Goal: Task Accomplishment & Management: Manage account settings

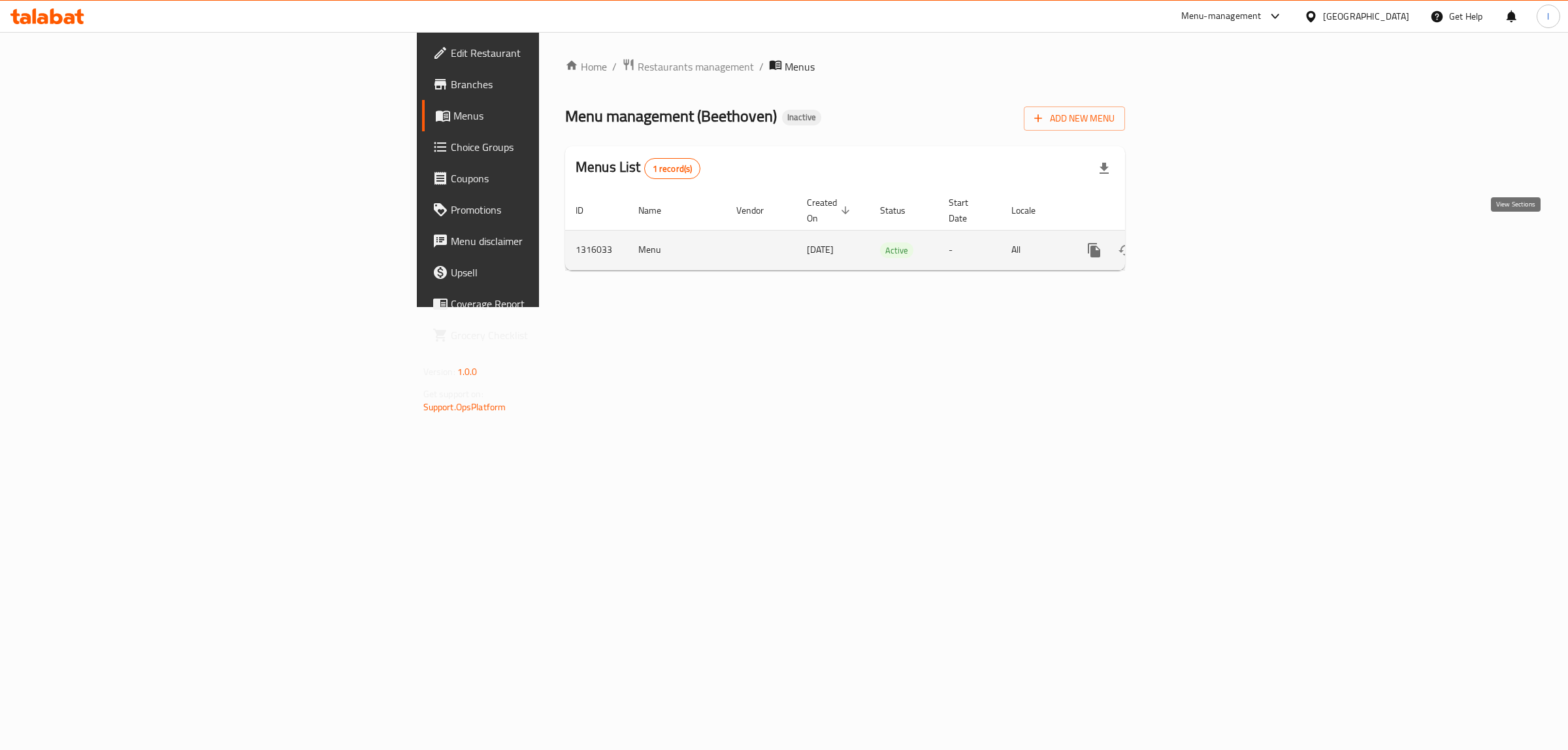
click at [1197, 242] on icon "enhanced table" at bounding box center [1189, 250] width 16 height 16
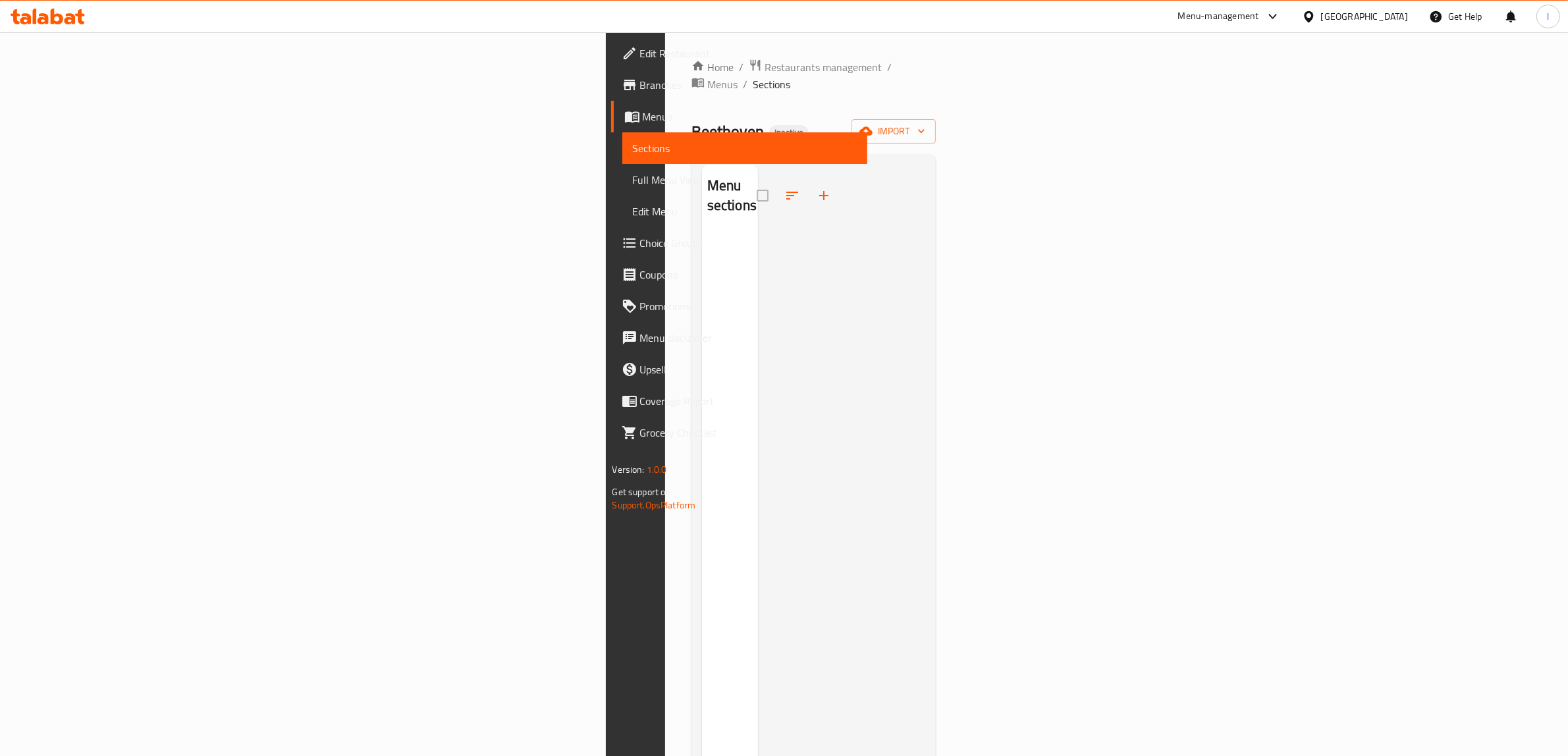
click at [926, 420] on div at bounding box center [842, 543] width 168 height 756
click at [936, 119] on button "import" at bounding box center [893, 132] width 84 height 24
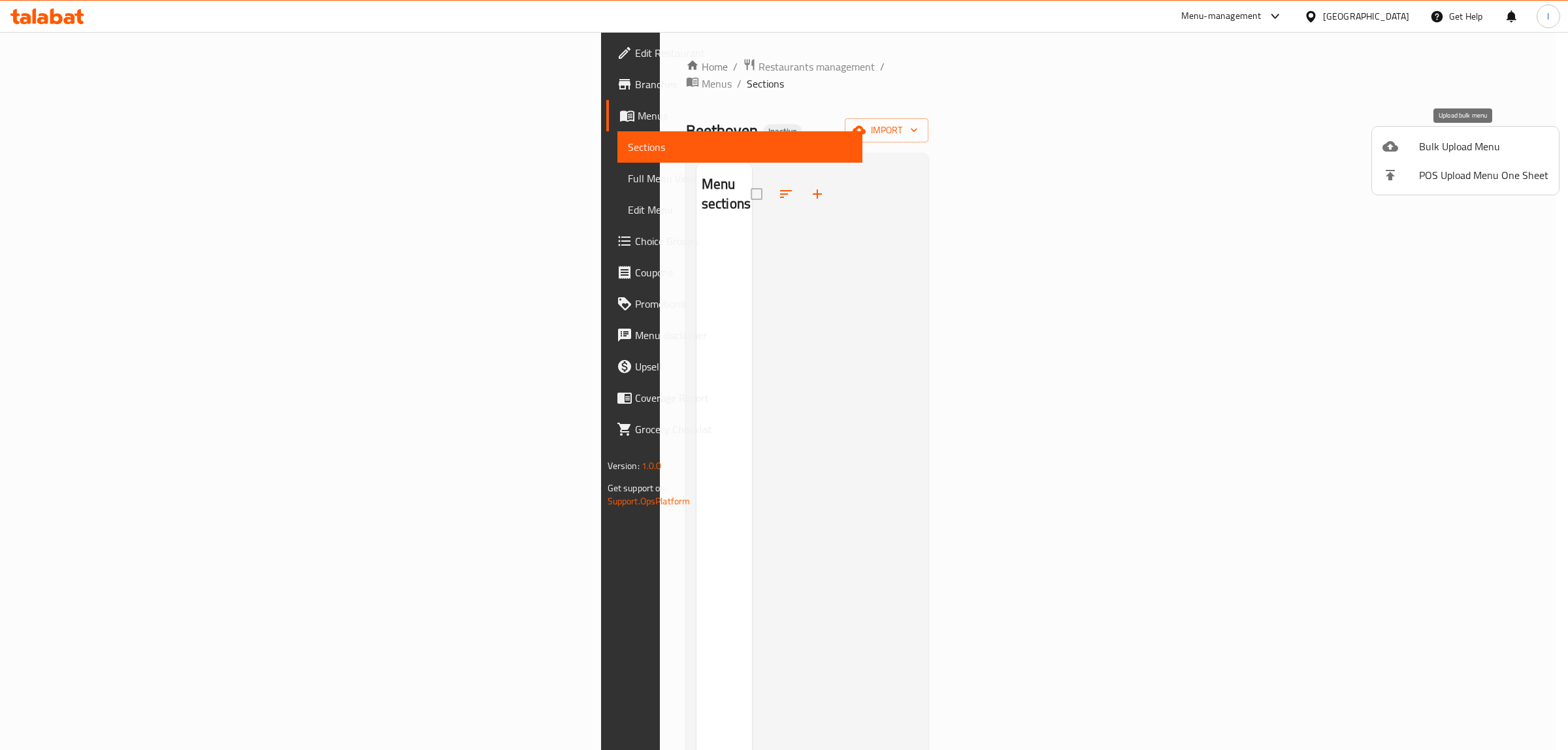
click at [1426, 148] on span "Bulk Upload Menu" at bounding box center [1483, 146] width 129 height 16
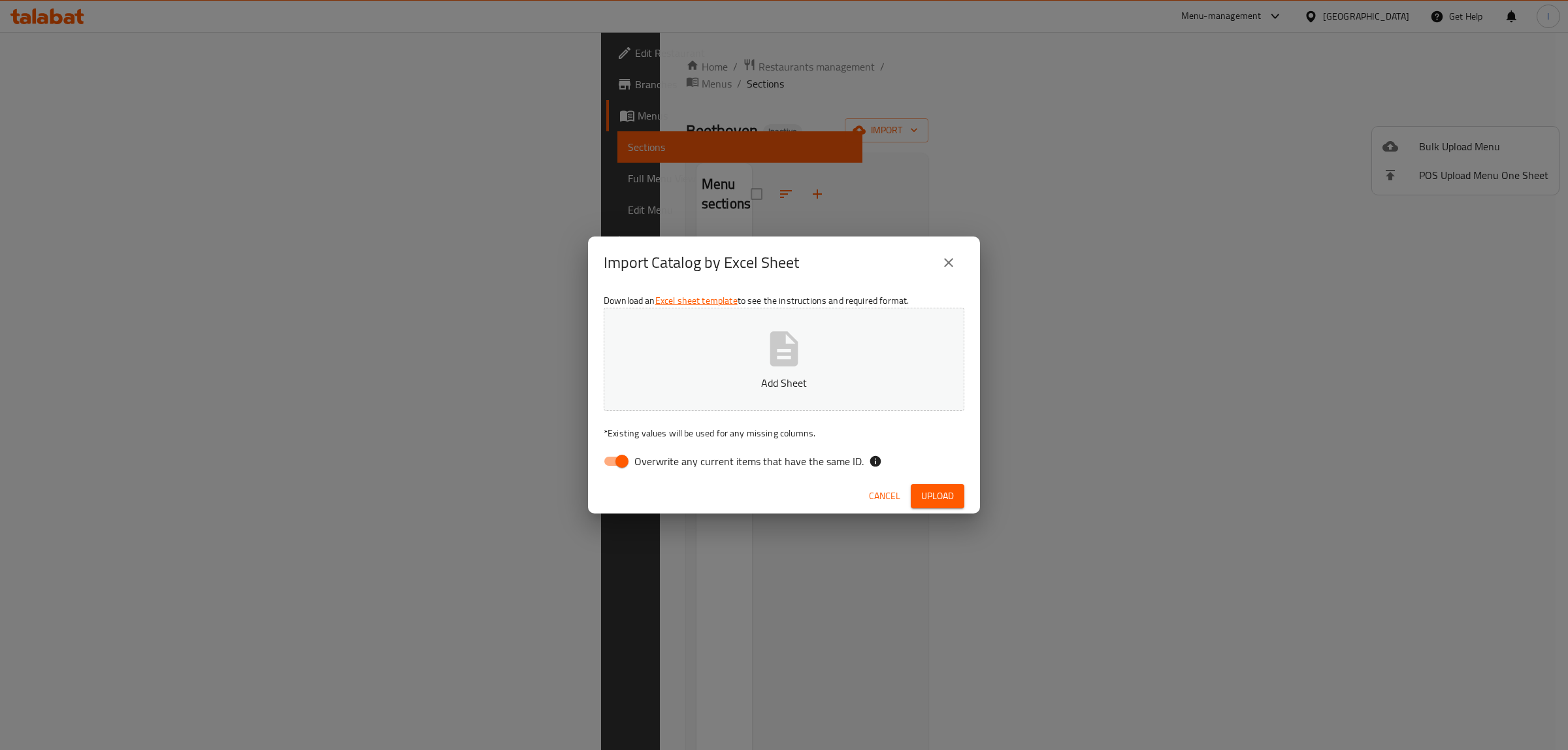
click at [729, 461] on span "Overwrite any current items that have the same ID." at bounding box center [749, 461] width 230 height 16
click at [660, 461] on input "Overwrite any current items that have the same ID." at bounding box center [622, 461] width 74 height 25
checkbox input "false"
click at [757, 387] on p "Add Sheet" at bounding box center [784, 383] width 320 height 16
click at [972, 488] on div "Cancel Upload" at bounding box center [784, 496] width 392 height 35
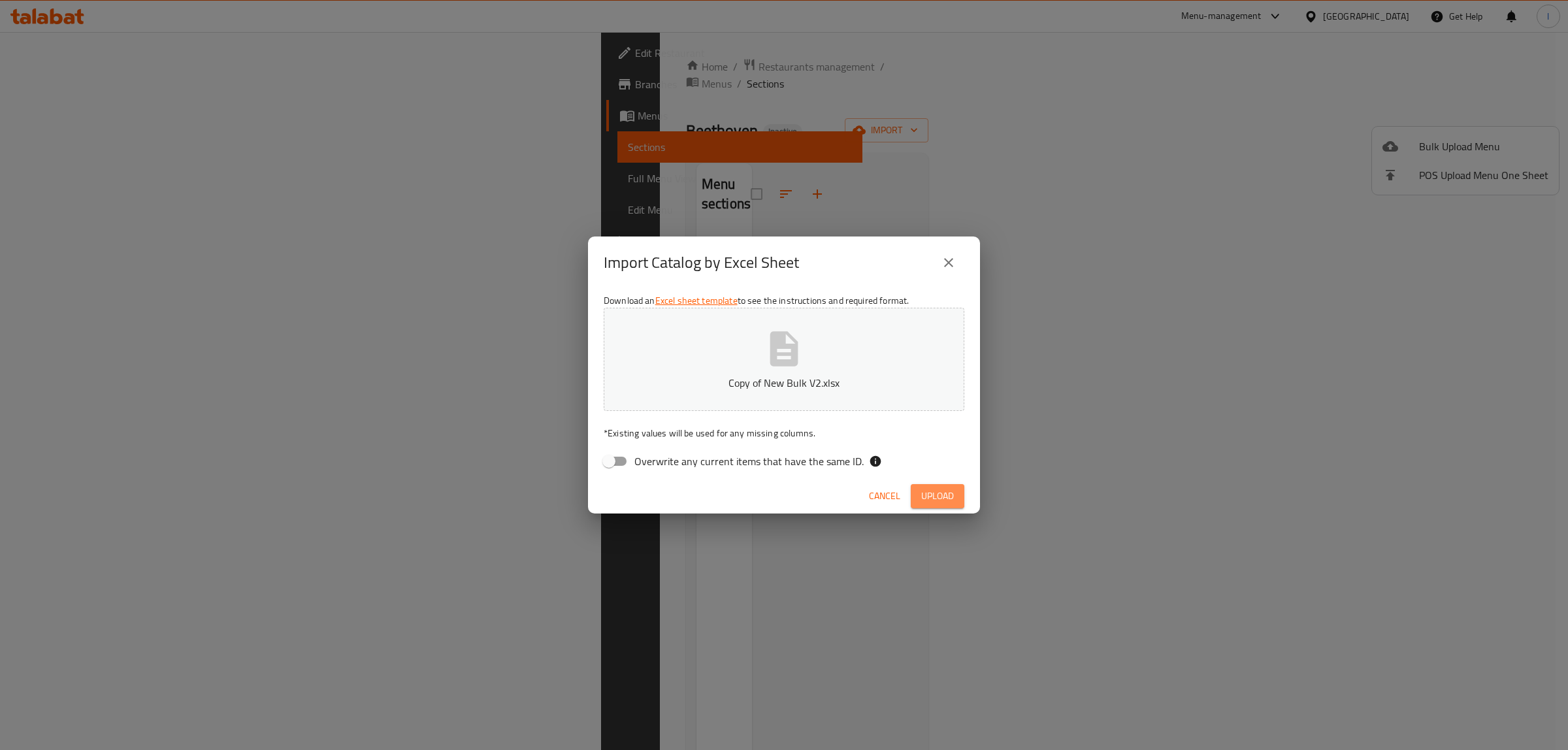
click at [938, 498] on span "Upload" at bounding box center [938, 496] width 33 height 16
click at [907, 488] on div "Cancel Upload" at bounding box center [784, 496] width 392 height 35
click at [882, 488] on span "Cancel" at bounding box center [885, 496] width 31 height 16
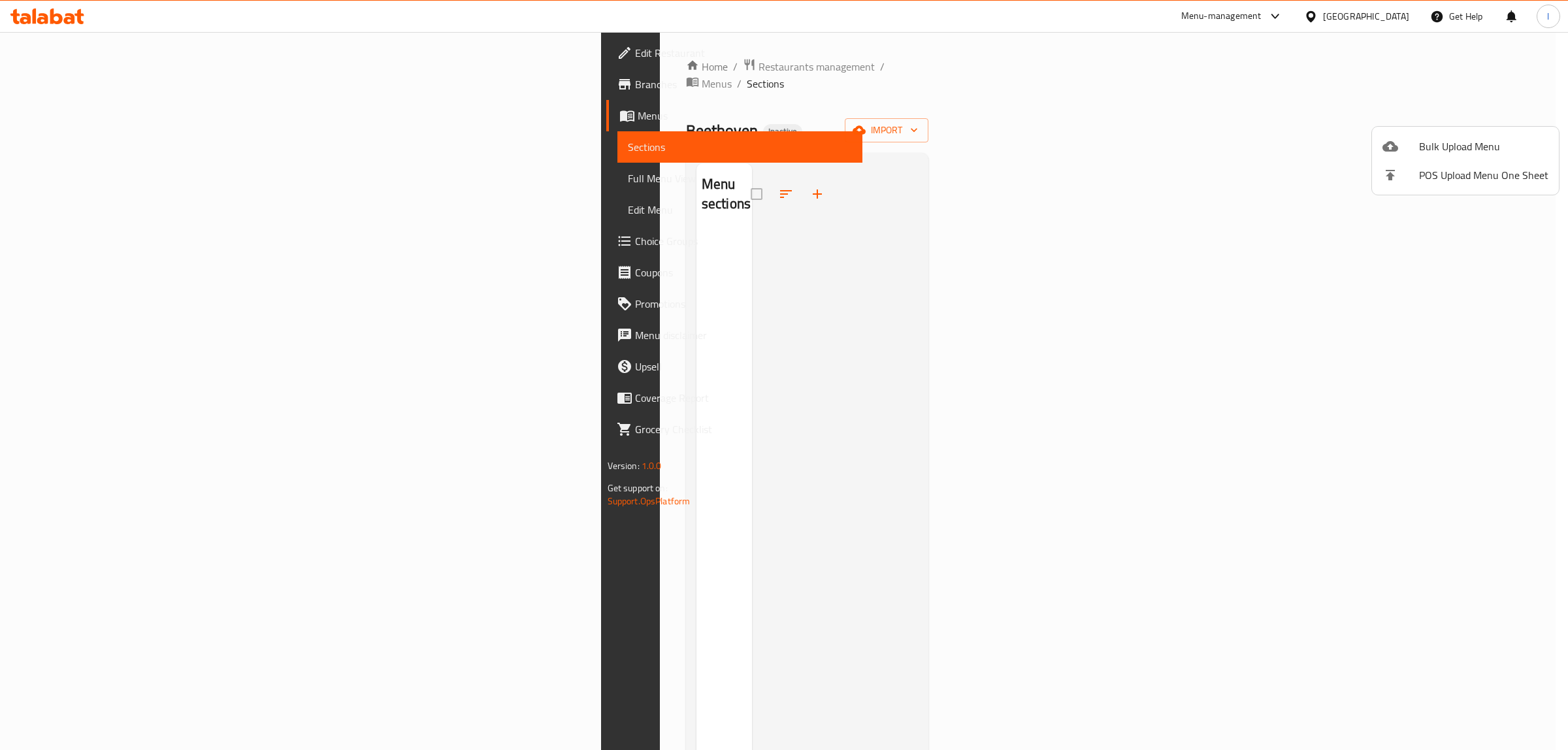
click at [1489, 138] on span "Bulk Upload Menu" at bounding box center [1483, 146] width 129 height 16
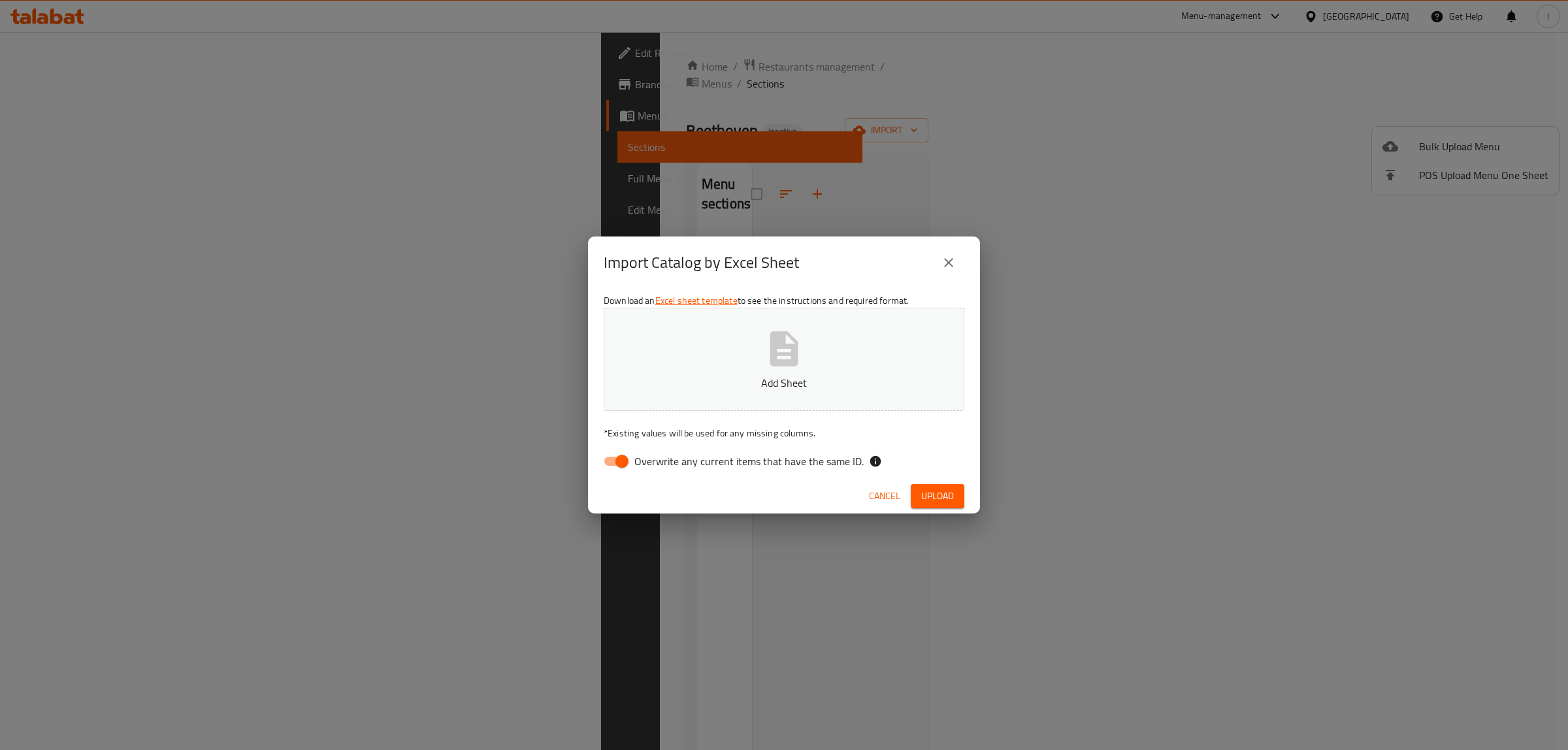
click at [747, 467] on span "Overwrite any current items that have the same ID." at bounding box center [749, 461] width 230 height 16
click at [660, 467] on input "Overwrite any current items that have the same ID." at bounding box center [622, 461] width 74 height 25
checkbox input "false"
click at [767, 376] on p "Add Sheet" at bounding box center [784, 383] width 320 height 16
click at [943, 486] on button "Upload" at bounding box center [937, 496] width 53 height 24
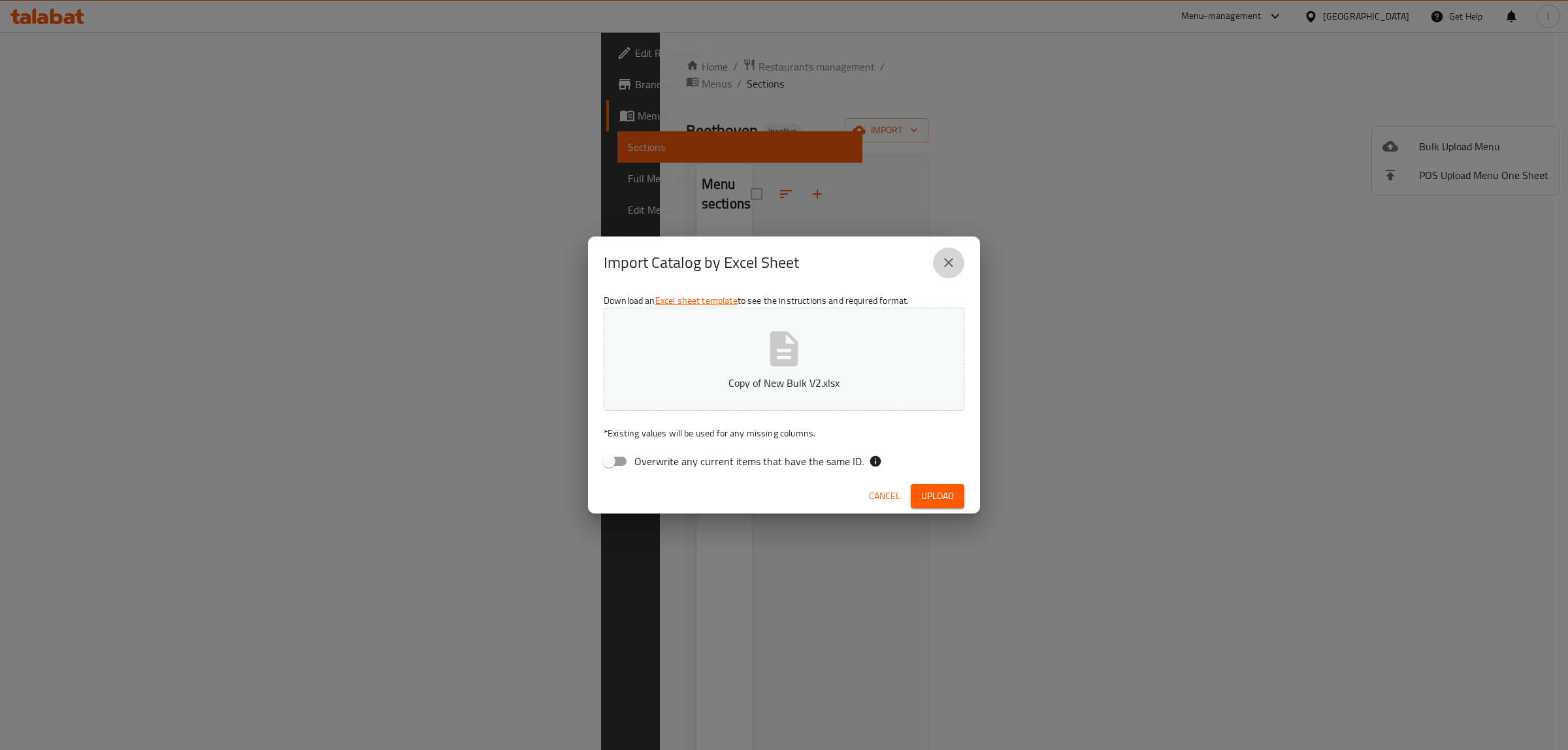
click at [949, 258] on icon "close" at bounding box center [949, 262] width 16 height 16
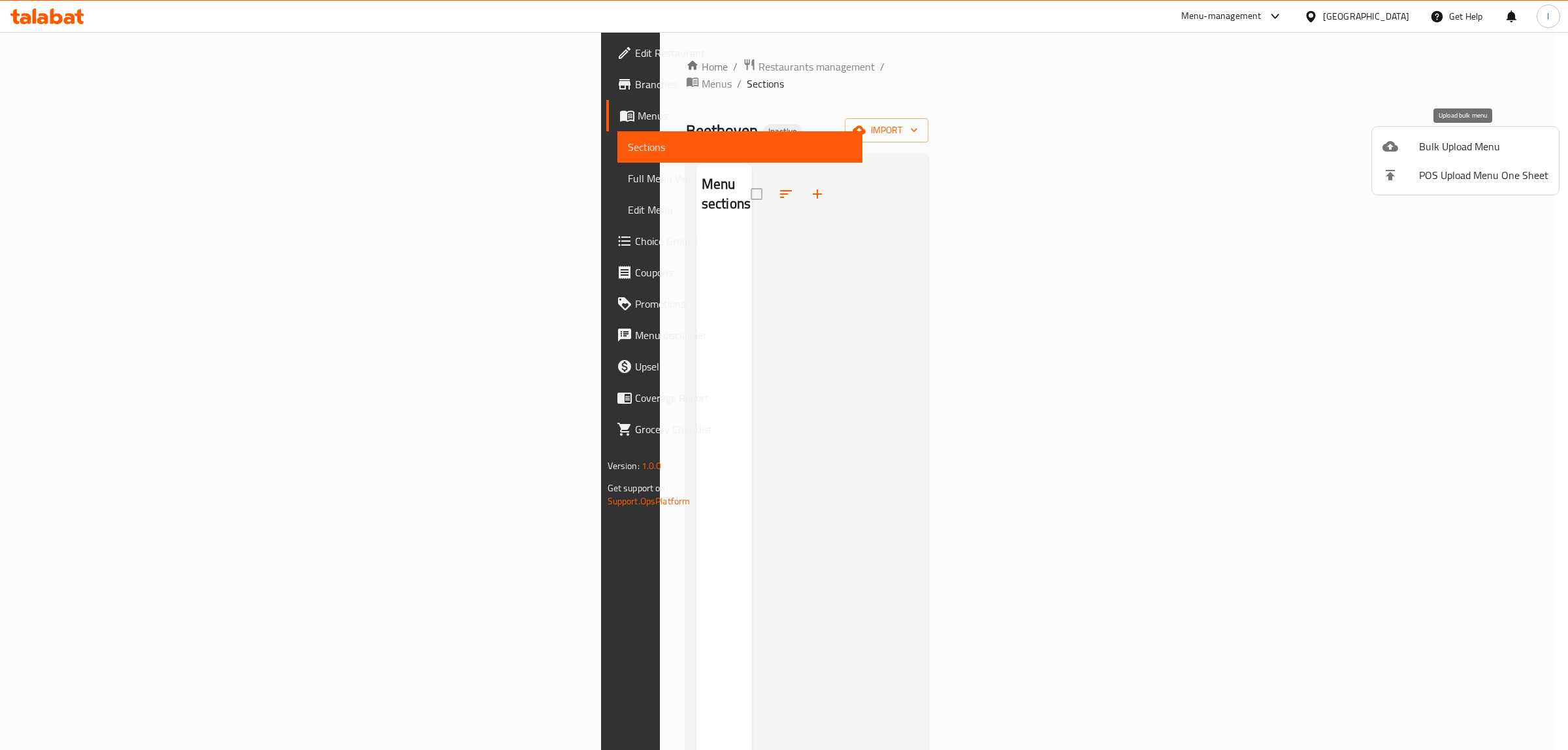
click at [1464, 155] on li "Bulk Upload Menu" at bounding box center [1465, 146] width 187 height 29
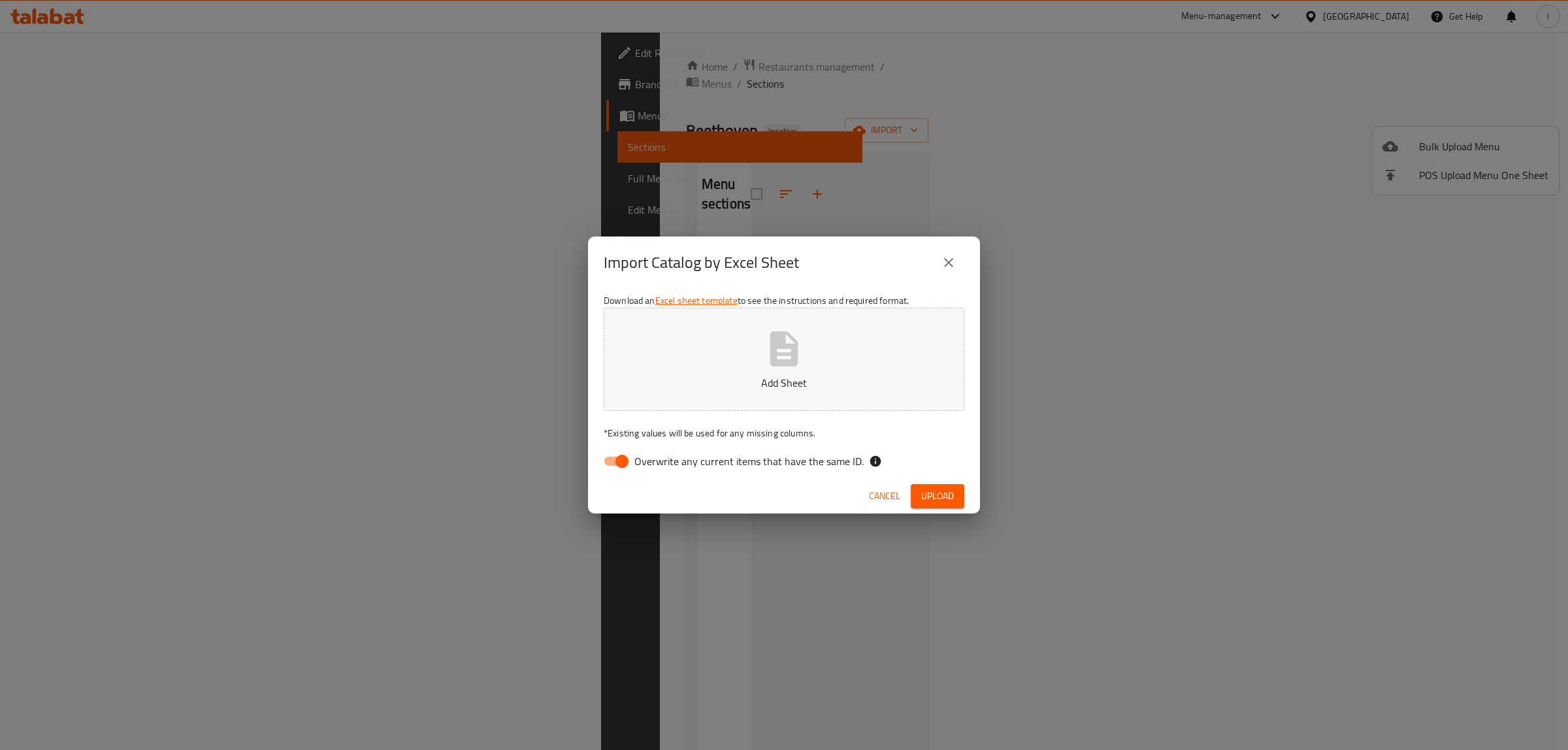
click at [698, 468] on span "Overwrite any current items that have the same ID." at bounding box center [749, 461] width 230 height 16
click at [660, 468] on input "Overwrite any current items that have the same ID." at bounding box center [622, 461] width 74 height 25
checkbox input "false"
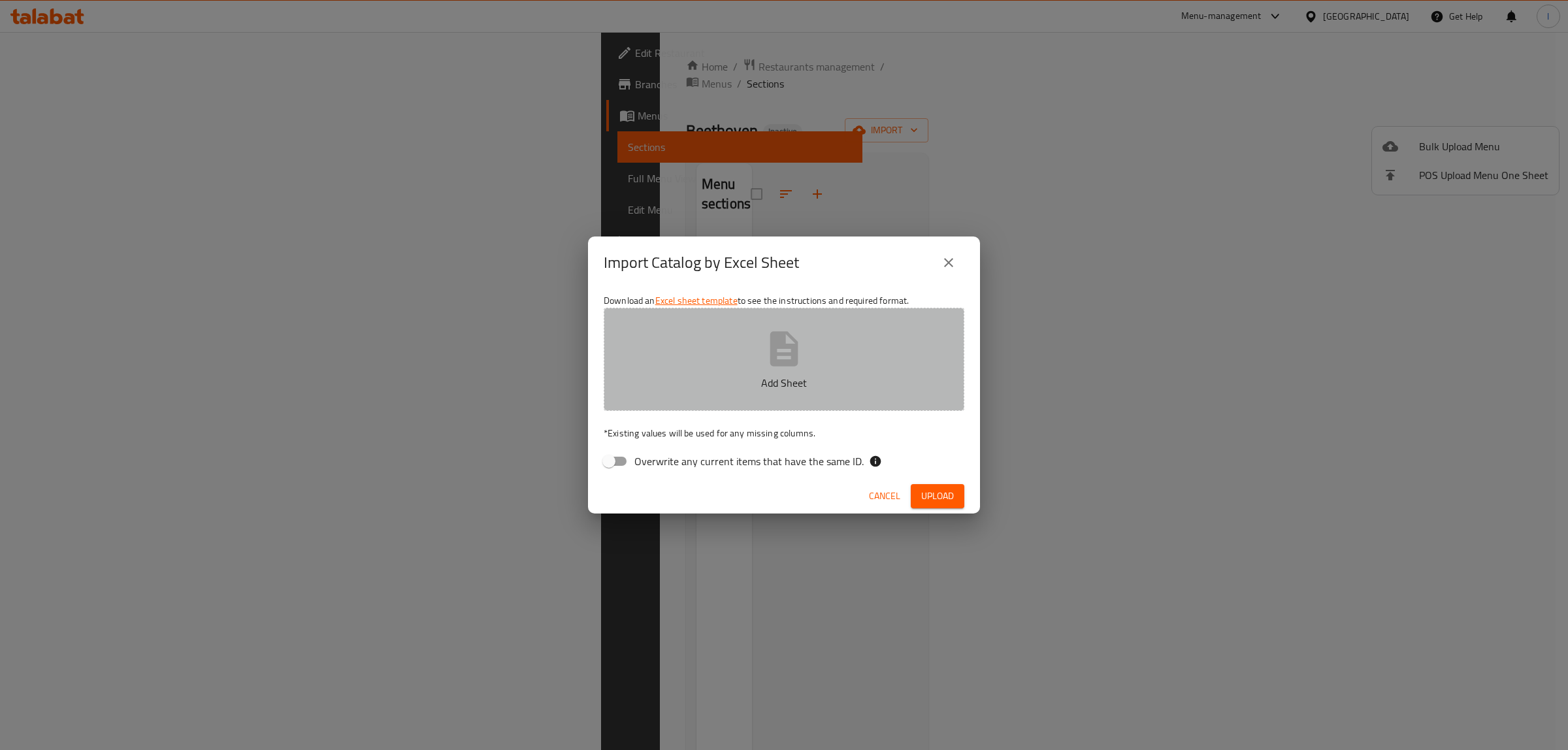
click at [719, 384] on p "Add Sheet" at bounding box center [784, 383] width 320 height 16
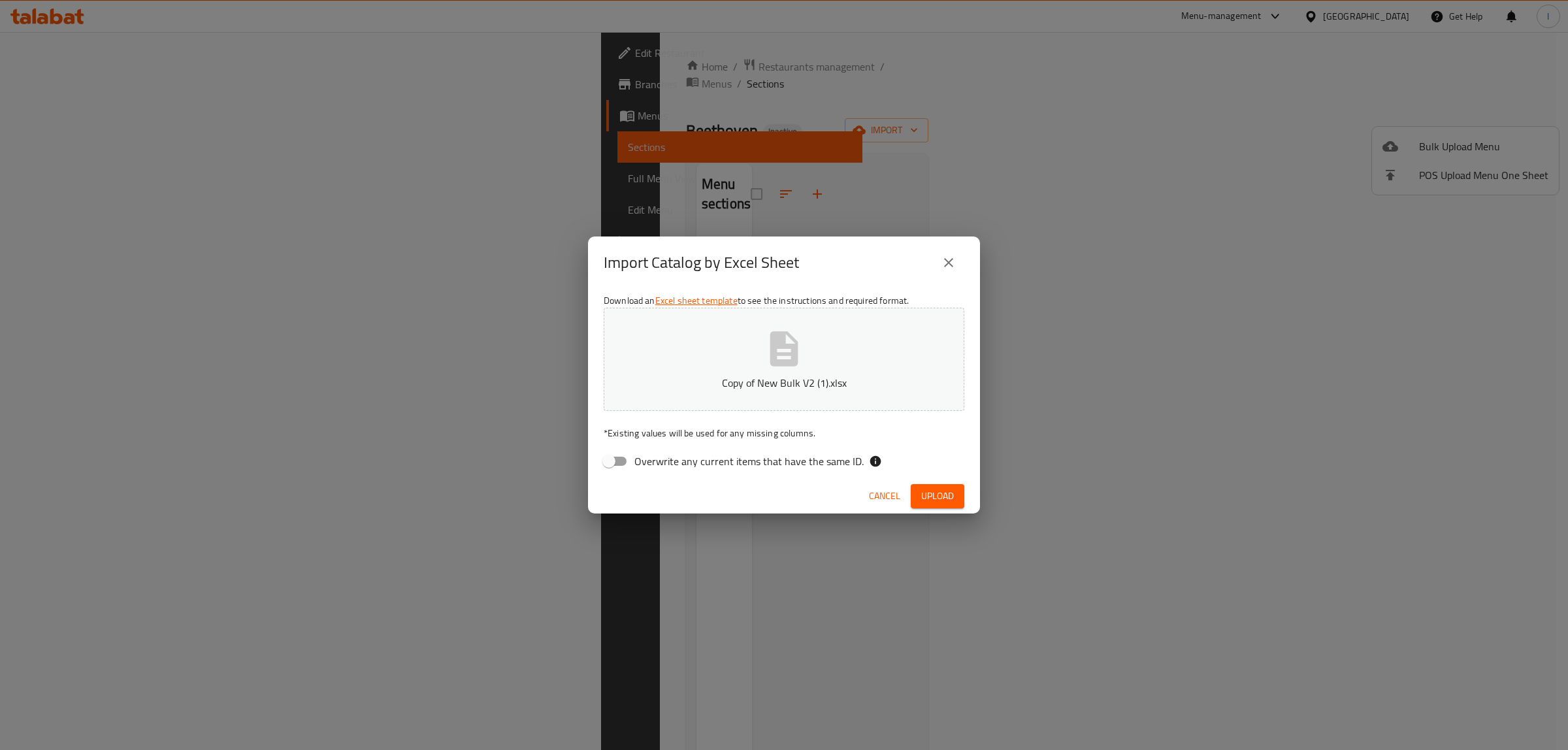
click at [954, 504] on span "Upload" at bounding box center [938, 496] width 33 height 16
click at [887, 504] on button "Cancel" at bounding box center [884, 496] width 42 height 24
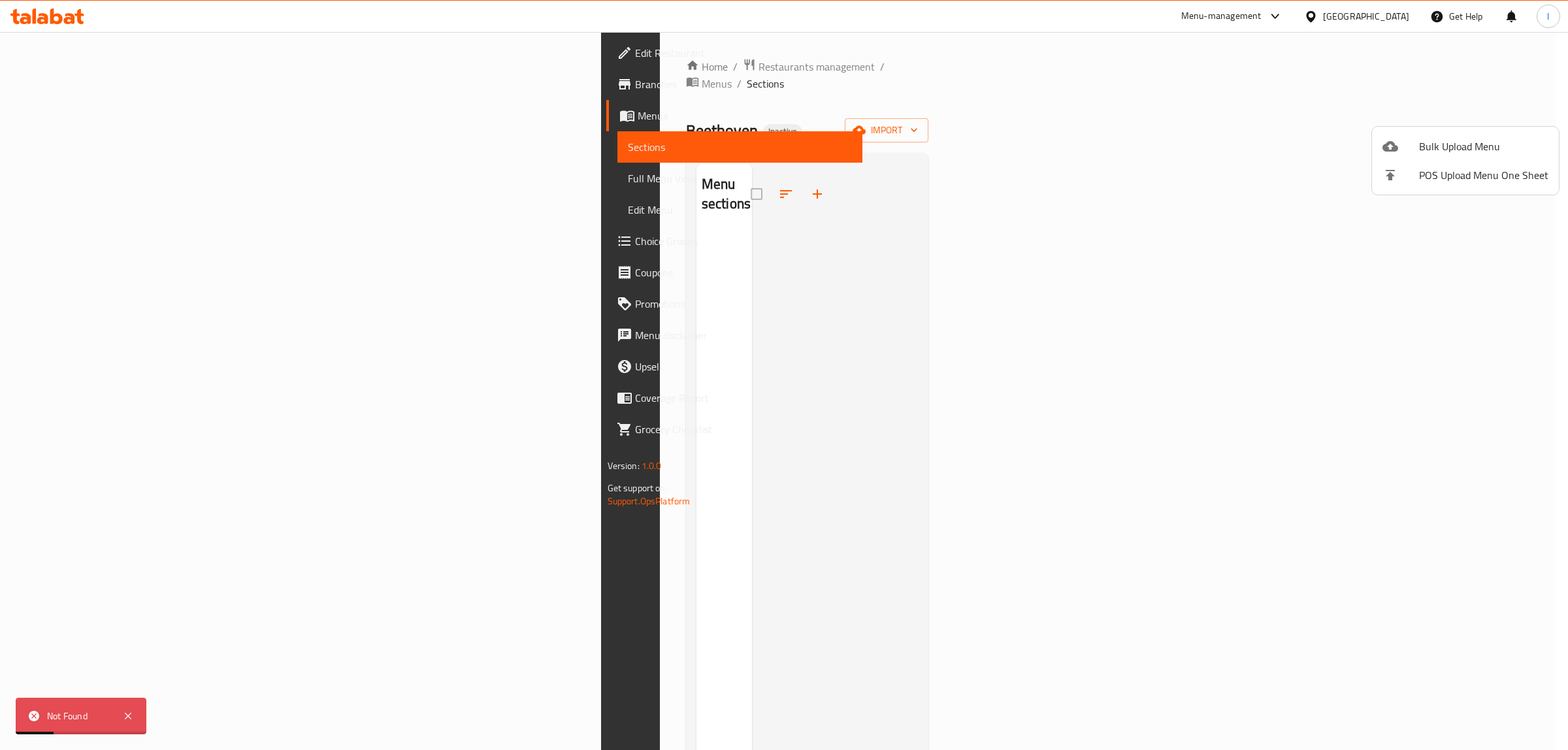
click at [96, 114] on div at bounding box center [784, 375] width 1568 height 750
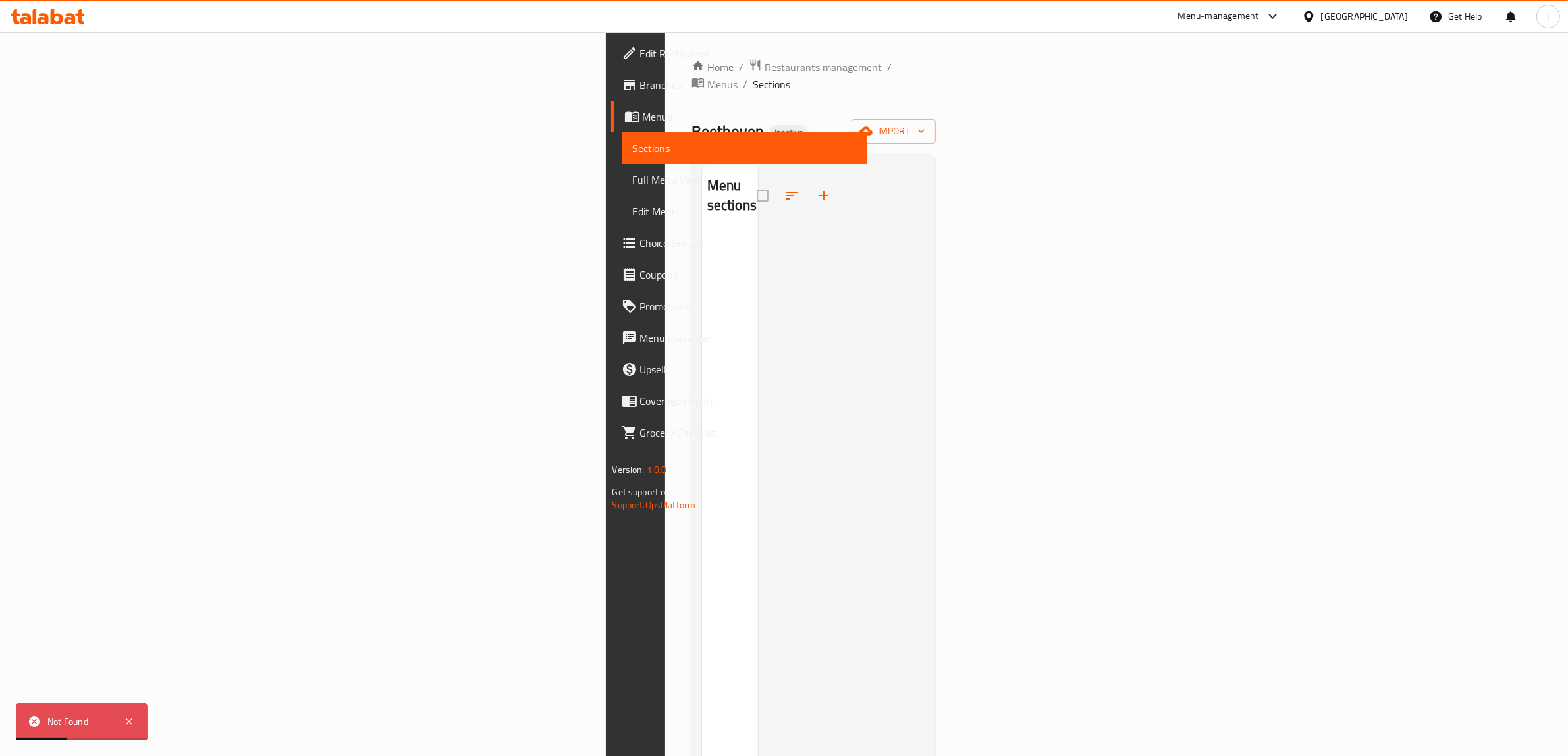
click at [642, 119] on span "Menus" at bounding box center [750, 116] width 215 height 16
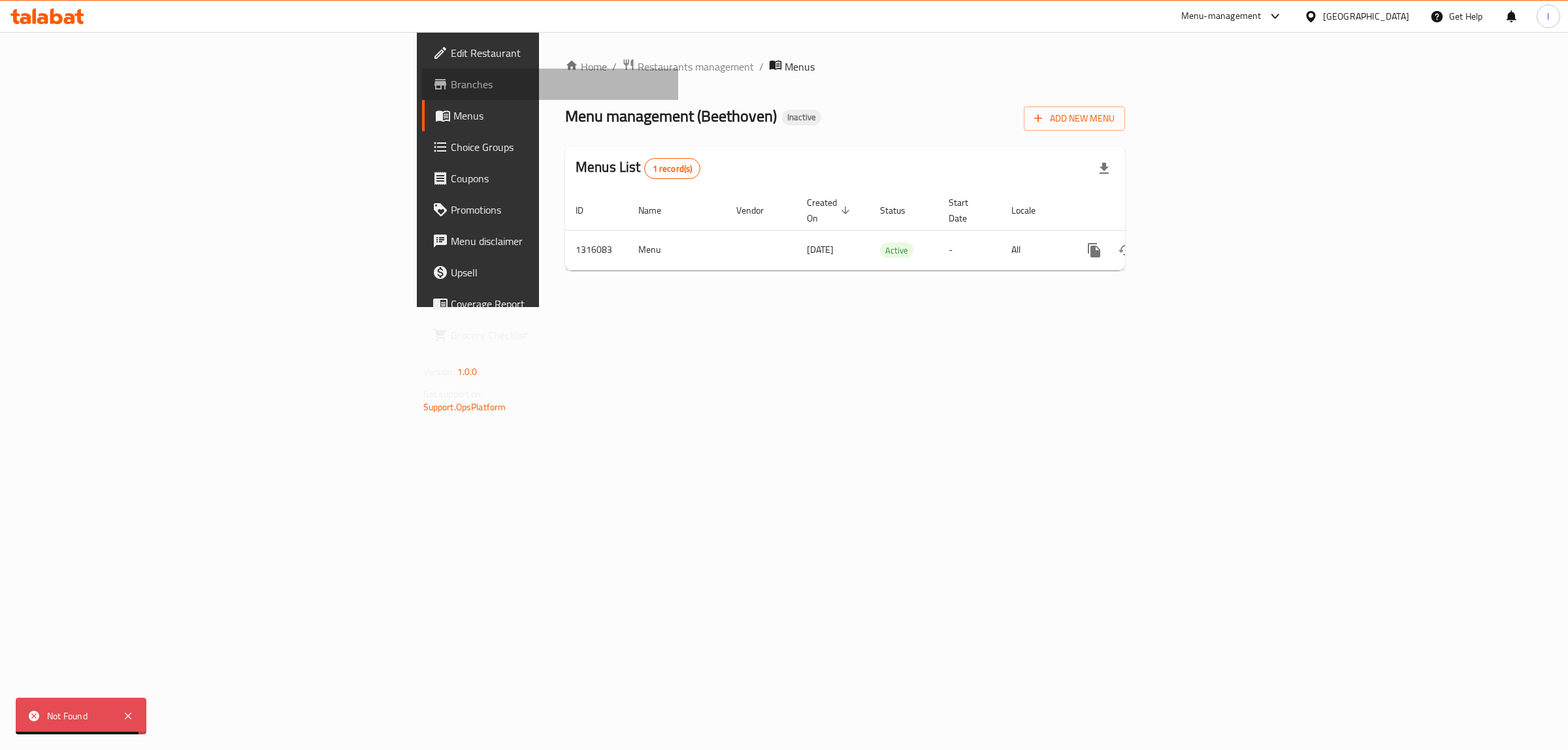
click at [451, 80] on span "Branches" at bounding box center [559, 84] width 217 height 16
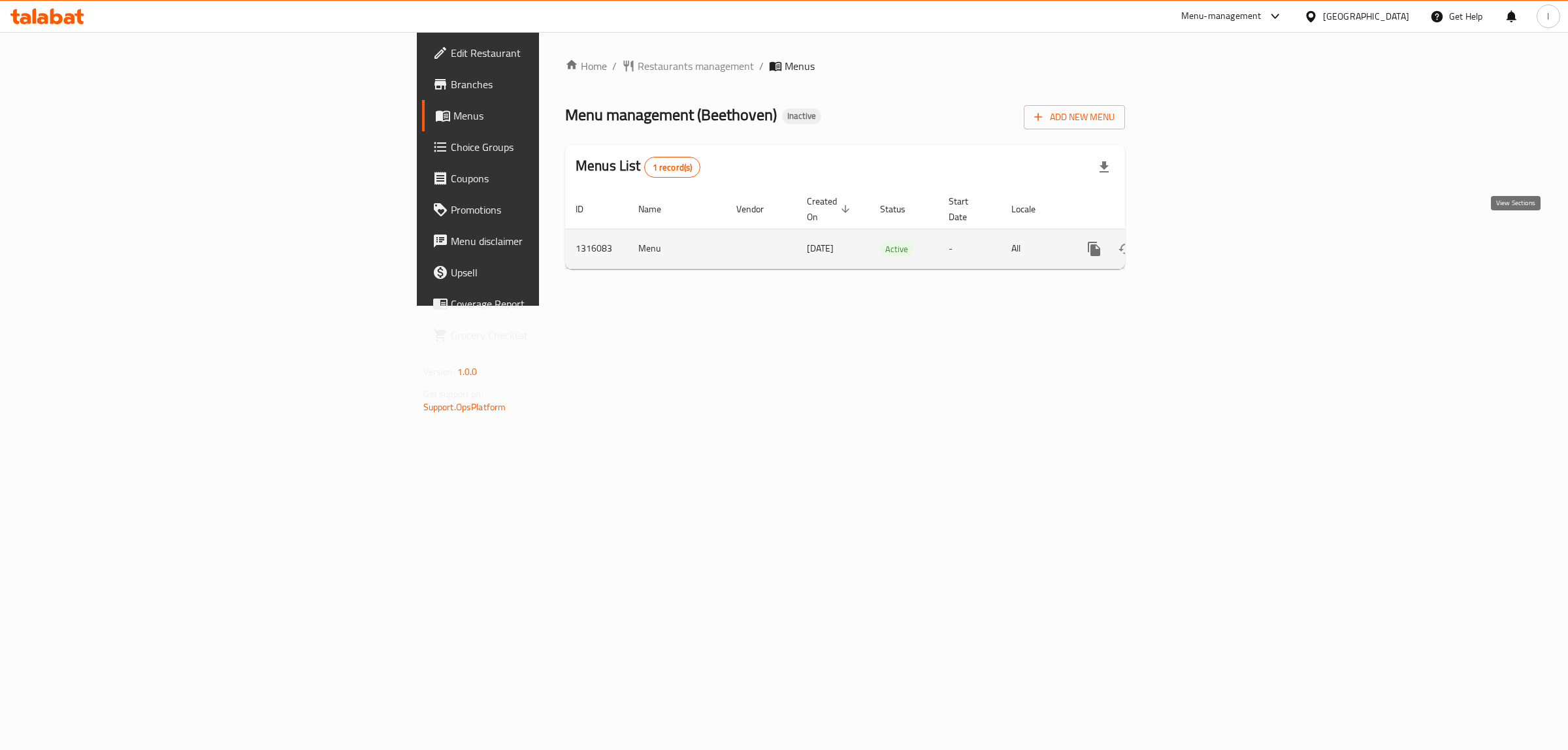
click at [1197, 241] on icon "enhanced table" at bounding box center [1189, 249] width 16 height 16
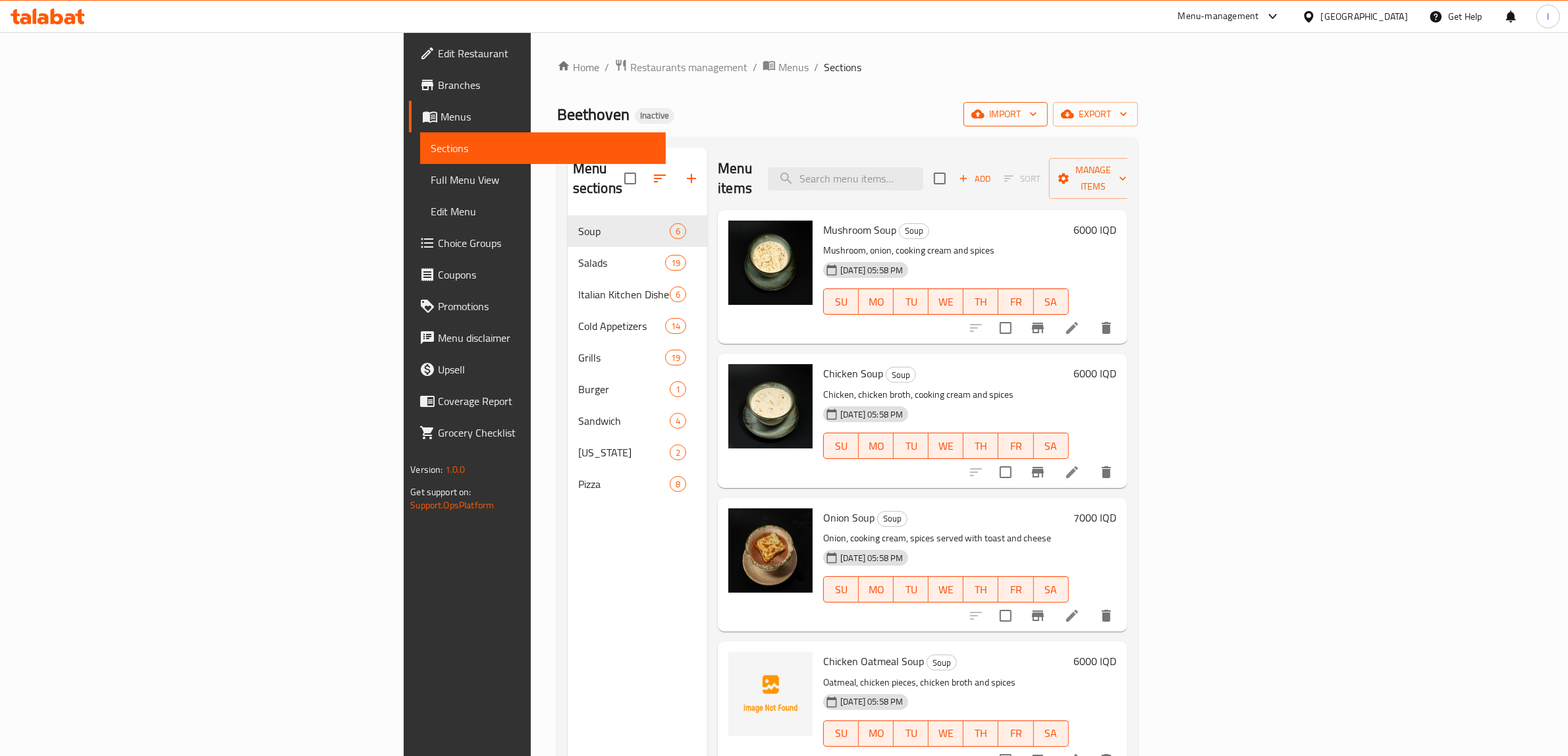
click at [1037, 116] on span "import" at bounding box center [1005, 114] width 63 height 17
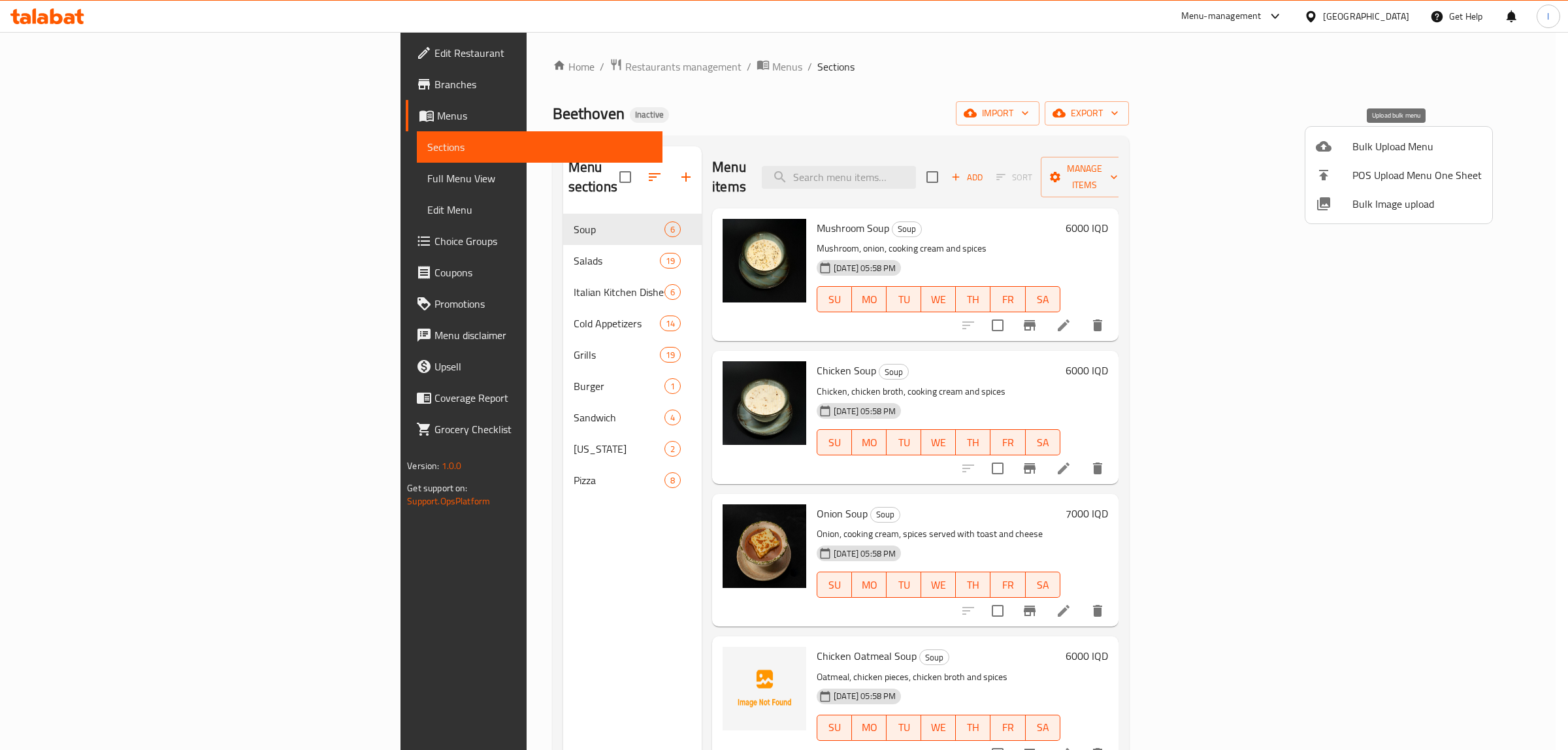
click at [1396, 148] on span "Bulk Upload Menu" at bounding box center [1417, 146] width 129 height 16
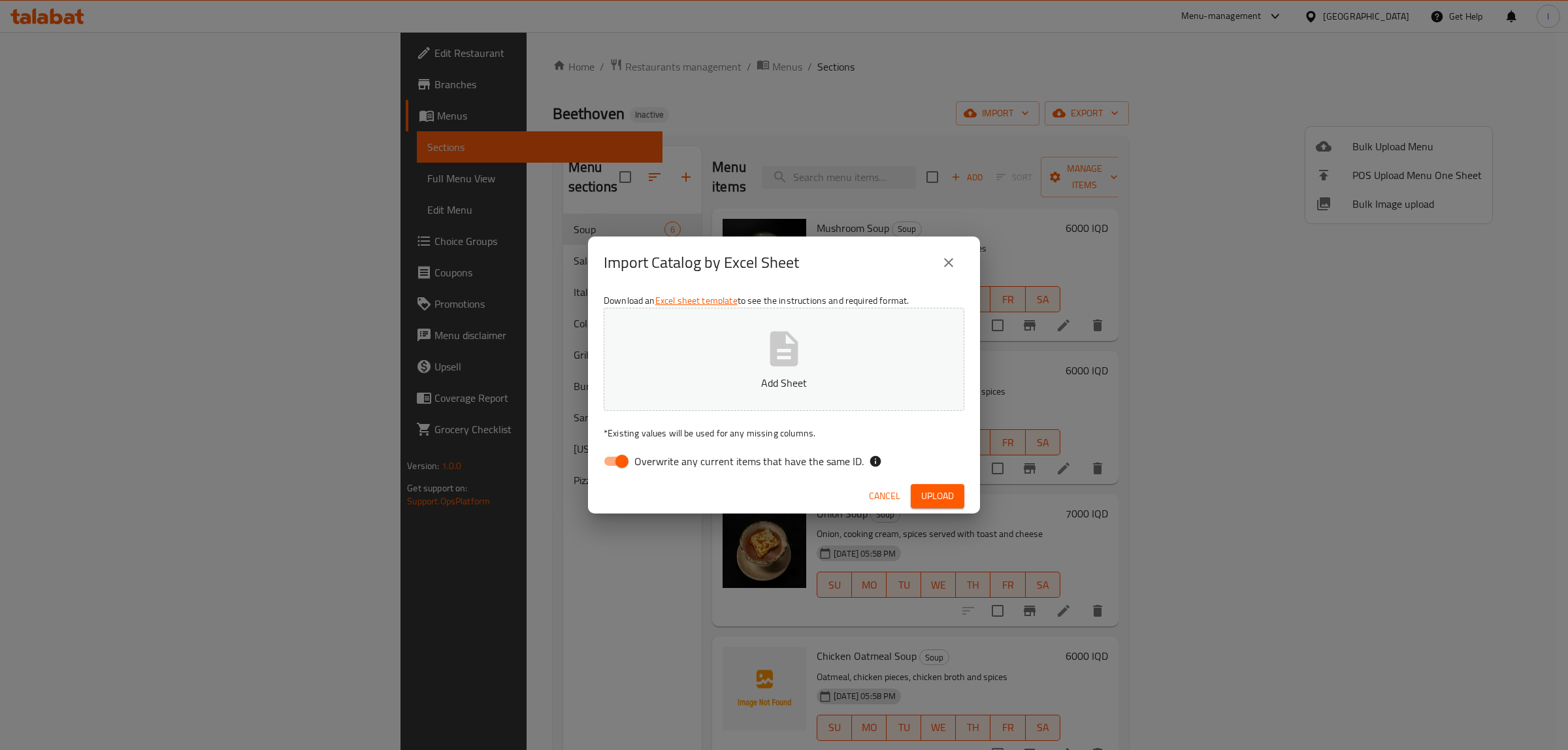
click at [696, 473] on div "Download an Excel sheet template to see the instructions and required format. A…" at bounding box center [784, 384] width 392 height 190
click at [698, 464] on span "Overwrite any current items that have the same ID." at bounding box center [749, 461] width 230 height 16
click at [660, 464] on input "Overwrite any current items that have the same ID." at bounding box center [622, 461] width 74 height 25
checkbox input "false"
click at [742, 387] on p "Add Sheet" at bounding box center [784, 383] width 320 height 16
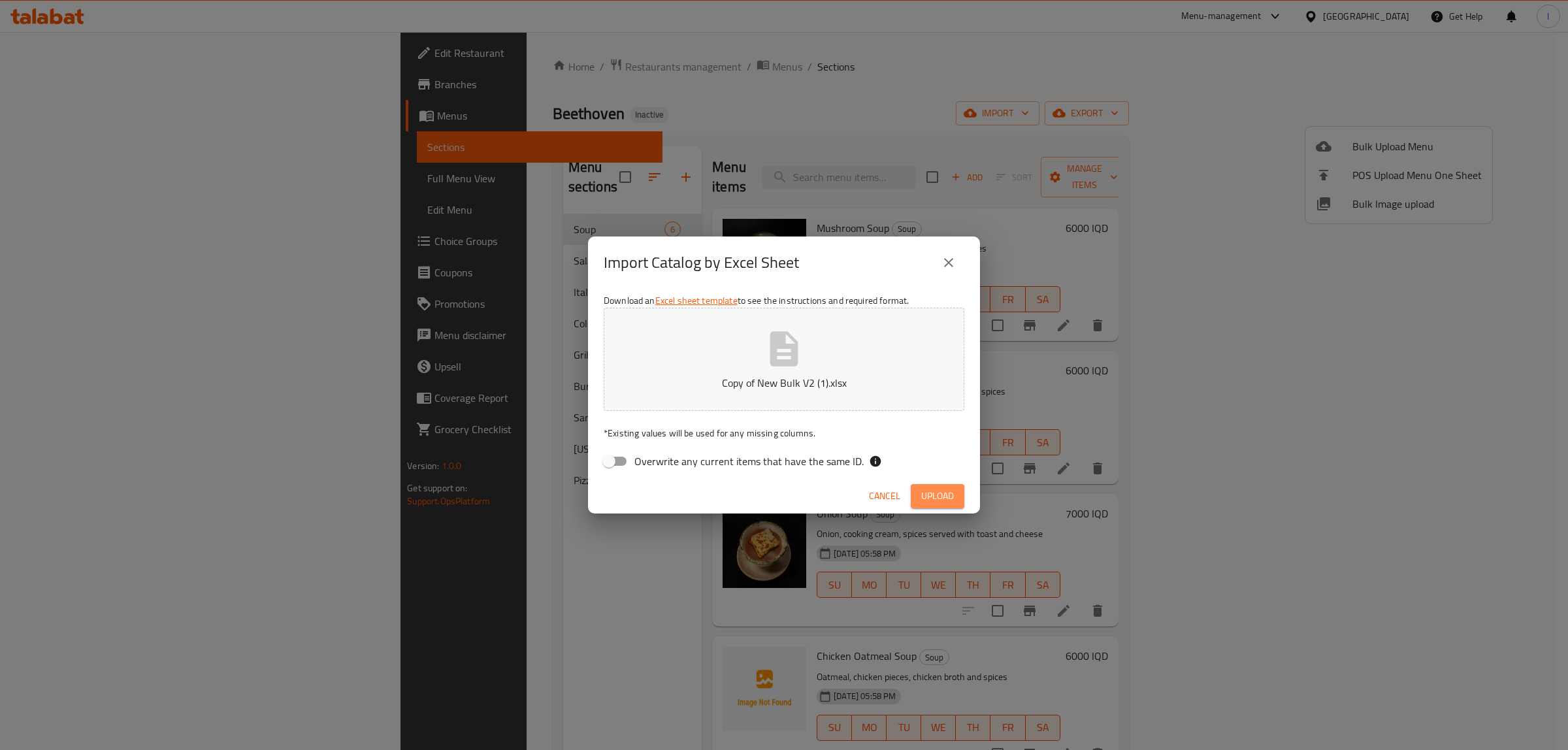
click at [929, 504] on span "Upload" at bounding box center [938, 496] width 33 height 16
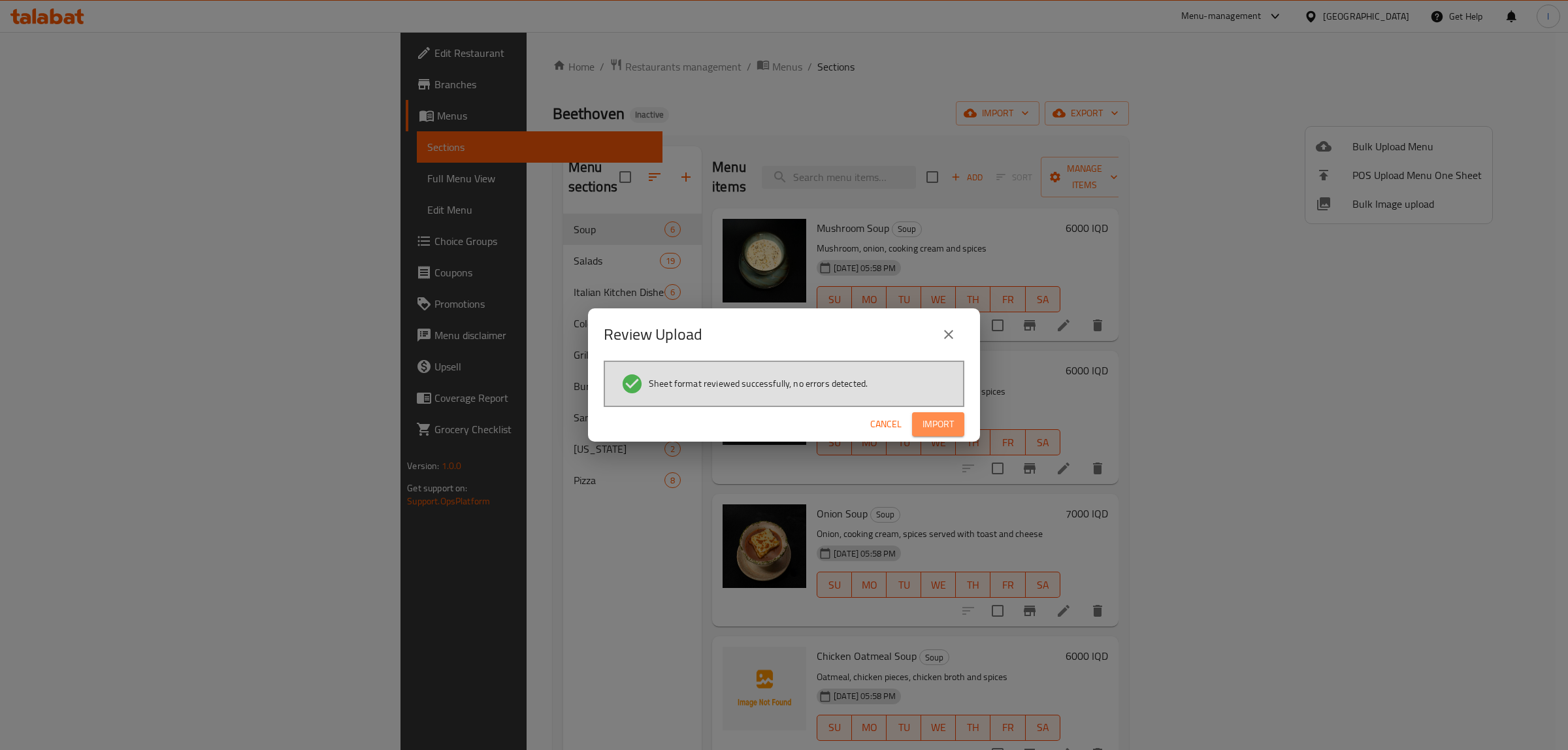
click at [939, 417] on span "Import" at bounding box center [938, 424] width 31 height 16
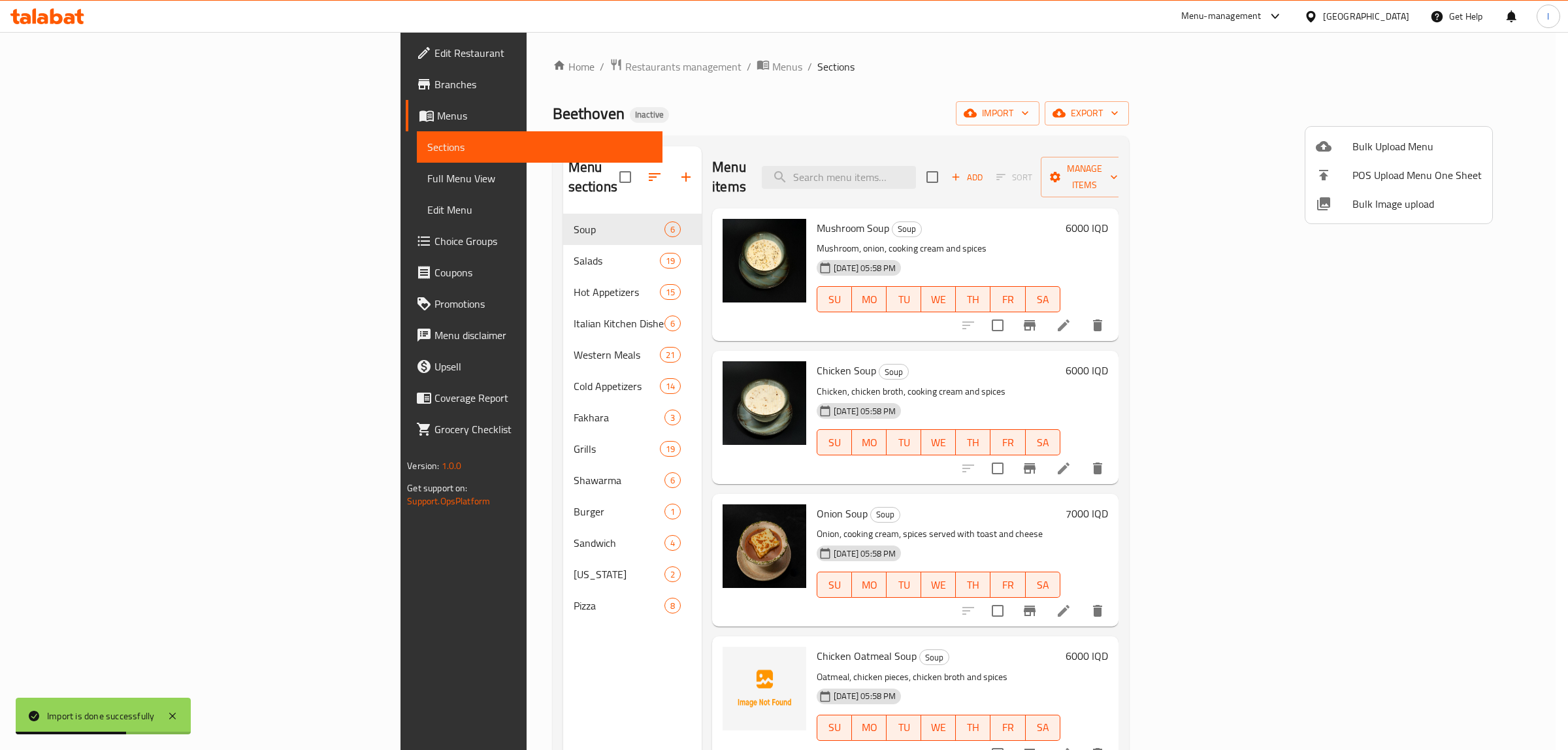
click at [130, 177] on div at bounding box center [784, 375] width 1568 height 750
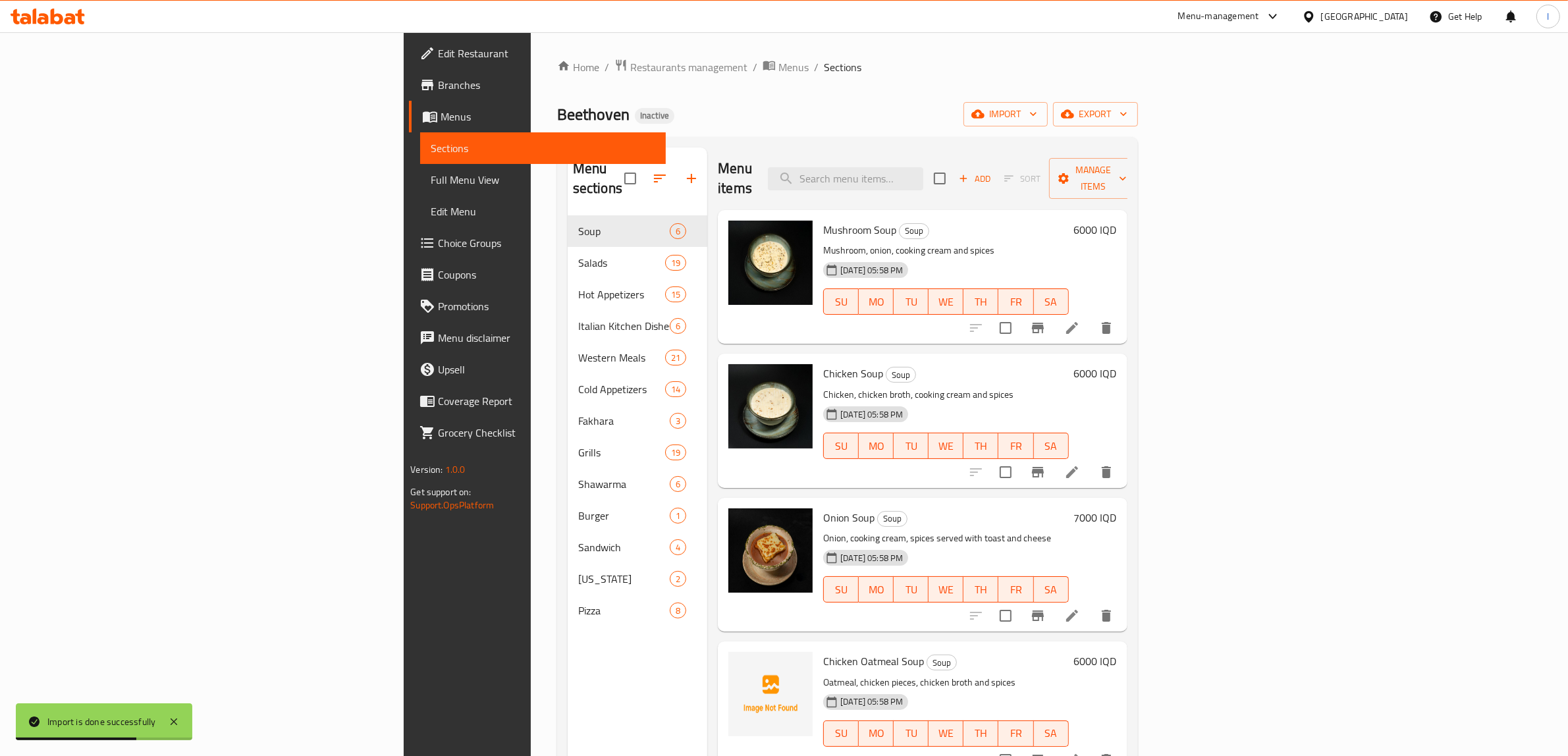
click at [430, 183] on span "Full Menu View" at bounding box center [543, 180] width 224 height 16
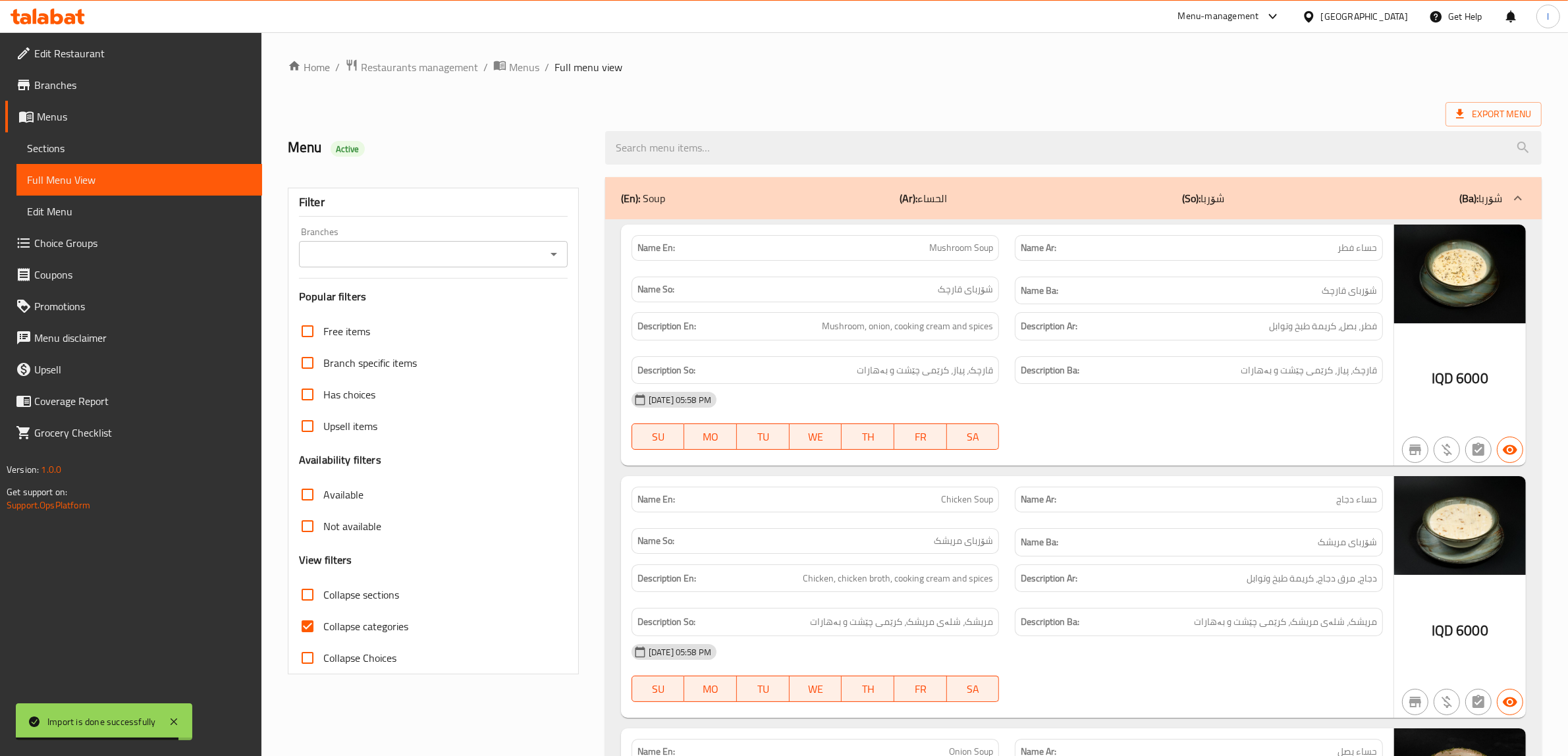
click at [398, 245] on input "Branches" at bounding box center [423, 254] width 239 height 19
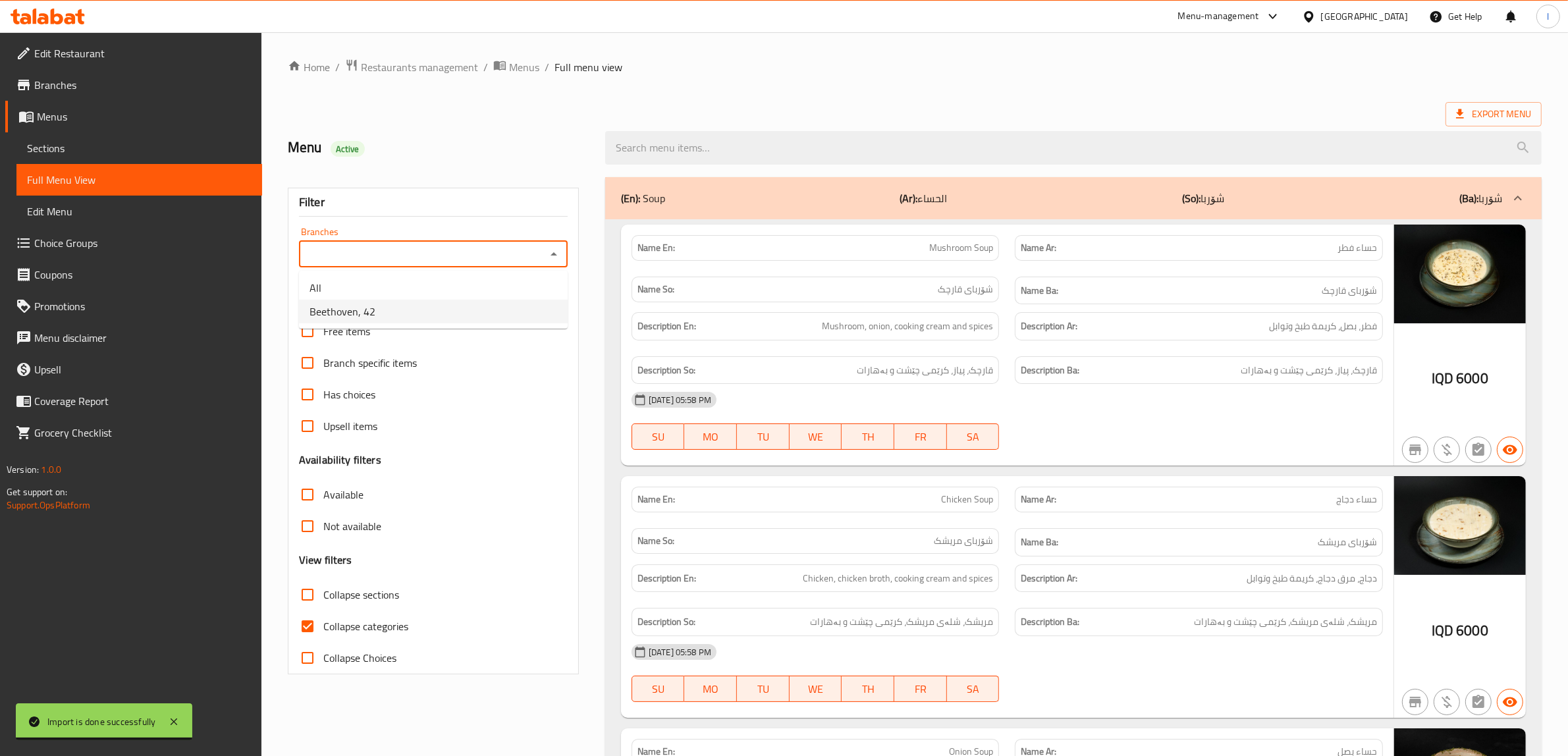
click at [367, 310] on span "Beethoven, 42" at bounding box center [343, 311] width 66 height 16
type input "Beethoven, 42"
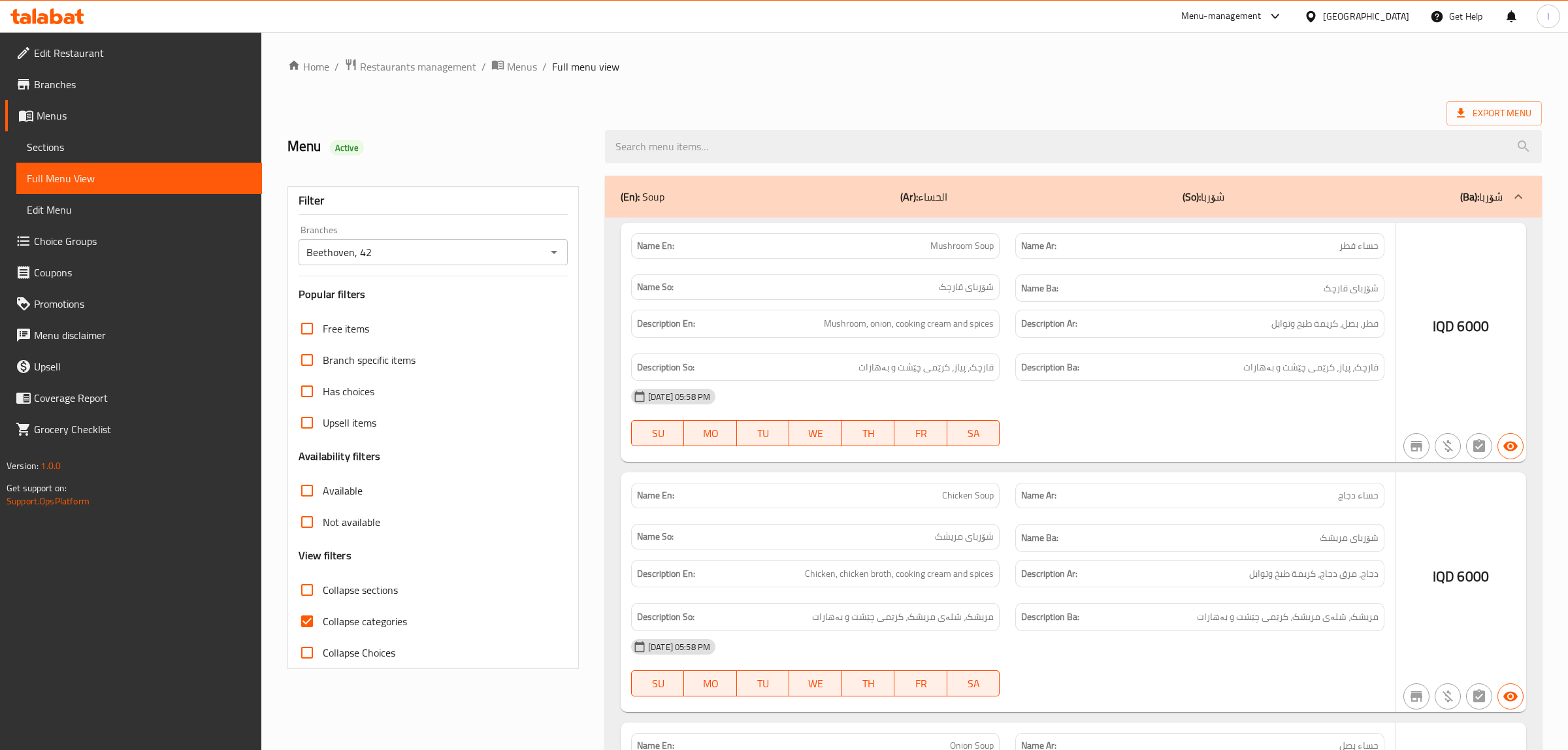
click at [339, 627] on div at bounding box center [784, 375] width 1568 height 750
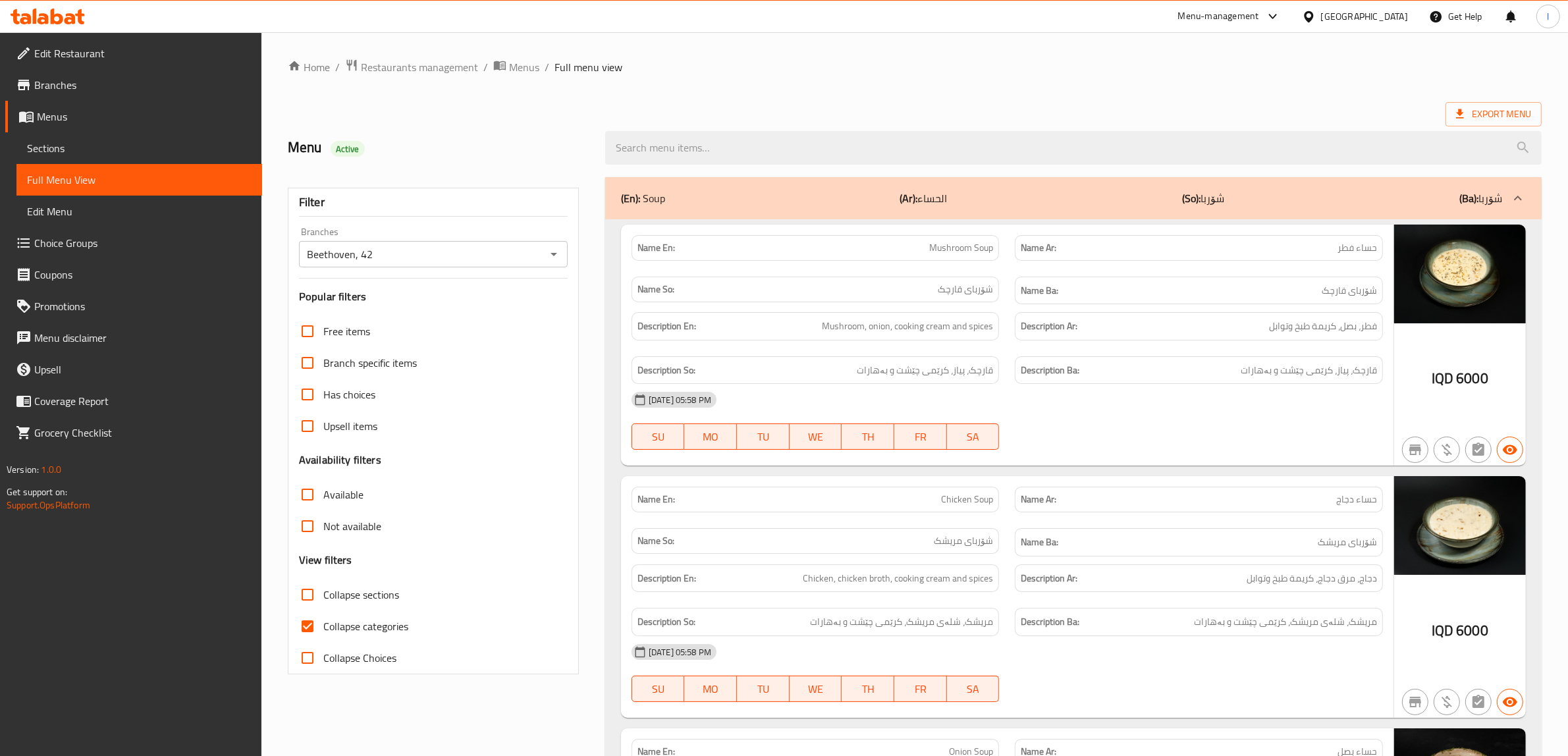
click at [311, 631] on input "Collapse categories" at bounding box center [308, 627] width 32 height 32
checkbox input "false"
click at [306, 594] on input "Collapse sections" at bounding box center [308, 595] width 32 height 32
checkbox input "true"
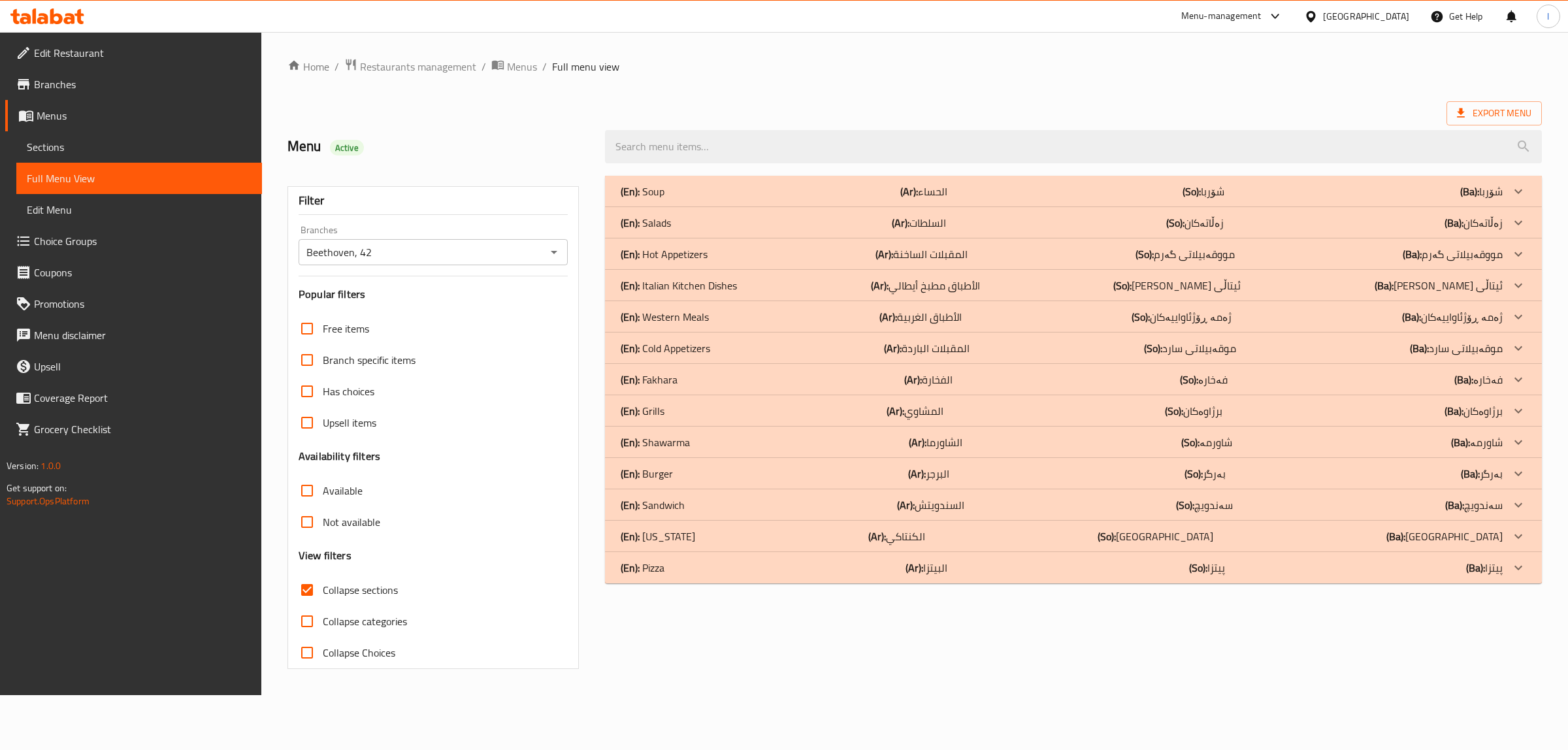
click at [680, 503] on p "(En): Sandwich" at bounding box center [653, 505] width 64 height 16
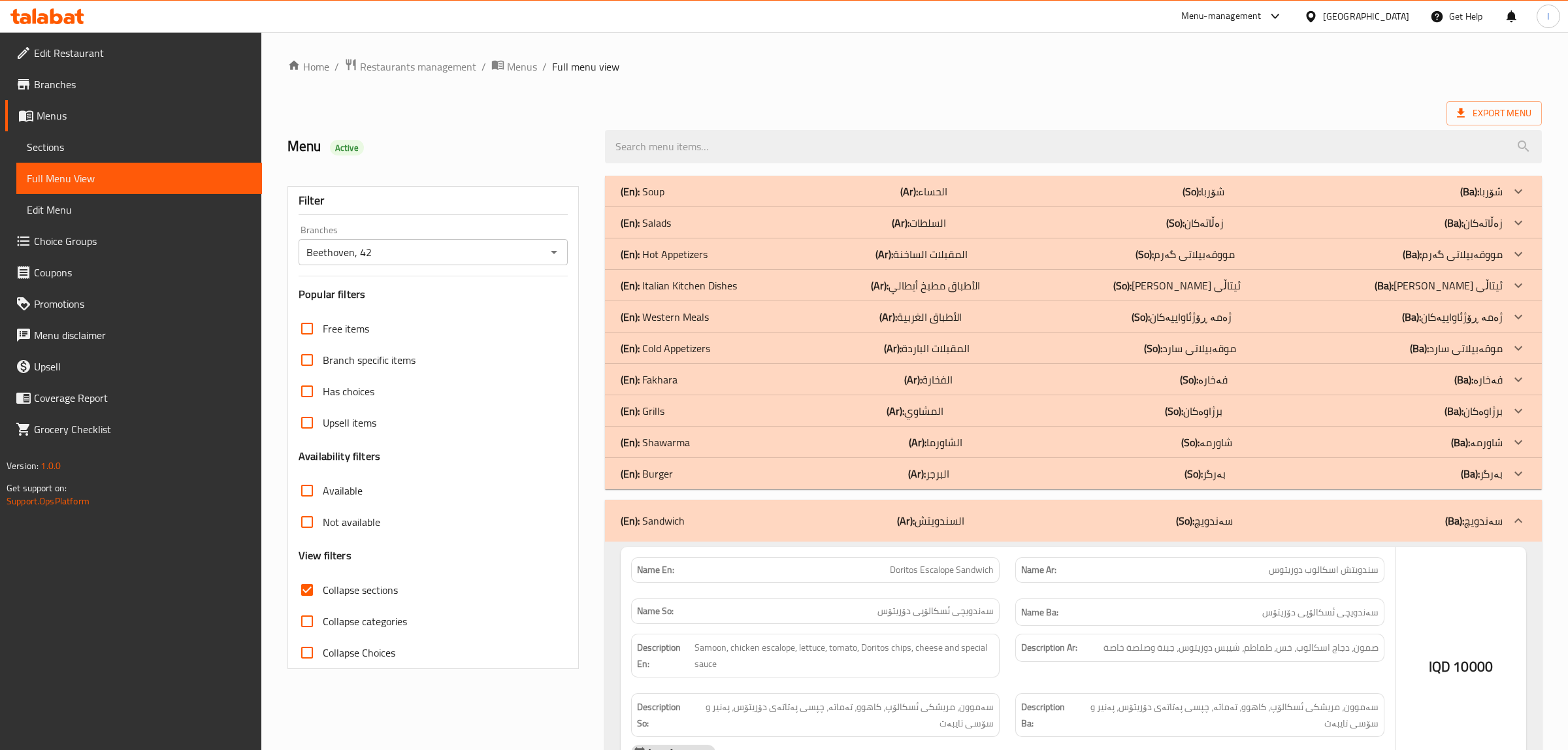
click at [694, 436] on div "(En): Shawarma (Ar): الشاورما (So): شاورمە (Ba): شاورمە" at bounding box center [1062, 442] width 882 height 16
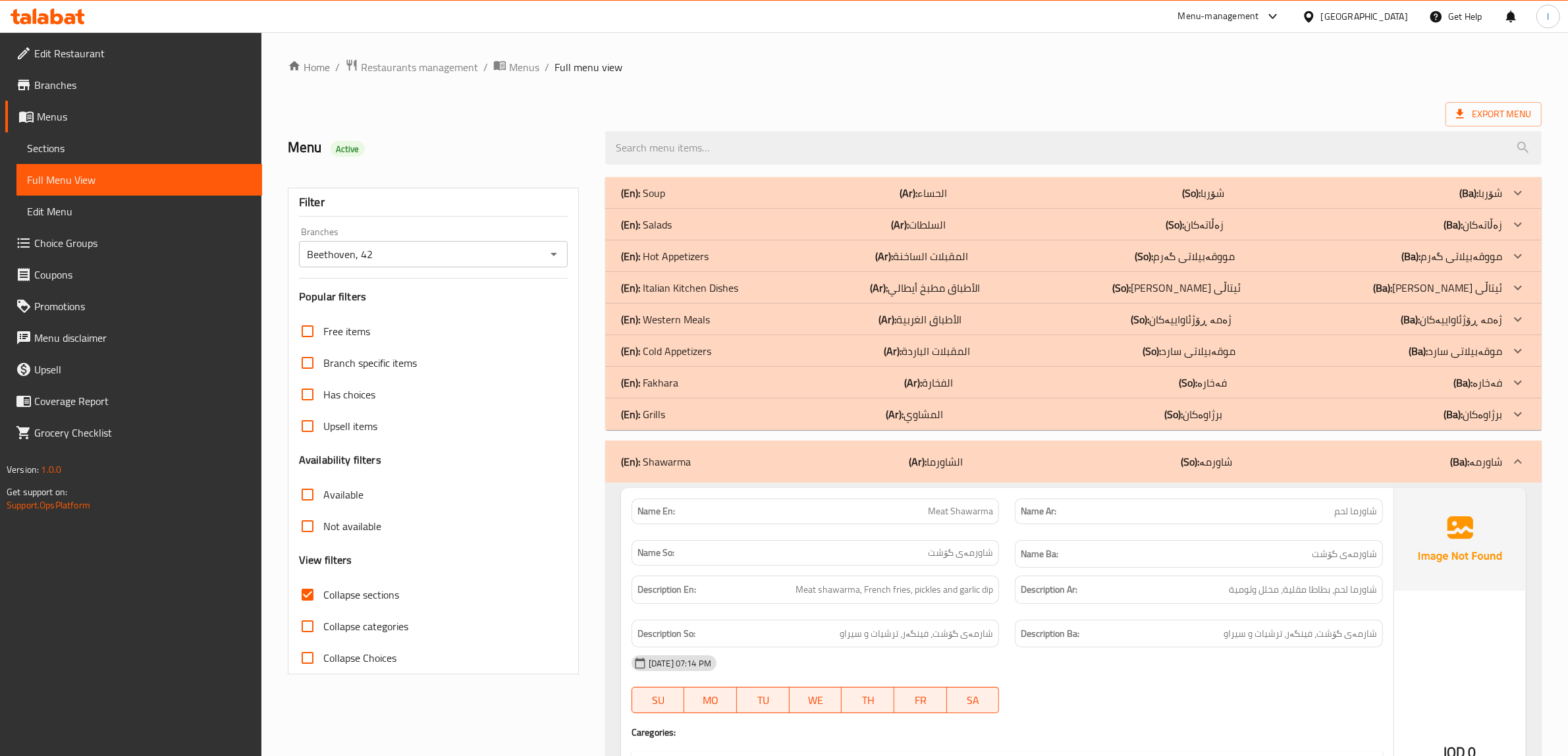
click at [696, 459] on div "(En): Shawarma (Ar): الشاورما (So): شاورمە (Ba): شاورمە" at bounding box center [1061, 461] width 881 height 16
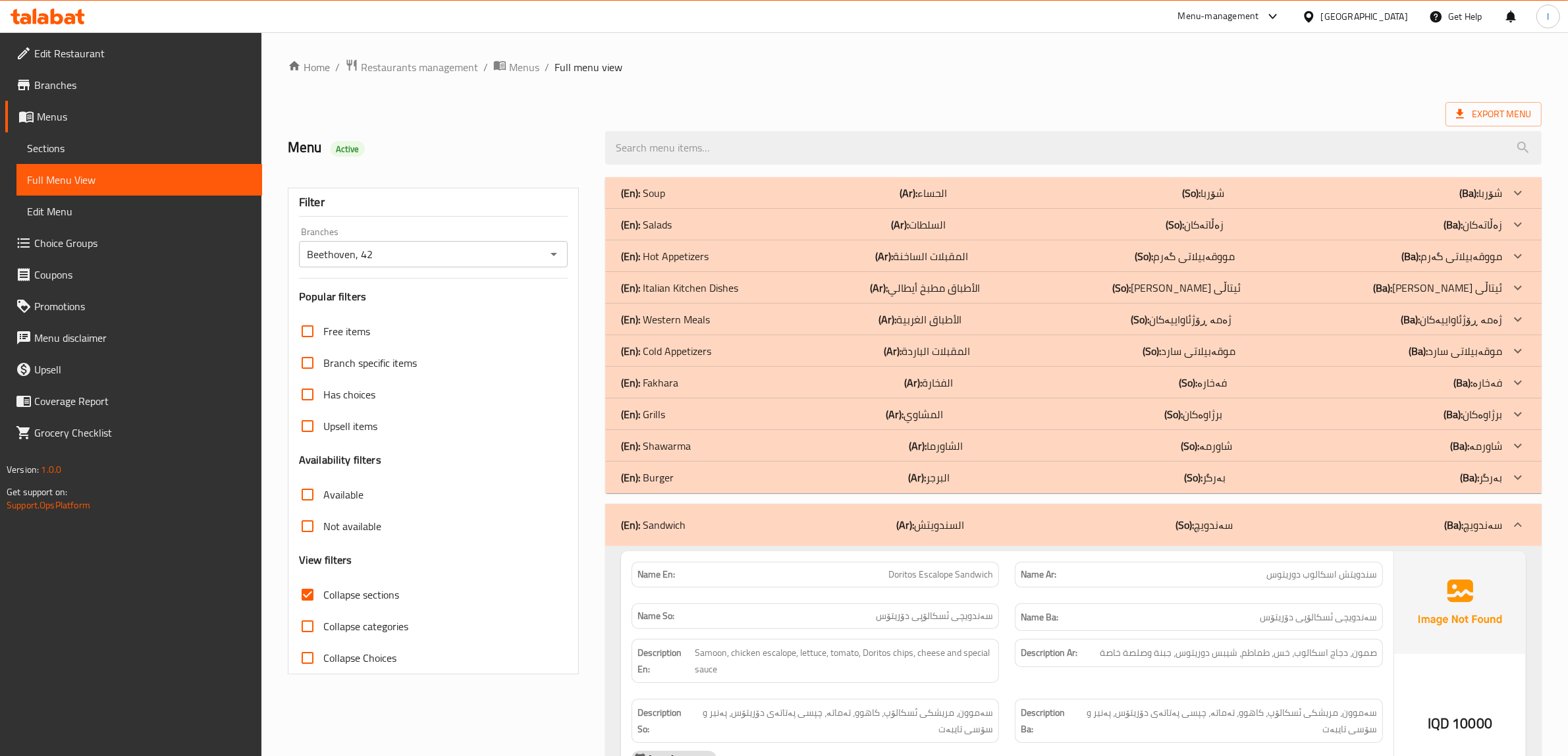
click at [689, 524] on div "(En): Sandwich (Ar): السندويتش (So): سەندویچ (Ba): سەندویچ" at bounding box center [1061, 525] width 881 height 16
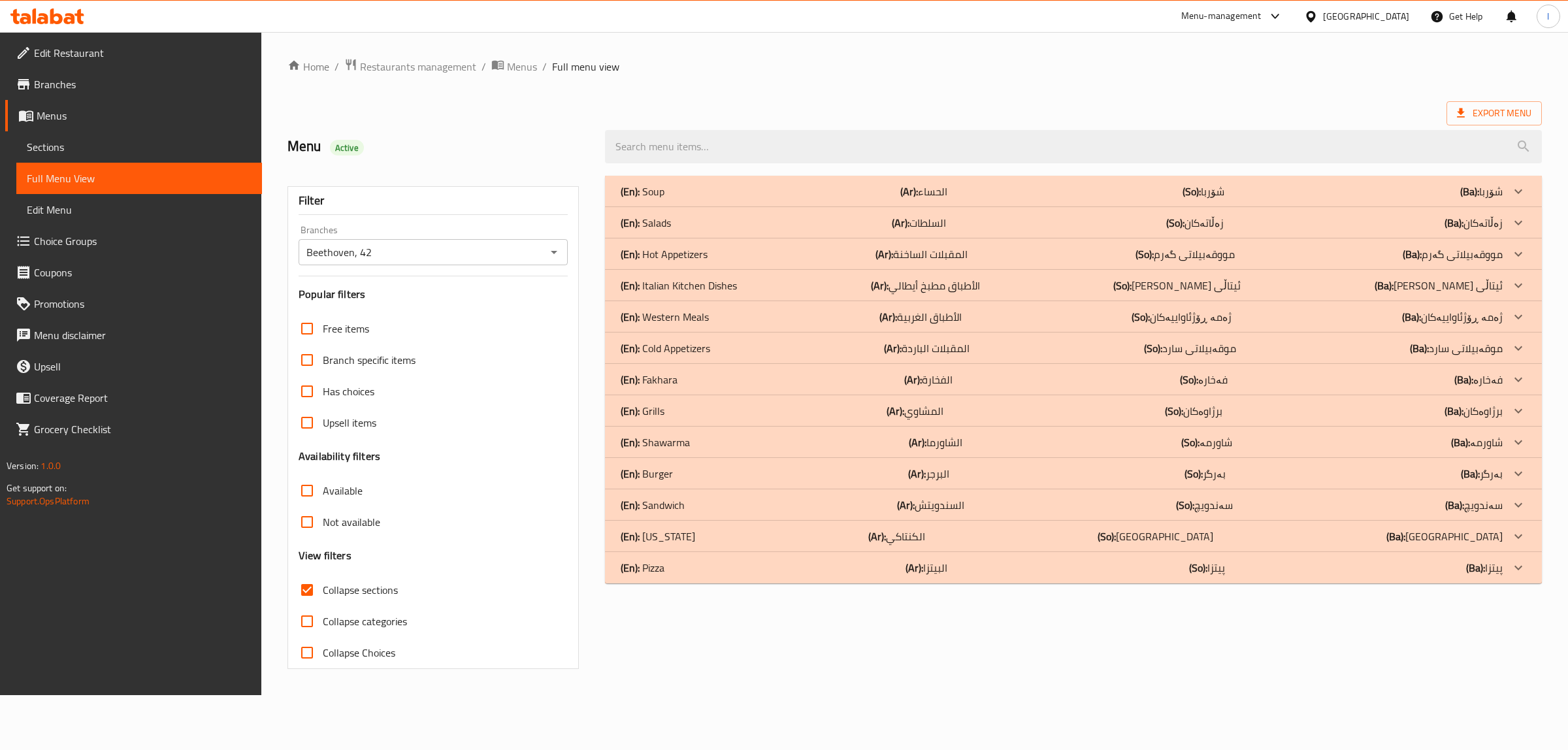
click at [691, 441] on div "(En): Shawarma (Ar): الشاورما (So): شاورمە (Ba): شاورمە" at bounding box center [1062, 442] width 882 height 16
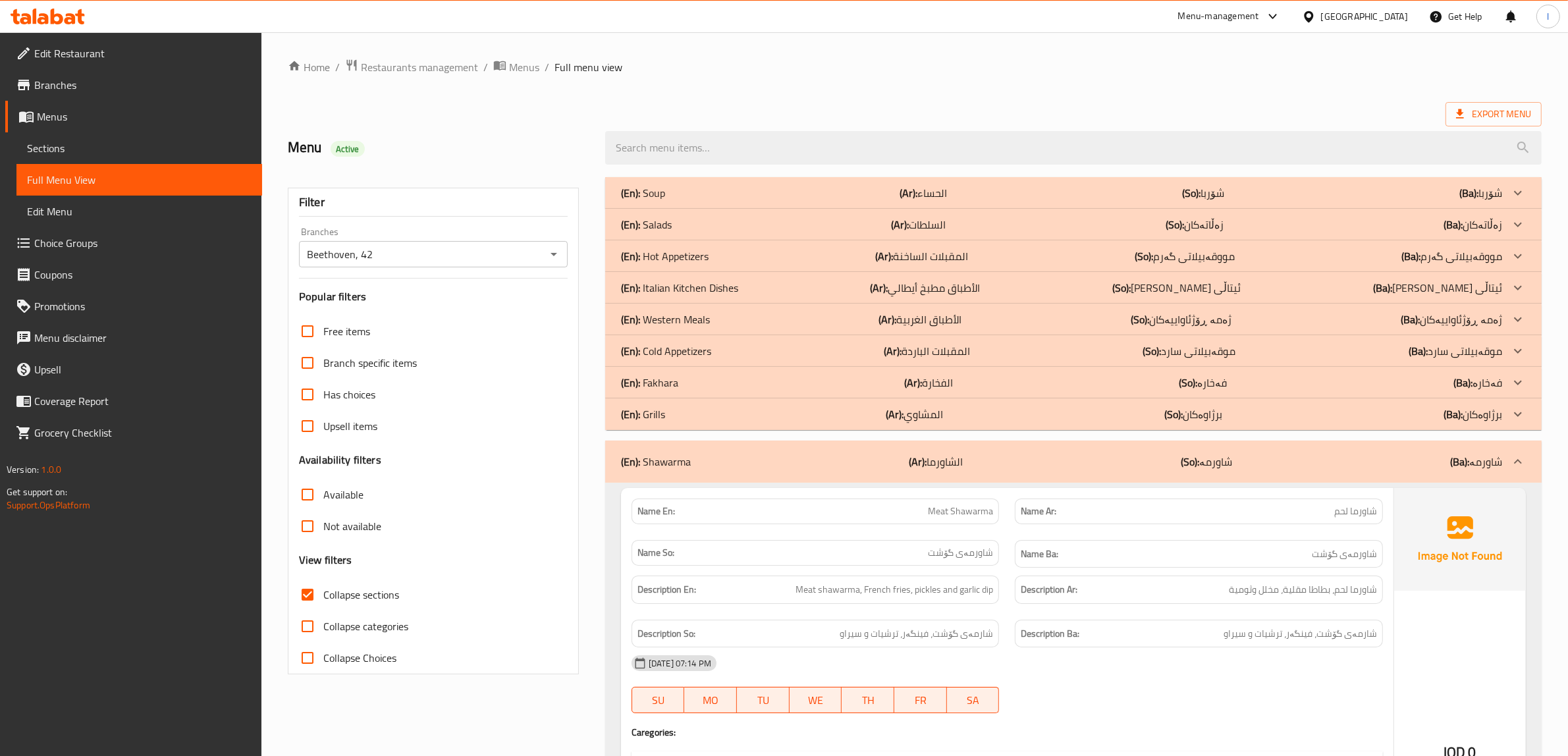
click at [682, 373] on div "(En): Fakhara (Ar): الفخارة (So): فەخارە (Ba): فەخارە" at bounding box center [1073, 382] width 936 height 32
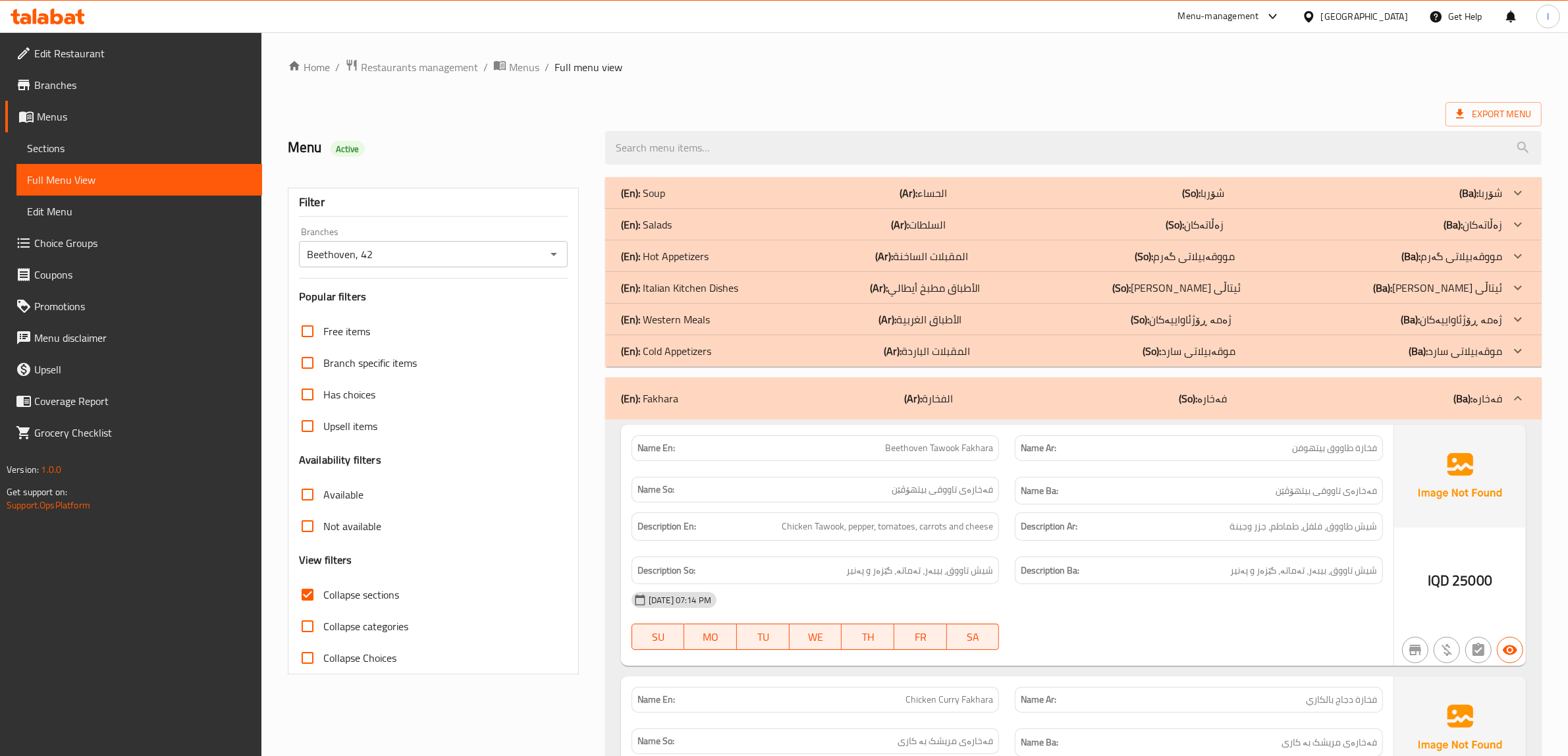
click at [686, 323] on p "(En): Western Meals" at bounding box center [665, 319] width 89 height 16
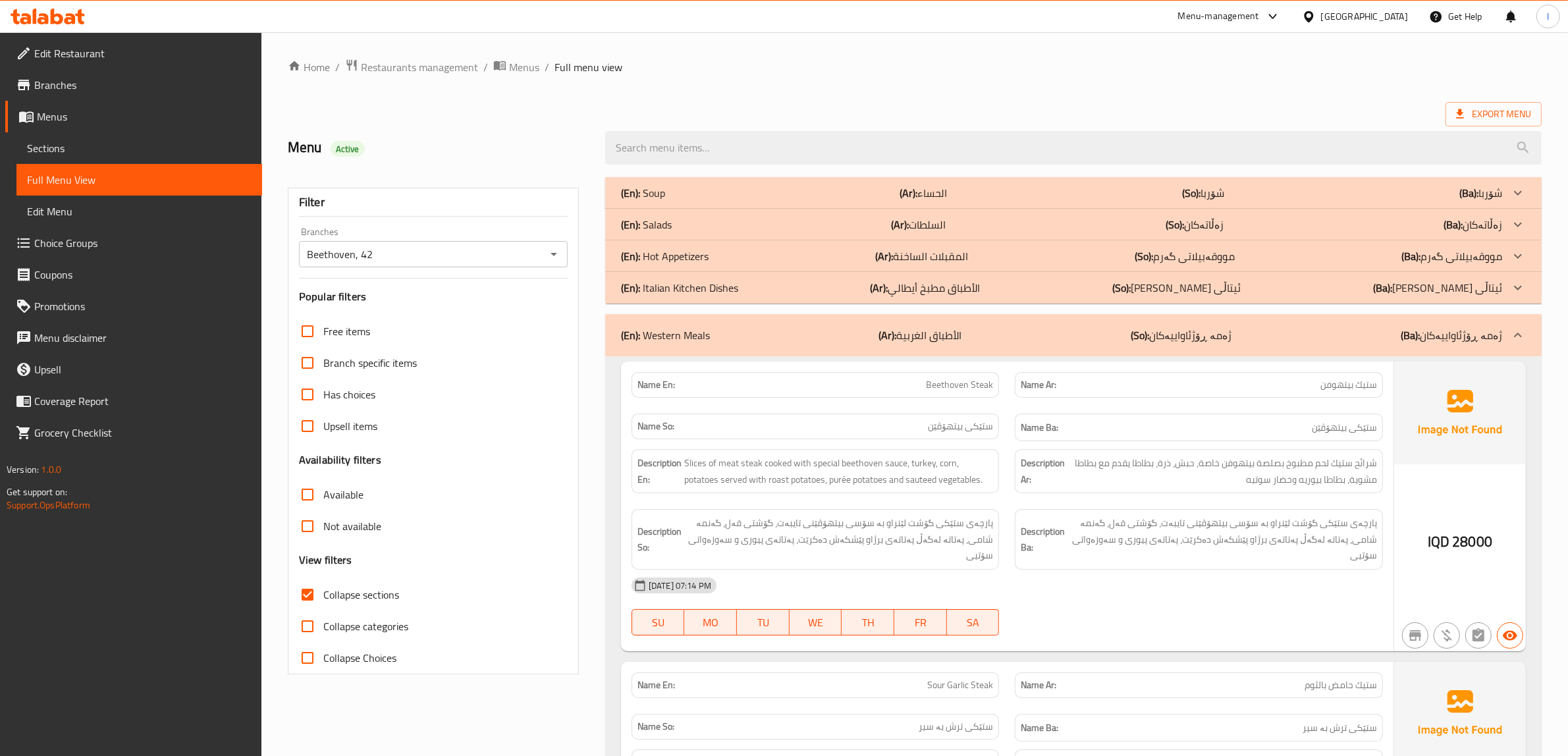
click at [673, 259] on p "(En): Hot Appetizers" at bounding box center [665, 256] width 88 height 16
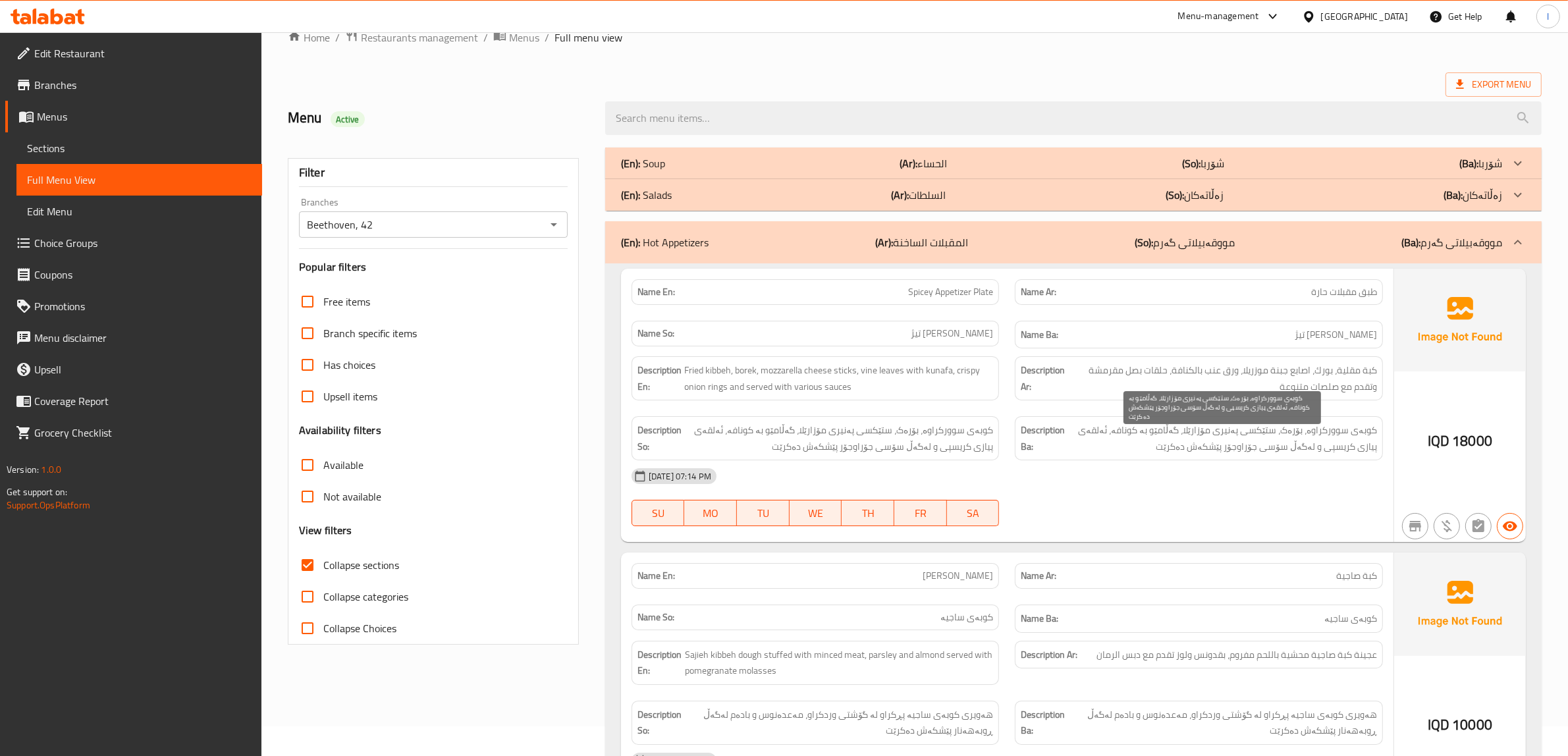
scroll to position [83, 0]
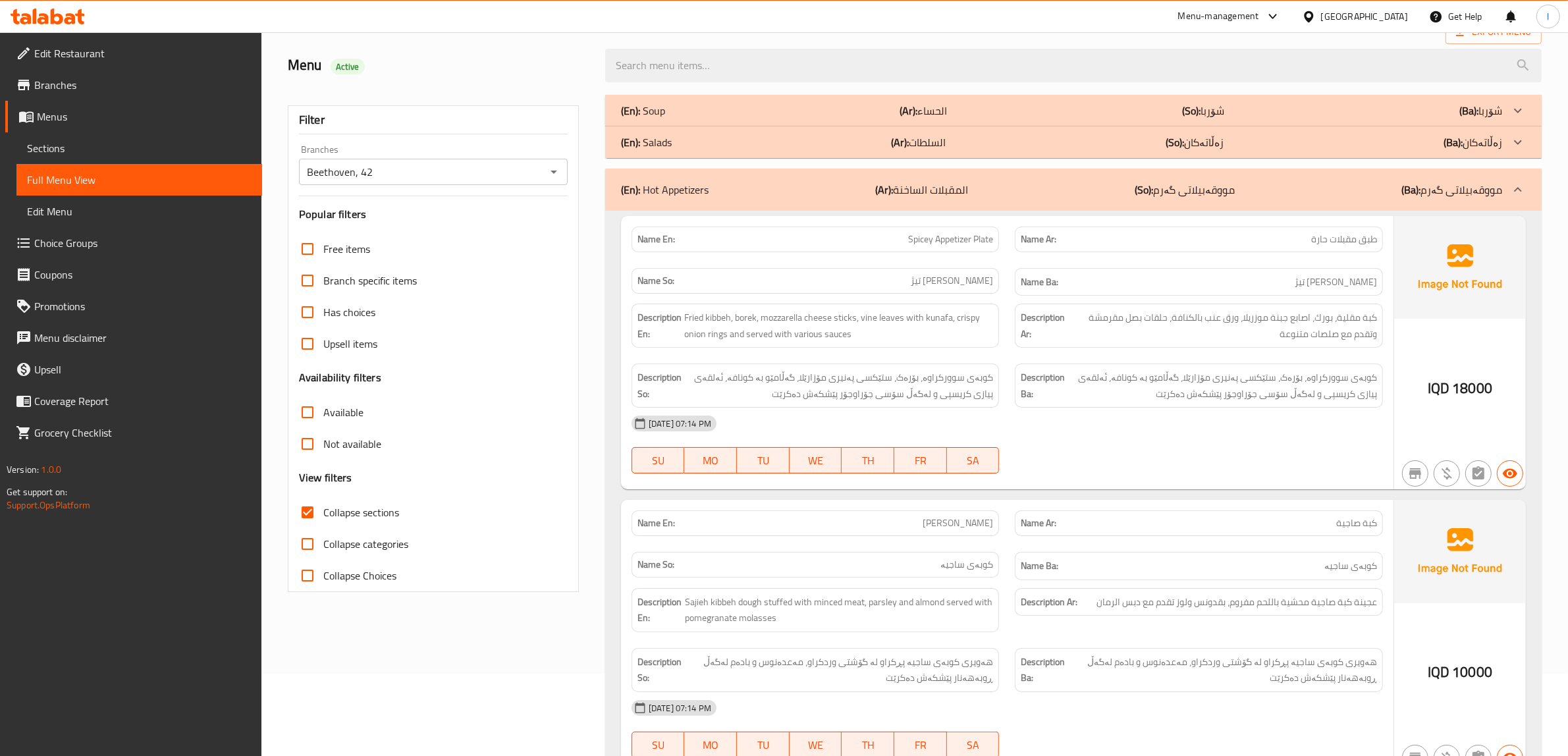
click at [1319, 241] on span "طبق مقبلات حارة" at bounding box center [1345, 239] width 66 height 14
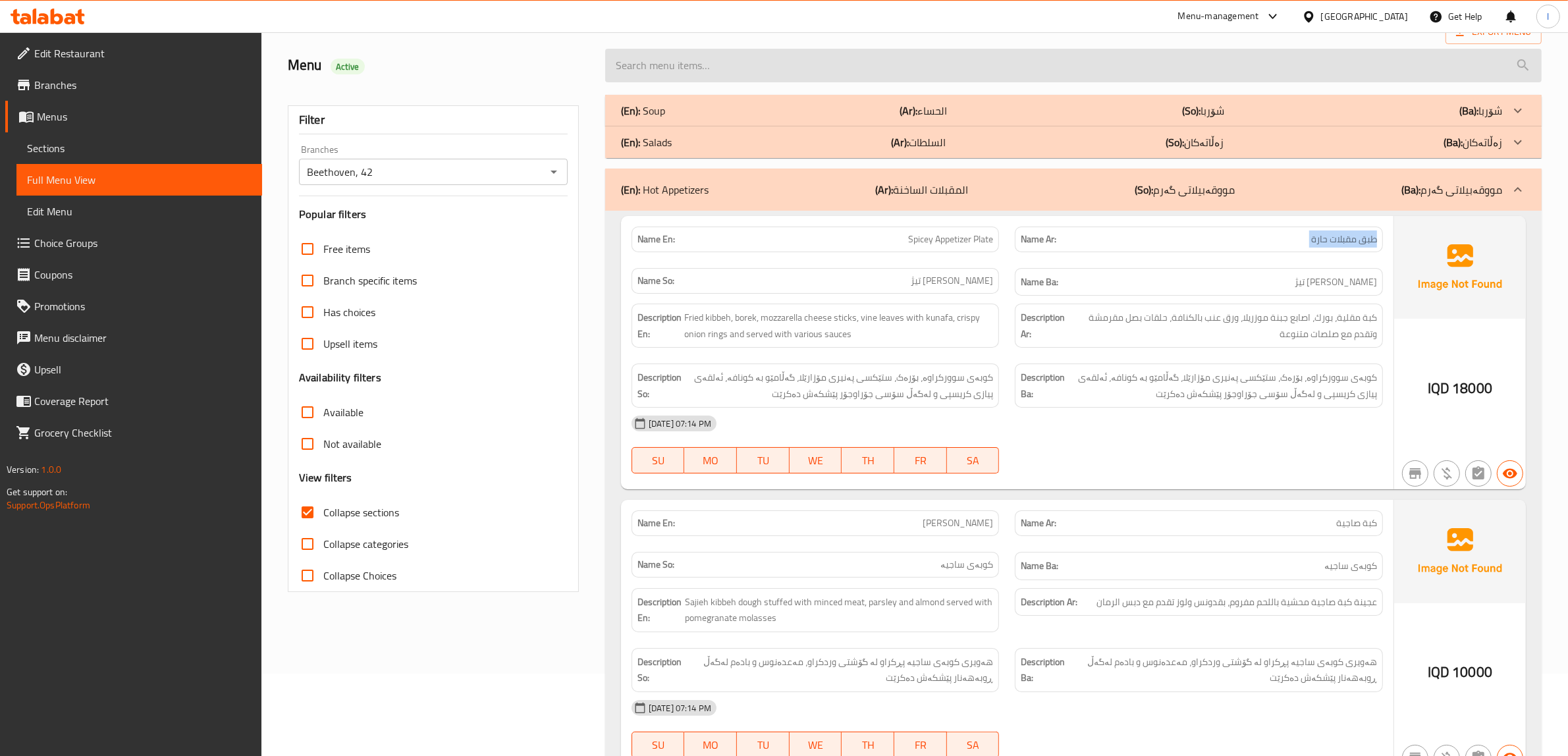
copy span "طبق مقبلات حارة"
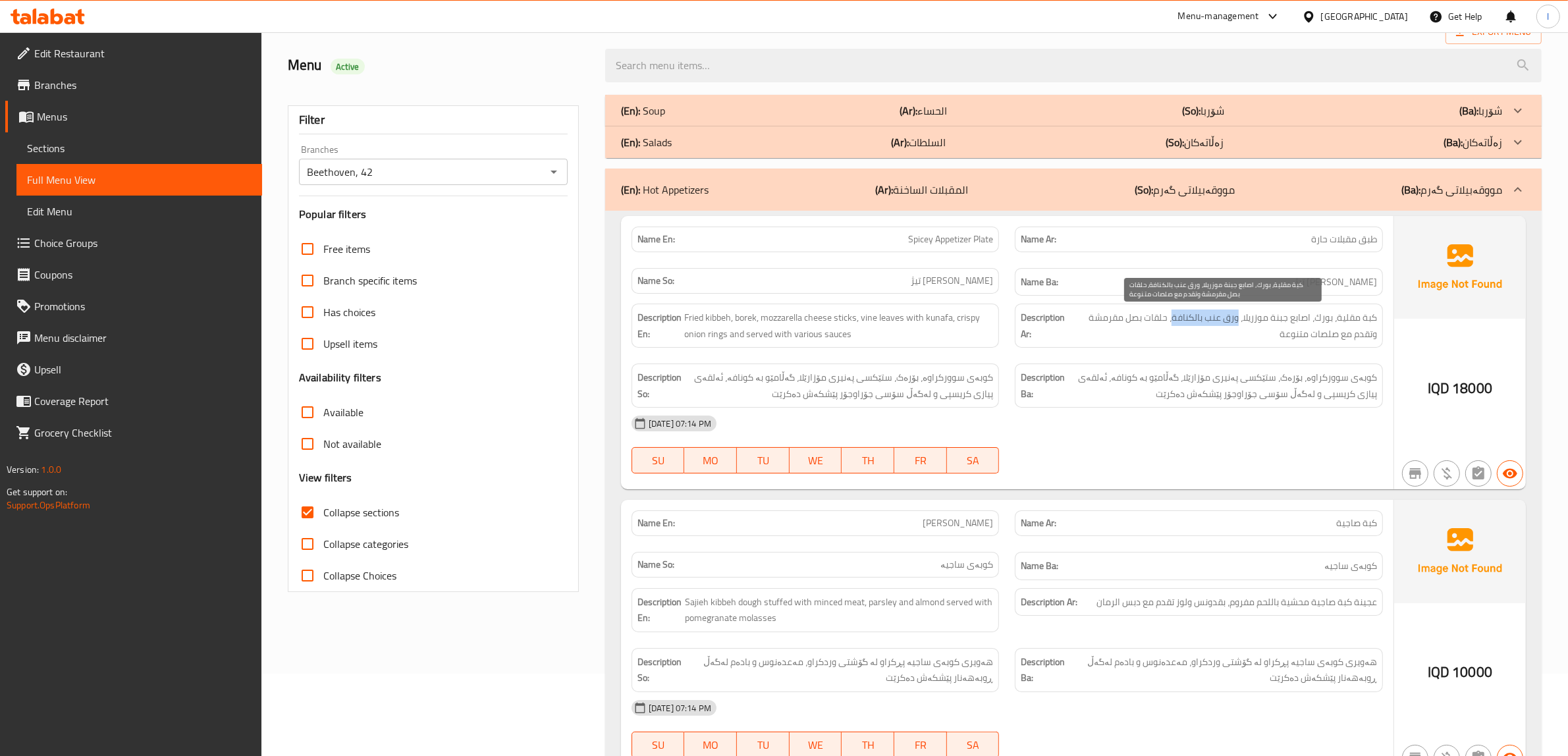
drag, startPoint x: 1173, startPoint y: 320, endPoint x: 1237, endPoint y: 325, distance: 64.2
click at [1237, 325] on span "كبة مقلية، بورك، اصابع جبنة موزريلا، ورق عنب بالكنافة، حلقات بصل مقرمشة وتقدم م…" at bounding box center [1222, 326] width 308 height 32
copy span "ورق عنب بالكنافة"
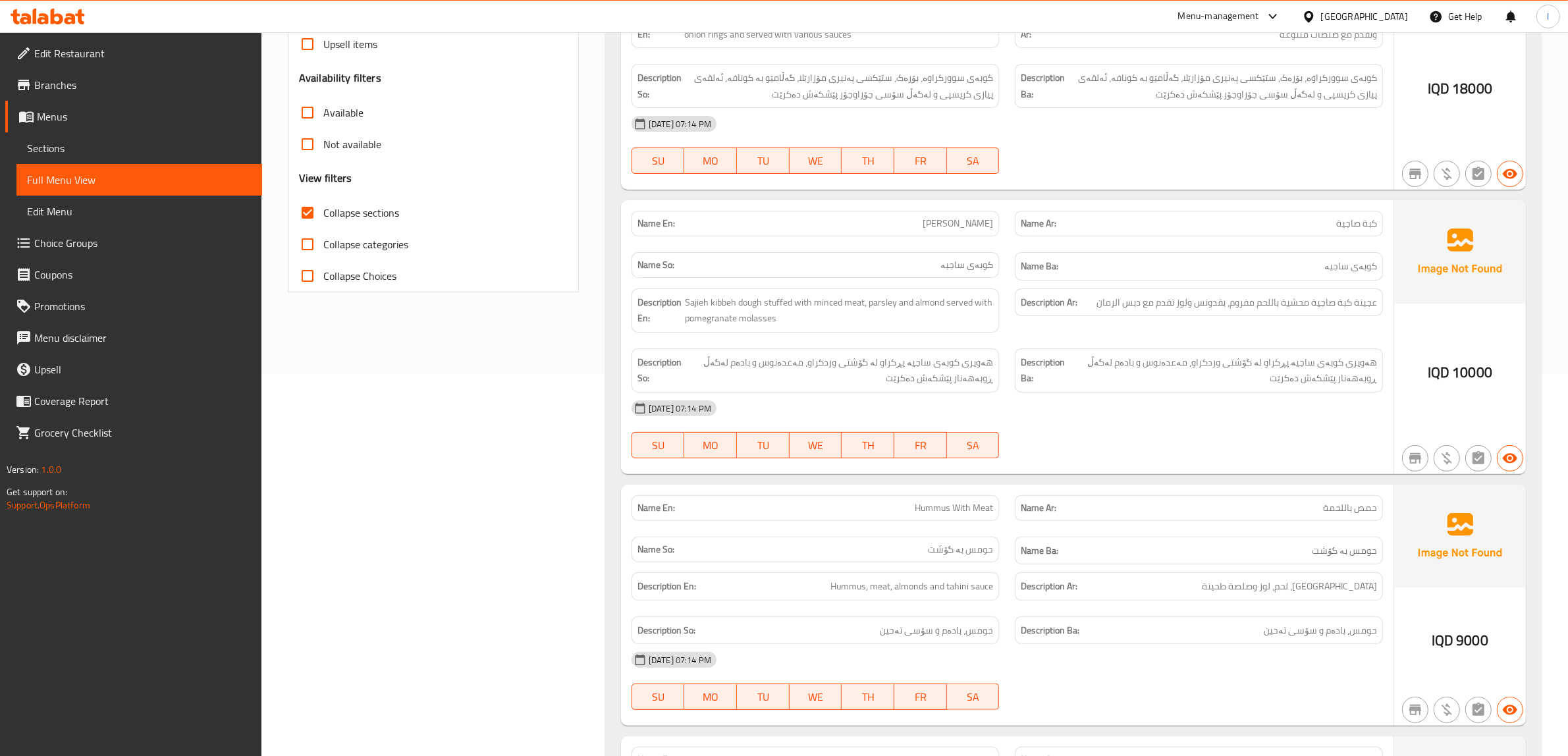
scroll to position [412, 0]
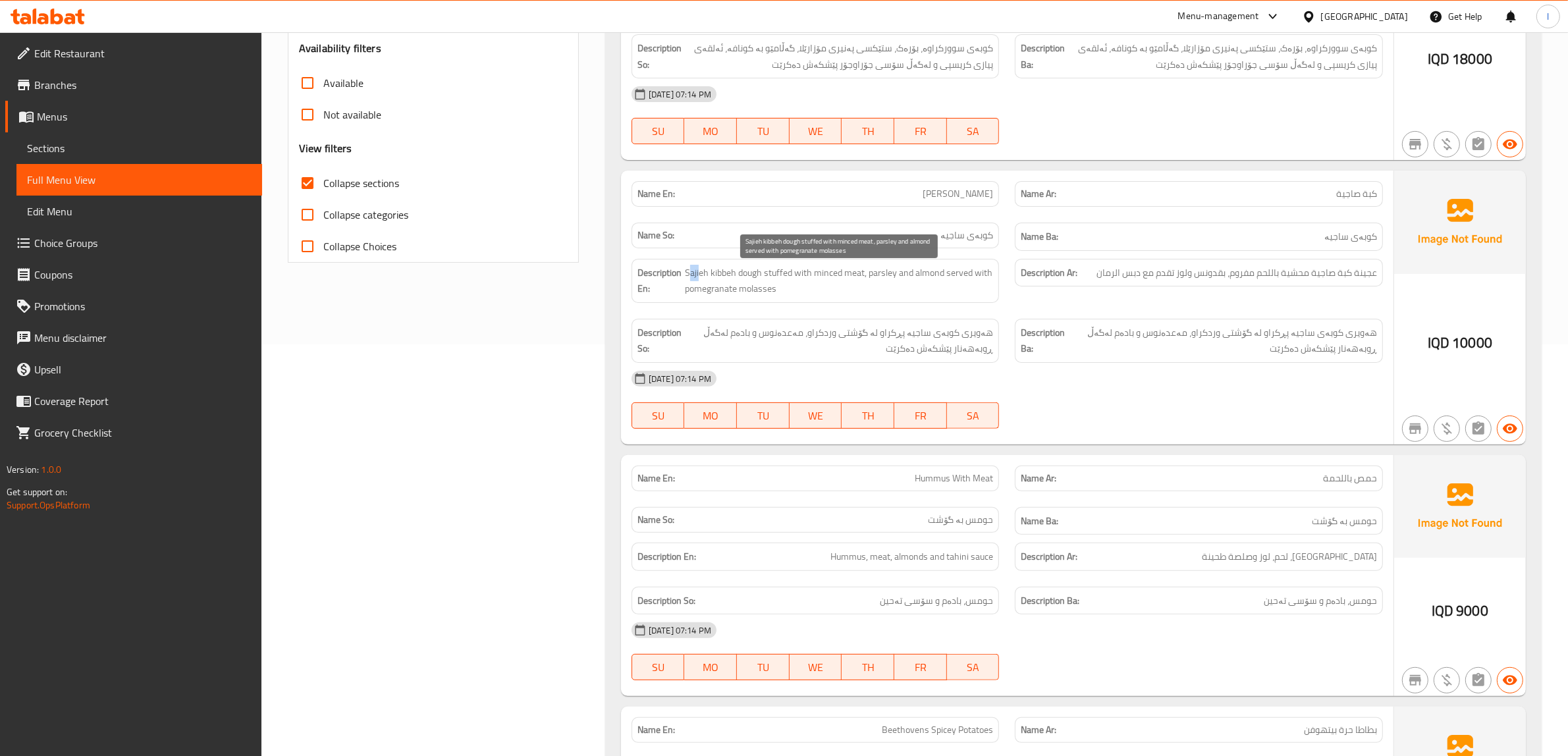
drag, startPoint x: 690, startPoint y: 274, endPoint x: 711, endPoint y: 277, distance: 21.2
click at [702, 277] on span "Sajieh kibbeh dough stuffed with minced meat, parsley and almond served with po…" at bounding box center [839, 280] width 308 height 32
click at [723, 275] on span "Sajieh kibbeh dough stuffed with minced meat, parsley and almond served with po…" at bounding box center [839, 280] width 308 height 32
drag, startPoint x: 885, startPoint y: 284, endPoint x: 870, endPoint y: 280, distance: 15.5
click at [870, 280] on span "Sajieh kibbeh dough stuffed with minced meat, parsley and almond served with po…" at bounding box center [839, 280] width 308 height 32
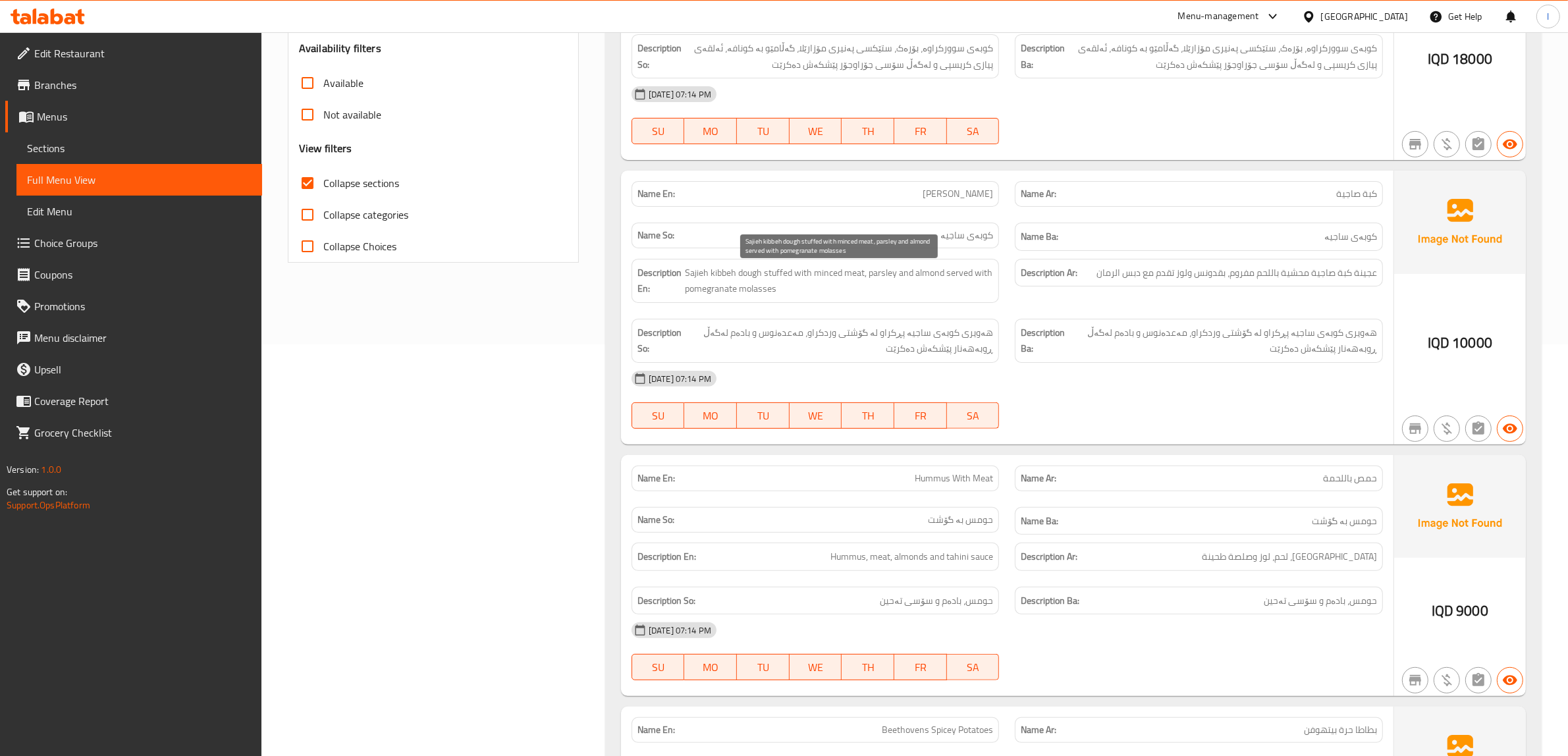
click at [870, 275] on span "Sajieh kibbeh dough stuffed with minced meat, parsley and almond served with po…" at bounding box center [839, 280] width 308 height 32
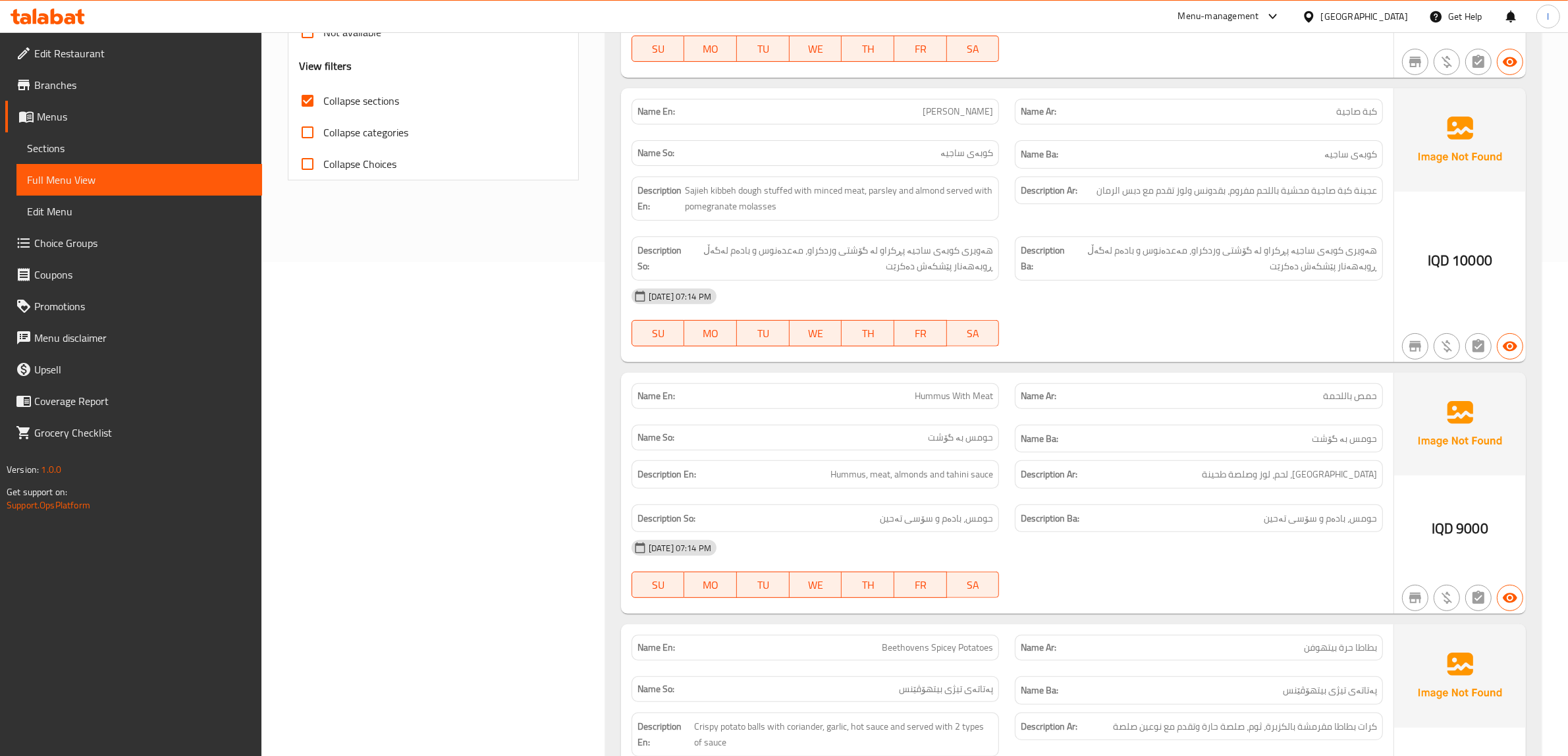
scroll to position [576, 0]
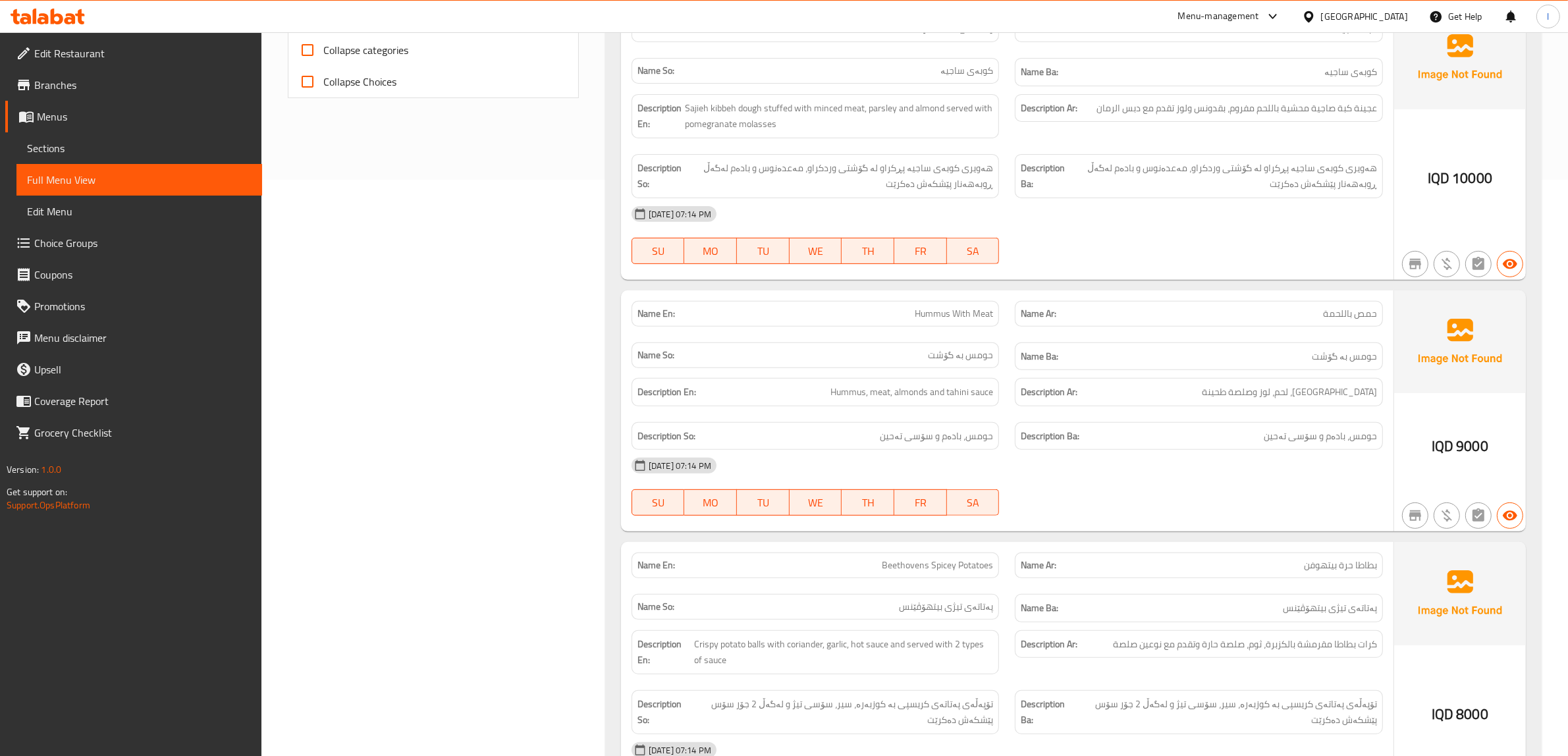
click at [969, 320] on span "Hummus With Meat" at bounding box center [954, 313] width 78 height 14
copy span "Hummus With Meat"
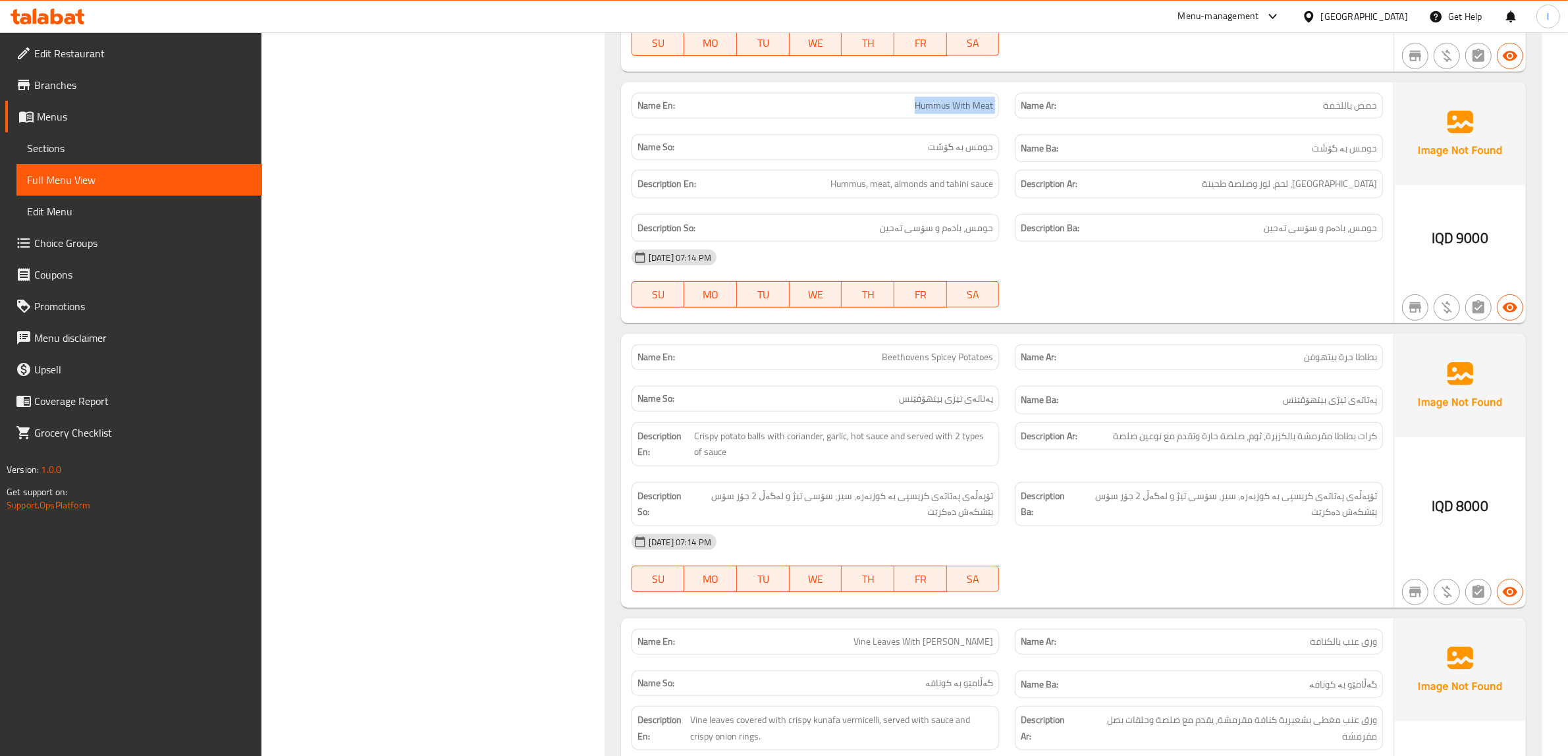
scroll to position [824, 0]
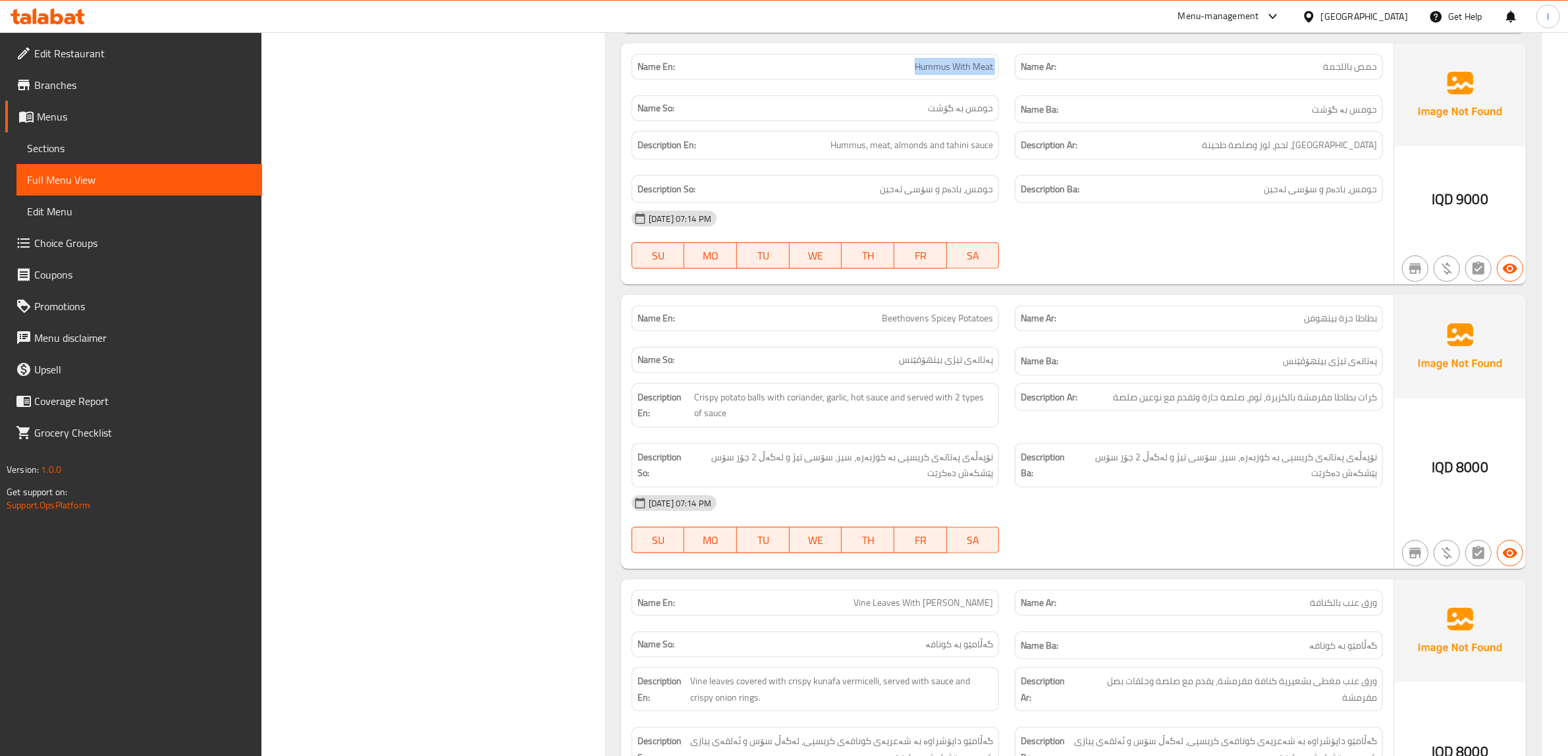
click at [1395, 341] on img at bounding box center [1459, 346] width 132 height 103
drag, startPoint x: 1368, startPoint y: 362, endPoint x: 1278, endPoint y: 374, distance: 90.8
click at [1278, 374] on div "Name Ba: پەتاتەی تیژی بیتهۆڤێنس" at bounding box center [1199, 361] width 368 height 28
click at [1273, 367] on h6 "Name Ba: پەتاتەی تیژی بیتهۆڤێنس" at bounding box center [1199, 361] width 356 height 17
drag, startPoint x: 904, startPoint y: 327, endPoint x: 986, endPoint y: 328, distance: 82.0
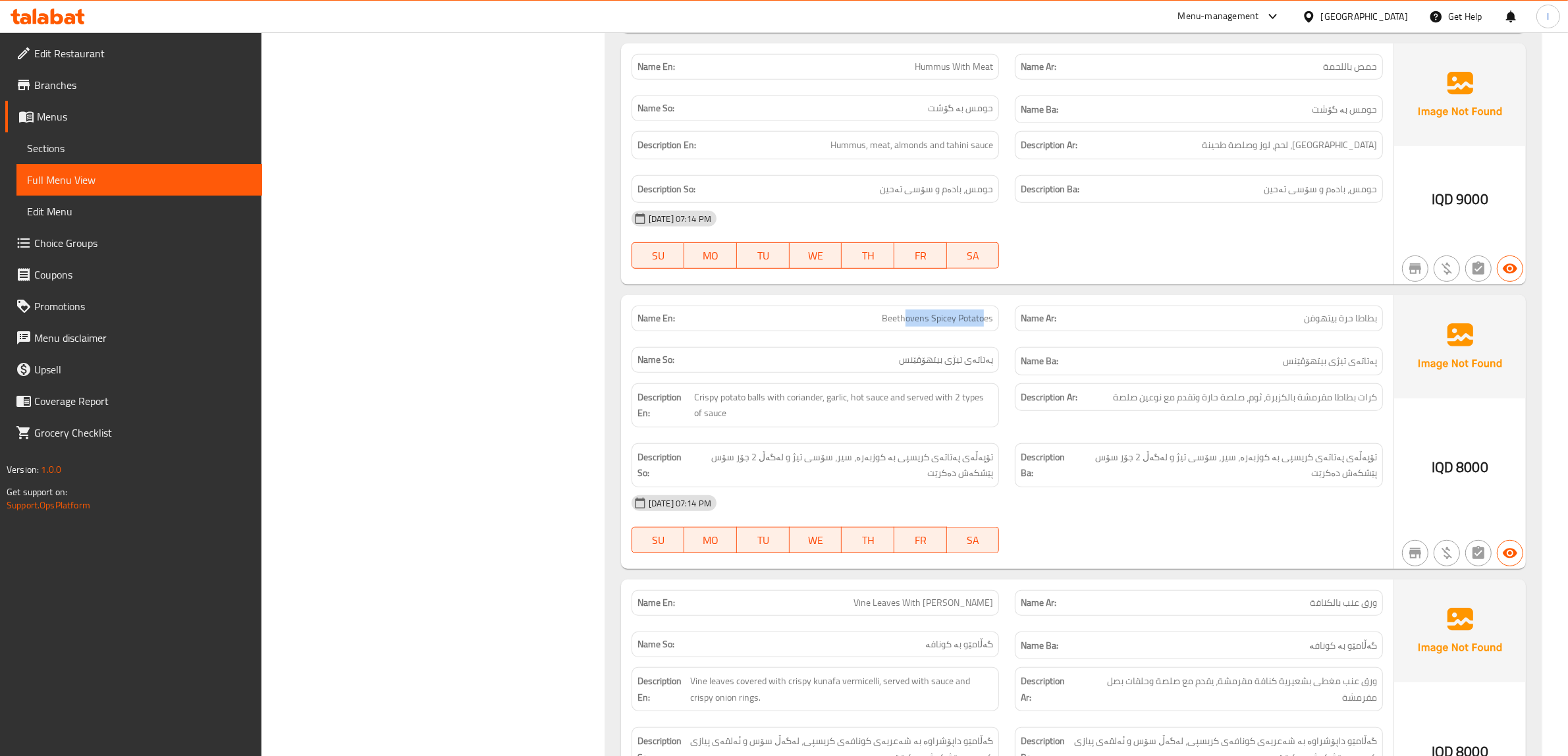
click at [986, 326] on span "Beethovens Spicey Potatoes" at bounding box center [937, 318] width 111 height 14
click at [980, 331] on div "Name En: Beethovens Spicey Potatoes" at bounding box center [816, 318] width 368 height 26
click at [963, 367] on span "پەتاتەی تیژی بیتهۆڤێنس" at bounding box center [946, 359] width 94 height 14
drag, startPoint x: 693, startPoint y: 409, endPoint x: 769, endPoint y: 403, distance: 76.2
click at [764, 406] on span "Crispy potato balls with coriander, garlic, hot sauce and served with 2 types o…" at bounding box center [844, 405] width 299 height 32
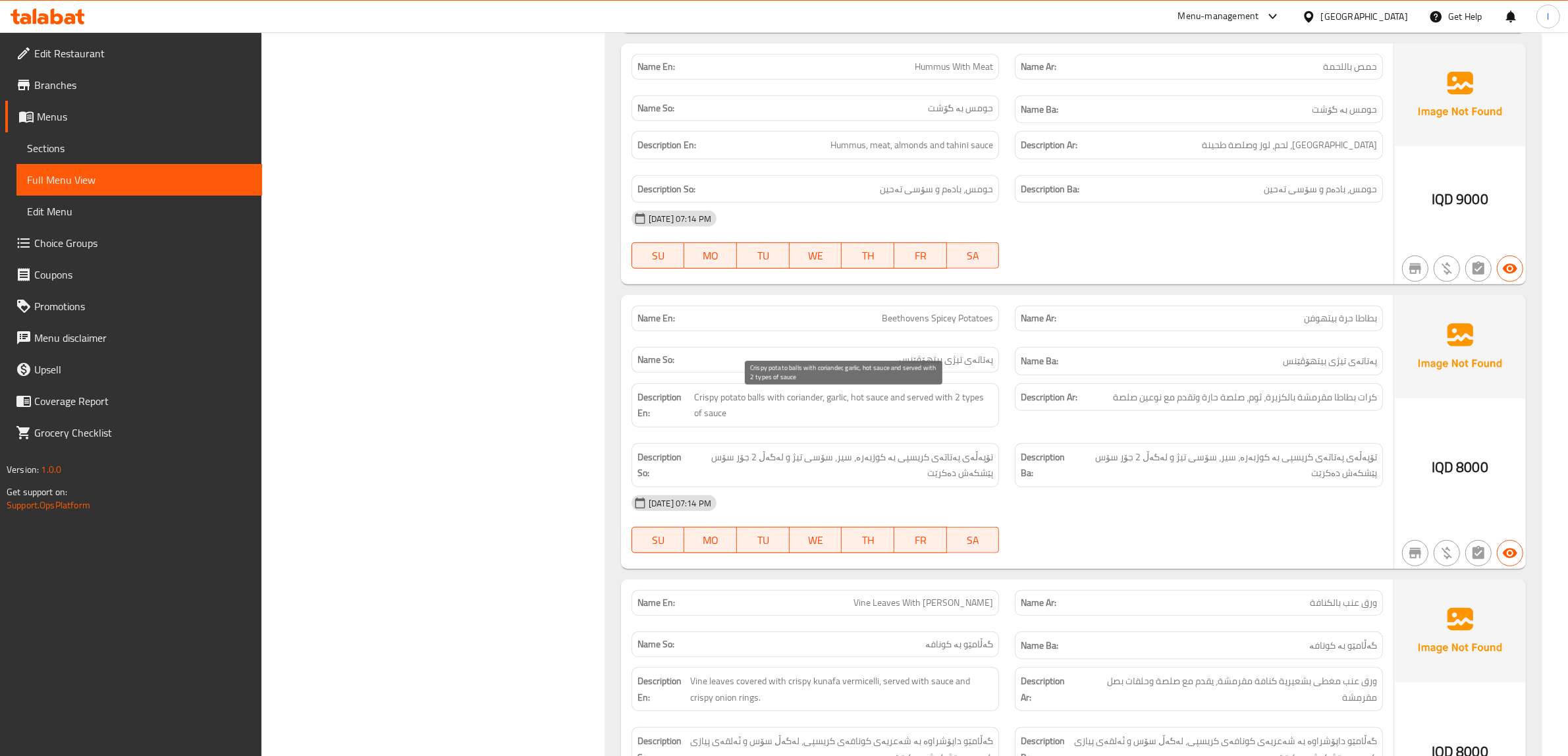
click at [769, 403] on span "Crispy potato balls with coriander, garlic, hot sauce and served with 2 types o…" at bounding box center [844, 405] width 299 height 32
drag, startPoint x: 794, startPoint y: 405, endPoint x: 787, endPoint y: 409, distance: 8.1
click at [787, 409] on span "Crispy potato balls with coriander, garlic, hot sauce and served with 2 types o…" at bounding box center [844, 405] width 299 height 32
drag, startPoint x: 833, startPoint y: 407, endPoint x: 847, endPoint y: 406, distance: 14.0
click at [847, 406] on span "Crispy potato balls with coriander, garlic, hot sauce and served with 2 types o…" at bounding box center [844, 405] width 299 height 32
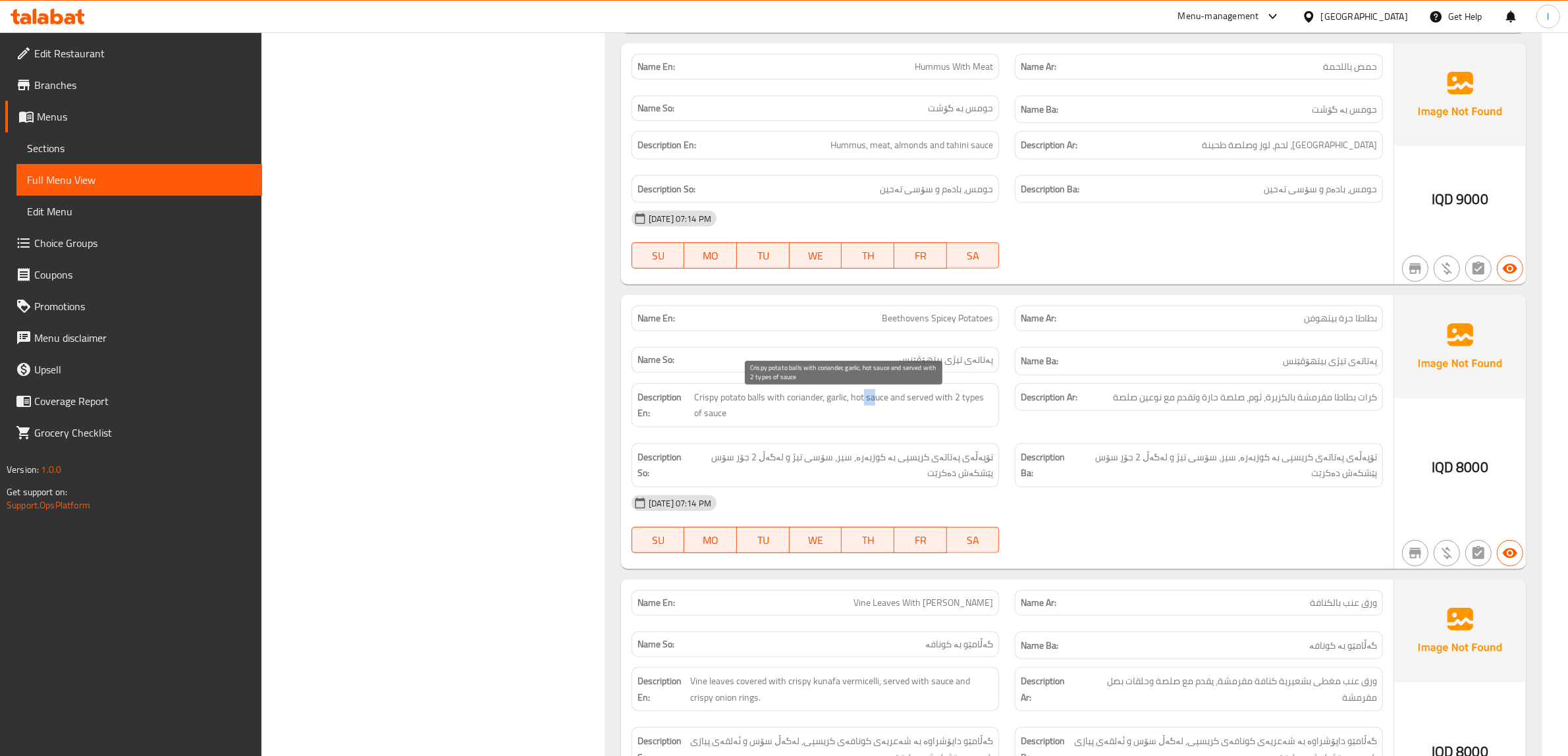
drag, startPoint x: 875, startPoint y: 406, endPoint x: 862, endPoint y: 400, distance: 14.3
click at [862, 400] on span "Crispy potato balls with coriander, garlic, hot sauce and served with 2 types o…" at bounding box center [844, 405] width 299 height 32
drag, startPoint x: 904, startPoint y: 403, endPoint x: 972, endPoint y: 407, distance: 68.1
click at [972, 407] on span "Crispy potato balls with coriander, garlic, hot sauce and served with 2 types o…" at bounding box center [844, 405] width 299 height 32
click at [966, 418] on span "Crispy potato balls with coriander, garlic, hot sauce and served with 2 types o…" at bounding box center [844, 405] width 299 height 32
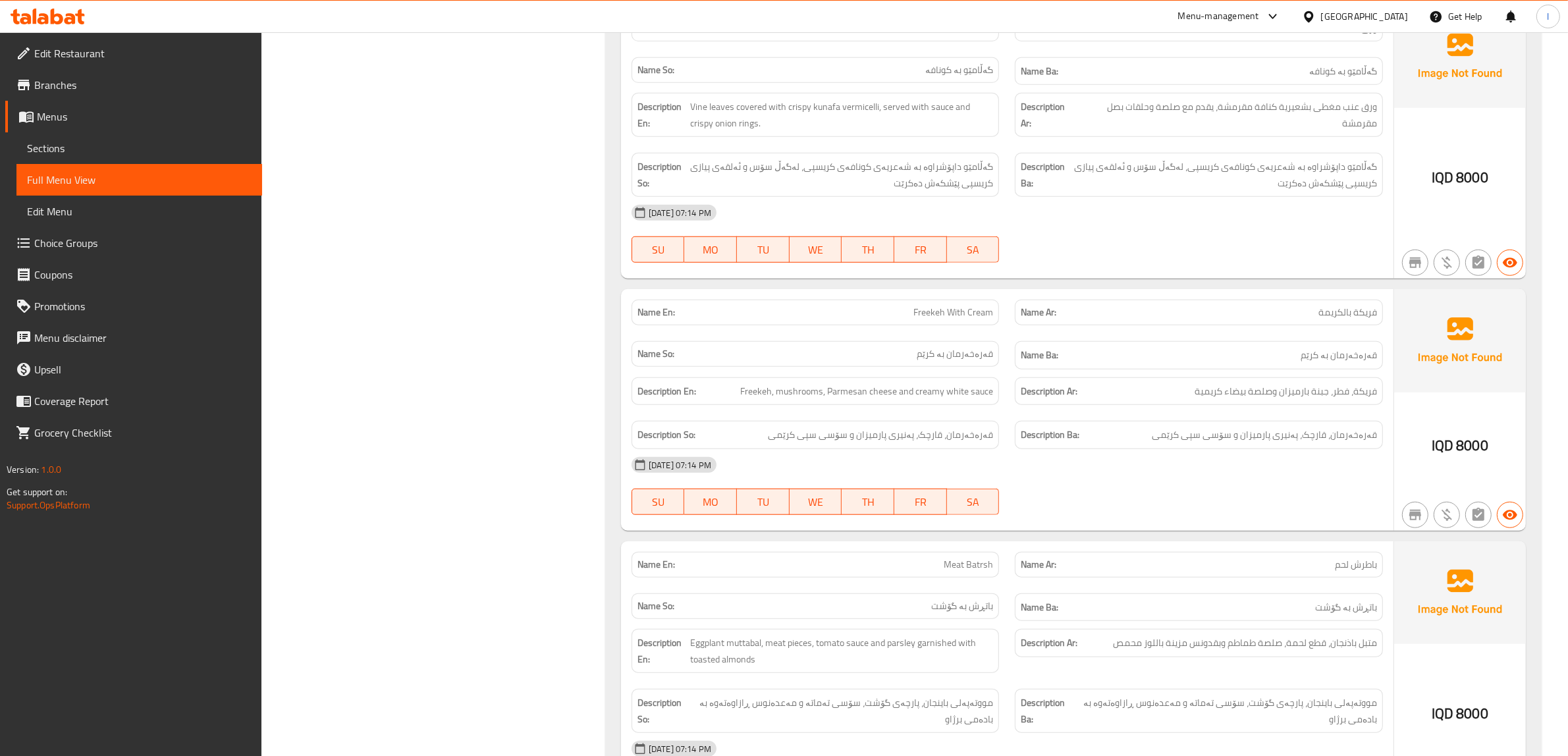
scroll to position [1399, 0]
drag, startPoint x: 797, startPoint y: 397, endPoint x: 808, endPoint y: 397, distance: 11.0
click at [808, 397] on span "Freekeh, mushrooms, Parmesan cheese and creamy white sauce" at bounding box center [867, 389] width 253 height 17
drag, startPoint x: 841, startPoint y: 397, endPoint x: 927, endPoint y: 403, distance: 86.2
click at [927, 398] on span "Freekeh, mushrooms, Parmesan cheese and creamy white sauce" at bounding box center [867, 389] width 253 height 17
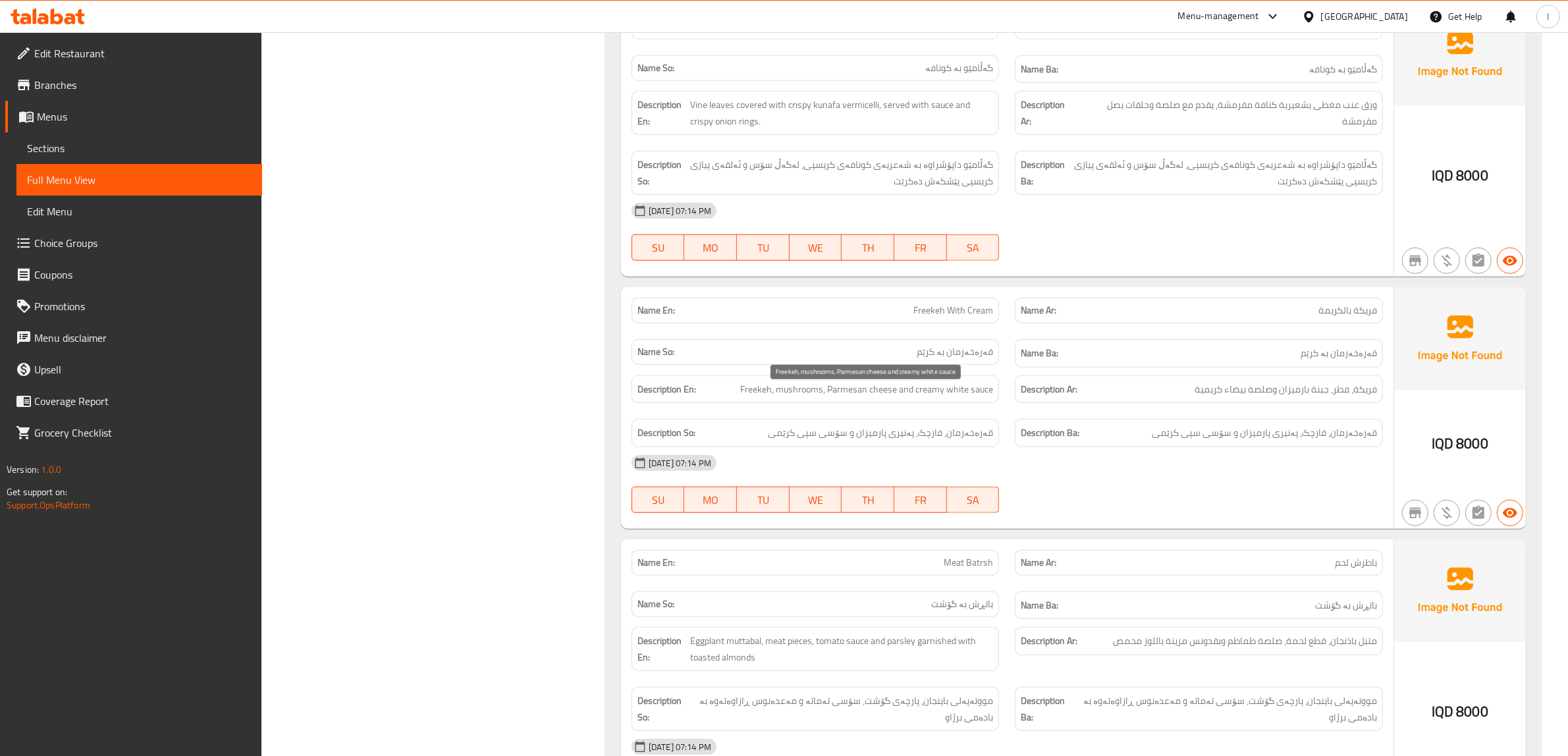
click at [955, 397] on span "Freekeh, mushrooms, Parmesan cheese and creamy white sauce" at bounding box center [867, 389] width 253 height 17
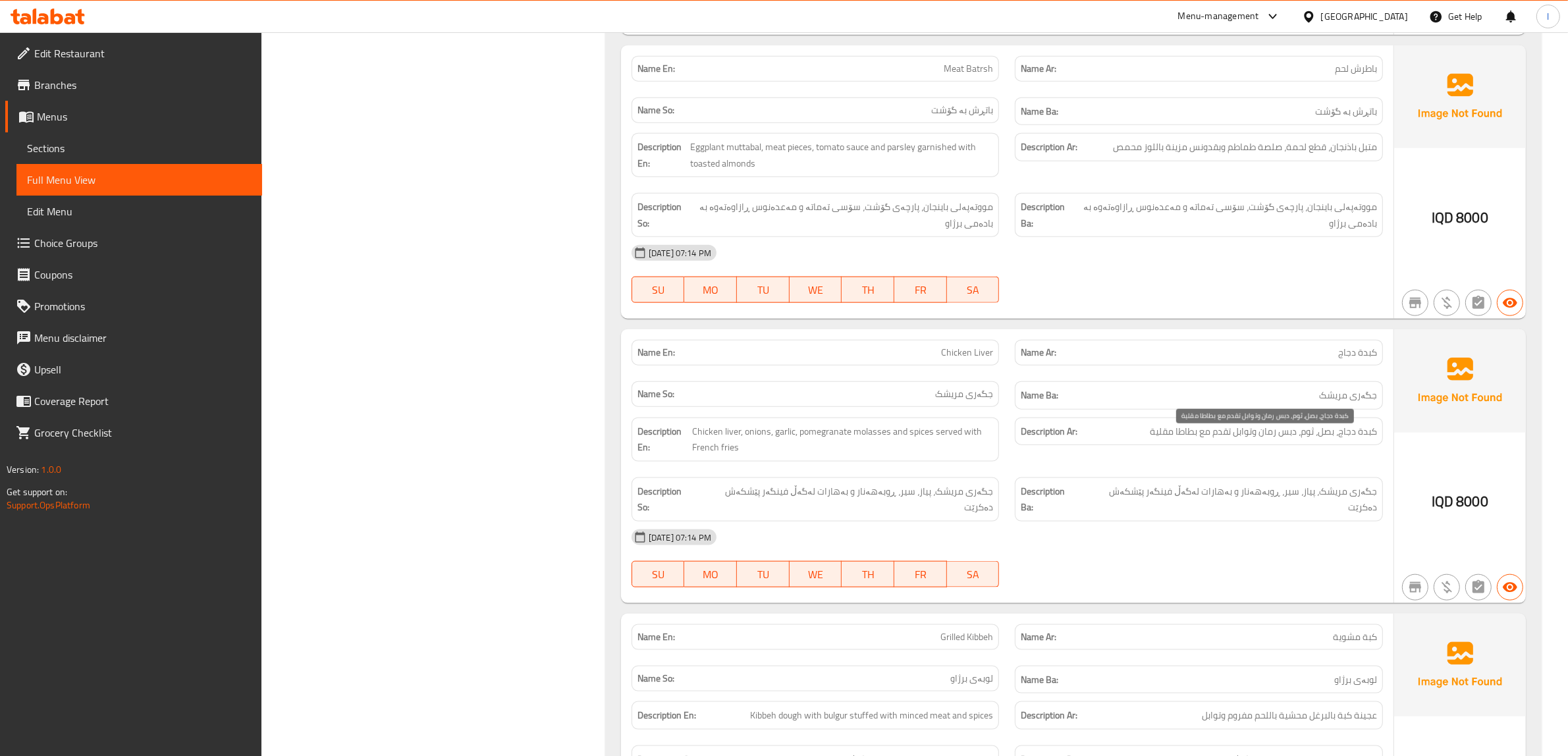
scroll to position [1976, 0]
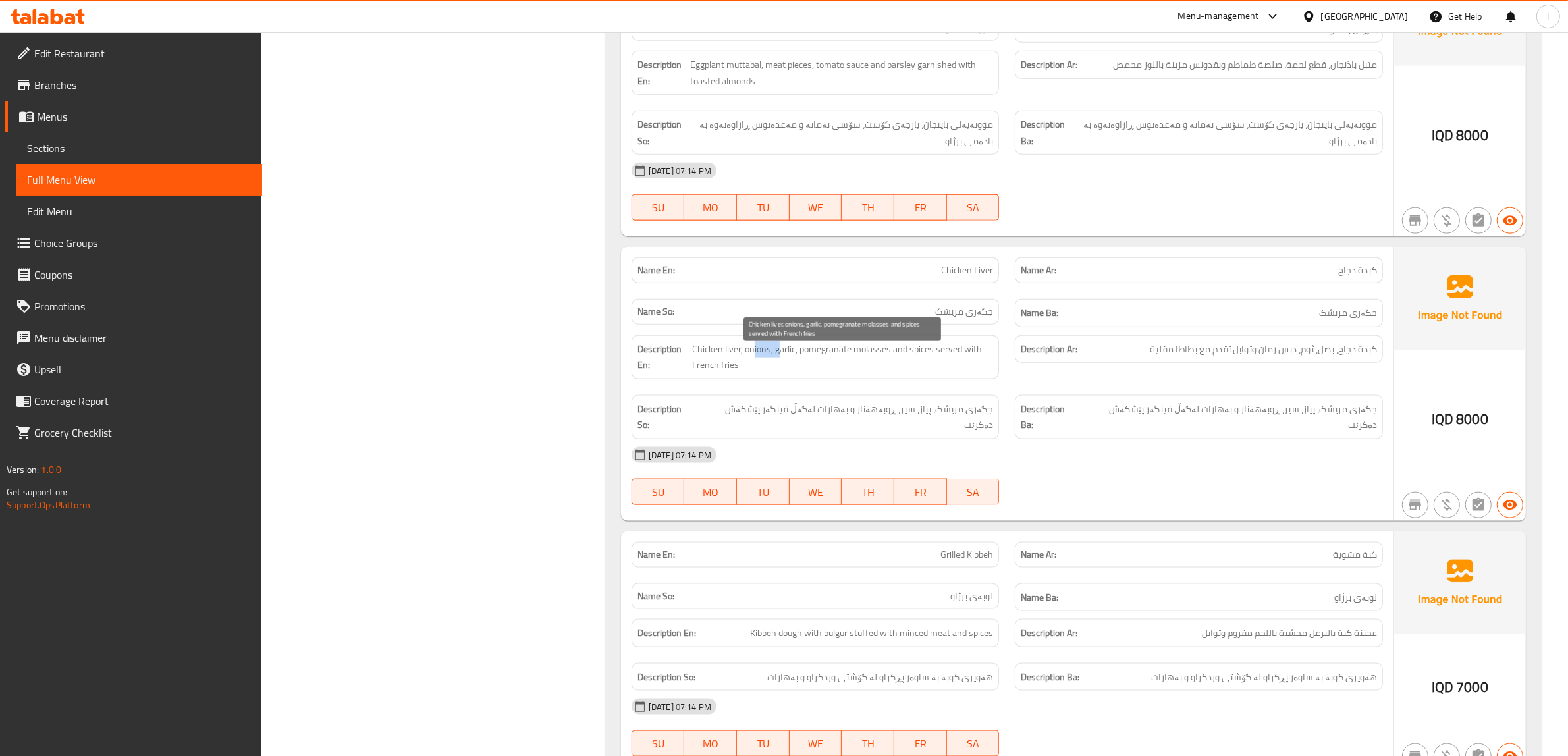
drag, startPoint x: 752, startPoint y: 358, endPoint x: 778, endPoint y: 359, distance: 26.0
click at [778, 359] on span "Chicken liver, onions, garlic, pomegranate molasses and spices served with Fren…" at bounding box center [842, 357] width 301 height 32
click at [788, 359] on span "Chicken liver, onions, garlic, pomegranate molasses and spices served with Fren…" at bounding box center [842, 357] width 301 height 32
drag, startPoint x: 816, startPoint y: 361, endPoint x: 914, endPoint y: 360, distance: 98.0
click at [914, 360] on span "Chicken liver, onions, garlic, pomegranate molasses and spices served with Fren…" at bounding box center [842, 357] width 301 height 32
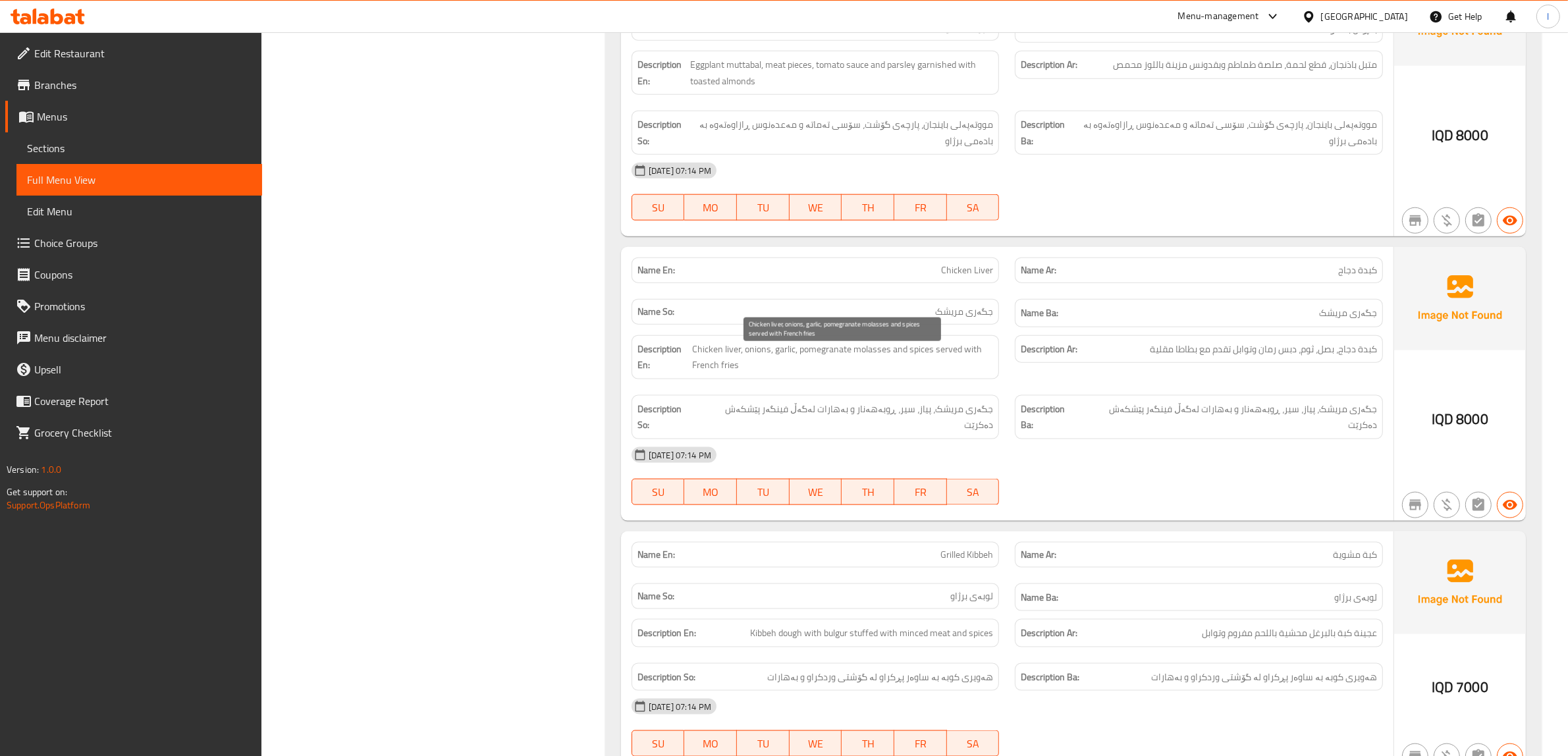
click at [953, 361] on span "Chicken liver, onions, garlic, pomegranate molasses and spices served with Fren…" at bounding box center [842, 357] width 301 height 32
drag, startPoint x: 922, startPoint y: 362, endPoint x: 922, endPoint y: 354, distance: 8.0
click at [922, 354] on span "Chicken liver, onions, garlic, pomegranate molasses and spices served with Fren…" at bounding box center [842, 357] width 301 height 32
click at [909, 362] on span "Chicken liver, onions, garlic, pomegranate molasses and spices served with Fren…" at bounding box center [842, 357] width 301 height 32
click at [920, 364] on span "Chicken liver, onions, garlic, pomegranate molasses and spices served with Fren…" at bounding box center [842, 357] width 301 height 32
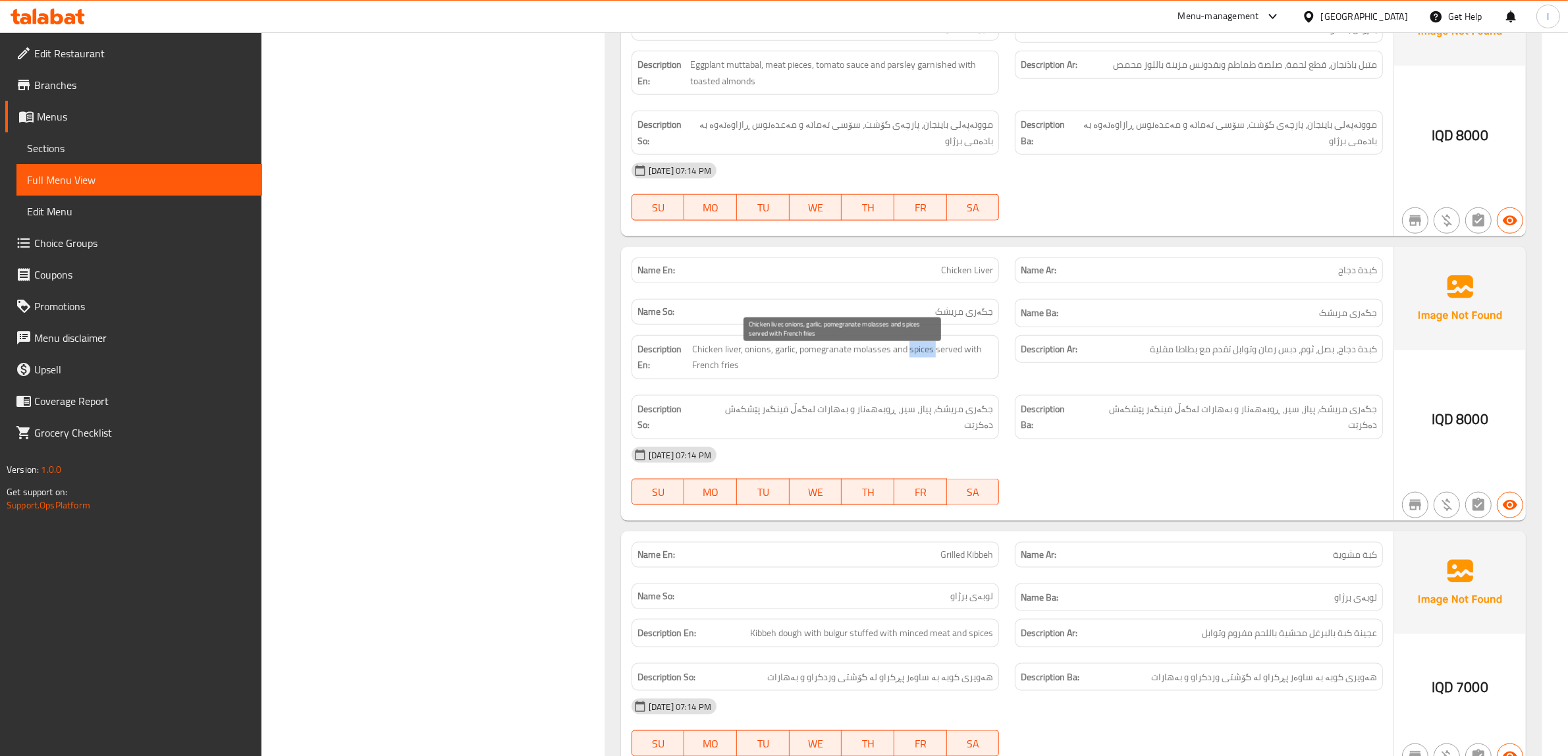
click at [920, 364] on span "Chicken liver, onions, garlic, pomegranate molasses and spices served with Fren…" at bounding box center [842, 357] width 301 height 32
click at [923, 374] on span "Chicken liver, onions, garlic, pomegranate molasses and spices served with Fren…" at bounding box center [842, 357] width 301 height 32
click at [926, 357] on span "Chicken liver, onions, garlic, pomegranate molasses and spices served with Fren…" at bounding box center [842, 357] width 301 height 32
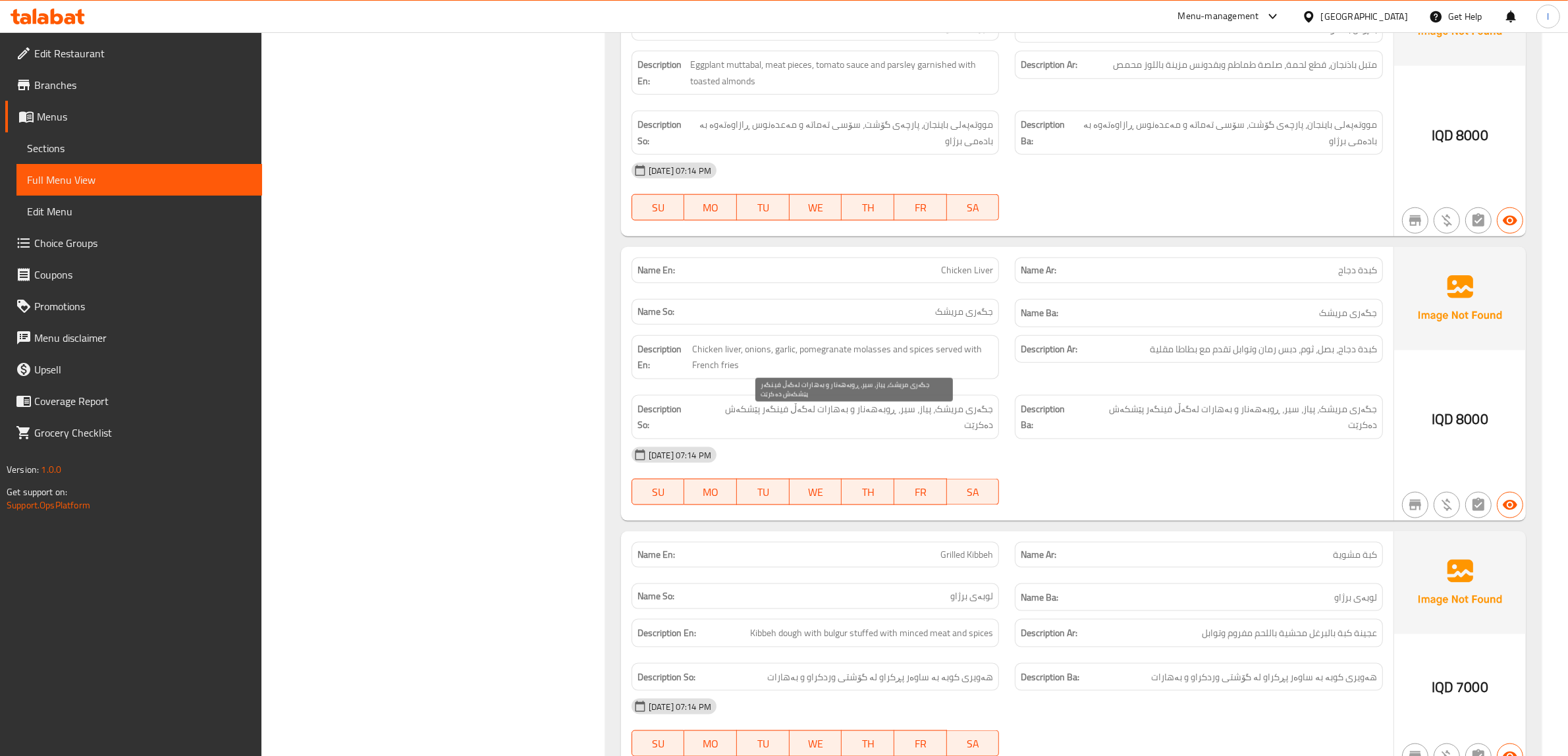
click at [900, 420] on span "جگەری مریشک، پیاز، سیر، ڕوبەهەنار و بەهارات لەگەڵ فینگەر پێشکەش دەکرێت" at bounding box center [844, 417] width 295 height 32
click at [981, 423] on span "جگەری مریشک، پیاز، سیر، ڕوبەهەنار و بەهارات لەگەڵ فینگەر پێشکەش دەکرێت" at bounding box center [844, 417] width 295 height 32
click at [977, 422] on span "جگەری مریشک، پیاز، سیر، ڕوبەهەنار و بەهارات لەگەڵ فینگەر پێشکەش دەکرێت" at bounding box center [844, 417] width 295 height 32
click at [941, 422] on span "جگەری مریشک، پیاز، سیر، ڕوبەهەنار و بەهارات لەگەڵ فینگەر پێشکەش دەکرێت" at bounding box center [844, 417] width 295 height 32
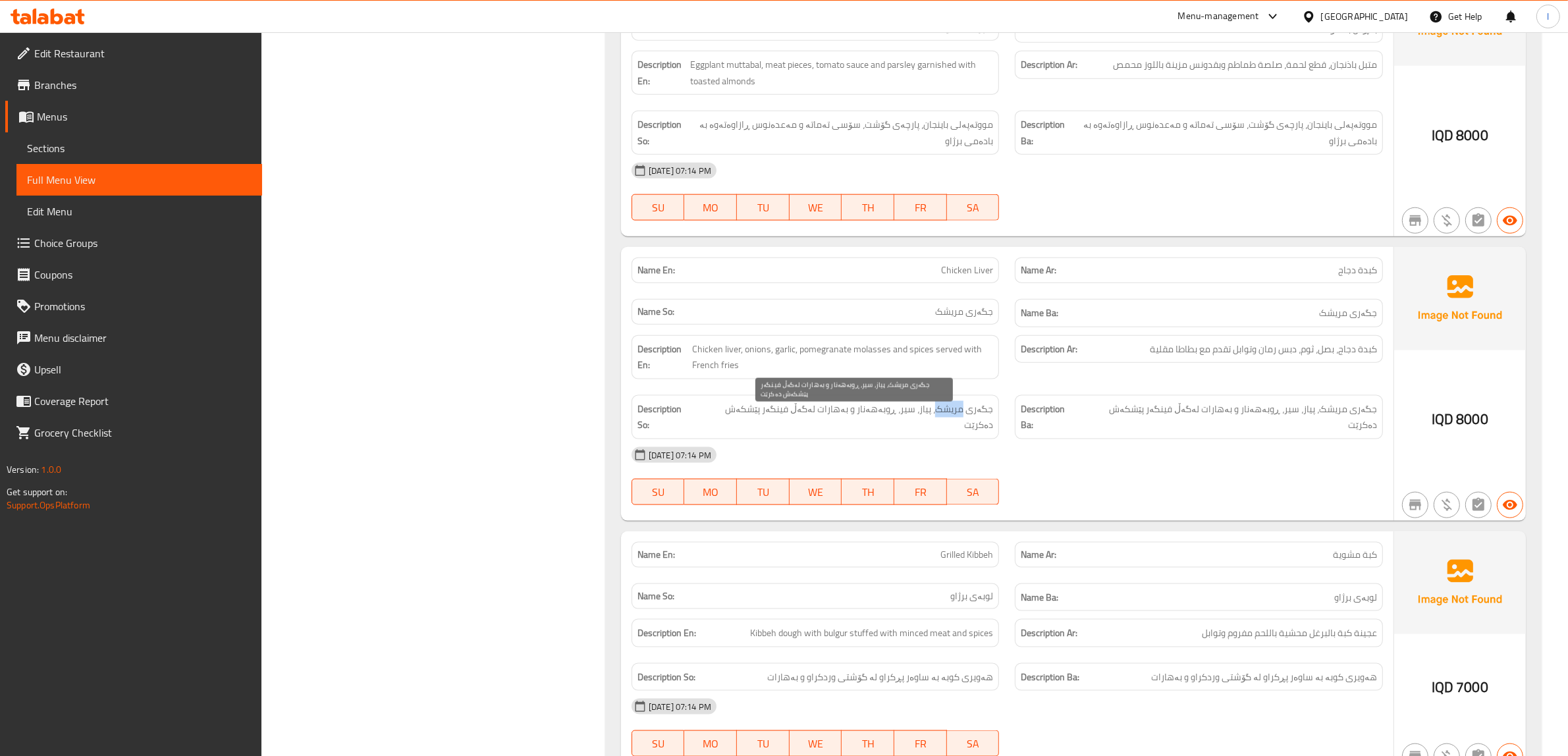
click at [941, 422] on span "جگەری مریشک، پیاز، سیر، ڕوبەهەنار و بەهارات لەگەڵ فینگەر پێشکەش دەکرێت" at bounding box center [844, 417] width 295 height 32
click at [922, 423] on span "جگەری مریشک، پیاز، سیر، ڕوبەهەنار و بەهارات لەگەڵ فینگەر پێشکەش دەکرێت" at bounding box center [844, 417] width 295 height 32
click at [918, 420] on span "جگەری مریشک، پیاز، سیر، ڕوبەهەنار و بەهارات لەگەڵ فینگەر پێشکەش دەکرێت" at bounding box center [844, 417] width 295 height 32
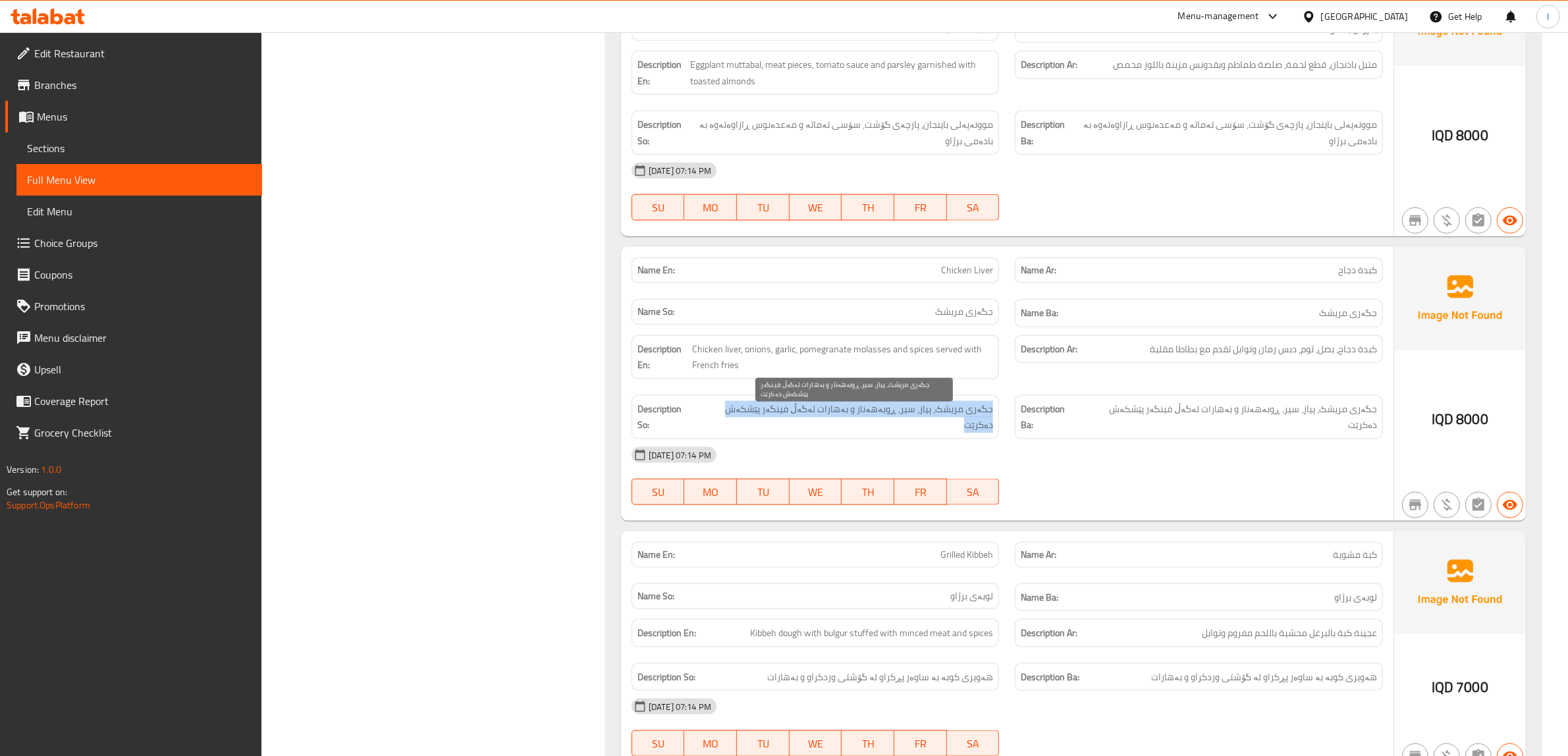
click at [918, 420] on span "جگەری مریشک، پیاز، سیر، ڕوبەهەنار و بەهارات لەگەڵ فینگەر پێشکەش دەکرێت" at bounding box center [844, 417] width 295 height 32
click at [895, 344] on div "Description En: Chicken liver, onions, garlic, pomegranate molasses and spices …" at bounding box center [816, 356] width 368 height 44
click at [941, 415] on span "جگەری مریشک، پیاز، سیر، ڕوبەهەنار و بەهارات لەگەڵ فینگەر پێشکەش دەکرێت" at bounding box center [844, 417] width 295 height 32
click at [945, 413] on span "جگەری مریشک، پیاز، سیر، ڕوبەهەنار و بەهارات لەگەڵ فینگەر پێشکەش دەکرێت" at bounding box center [844, 417] width 295 height 32
click at [946, 414] on span "جگەری مریشک، پیاز، سیر، ڕوبەهەنار و بەهارات لەگەڵ فینگەر پێشکەش دەکرێت" at bounding box center [844, 417] width 295 height 32
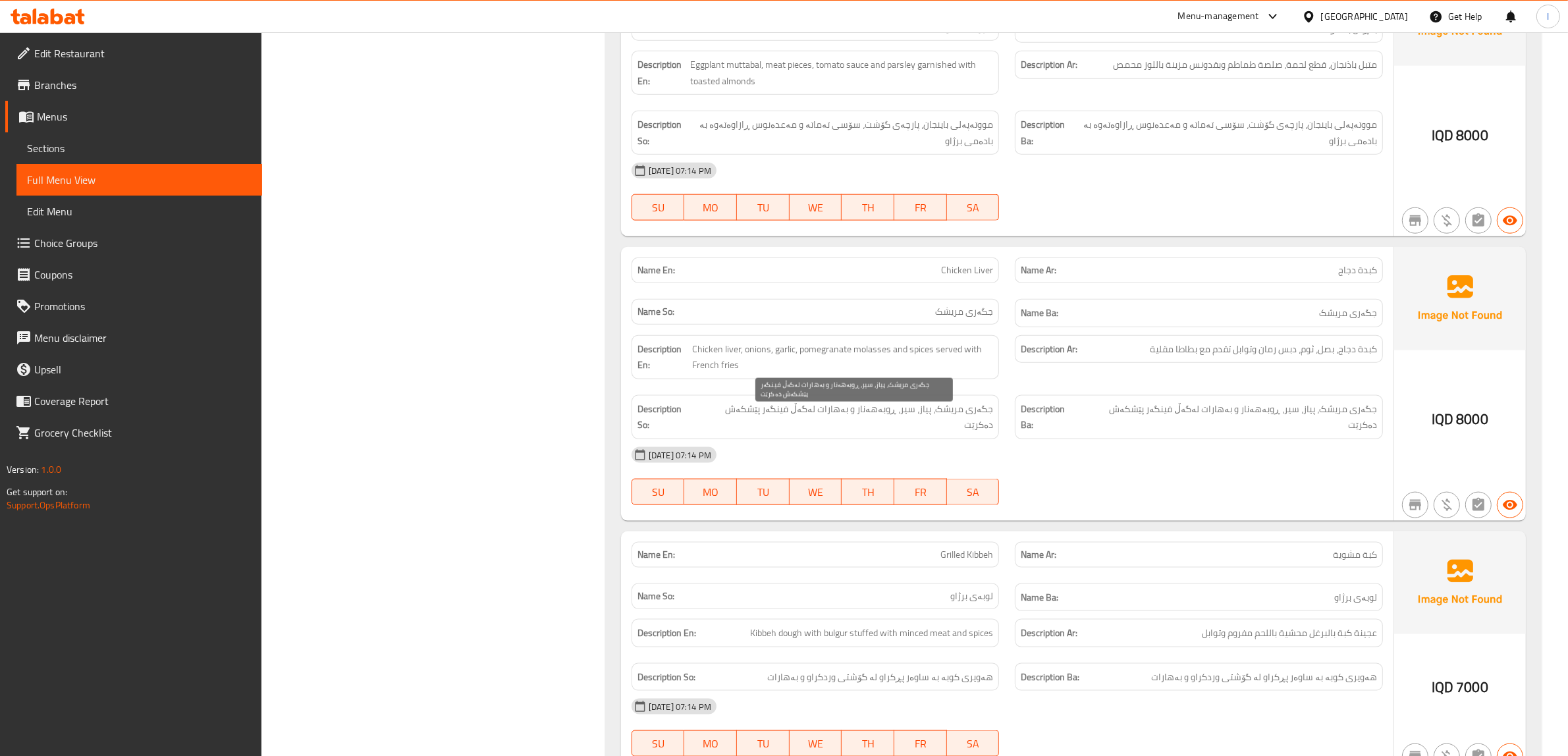
drag, startPoint x: 932, startPoint y: 431, endPoint x: 949, endPoint y: 429, distance: 17.1
click at [935, 431] on div "Description So: جگەری مریشک، پیاز، سیر، ڕوبەهەنار و بەهارات لەگەڵ فینگەر پێشکەش…" at bounding box center [816, 417] width 368 height 44
click at [972, 425] on span "جگەری مریشک، پیاز، سیر، ڕوبەهەنار و بەهارات لەگەڵ فینگەر پێشکەش دەکرێت" at bounding box center [844, 417] width 295 height 32
click at [973, 425] on span "جگەری مریشک، پیاز، سیر، ڕوبەهەنار و بەهارات لەگەڵ فینگەر پێشکەش دەکرێت" at bounding box center [844, 417] width 295 height 32
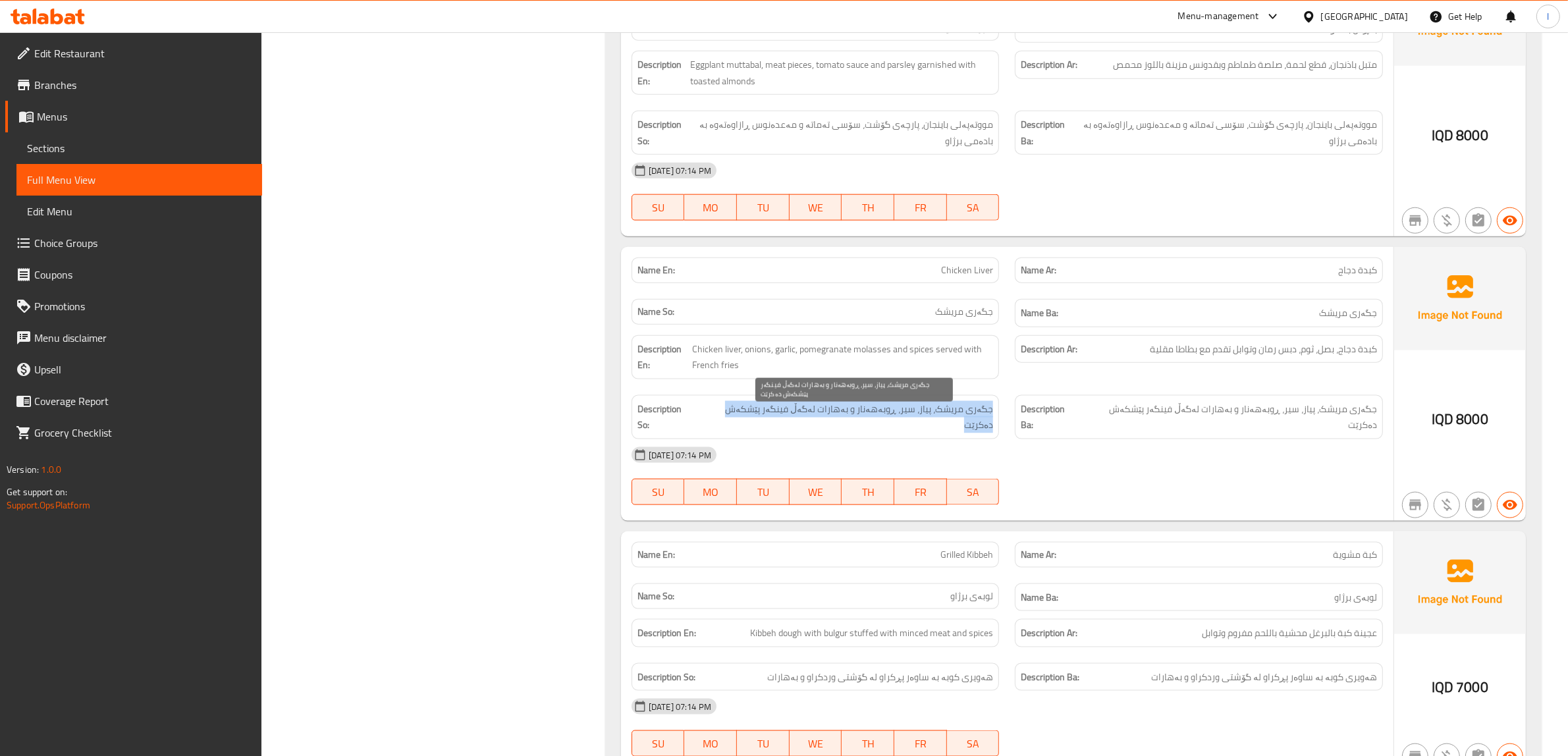
click at [946, 420] on span "جگەری مریشک، پیاز، سیر، ڕوبەهەنار و بەهارات لەگەڵ فینگەر پێشکەش دەکرێت" at bounding box center [844, 417] width 295 height 32
click at [939, 420] on span "جگەری مریشک، پیاز، سیر، ڕوبەهەنار و بەهارات لەگەڵ فینگەر پێشکەش دەکرێت" at bounding box center [844, 417] width 295 height 32
click at [926, 423] on span "جگەری مریشک، پیاز، سیر، ڕوبەهەنار و بەهارات لەگەڵ فینگەر پێشکەش دەکرێت" at bounding box center [844, 417] width 295 height 32
drag, startPoint x: 926, startPoint y: 423, endPoint x: 919, endPoint y: 416, distance: 9.9
click at [913, 425] on span "جگەری مریشک، پیاز، سیر، ڕوبەهەنار و بەهارات لەگەڵ فینگەر پێشکەش دەکرێت" at bounding box center [844, 417] width 295 height 32
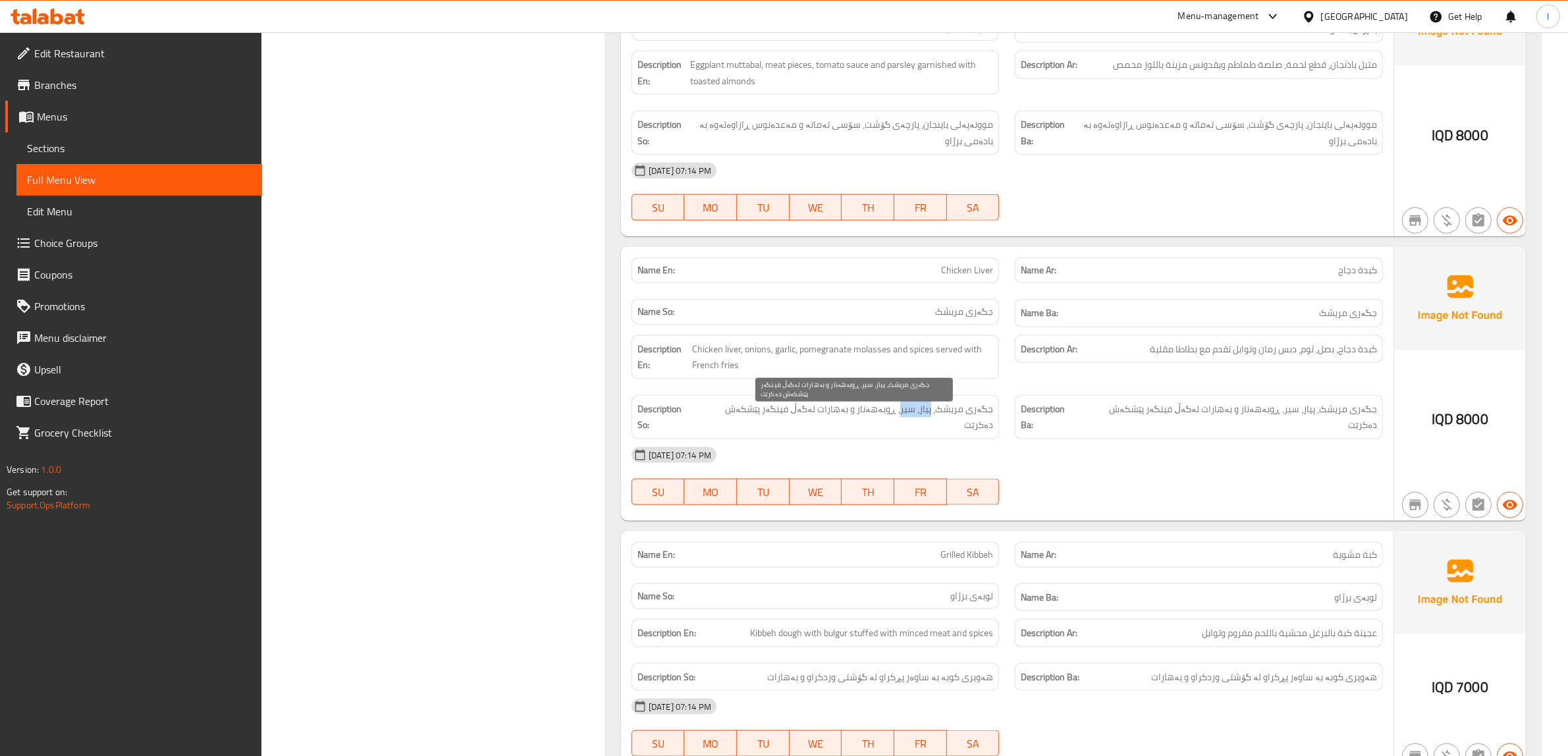
click at [919, 416] on span "جگەری مریشک، پیاز، سیر، ڕوبەهەنار و بەهارات لەگەڵ فینگەر پێشکەش دەکرێت" at bounding box center [844, 417] width 295 height 32
click at [910, 420] on span "جگەری مریشک، پیاز، سیر، ڕوبەهەنار و بەهارات لەگەڵ فینگەر پێشکەش دەکرێت" at bounding box center [844, 417] width 295 height 32
click at [872, 427] on div "Description So: جگەری مریشک، پیاز، سیر، ڕوبەهەنار و بەهارات لەگەڵ فینگەر پێشکەش…" at bounding box center [816, 417] width 368 height 44
click at [756, 423] on span "جگەری مریشک، پیاز، سیر، ڕوبەهەنار و بەهارات لەگەڵ فینگەر پێشکەش دەکرێت" at bounding box center [844, 417] width 295 height 32
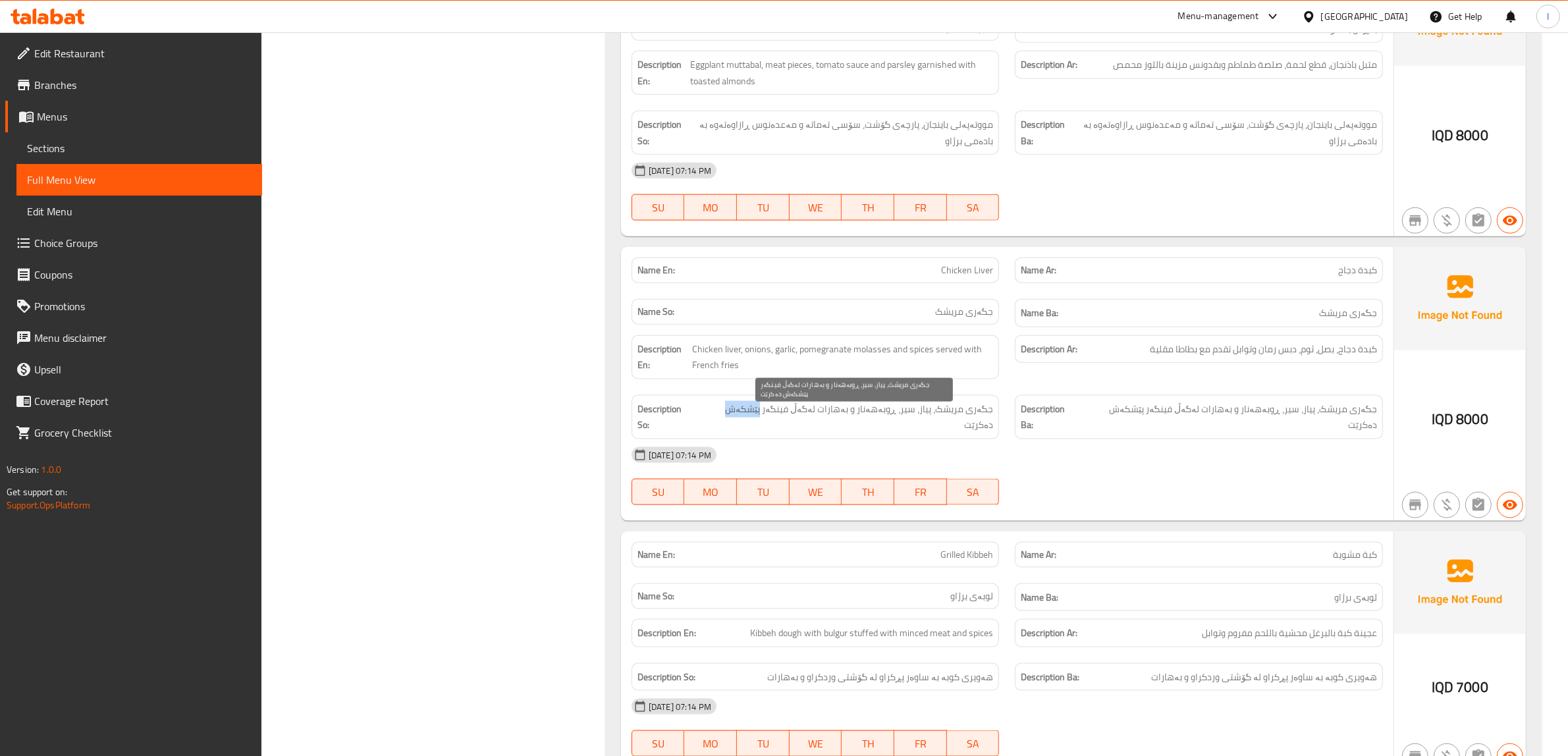
click at [756, 423] on span "جگەری مریشک، پیاز، سیر، ڕوبەهەنار و بەهارات لەگەڵ فینگەر پێشکەش دەکرێت" at bounding box center [844, 417] width 295 height 32
click at [720, 423] on span "جگەری مریشک، پیاز، سیر، ڕوبەهەنار و بەهارات لەگەڵ فینگەر پێشکەش دەکرێت" at bounding box center [844, 417] width 295 height 32
click at [768, 406] on div "Description So: جگەری مریشک، پیاز، سیر، ڕوبەهەنار و بەهارات لەگەڵ فینگەر پێشکەش…" at bounding box center [816, 417] width 368 height 44
click at [767, 417] on span "جگەری مریشک، پیاز، سیر، ڕوبەهەنار و بەهارات لەگەڵ فینگەر پێشکەش دەکرێت" at bounding box center [844, 417] width 295 height 32
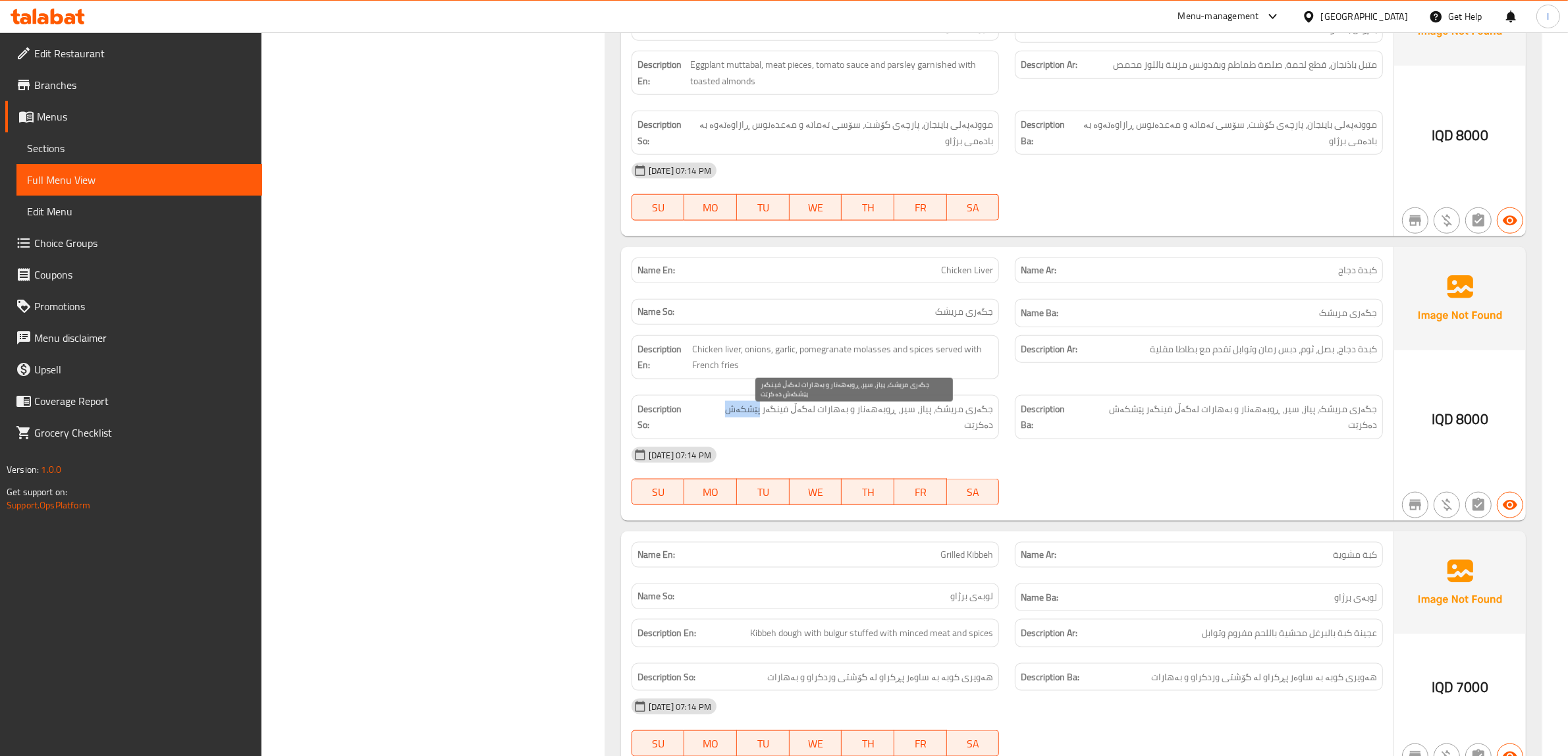
click at [768, 417] on span "جگەری مریشک، پیاز، سیر، ڕوبەهەنار و بەهارات لەگەڵ فینگەر پێشکەش دەکرێت" at bounding box center [844, 417] width 295 height 32
click at [768, 419] on span "جگەری مریشک، پیاز، سیر، ڕوبەهەنار و بەهارات لەگەڵ فینگەر پێشکەش دەکرێت" at bounding box center [844, 417] width 295 height 32
click at [797, 419] on span "جگەری مریشک، پیاز، سیر، ڕوبەهەنار و بەهارات لەگەڵ فینگەر پێشکەش دەکرێت" at bounding box center [844, 417] width 295 height 32
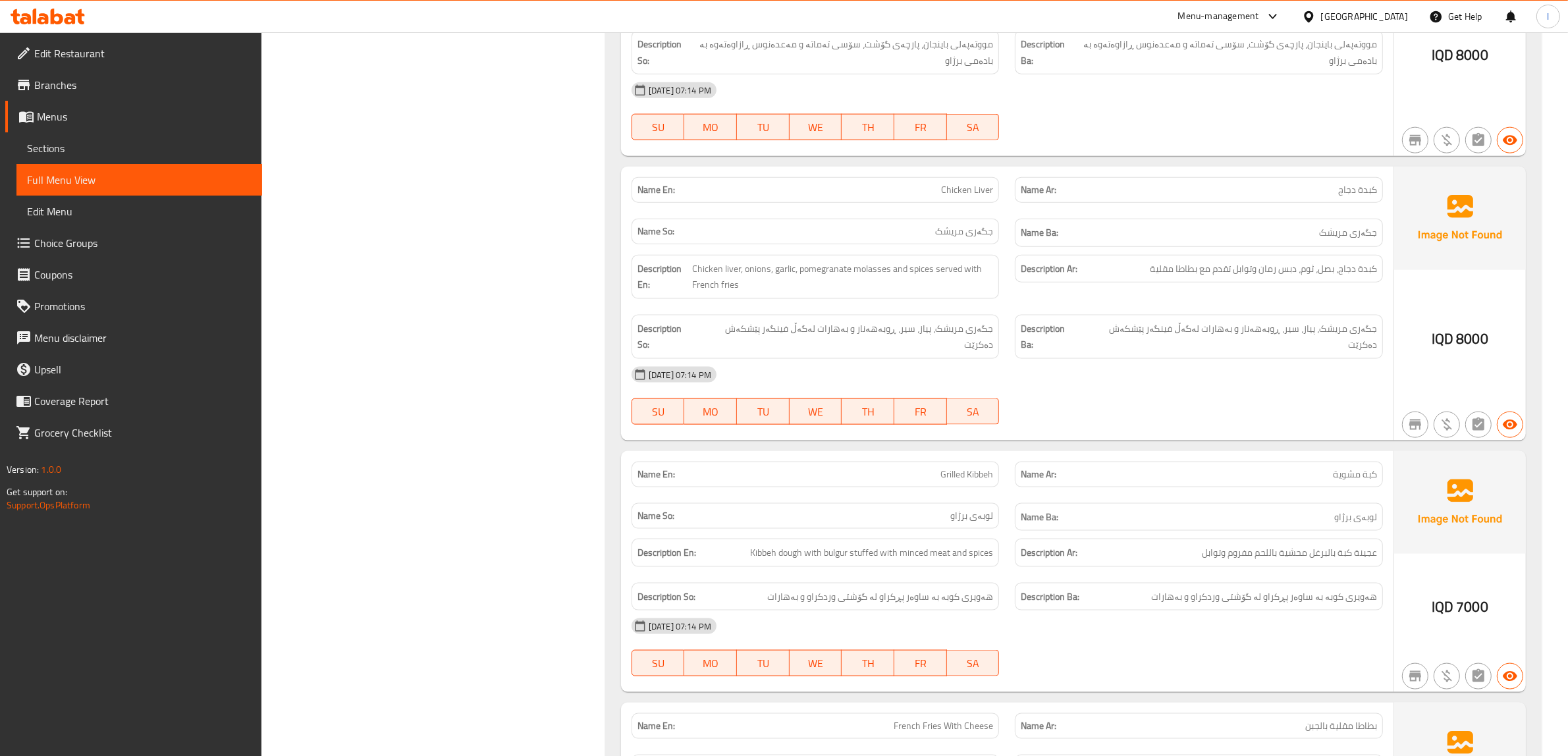
scroll to position [2058, 0]
click at [758, 343] on span "جگەری مریشک، پیاز، سیر، ڕوبەهەنار و بەهارات لەگەڵ فینگەر پێشکەش دەکرێت" at bounding box center [844, 335] width 295 height 32
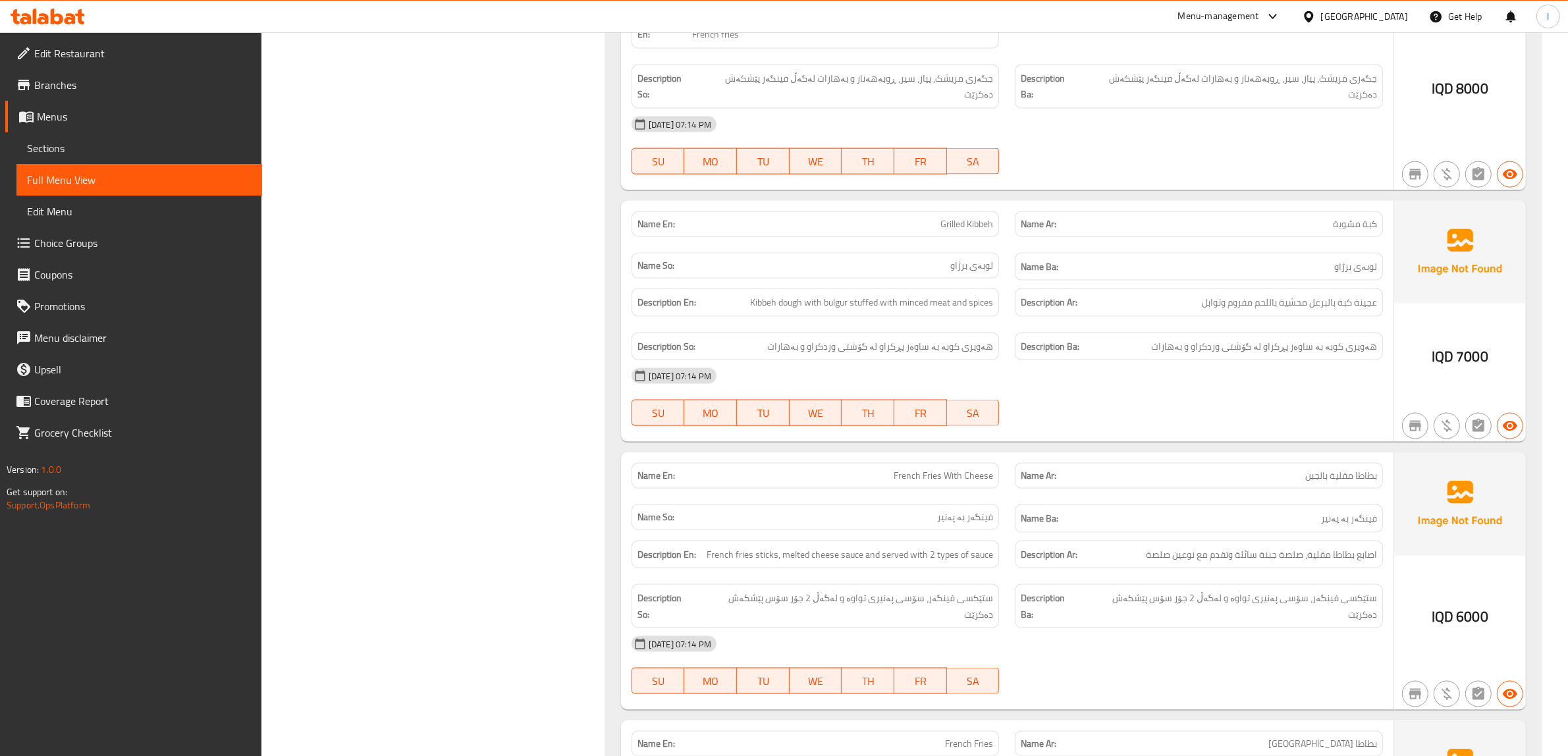
scroll to position [2387, 0]
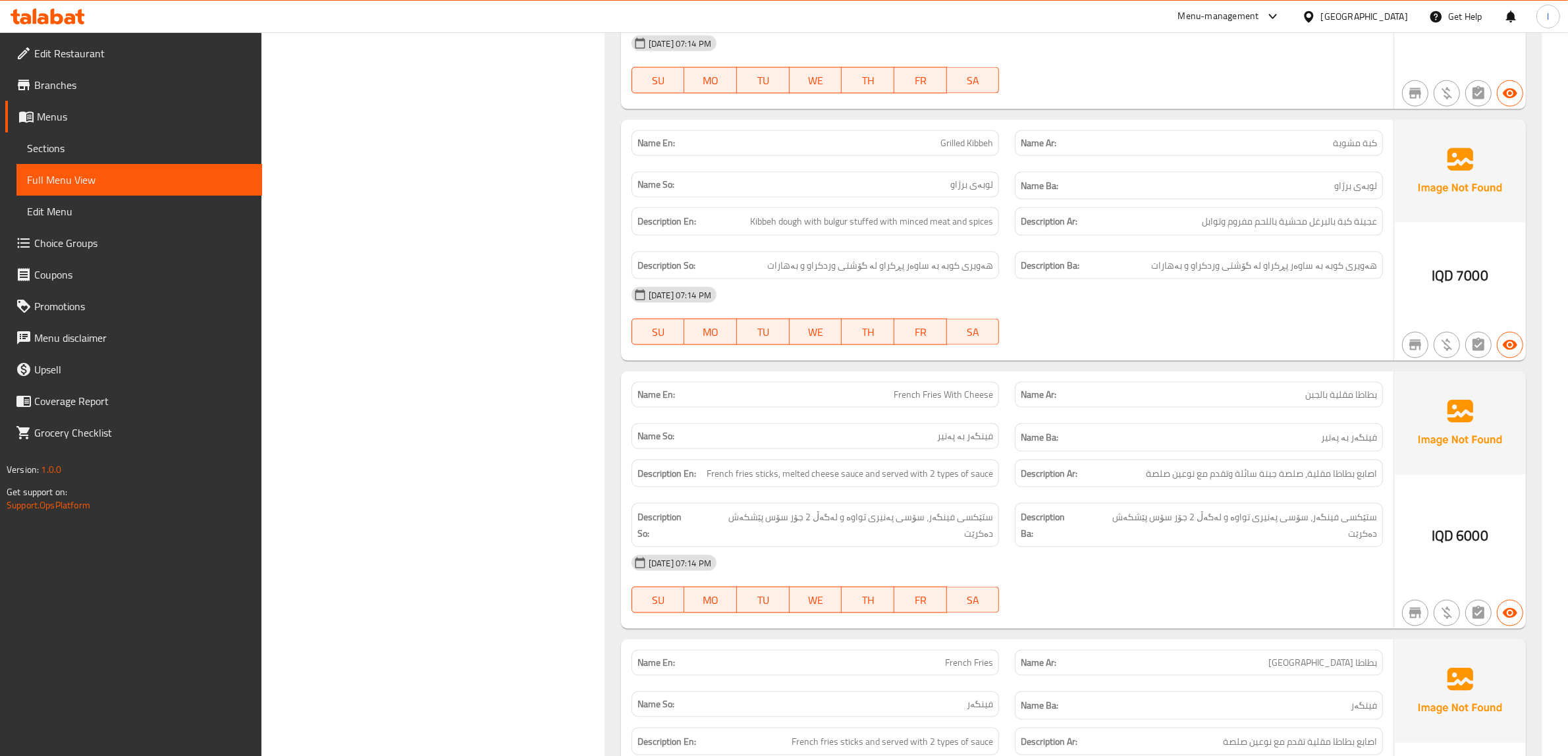
click at [966, 137] on span "Grilled Kibbeh" at bounding box center [967, 143] width 52 height 14
copy span "Grilled Kibbeh"
drag, startPoint x: 790, startPoint y: 219, endPoint x: 815, endPoint y: 218, distance: 25.0
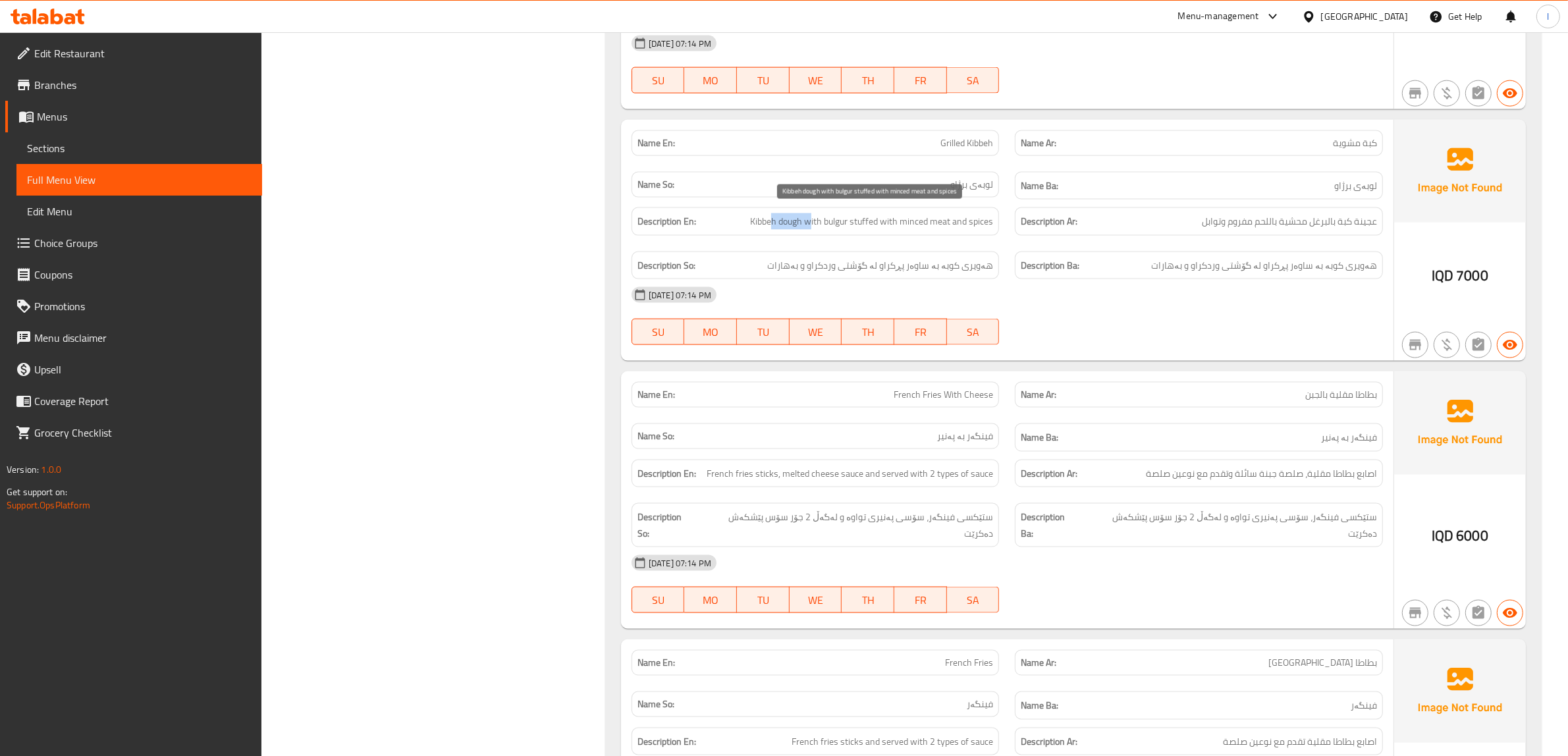
click at [815, 218] on span "Kibbeh dough with bulgur stuffed with minced meat and spices" at bounding box center [872, 221] width 243 height 17
drag, startPoint x: 820, startPoint y: 218, endPoint x: 835, endPoint y: 221, distance: 15.3
click at [835, 221] on span "Kibbeh dough with bulgur stuffed with minced meat and spices" at bounding box center [872, 221] width 243 height 17
drag, startPoint x: 854, startPoint y: 221, endPoint x: 941, endPoint y: 218, distance: 87.1
click at [941, 218] on span "Kibbeh dough with bulgur stuffed with minced meat and spices" at bounding box center [872, 221] width 243 height 17
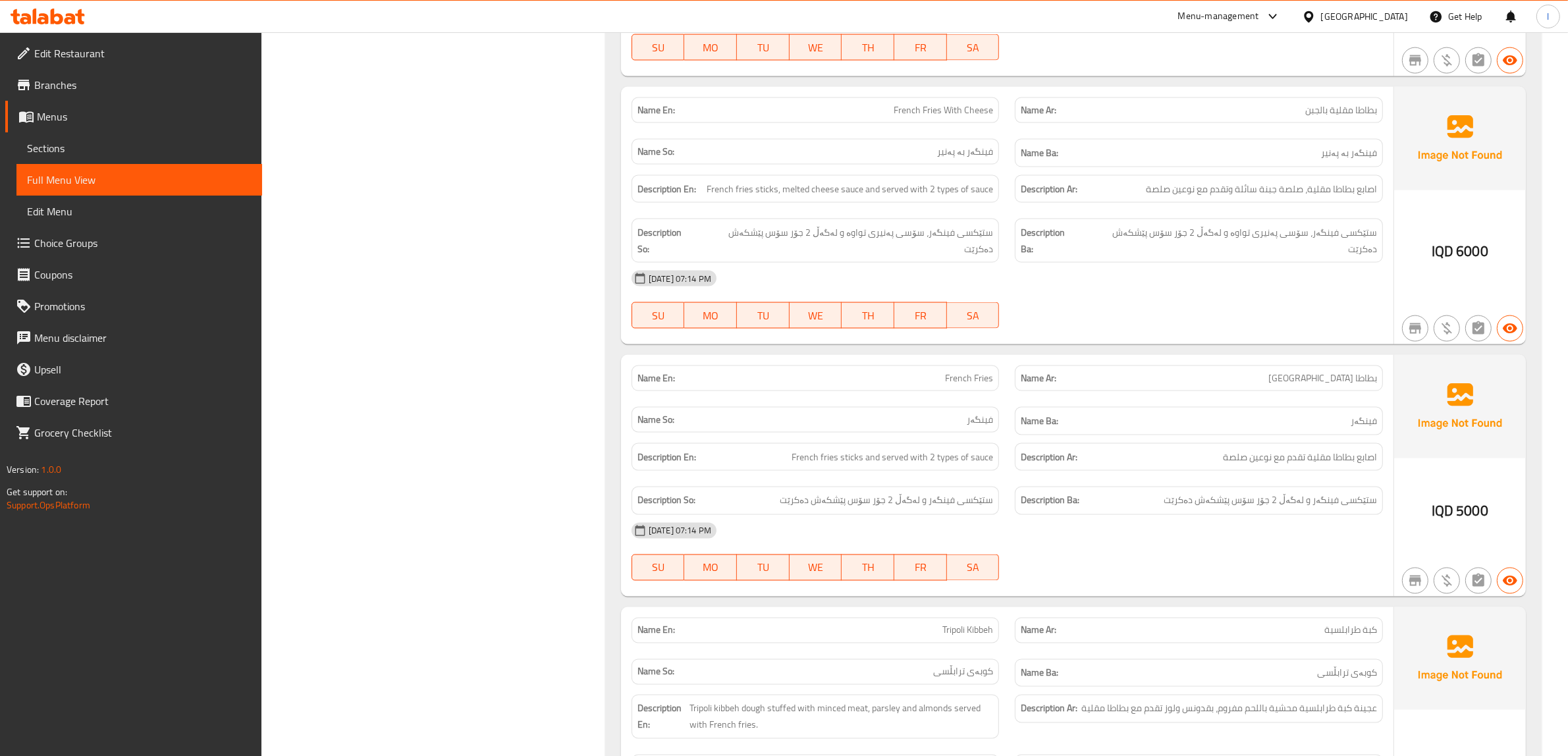
scroll to position [2552, 0]
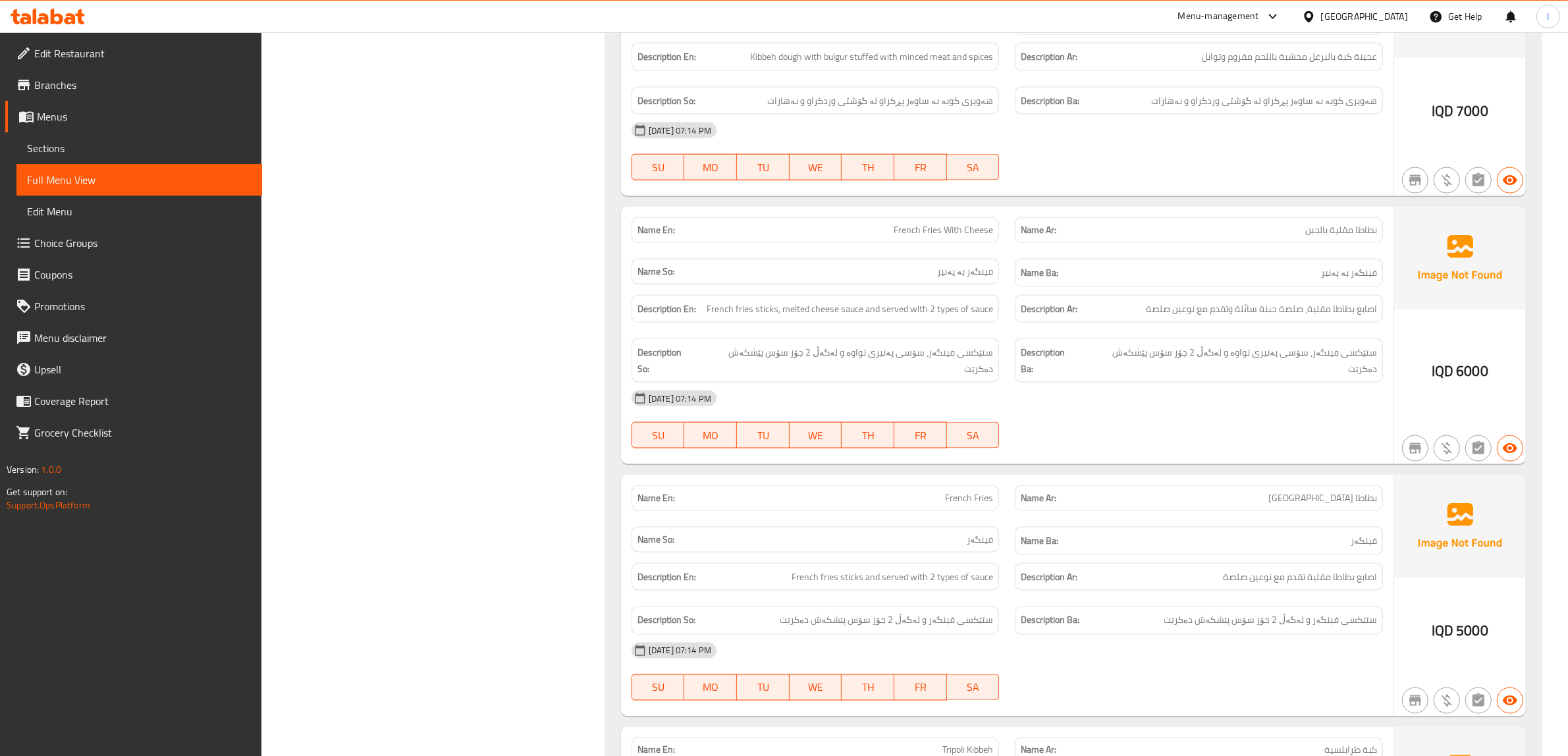
click at [738, 338] on div "Description So: ستێکسی فینگەر، سۆسی پەنیری تواوە و لەگەڵ 2 جۆر سۆس پێشکەش دەکرێت" at bounding box center [816, 360] width 368 height 44
drag, startPoint x: 939, startPoint y: 356, endPoint x: 916, endPoint y: 354, distance: 23.1
click at [926, 354] on span "ستێکسی فینگەر، سۆسی پەنیری تواوە و لەگەڵ 2 جۆر سۆس پێشکەش دەکرێت" at bounding box center [845, 360] width 295 height 32
click at [916, 353] on span "ستێکسی فینگەر، سۆسی پەنیری تواوە و لەگەڵ 2 جۆر سۆس پێشکەش دەکرێت" at bounding box center [845, 360] width 295 height 32
drag, startPoint x: 904, startPoint y: 354, endPoint x: 848, endPoint y: 349, distance: 56.2
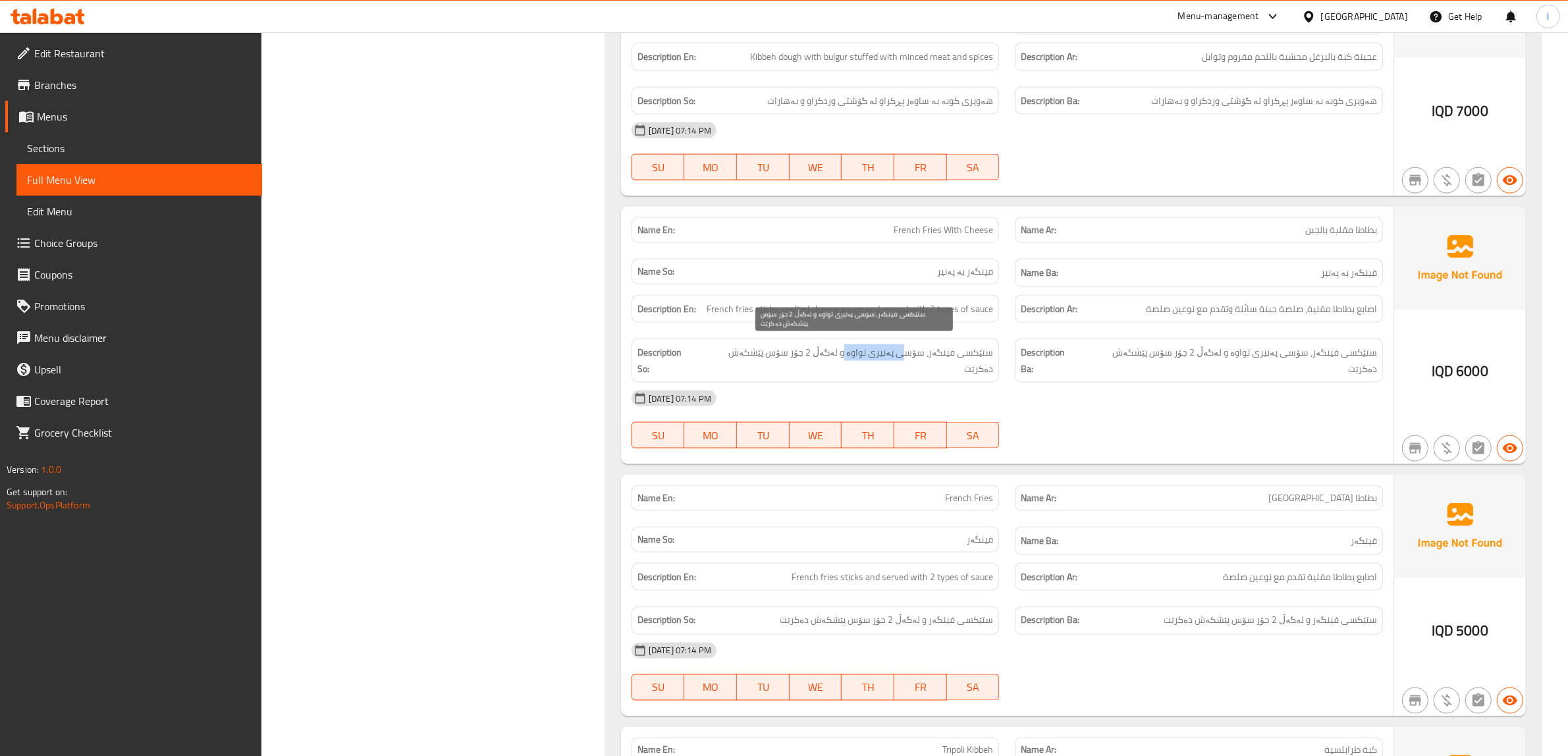
click at [848, 349] on span "ستێکسی فینگەر، سۆسی پەنیری تواوە و لەگەڵ 2 جۆر سۆس پێشکەش دەکرێت" at bounding box center [845, 360] width 295 height 32
click at [854, 348] on span "ستێکسی فینگەر، سۆسی پەنیری تواوە و لەگەڵ 2 جۆر سۆس پێشکەش دەکرێت" at bounding box center [845, 360] width 295 height 32
drag, startPoint x: 830, startPoint y: 354, endPoint x: 746, endPoint y: 356, distance: 84.0
click at [752, 356] on span "ستێکسی فینگەر، سۆسی پەنیری تواوە و لەگەڵ 2 جۆر سۆس پێشکەش دەکرێت" at bounding box center [845, 360] width 295 height 32
click at [746, 356] on span "ستێکسی فینگەر، سۆسی پەنیری تواوە و لەگەڵ 2 جۆر سۆس پێشکەش دەکرێت" at bounding box center [845, 360] width 295 height 32
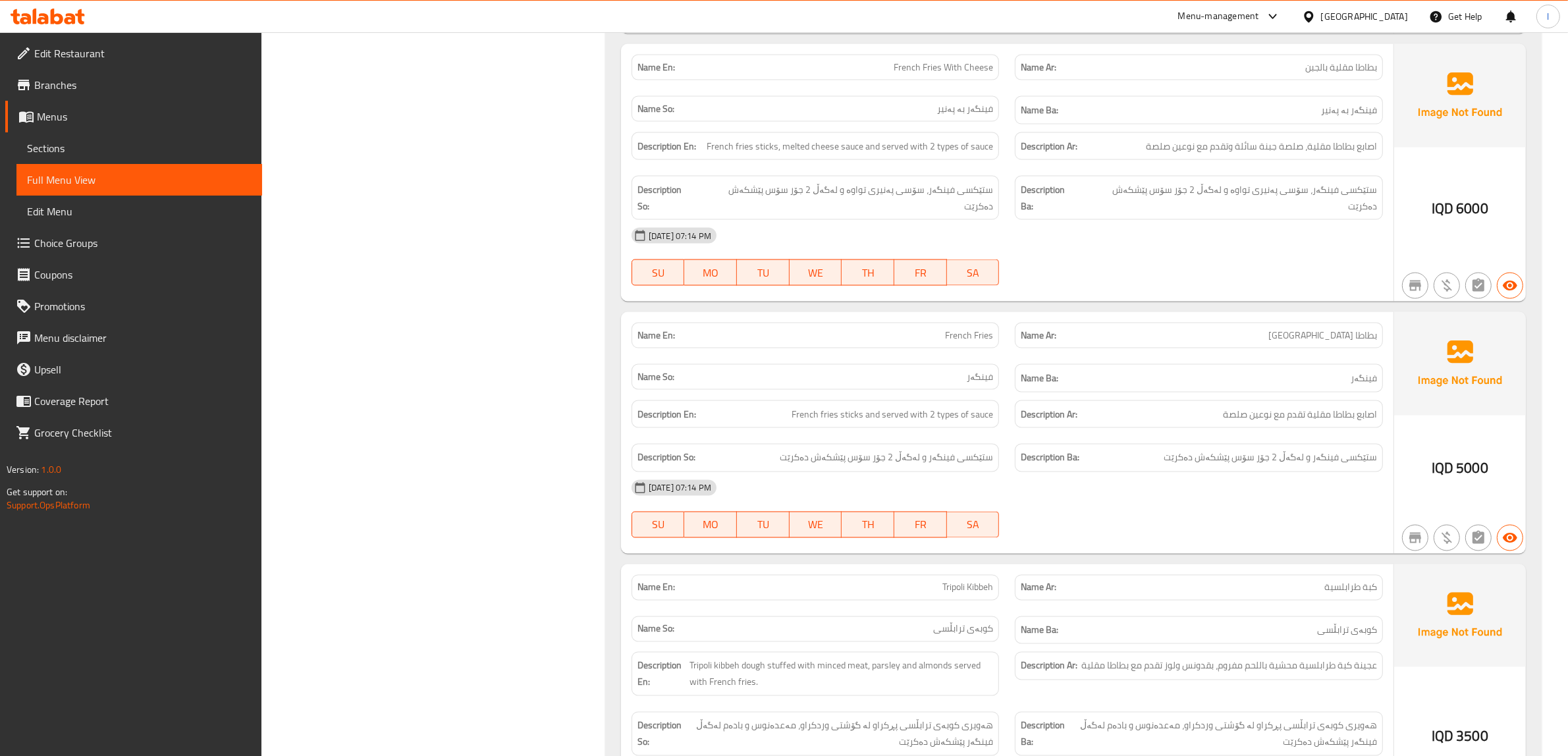
scroll to position [2716, 0]
drag, startPoint x: 1321, startPoint y: 439, endPoint x: 1272, endPoint y: 448, distance: 49.8
click at [1272, 448] on div "Description Ba: ستێکسی فینگەر و لەگەڵ 2 جۆر سۆس پێشکەش دەکرێت" at bounding box center [1199, 456] width 368 height 28
click at [1265, 448] on span "ستێکسی فینگەر و لەگەڵ 2 جۆر سۆس پێشکەش دەکرێت" at bounding box center [1270, 456] width 213 height 17
click at [1186, 448] on span "ستێکسی فینگەر و لەگەڵ 2 جۆر سۆس پێشکەش دەکرێت" at bounding box center [1270, 456] width 213 height 17
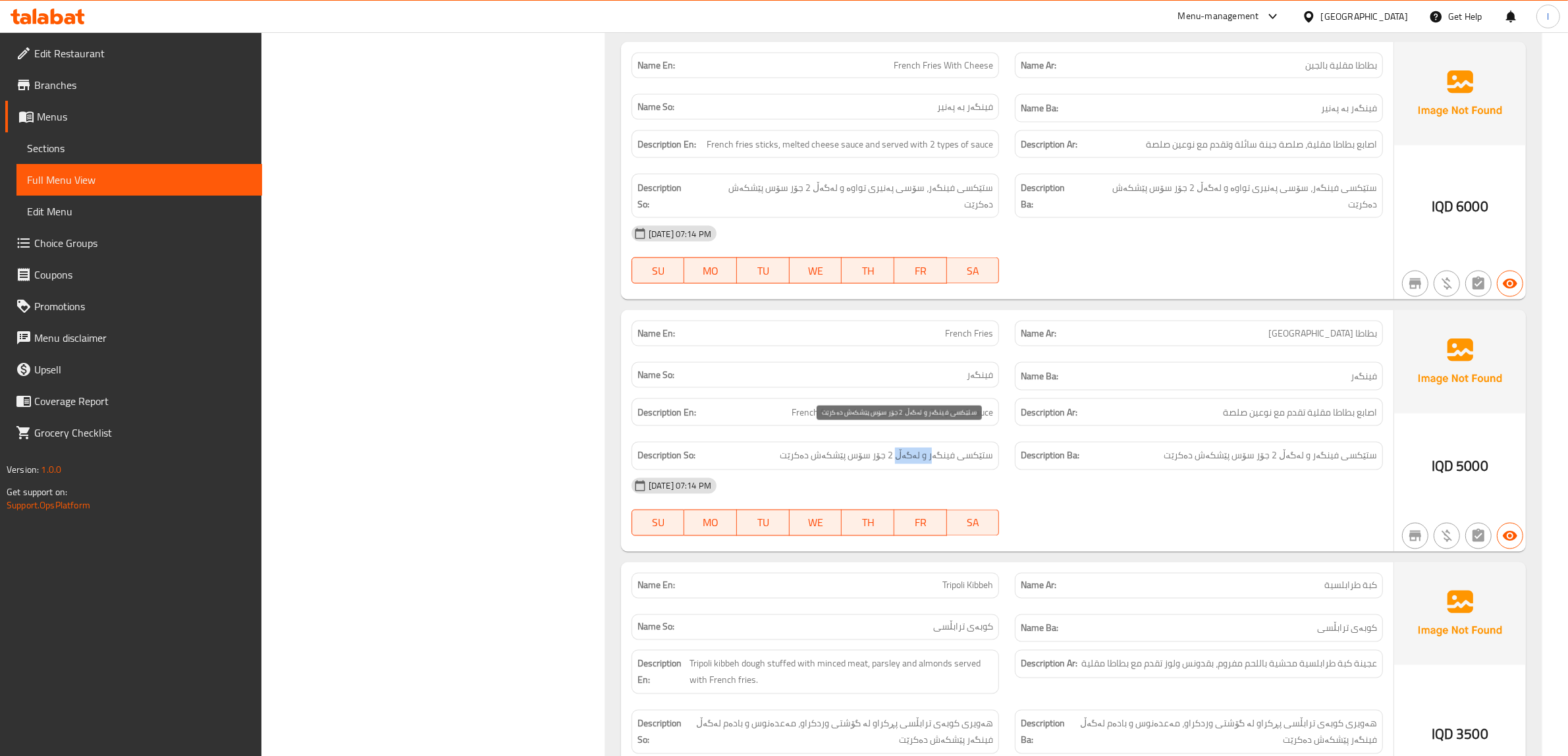
drag, startPoint x: 933, startPoint y: 435, endPoint x: 901, endPoint y: 445, distance: 33.5
click at [901, 448] on span "ستێکسی فینگەر و لەگەڵ 2 جۆر سۆس پێشکەش دەکرێت" at bounding box center [886, 456] width 213 height 17
click at [914, 448] on span "ستێکسی فینگەر و لەگەڵ 2 جۆر سۆس پێشکەش دەکرێت" at bounding box center [886, 456] width 213 height 17
click at [814, 448] on span "ستێکسی فینگەر و لەگەڵ 2 جۆر سۆس پێشکەش دەکرێت" at bounding box center [886, 456] width 213 height 17
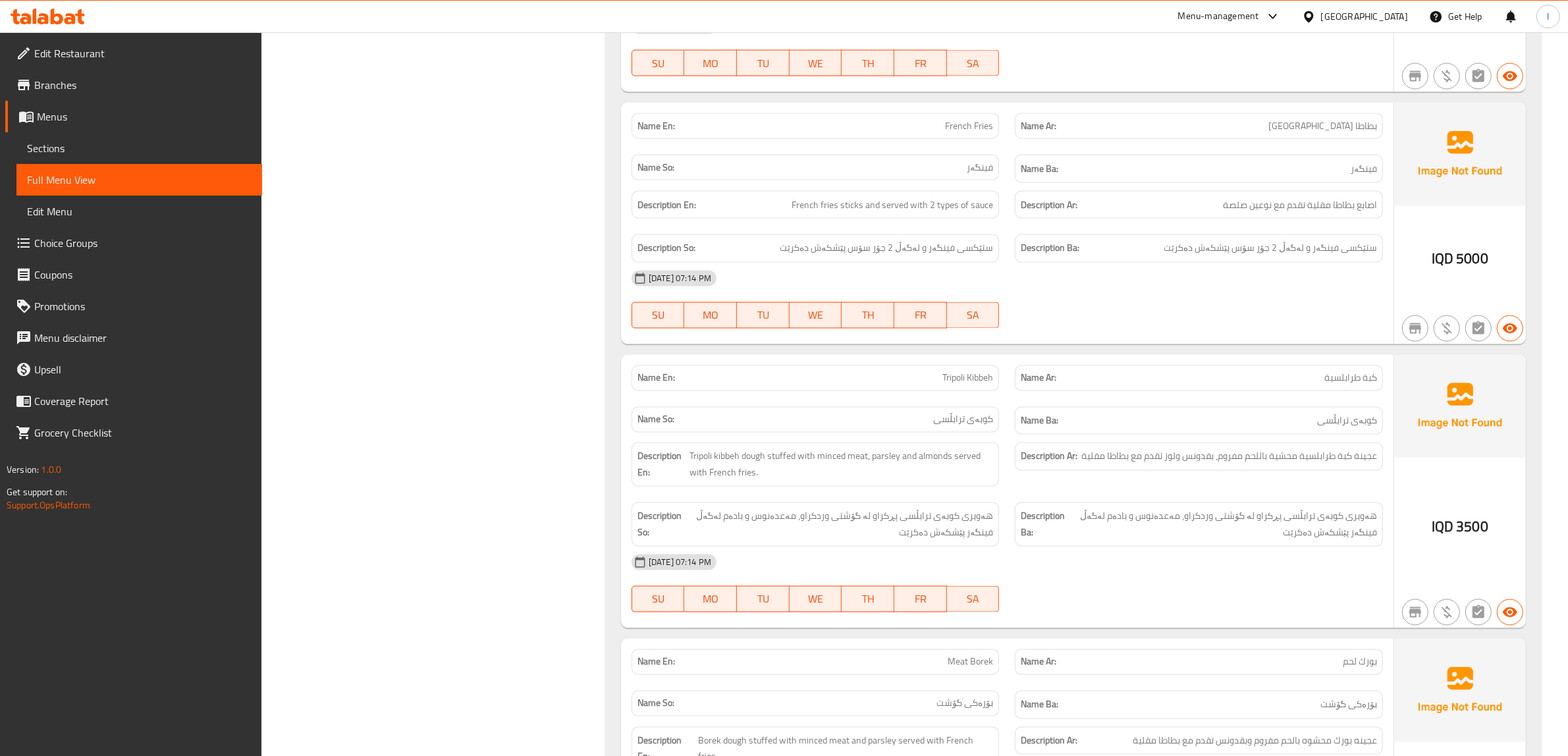
scroll to position [3046, 0]
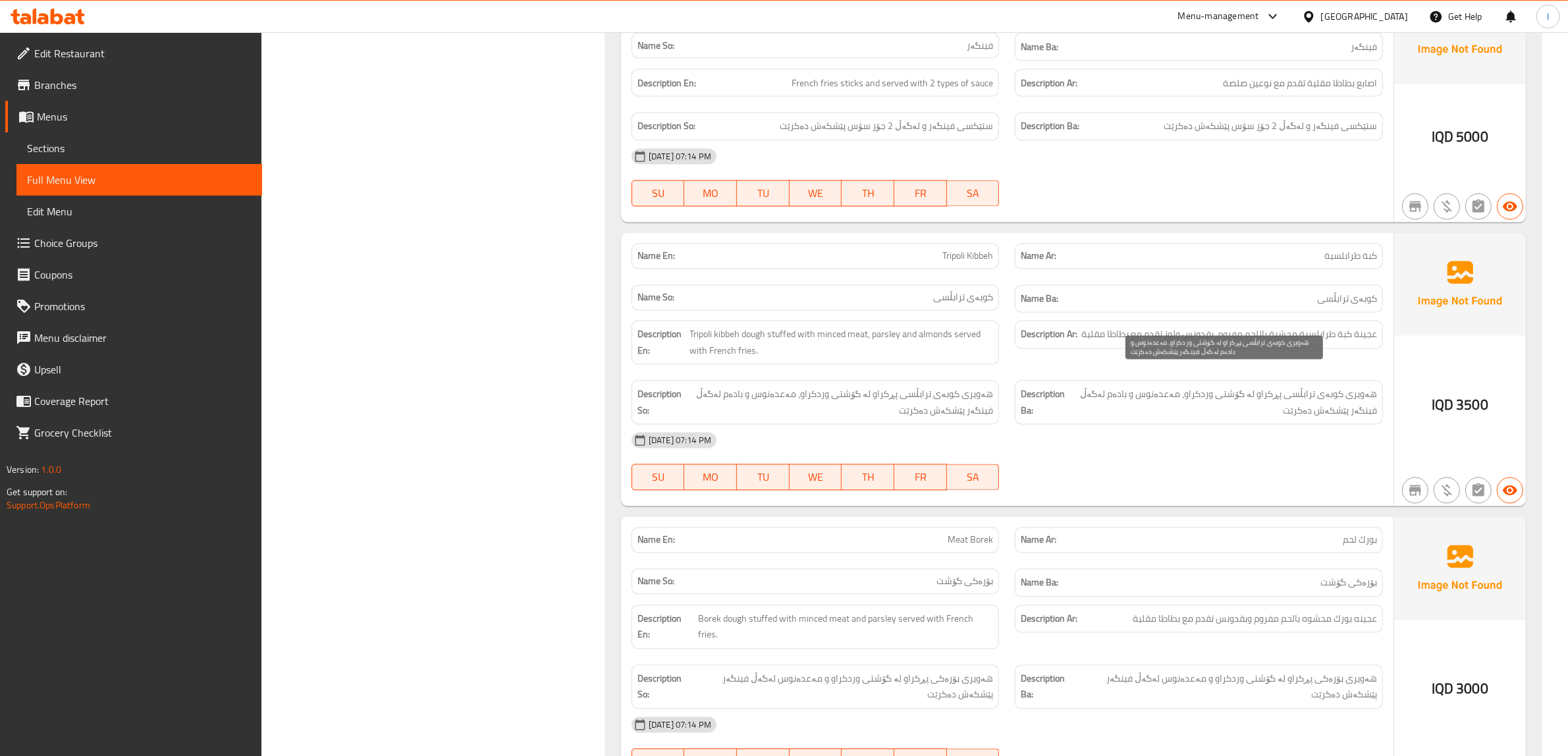
click at [1243, 390] on span "هەویری کوبەی ترابڵسی پڕکراو لە گۆشتی وردکراو، مەعدەنوس و بادەم لەگەڵ فینگەر پێش…" at bounding box center [1223, 402] width 308 height 32
drag, startPoint x: 1335, startPoint y: 382, endPoint x: 1269, endPoint y: 379, distance: 66.1
click at [1269, 387] on span "هەویری کوبەی ترابڵسی پڕکراو لە گۆشتی وردکراو، مەعدەنوس و بادەم لەگەڵ فینگەر پێش…" at bounding box center [1223, 402] width 308 height 32
click at [1157, 397] on span "هەویری کوبەی ترابڵسی پڕکراو لە گۆشتی وردکراو، مەعدەنوس و بادەم لەگەڵ فینگەر پێش…" at bounding box center [1223, 402] width 308 height 32
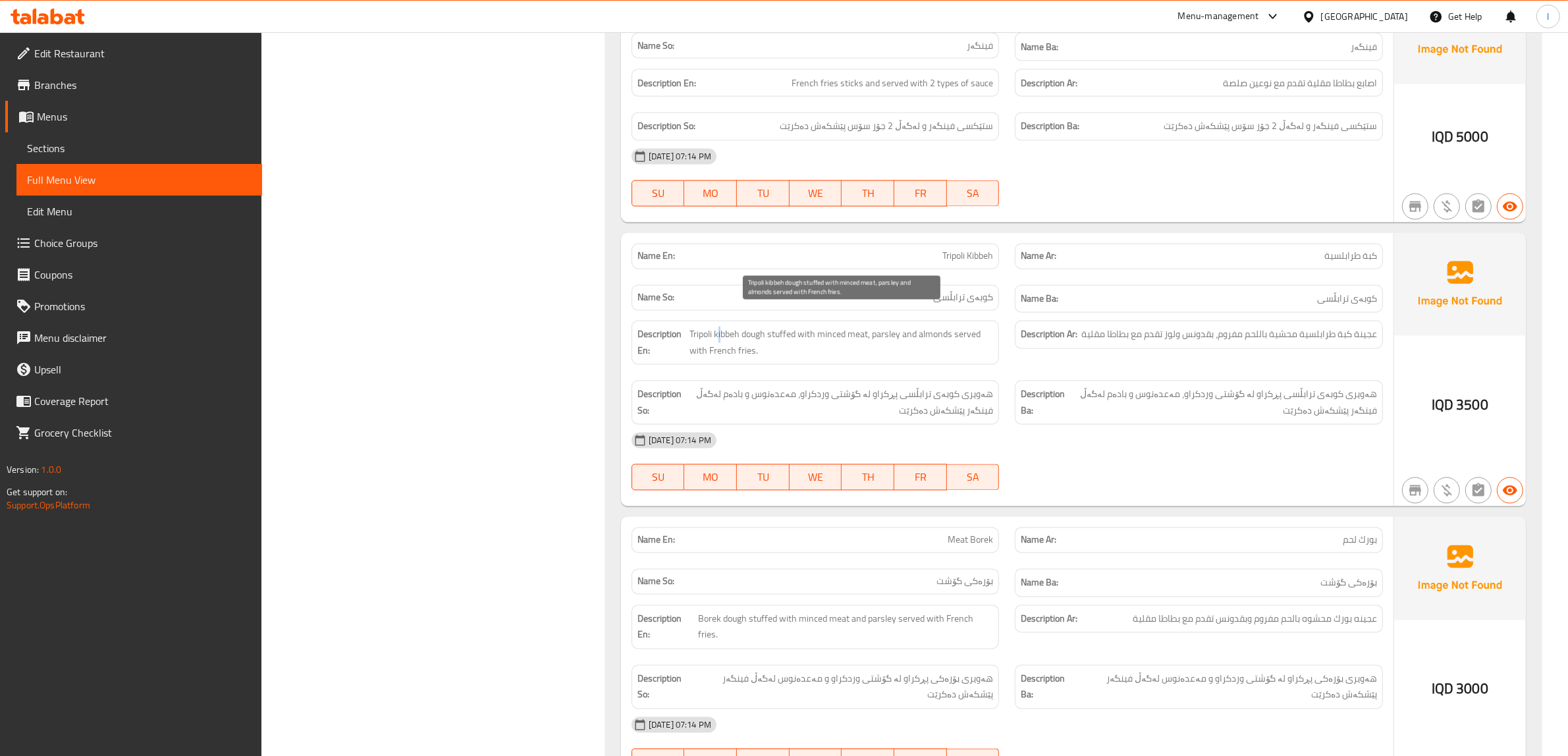
click at [719, 327] on span "Tripoli kibbeh dough stuffed with minced meat, parsley and almonds served with …" at bounding box center [841, 343] width 304 height 32
drag, startPoint x: 746, startPoint y: 319, endPoint x: 768, endPoint y: 319, distance: 22.0
click at [768, 327] on span "Tripoli kibbeh dough stuffed with minced meat, parsley and almonds served with …" at bounding box center [841, 343] width 304 height 32
drag, startPoint x: 793, startPoint y: 319, endPoint x: 801, endPoint y: 321, distance: 8.2
click at [794, 327] on span "Tripoli kibbeh dough stuffed with minced meat, parsley and almonds served with …" at bounding box center [841, 343] width 304 height 32
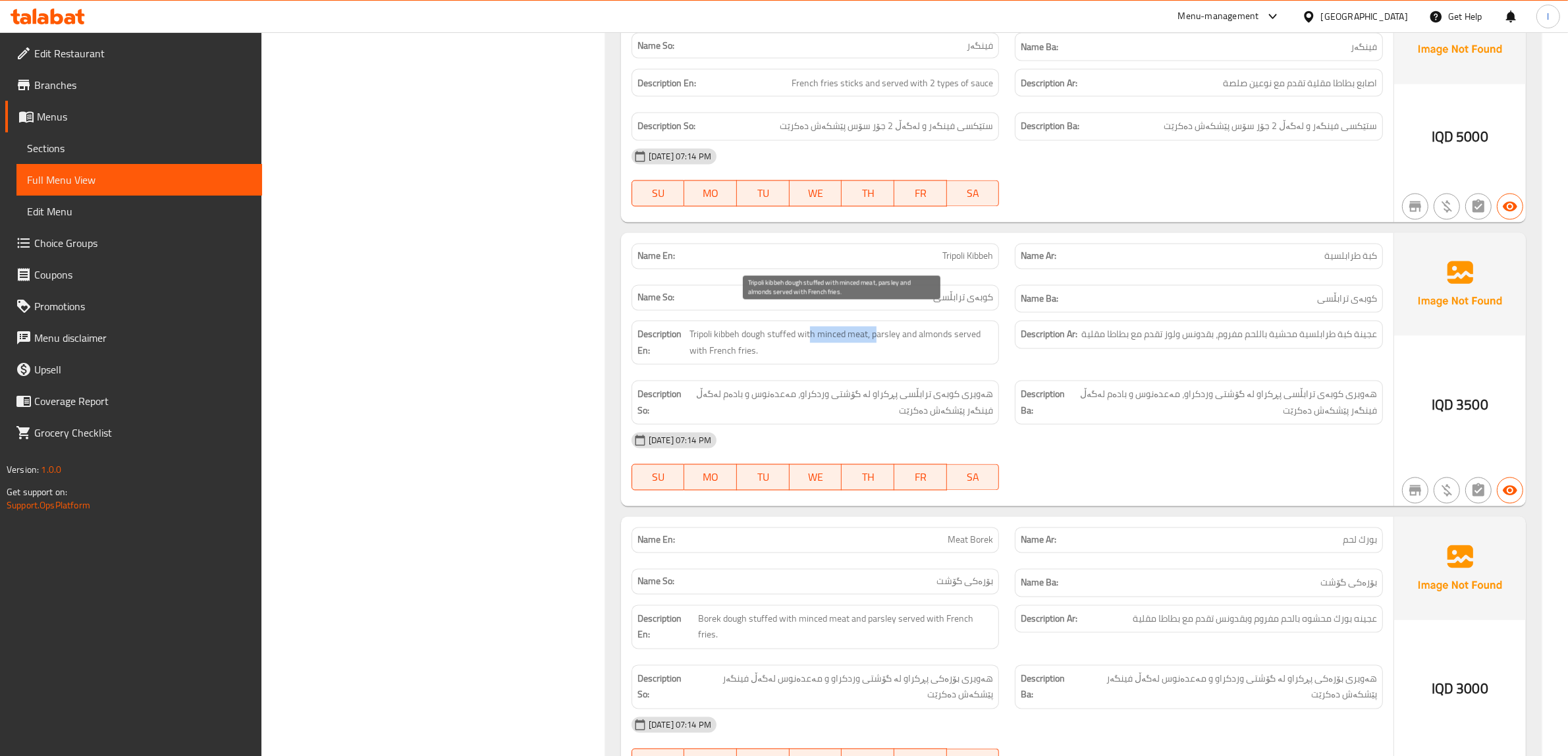
drag, startPoint x: 808, startPoint y: 319, endPoint x: 878, endPoint y: 324, distance: 70.2
click at [878, 327] on span "Tripoli kibbeh dough stuffed with minced meat, parsley and almonds served with …" at bounding box center [841, 343] width 304 height 32
drag, startPoint x: 906, startPoint y: 314, endPoint x: 913, endPoint y: 318, distance: 8.1
click at [905, 327] on span "Tripoli kibbeh dough stuffed with minced meat, parsley and almonds served with …" at bounding box center [841, 343] width 304 height 32
drag, startPoint x: 926, startPoint y: 321, endPoint x: 950, endPoint y: 320, distance: 24.0
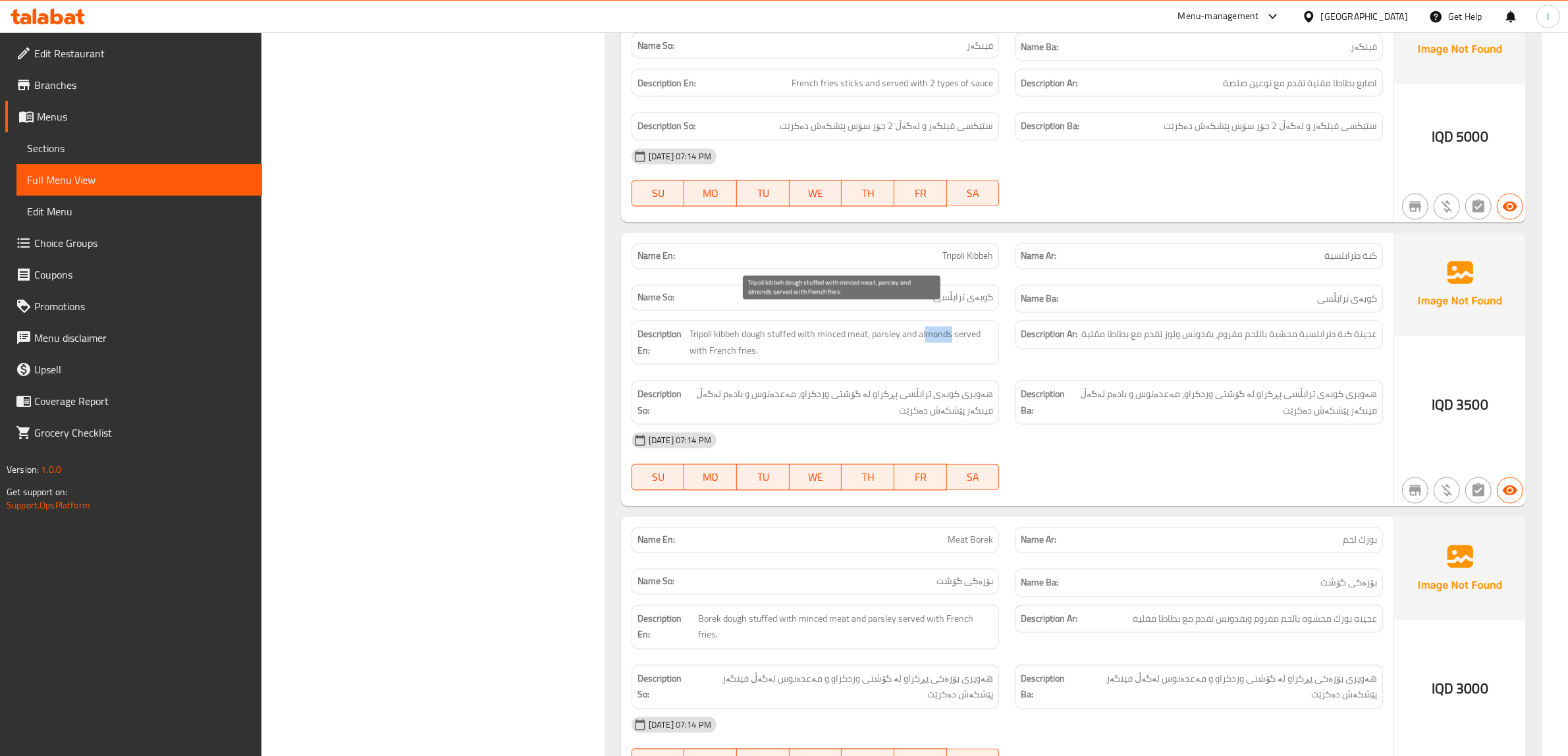
click at [950, 327] on span "Tripoli kibbeh dough stuffed with minced meat, parsley and almonds served with …" at bounding box center [841, 343] width 304 height 32
drag, startPoint x: 969, startPoint y: 321, endPoint x: 758, endPoint y: 336, distance: 211.5
click at [758, 336] on span "Tripoli kibbeh dough stuffed with minced meat, parsley and almonds served with …" at bounding box center [841, 343] width 304 height 32
click at [780, 338] on span "Tripoli kibbeh dough stuffed with minced meat, parsley and almonds served with …" at bounding box center [841, 343] width 304 height 32
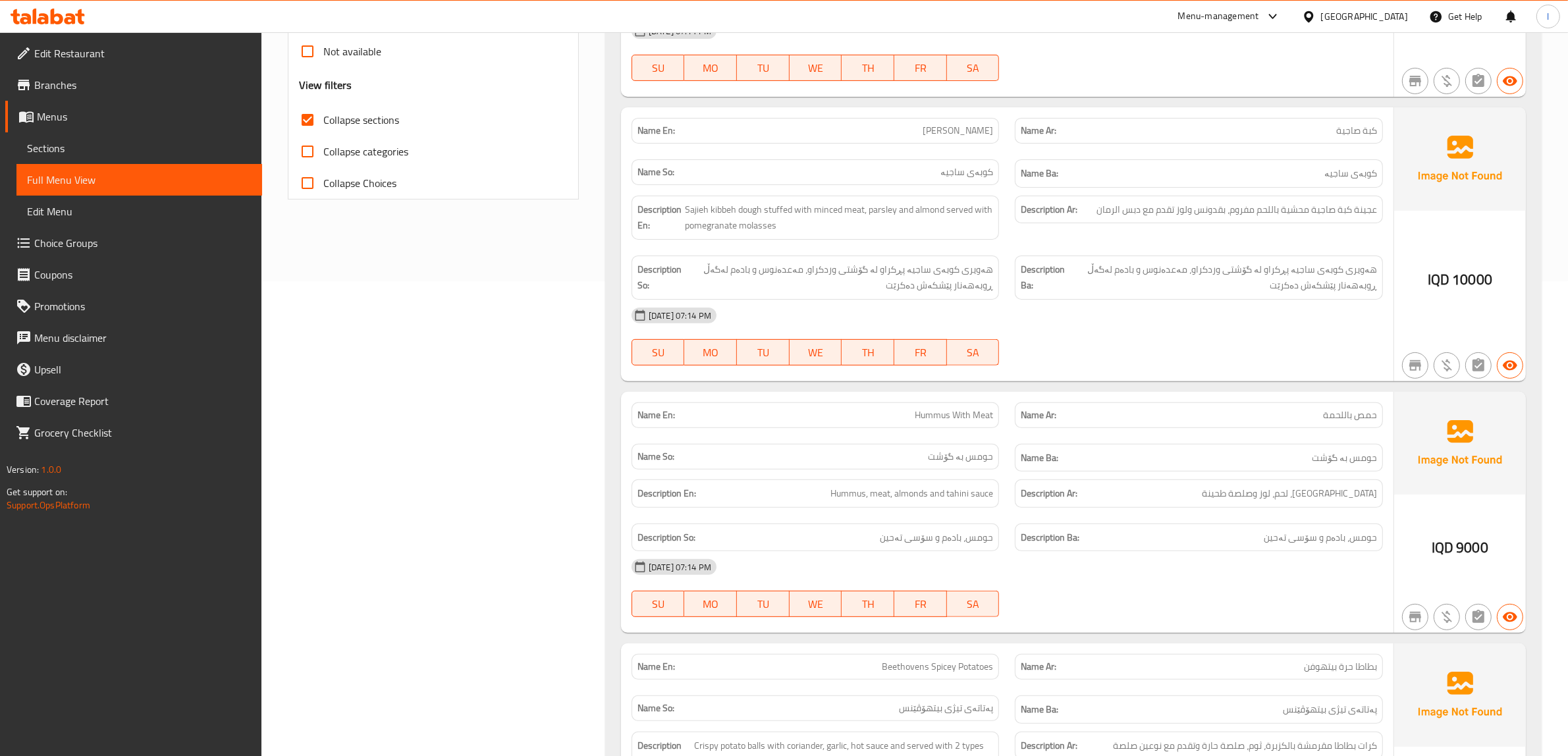
scroll to position [0, 0]
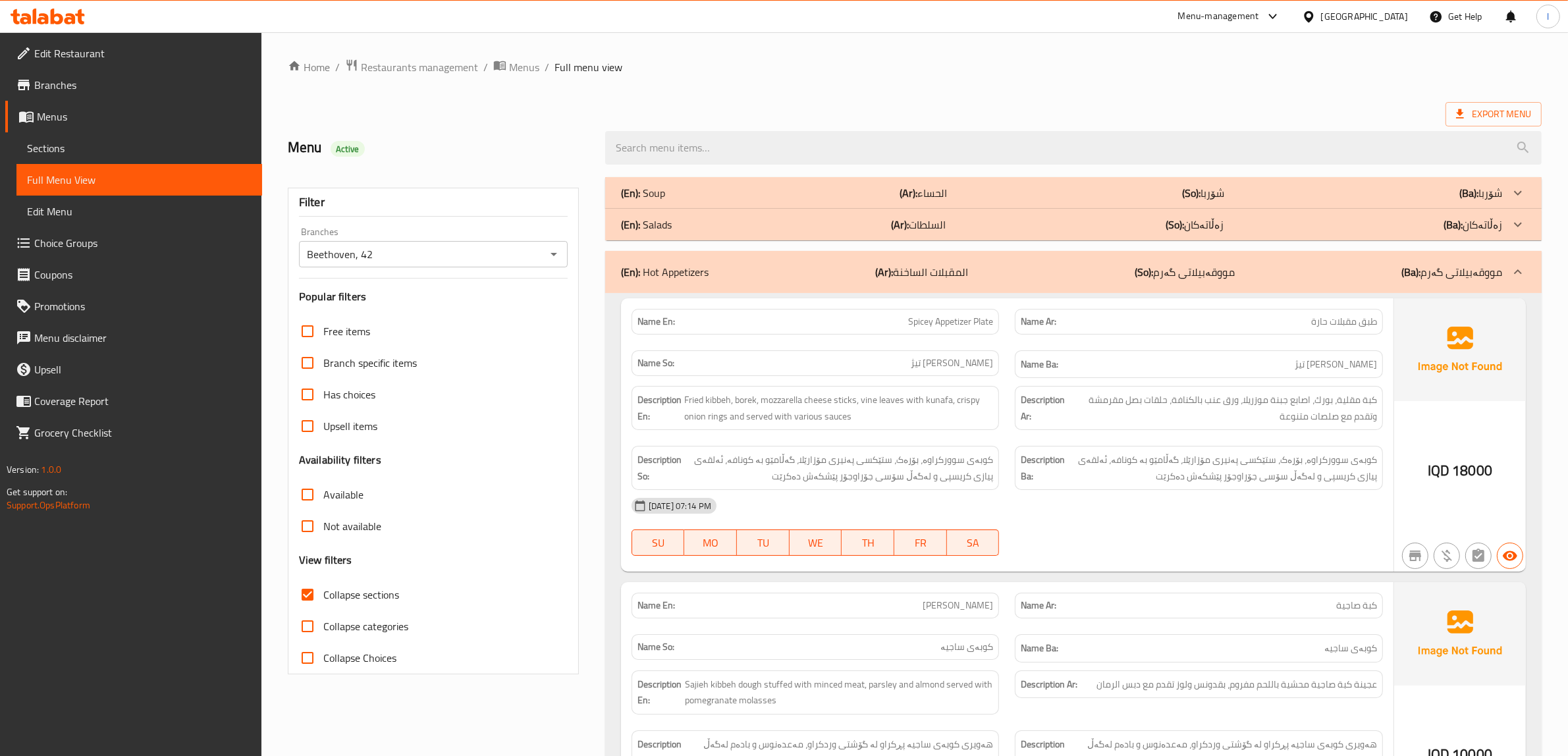
click at [1203, 270] on p "(So): مووقەبیلاتی گەرم" at bounding box center [1184, 272] width 100 height 16
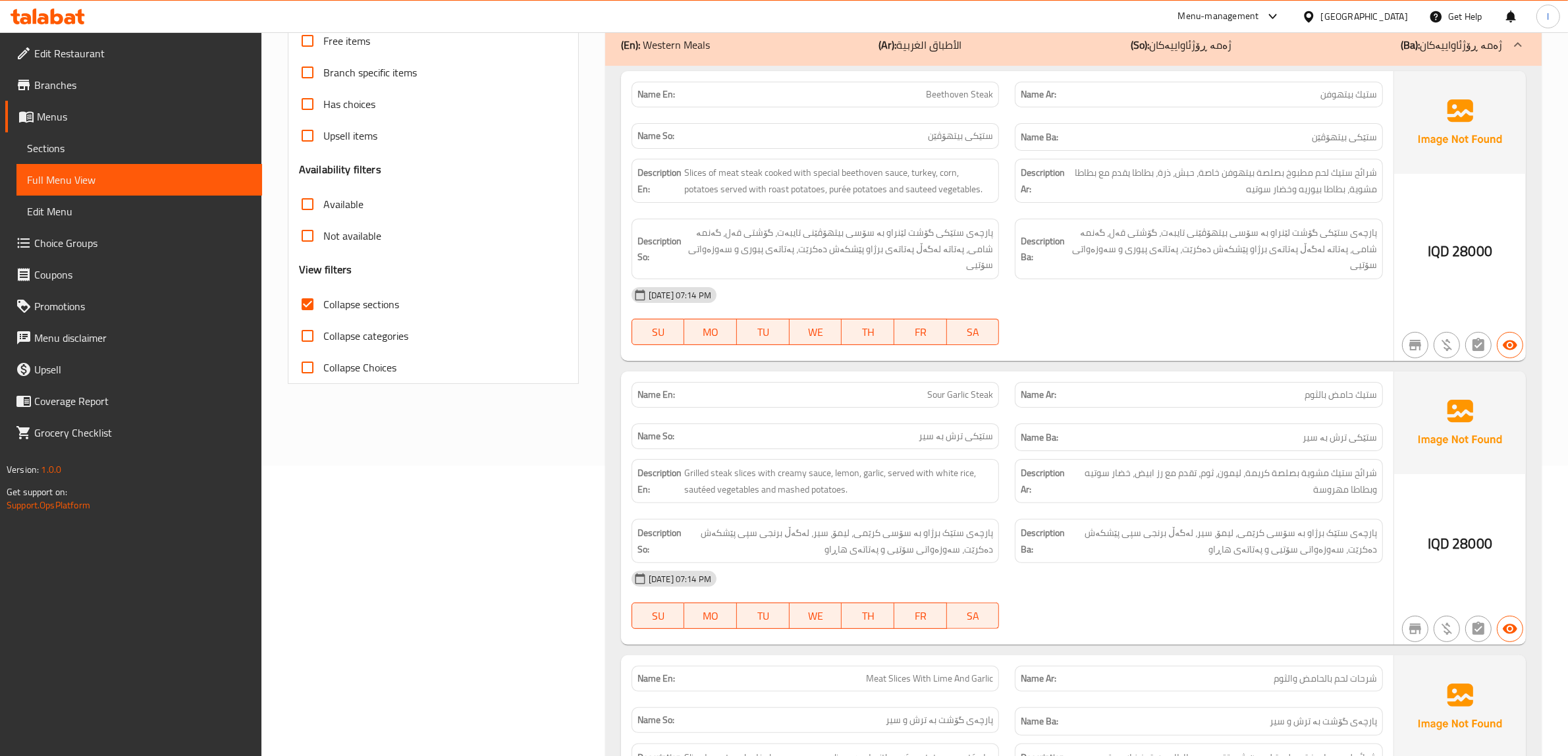
scroll to position [323, 0]
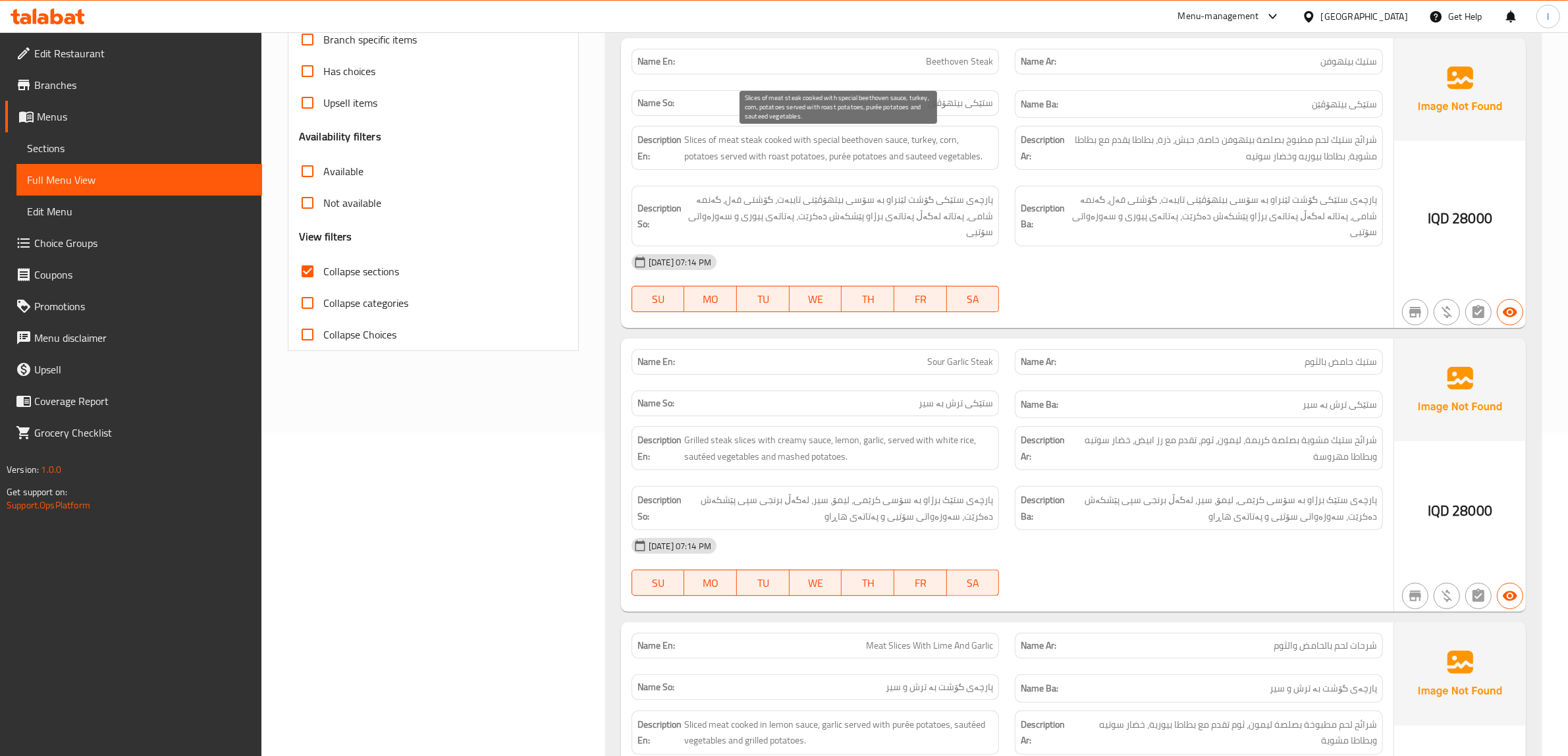
click at [797, 157] on span "Slices of meat steak cooked with special beethoven sauce, turkey, corn, potatoe…" at bounding box center [839, 147] width 310 height 32
click at [773, 157] on span "Slices of meat steak cooked with special beethoven sauce, turkey, corn, potatoe…" at bounding box center [839, 147] width 310 height 32
click at [775, 156] on span "Slices of meat steak cooked with special beethoven sauce, turkey, corn, potatoe…" at bounding box center [839, 147] width 310 height 32
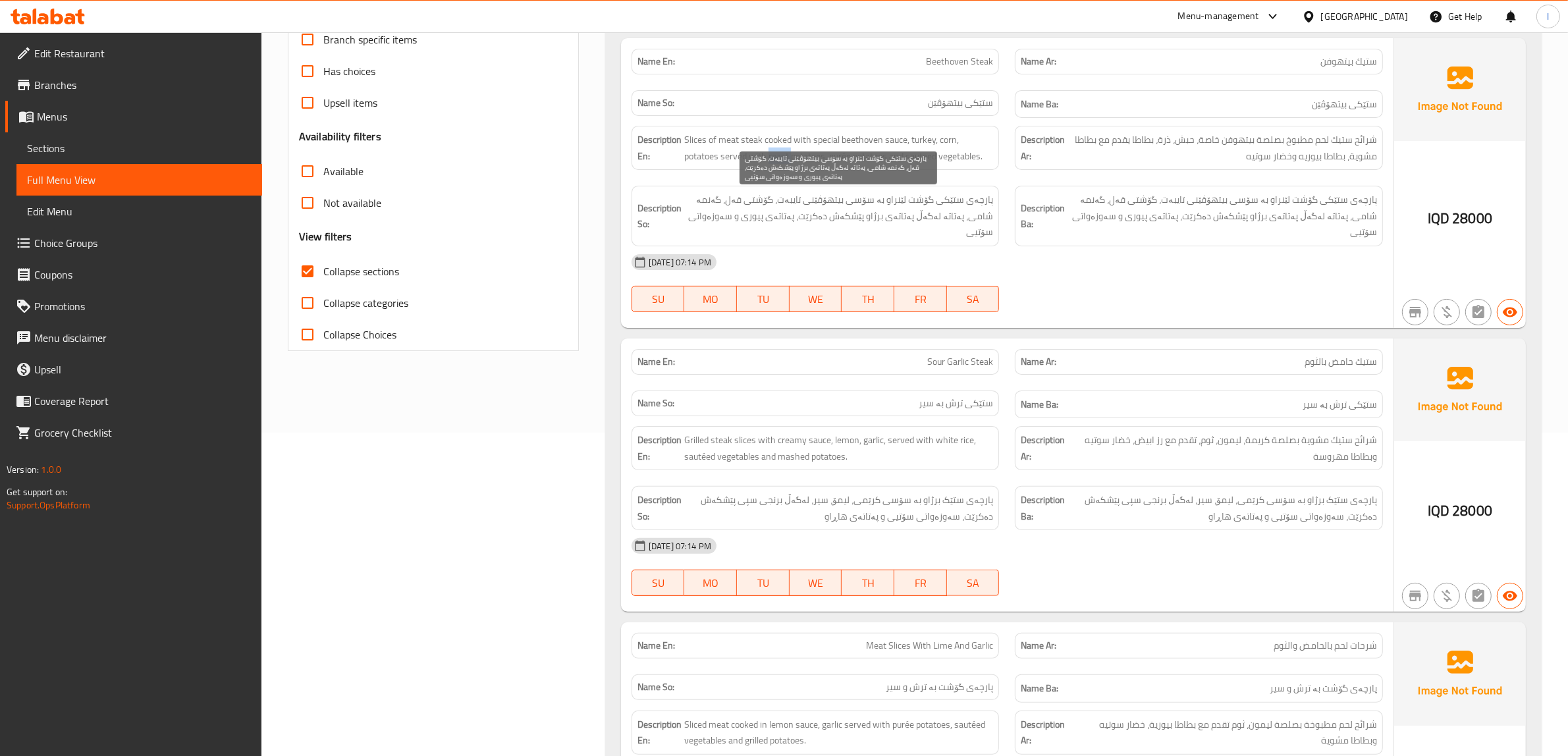
copy span "roast"
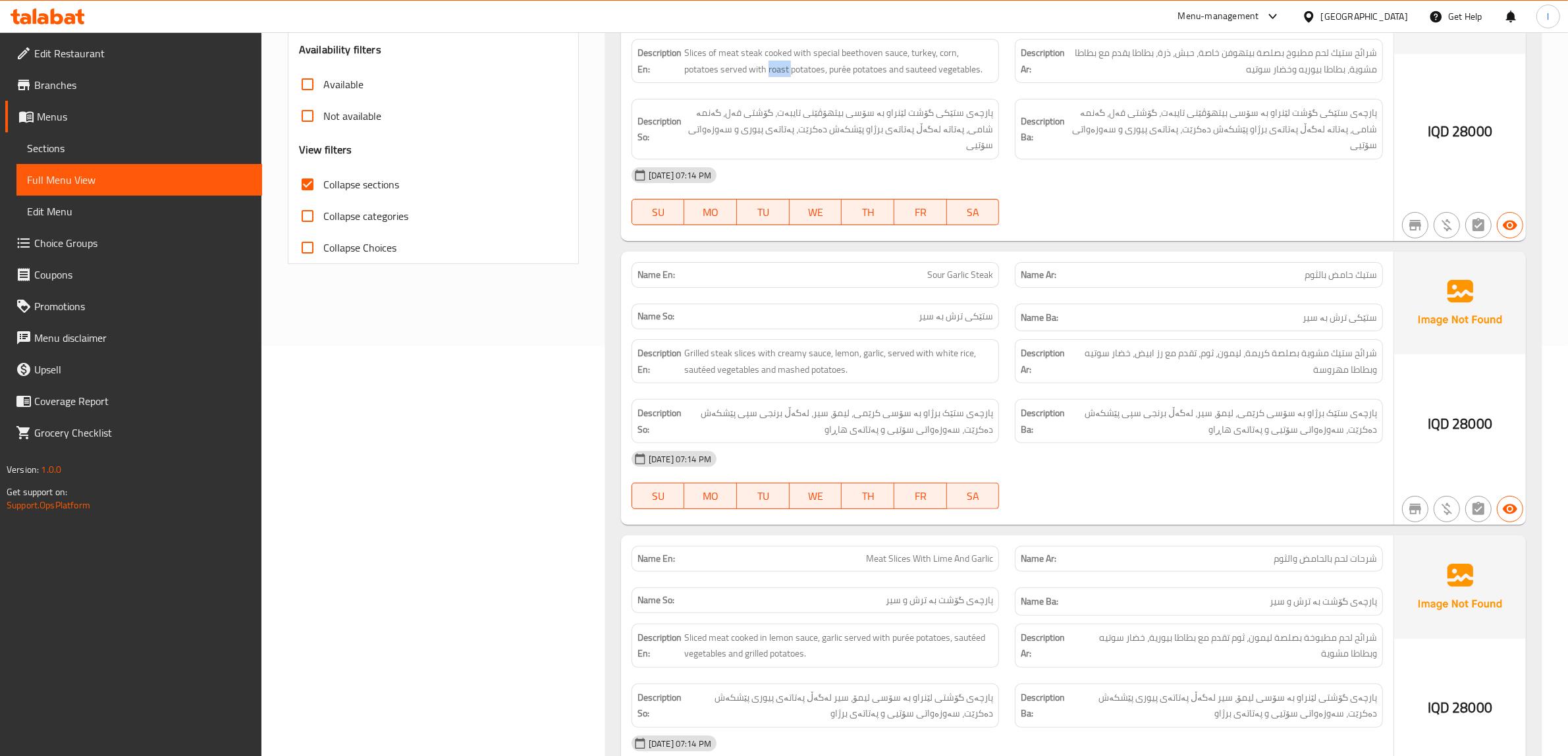
scroll to position [488, 0]
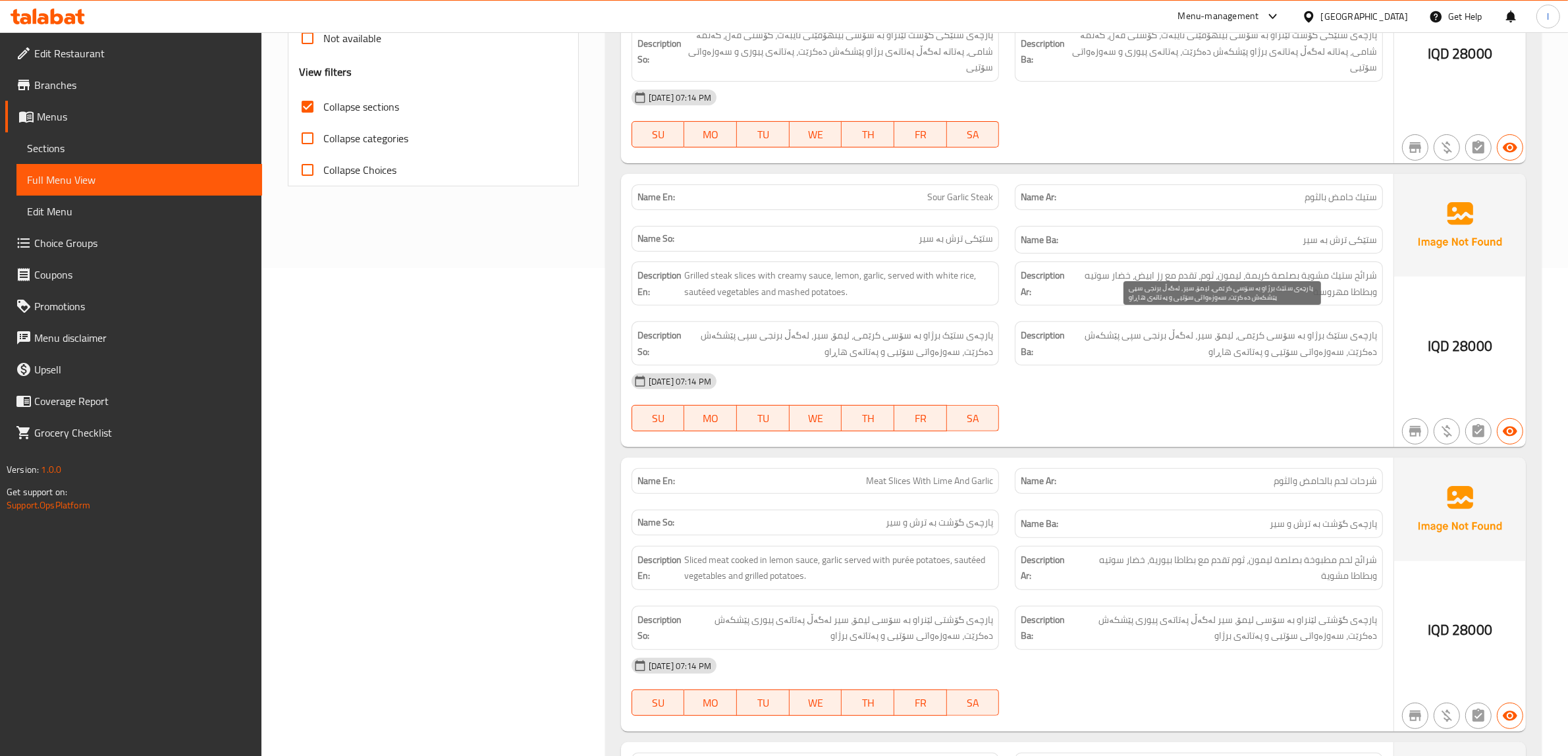
click at [1327, 327] on span "پارچەی ستێک برژاو بە سۆسی کرێمی، لیمۆ، سیر، لەگەڵ برنجی سپی پێشکەش دەکرێت، سەوز…" at bounding box center [1222, 343] width 310 height 32
click at [926, 232] on span "ستێکی ترش بە سیر" at bounding box center [956, 239] width 75 height 14
click at [1319, 232] on span "ستێکی ترش بە سیر" at bounding box center [1340, 240] width 75 height 17
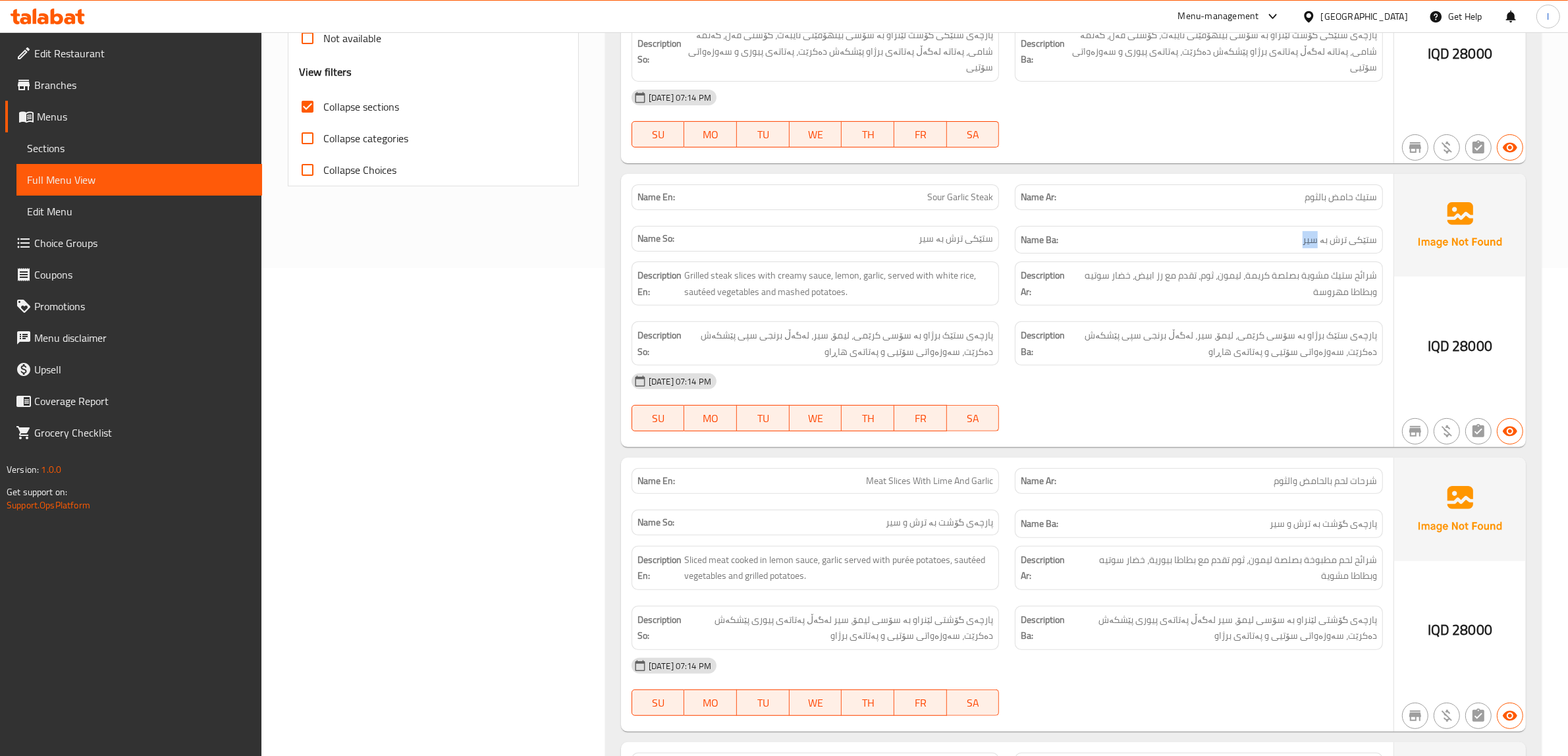
click at [1319, 232] on span "ستێکی ترش بە سیر" at bounding box center [1340, 240] width 75 height 17
click at [1355, 275] on span "شرائح ستيك مشوية بصلصة كريمة، ليمون، ثوم، تقدم مع رز ابيض، خضار سوتيه وبطاطا مه…" at bounding box center [1225, 283] width 305 height 32
click at [1303, 333] on span "پارچەی ستێک برژاو بە سۆسی کرێمی، لیمۆ، سیر، لەگەڵ برنجی سپی پێشکەش دەکرێت، سەوز…" at bounding box center [1222, 343] width 310 height 32
click at [1258, 328] on span "پارچەی ستێک برژاو بە سۆسی کرێمی، لیمۆ، سیر، لەگەڵ برنجی سپی پێشکەش دەکرێت، سەوز…" at bounding box center [1222, 343] width 310 height 32
click at [1214, 329] on span "پارچەی ستێک برژاو بە سۆسی کرێمی، لیمۆ، سیر، لەگەڵ برنجی سپی پێشکەش دەکرێت، سەوز…" at bounding box center [1222, 343] width 310 height 32
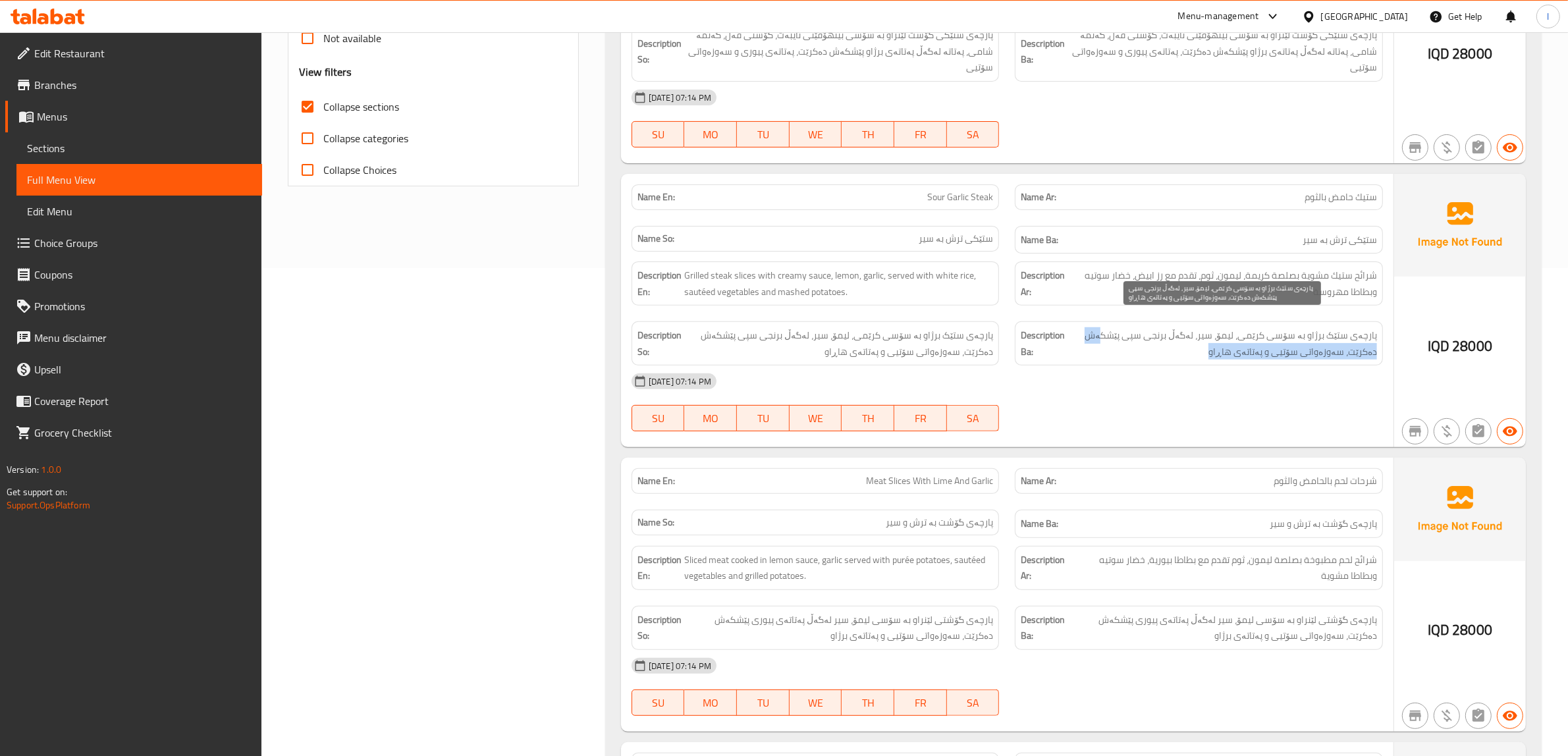
drag, startPoint x: 1172, startPoint y: 331, endPoint x: 1112, endPoint y: 327, distance: 60.1
click at [1112, 327] on span "پارچەی ستێک برژاو بە سۆسی کرێمی، لیمۆ، سیر، لەگەڵ برنجی سپی پێشکەش دەکرێت، سەوز…" at bounding box center [1222, 343] width 310 height 32
click at [1122, 336] on span "پارچەی ستێک برژاو بە سۆسی کرێمی، لیمۆ، سیر، لەگەڵ برنجی سپی پێشکەش دەکرێت، سەوز…" at bounding box center [1222, 343] width 310 height 32
drag, startPoint x: 726, startPoint y: 264, endPoint x: 745, endPoint y: 252, distance: 22.5
click at [745, 262] on div "Description En: Grilled steak slices with creamy sauce, lemon, garlic, served w…" at bounding box center [816, 283] width 368 height 44
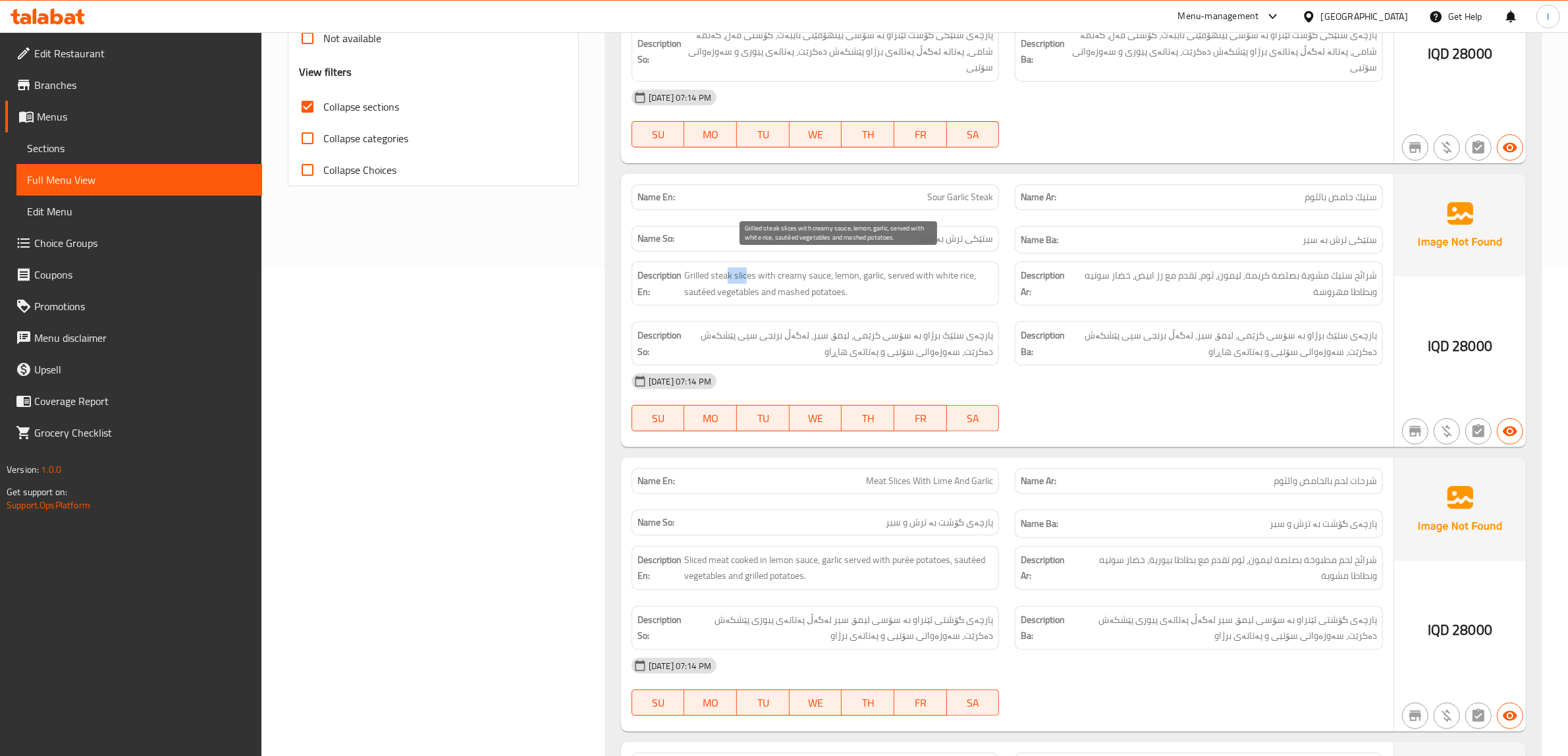
click at [744, 267] on span "Grilled steak slices with creamy sauce, lemon, garlic, served with white rice, …" at bounding box center [839, 283] width 310 height 32
click at [841, 267] on span "Grilled steak slices with creamy sauce, lemon, garlic, served with white rice, …" at bounding box center [839, 283] width 310 height 32
click at [876, 267] on span "Grilled steak slices with creamy sauce, lemon, garlic, served with white rice, …" at bounding box center [839, 283] width 310 height 32
drag, startPoint x: 903, startPoint y: 264, endPoint x: 936, endPoint y: 270, distance: 33.5
click at [936, 270] on span "Grilled steak slices with creamy sauce, lemon, garlic, served with white rice, …" at bounding box center [839, 283] width 310 height 32
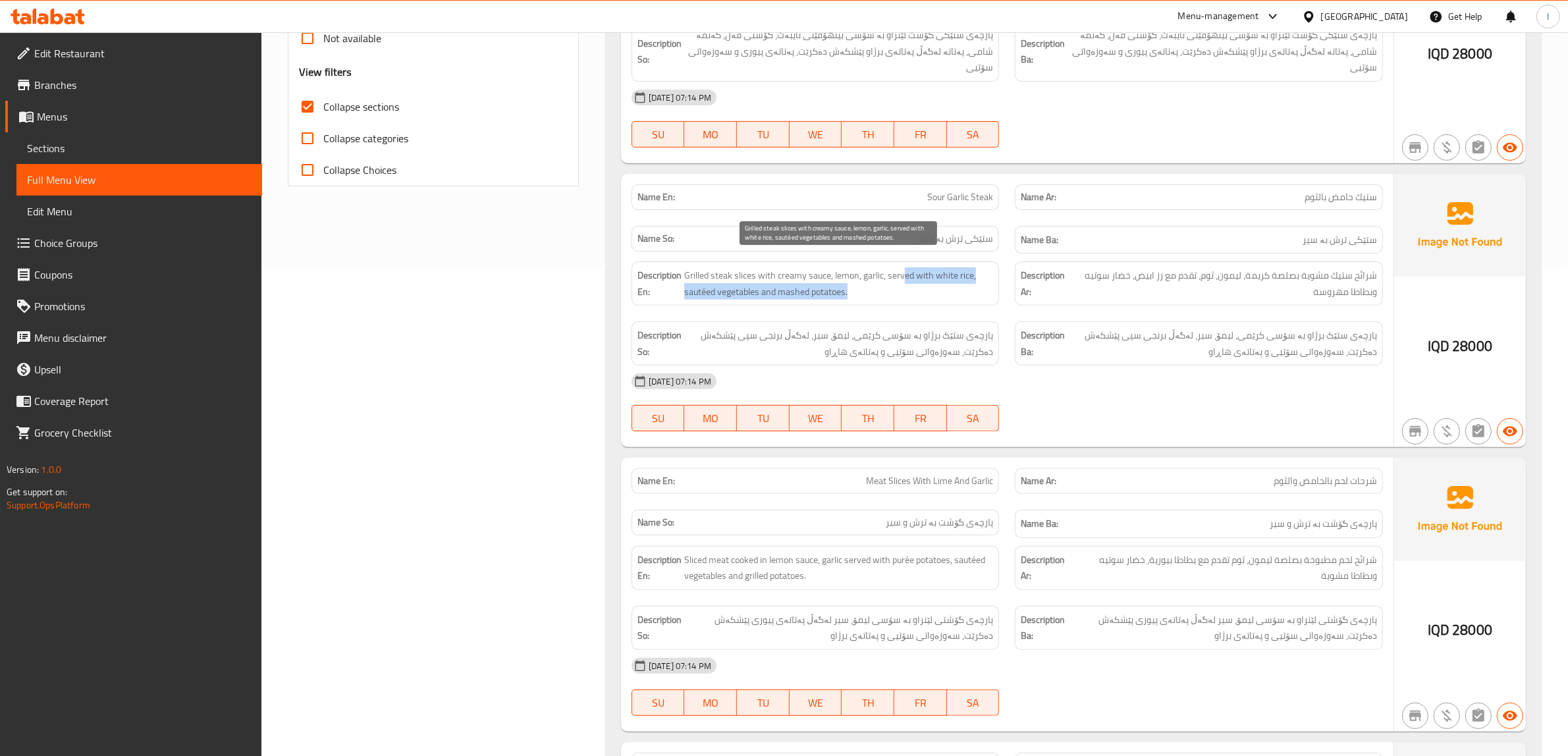
click at [917, 275] on span "Grilled steak slices with creamy sauce, lemon, garlic, served with white rice, …" at bounding box center [839, 283] width 310 height 32
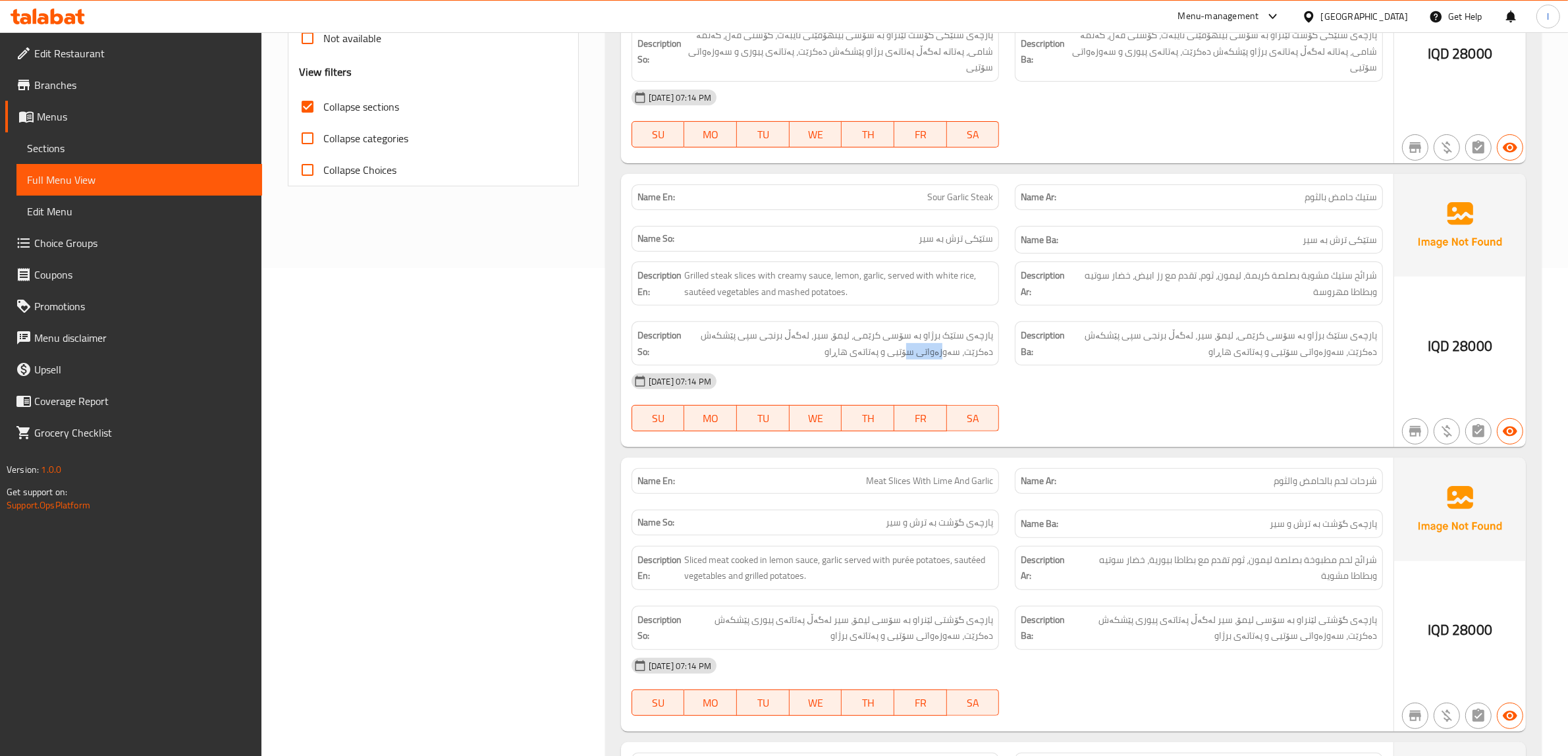
drag, startPoint x: 979, startPoint y: 347, endPoint x: 946, endPoint y: 347, distance: 33.0
click at [946, 347] on div "Description So: پارچەی ستێک برژاو بە سۆسی کرێمی، لیمۆ، سیر، لەگەڵ برنجی سپی پێش…" at bounding box center [816, 343] width 368 height 44
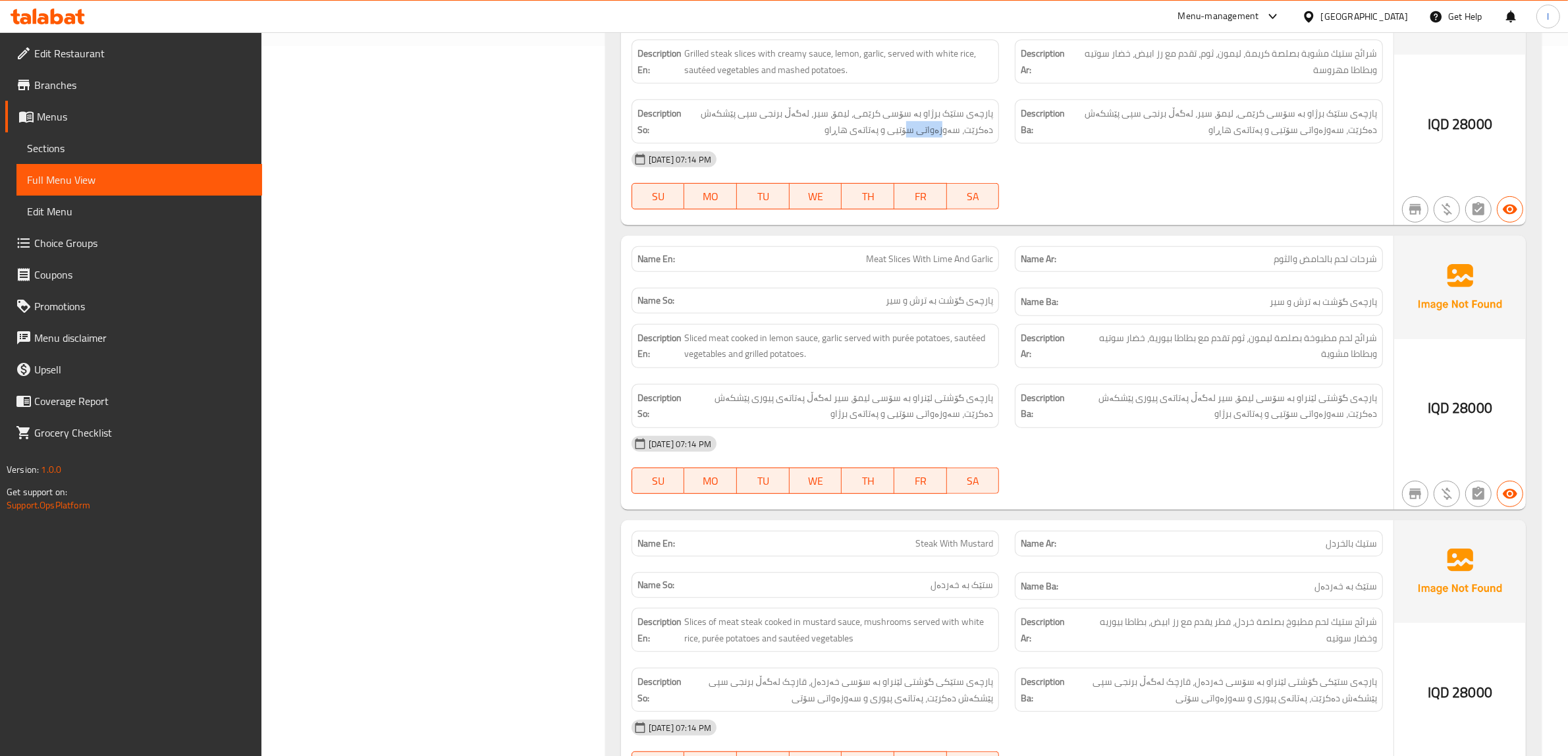
scroll to position [817, 0]
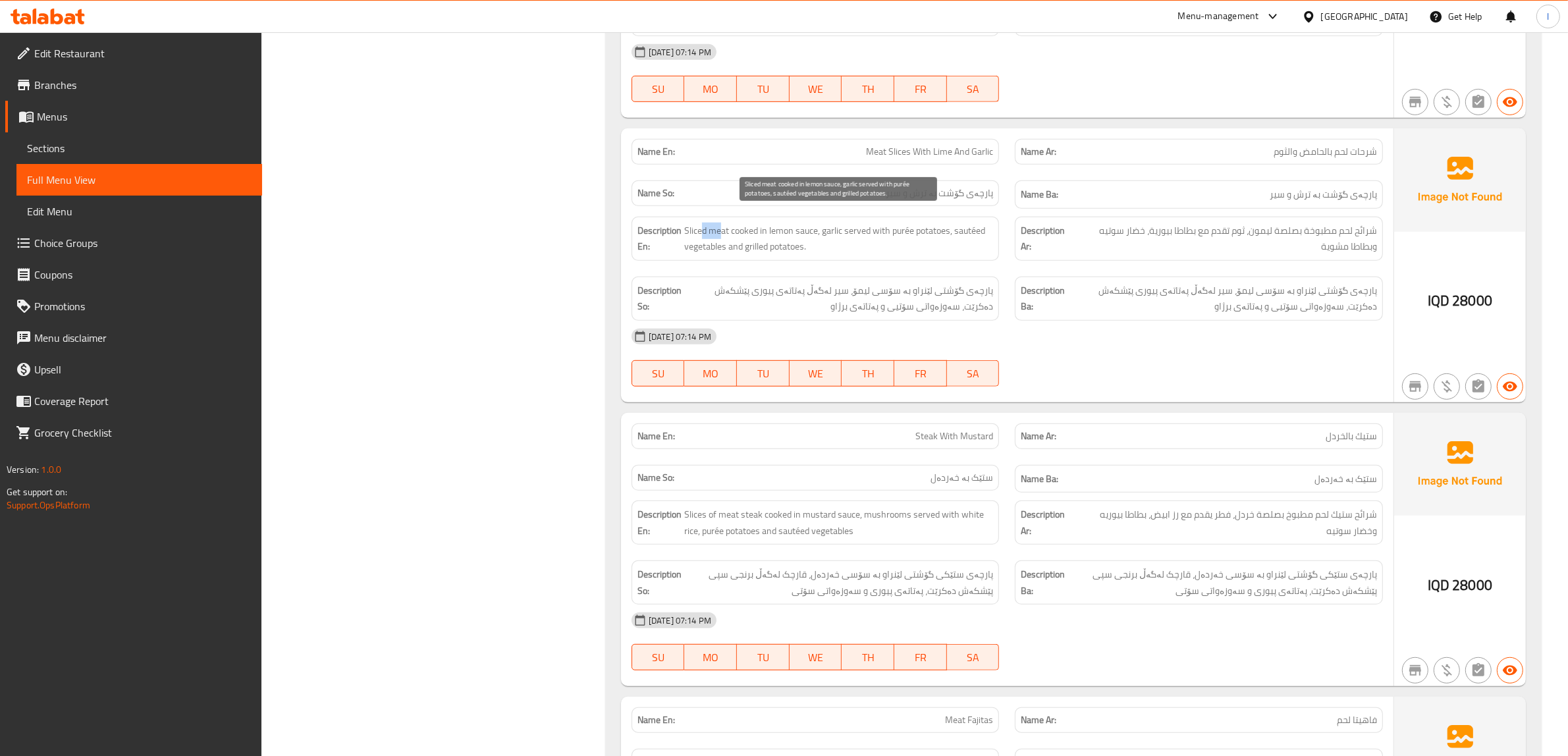
drag, startPoint x: 701, startPoint y: 222, endPoint x: 722, endPoint y: 215, distance: 22.1
click at [722, 223] on span "Sliced ​​meat cooked in lemon sauce, garlic served with purée potatoes, sautéed…" at bounding box center [839, 239] width 310 height 32
drag, startPoint x: 690, startPoint y: 218, endPoint x: 815, endPoint y: 211, distance: 125.2
click at [812, 223] on span "Sliced ​​meat cooked in lemon sauce, garlic served with purée potatoes, sautéed…" at bounding box center [839, 239] width 310 height 32
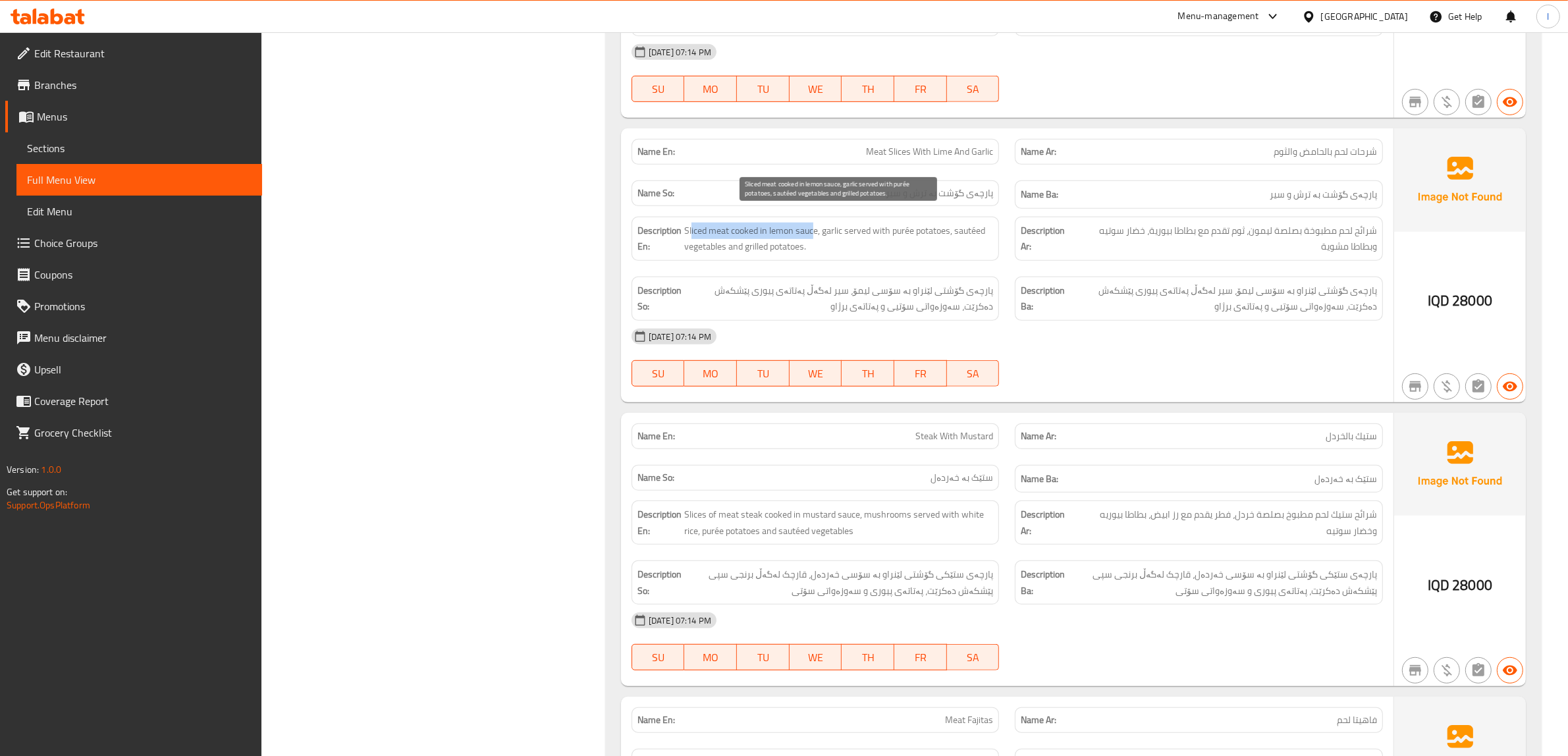
click at [815, 223] on span "Sliced ​​meat cooked in lemon sauce, garlic served with purée potatoes, sautéed…" at bounding box center [839, 239] width 310 height 32
drag, startPoint x: 783, startPoint y: 216, endPoint x: 806, endPoint y: 216, distance: 23.0
click at [806, 223] on span "Sliced ​​meat cooked in lemon sauce, garlic served with purée potatoes, sautéed…" at bounding box center [839, 239] width 310 height 32
drag, startPoint x: 826, startPoint y: 216, endPoint x: 955, endPoint y: 216, distance: 129.0
click at [936, 223] on span "Sliced ​​meat cooked in lemon sauce, garlic served with purée potatoes, sautéed…" at bounding box center [839, 239] width 310 height 32
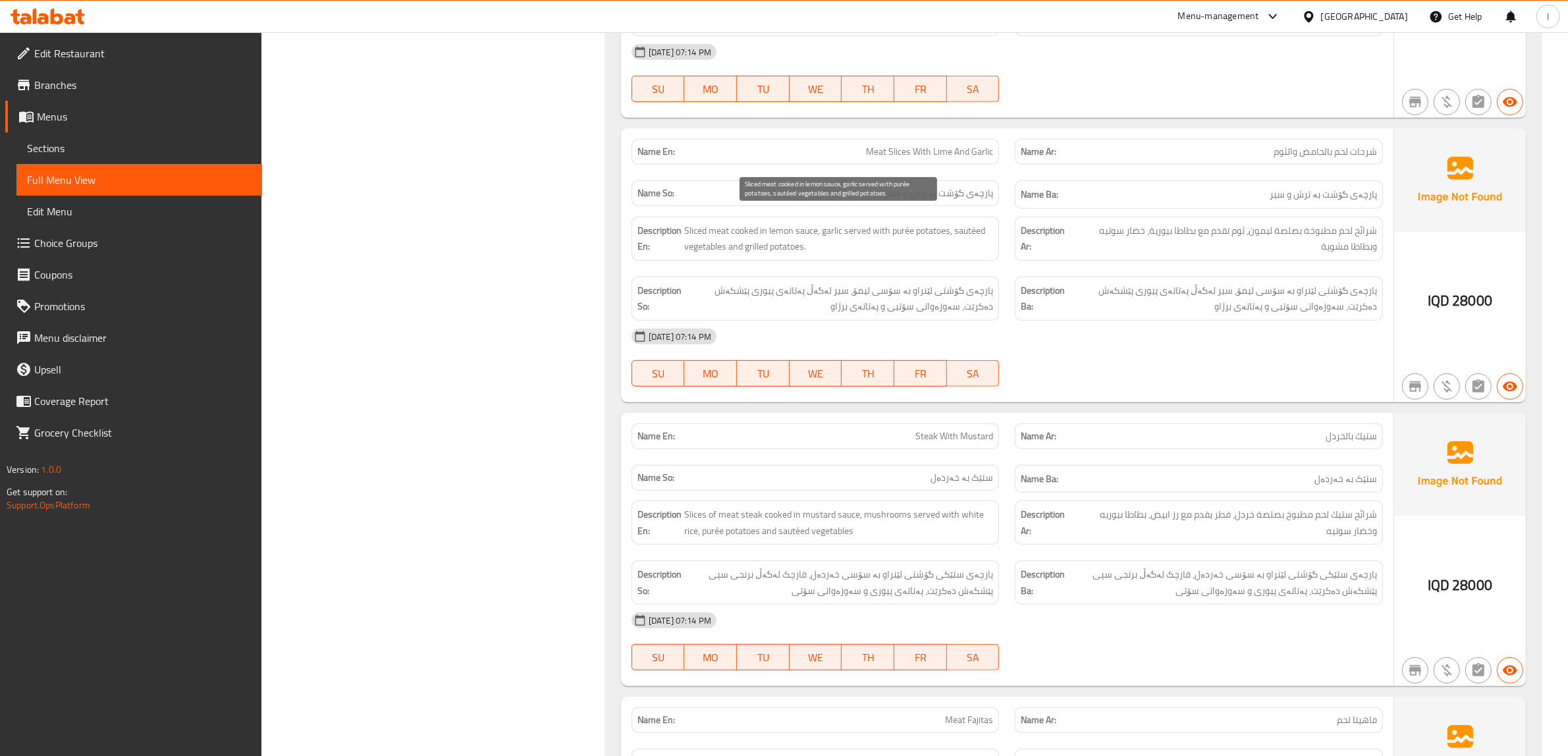
click at [963, 223] on span "Sliced ​​meat cooked in lemon sauce, garlic served with purée potatoes, sautéed…" at bounding box center [839, 239] width 310 height 32
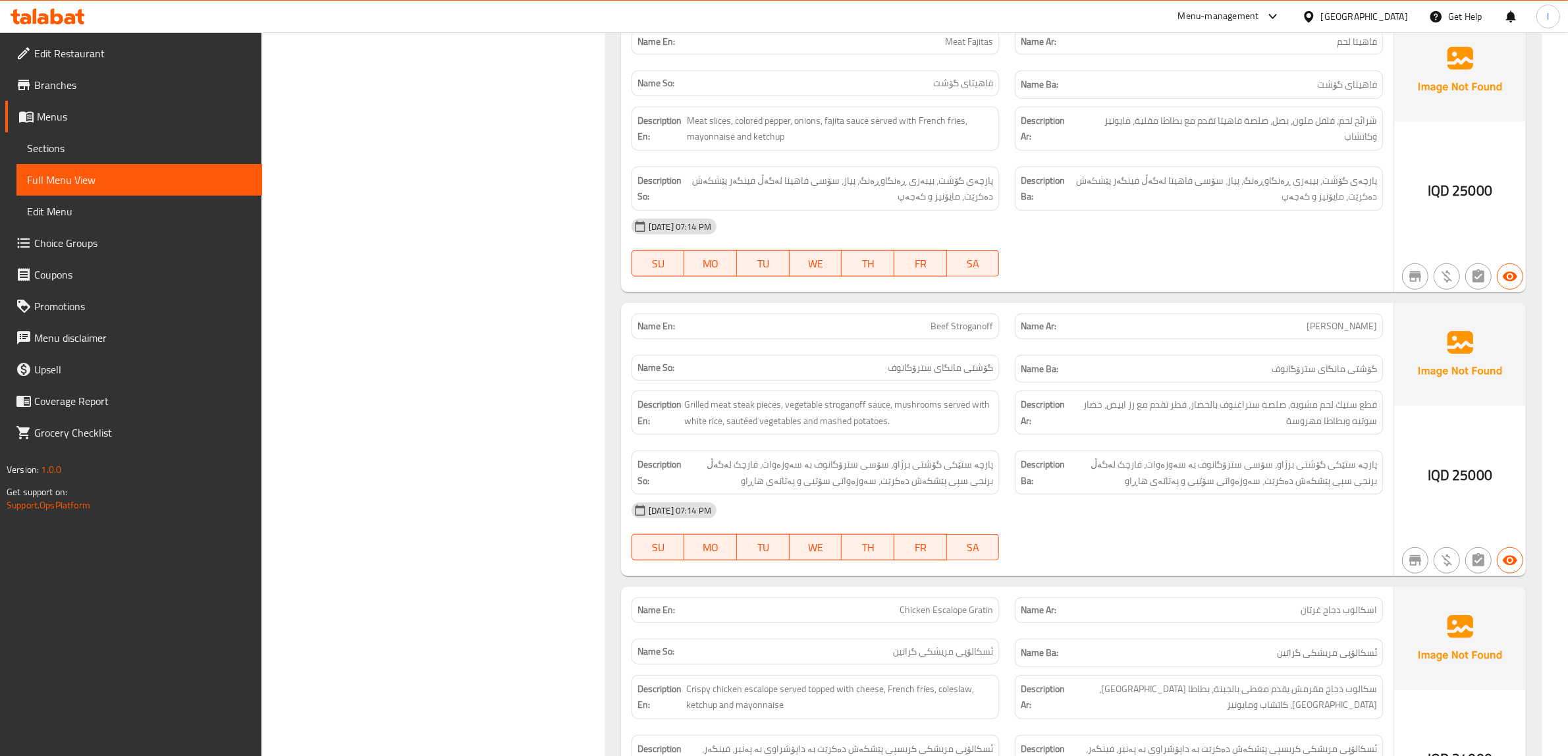
scroll to position [1393, 0]
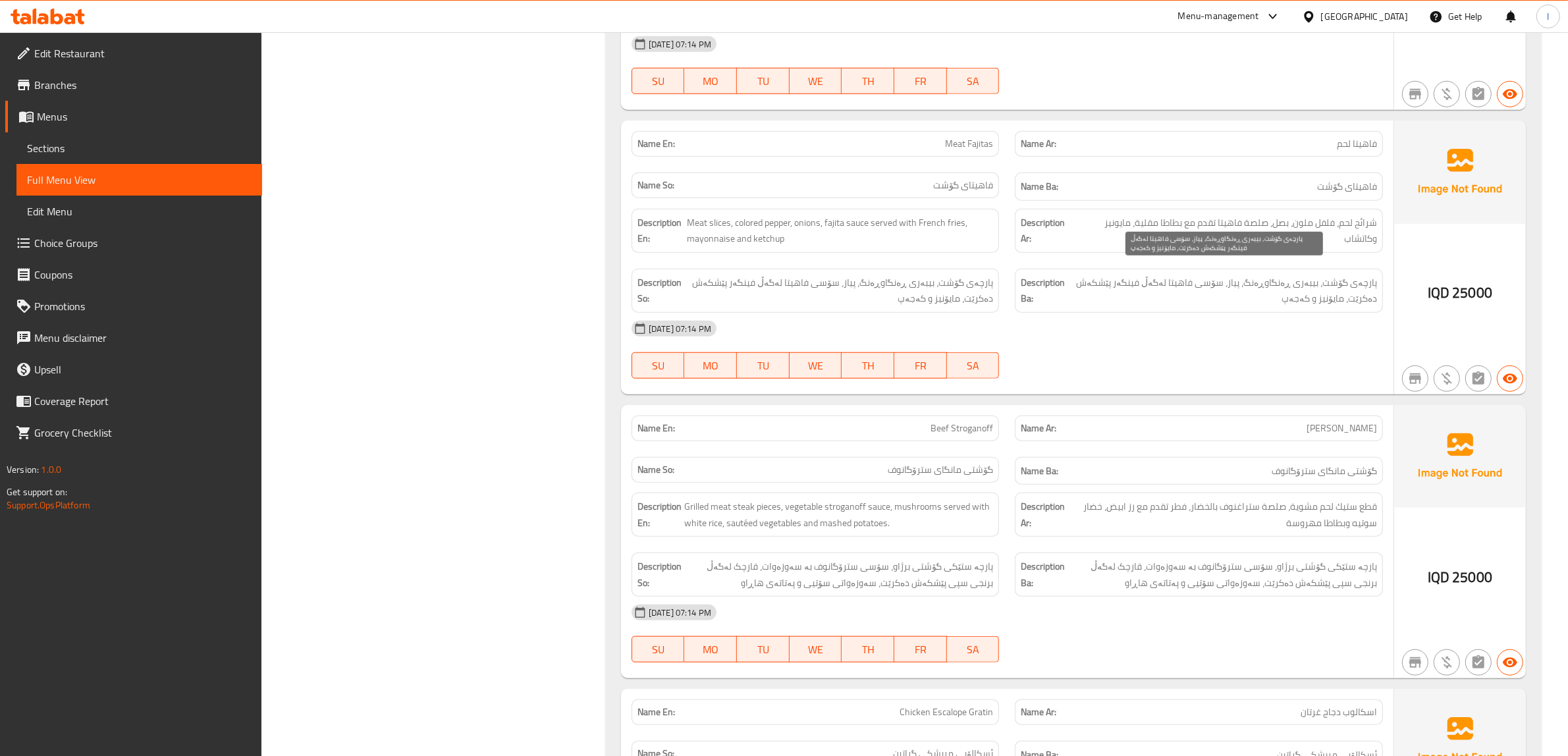
click at [1306, 291] on span "پارچەی گۆشت، بیبەری ڕەنگاوڕەنگ، پیاز، سۆسی فاهیتا لەگەڵ فینگەر پێشکەش دەکرێت، م…" at bounding box center [1222, 290] width 308 height 32
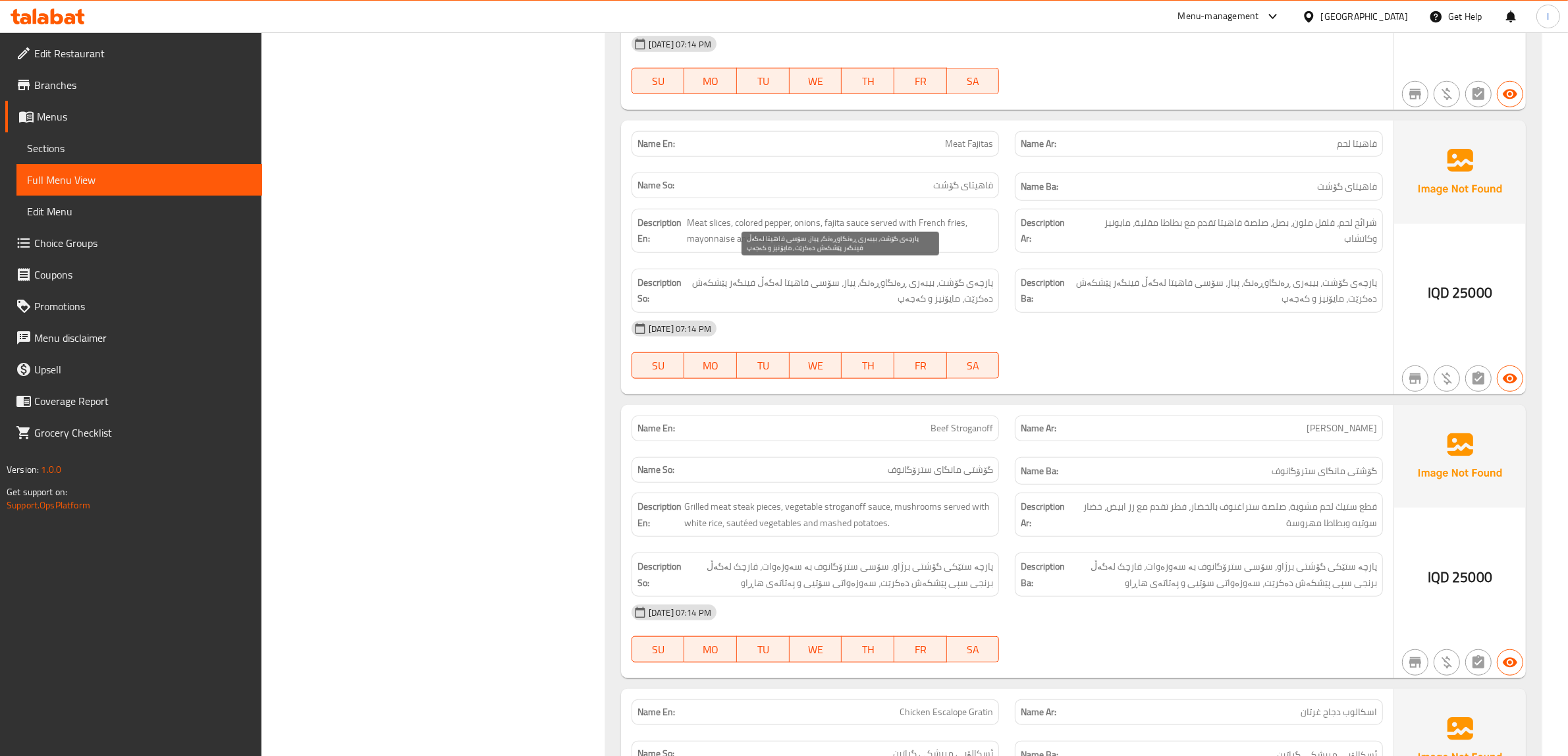
click at [918, 287] on span "پارچەی گۆشت، بیبەری ڕەنگاوڕەنگ، پیاز، سۆسی فاهیتا لەگەڵ فینگەر پێشکەش دەکرێت، م…" at bounding box center [839, 290] width 308 height 32
click at [914, 287] on span "پارچەی گۆشت، بیبەری ڕەنگاوڕەنگ، پیاز، سۆسی فاهیتا لەگەڵ فینگەر پێشکەش دەکرێت، م…" at bounding box center [839, 290] width 308 height 32
copy span "کەجەپ"
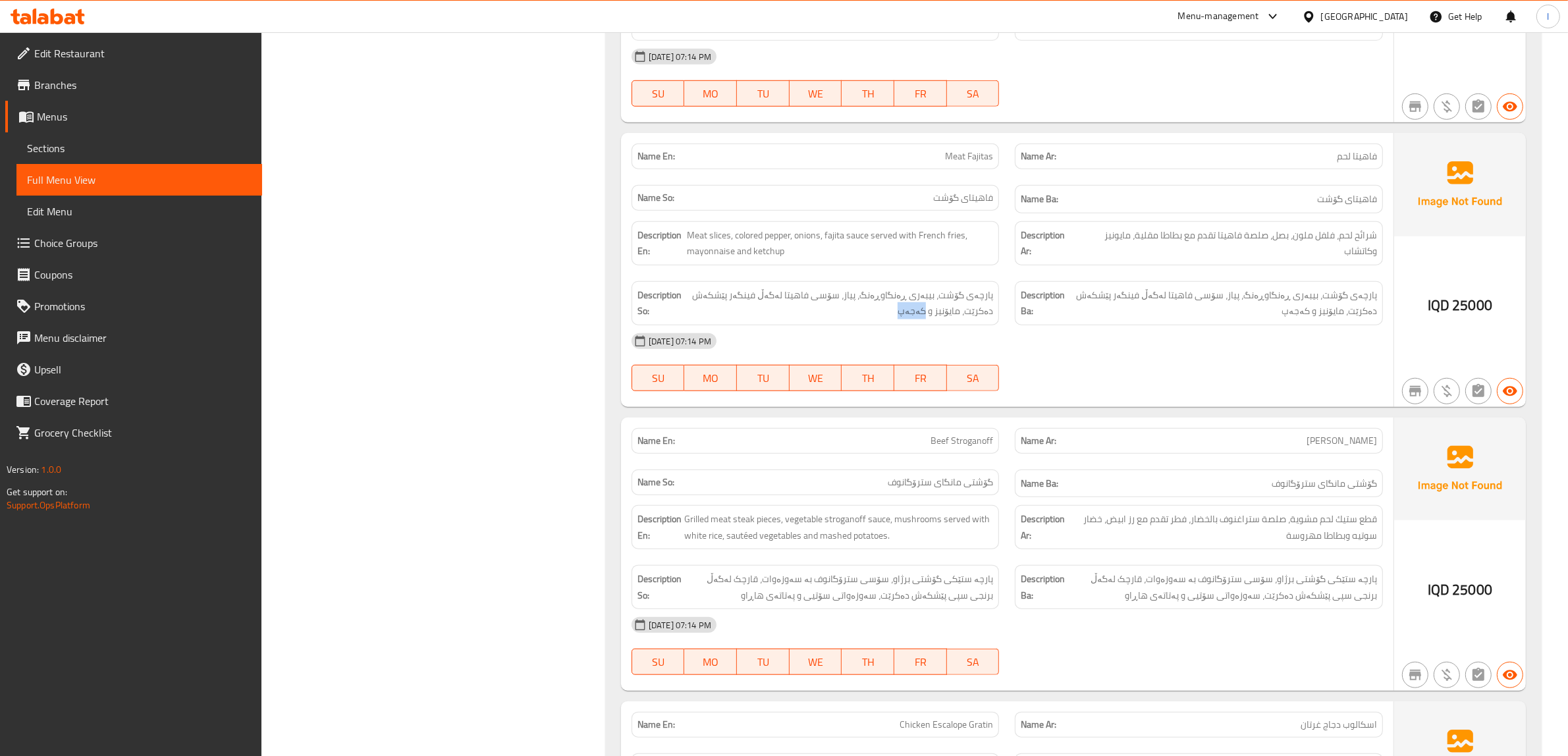
scroll to position [1312, 0]
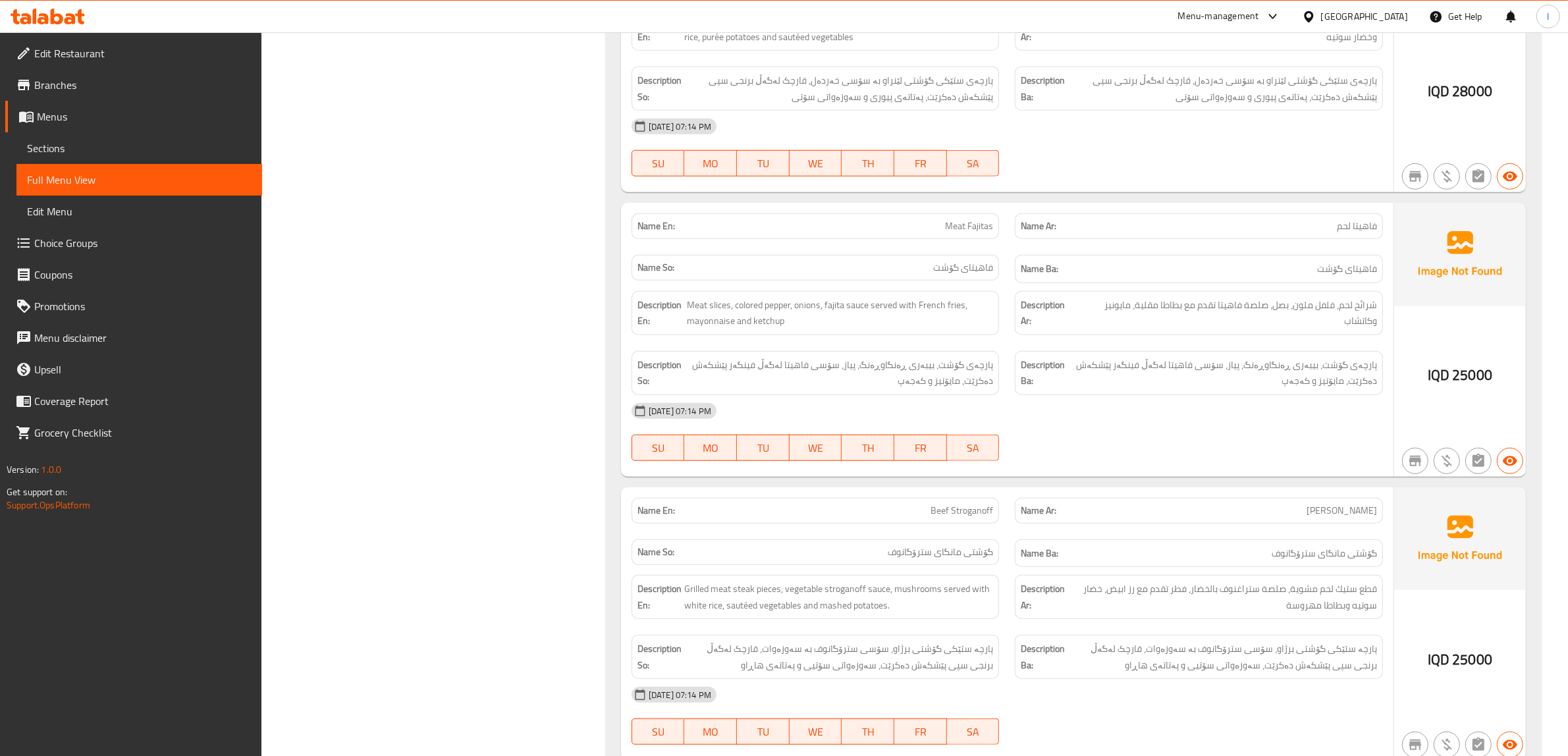
click at [970, 219] on span "Meat Fajitas" at bounding box center [969, 226] width 48 height 14
copy span "Meat Fajitas"
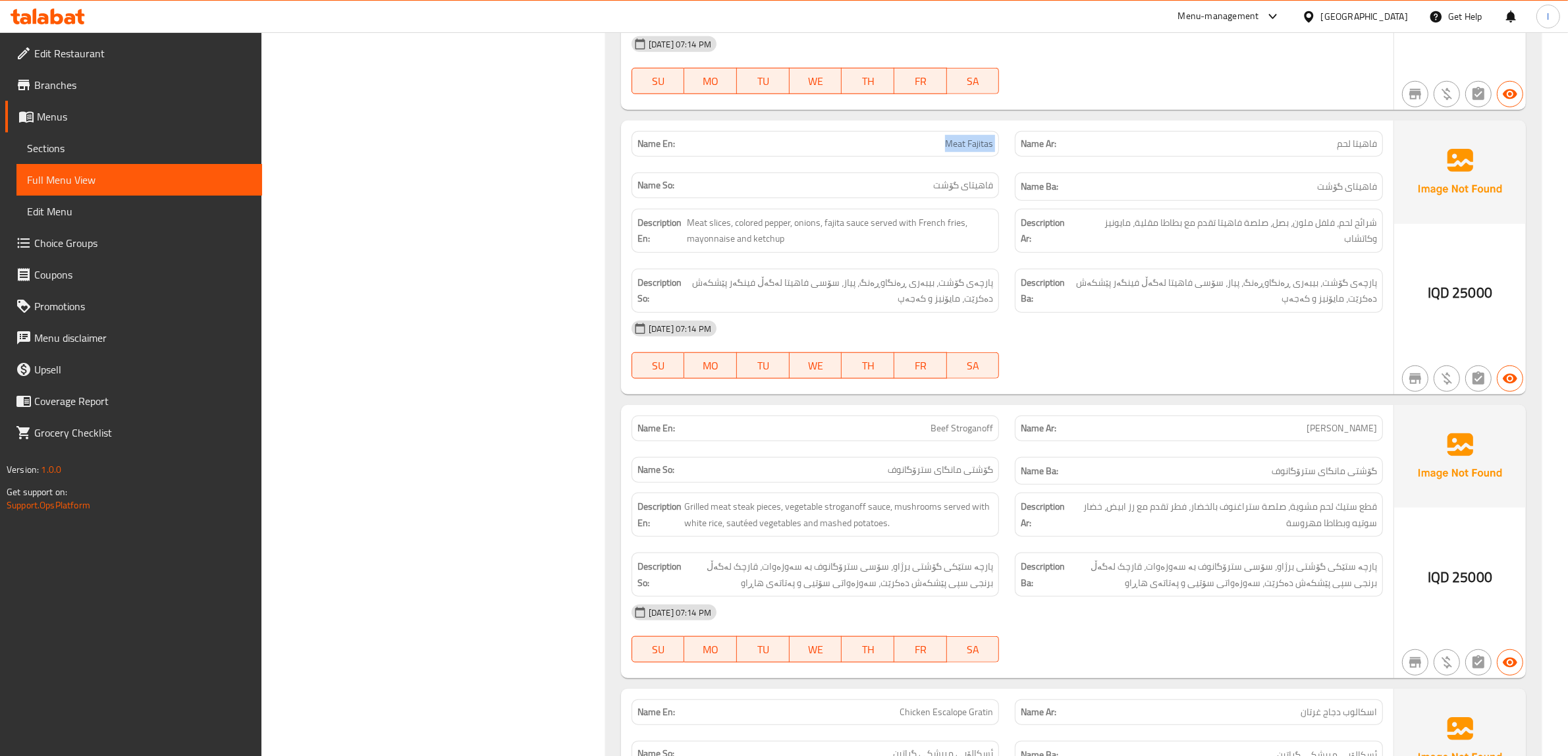
scroll to position [1476, 0]
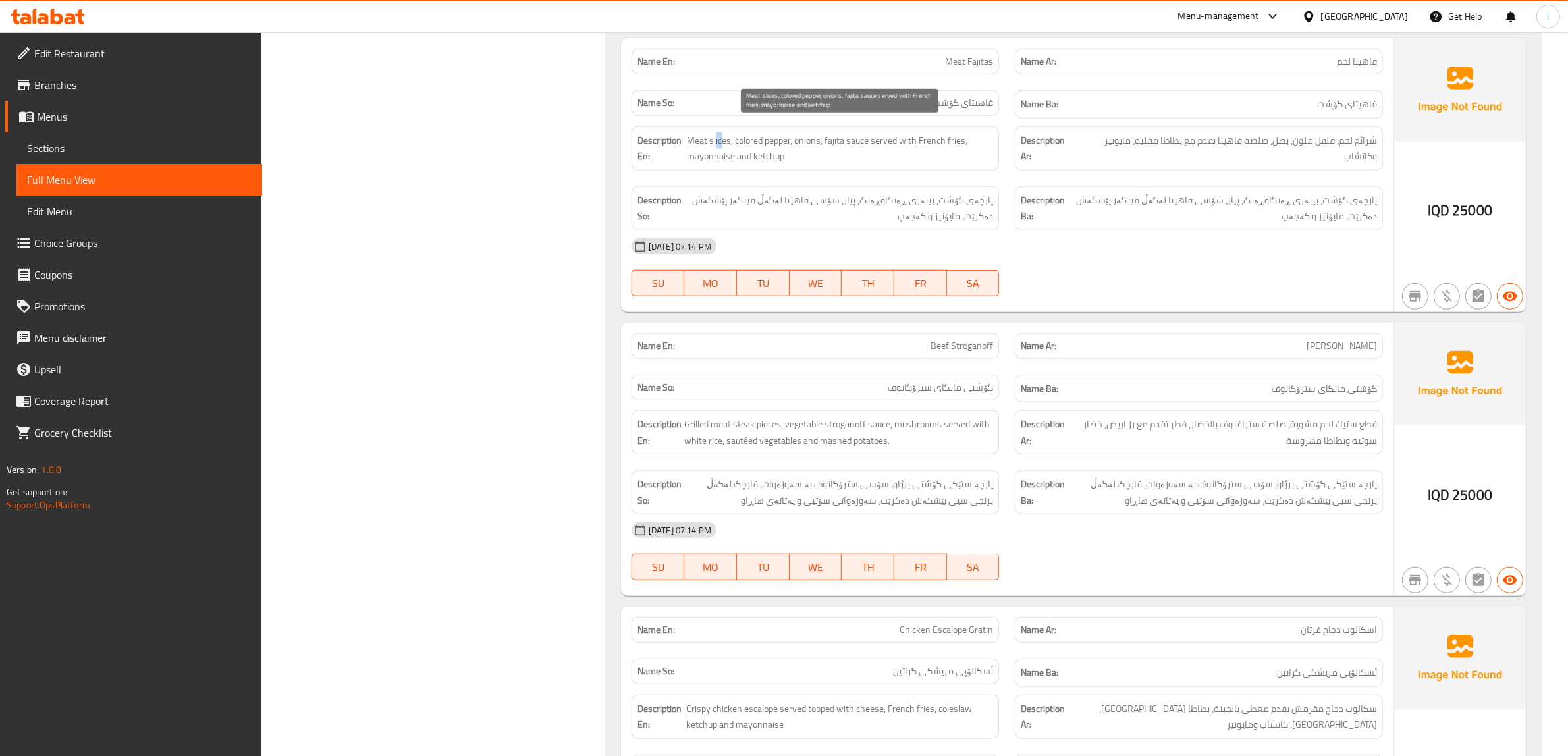
drag, startPoint x: 722, startPoint y: 130, endPoint x: 715, endPoint y: 132, distance: 7.3
click at [715, 132] on span "Meat slices, colored pepper, onions, fajita sauce served with French fries, may…" at bounding box center [841, 148] width 306 height 32
drag, startPoint x: 768, startPoint y: 136, endPoint x: 811, endPoint y: 129, distance: 43.6
click at [766, 132] on span "Meat slices, colored pepper, onions, fajita sauce served with French fries, may…" at bounding box center [841, 148] width 306 height 32
click at [824, 132] on span "Meat slices, colored pepper, onions, fajita sauce served with French fries, may…" at bounding box center [841, 148] width 306 height 32
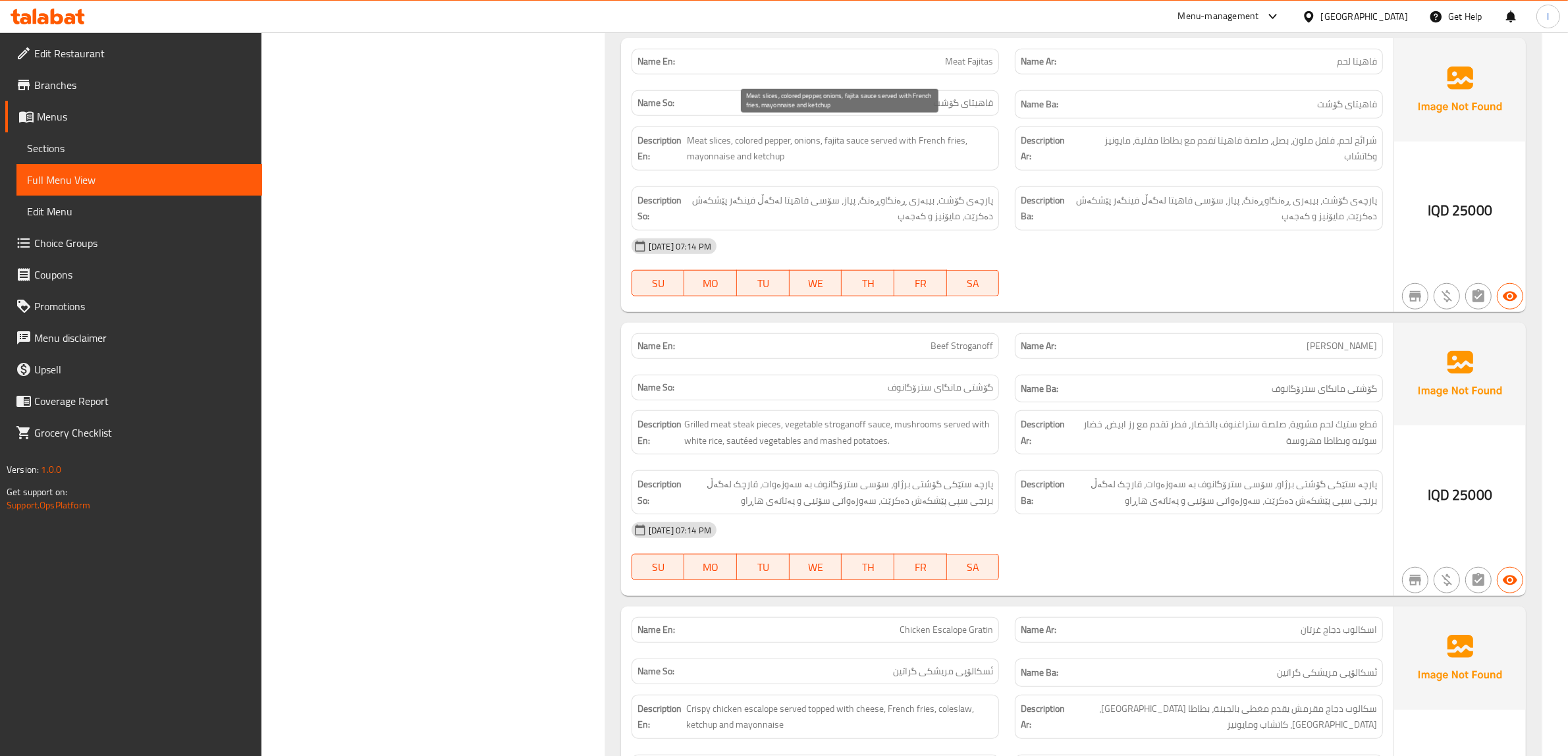
click at [818, 132] on span "Meat slices, colored pepper, onions, fajita sauce served with French fries, may…" at bounding box center [841, 148] width 306 height 32
drag, startPoint x: 838, startPoint y: 130, endPoint x: 852, endPoint y: 130, distance: 14.0
click at [852, 132] on span "Meat slices, colored pepper, onions, fajita sauce served with French fries, may…" at bounding box center [841, 148] width 306 height 32
click at [870, 150] on span "Meat slices, colored pepper, onions, fajita sauce served with French fries, may…" at bounding box center [841, 148] width 306 height 32
drag, startPoint x: 886, startPoint y: 136, endPoint x: 933, endPoint y: 146, distance: 48.1
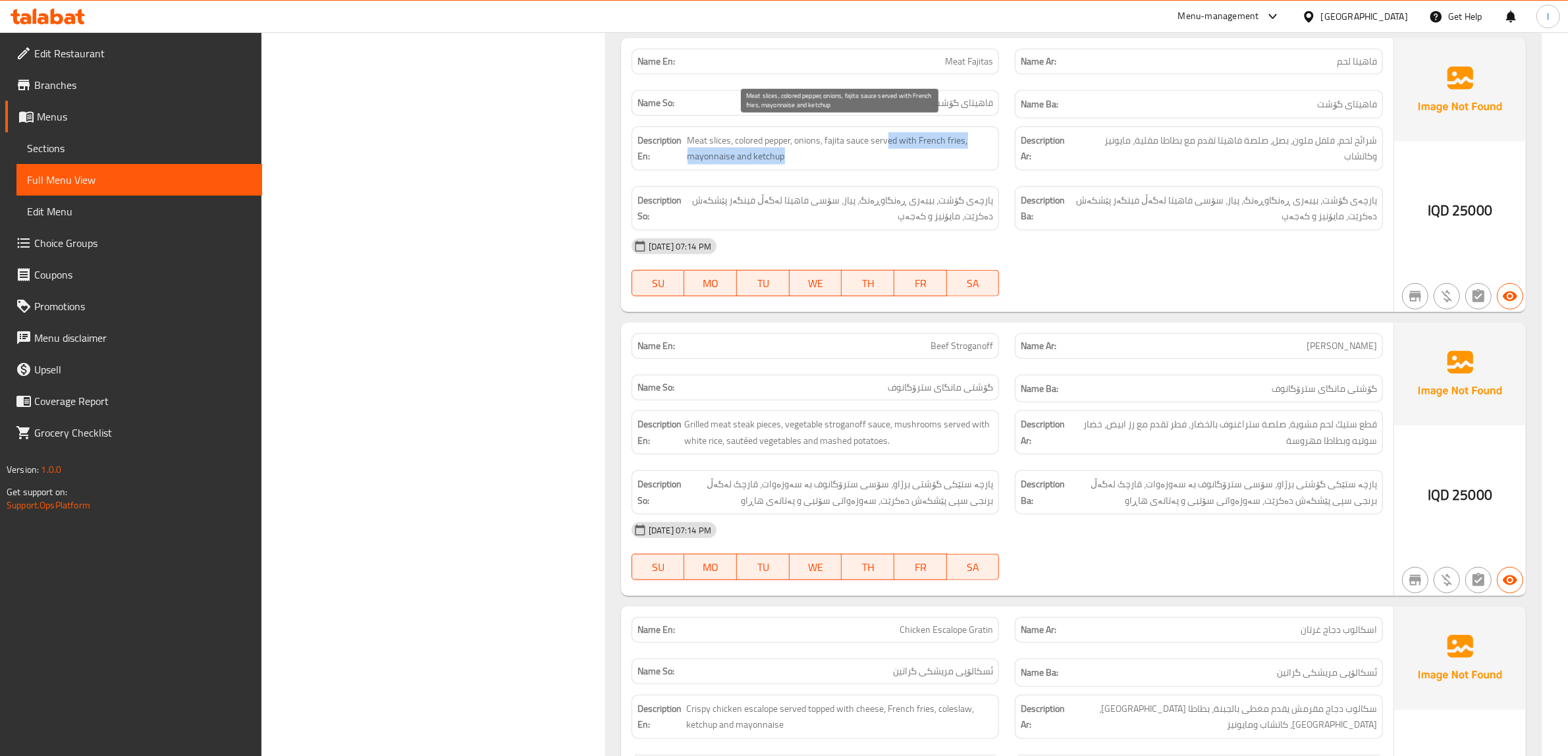
click at [933, 146] on span "Meat slices, colored pepper, onions, fajita sauce served with French fries, may…" at bounding box center [841, 148] width 306 height 32
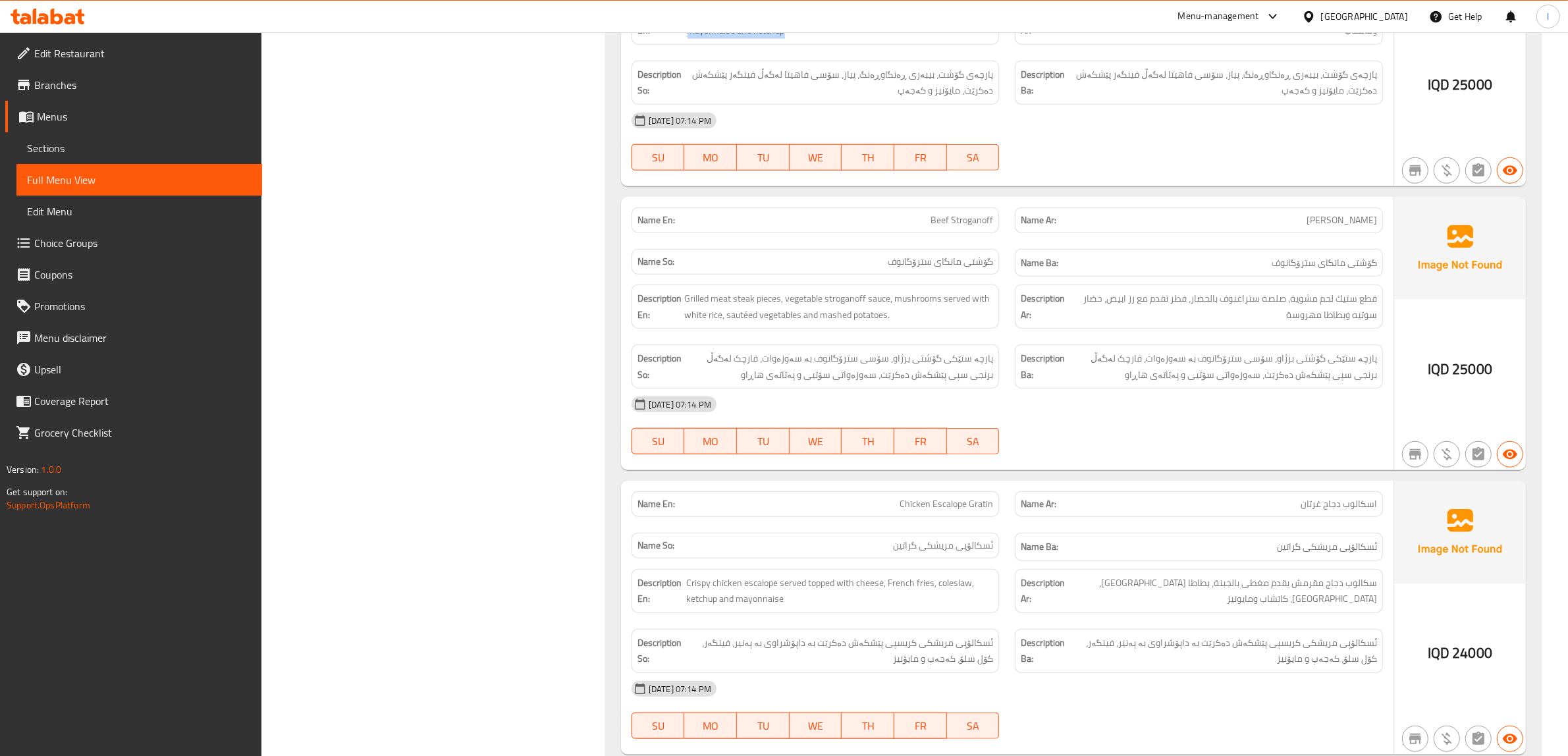
scroll to position [1641, 0]
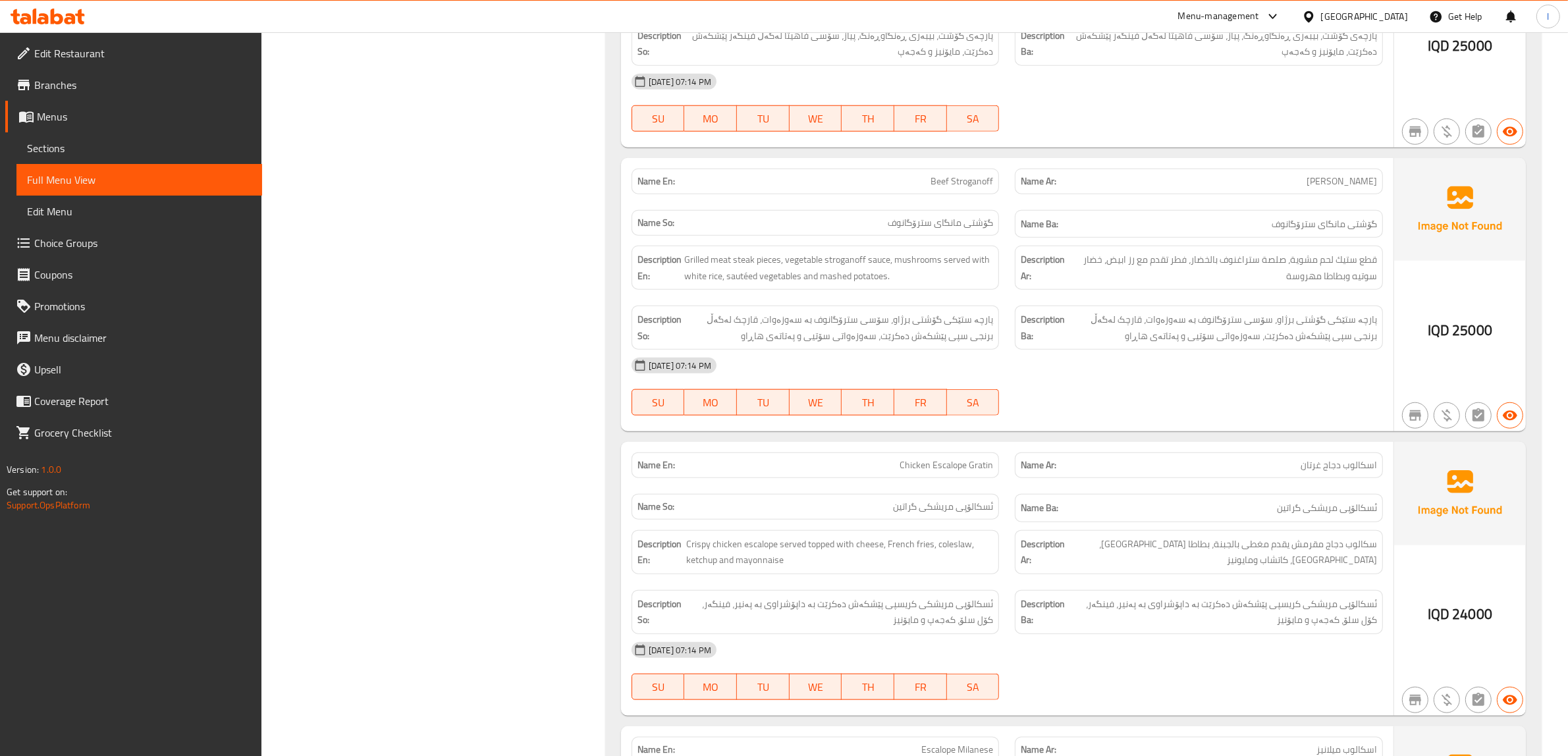
click at [749, 275] on div "Description En: Grilled meat steak pieces, vegetable stroganoff sauce, mushroom…" at bounding box center [816, 267] width 368 height 44
click at [721, 254] on span "Grilled meat steak pieces, vegetable stroganoff sauce, mushrooms served with wh…" at bounding box center [839, 267] width 310 height 32
click at [762, 252] on span "Grilled meat steak pieces, vegetable stroganoff sauce, mushrooms served with wh…" at bounding box center [839, 267] width 310 height 32
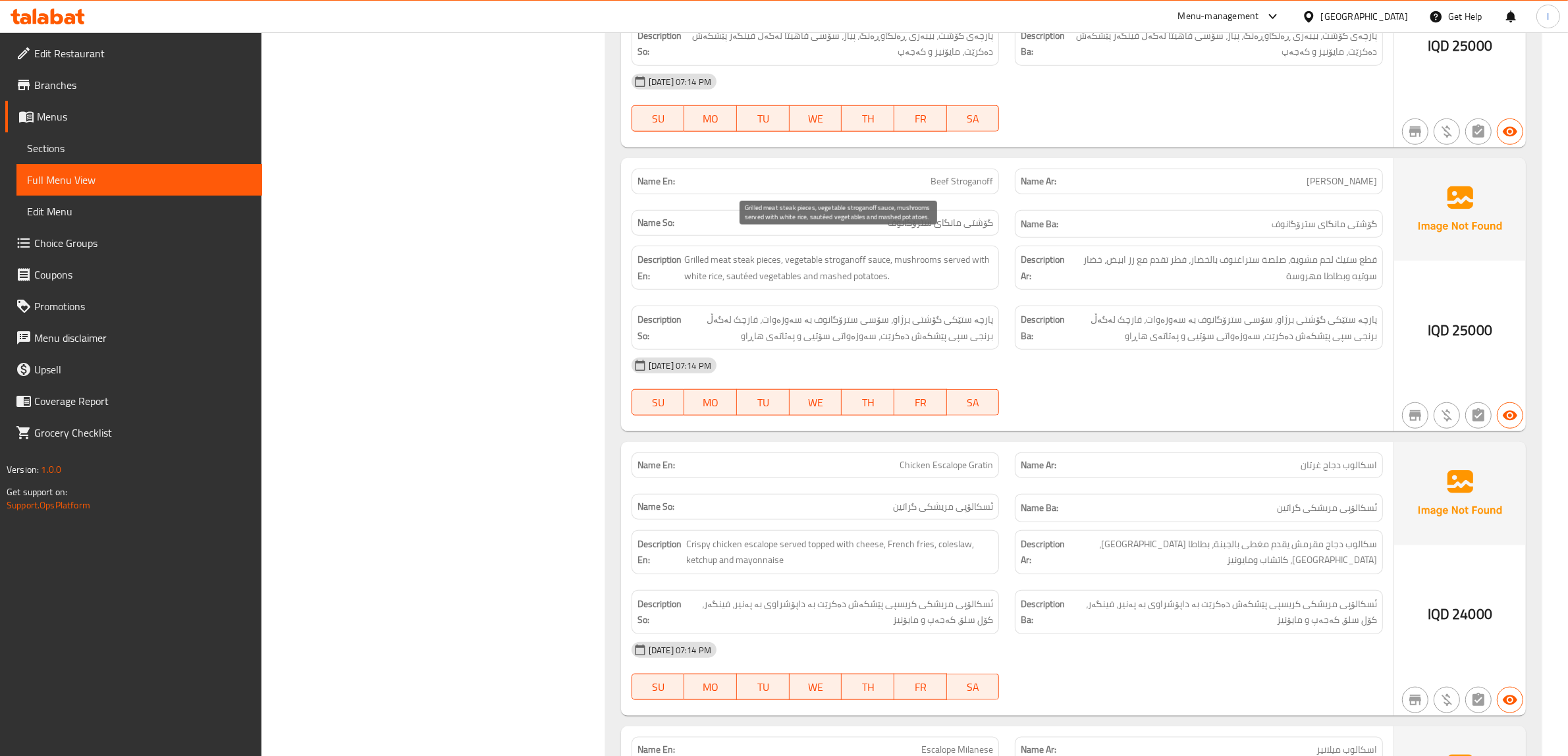
click at [724, 256] on span "Grilled meat steak pieces, vegetable stroganoff sauce, mushrooms served with wh…" at bounding box center [839, 267] width 310 height 32
click at [741, 252] on span "Grilled meat steak pieces, vegetable stroganoff sauce, mushrooms served with wh…" at bounding box center [839, 267] width 310 height 32
drag, startPoint x: 765, startPoint y: 259, endPoint x: 831, endPoint y: 251, distance: 66.5
click at [770, 259] on span "Grilled meat steak pieces, vegetable stroganoff sauce, mushrooms served with wh…" at bounding box center [839, 267] width 310 height 32
drag, startPoint x: 831, startPoint y: 251, endPoint x: 889, endPoint y: 254, distance: 58.1
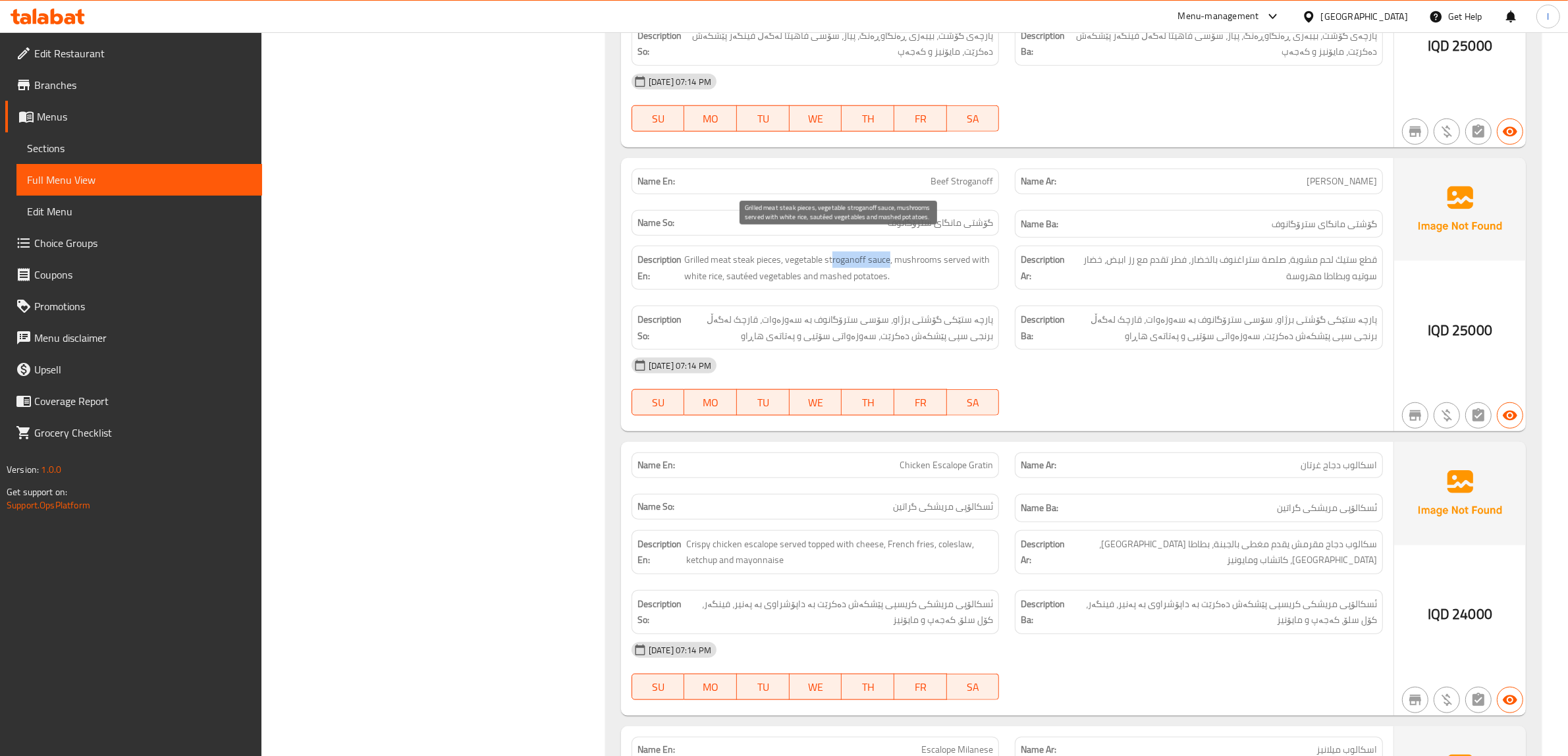
click at [889, 254] on span "Grilled meat steak pieces, vegetable stroganoff sauce, mushrooms served with wh…" at bounding box center [839, 267] width 310 height 32
drag, startPoint x: 910, startPoint y: 256, endPoint x: 940, endPoint y: 248, distance: 31.0
click at [940, 252] on span "Grilled meat steak pieces, vegetable stroganoff sauce, mushrooms served with wh…" at bounding box center [839, 267] width 310 height 32
click at [968, 258] on span "Grilled meat steak pieces, vegetable stroganoff sauce, mushrooms served with wh…" at bounding box center [839, 267] width 310 height 32
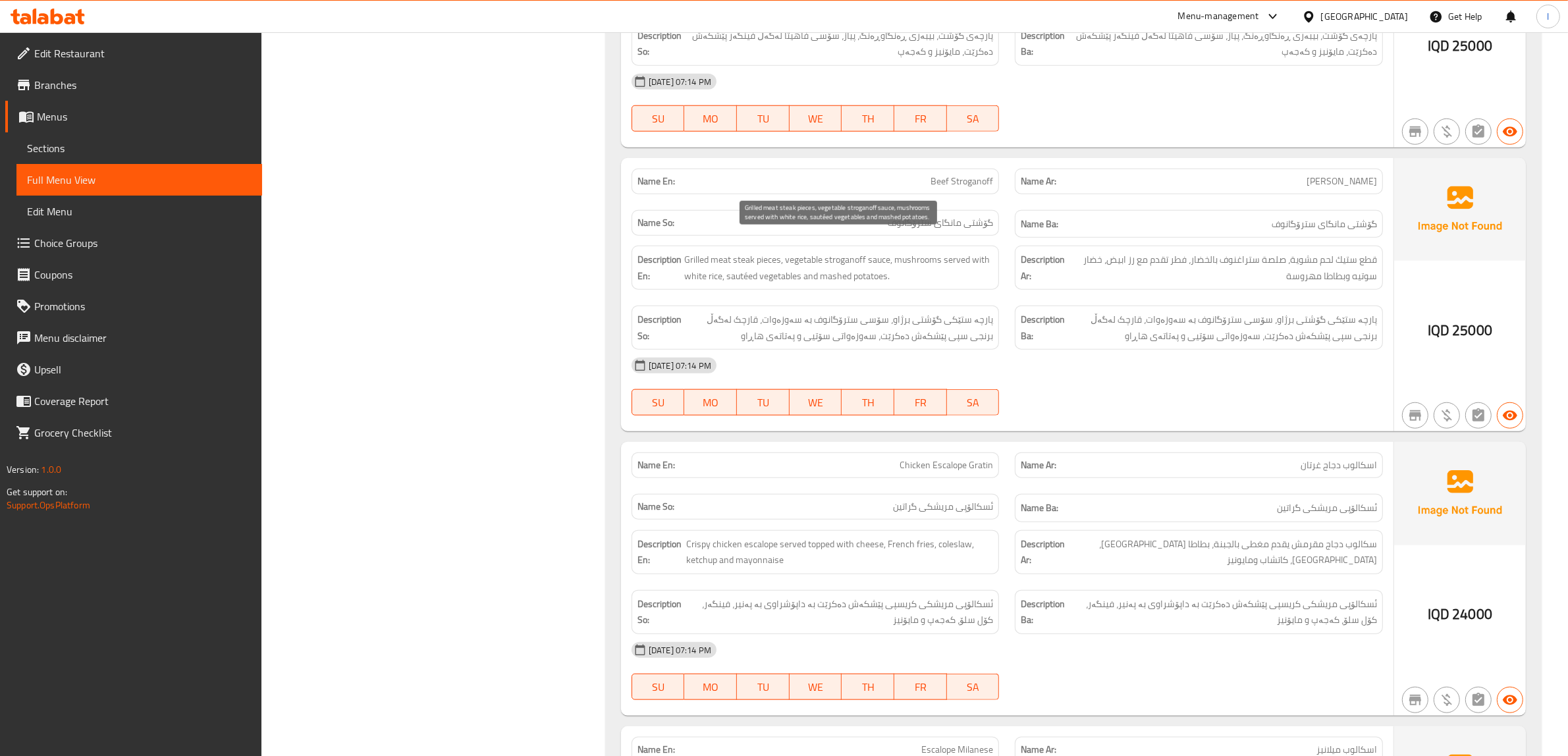
click at [743, 269] on span "Grilled meat steak pieces, vegetable stroganoff sauce, mushrooms served with wh…" at bounding box center [839, 267] width 310 height 32
click at [768, 267] on span "Grilled meat steak pieces, vegetable stroganoff sauce, mushrooms served with wh…" at bounding box center [839, 267] width 310 height 32
click at [772, 267] on span "Grilled meat steak pieces, vegetable stroganoff sauce, mushrooms served with wh…" at bounding box center [839, 267] width 310 height 32
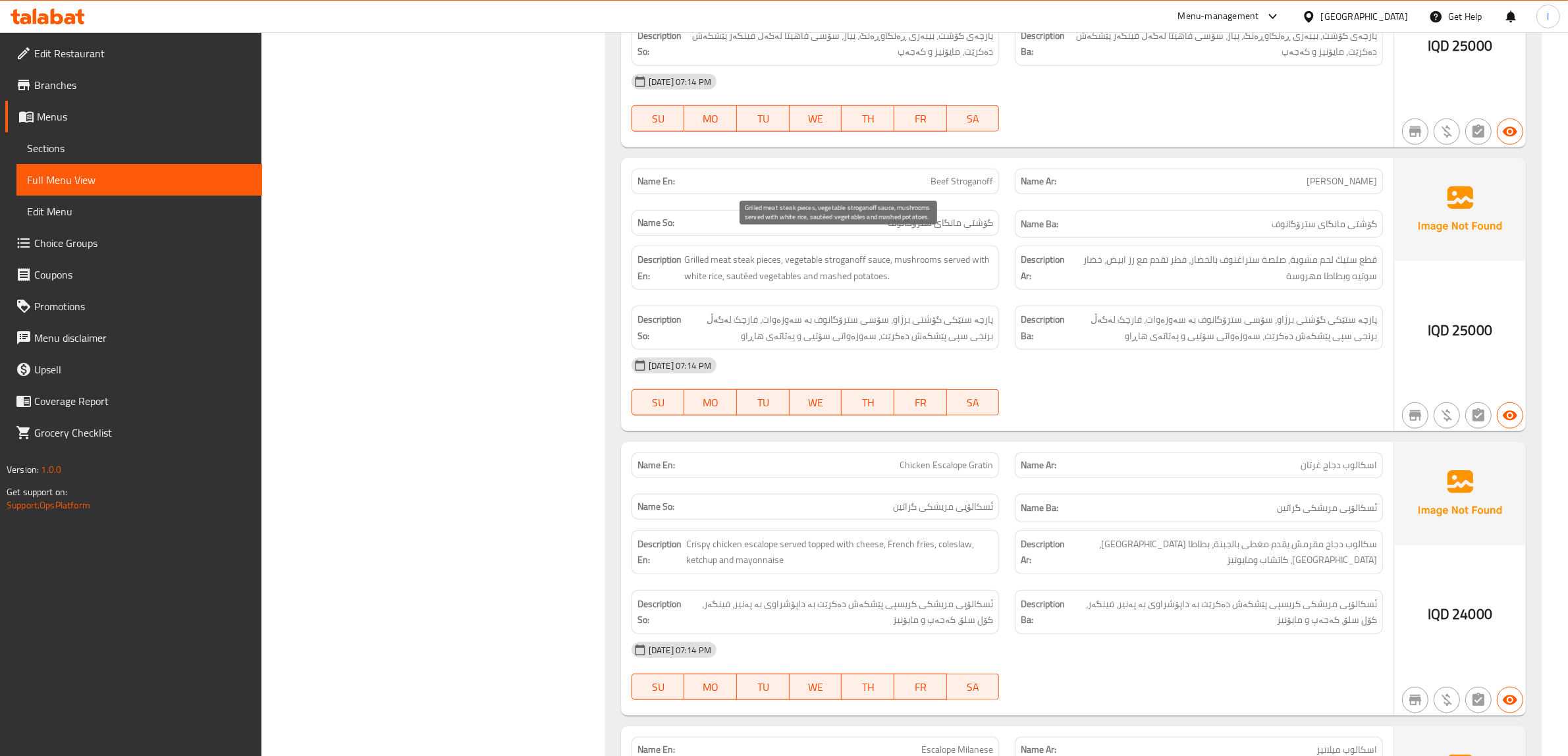
click at [880, 274] on span "Grilled meat steak pieces, vegetable stroganoff sauce, mushrooms served with wh…" at bounding box center [839, 267] width 310 height 32
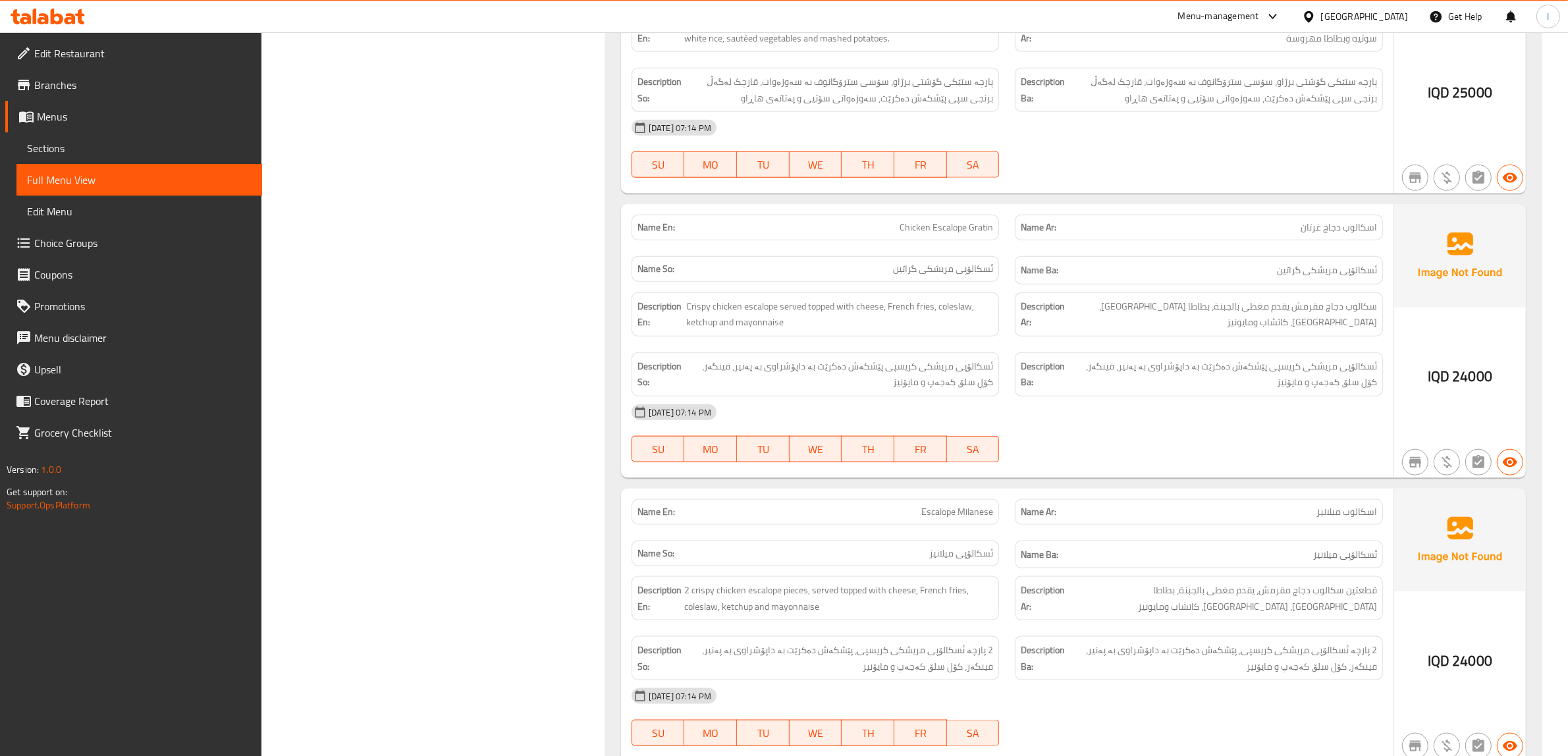
scroll to position [1887, 0]
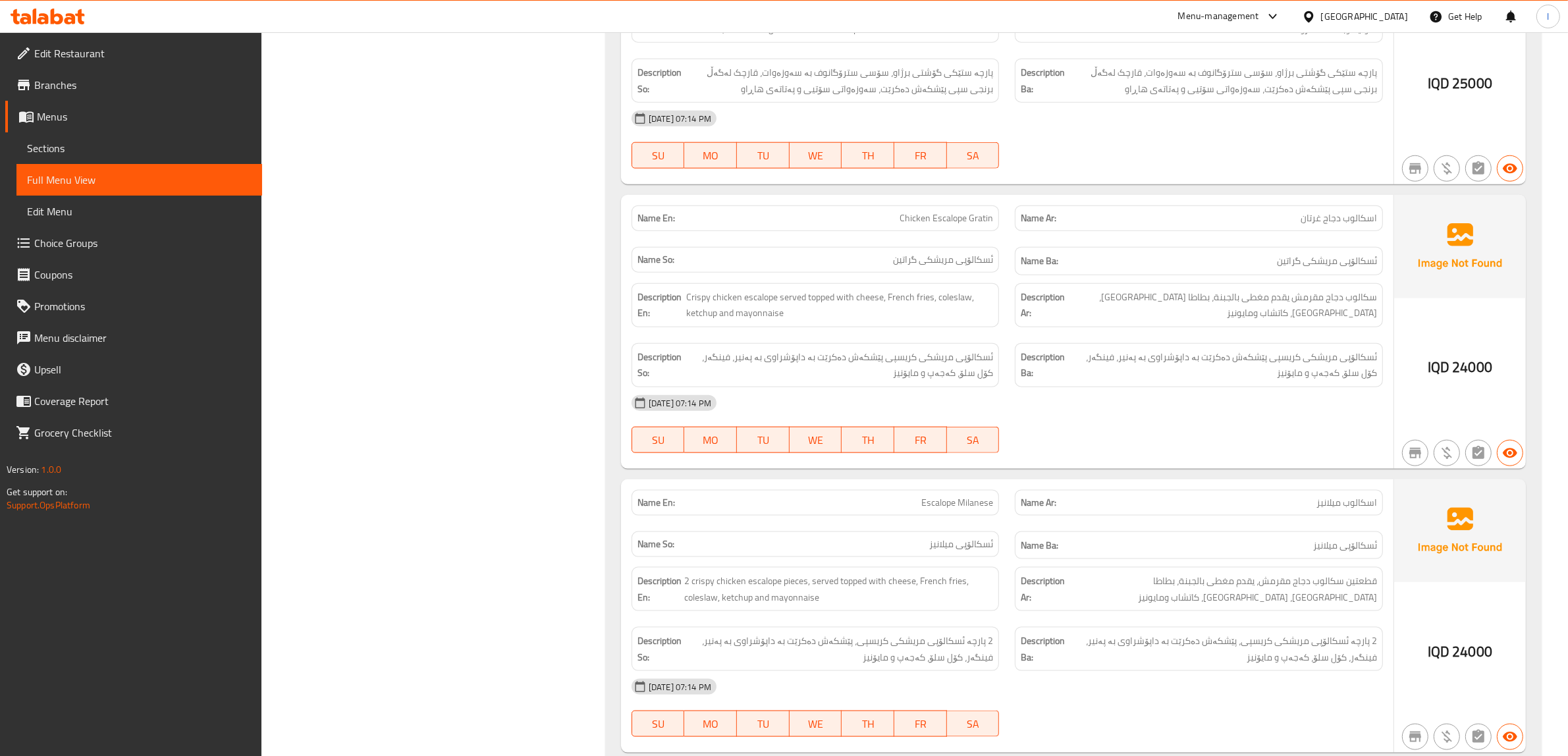
click at [1363, 262] on div "Name Ba: ئسکالۆپی مریشکی گراتین" at bounding box center [1199, 261] width 368 height 28
click at [1364, 254] on span "ئسکالۆپی مریشکی گراتین" at bounding box center [1327, 261] width 100 height 17
click at [1288, 253] on span "ئسکالۆپی مریشکی گراتین" at bounding box center [1327, 261] width 100 height 17
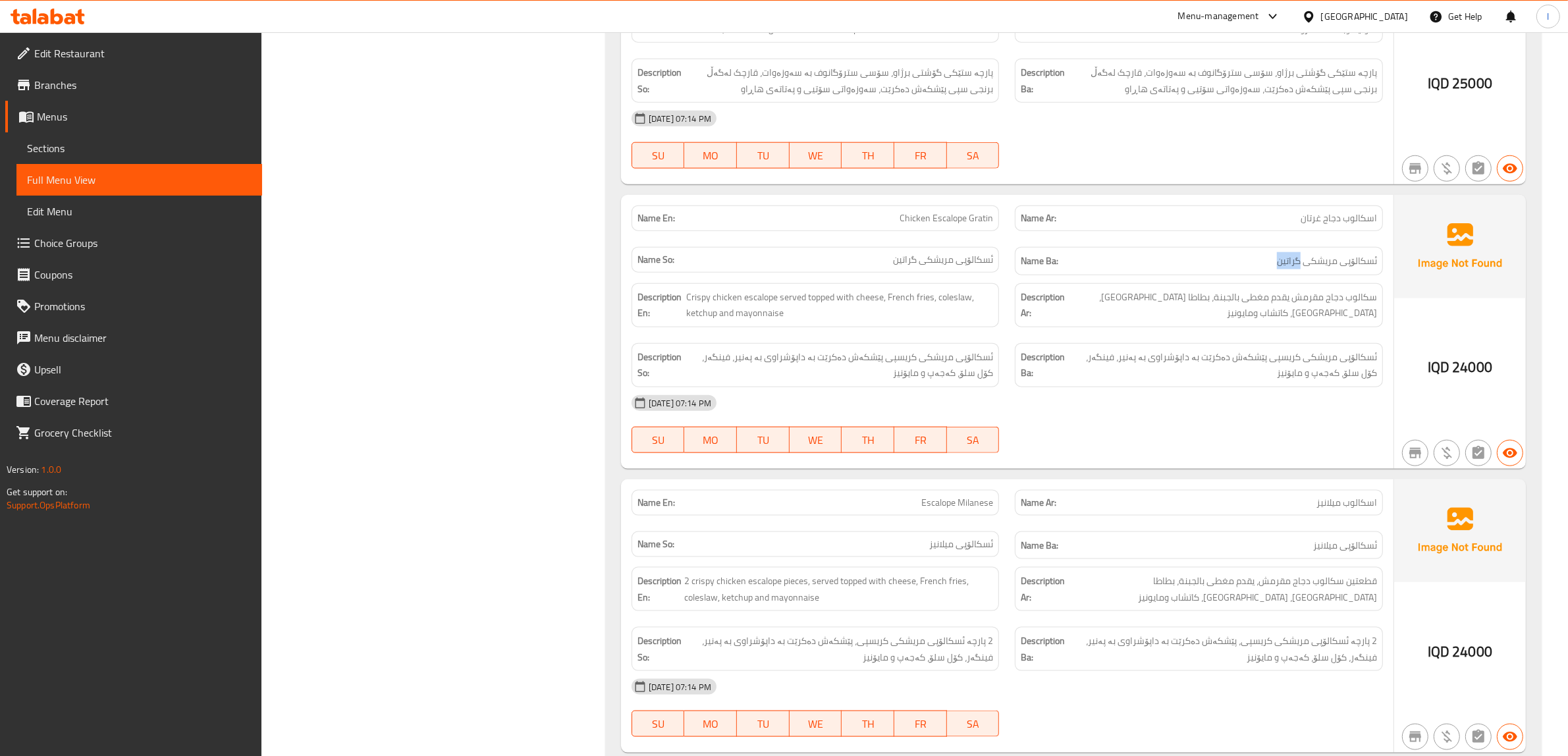
click at [1288, 253] on span "ئسکالۆپی مریشکی گراتین" at bounding box center [1327, 261] width 100 height 17
click at [1222, 264] on div "Name Ba: ئسکالۆپی مریشکی گراتین" at bounding box center [1199, 261] width 368 height 28
click at [1212, 302] on span "سكالوب دجاج مقرمش يقدم مغطى بالجبنة، بطاطا [GEOGRAPHIC_DATA]، [GEOGRAPHIC_DATA]…" at bounding box center [1222, 305] width 310 height 32
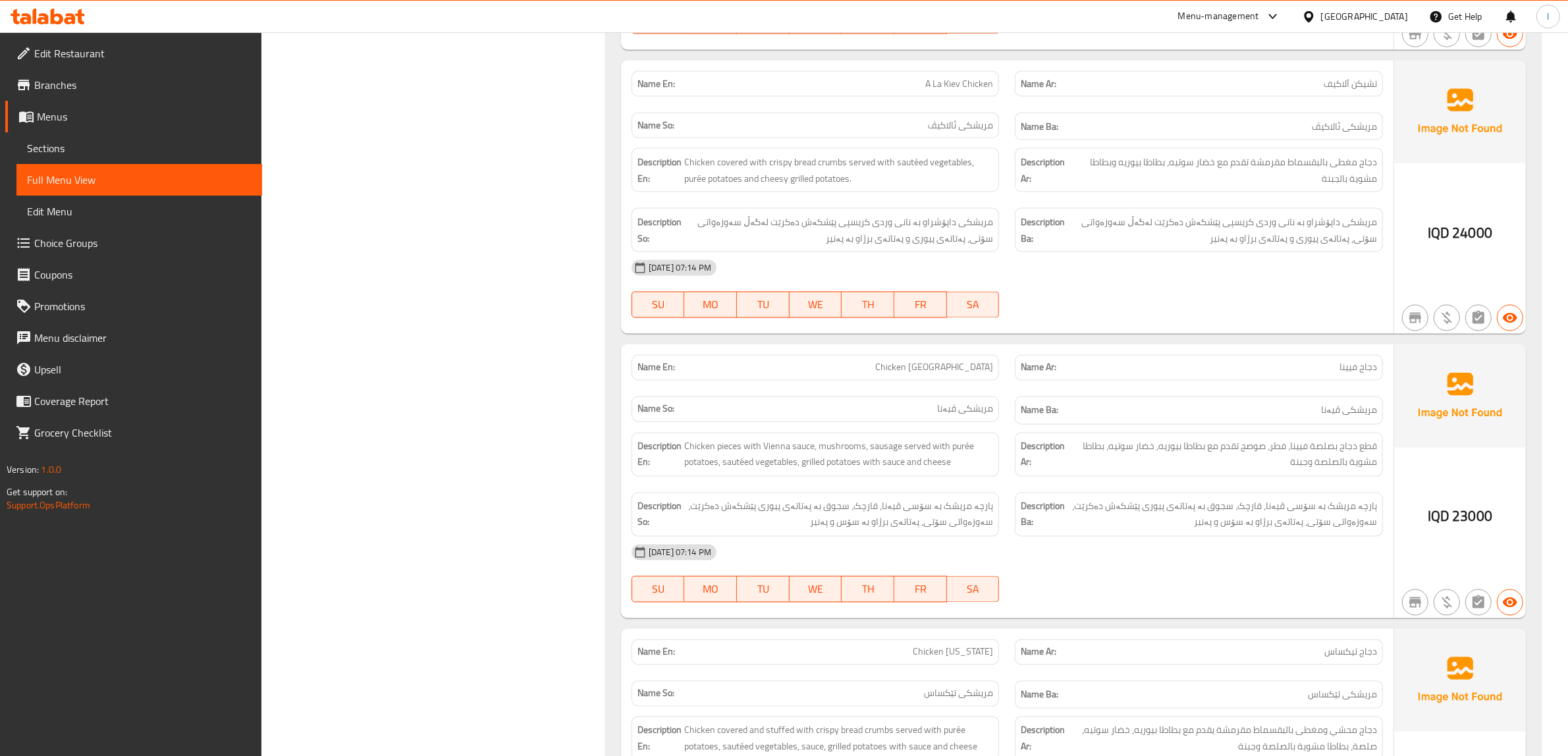
scroll to position [2875, 0]
drag, startPoint x: 720, startPoint y: 165, endPoint x: 775, endPoint y: 154, distance: 56.1
click at [775, 154] on span "Chicken covered with crispy bread crumbs served with sautéed vegetables, purée …" at bounding box center [839, 170] width 310 height 32
click at [775, 157] on span "Chicken covered with crispy bread crumbs served with sautéed vegetables, purée …" at bounding box center [839, 170] width 310 height 32
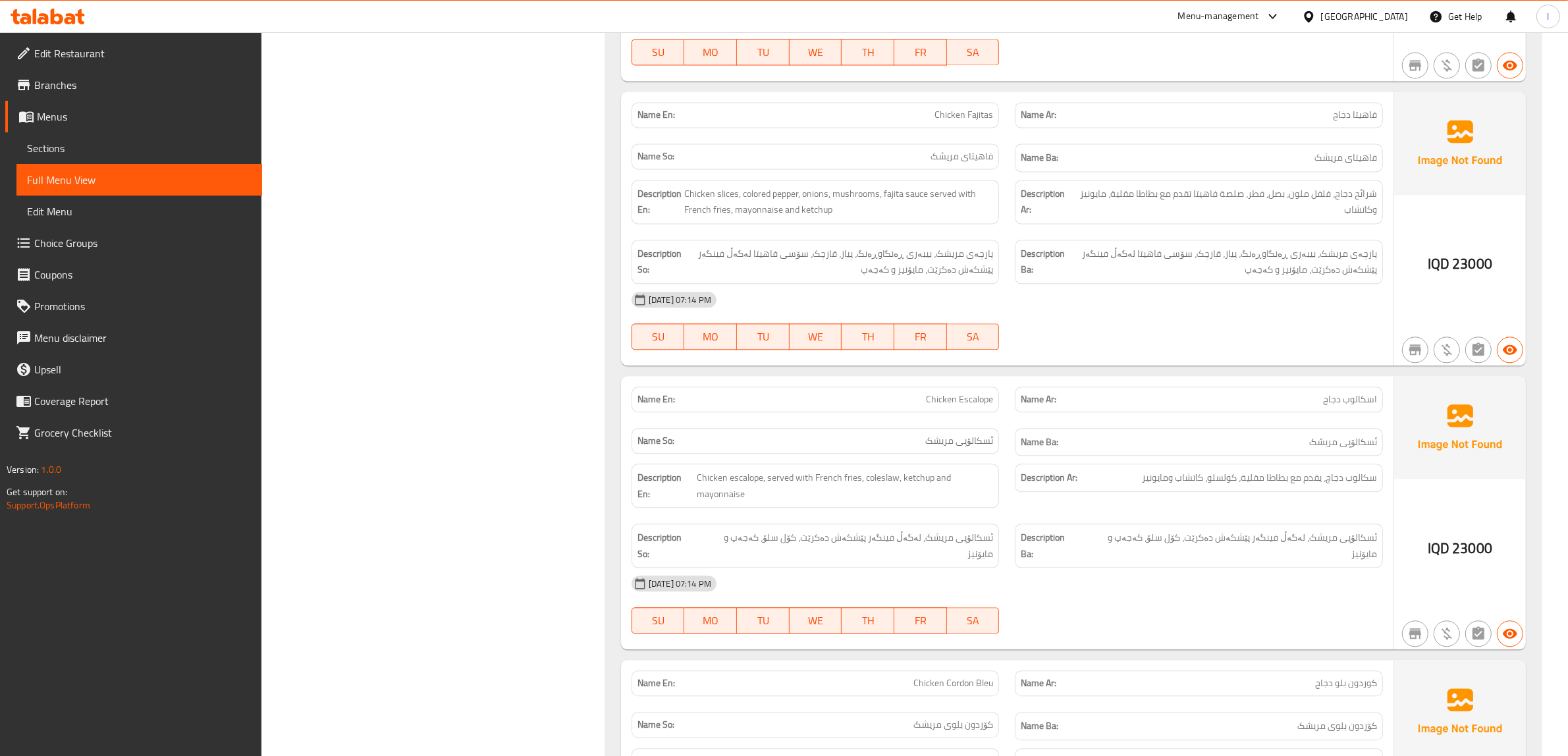
scroll to position [3699, 0]
click at [918, 111] on p "Name En: Chicken Fajitas" at bounding box center [816, 112] width 356 height 14
click at [977, 111] on span "Chicken Fajitas" at bounding box center [964, 112] width 59 height 14
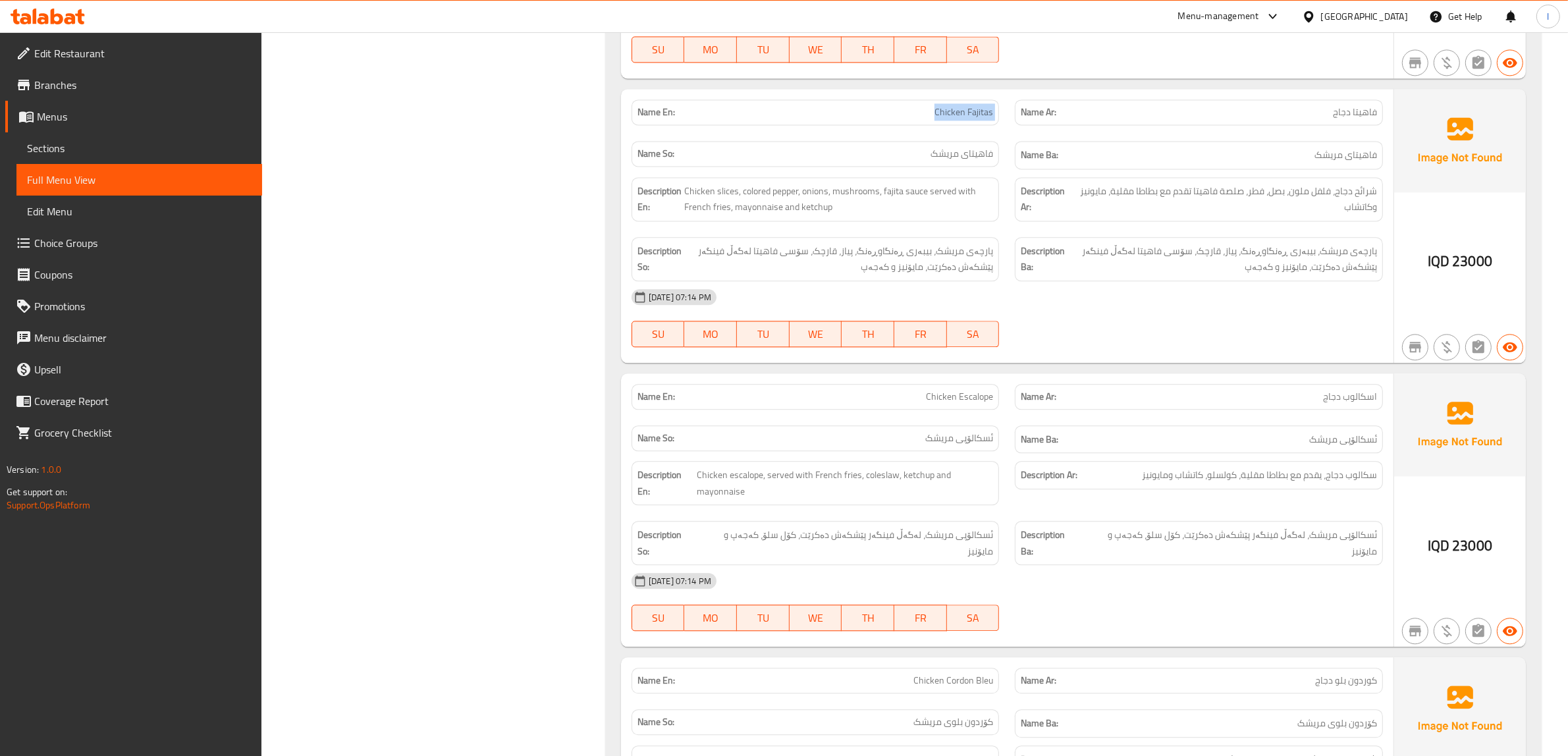
copy span "Chicken Fajitas"
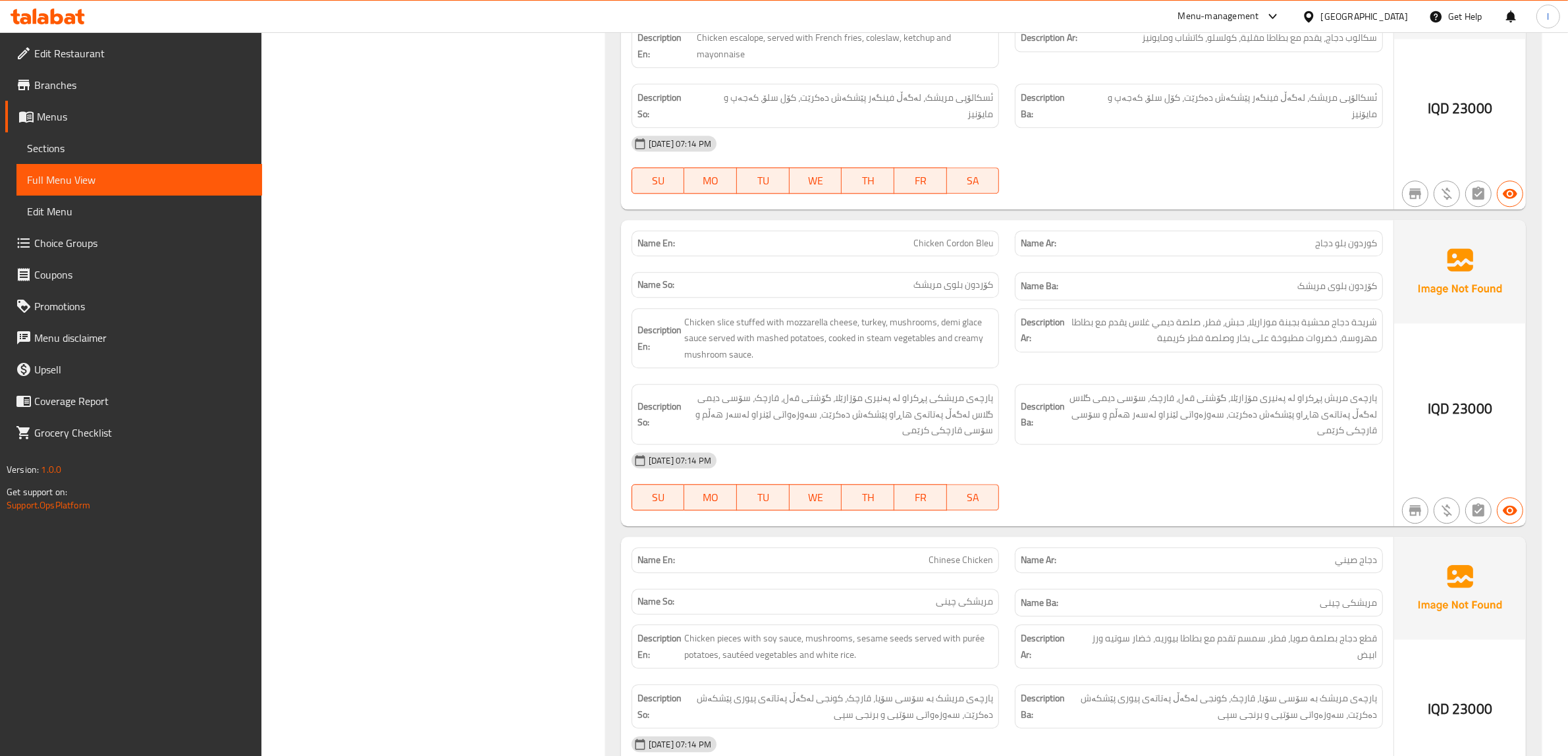
scroll to position [4192, 0]
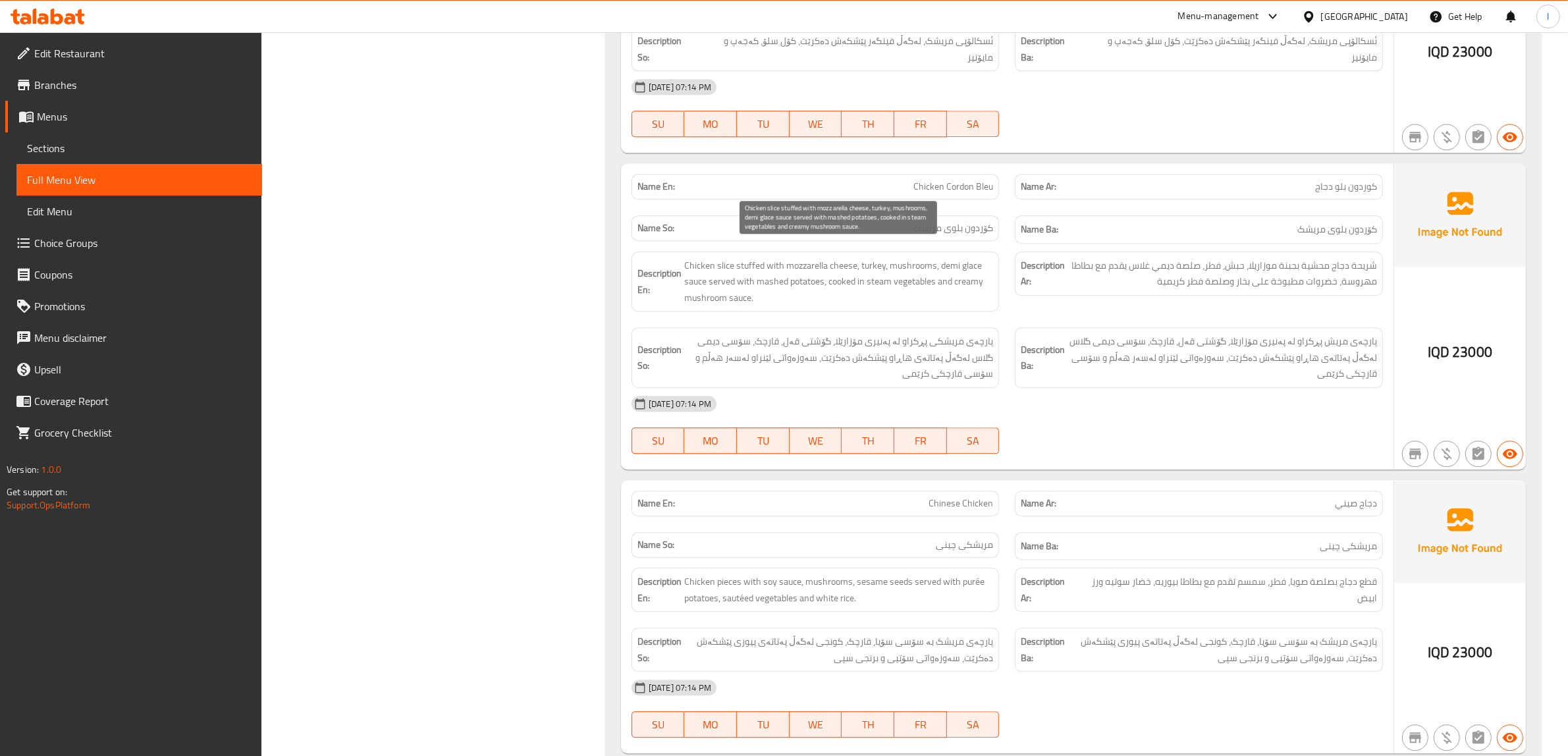
click at [693, 257] on span "Chicken slice stuffed with mozzarella cheese, turkey, mushrooms, demi glace sau…" at bounding box center [839, 282] width 310 height 49
drag, startPoint x: 689, startPoint y: 246, endPoint x: 785, endPoint y: 254, distance: 96.3
click at [785, 257] on span "Chicken slice stuffed with mozzarella cheese, turkey, mushrooms, demi glace sau…" at bounding box center [839, 282] width 310 height 49
click at [801, 268] on span "Chicken slice stuffed with mozzarella cheese, turkey, mushrooms, demi glace sau…" at bounding box center [839, 282] width 310 height 49
drag, startPoint x: 682, startPoint y: 254, endPoint x: 719, endPoint y: 250, distance: 37.2
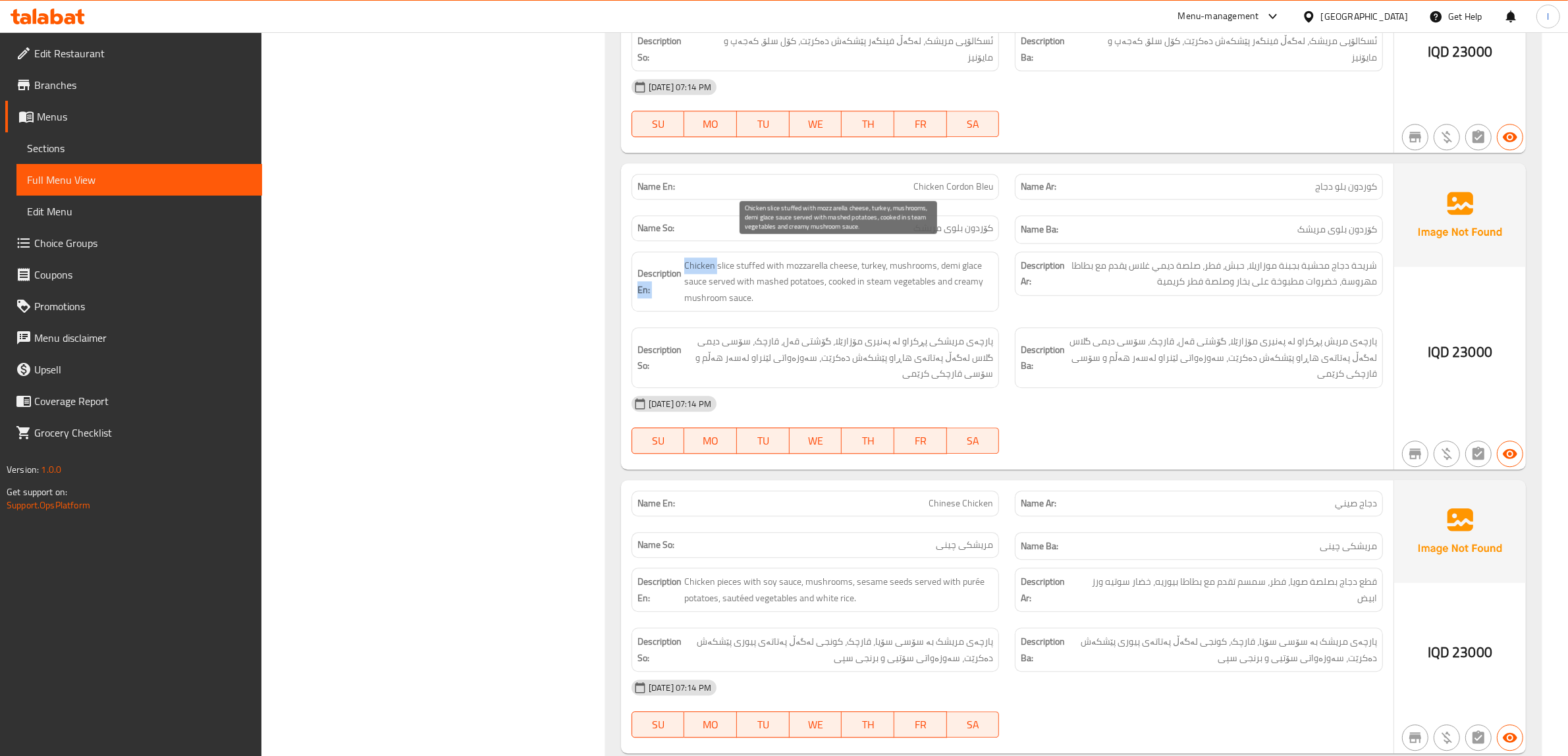
click at [719, 257] on h6 "Description En: Chicken slice stuffed with mozzarella cheese, turkey, mushrooms…" at bounding box center [816, 282] width 356 height 49
click at [719, 257] on span "Chicken slice stuffed with mozzarella cheese, turkey, mushrooms, demi glace sau…" at bounding box center [839, 282] width 310 height 49
drag, startPoint x: 692, startPoint y: 252, endPoint x: 806, endPoint y: 257, distance: 114.1
click at [806, 257] on span "Chicken slice stuffed with mozzarella cheese, turkey, mushrooms, demi glace sau…" at bounding box center [839, 282] width 310 height 49
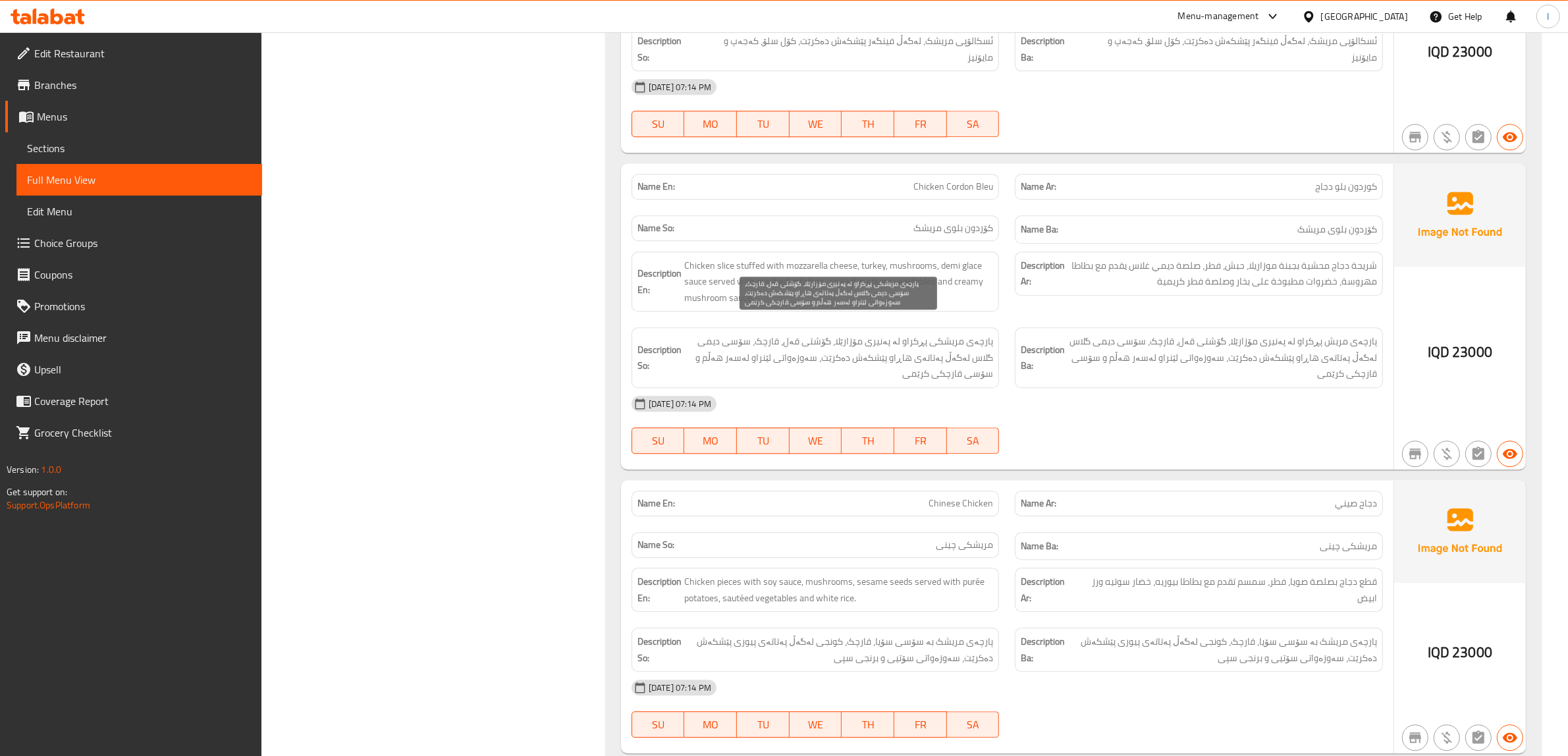
click at [849, 333] on span "پارچەی مریشکی پڕکراو لە پەنیری مۆزارێلا، گۆشتی قەل، قارچک، سۆسی دیمی گلاس لەگەڵ…" at bounding box center [839, 358] width 310 height 49
drag, startPoint x: 957, startPoint y: 329, endPoint x: 943, endPoint y: 331, distance: 14.1
click at [945, 333] on span "پارچەی مریشکی پڕکراو لە پەنیری مۆزارێلا، گۆشتی قەل، قارچک، سۆسی دیمی گلاس لەگەڵ…" at bounding box center [839, 358] width 310 height 49
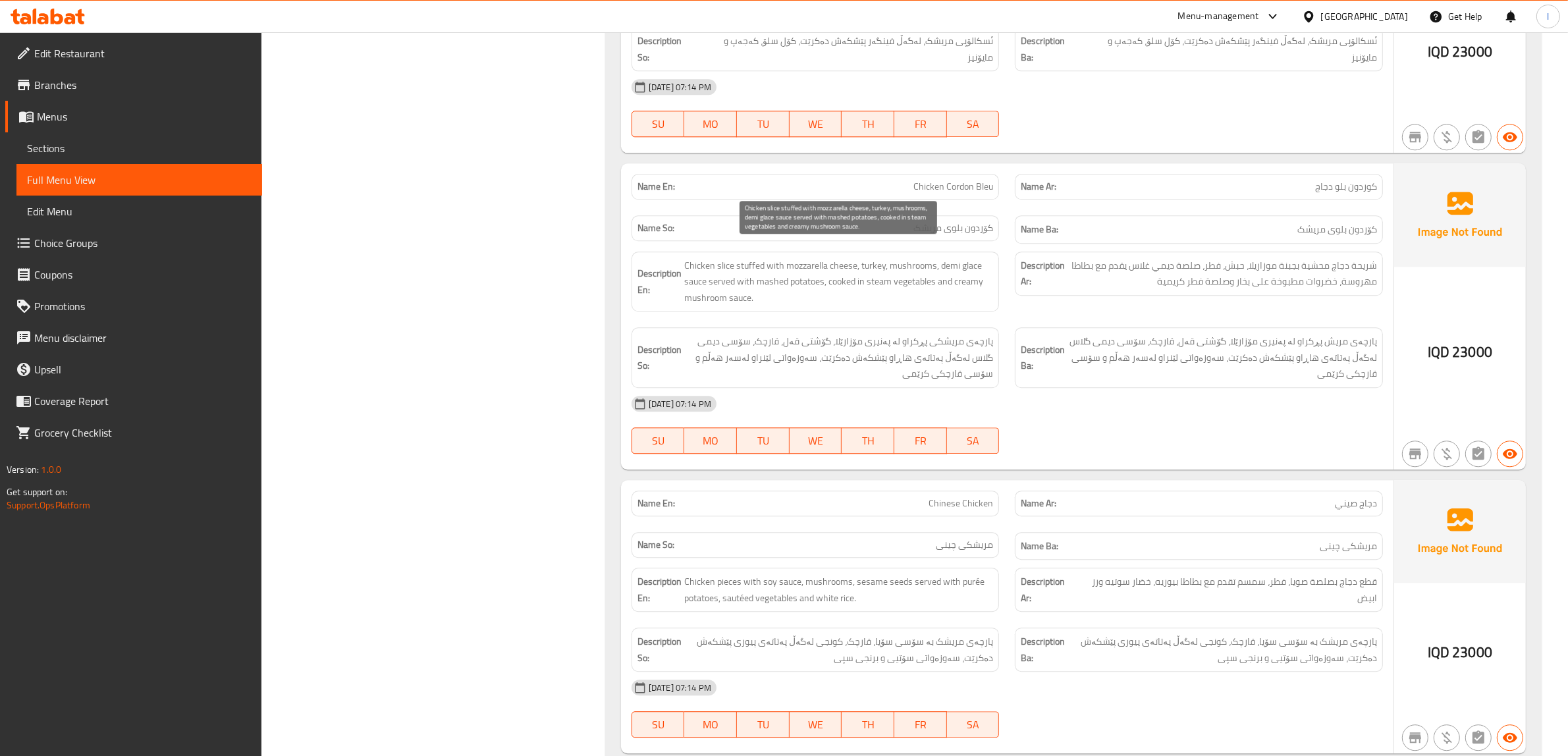
click at [812, 257] on span "Chicken slice stuffed with mozzarella cheese, turkey, mushrooms, demi glace sau…" at bounding box center [839, 282] width 310 height 49
drag, startPoint x: 864, startPoint y: 249, endPoint x: 877, endPoint y: 251, distance: 13.2
click at [877, 257] on span "Chicken slice stuffed with mozzarella cheese, turkey, mushrooms, demi glace sau…" at bounding box center [839, 282] width 310 height 49
drag, startPoint x: 903, startPoint y: 252, endPoint x: 916, endPoint y: 255, distance: 13.3
click at [916, 257] on span "Chicken slice stuffed with mozzarella cheese, turkey, mushrooms, demi glace sau…" at bounding box center [839, 282] width 310 height 49
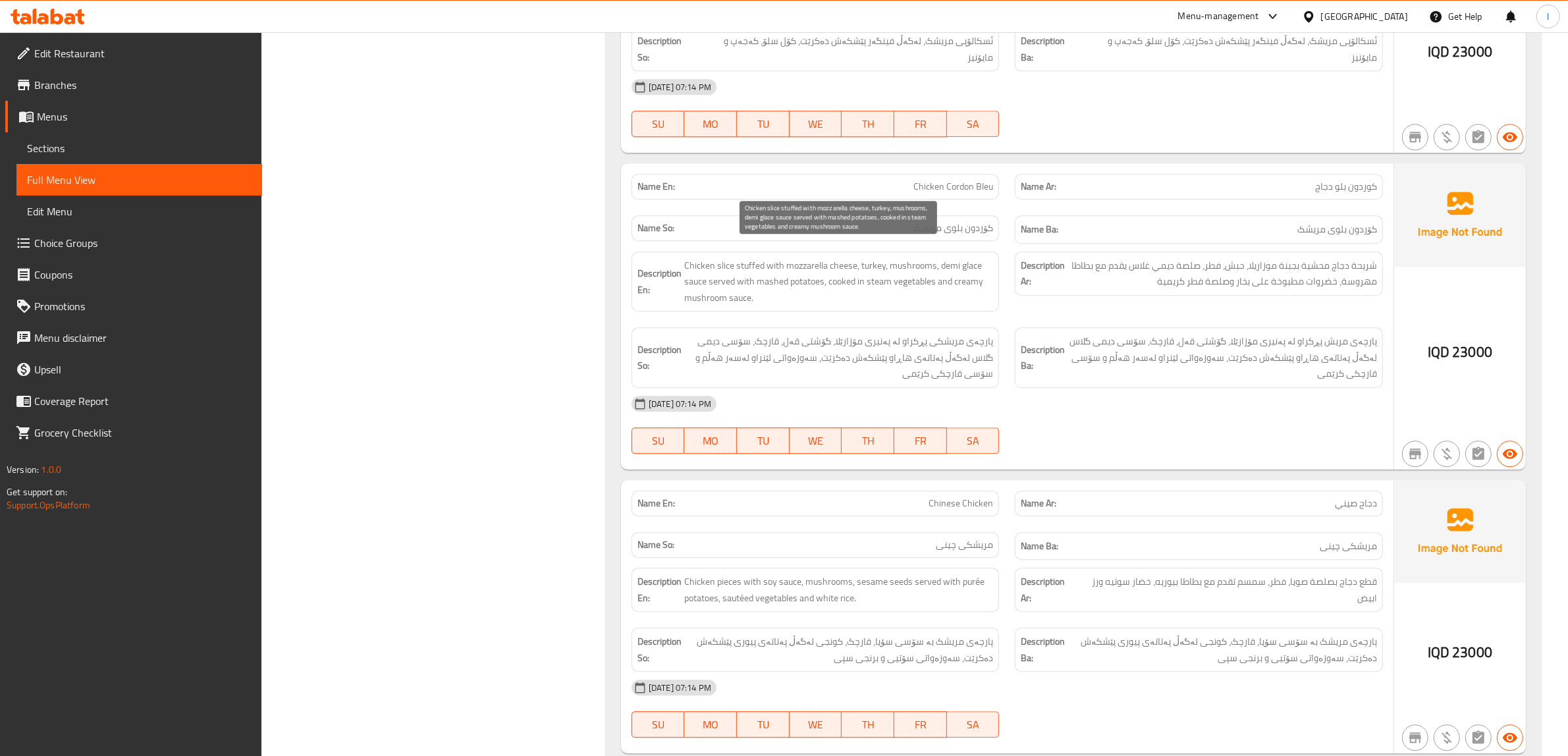
click at [955, 257] on span "Chicken slice stuffed with mozzarella cheese, turkey, mushrooms, demi glace sau…" at bounding box center [839, 282] width 310 height 49
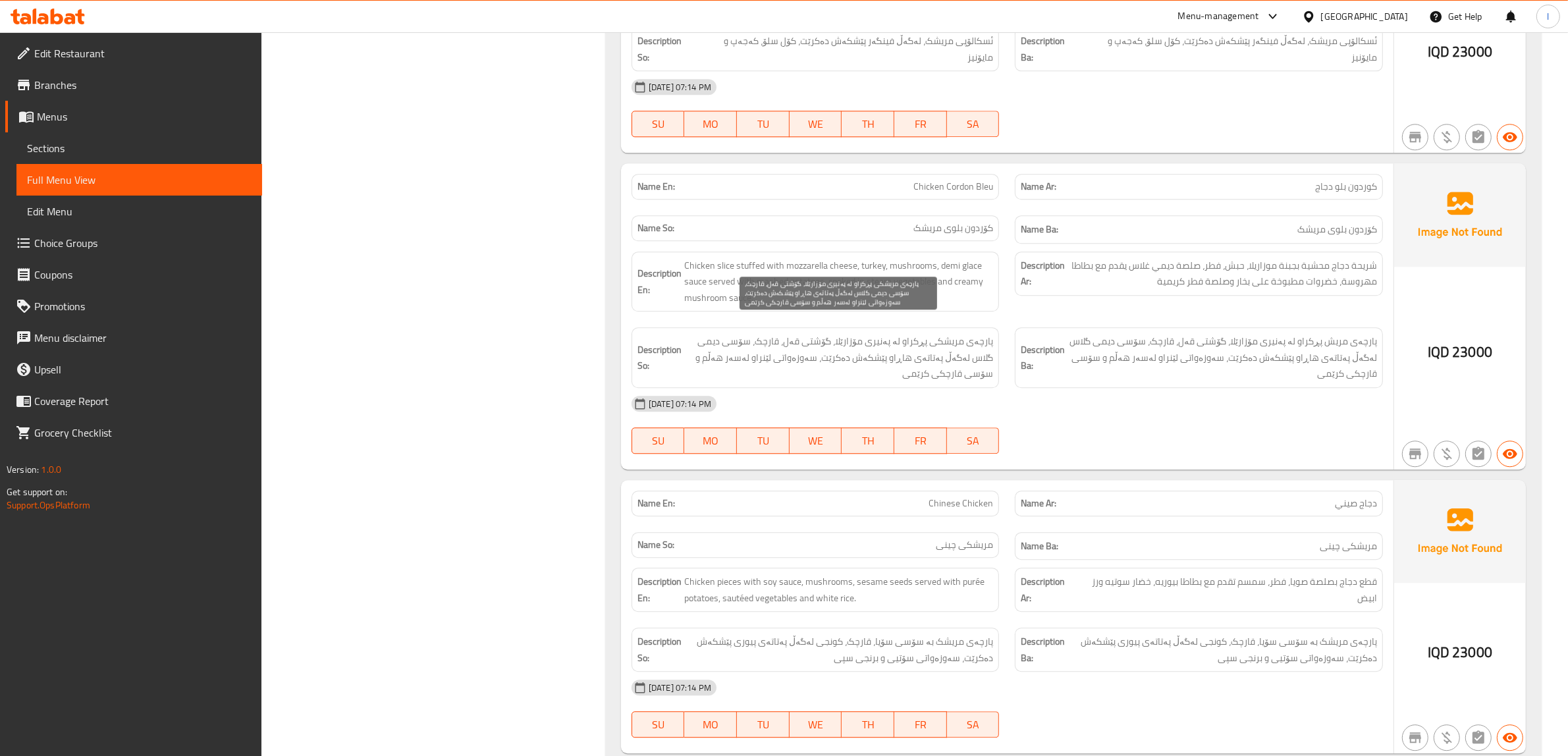
click at [891, 364] on span "پارچەی مریشکی پڕکراو لە پەنیری مۆزارێلا، گۆشتی قەل، قارچک، سۆسی دیمی گلاس لەگەڵ…" at bounding box center [839, 358] width 310 height 49
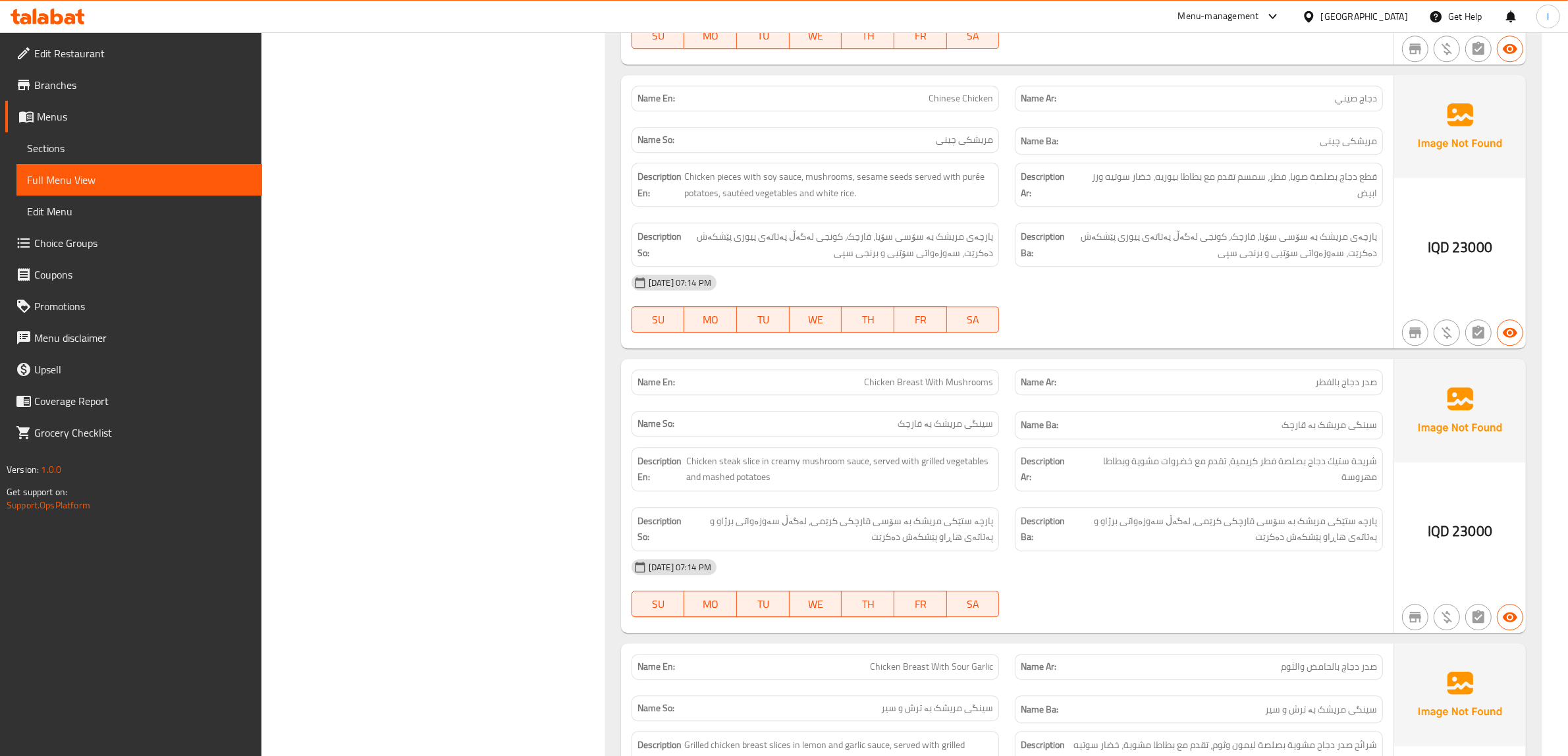
scroll to position [4604, 0]
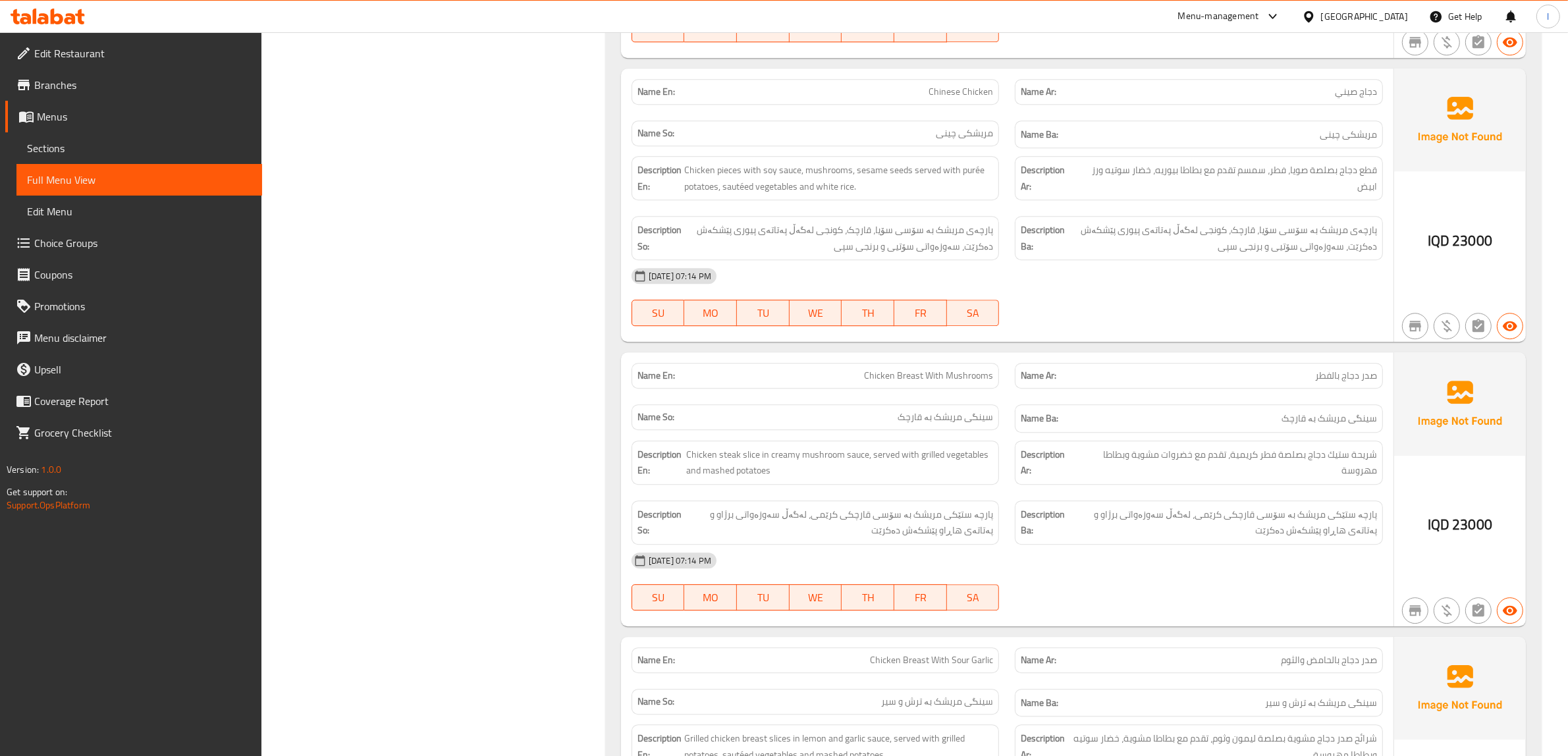
click at [978, 85] on span "Chinese Chicken" at bounding box center [961, 91] width 65 height 14
copy span "Chicken"
click at [953, 85] on span "Chinese Chicken" at bounding box center [961, 91] width 65 height 14
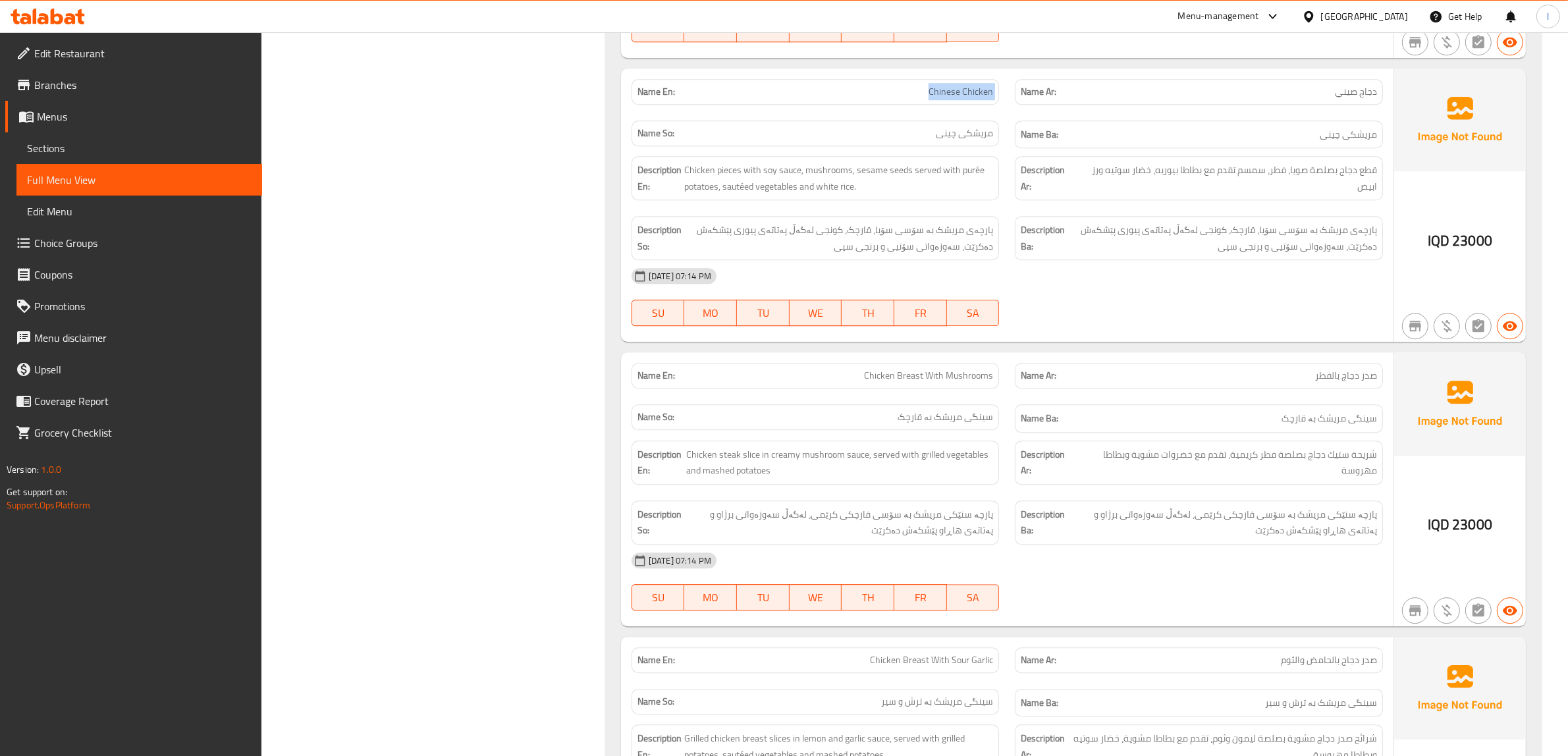
click at [953, 85] on span "Chinese Chicken" at bounding box center [961, 91] width 65 height 14
copy span "Chinese Chicken"
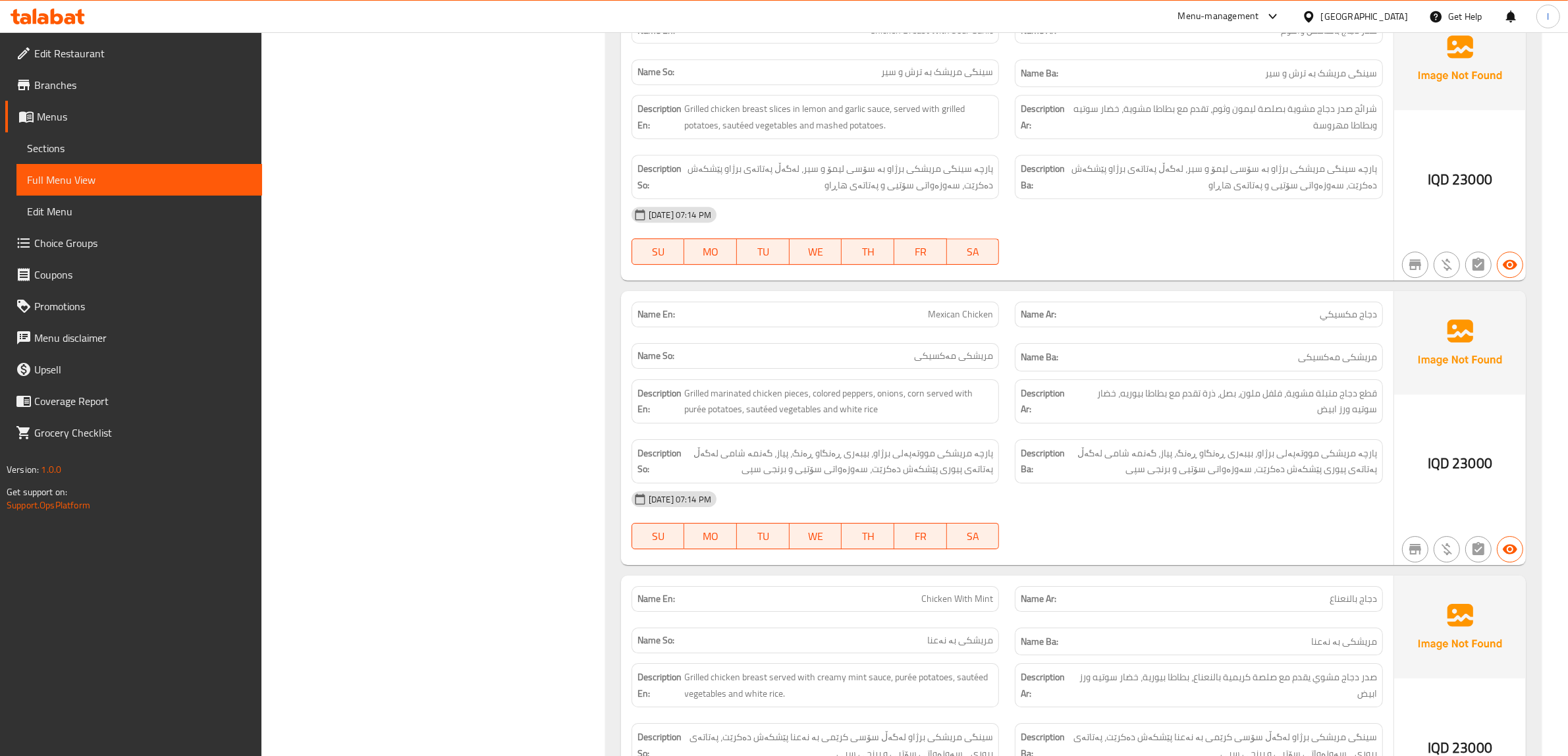
scroll to position [5263, 0]
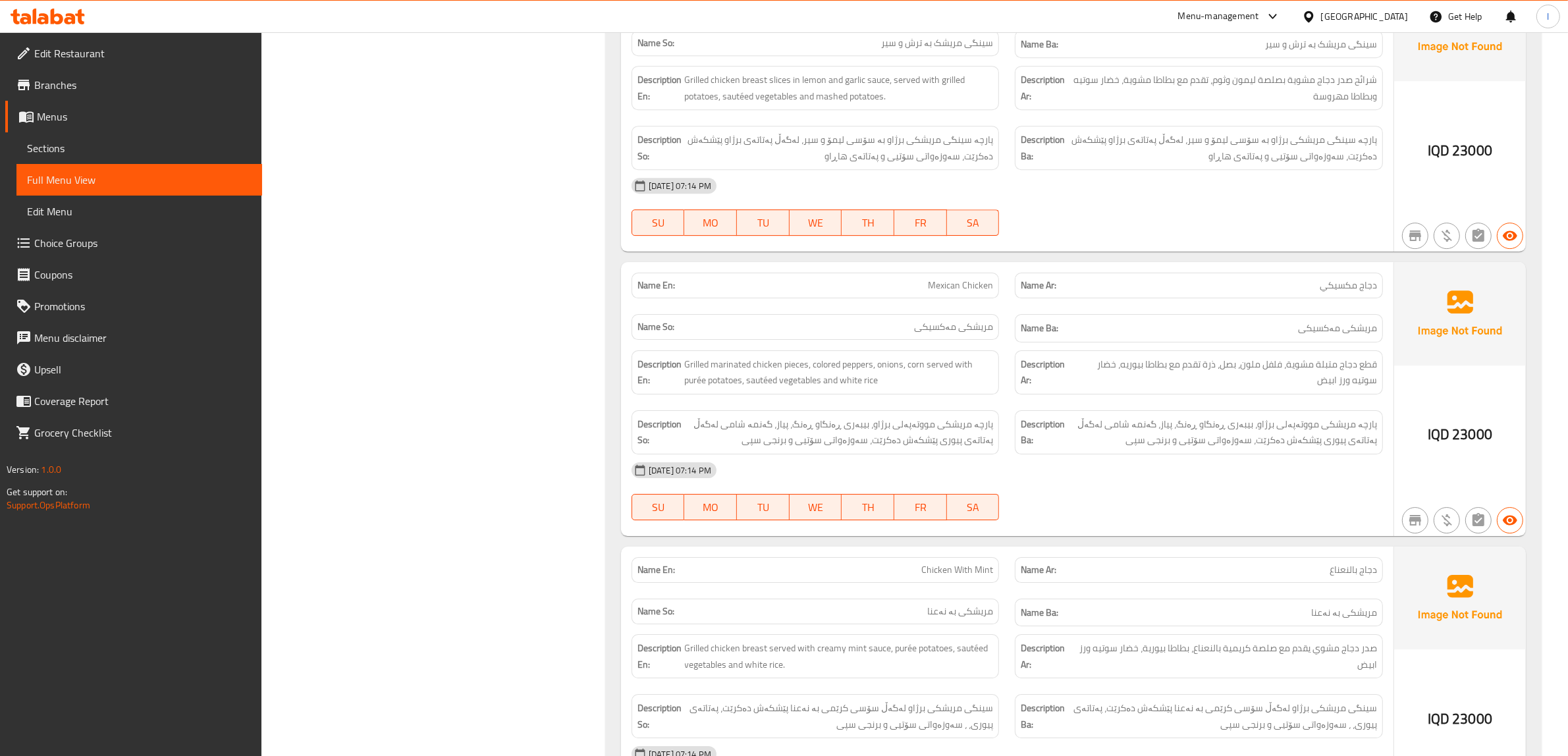
click at [1307, 314] on div "Name Ba: مریشکی مەکسیکی" at bounding box center [1199, 328] width 368 height 28
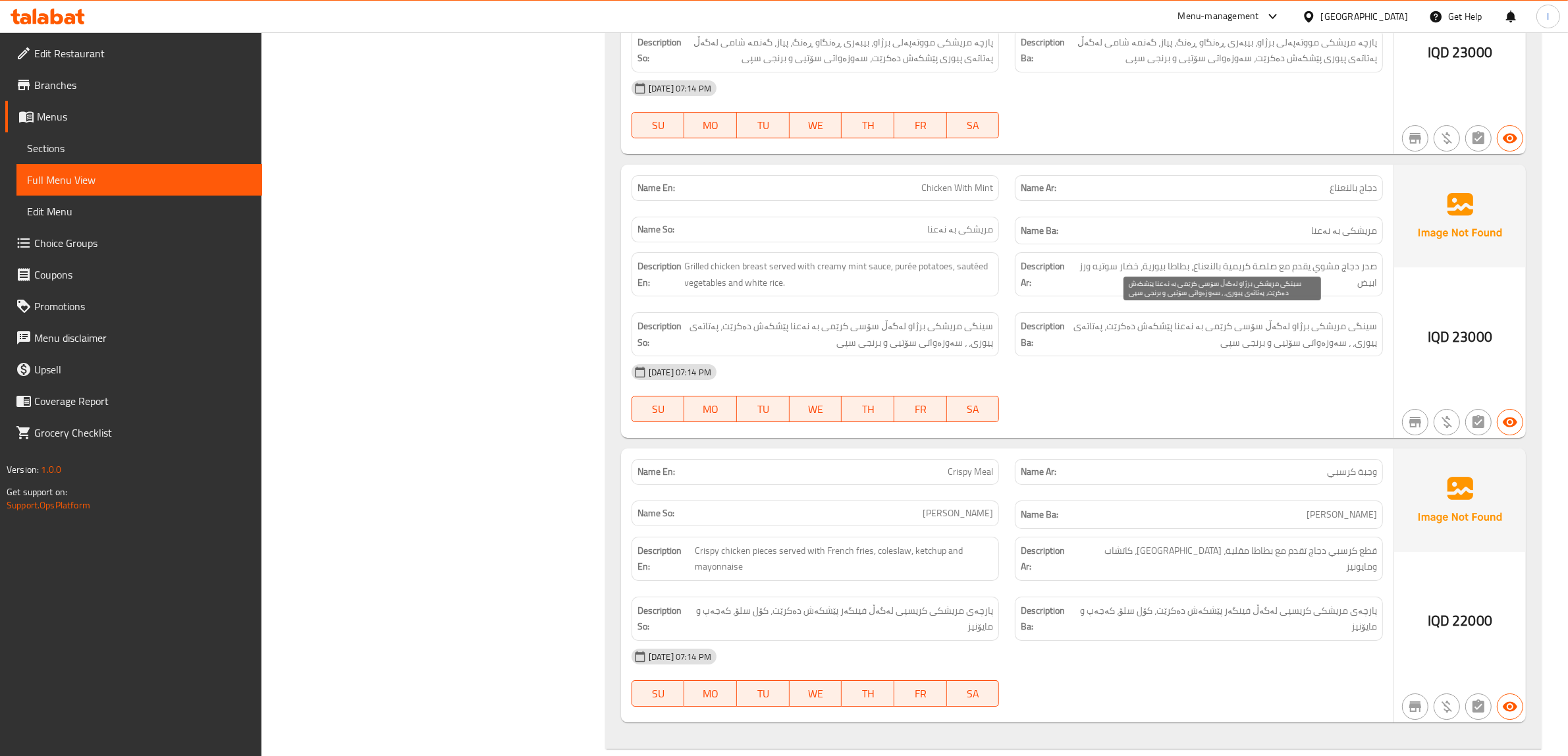
scroll to position [5674, 0]
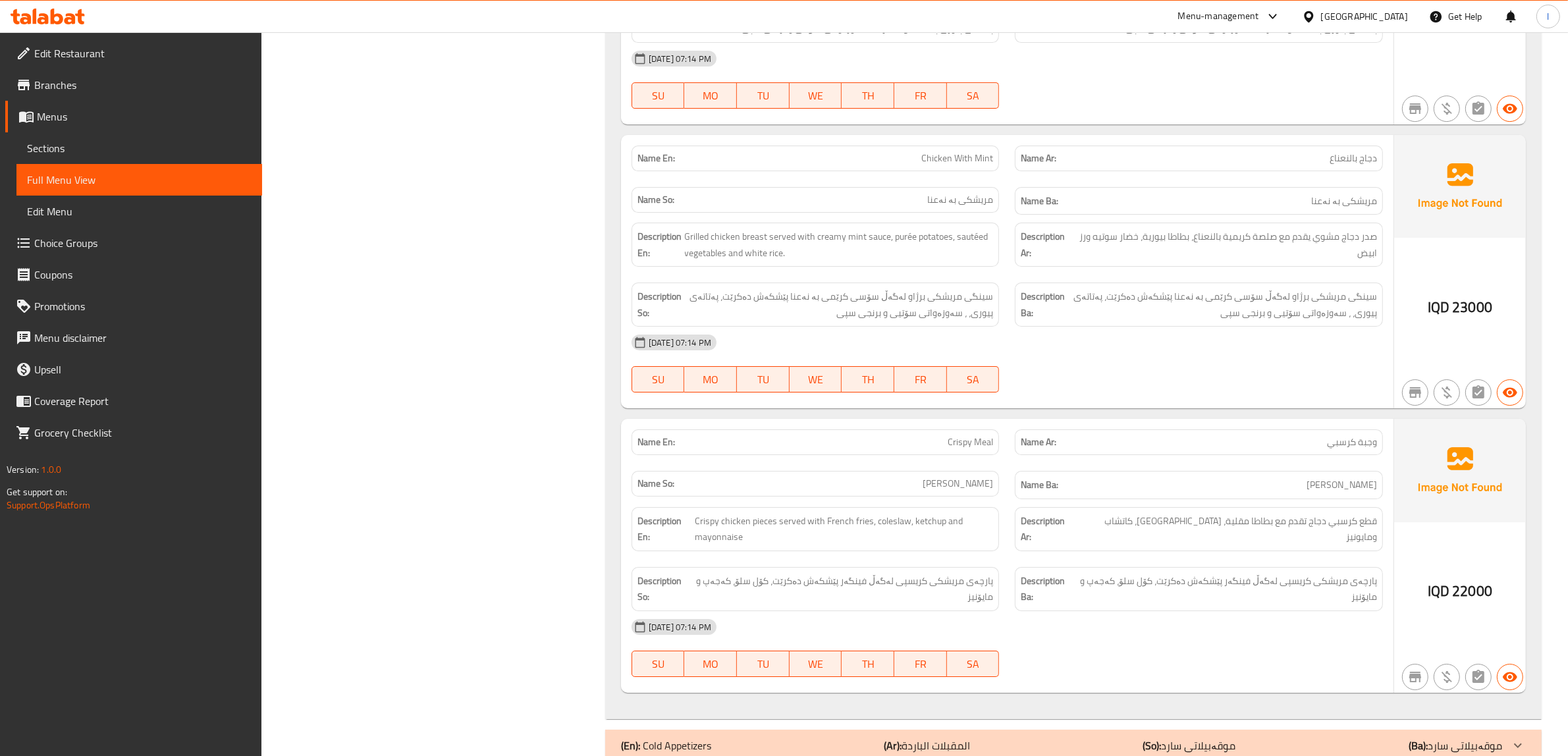
click at [950, 152] on span "Chicken With Mint" at bounding box center [957, 158] width 72 height 14
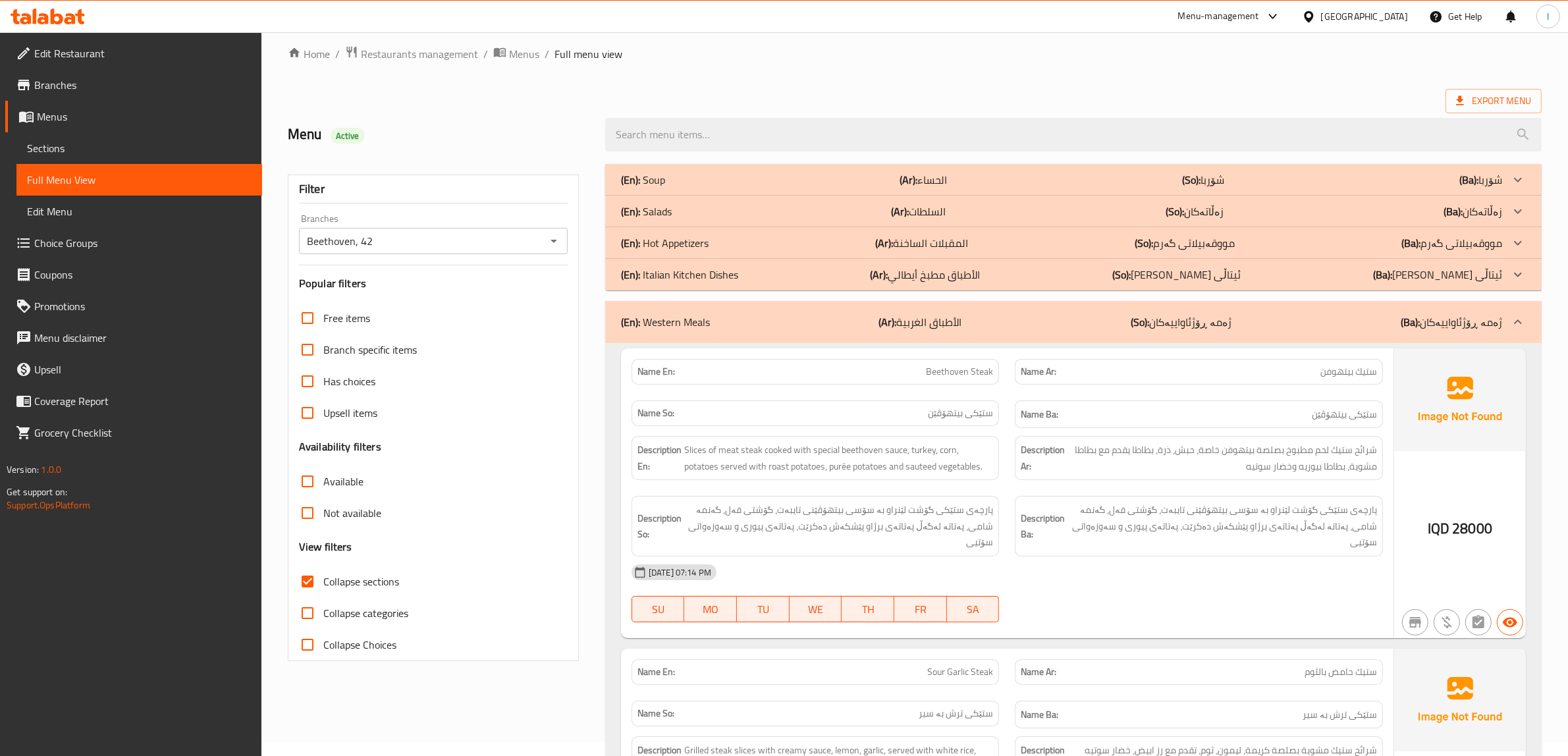
scroll to position [0, 0]
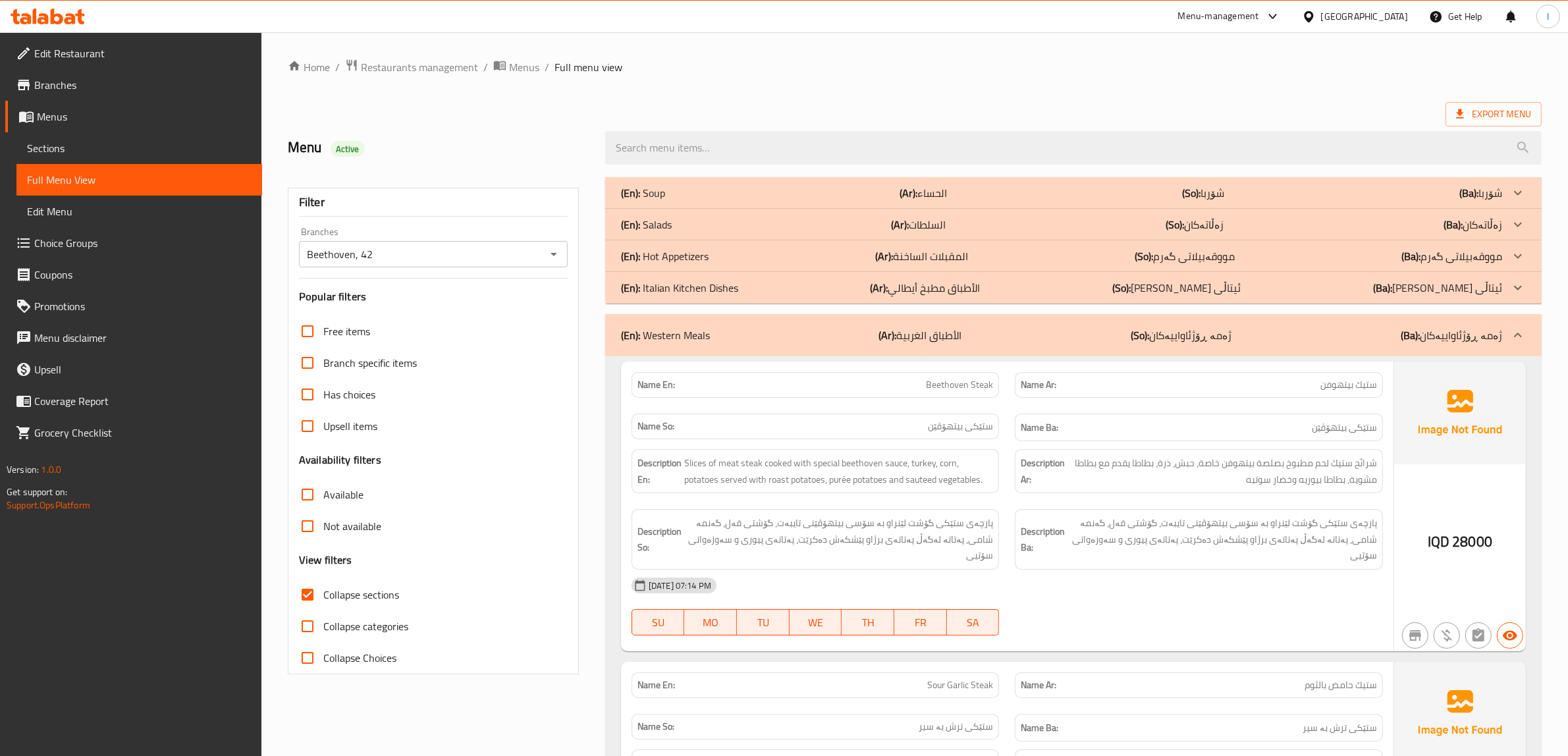
click at [1162, 349] on div "(En): Western Meals (Ar): الأطباق الغربية (So): ژەمە ڕۆژئاواییەکان (Ba): ژەمە ڕ…" at bounding box center [1073, 335] width 936 height 42
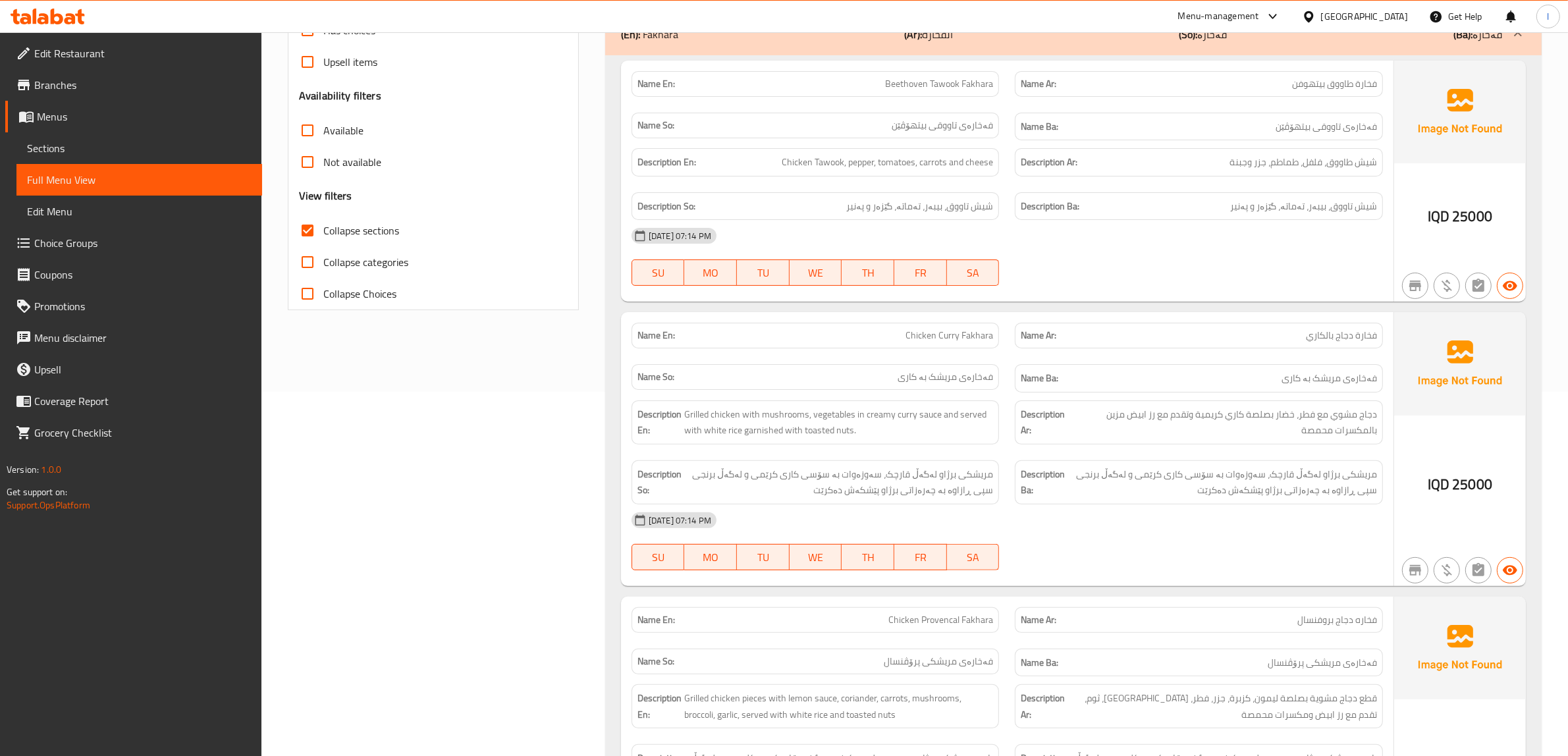
scroll to position [369, 0]
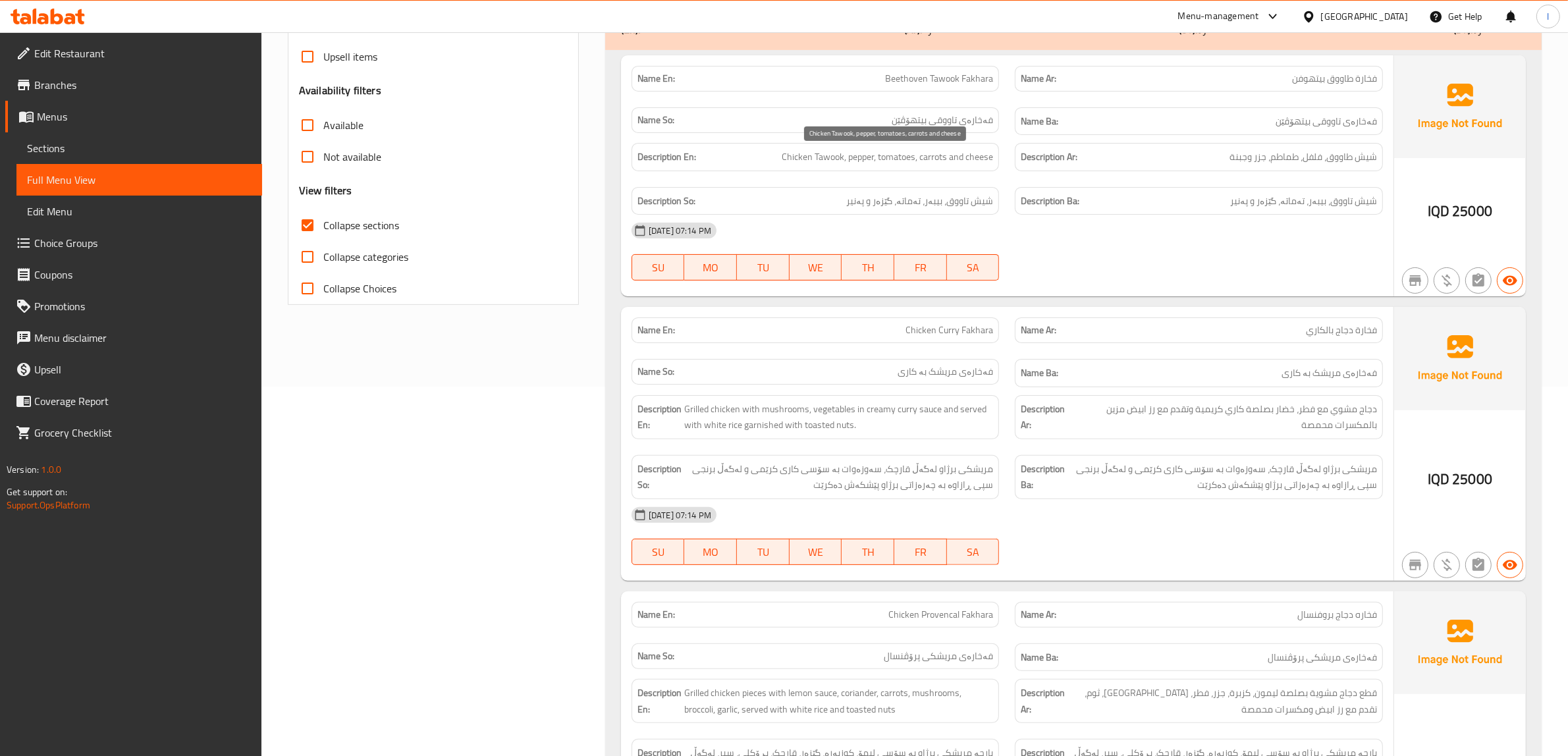
click at [799, 165] on span "Chicken Tawook, pepper, tomatoes, carrots and cheese" at bounding box center [887, 157] width 211 height 17
click at [910, 79] on span "Beethoven Tawook Fakhara" at bounding box center [939, 78] width 108 height 14
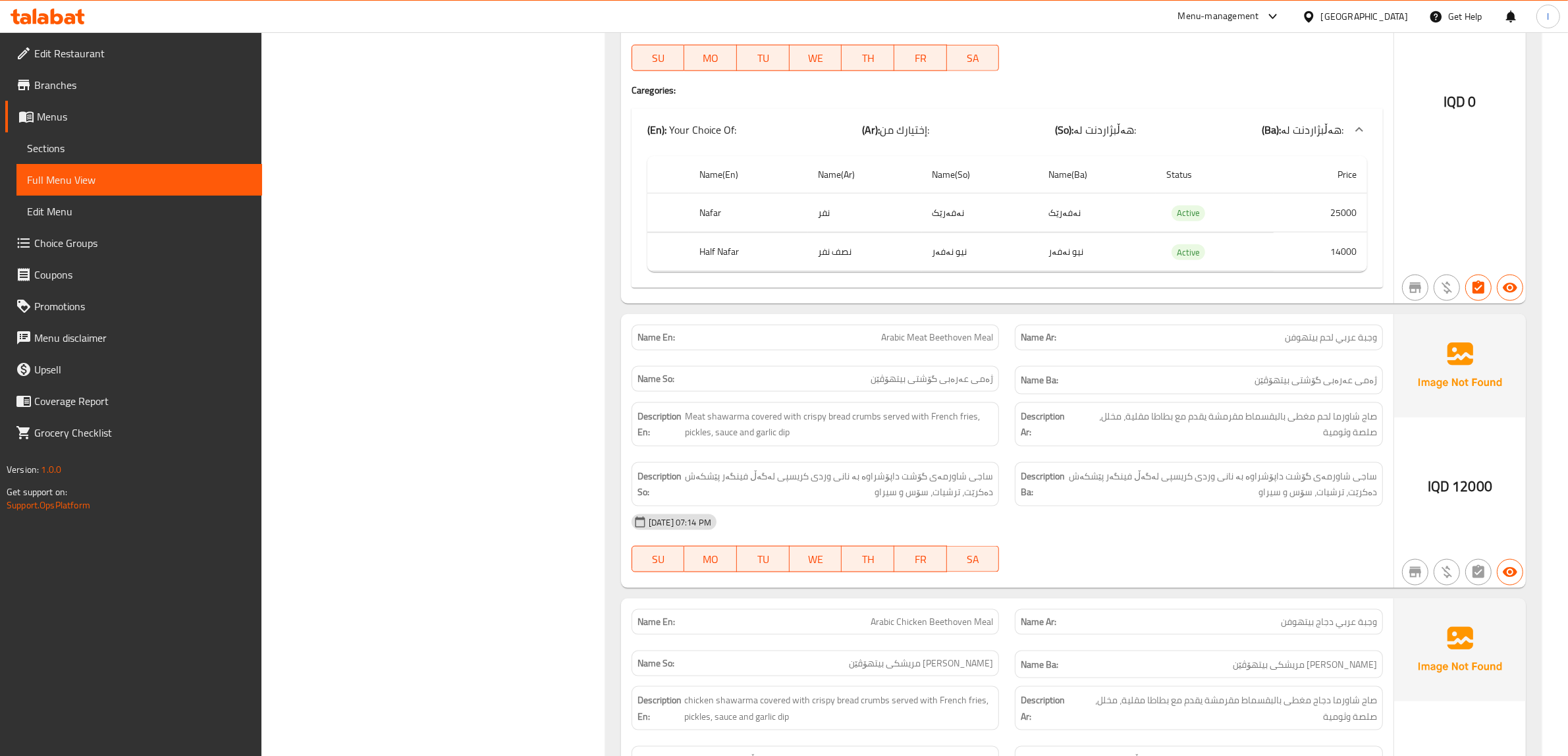
scroll to position [2180, 0]
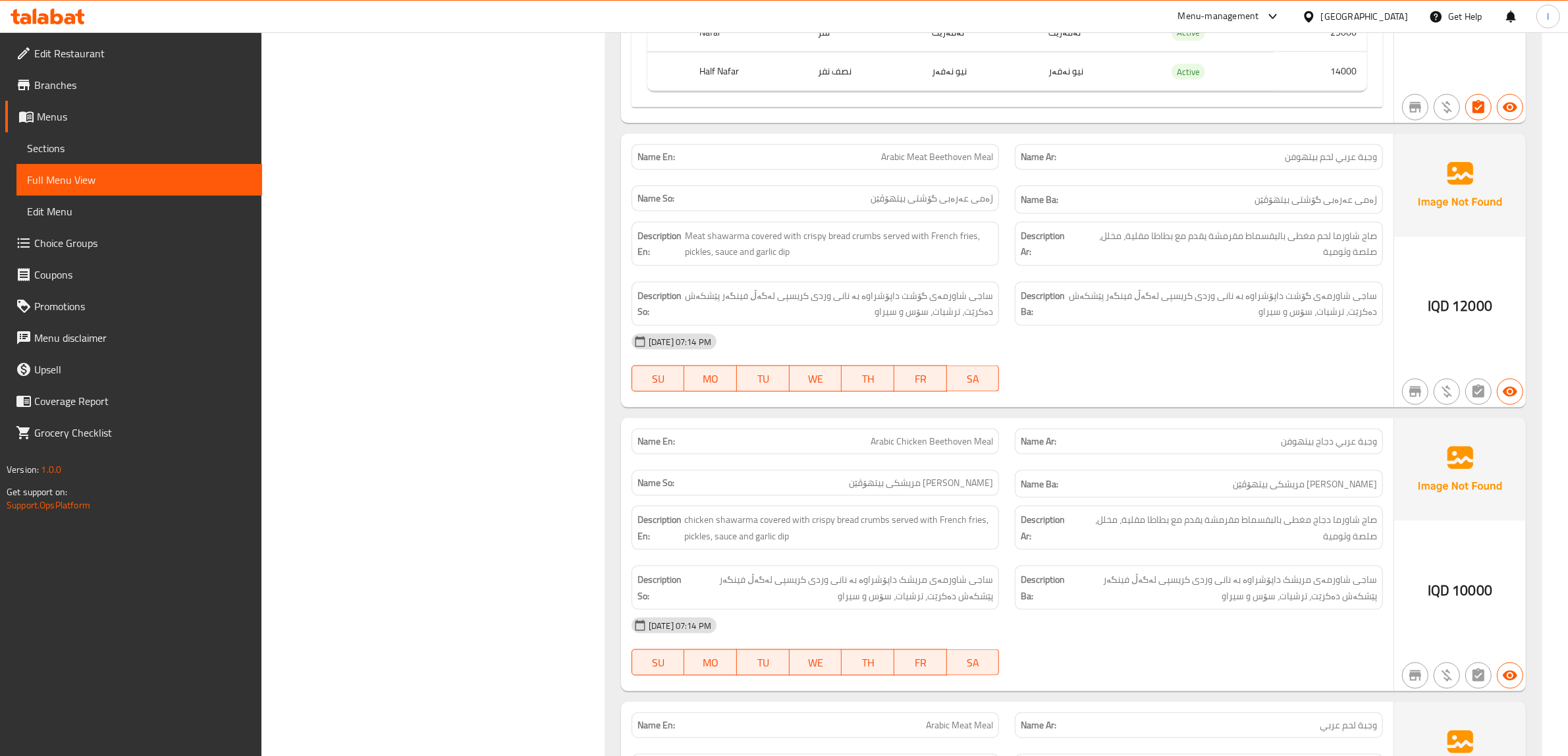
click at [926, 159] on span "Arabic Meat Beethoven Meal" at bounding box center [937, 157] width 112 height 14
click at [926, 162] on span "Arabic Meat Beethoven Meal" at bounding box center [937, 157] width 112 height 14
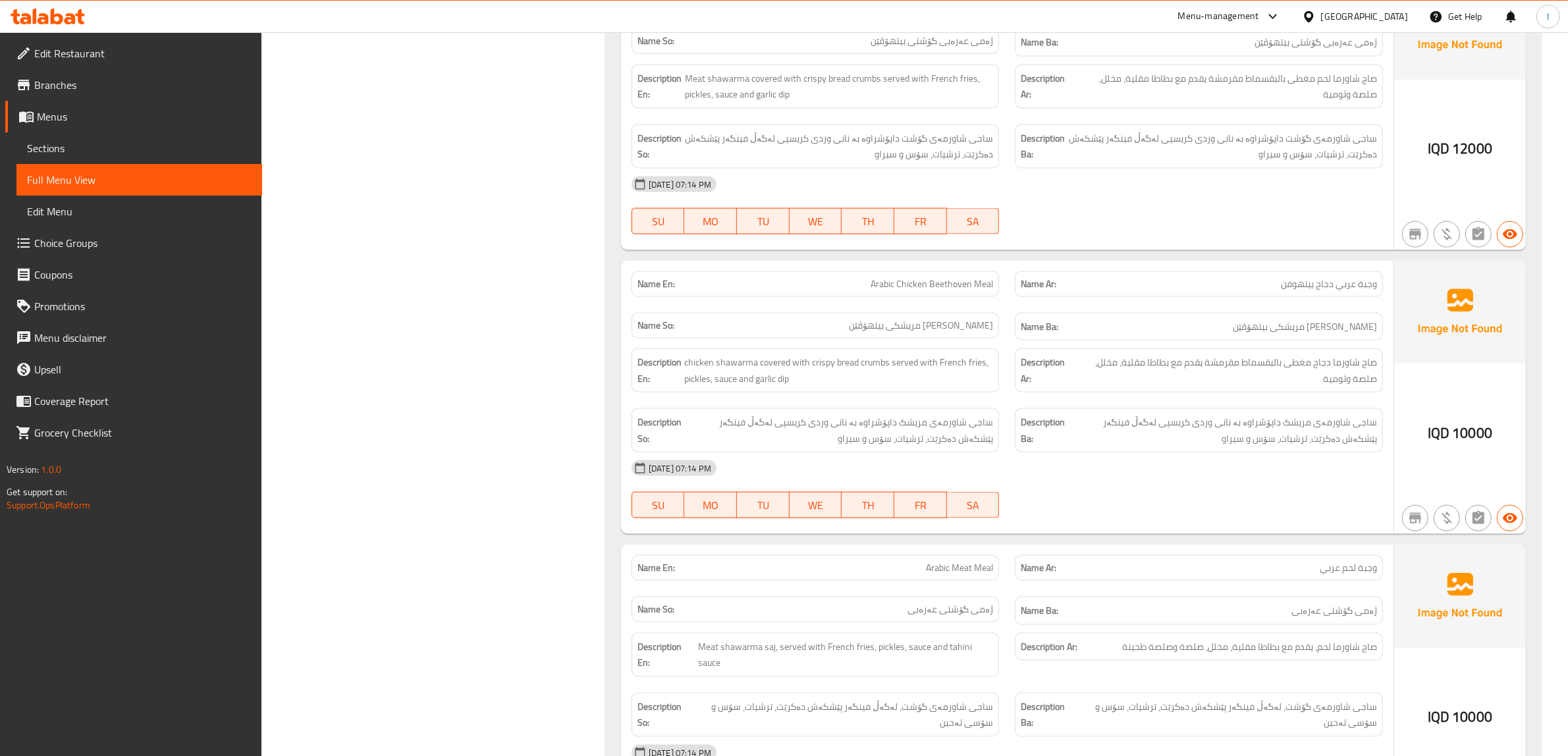
scroll to position [2345, 0]
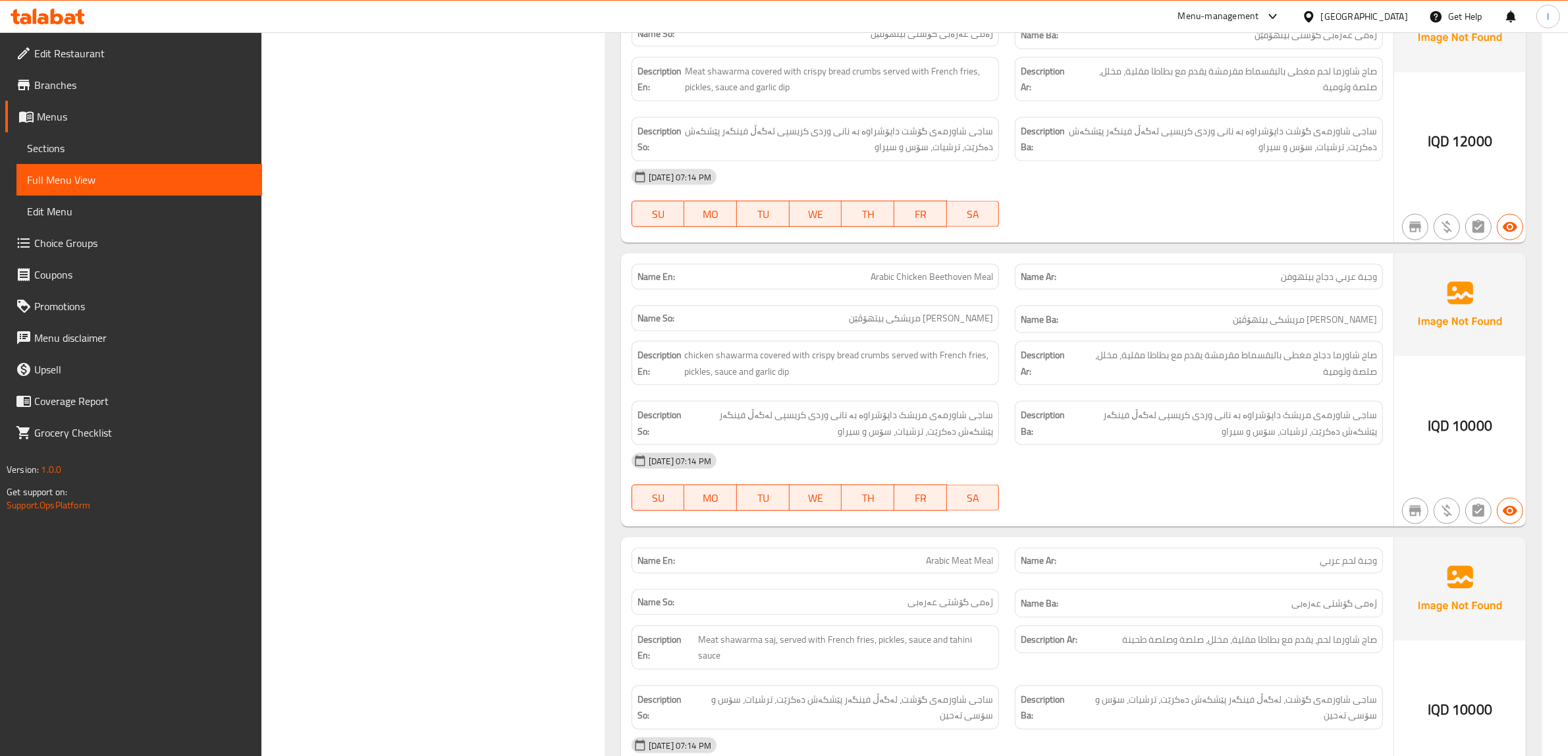
click at [931, 284] on span "Arabic Chicken Beethoven Meal" at bounding box center [931, 277] width 122 height 14
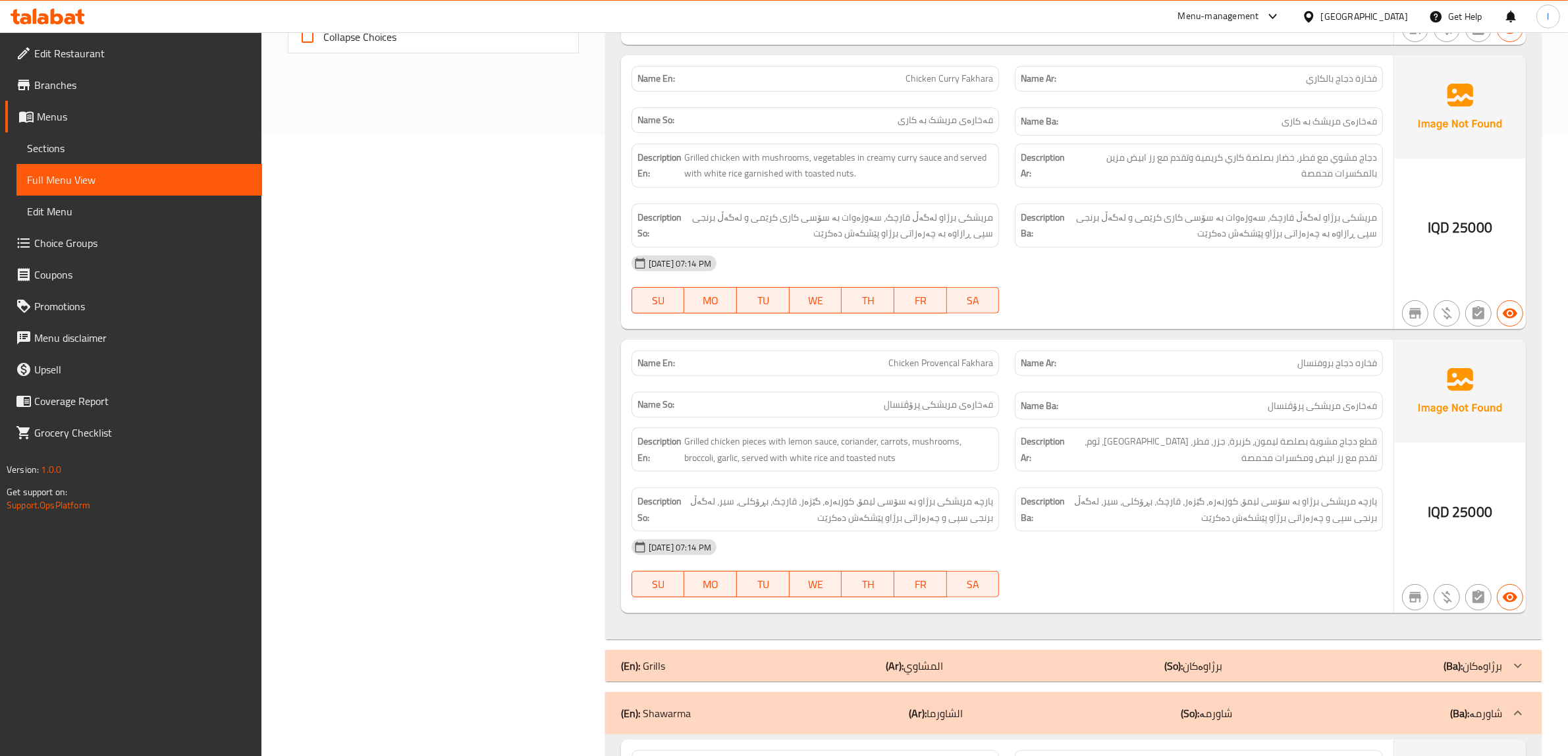
scroll to position [946, 0]
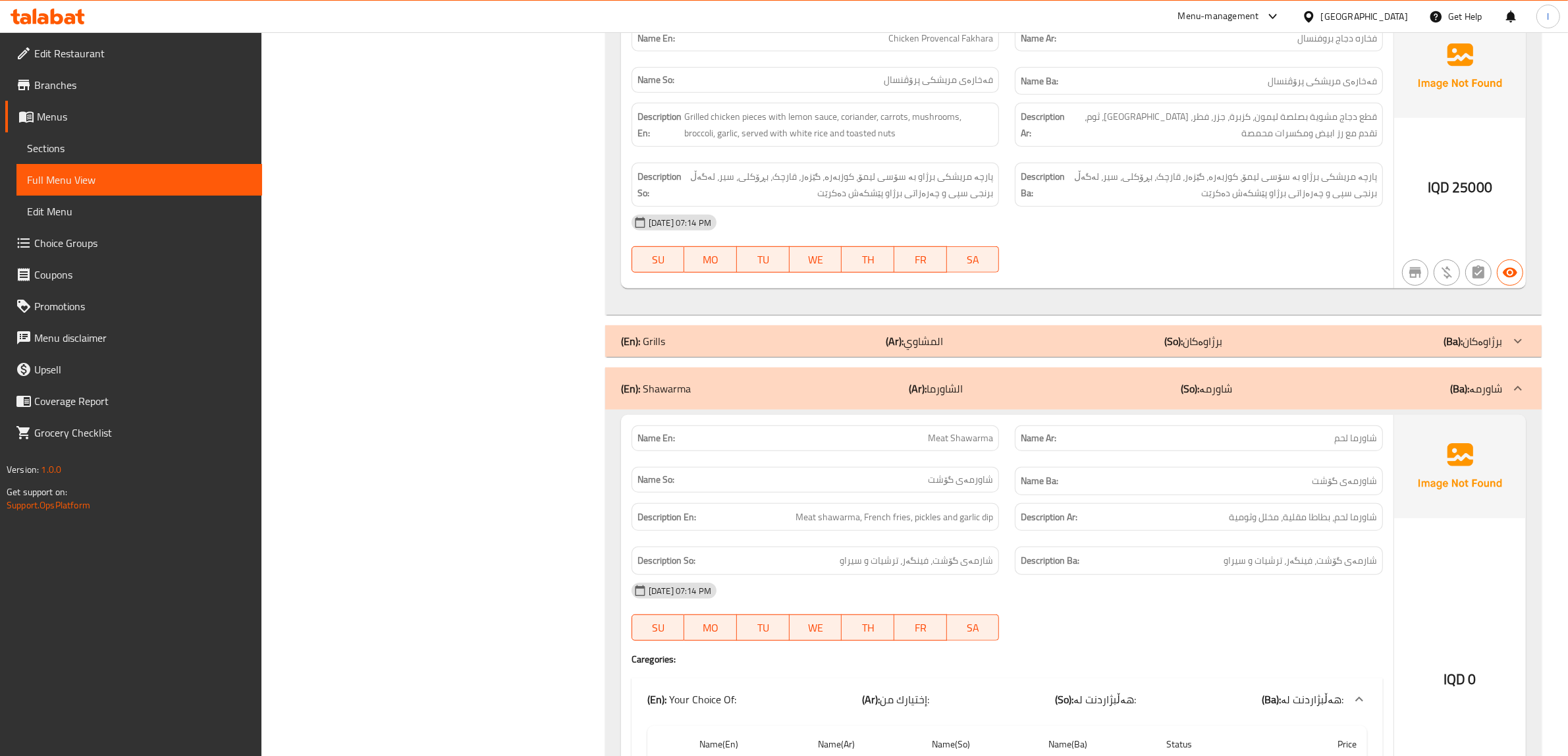
click at [67, 147] on span "Sections" at bounding box center [139, 148] width 224 height 16
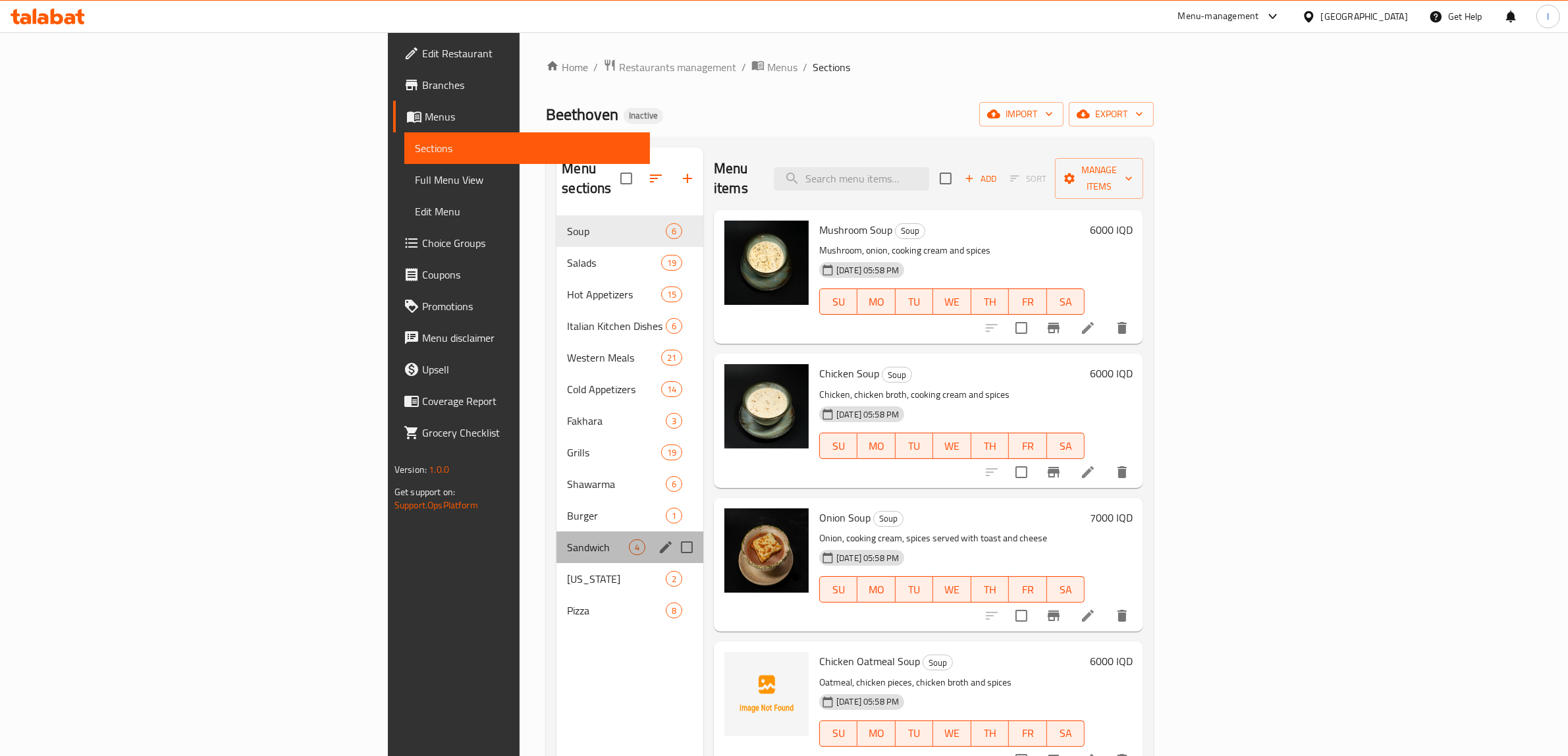
click at [556, 537] on div "Sandwich 4" at bounding box center [629, 548] width 147 height 32
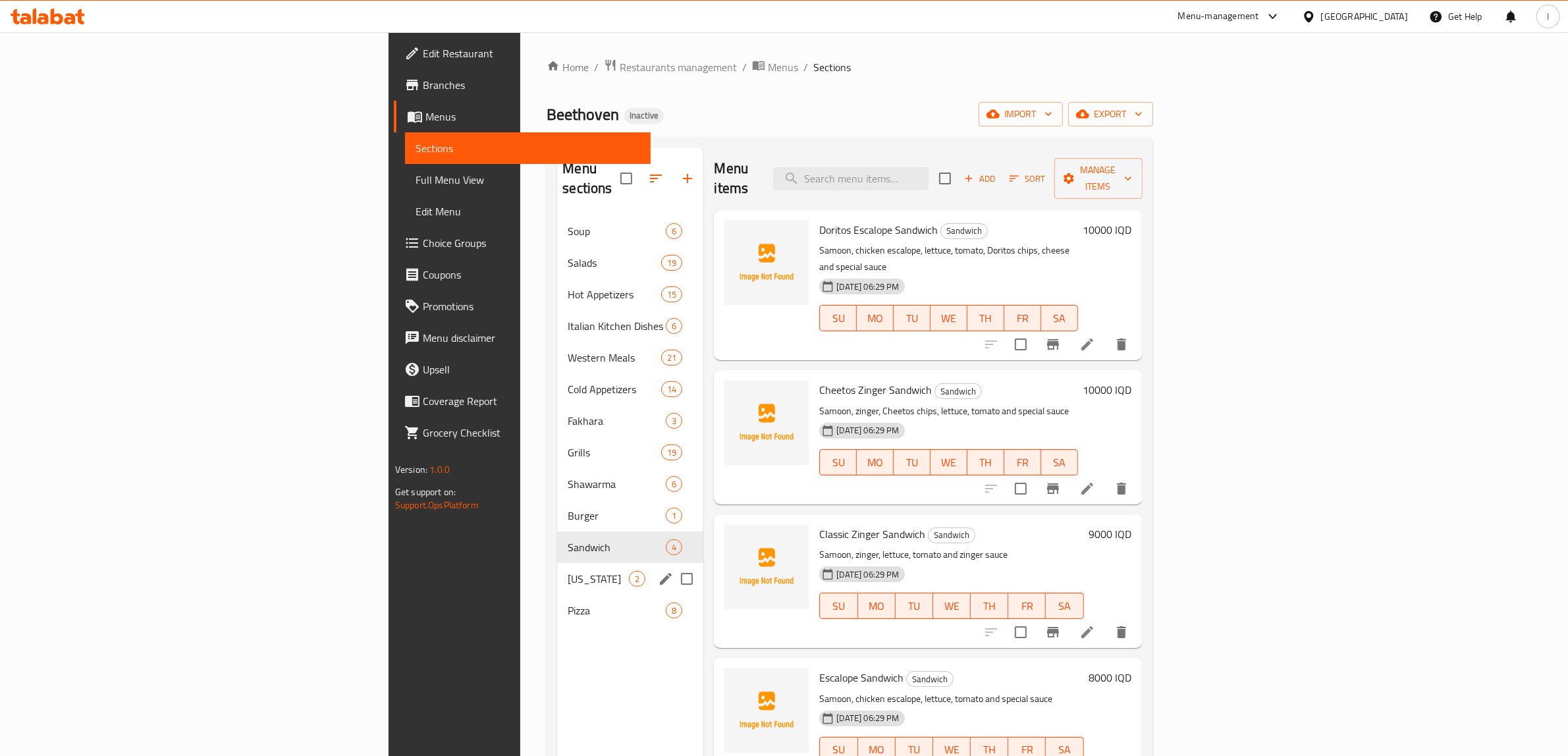
click at [557, 573] on div "Kentucky 2" at bounding box center [629, 579] width 146 height 32
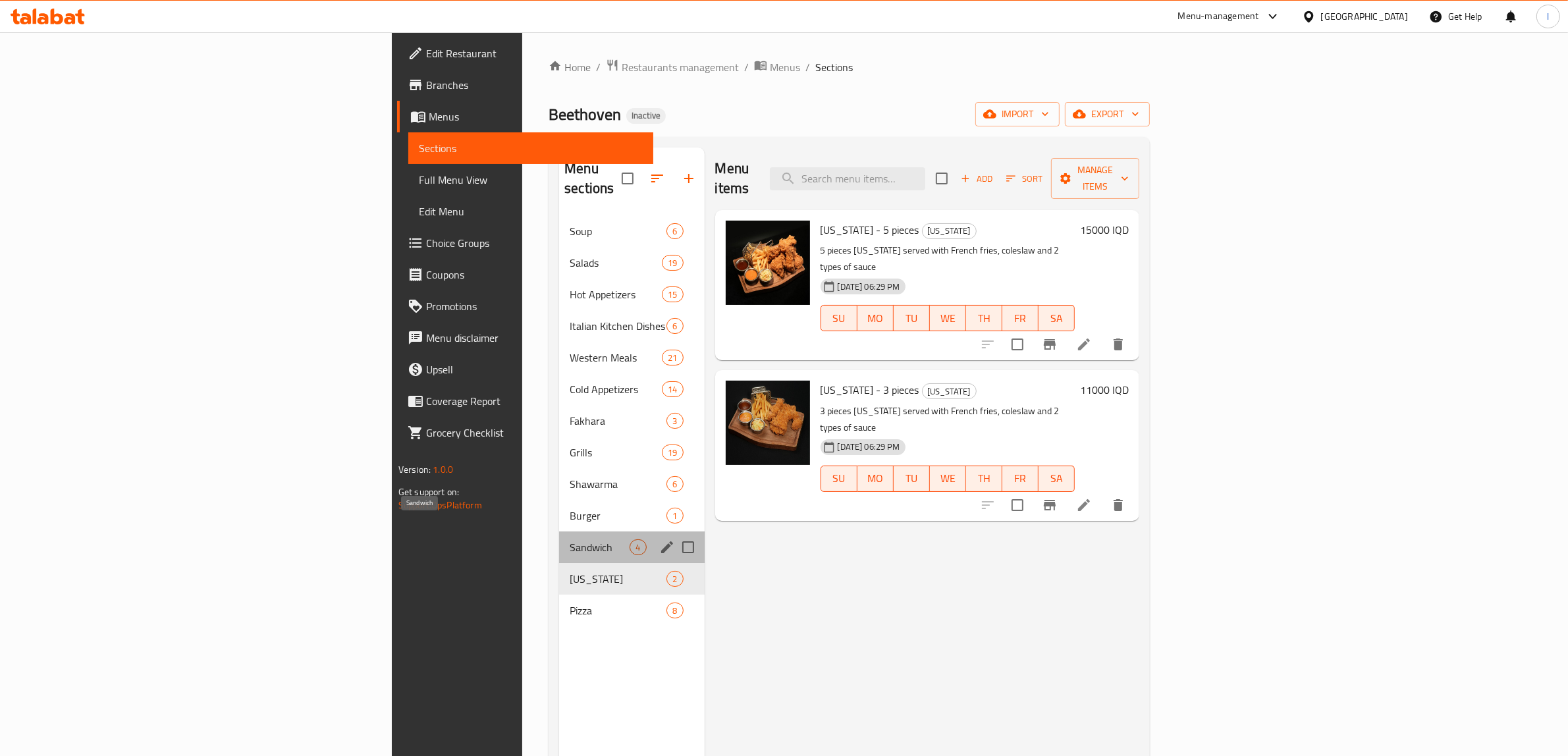
click at [570, 540] on span "Sandwich" at bounding box center [599, 548] width 60 height 16
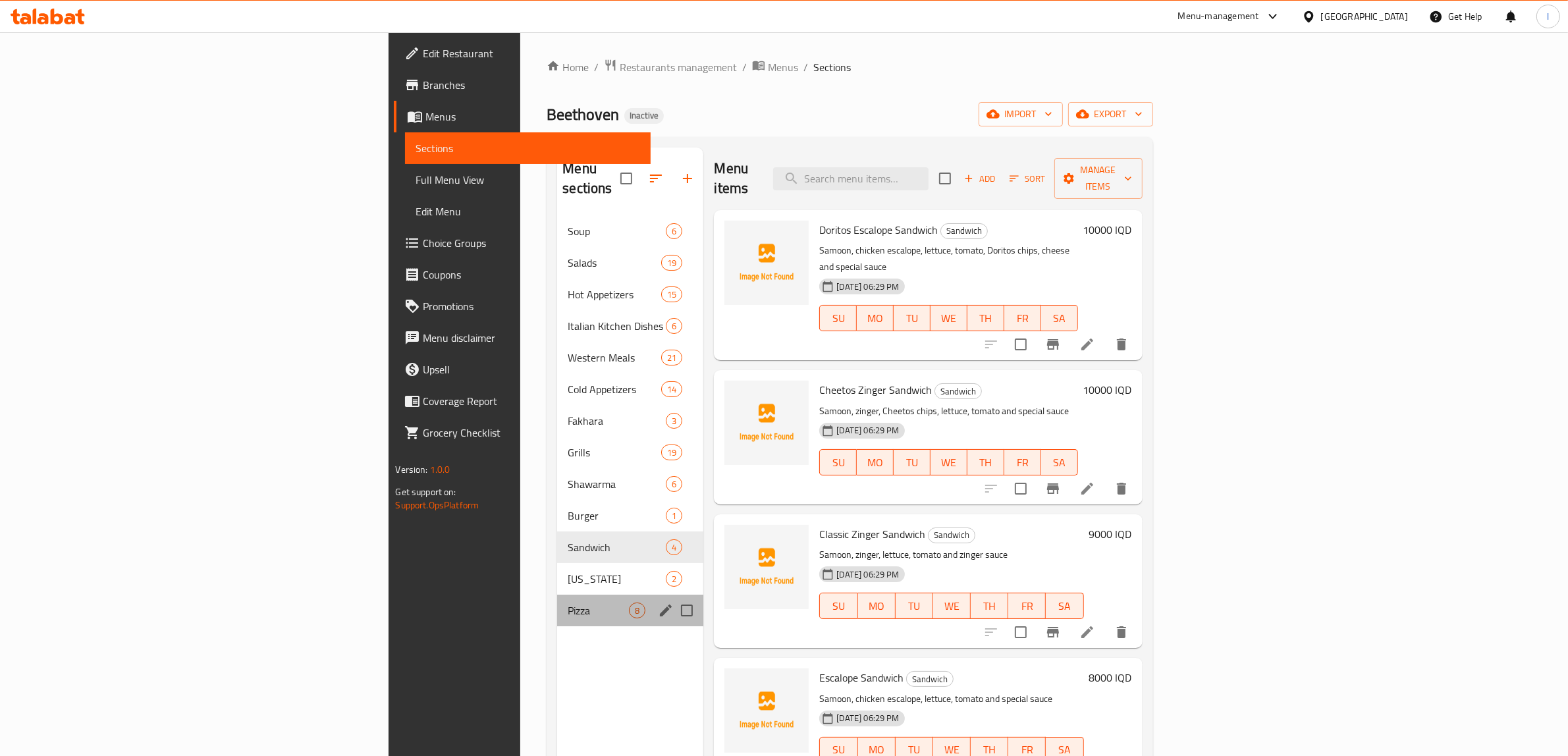
click at [557, 595] on div "Pizza 8" at bounding box center [629, 611] width 146 height 32
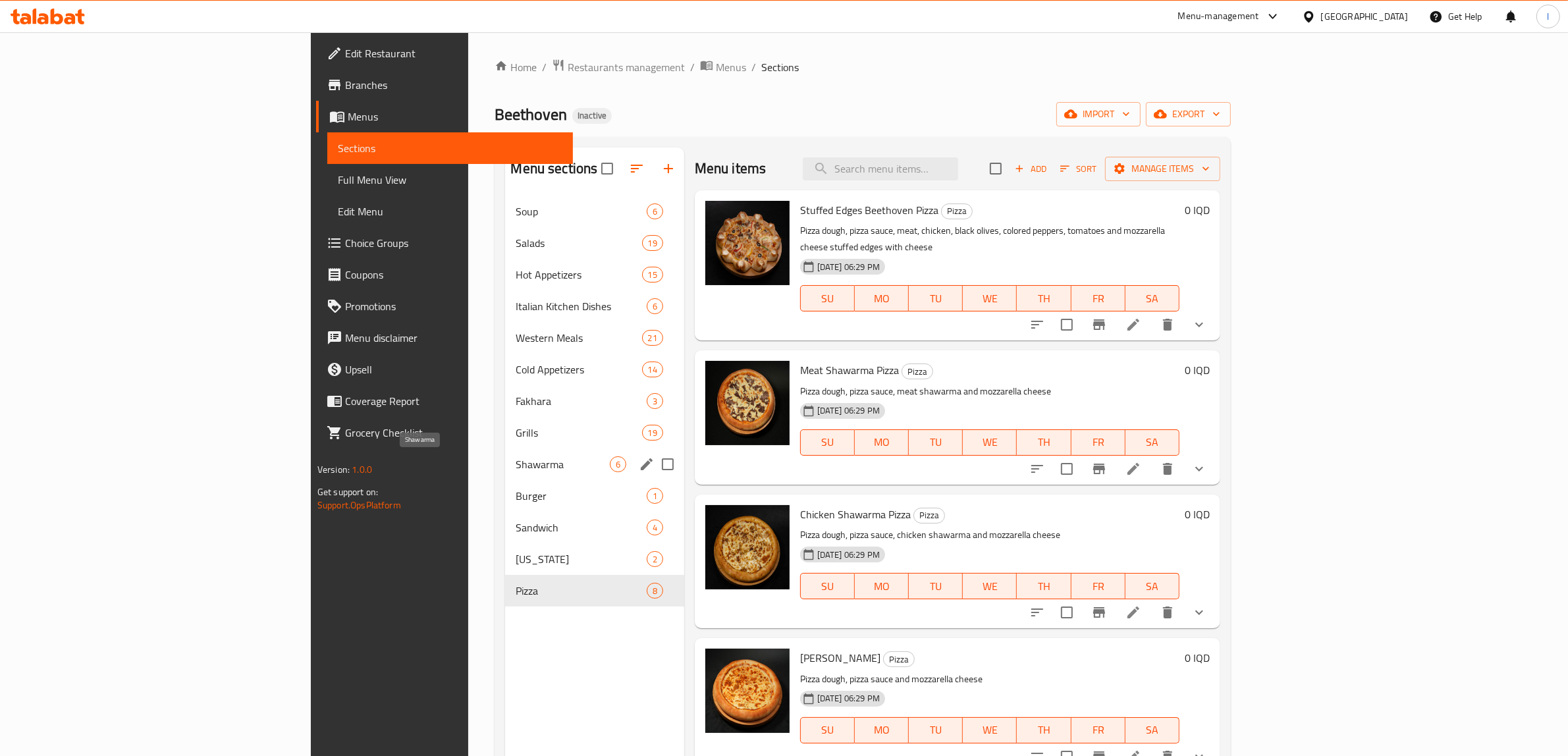
click at [516, 466] on span "Shawarma" at bounding box center [563, 464] width 93 height 16
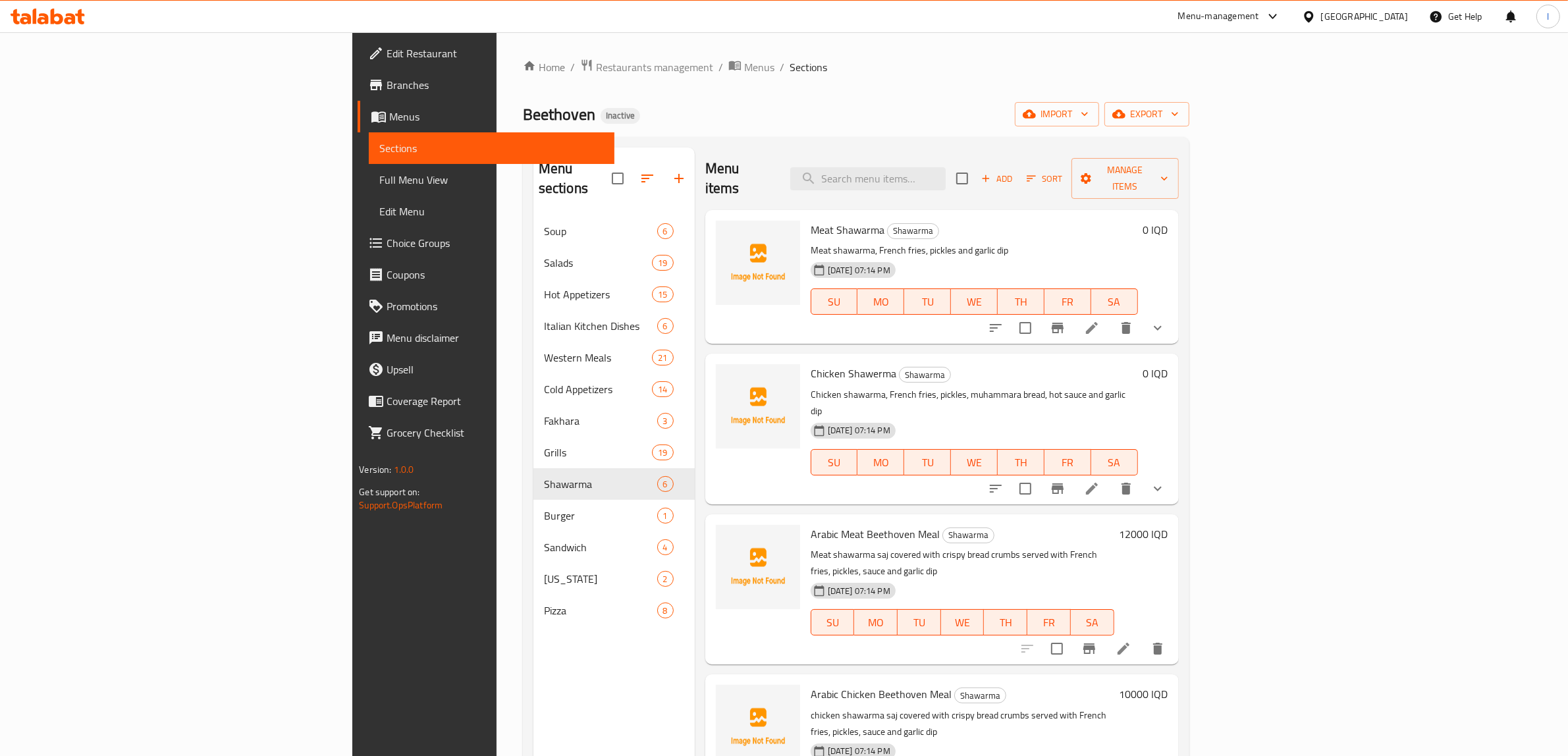
click at [533, 666] on div "Menu sections Soup 6 Salads 19 Hot Appetizers 15 Italian Kitchen Dishes 6 Weste…" at bounding box center [614, 525] width 162 height 756
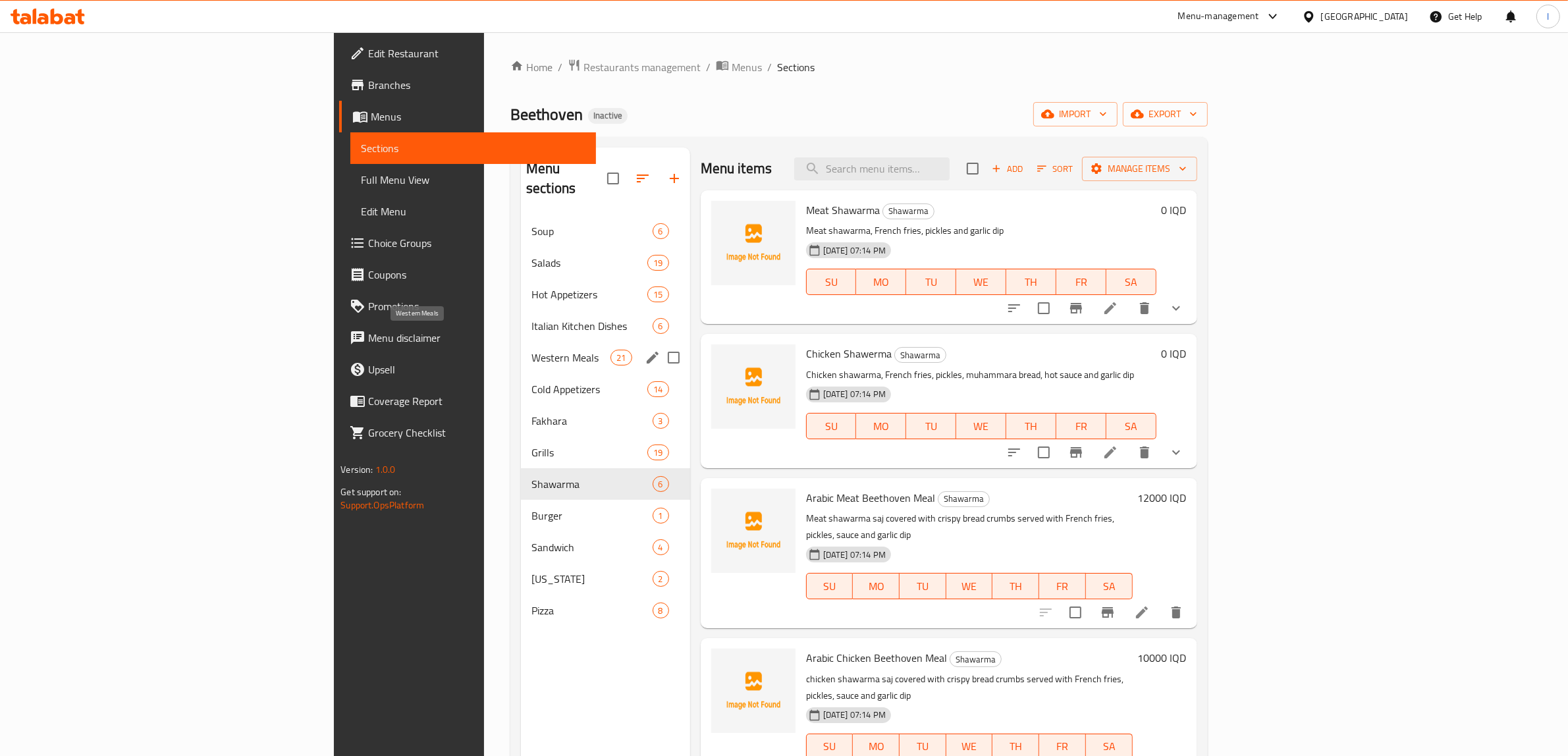
click at [532, 350] on span "Western Meals" at bounding box center [571, 358] width 79 height 16
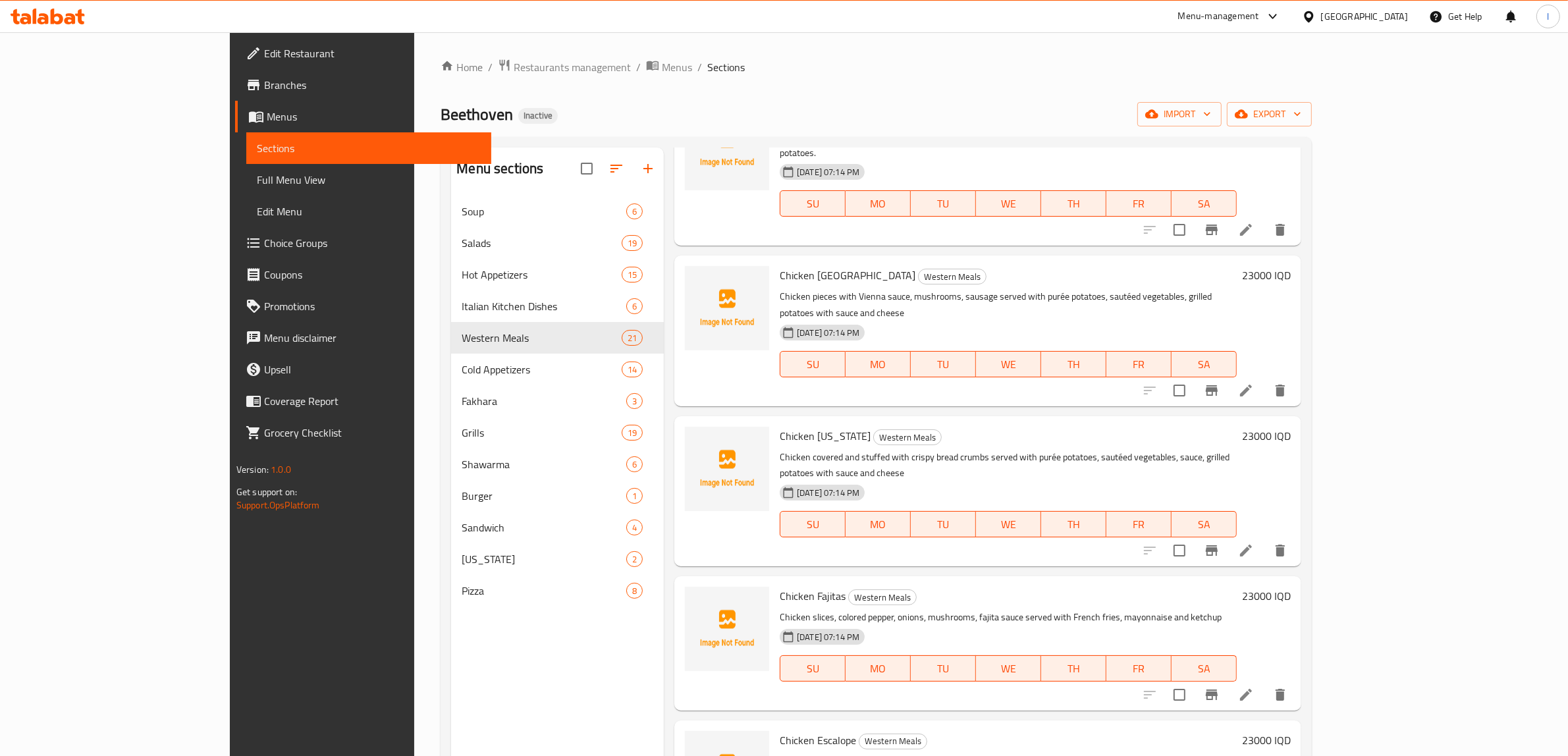
scroll to position [1482, 0]
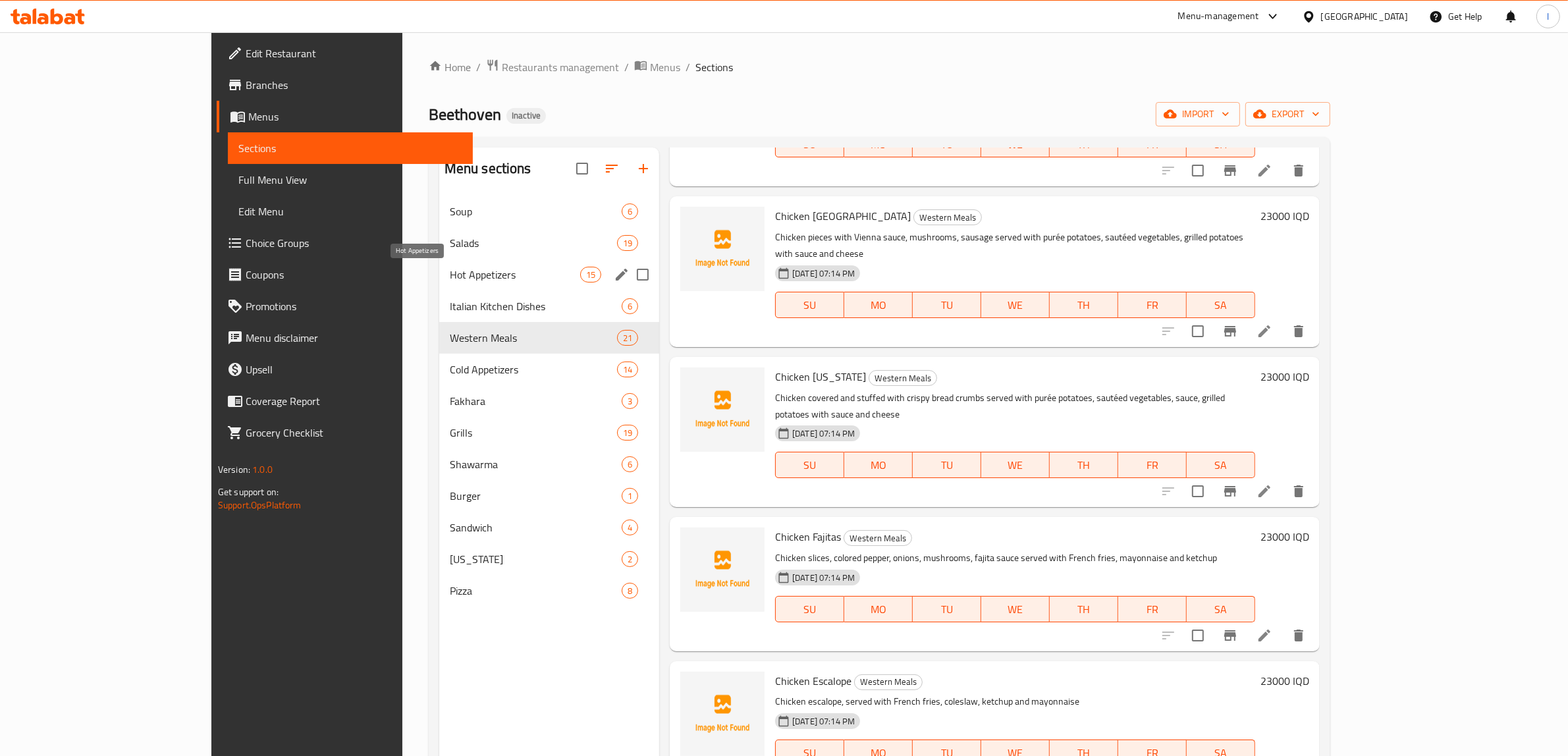
click at [450, 267] on span "Hot Appetizers" at bounding box center [515, 275] width 130 height 16
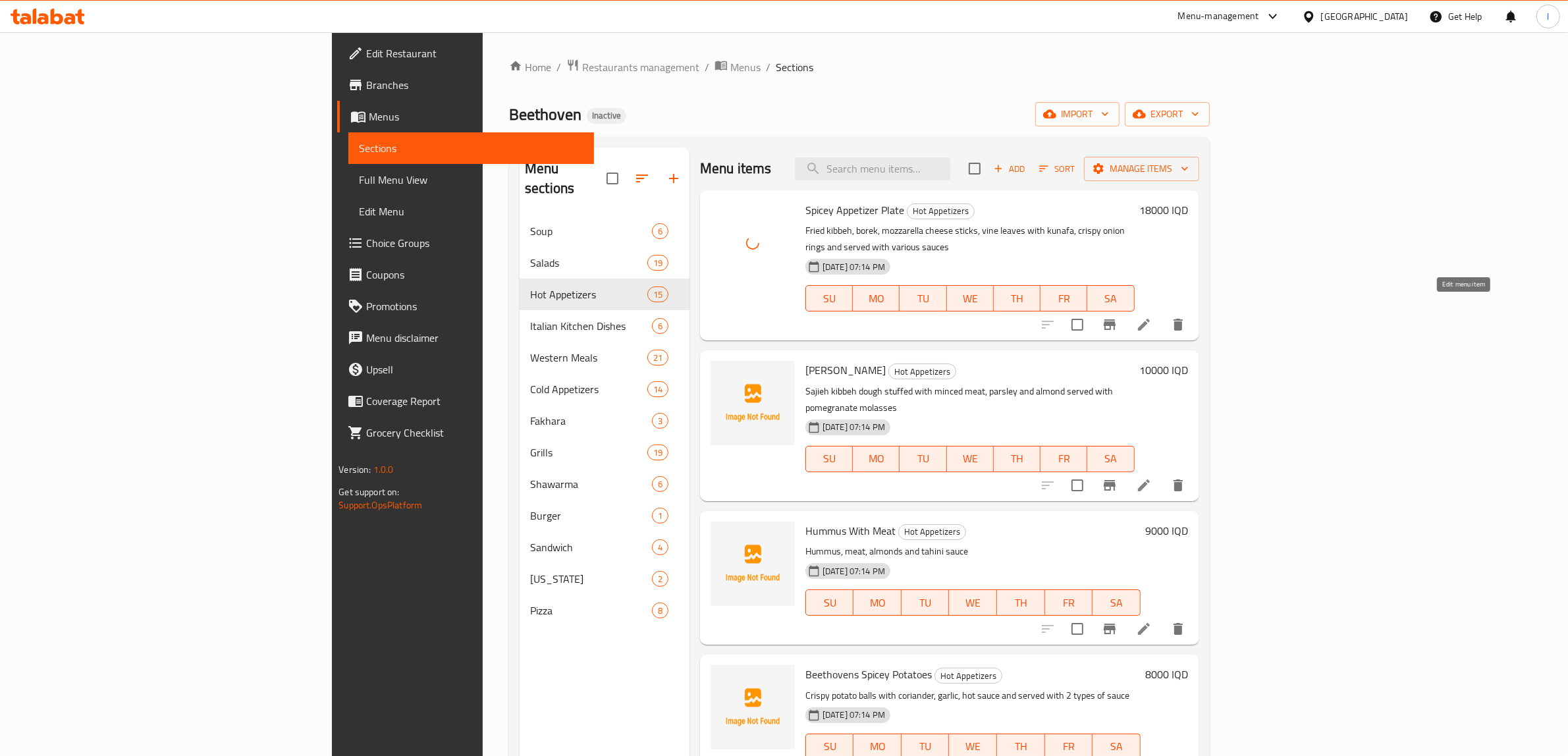
click at [1152, 317] on icon at bounding box center [1144, 325] width 16 height 16
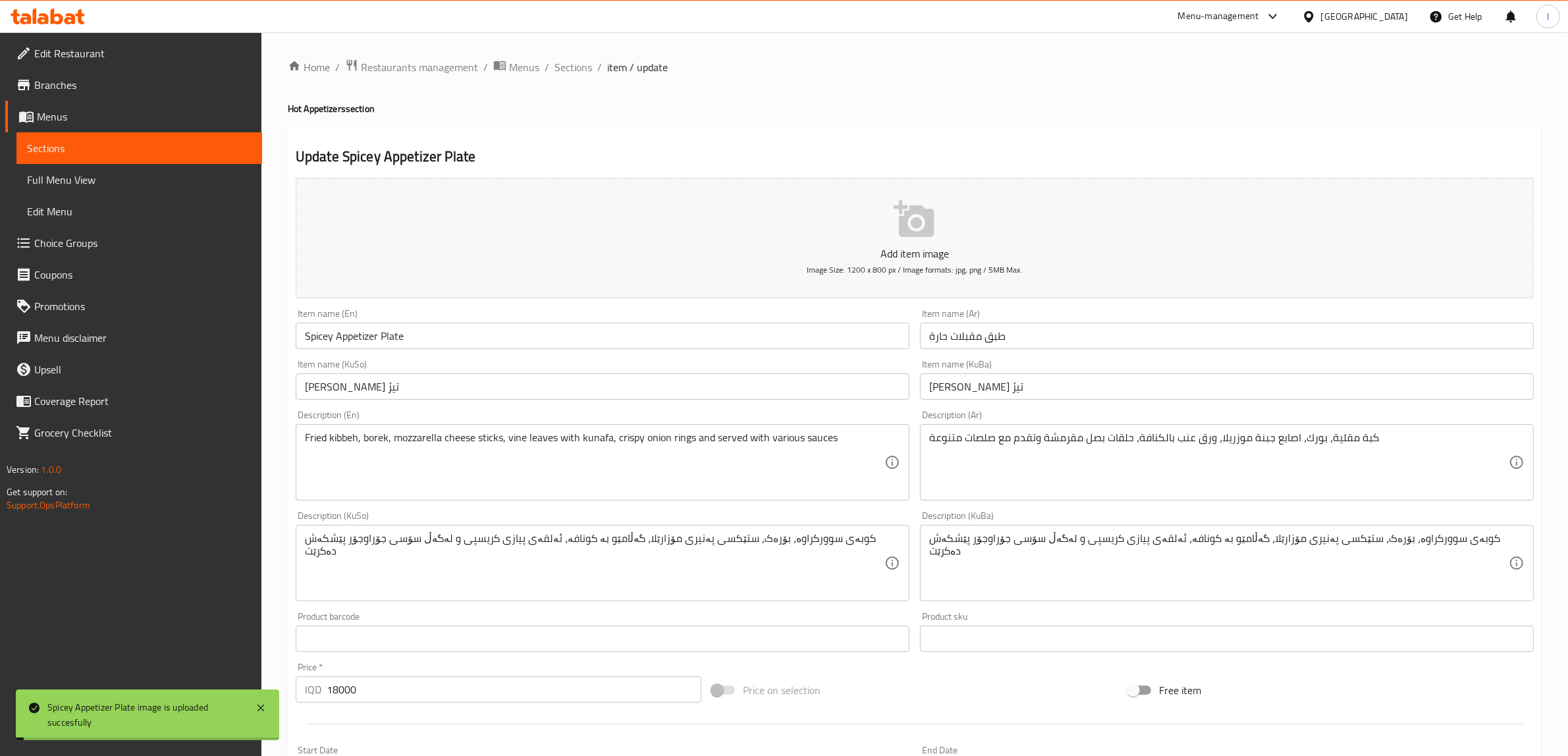
click at [315, 343] on input "Spicey Appetizer Plate" at bounding box center [602, 336] width 614 height 27
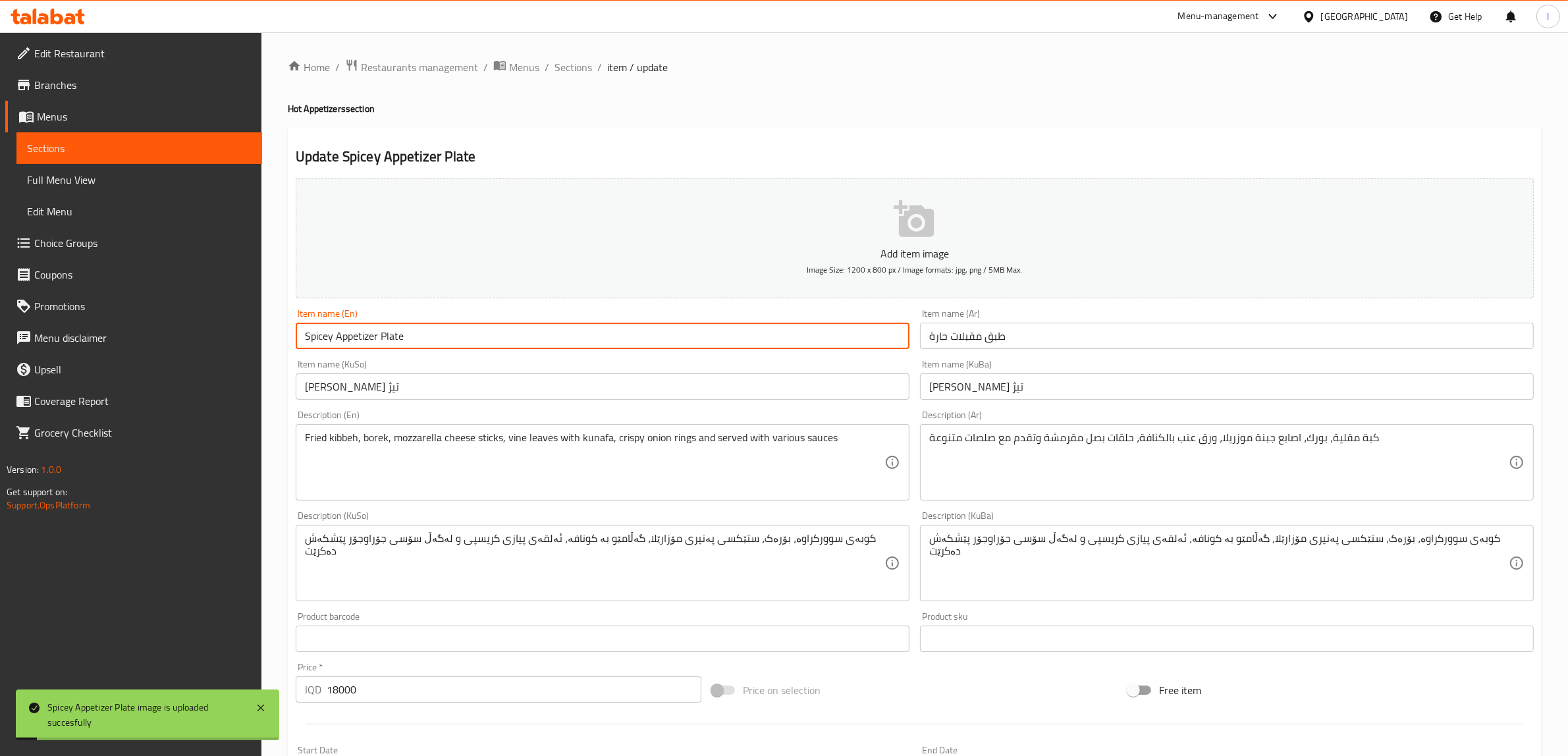
click at [315, 343] on input "Spicey Appetizer Plate" at bounding box center [602, 336] width 614 height 27
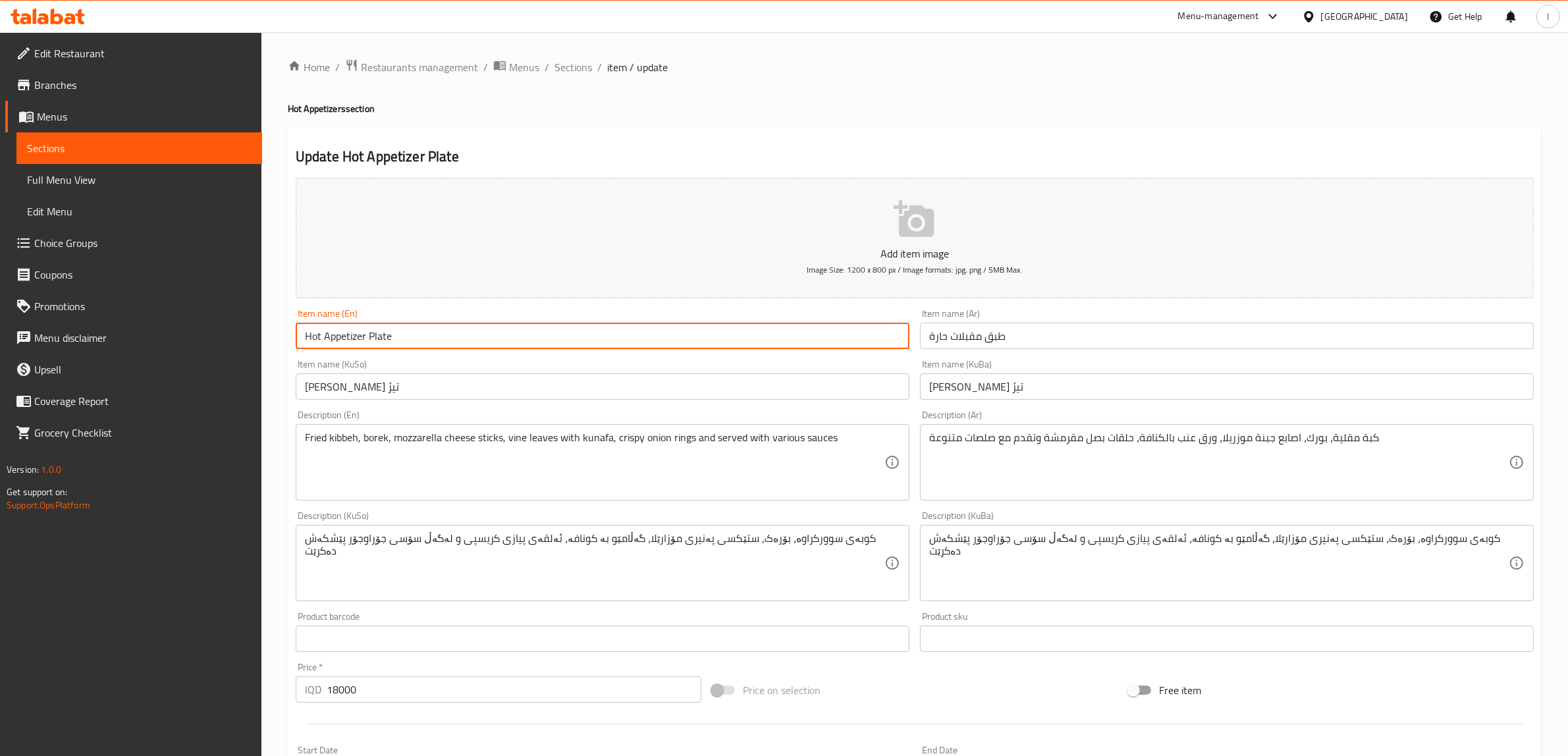
type input "Hot Appetizer Plate"
click at [933, 389] on input "[PERSON_NAME] تیژ" at bounding box center [1227, 387] width 614 height 27
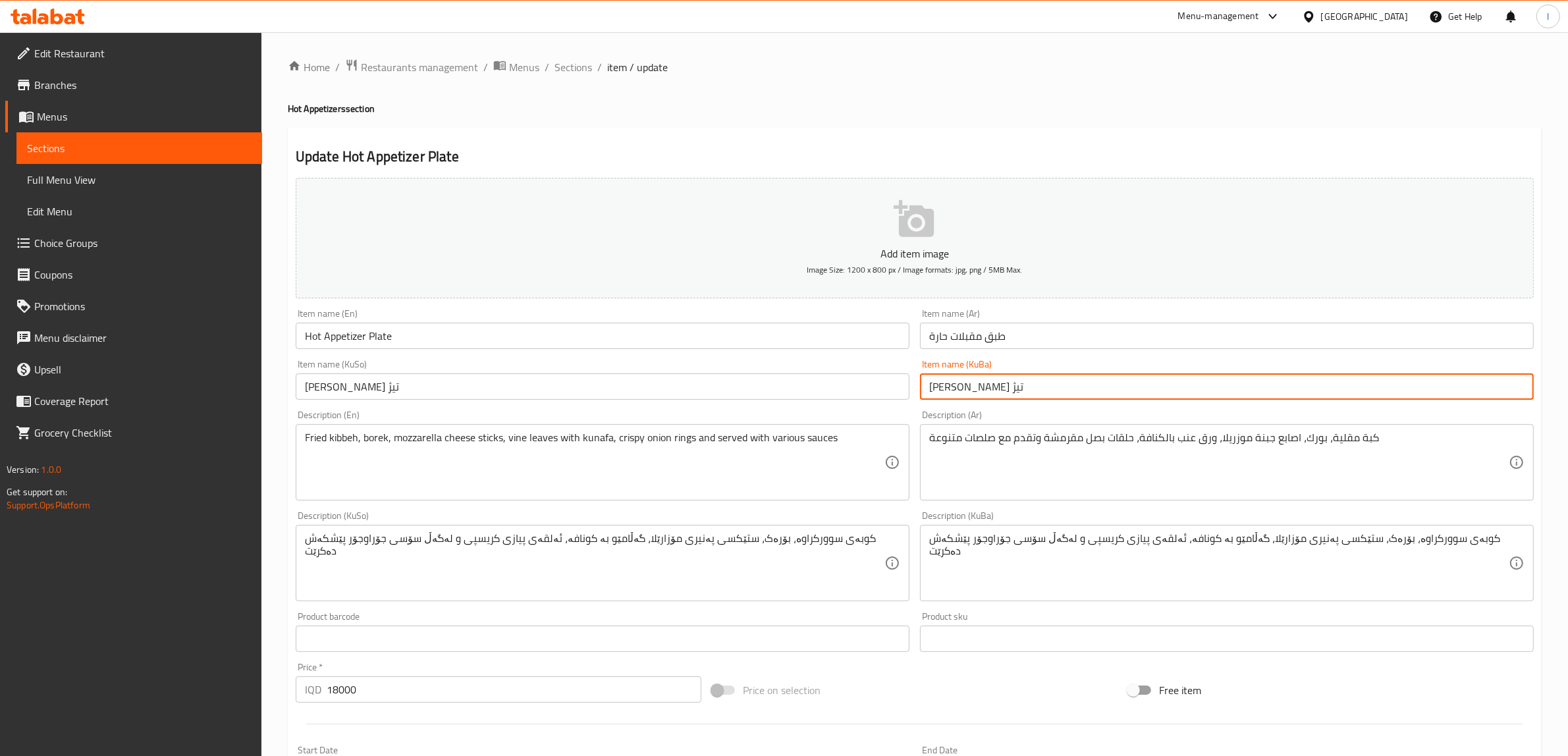
click at [933, 389] on input "[PERSON_NAME] تیژ" at bounding box center [1227, 387] width 614 height 27
click at [427, 393] on input "[PERSON_NAME] تیژ" at bounding box center [602, 387] width 614 height 27
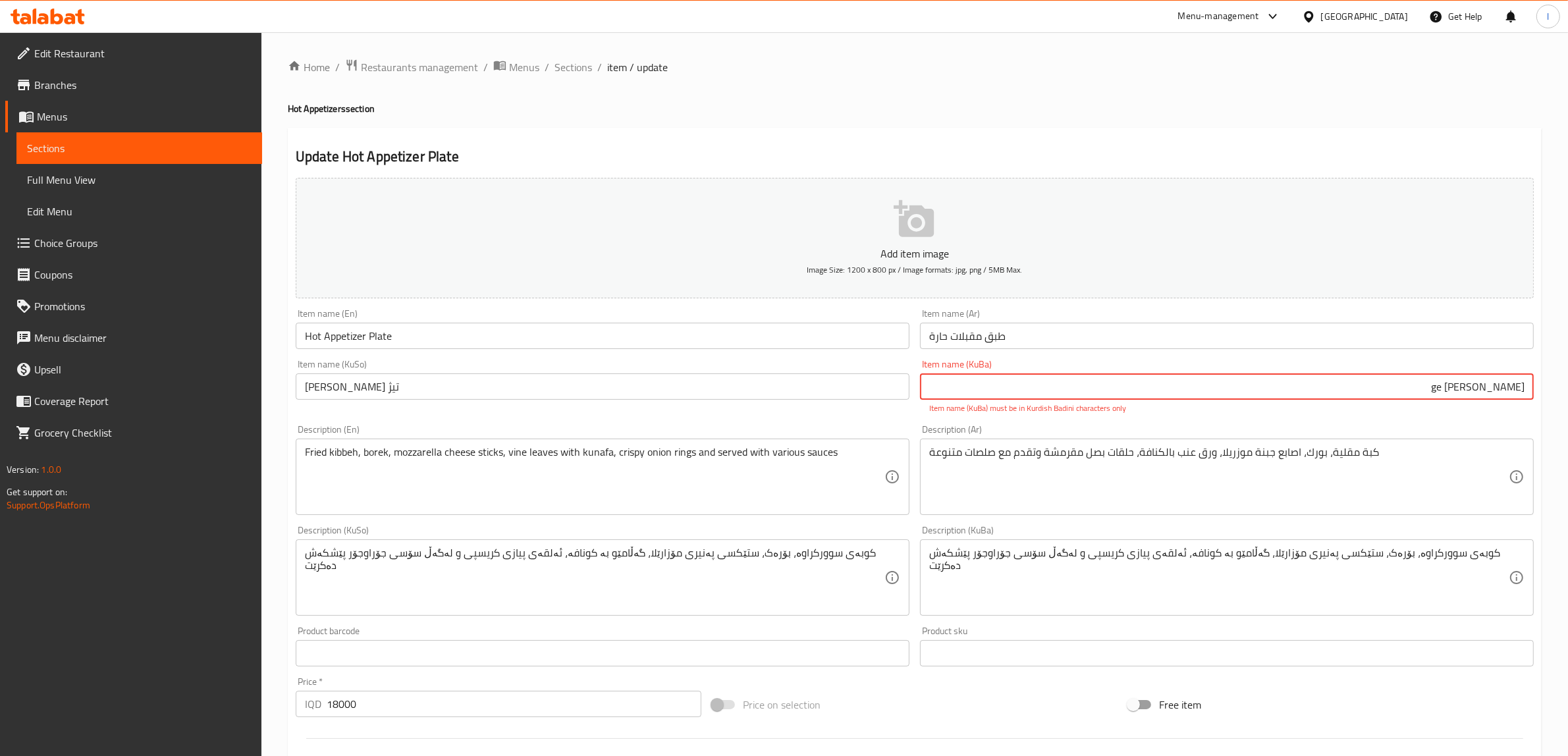
click at [1434, 385] on input "ژەمی مووقەبیلاتی ge" at bounding box center [1227, 387] width 614 height 27
drag, startPoint x: 1334, startPoint y: 387, endPoint x: 1579, endPoint y: 384, distance: 245.0
click at [1568, 384] on html "​ Menu-management Iraq Get Help l Edit Restaurant Branches Menus Sections Full …" at bounding box center [784, 378] width 1568 height 756
type input "ژەمی مووقەبیلاتی گەرم"
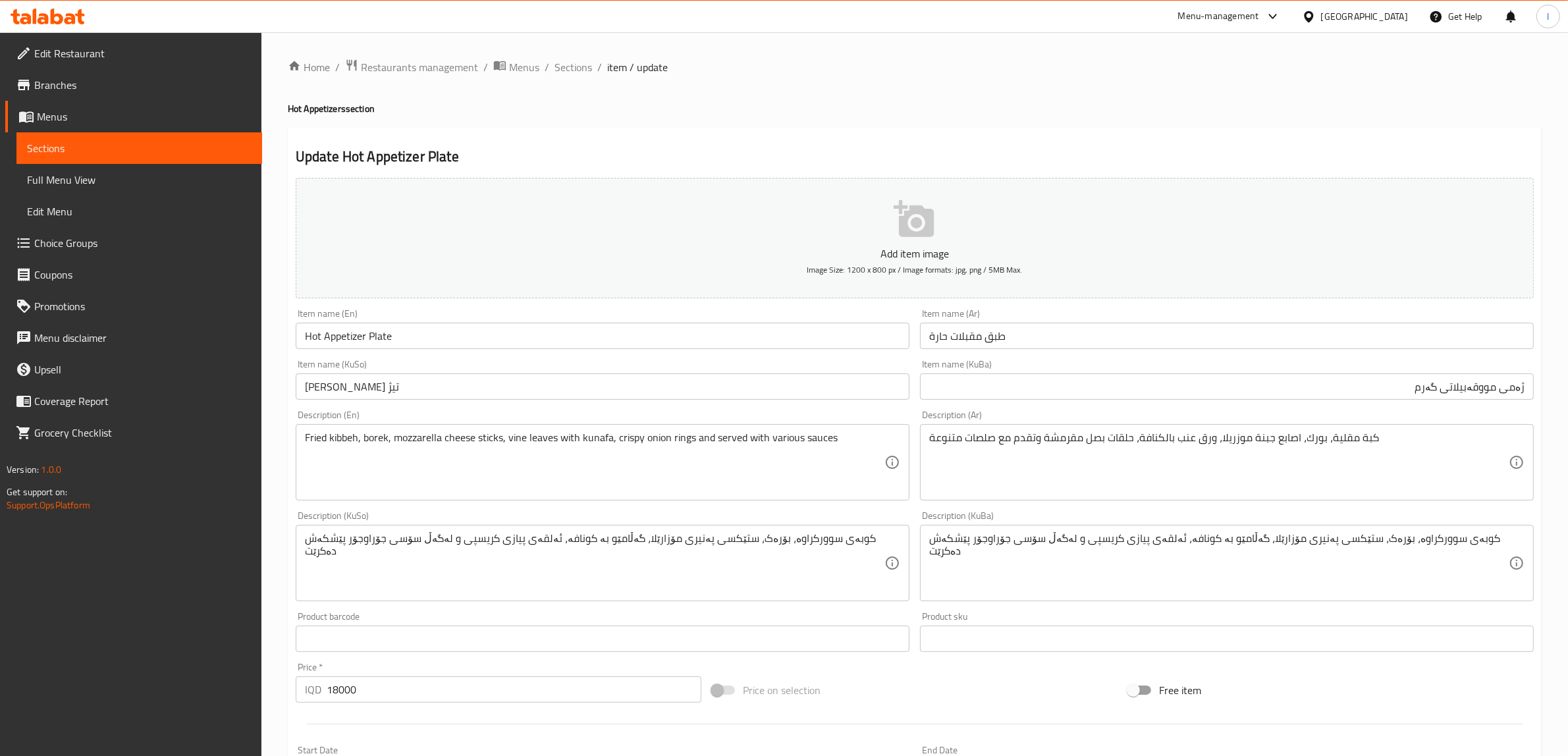
click at [422, 371] on div "Item name (KuSo) ژەمی مووقەبیلاتی تیژ Item name (KuSo)" at bounding box center [602, 379] width 614 height 40
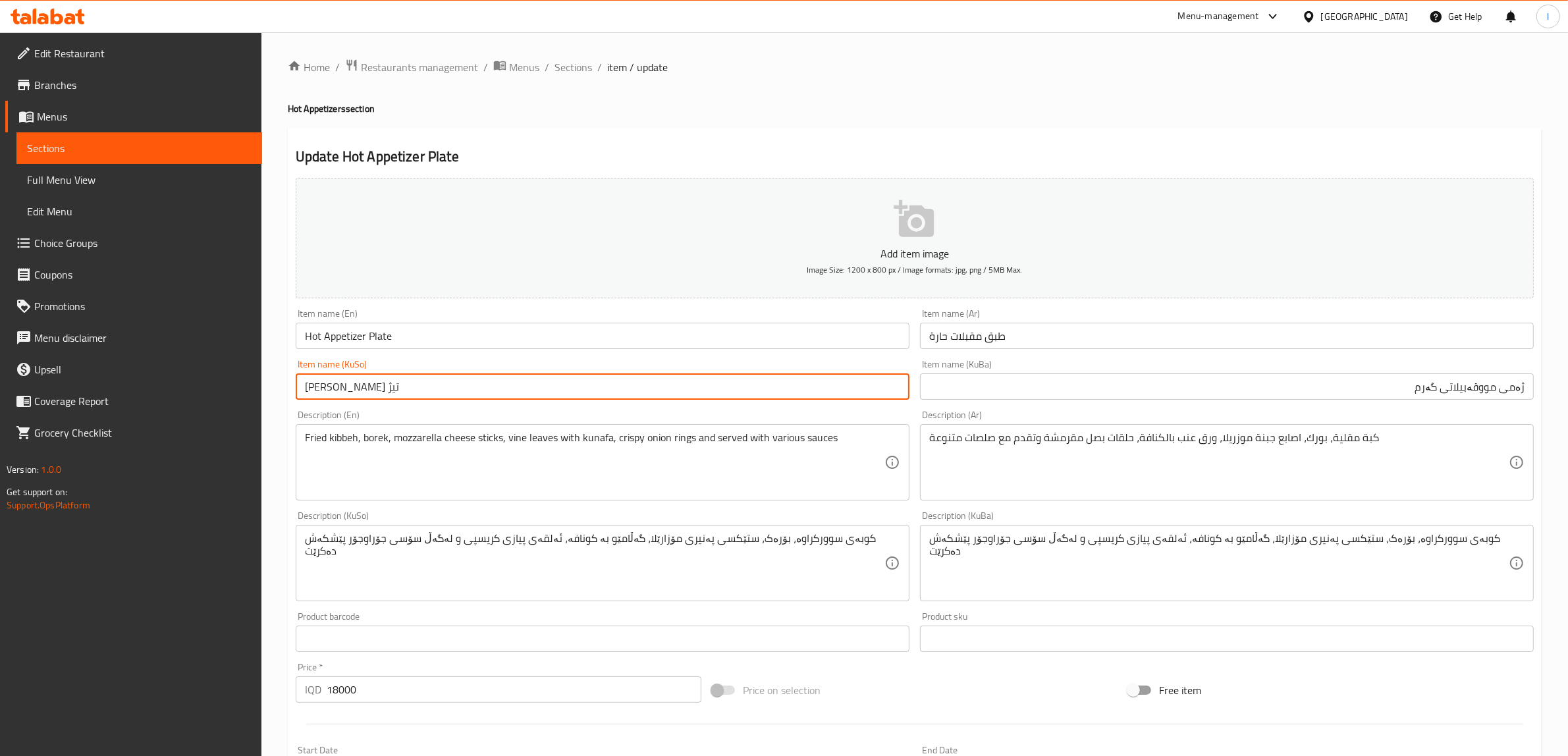
drag, startPoint x: 418, startPoint y: 384, endPoint x: 193, endPoint y: 380, distance: 225.0
click at [198, 387] on div "Edit Restaurant Branches Menus Sections Full Menu View Edit Menu Choice Groups …" at bounding box center [784, 557] width 1568 height 1050
paste input "گەرم"
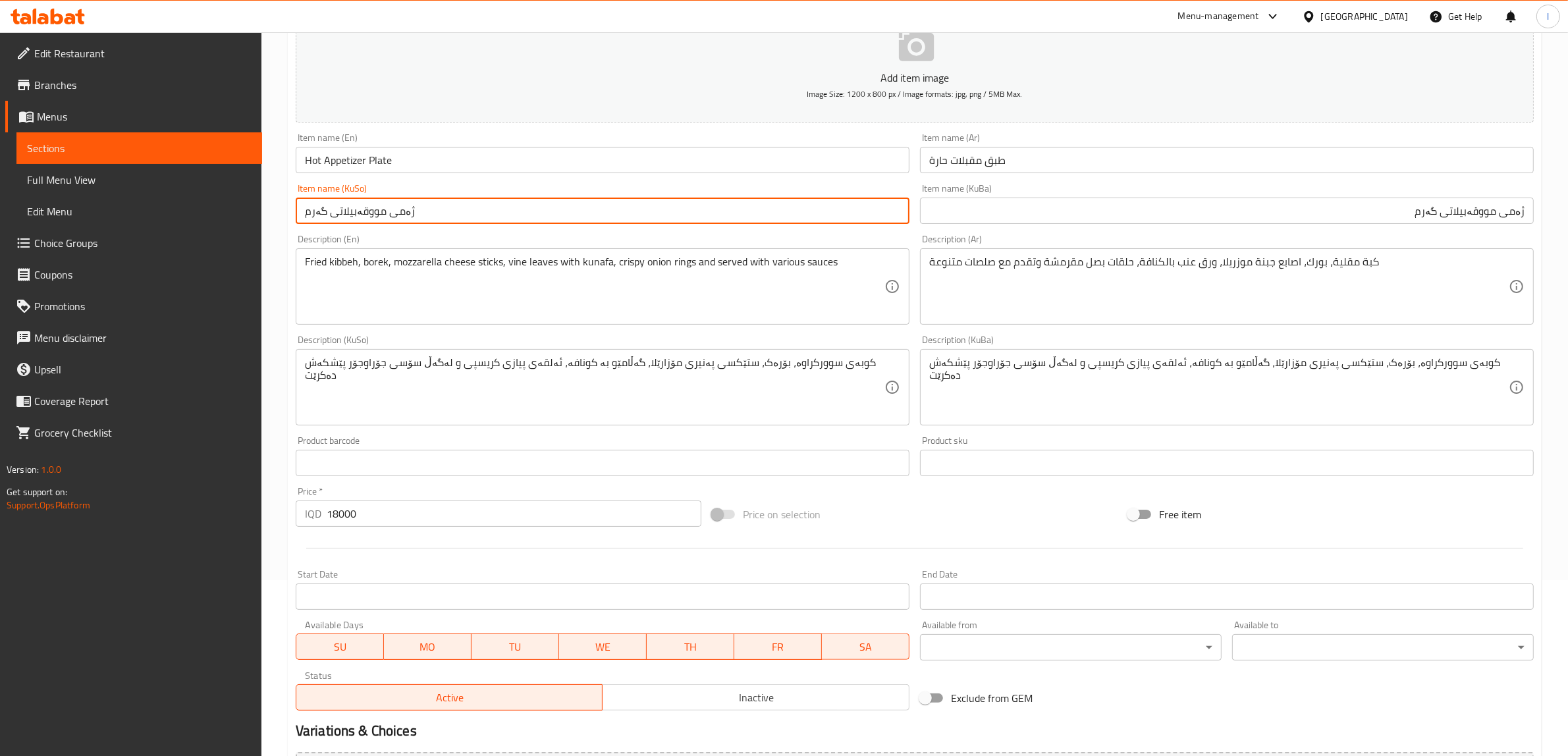
scroll to position [323, 0]
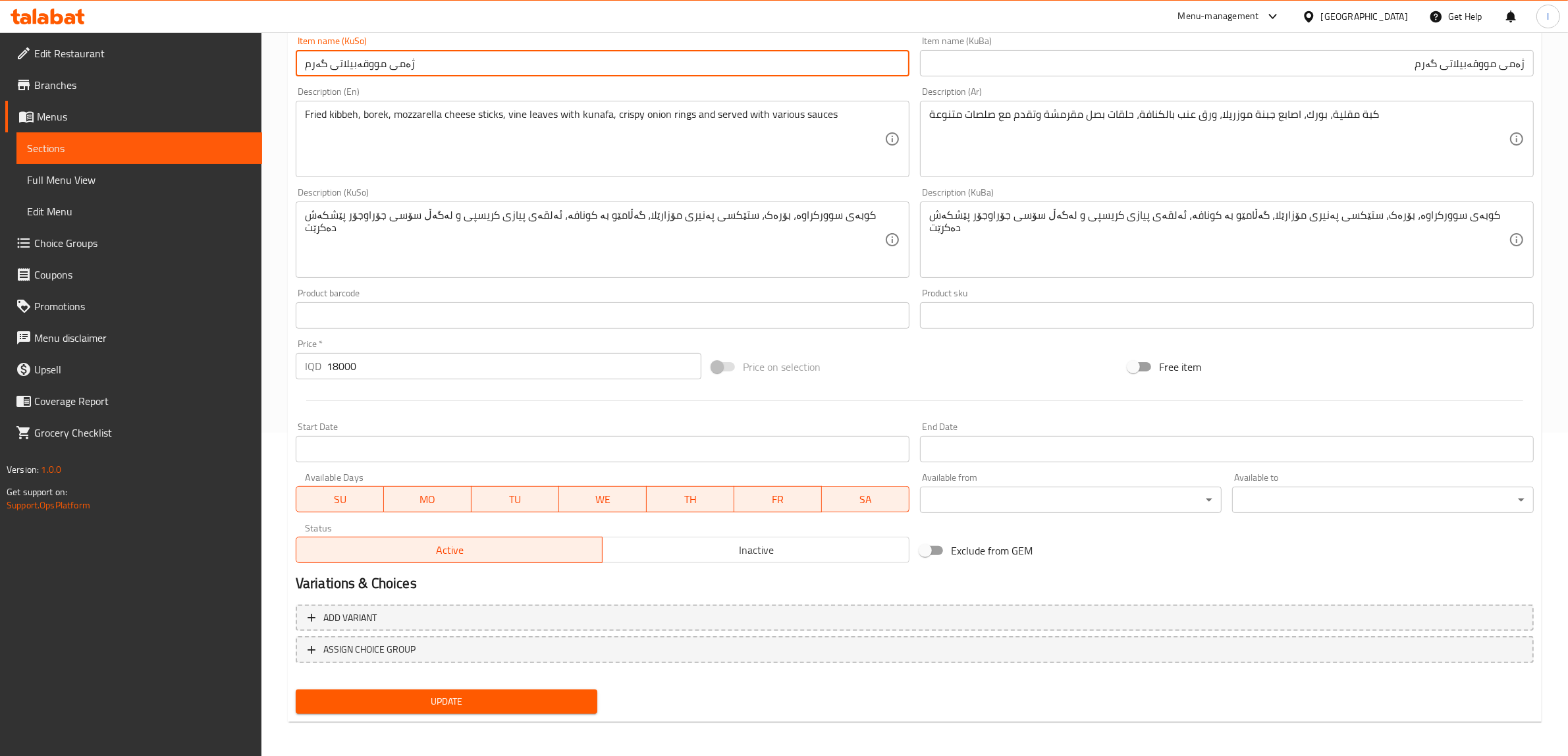
type input "ژەمی مووقەبیلاتی گەرم"
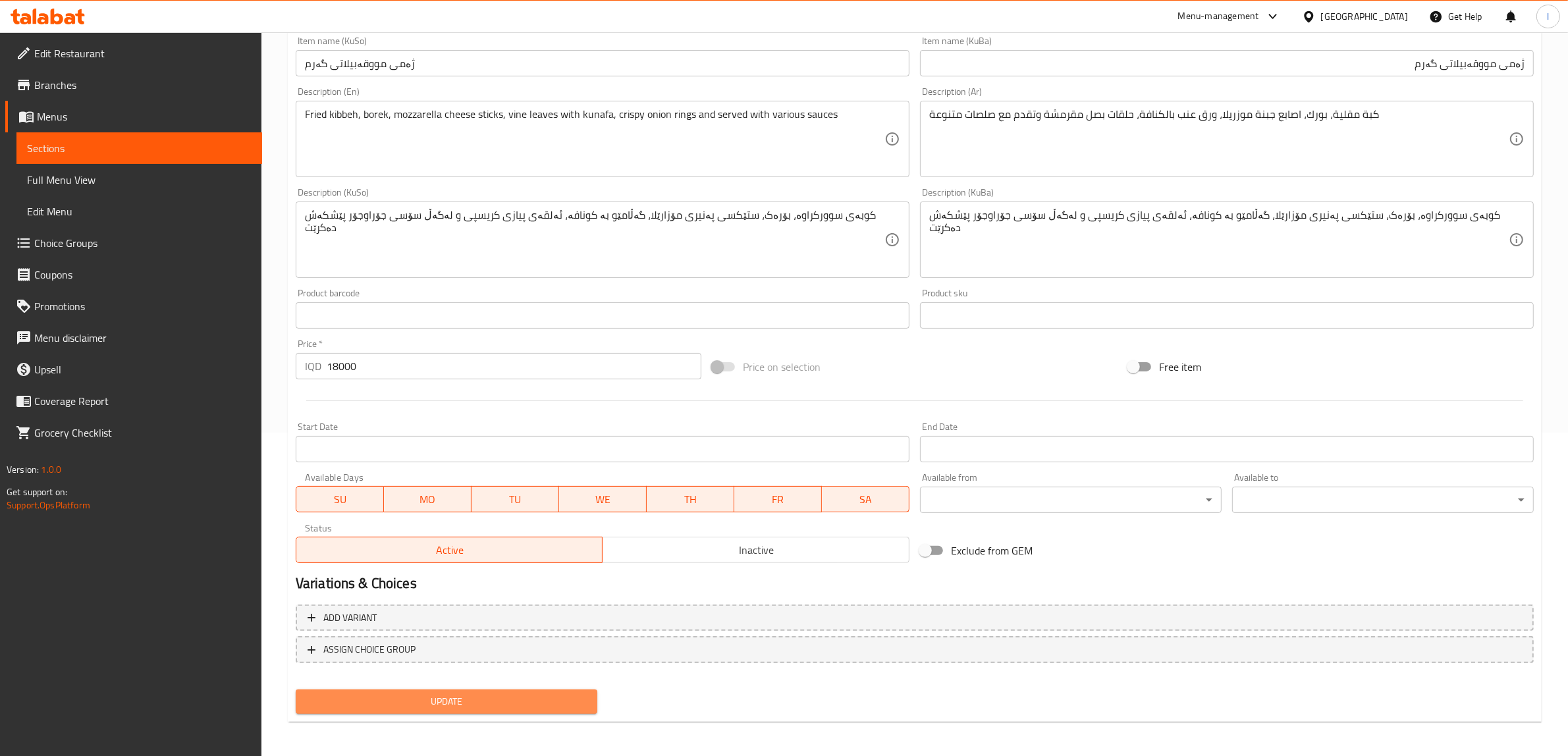
click at [477, 693] on span "Update" at bounding box center [446, 701] width 280 height 17
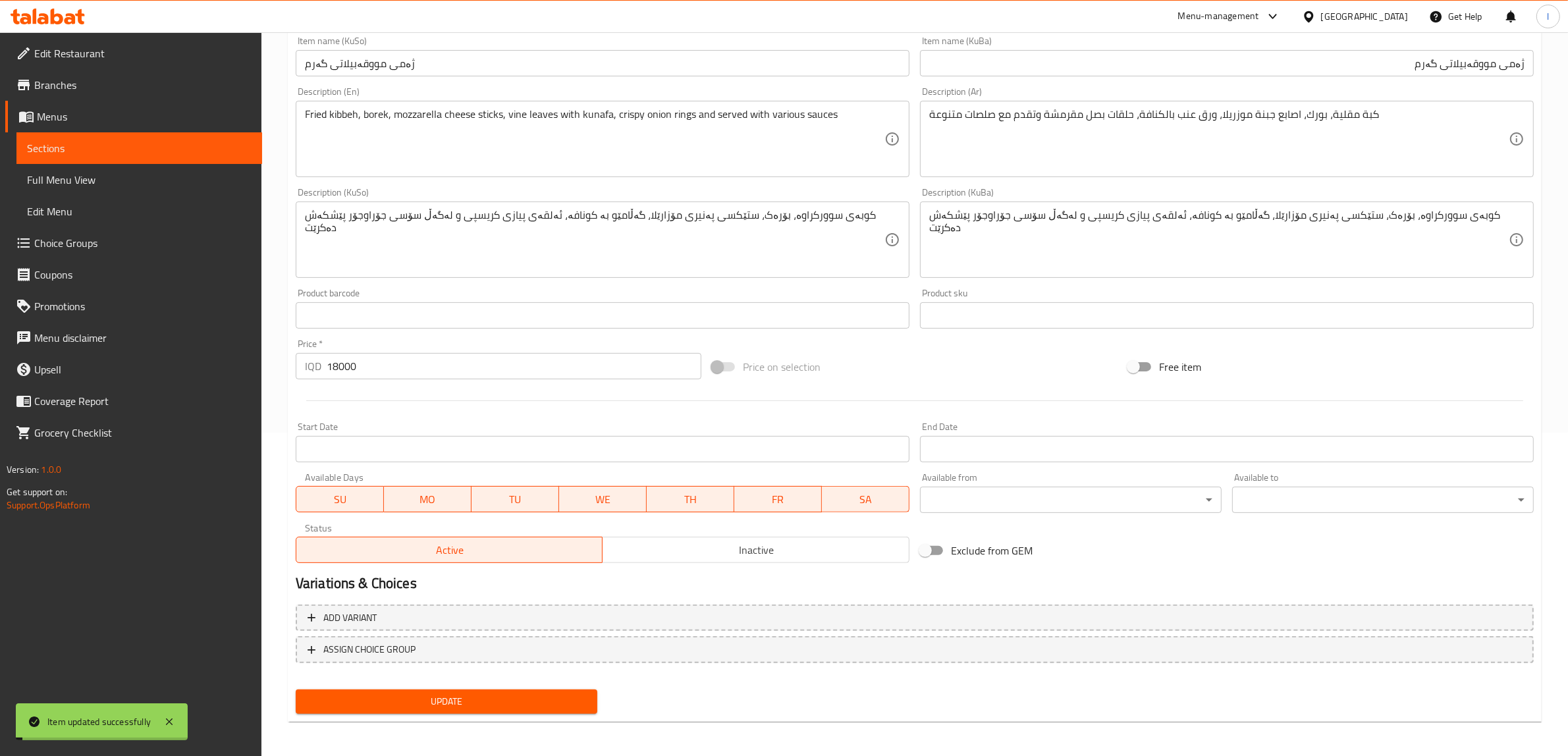
click at [94, 149] on span "Sections" at bounding box center [139, 148] width 224 height 16
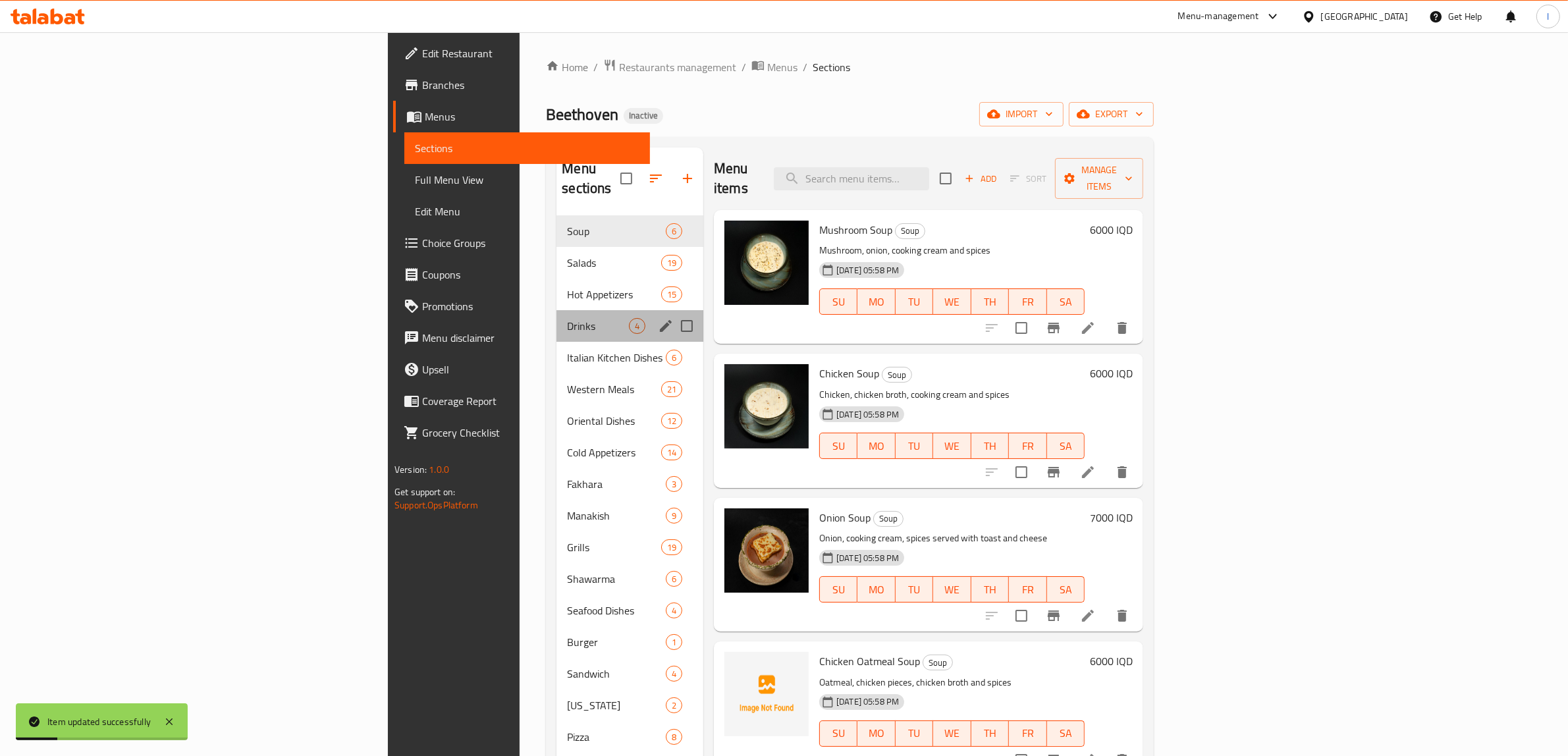
click at [556, 310] on div "Drinks 4" at bounding box center [629, 326] width 147 height 32
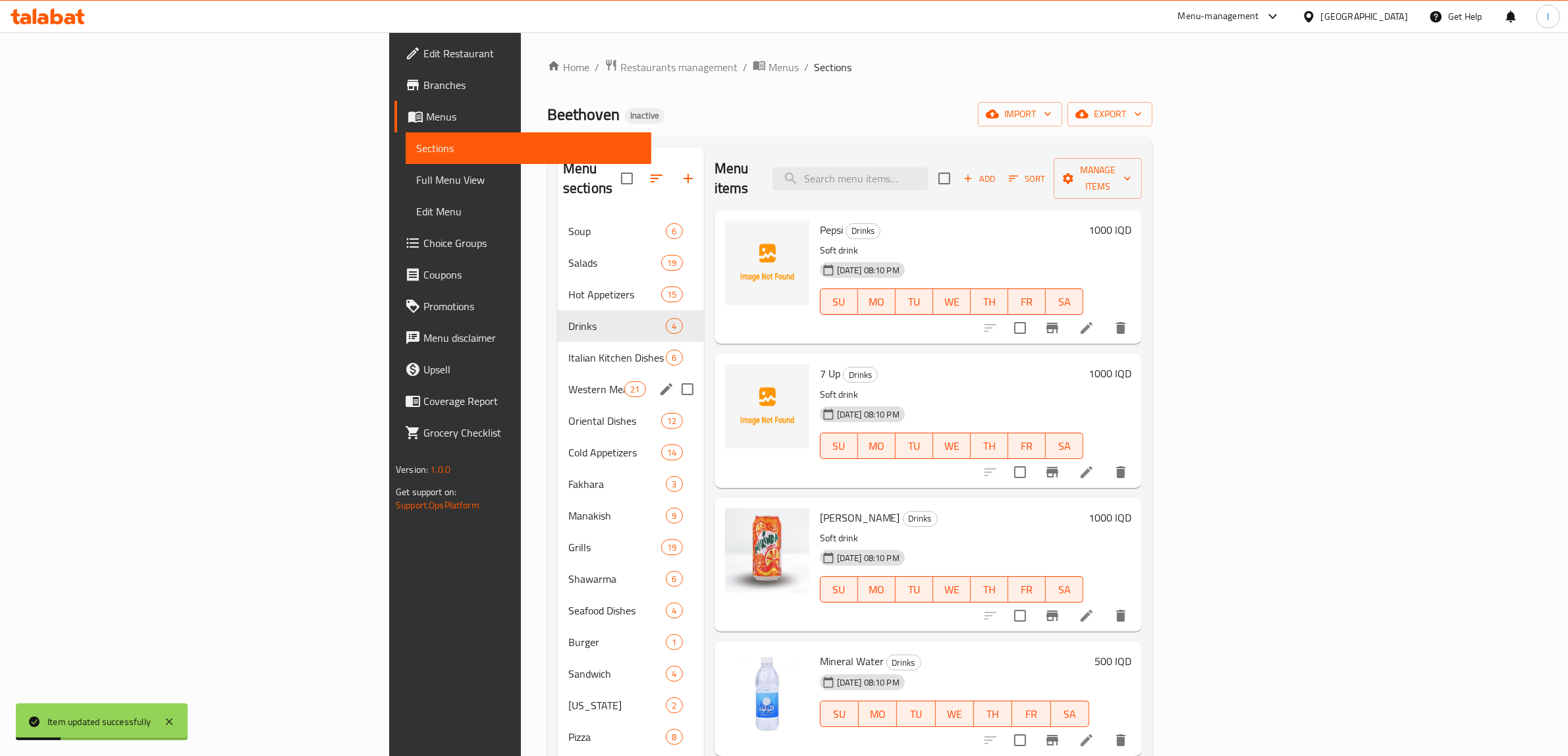
click at [558, 374] on div "Western Meals 21" at bounding box center [630, 389] width 146 height 32
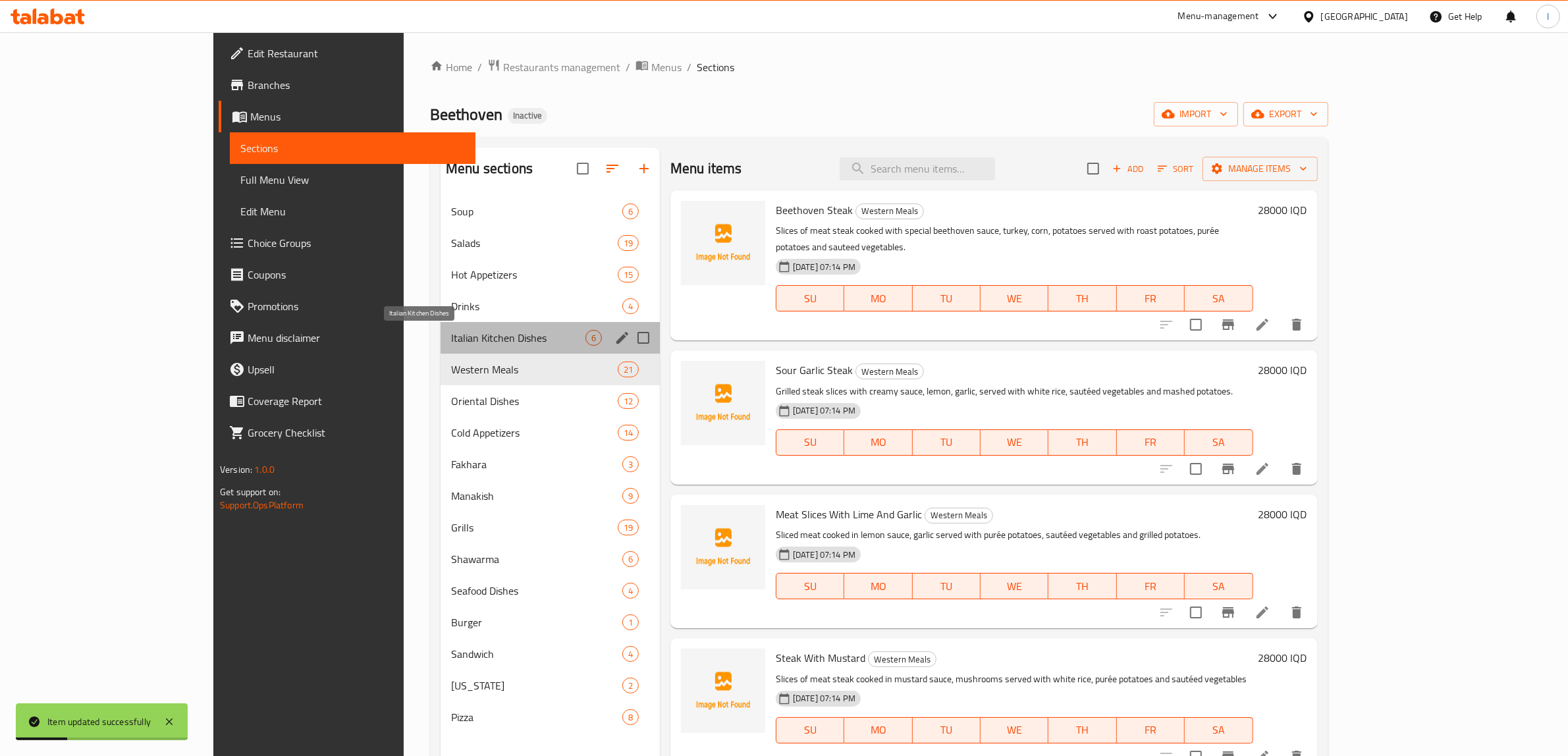
click at [451, 336] on span "Italian Kitchen Dishes" at bounding box center [518, 338] width 134 height 16
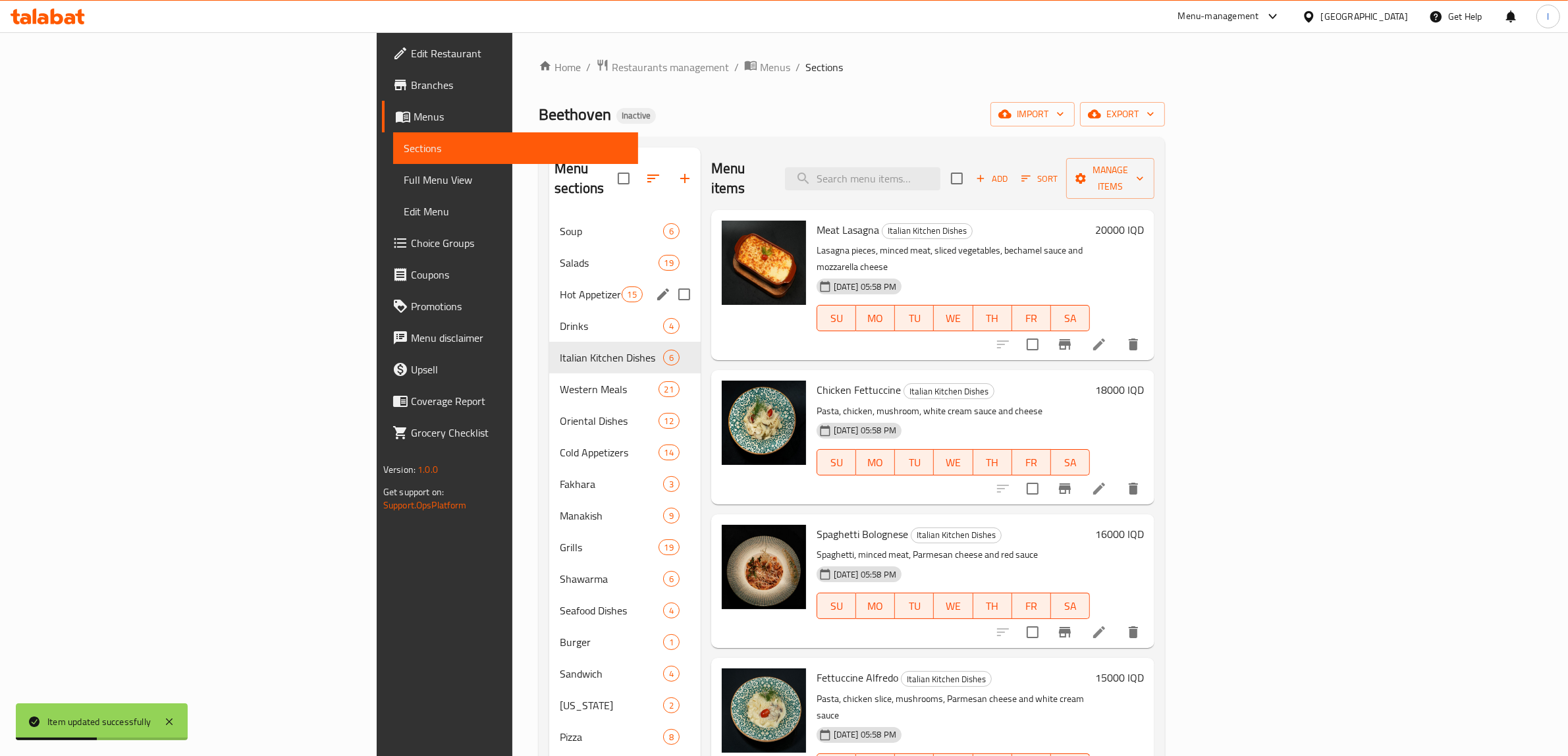
click at [549, 279] on div "Hot Appetizers 15" at bounding box center [624, 295] width 152 height 32
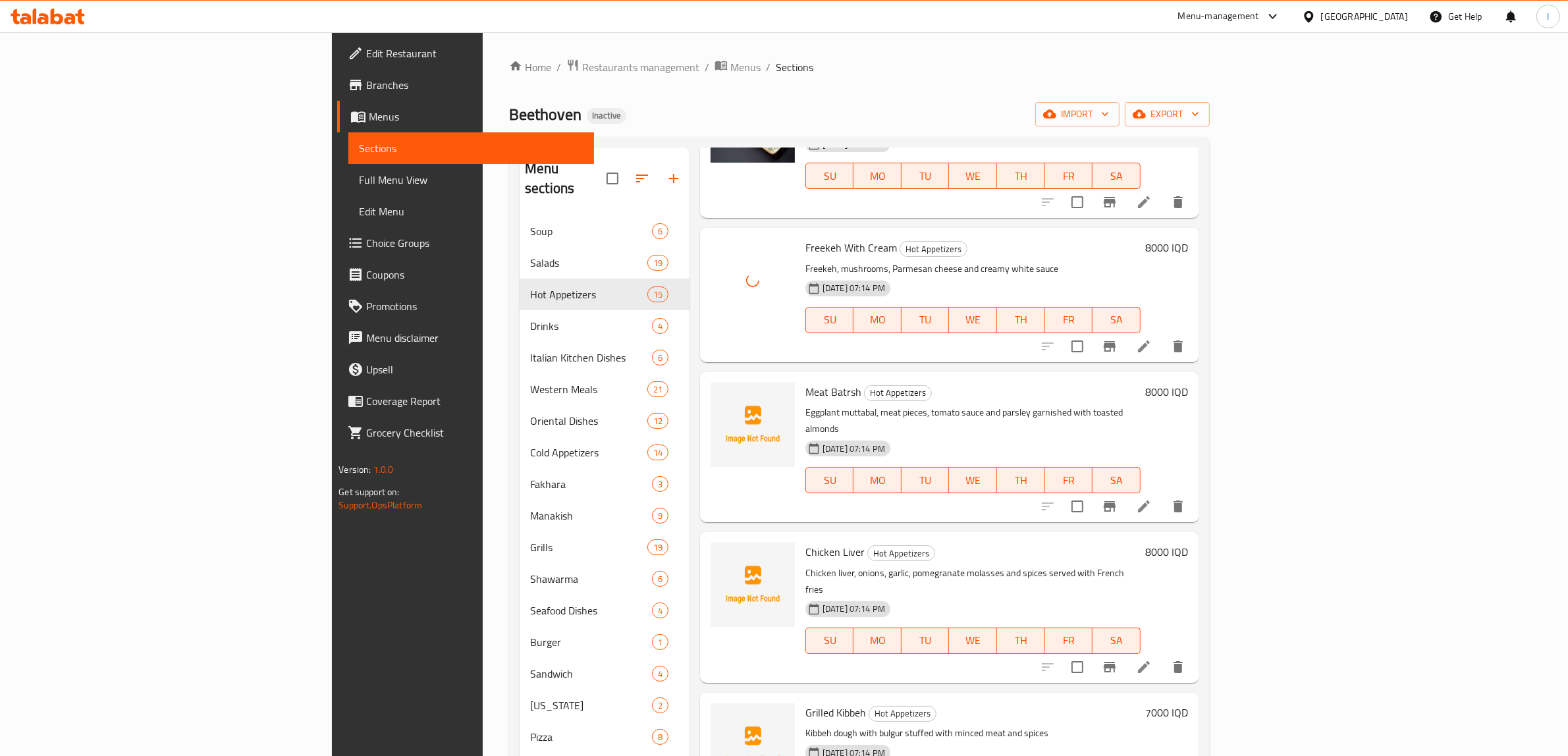
scroll to position [824, 0]
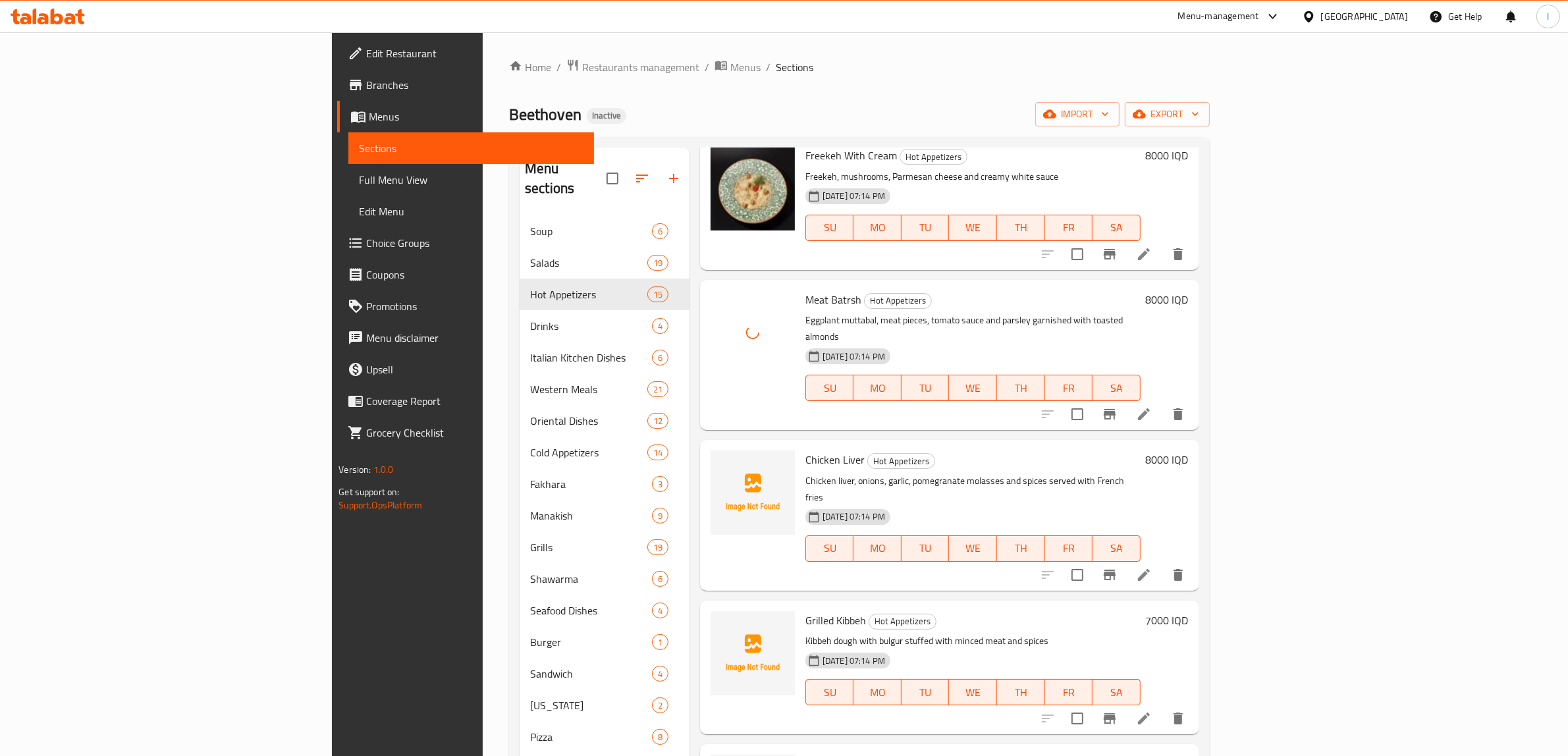
click at [806, 450] on span "Chicken Liver" at bounding box center [835, 459] width 59 height 19
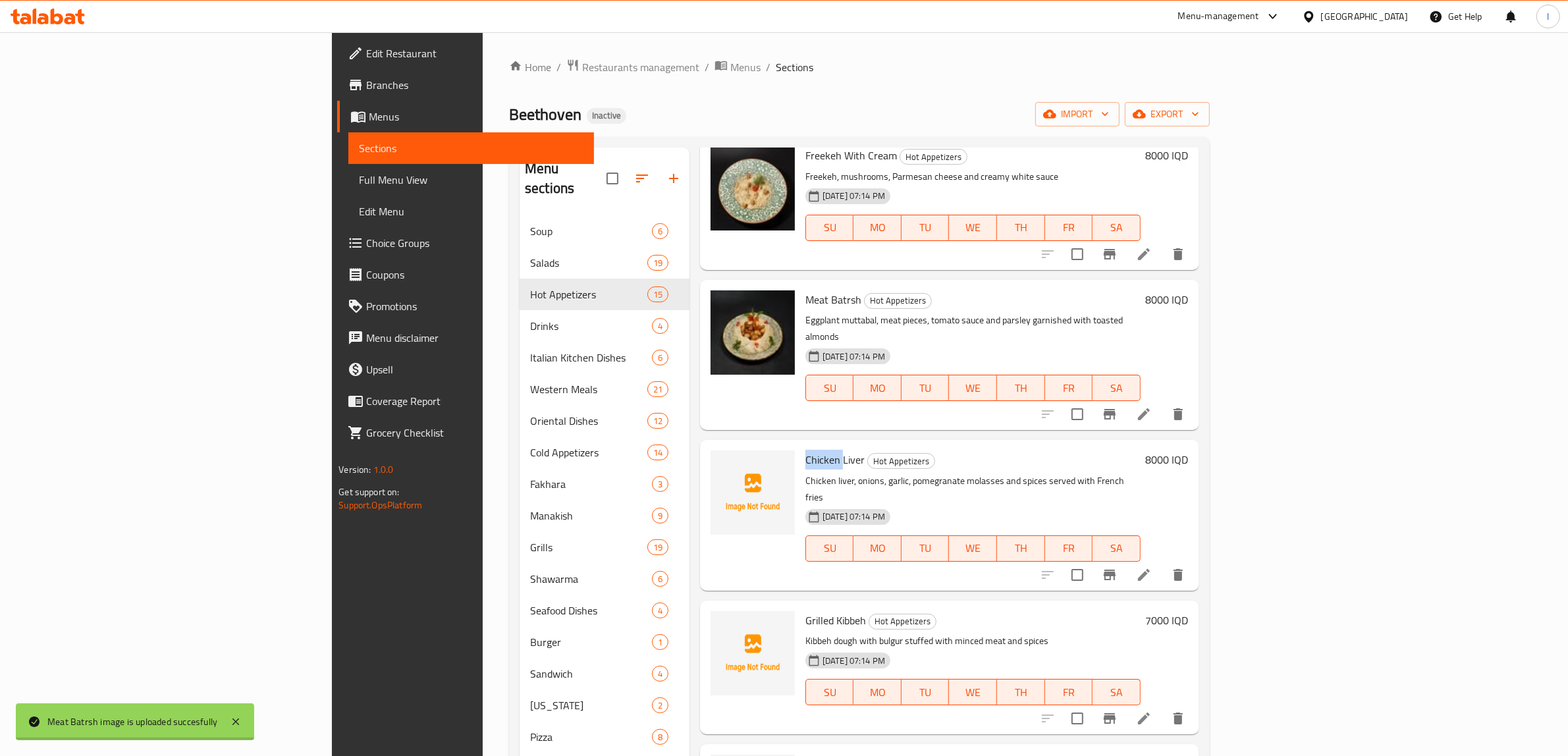
click at [806, 450] on span "Chicken Liver" at bounding box center [835, 459] width 59 height 19
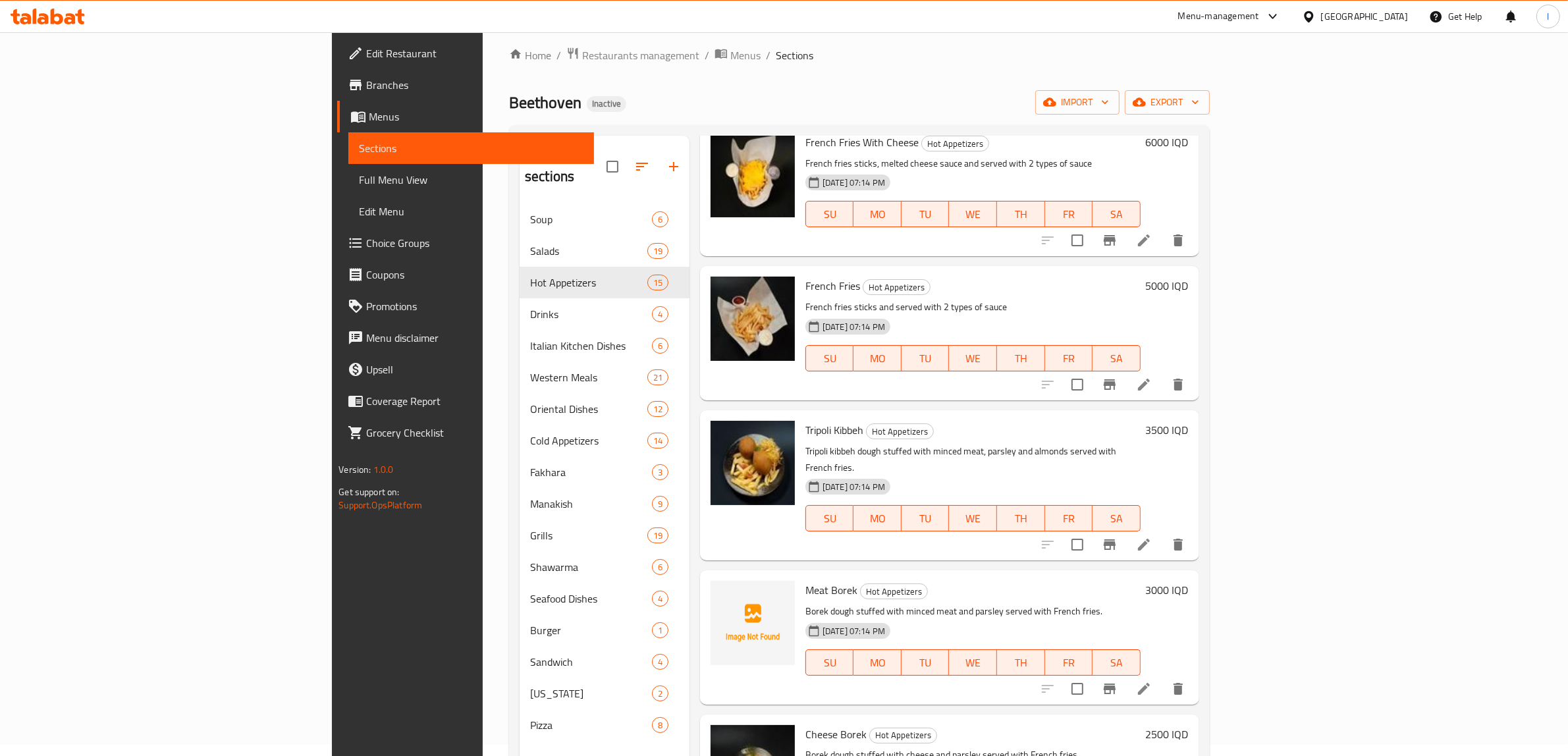
scroll to position [165, 0]
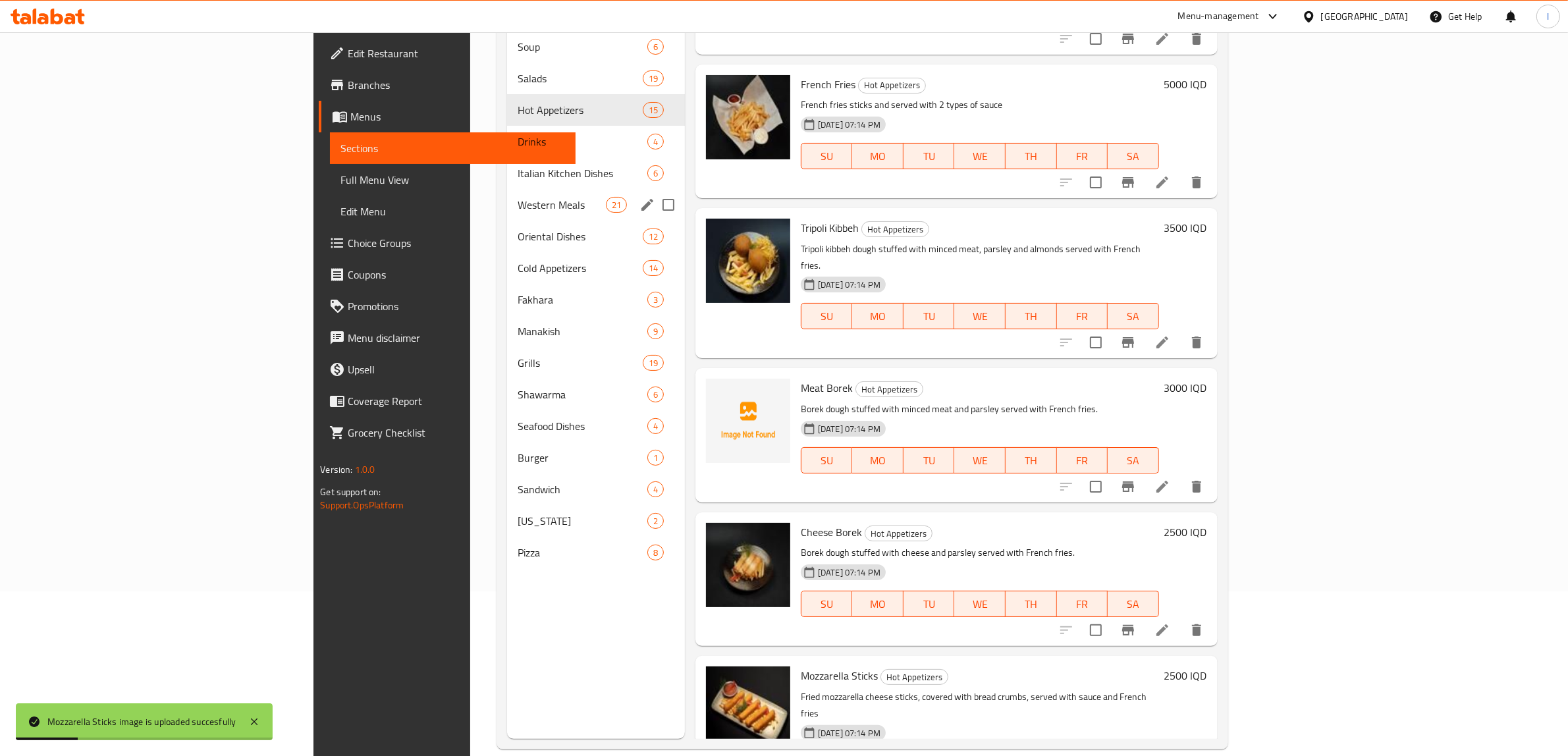
click at [517, 205] on span "Western Meals" at bounding box center [561, 205] width 88 height 16
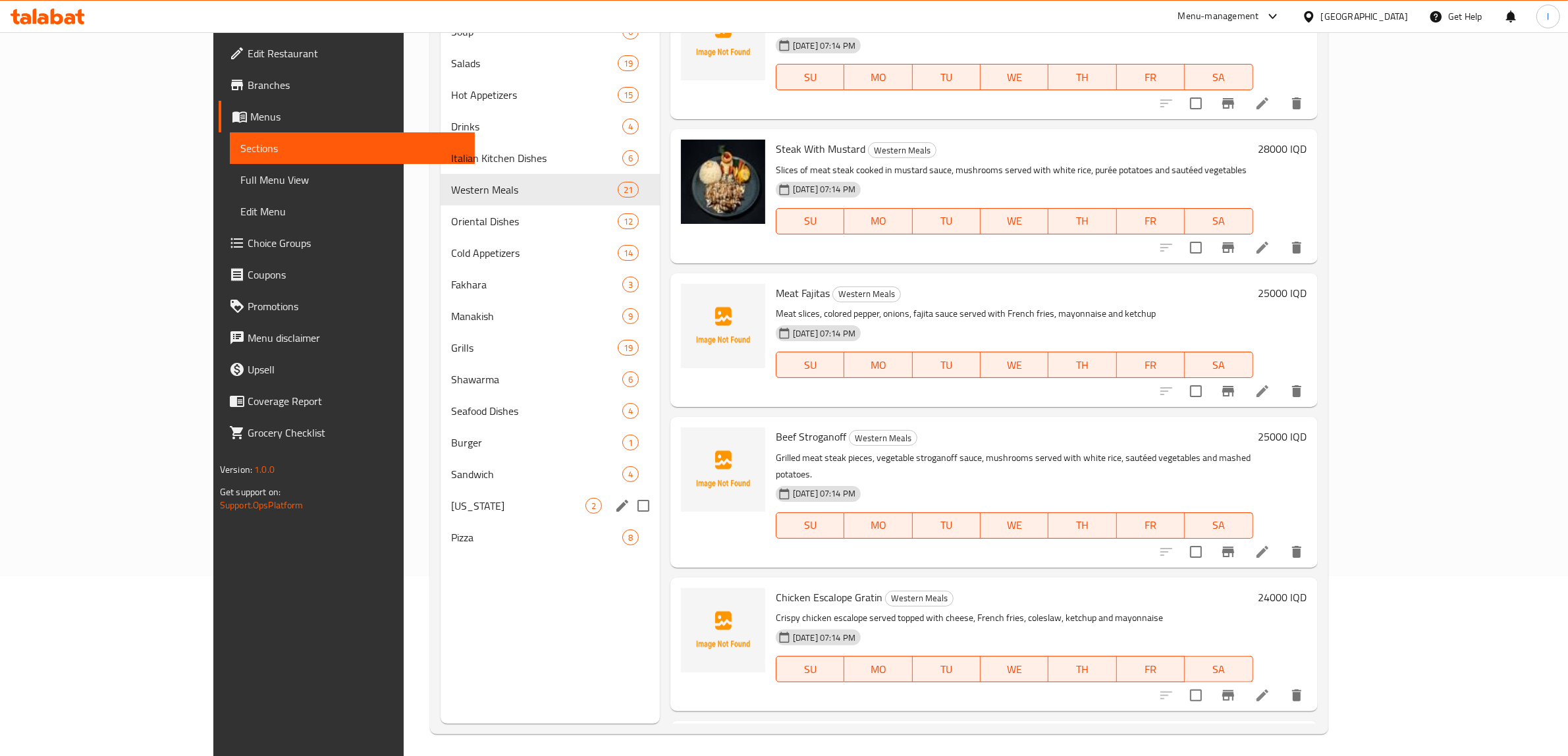
scroll to position [185, 0]
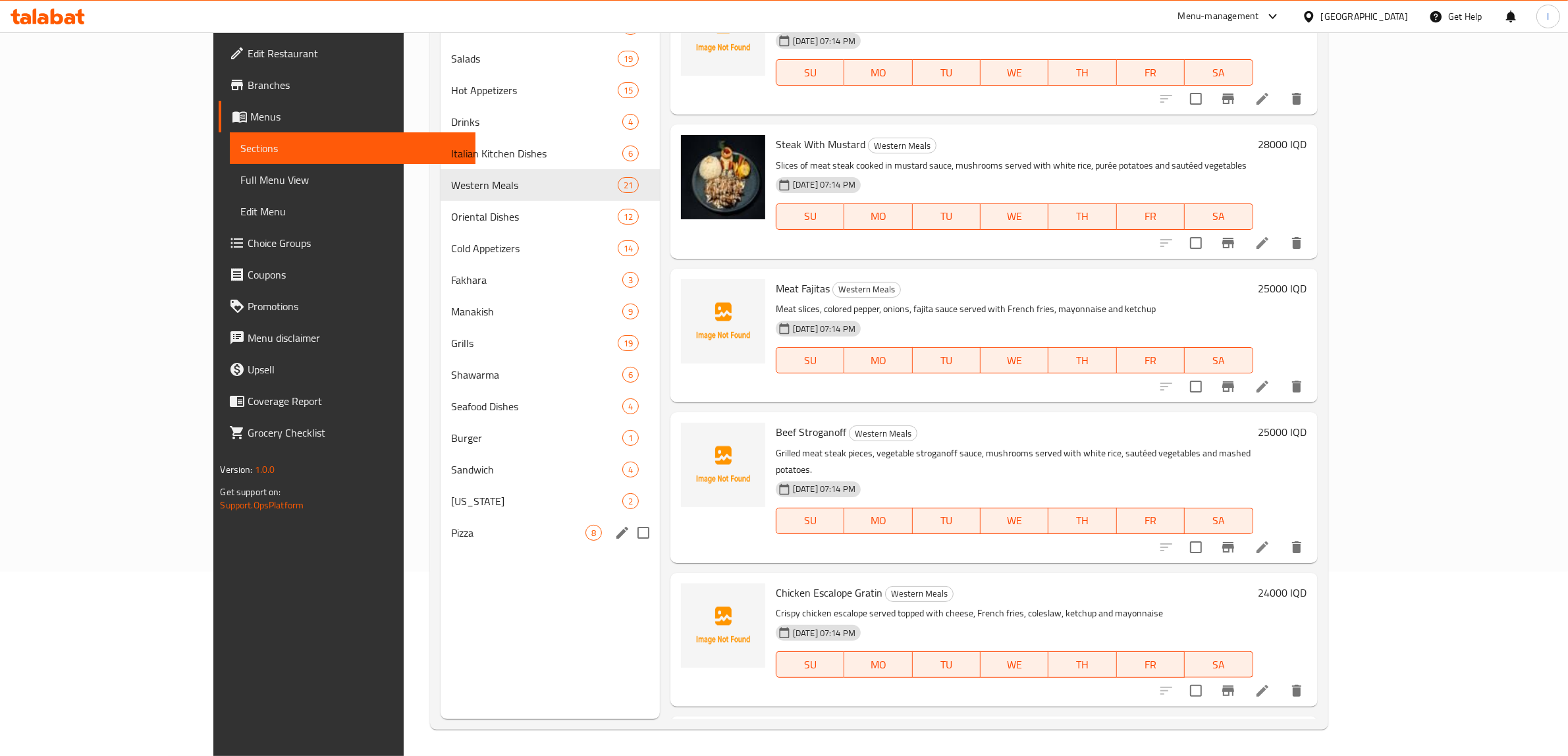
click at [456, 496] on span "[US_STATE]" at bounding box center [537, 501] width 171 height 16
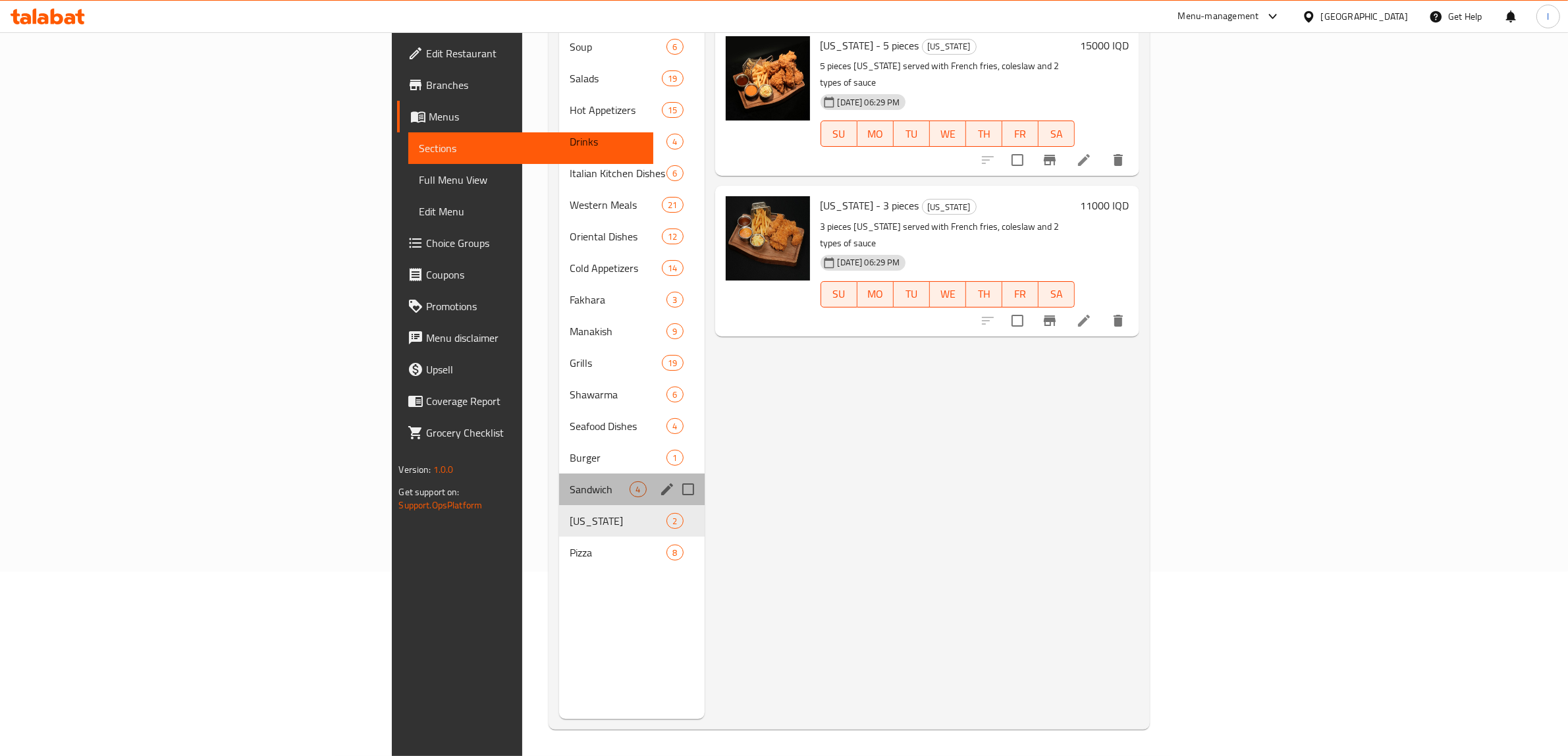
click at [559, 474] on div "Sandwich 4" at bounding box center [632, 489] width 145 height 32
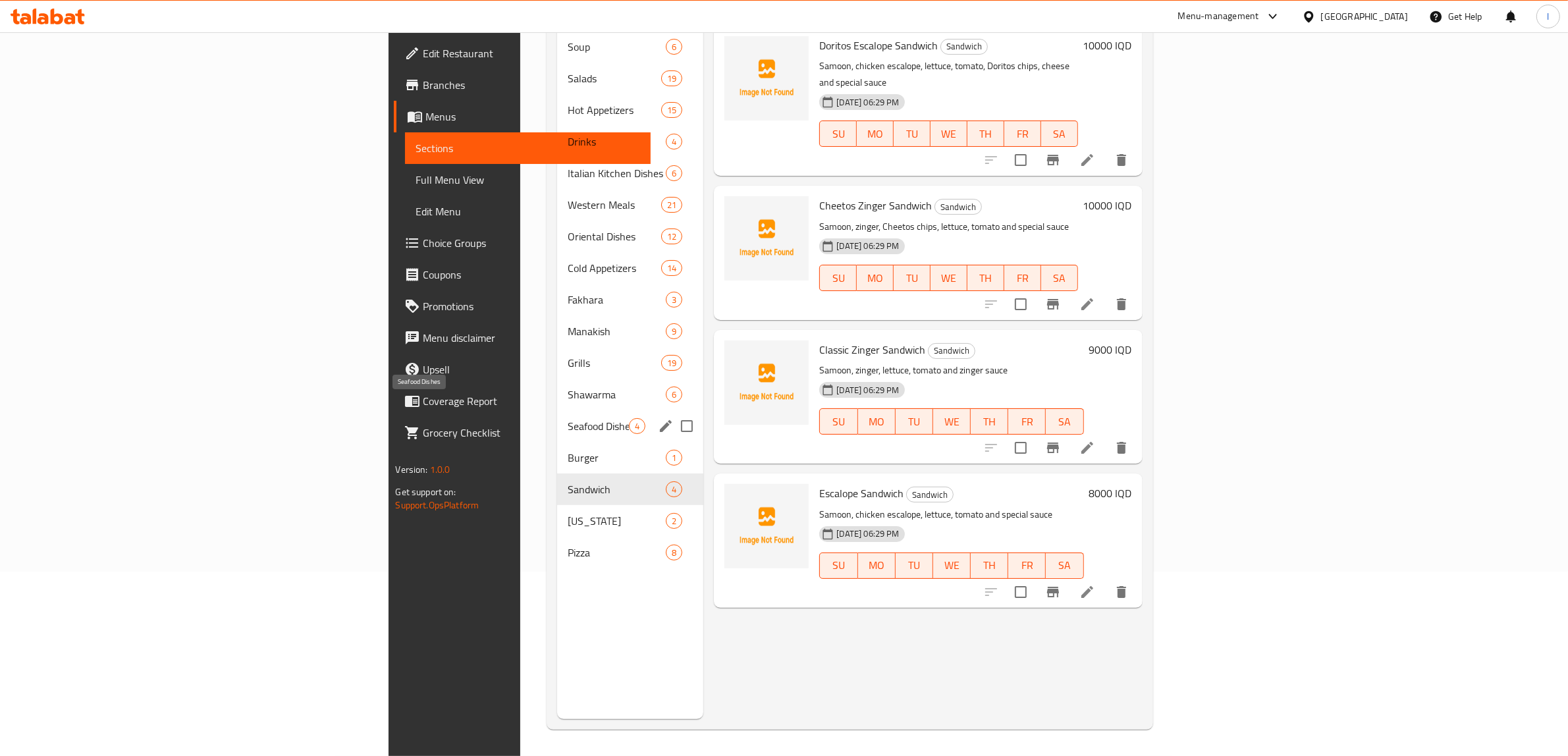
click at [568, 418] on span "Seafood Dishes" at bounding box center [598, 426] width 61 height 16
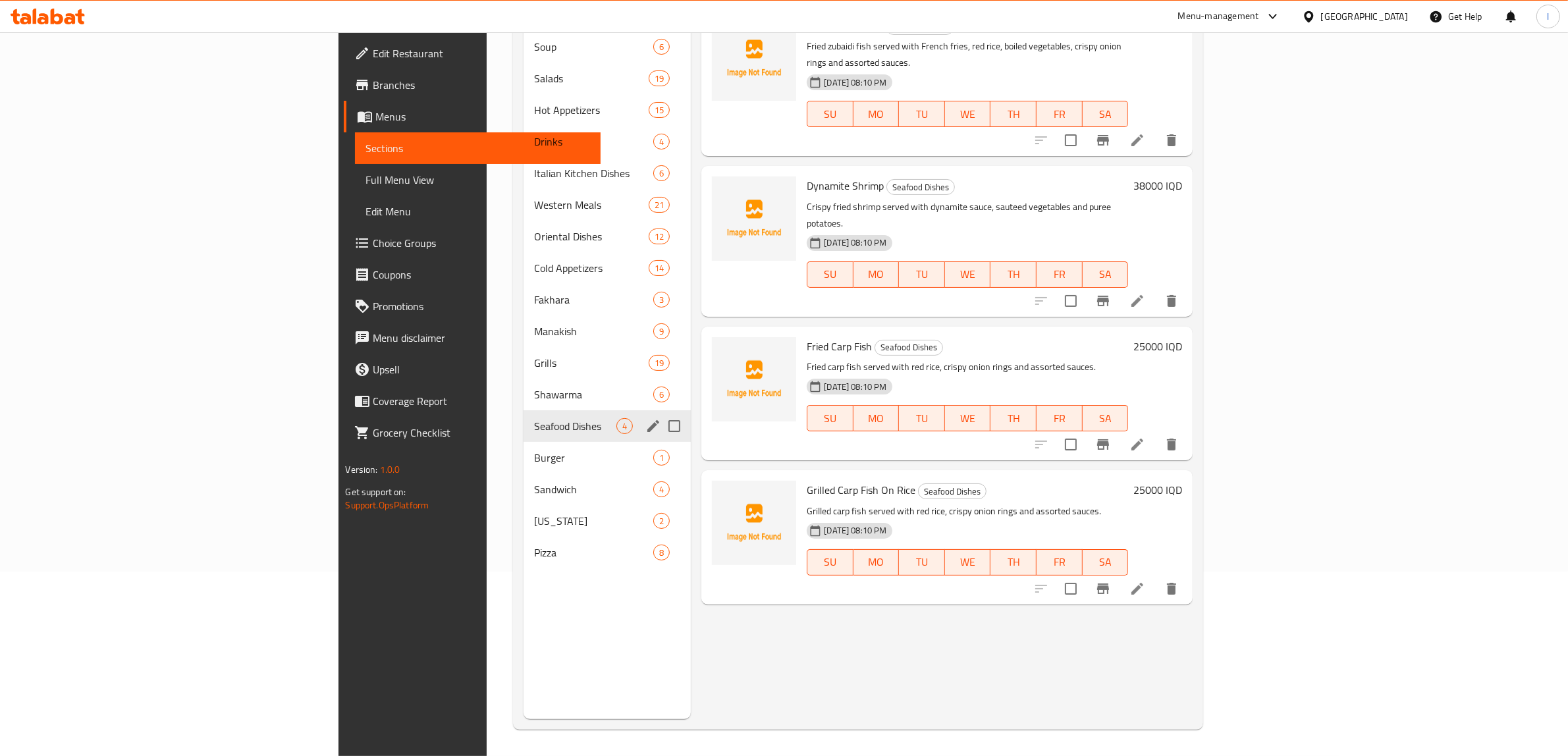
click at [534, 387] on span "Shawarma" at bounding box center [594, 395] width 119 height 16
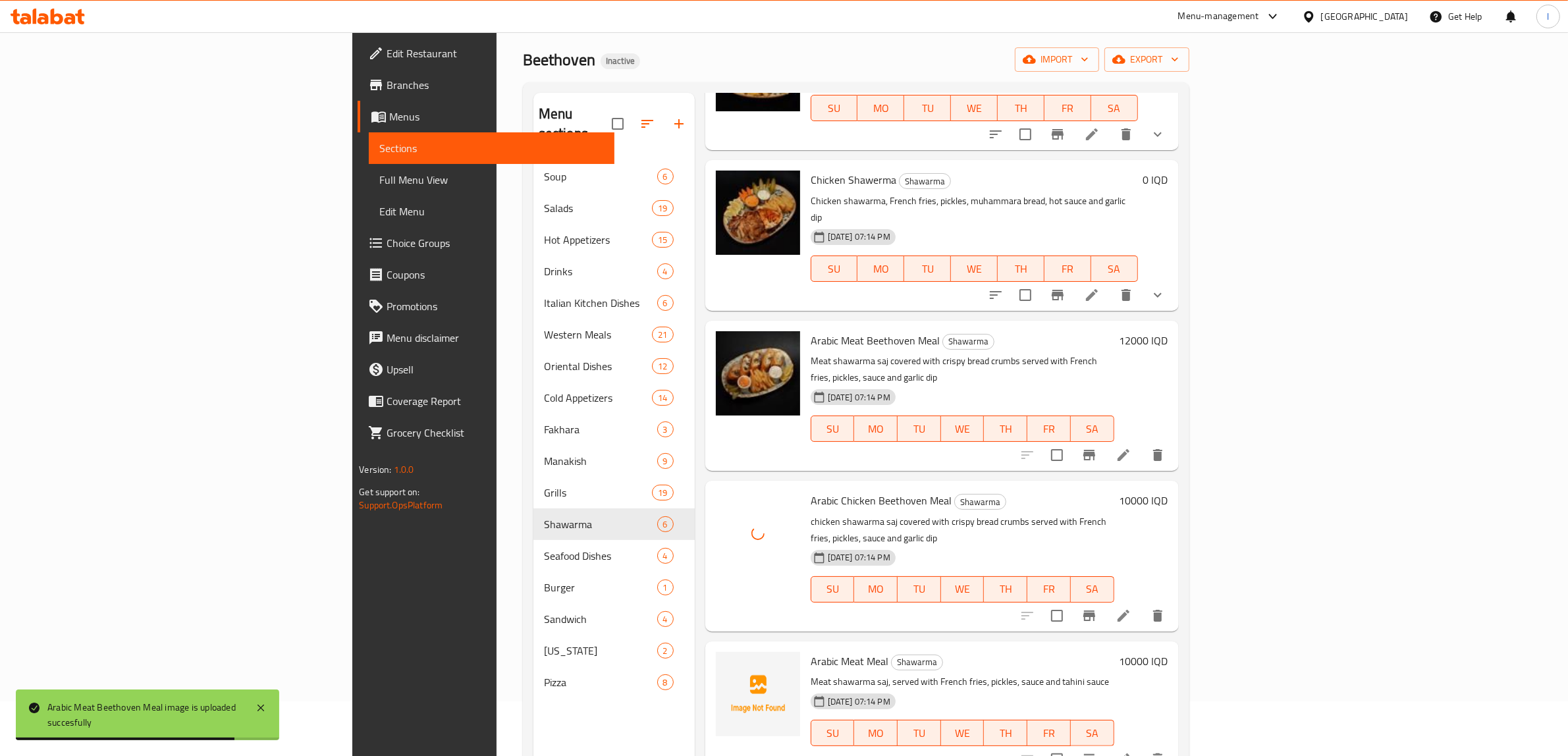
scroll to position [165, 0]
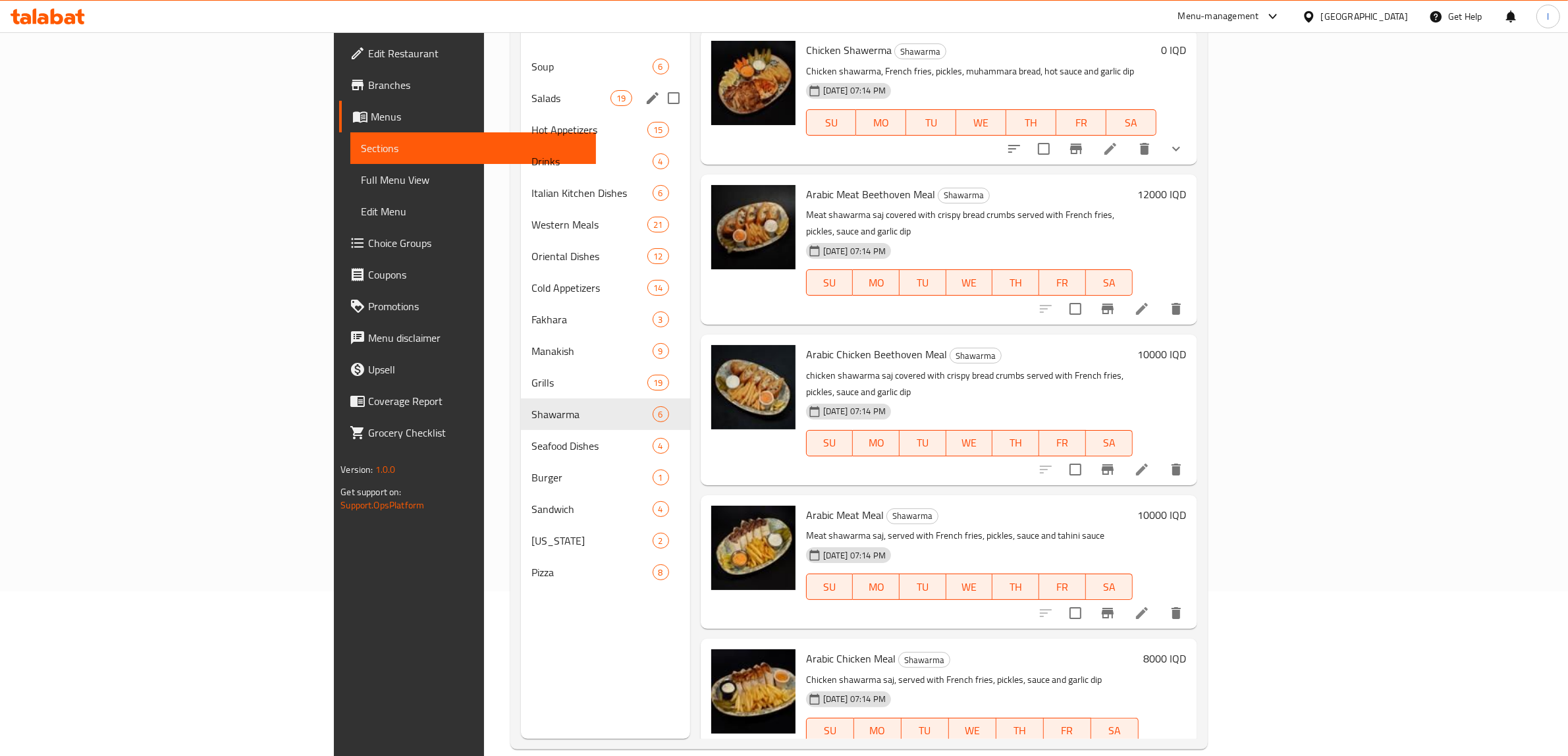
click at [532, 59] on span "Soup" at bounding box center [592, 67] width 121 height 16
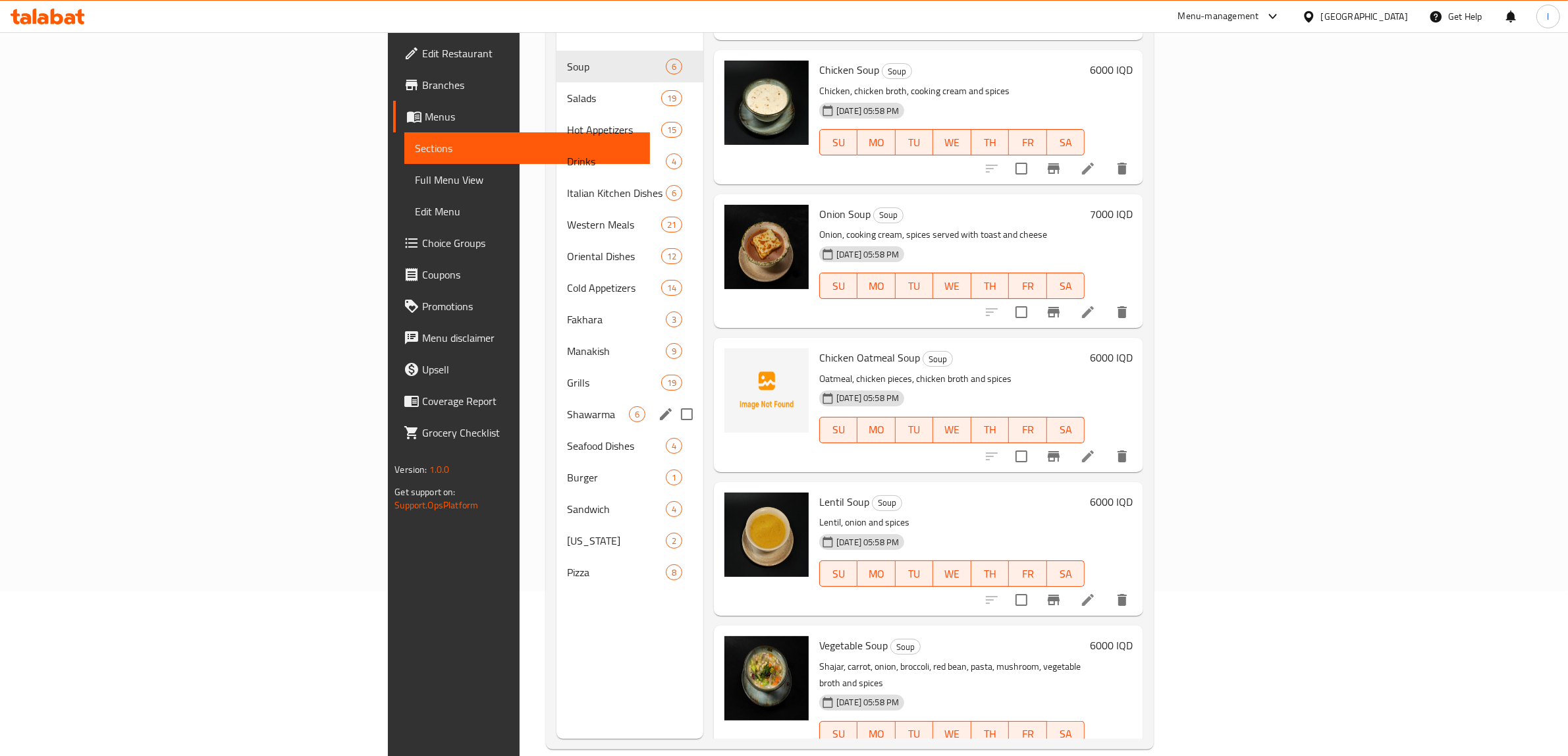
click at [556, 404] on div "Shawarma 6" at bounding box center [629, 414] width 147 height 32
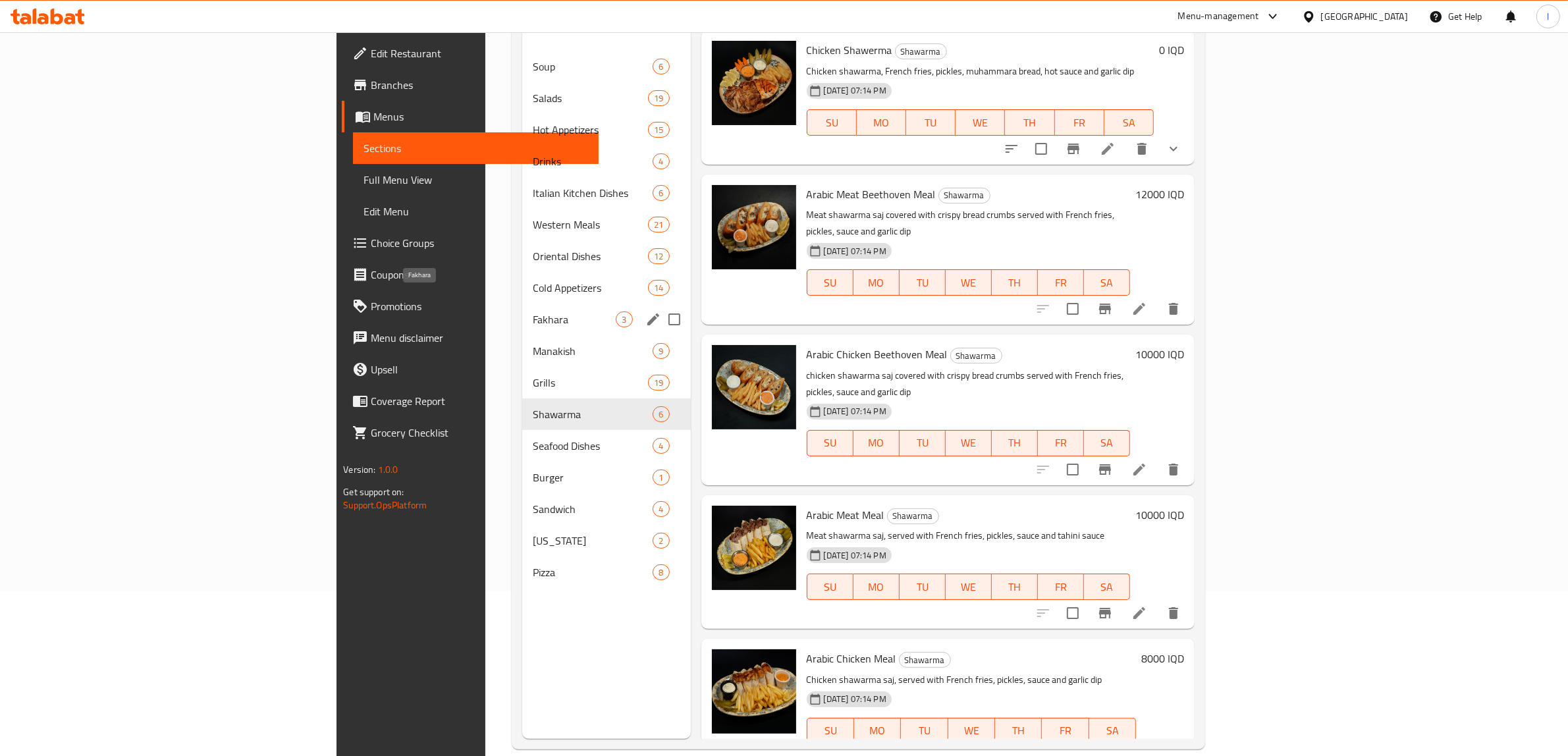
click at [532, 311] on span "Fakhara" at bounding box center [573, 319] width 83 height 16
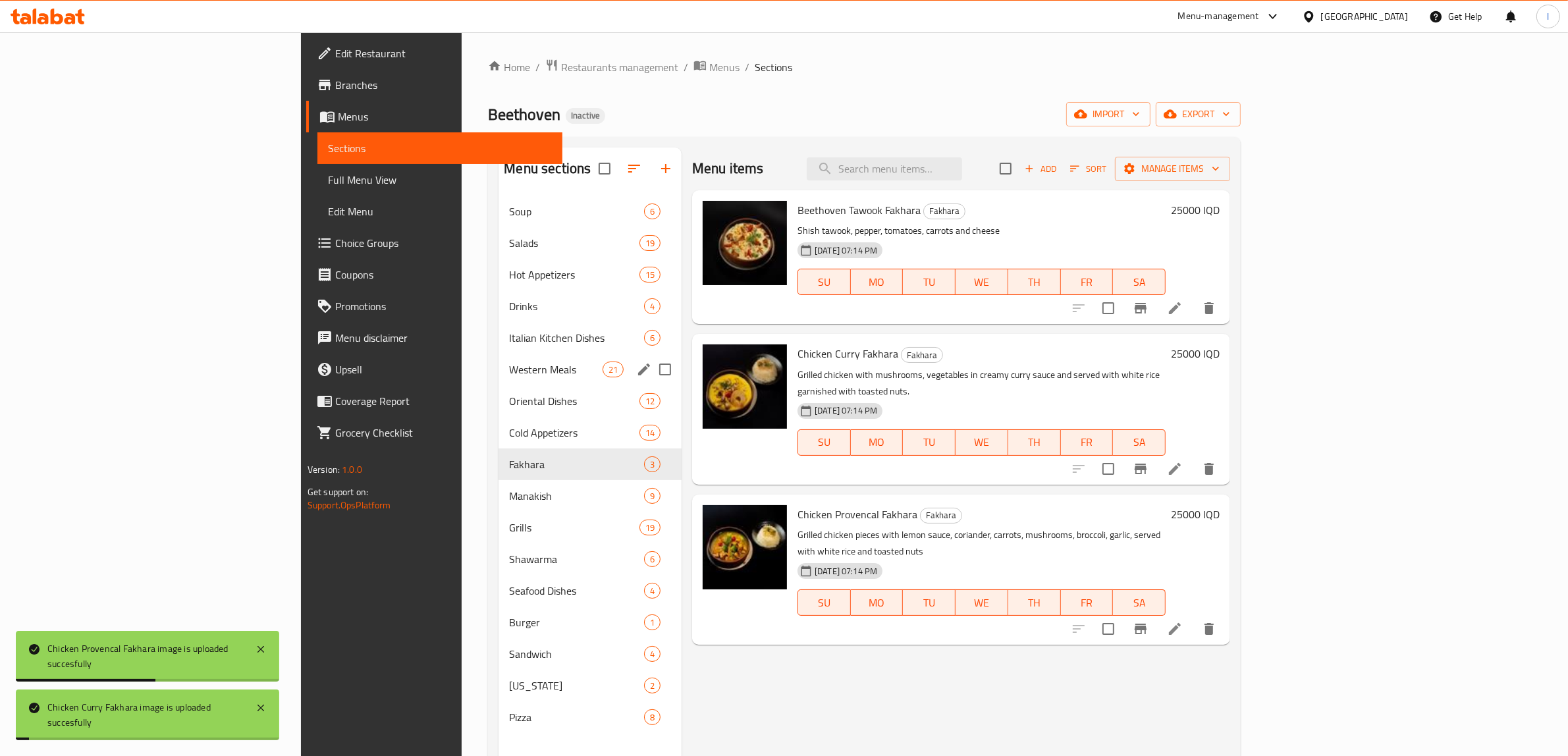
click at [509, 364] on span "Western Meals" at bounding box center [555, 369] width 93 height 16
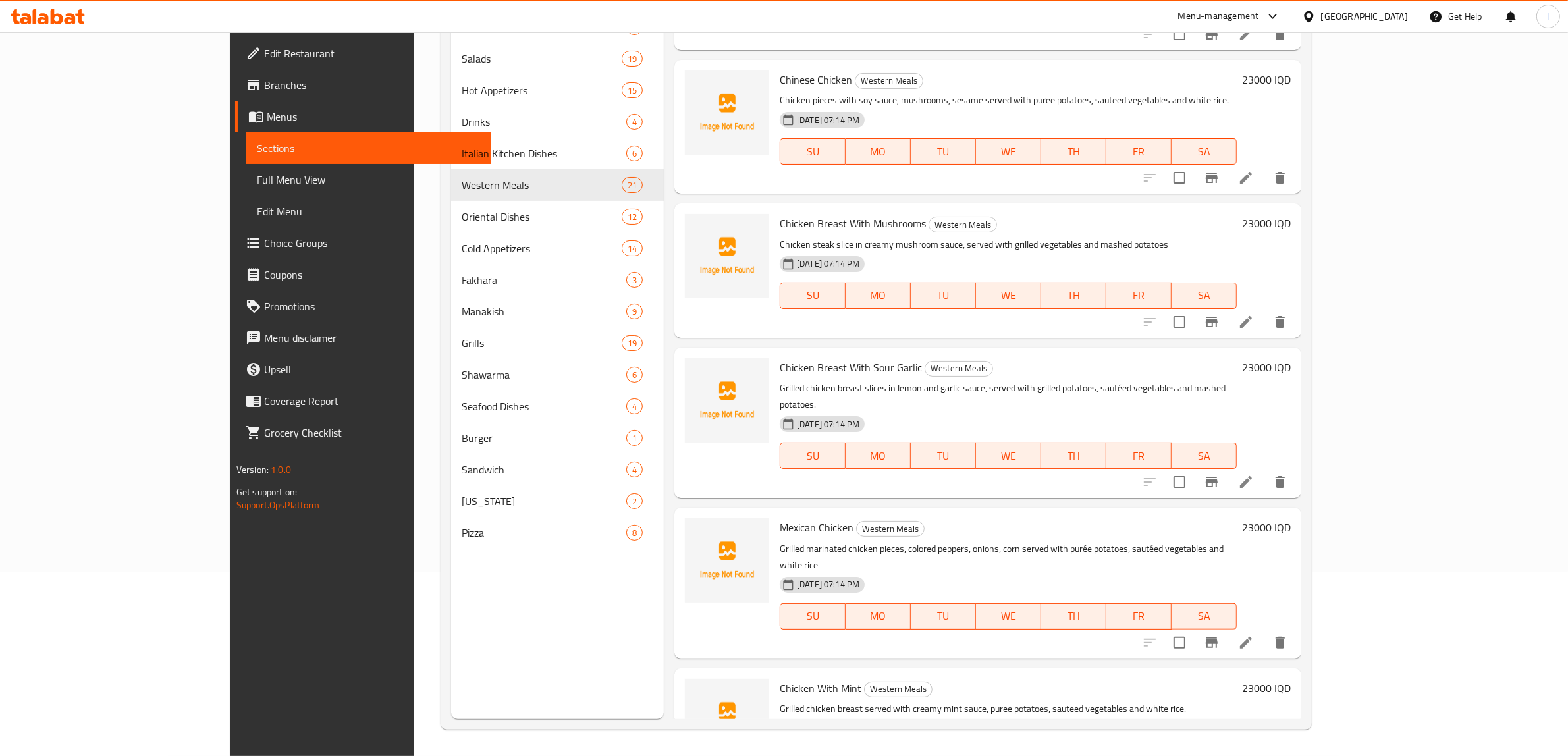
scroll to position [2213, 0]
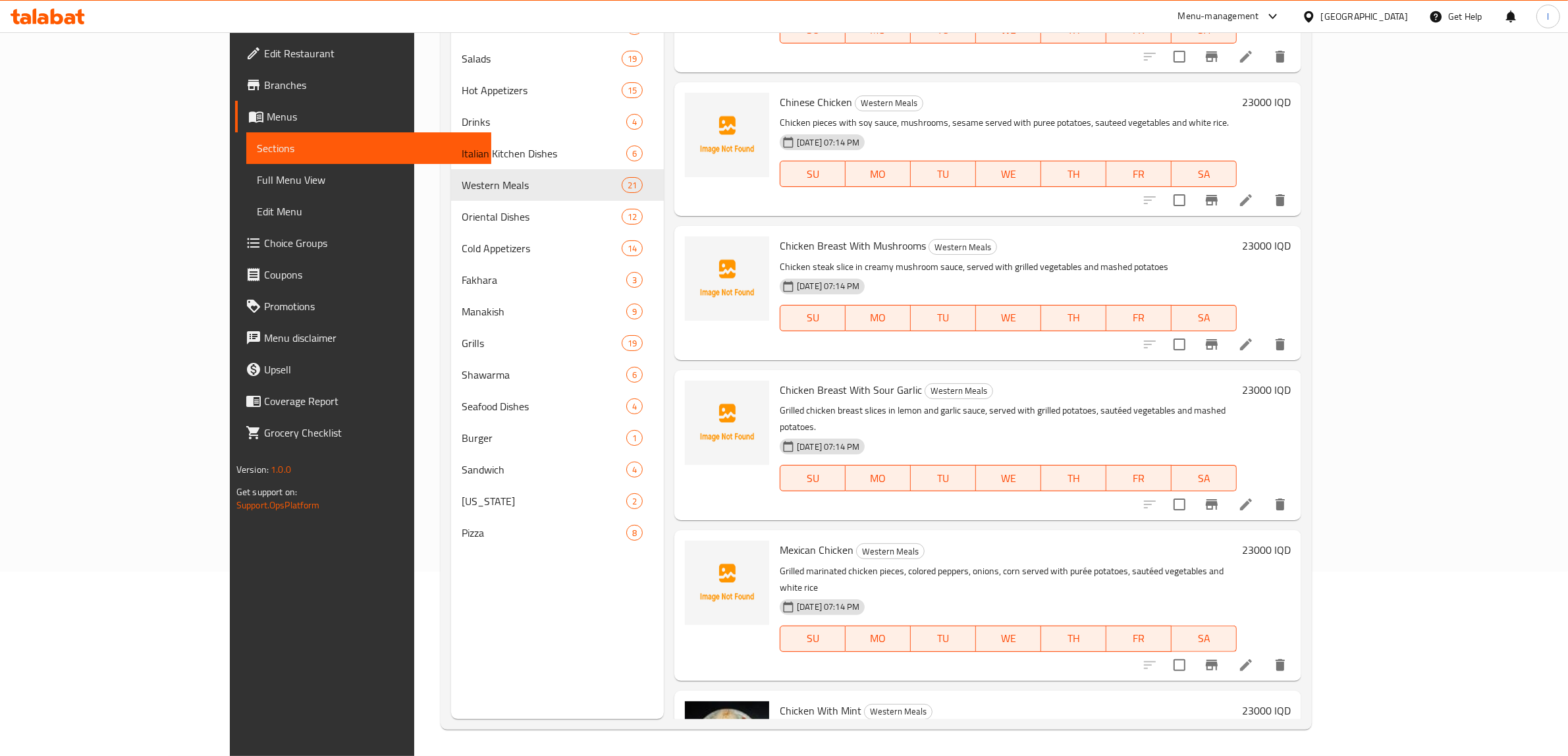
drag, startPoint x: 758, startPoint y: 422, endPoint x: 899, endPoint y: 425, distance: 141.0
click at [898, 563] on p "Grilled marinated chicken pieces, colored peppers, onions, corn served with pur…" at bounding box center [1008, 580] width 457 height 33
click at [899, 563] on p "Grilled marinated chicken pieces, colored peppers, onions, corn served with pur…" at bounding box center [1008, 580] width 457 height 33
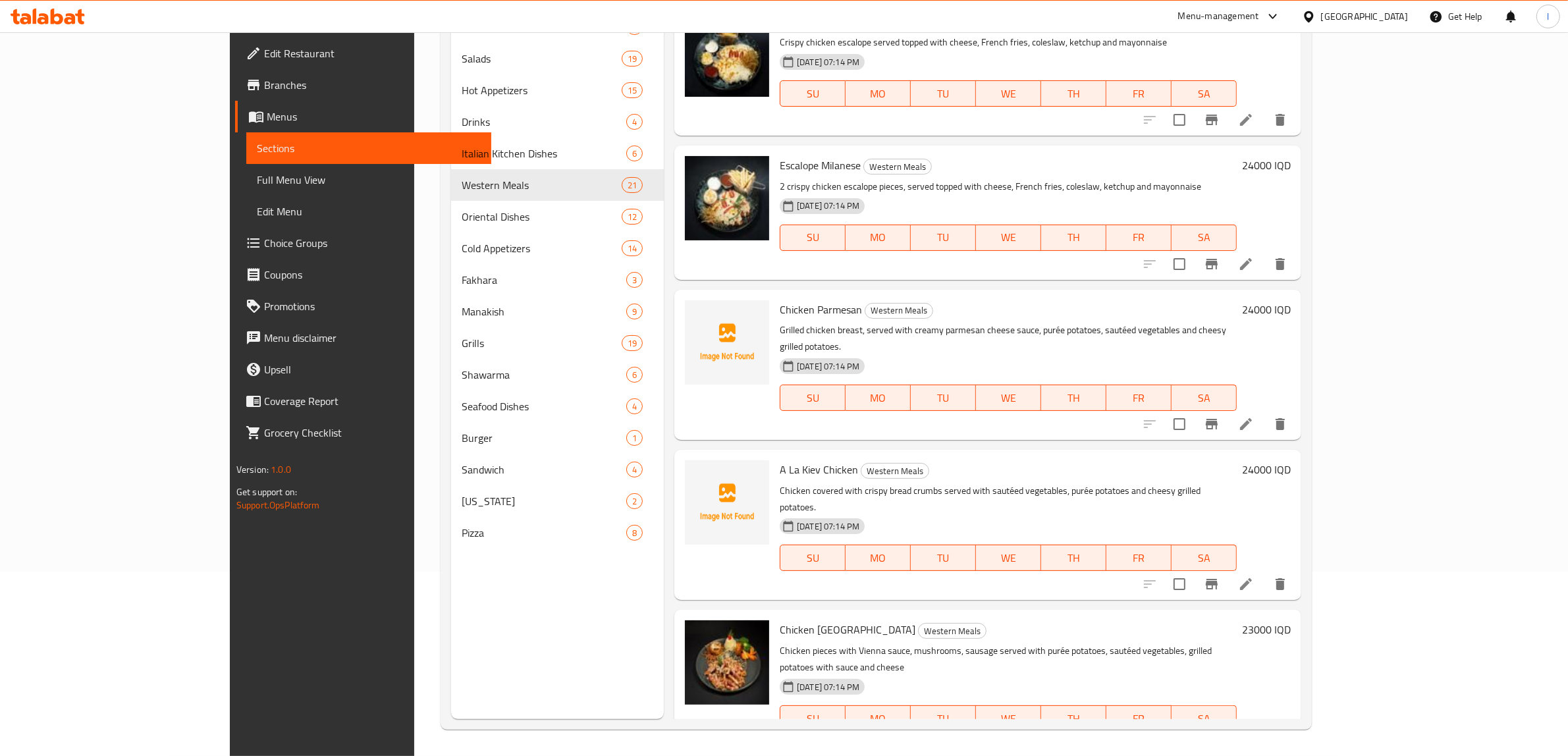
scroll to position [824, 0]
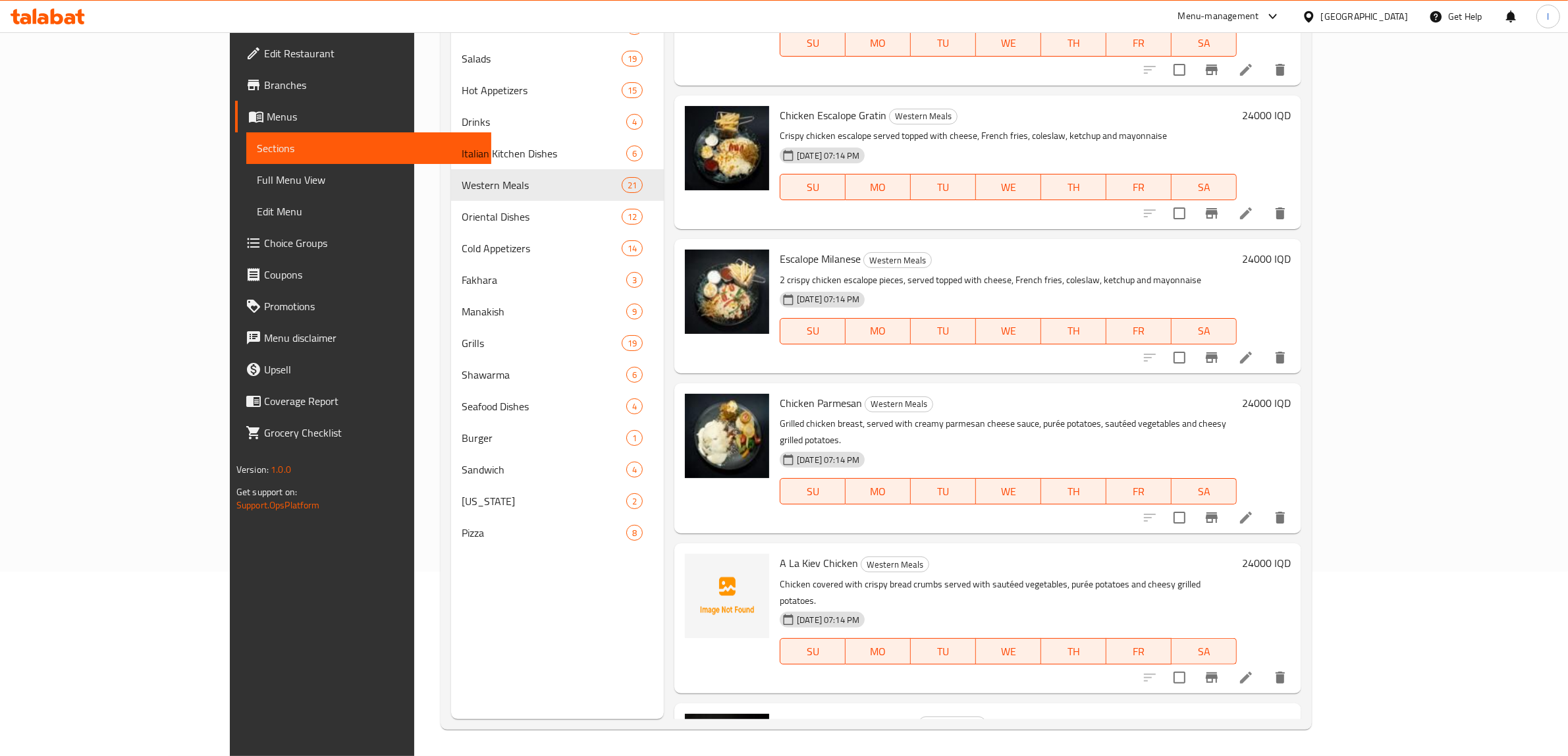
click at [732, 474] on div "Menu items Add Sort Manage items Beethoven Steak Western Meals Slices of meat s…" at bounding box center [982, 341] width 637 height 756
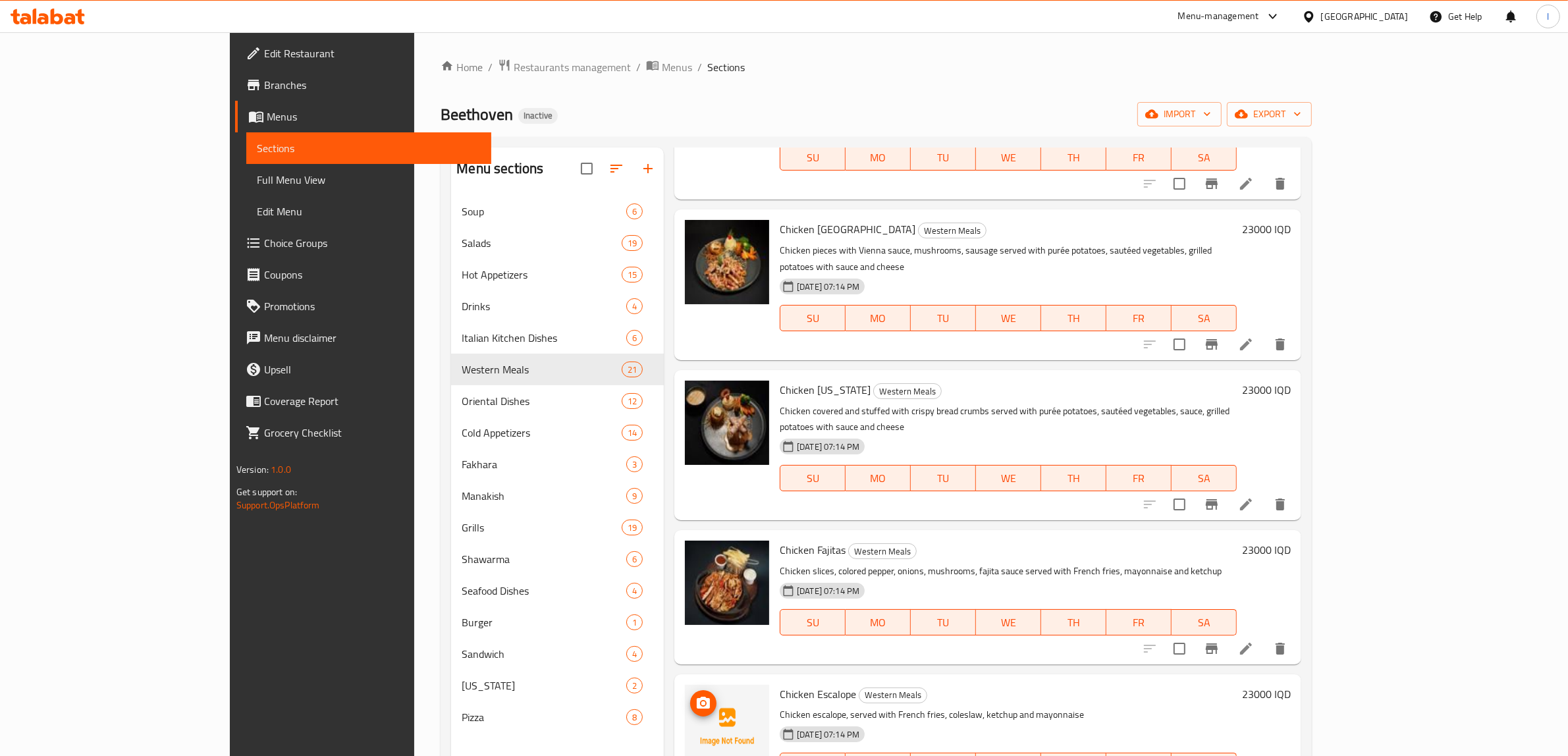
scroll to position [1472, 0]
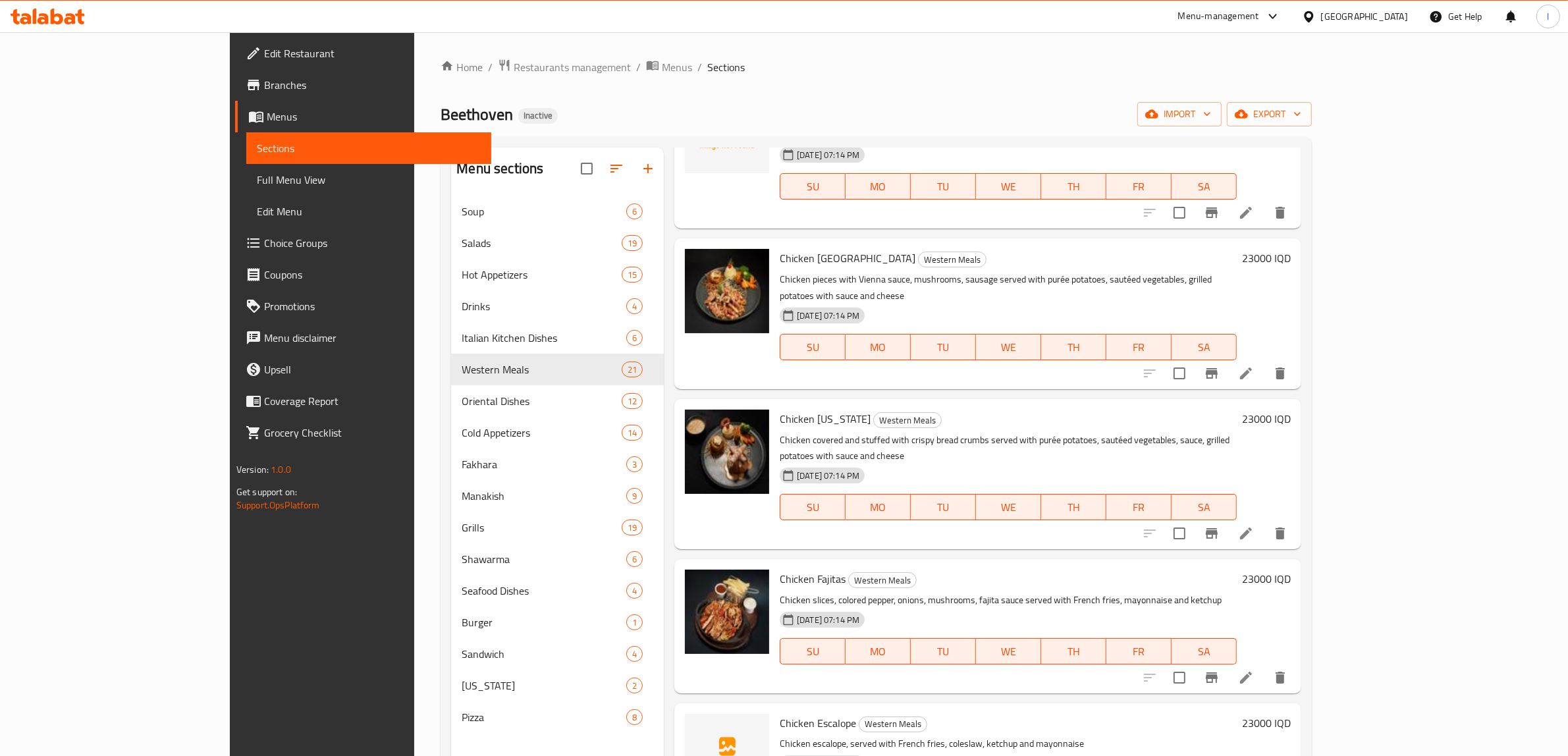
click at [797, 713] on span "Chicken Escalope" at bounding box center [818, 722] width 76 height 19
click at [783, 713] on span "Chicken Escalope" at bounding box center [818, 722] width 76 height 19
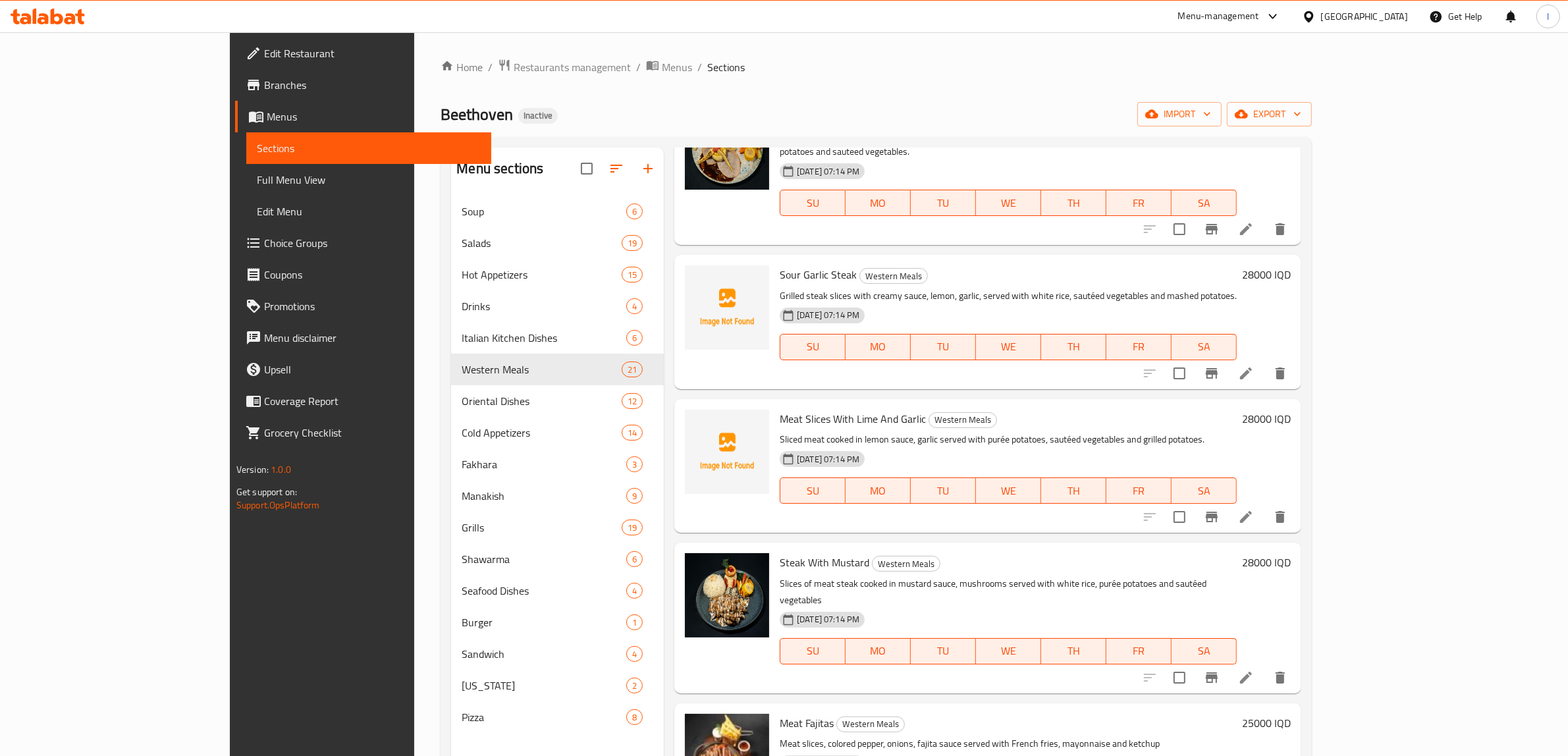
scroll to position [0, 0]
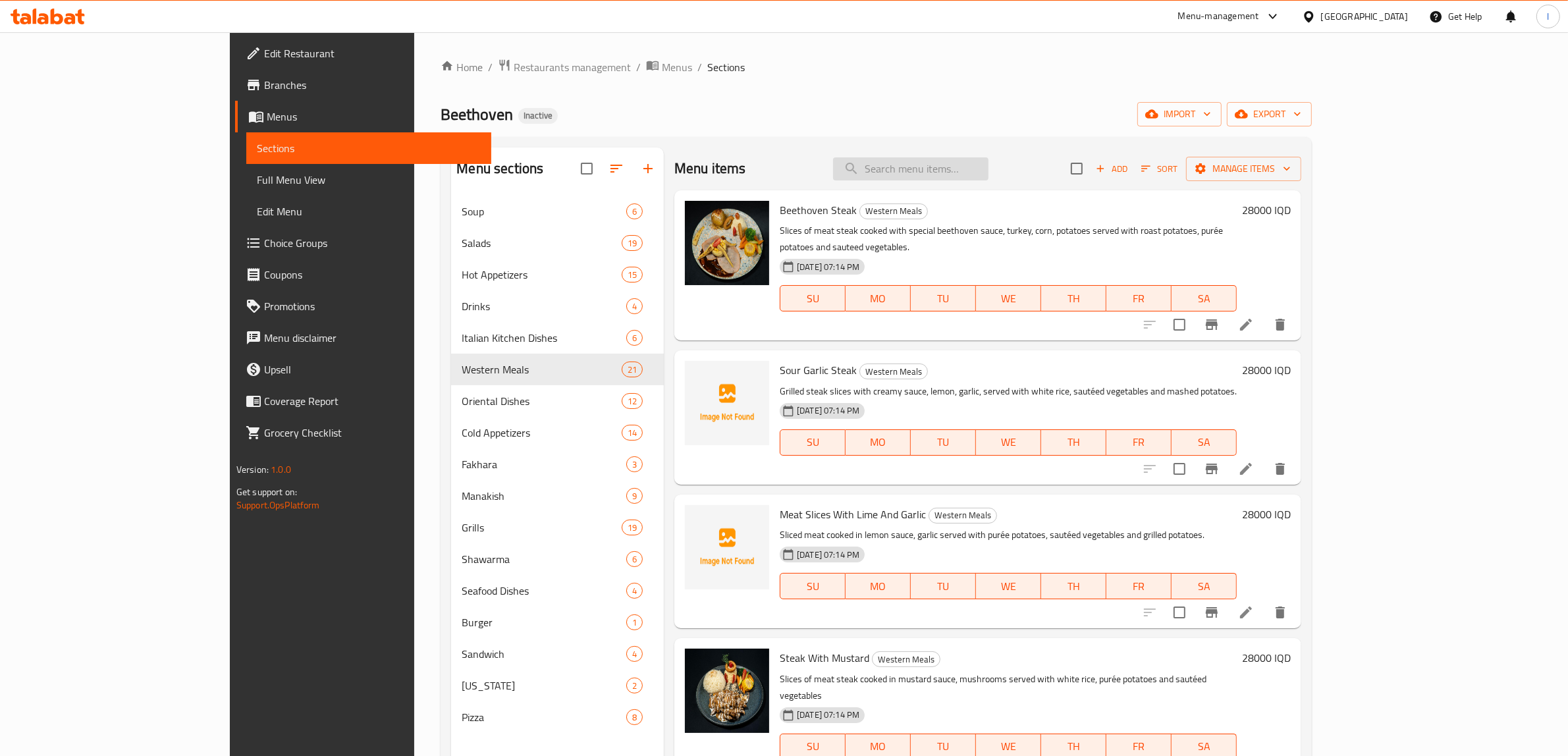
click at [989, 165] on input "search" at bounding box center [910, 169] width 155 height 23
paste input "Escalope"
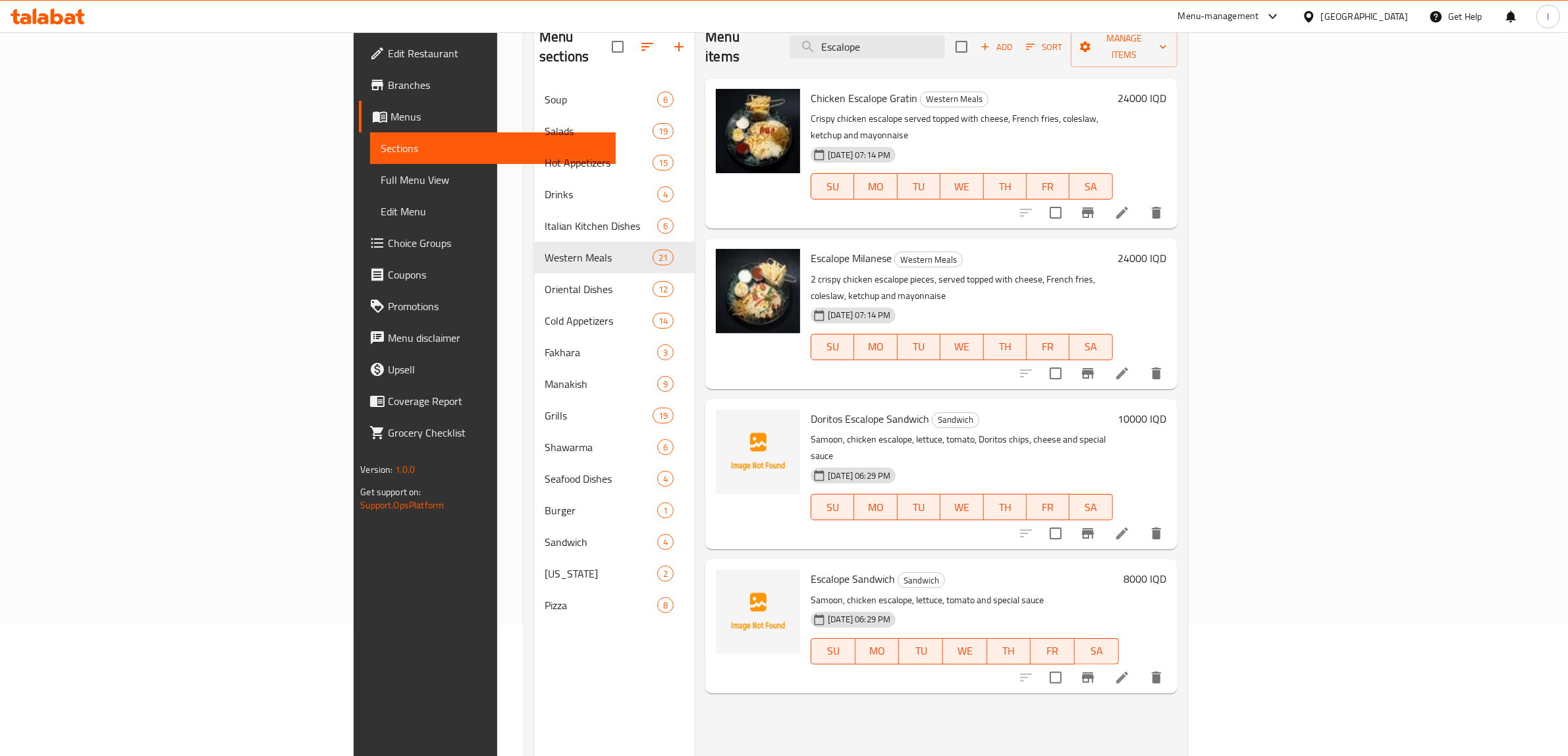
scroll to position [103, 0]
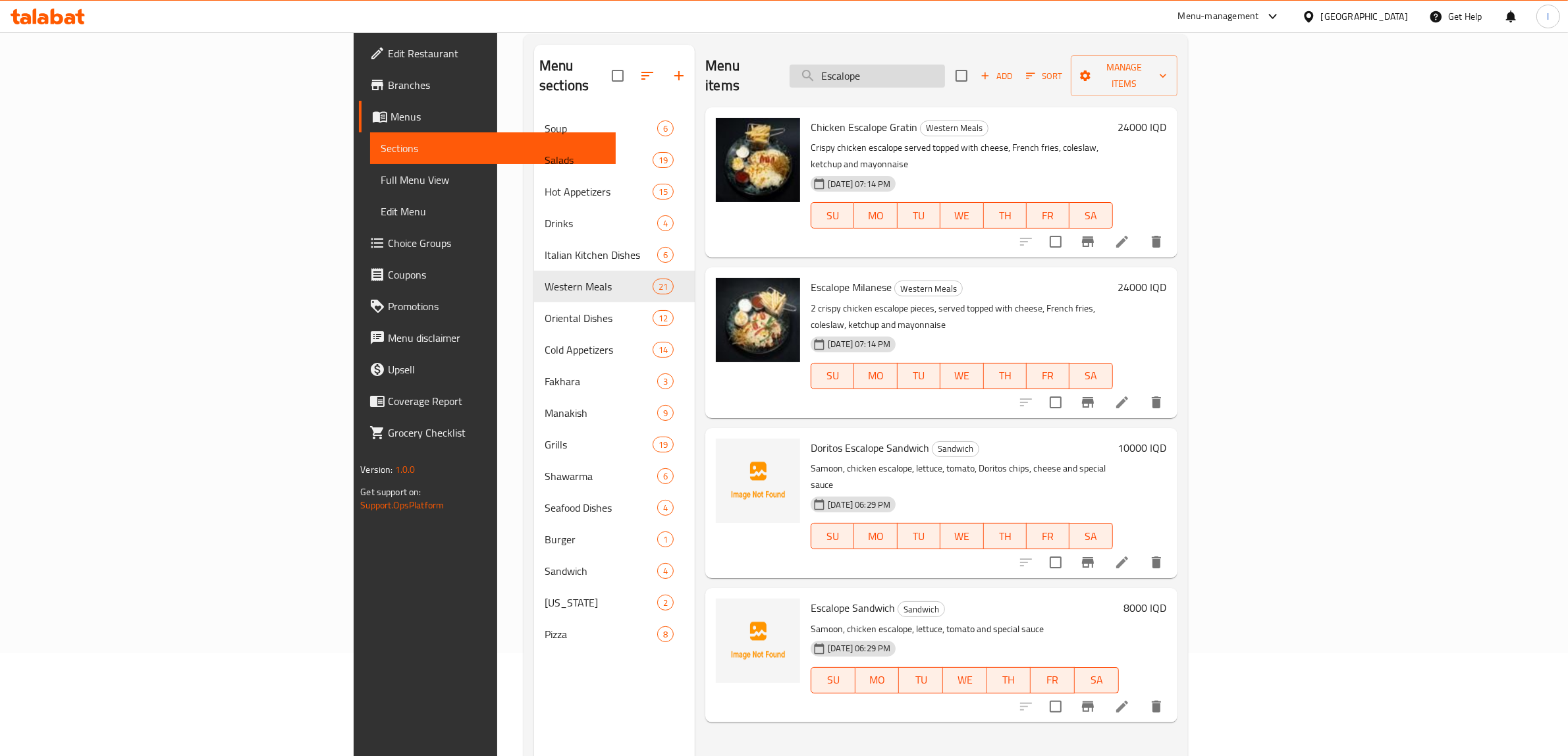
click at [945, 70] on input "Escalope" at bounding box center [867, 76] width 155 height 23
drag, startPoint x: 957, startPoint y: 70, endPoint x: 889, endPoint y: 80, distance: 68.7
click at [893, 80] on div "Menu items Escalope Add Sort Manage items" at bounding box center [941, 75] width 471 height 63
click at [945, 68] on input "scalope" at bounding box center [867, 76] width 155 height 23
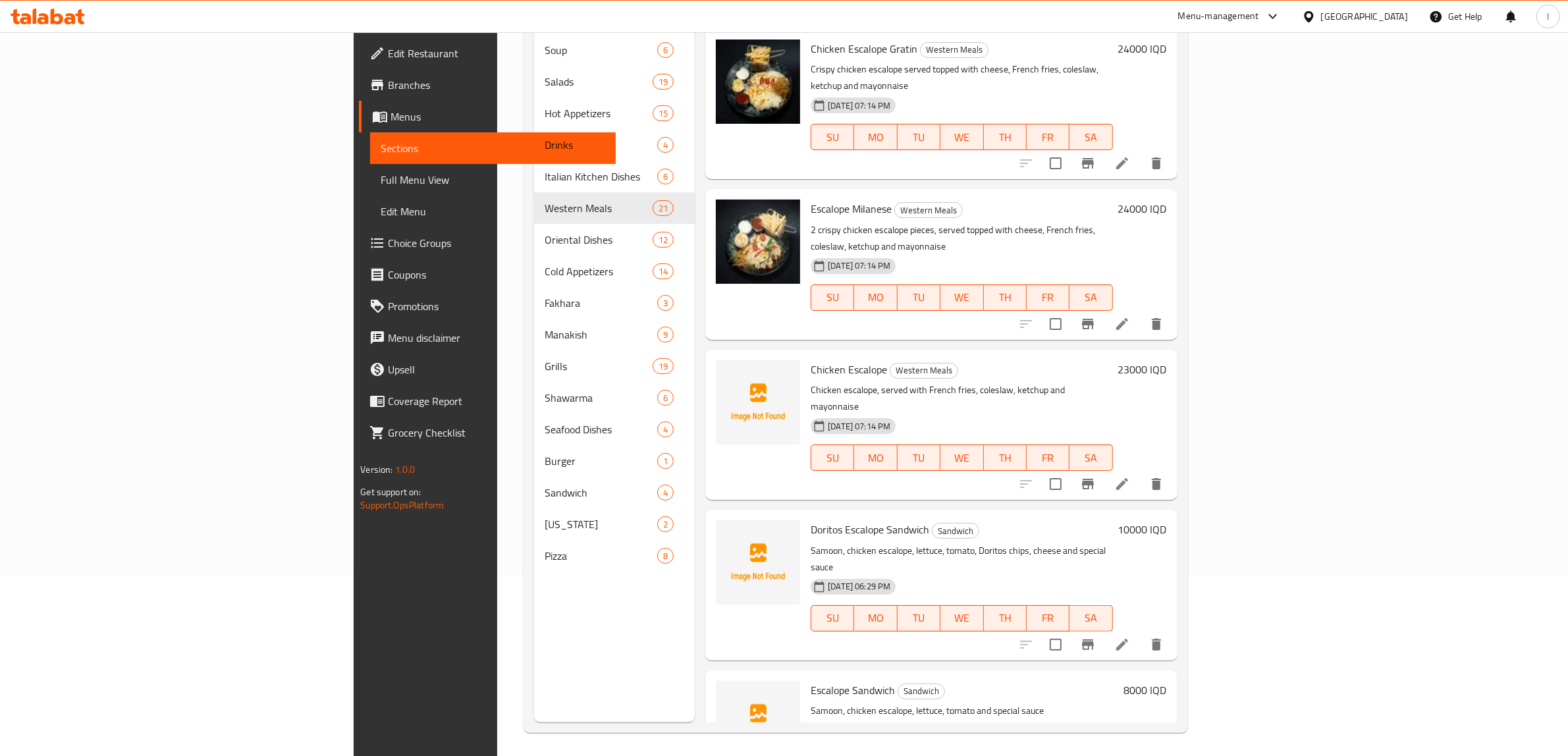
scroll to position [185, 0]
type input "scalop"
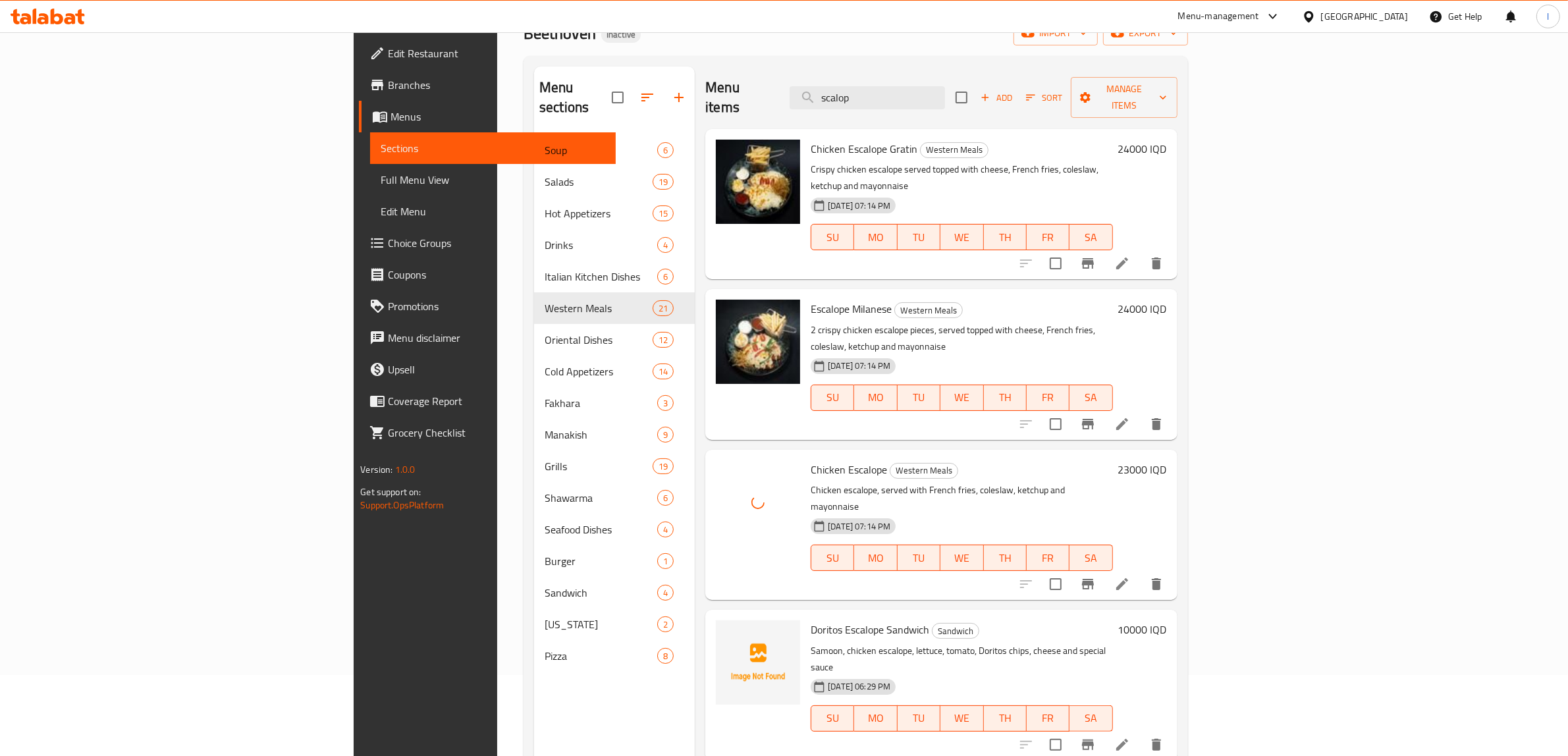
scroll to position [0, 0]
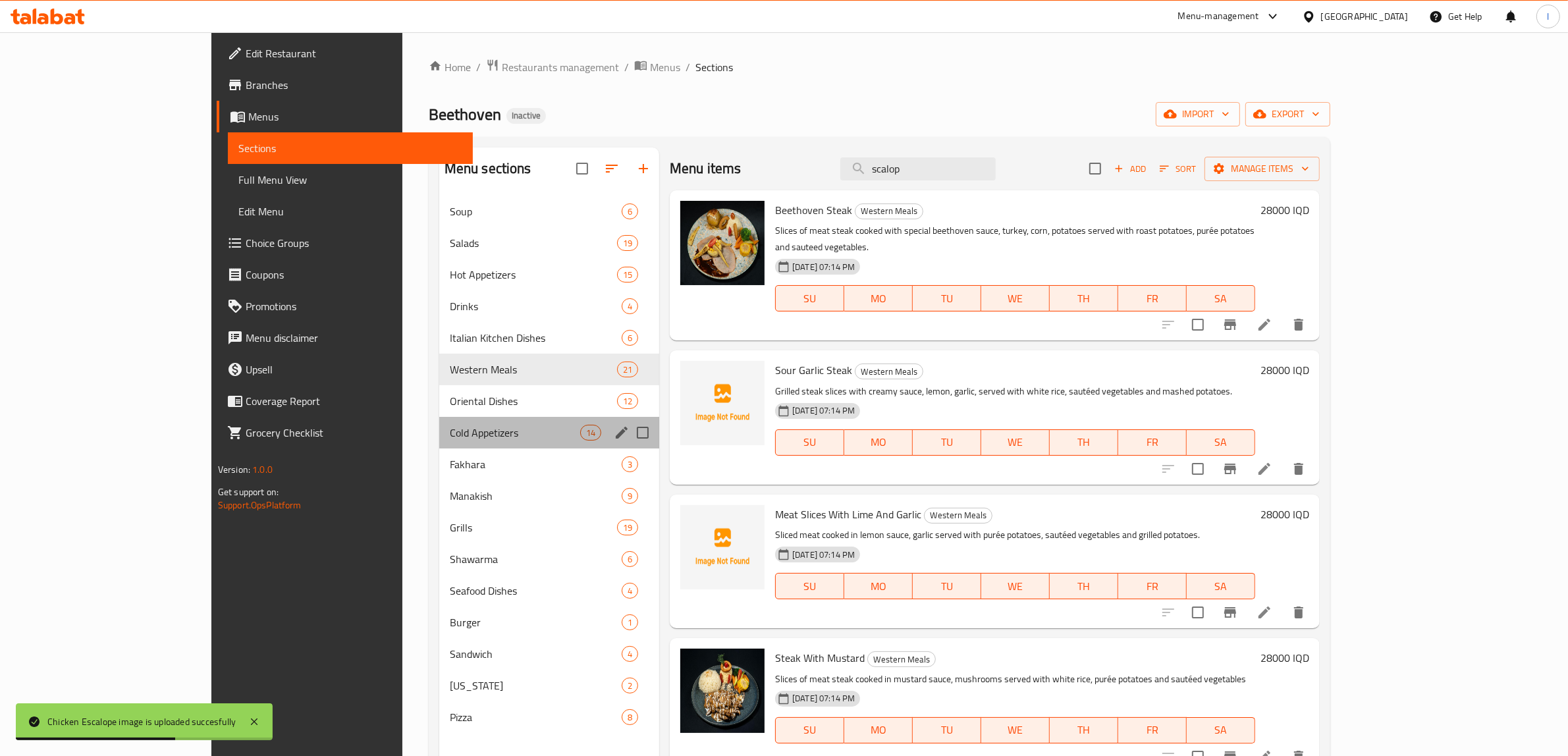
click at [439, 417] on div "Cold Appetizers 14" at bounding box center [549, 433] width 220 height 32
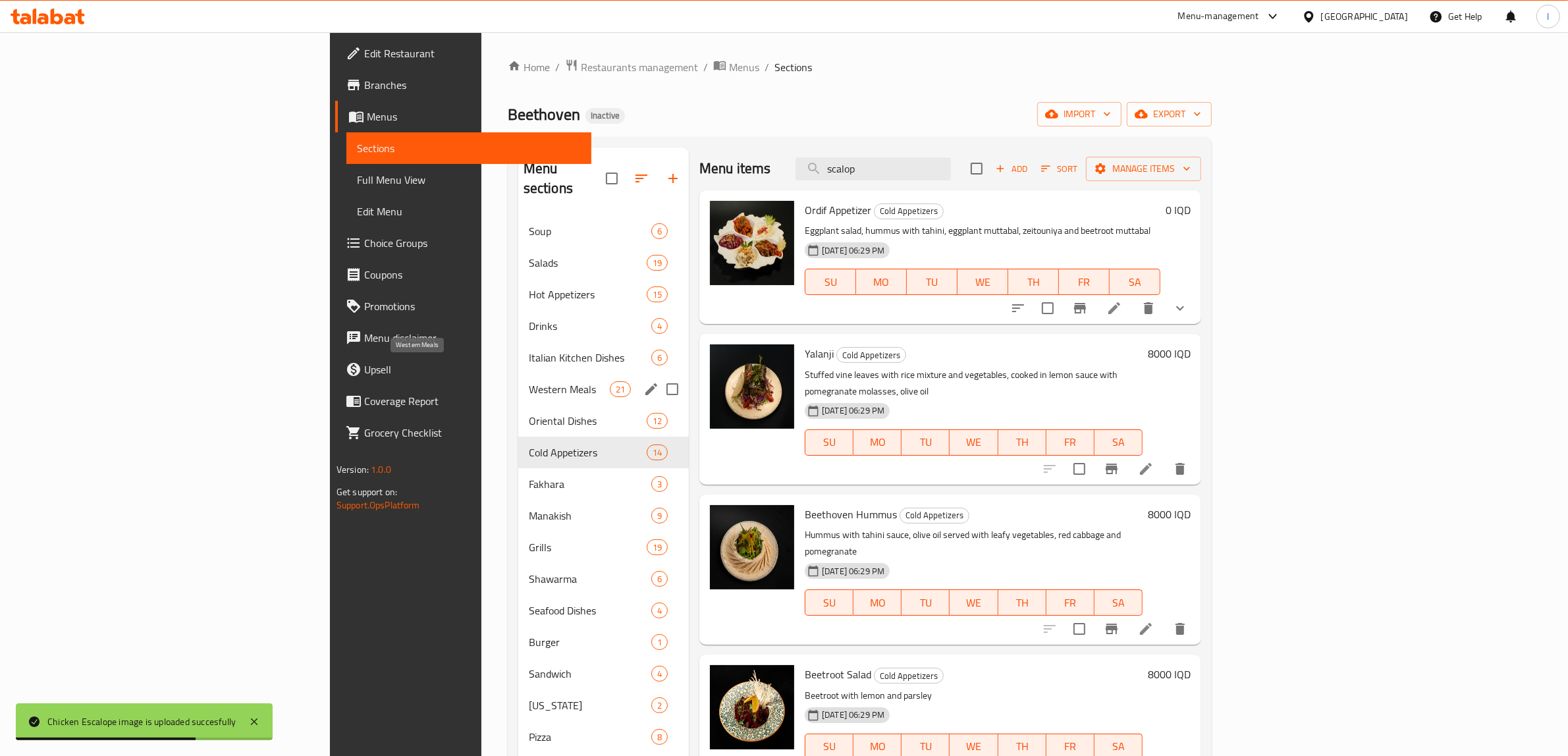
click at [529, 382] on span "Western Meals" at bounding box center [569, 389] width 81 height 16
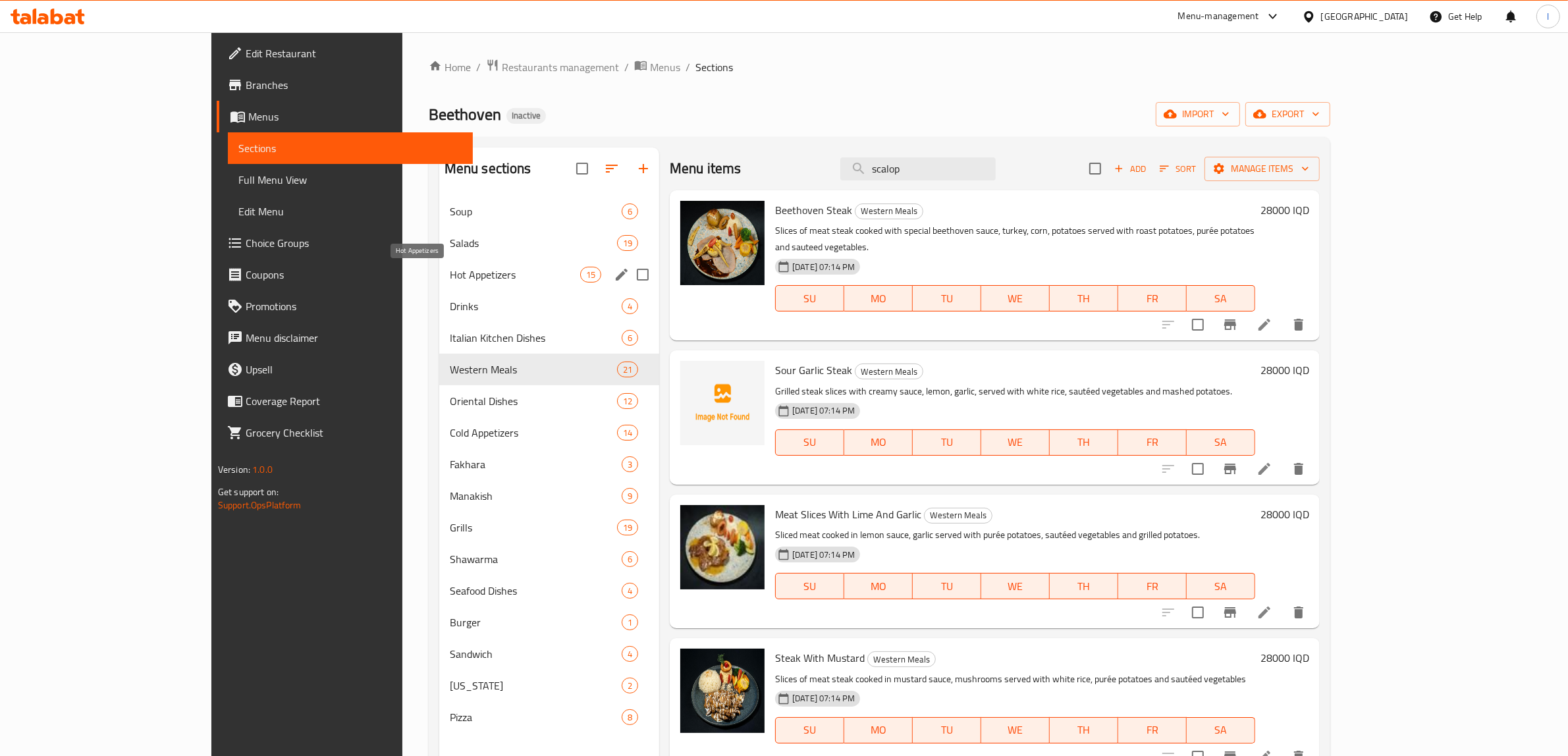
click at [450, 280] on span "Hot Appetizers" at bounding box center [515, 275] width 130 height 16
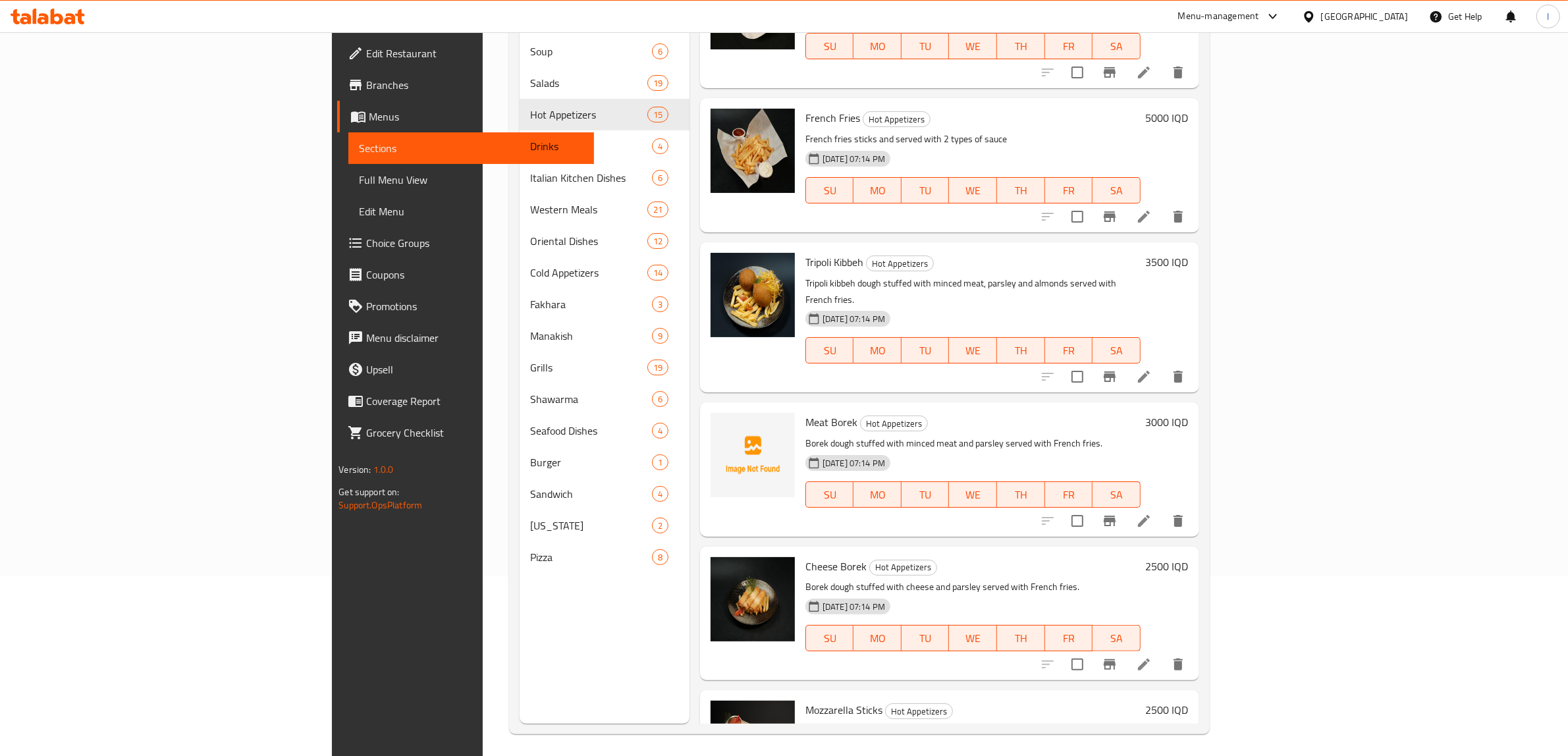
scroll to position [185, 0]
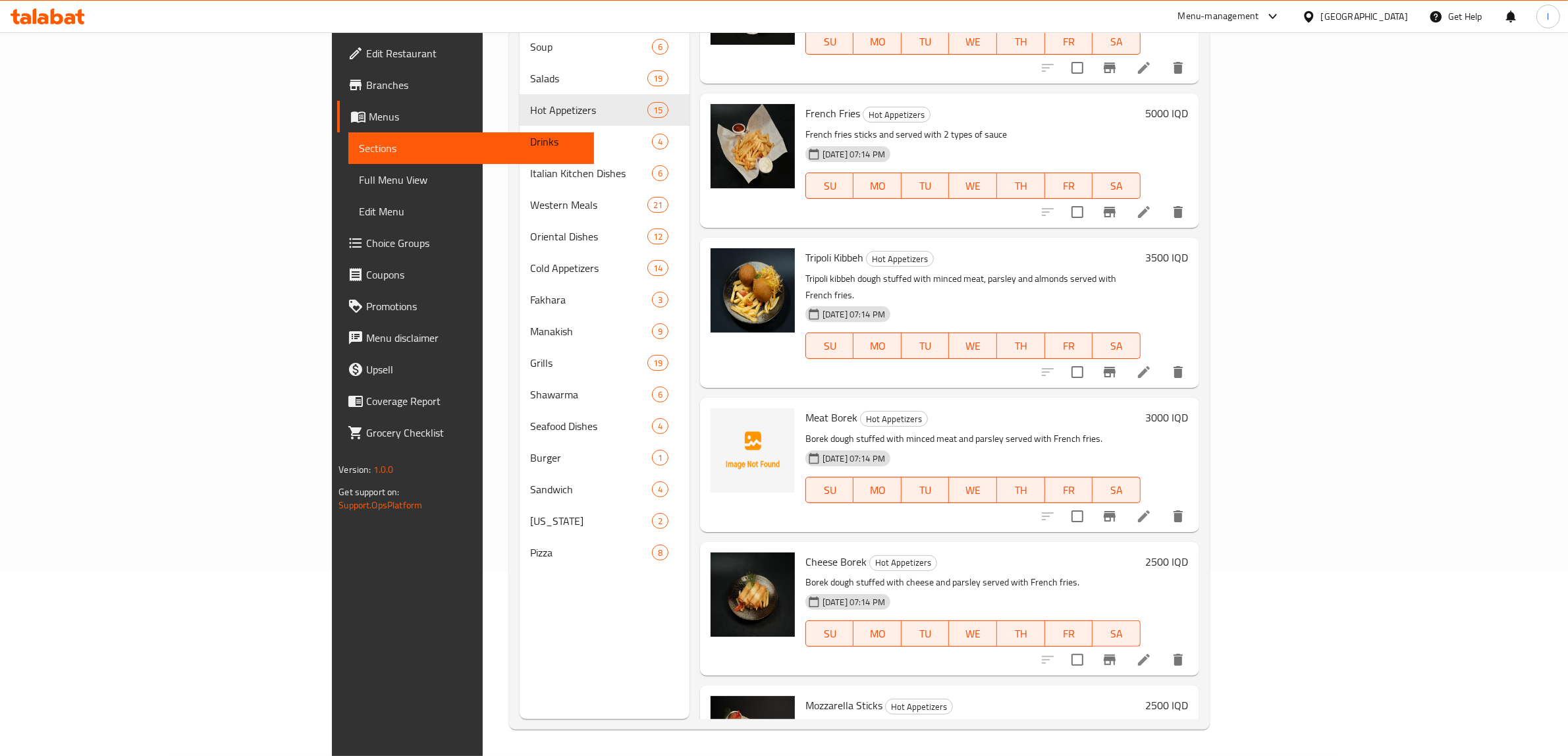
click at [359, 185] on span "Full Menu View" at bounding box center [471, 180] width 224 height 16
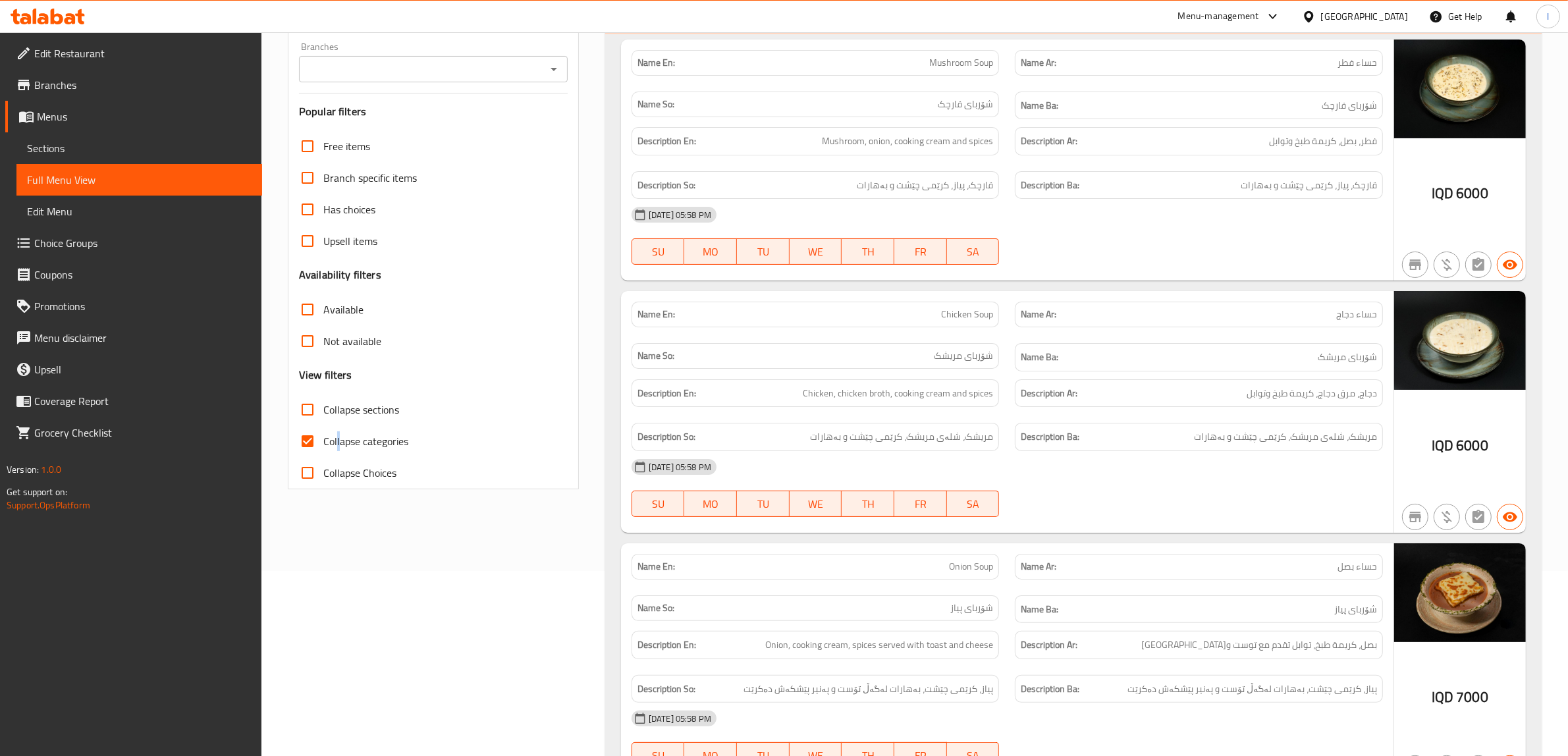
click at [337, 441] on span "Collapse categories" at bounding box center [366, 441] width 85 height 16
click at [302, 442] on input "Collapse categories" at bounding box center [308, 441] width 32 height 32
checkbox input "false"
click at [306, 407] on input "Collapse sections" at bounding box center [308, 410] width 32 height 32
checkbox input "true"
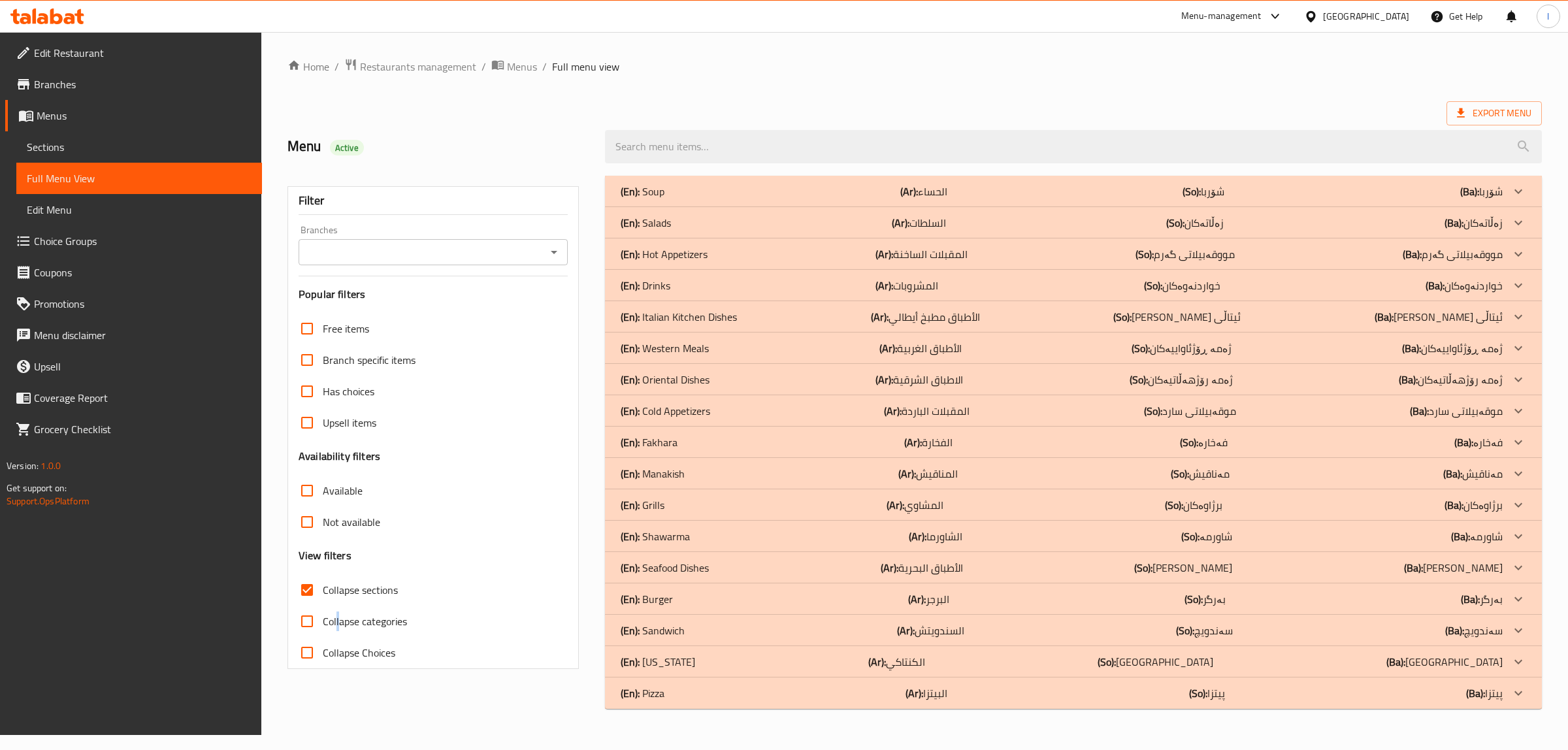
click at [670, 535] on p "(En): Shawarma" at bounding box center [655, 536] width 69 height 16
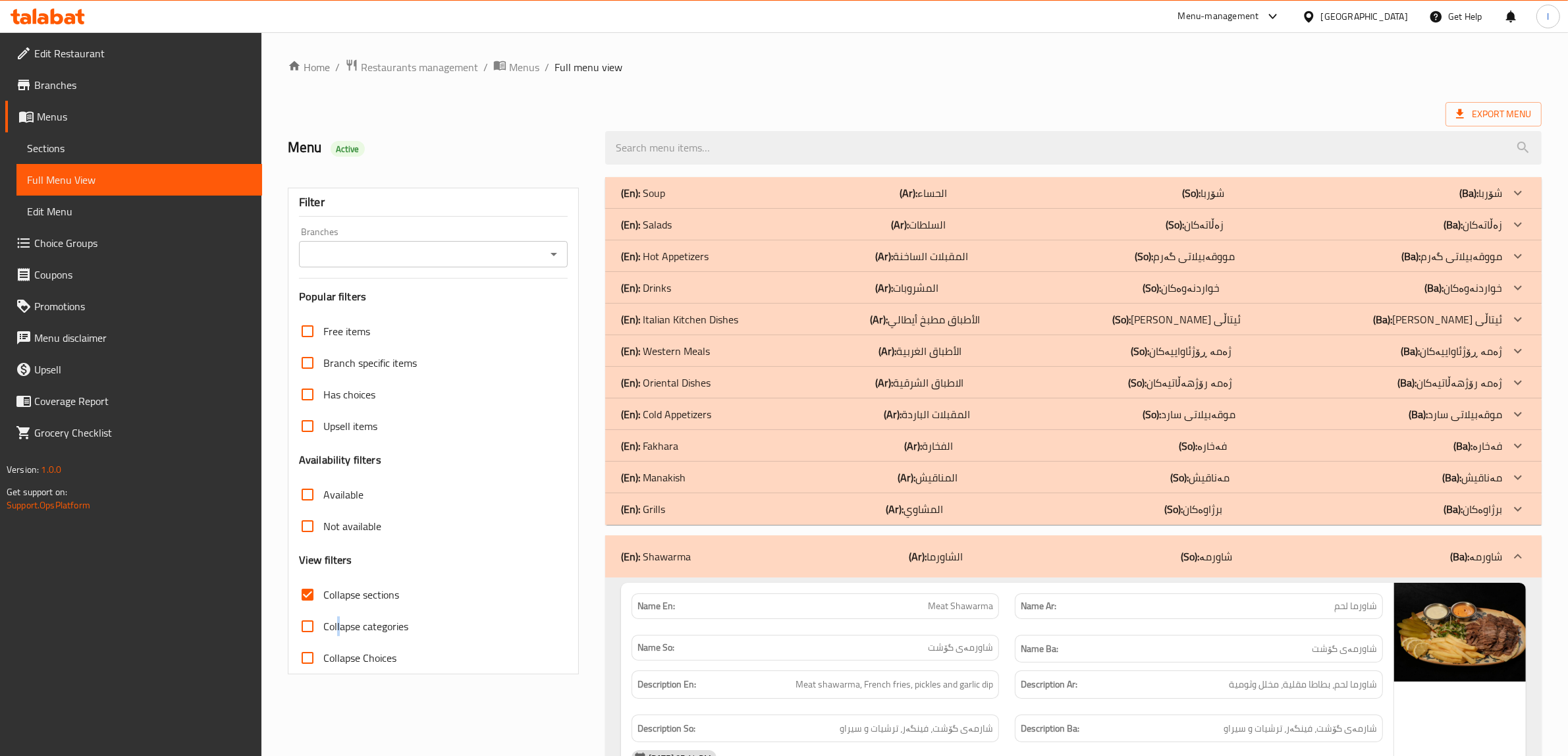
click at [670, 446] on p "(En): Fakhara" at bounding box center [650, 446] width 57 height 16
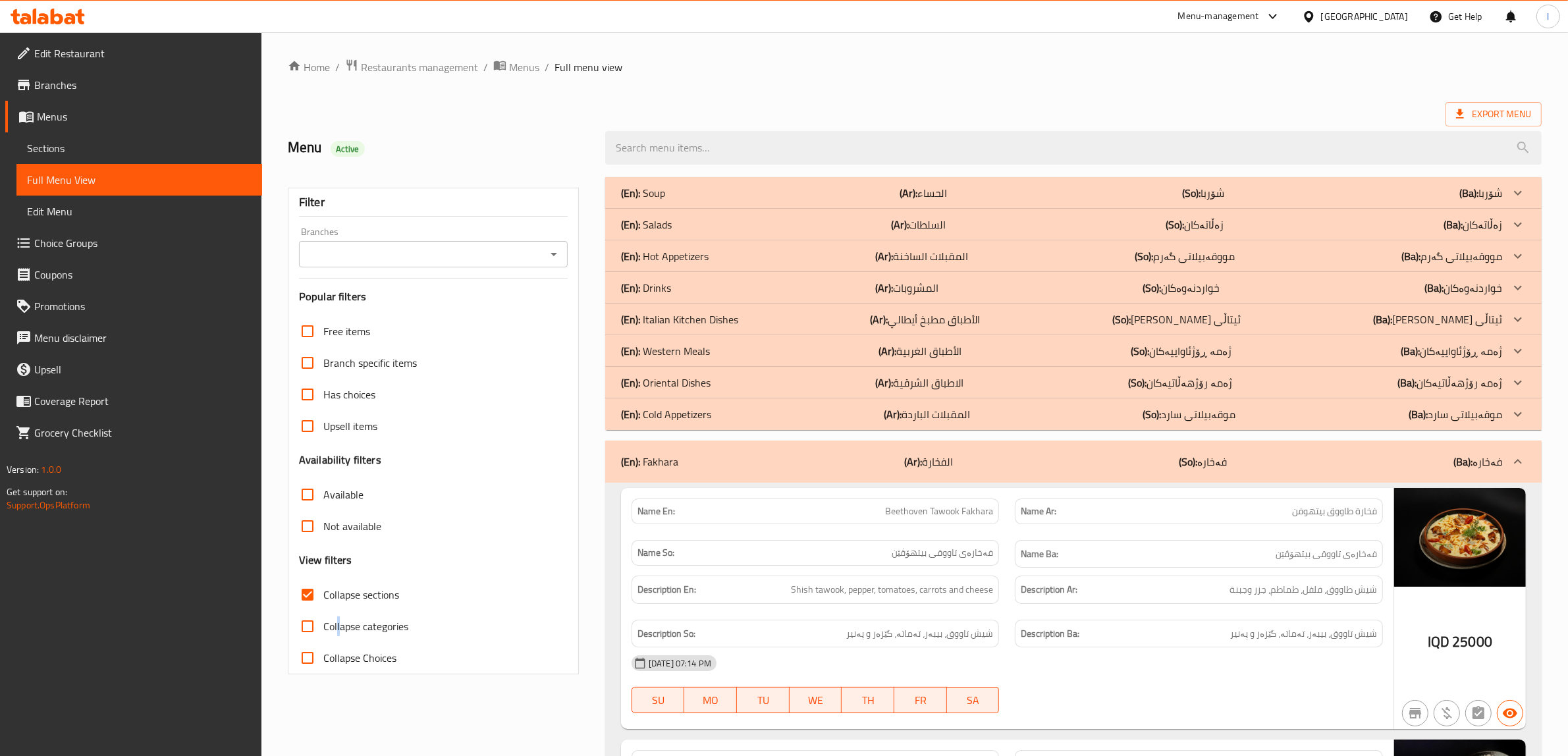
click at [675, 356] on p "(En): Western Meals" at bounding box center [665, 351] width 89 height 16
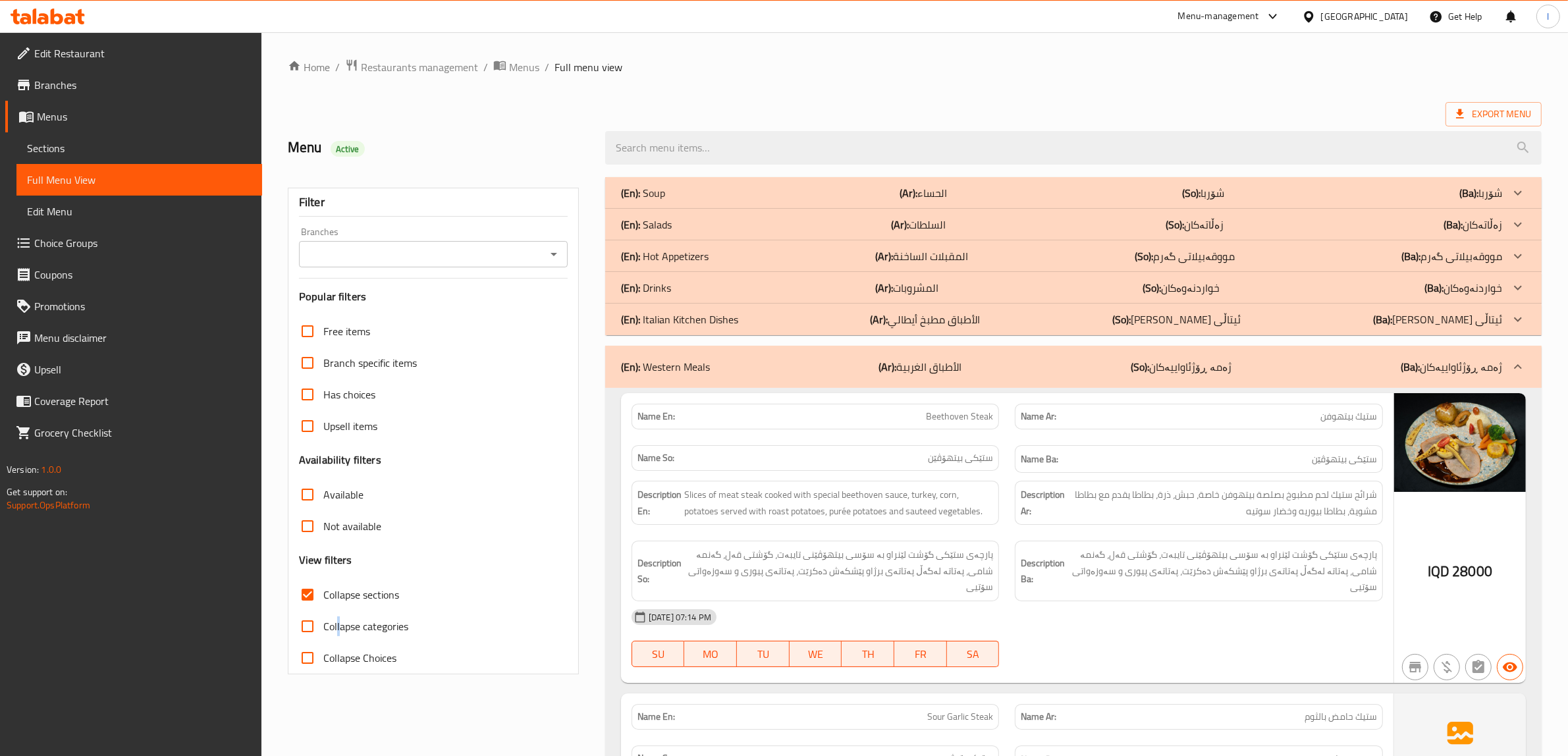
click at [683, 259] on p "(En): Hot Appetizers" at bounding box center [665, 256] width 88 height 16
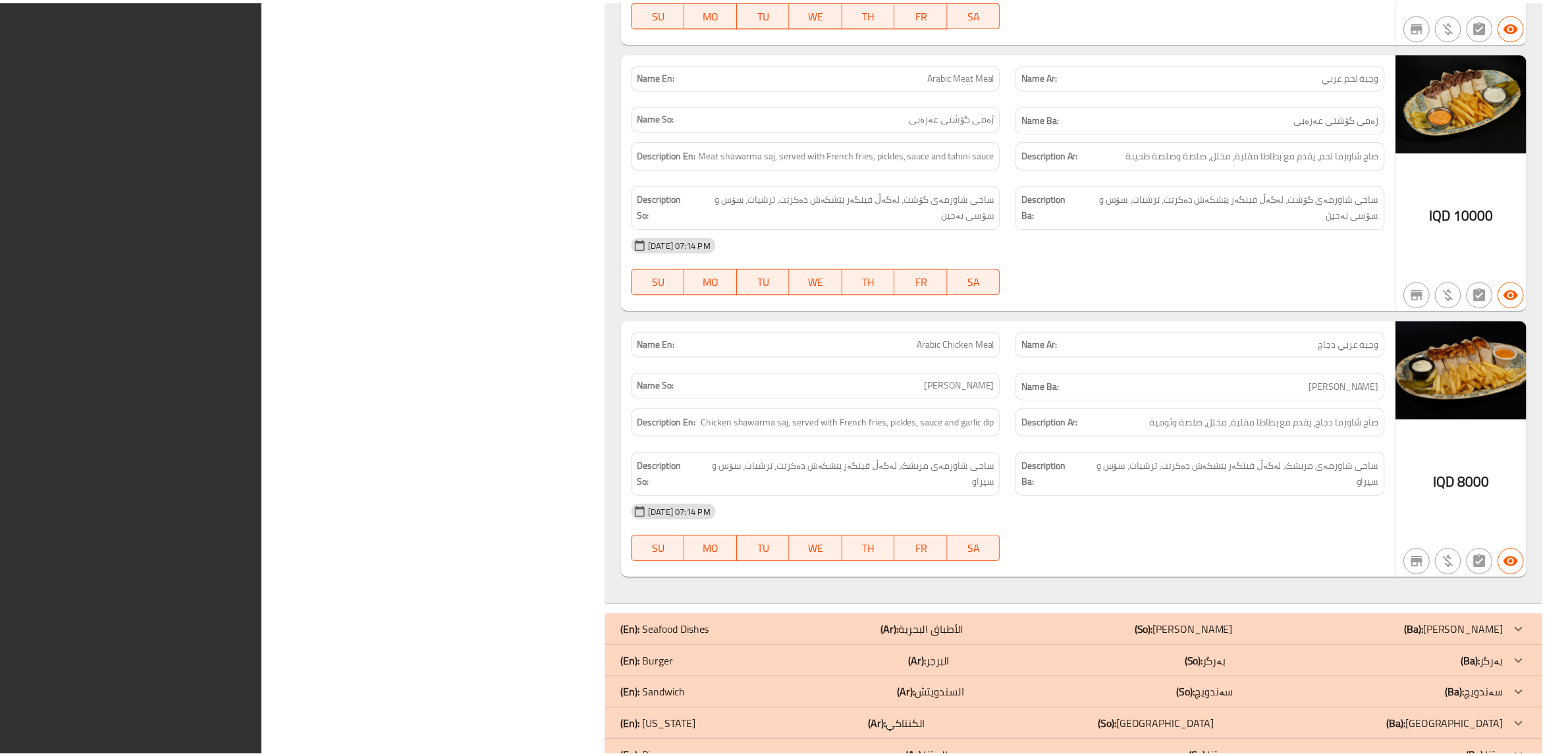
scroll to position [13133, 0]
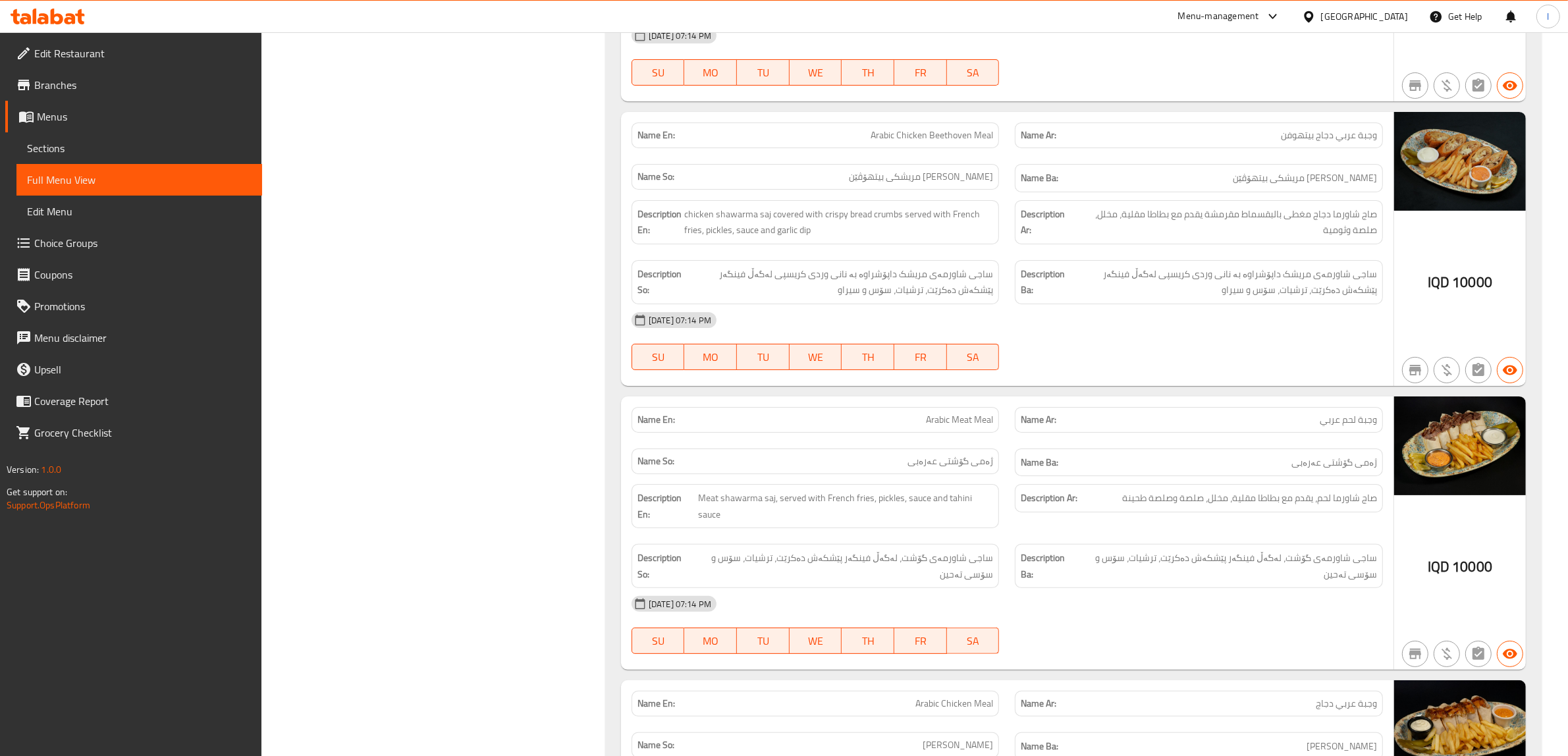
click at [110, 142] on span "Sections" at bounding box center [139, 148] width 224 height 16
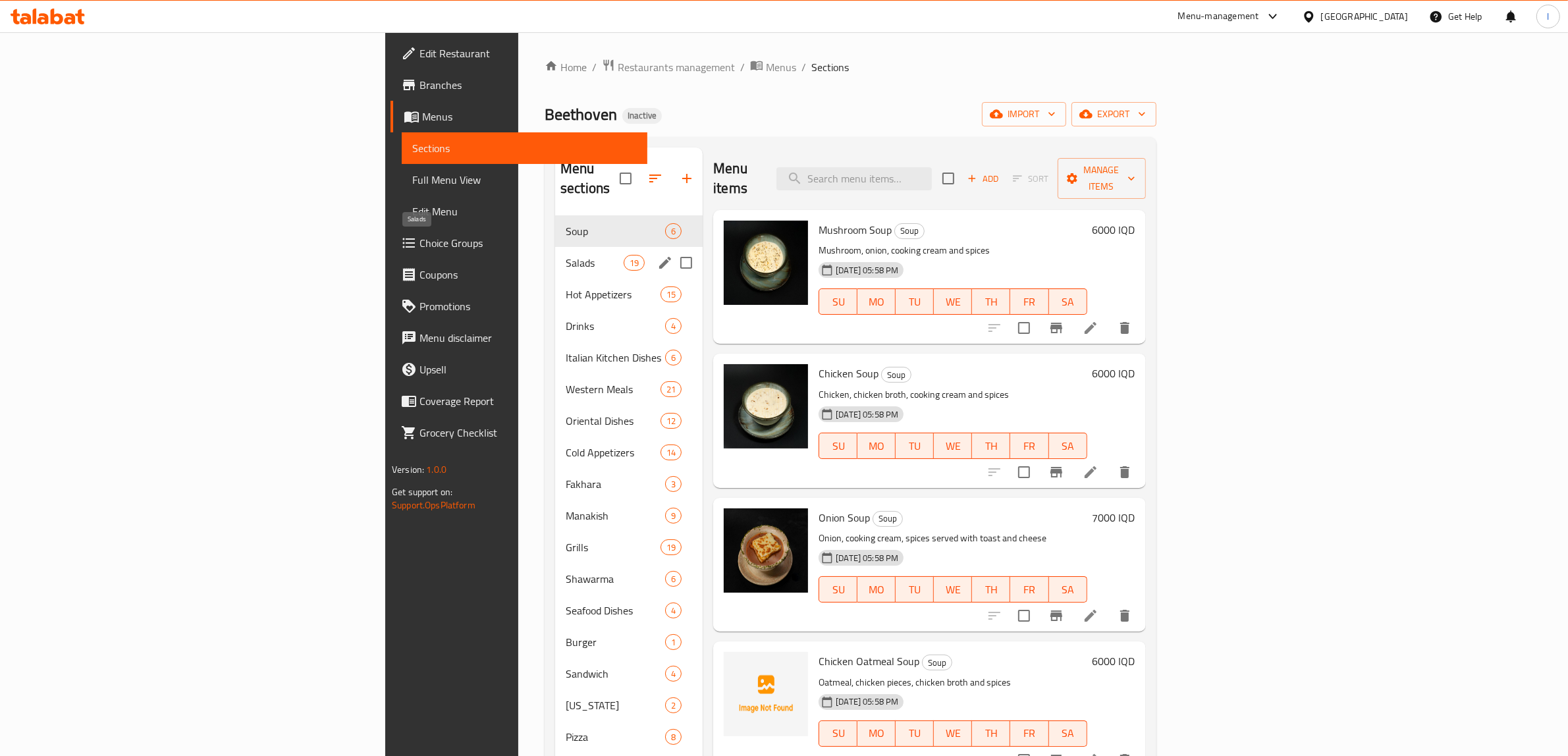
click at [566, 255] on span "Salads" at bounding box center [594, 263] width 58 height 16
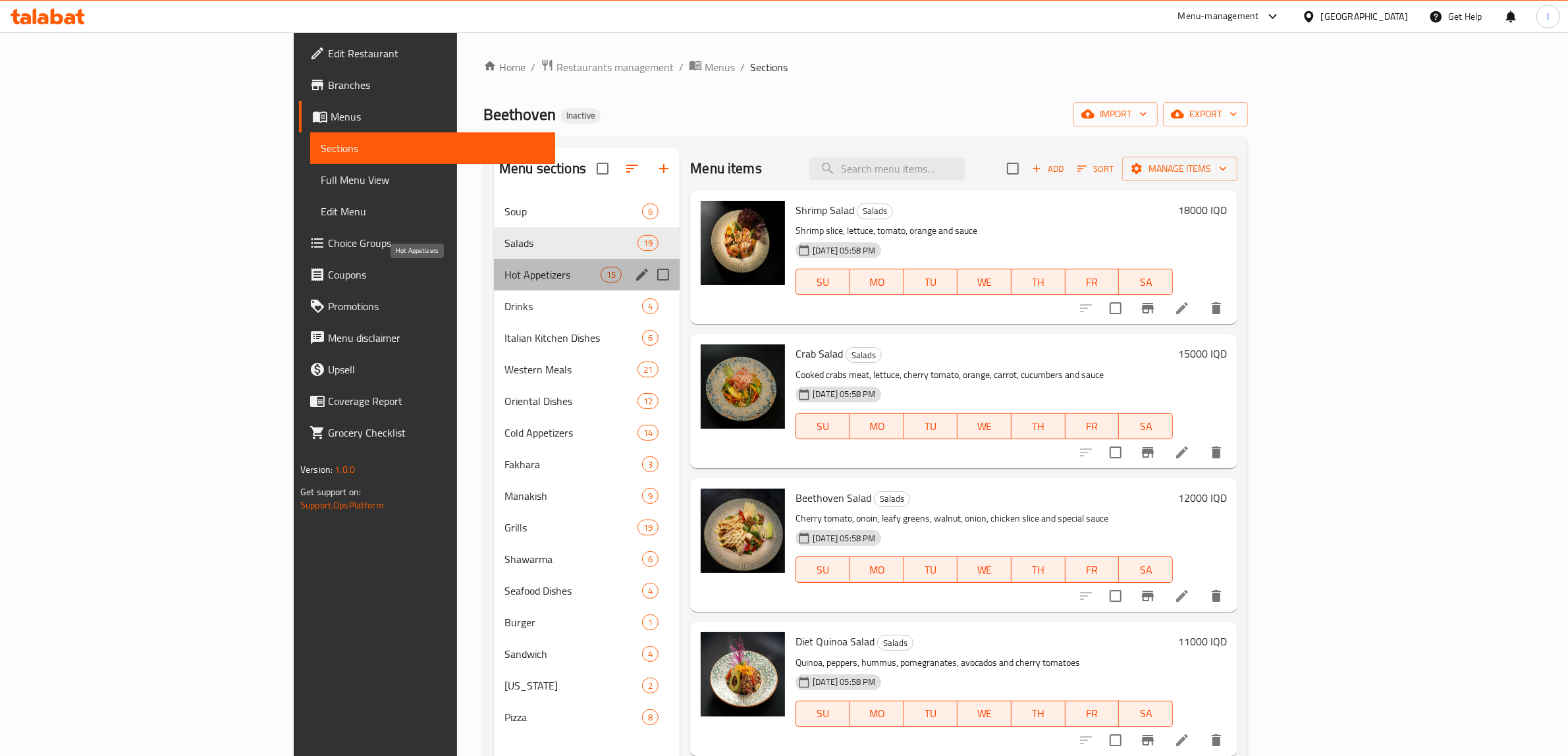
click at [504, 280] on span "Hot Appetizers" at bounding box center [553, 275] width 96 height 16
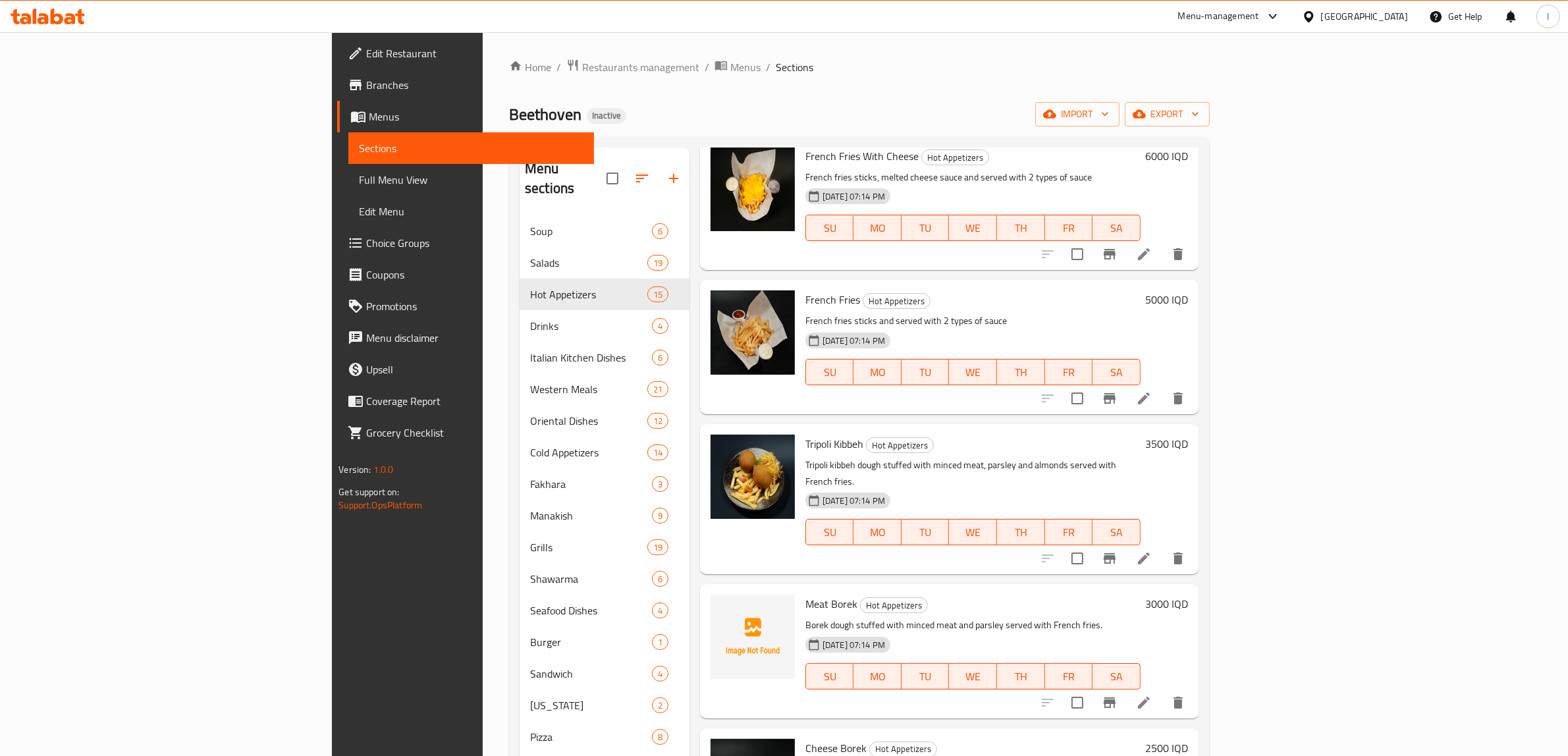
scroll to position [1433, 0]
click at [806, 592] on span "Meat Borek" at bounding box center [831, 601] width 52 height 19
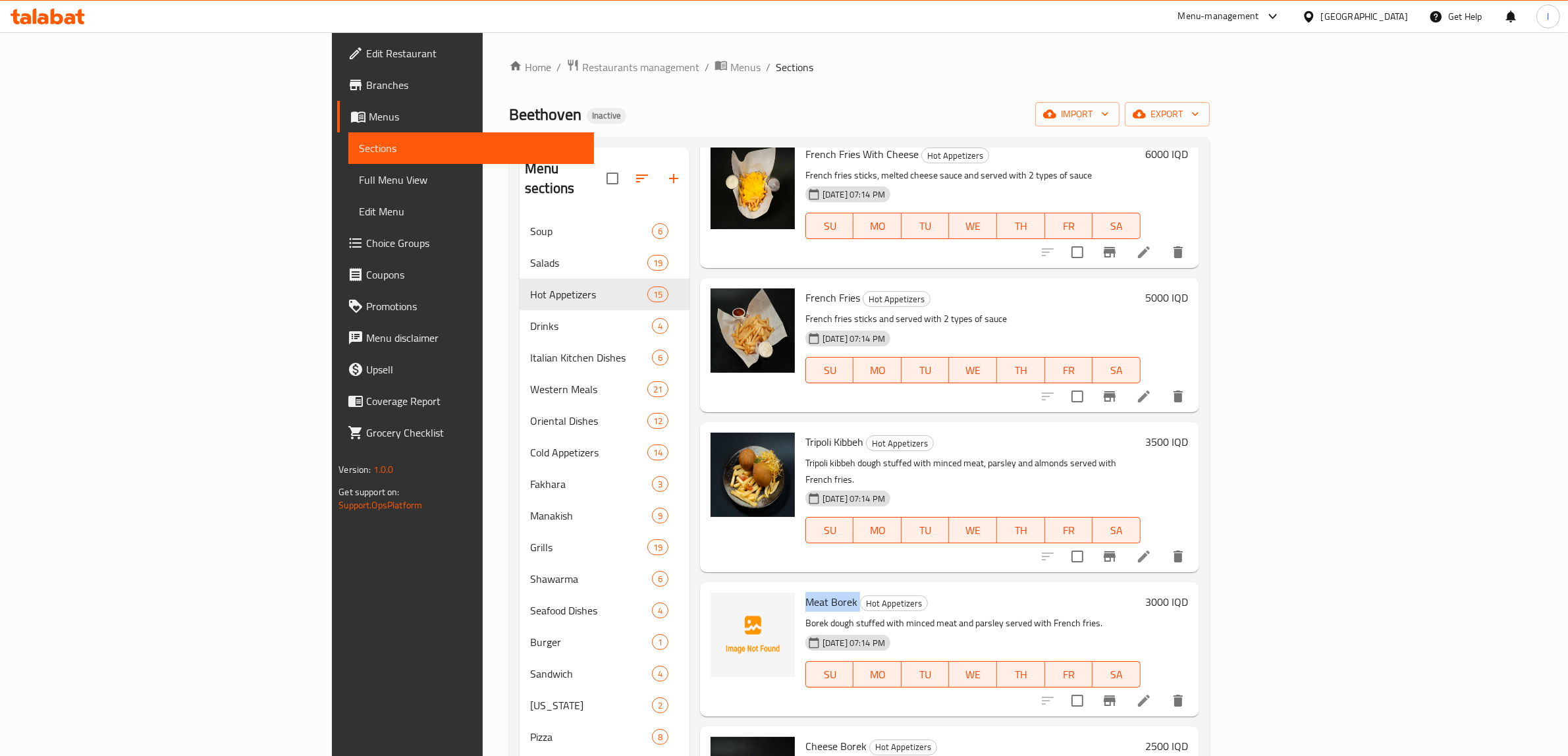
click at [806, 592] on span "Meat Borek" at bounding box center [831, 601] width 52 height 19
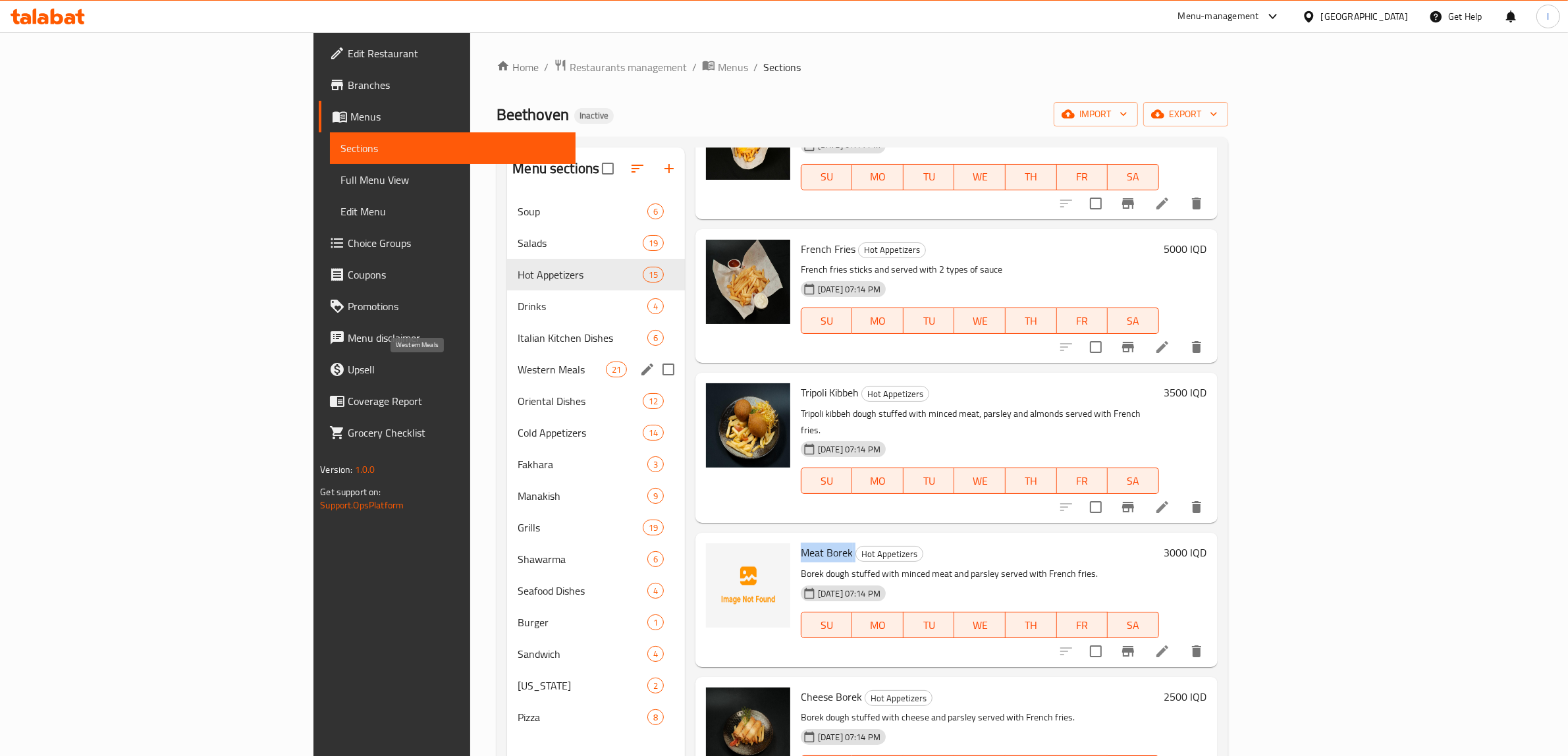
click at [507, 351] on div "Italian Kitchen Dishes 6" at bounding box center [596, 338] width 177 height 32
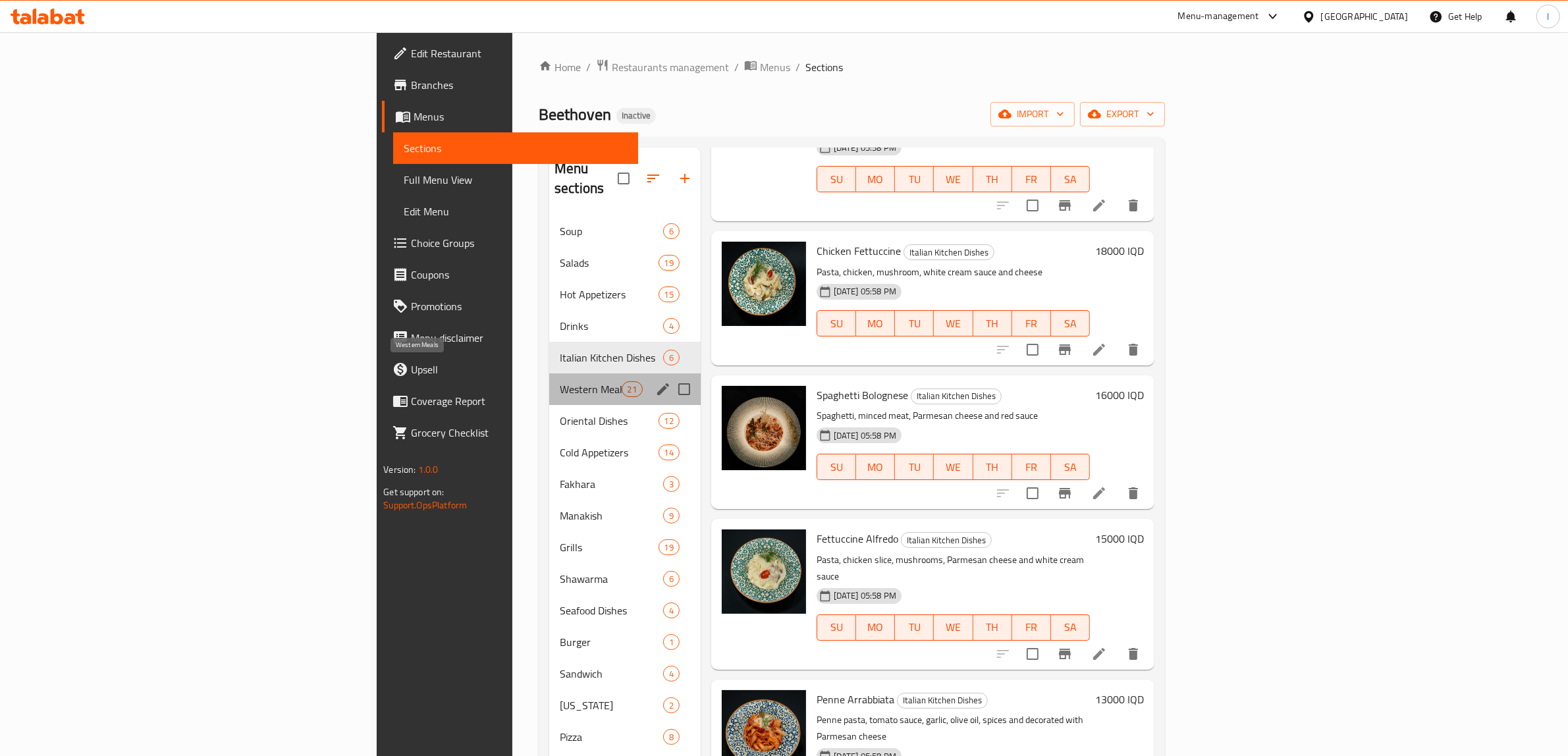
click at [560, 382] on span "Western Meals" at bounding box center [590, 389] width 61 height 16
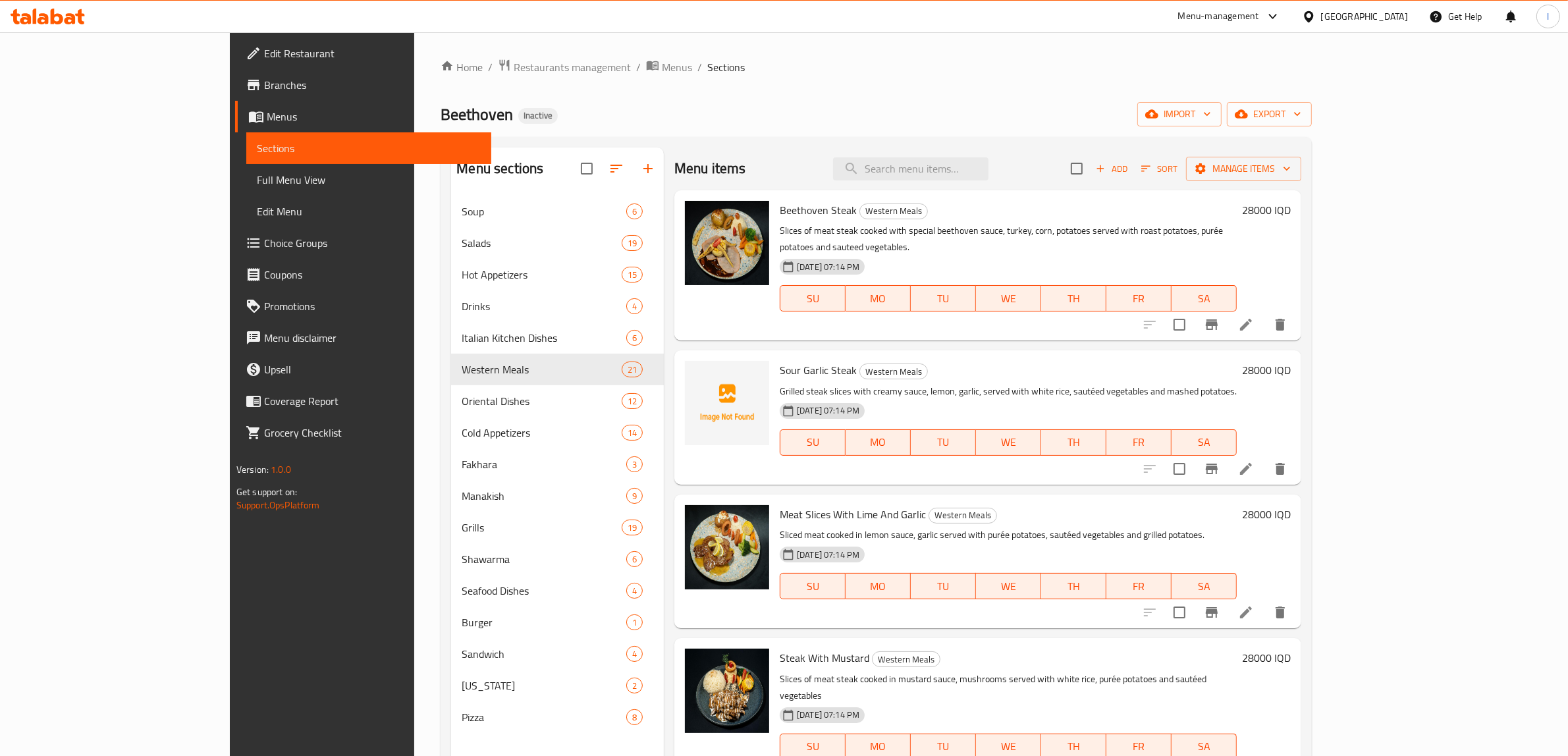
click at [780, 360] on span "Sour Garlic Steak" at bounding box center [818, 369] width 77 height 19
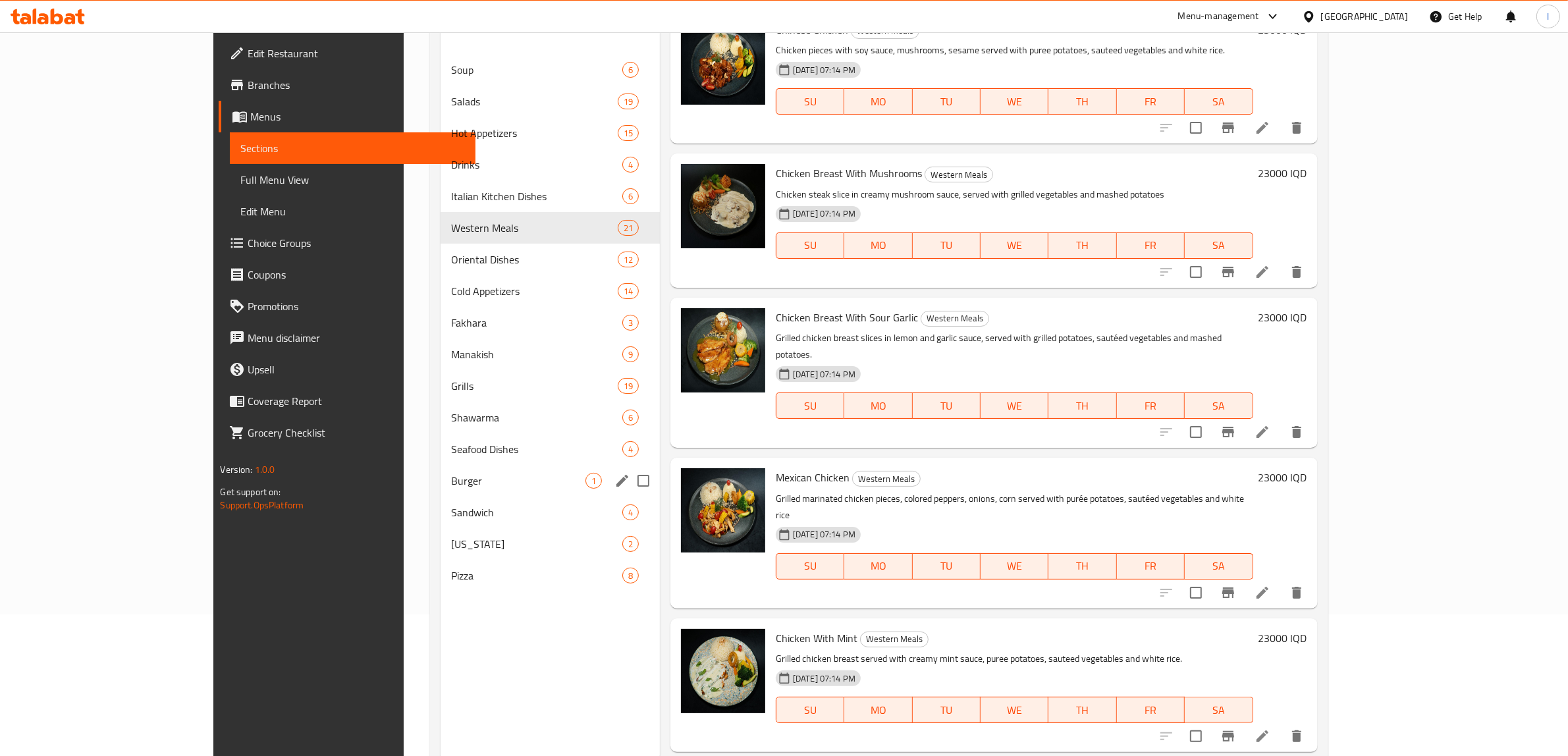
scroll to position [103, 0]
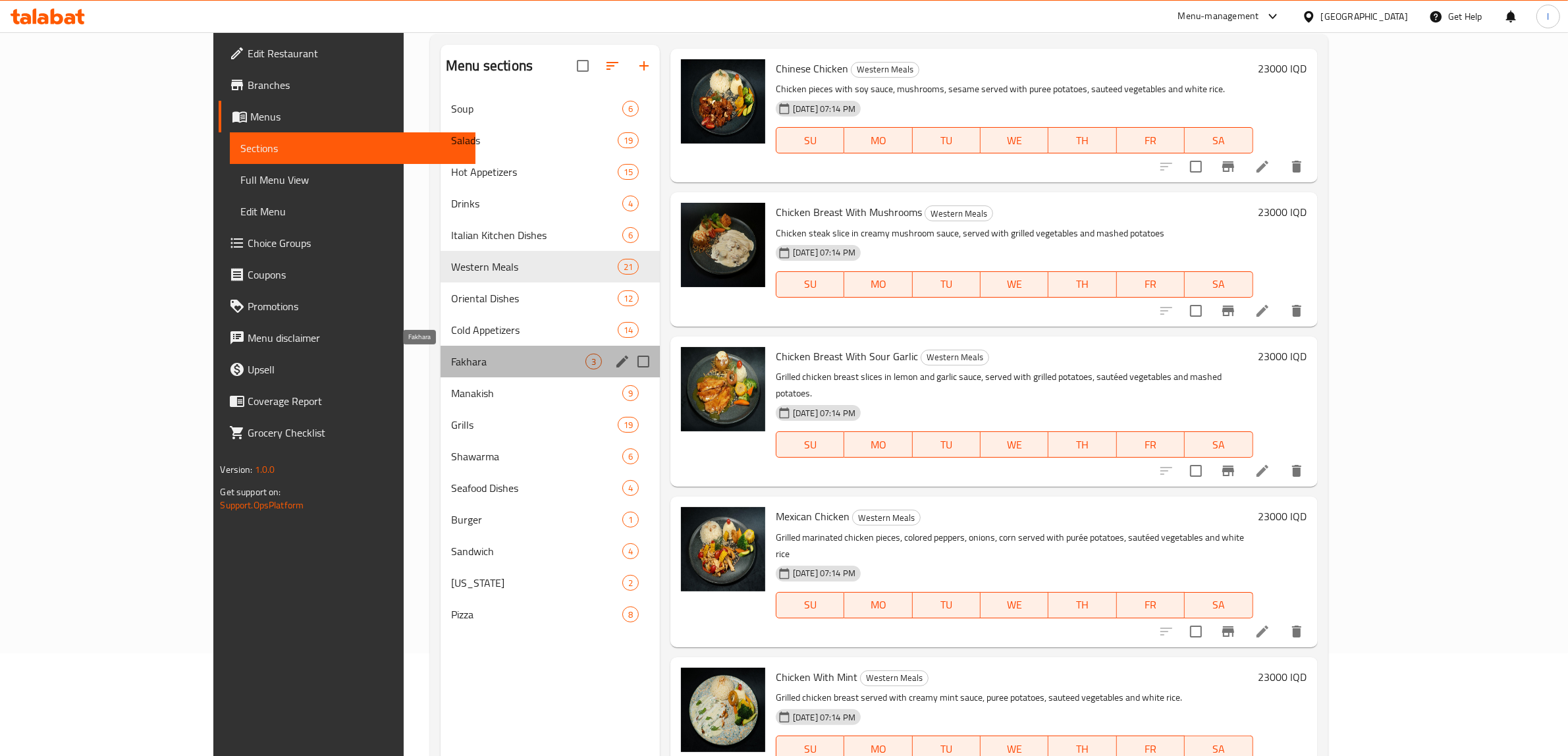
click at [451, 357] on span "Fakhara" at bounding box center [518, 361] width 134 height 16
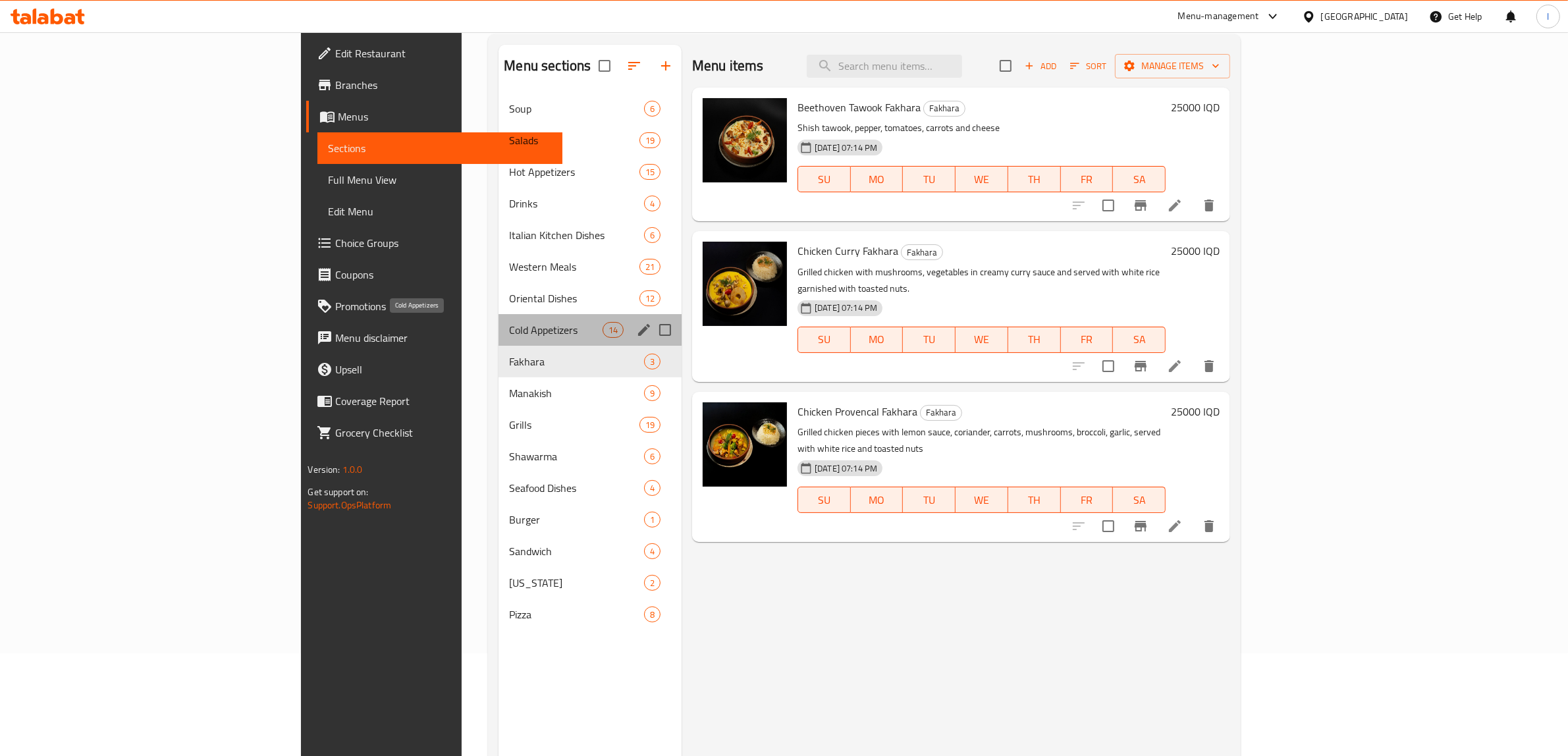
click at [509, 325] on span "Cold Appetizers" at bounding box center [555, 330] width 93 height 16
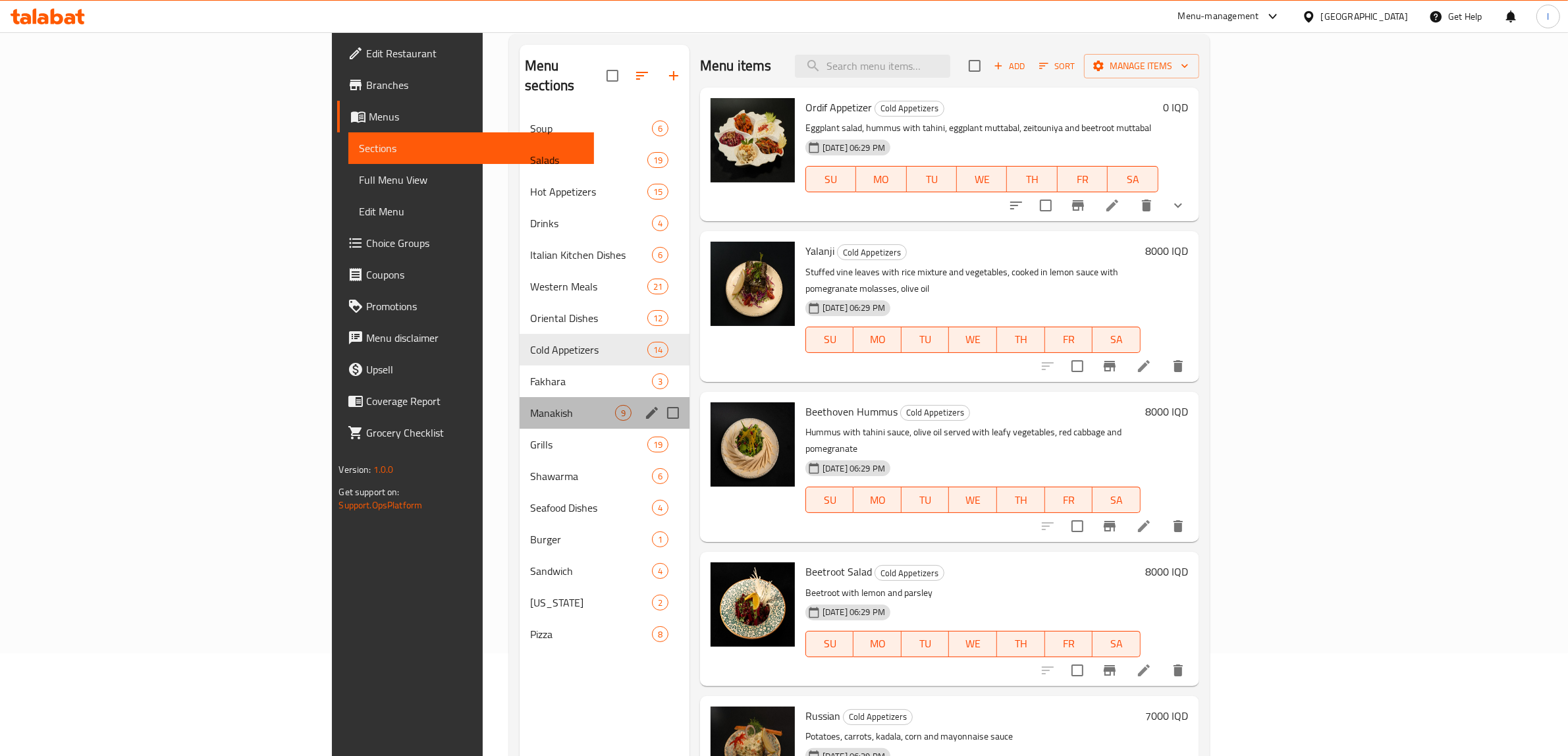
click at [520, 402] on div "Manakish 9" at bounding box center [604, 413] width 170 height 32
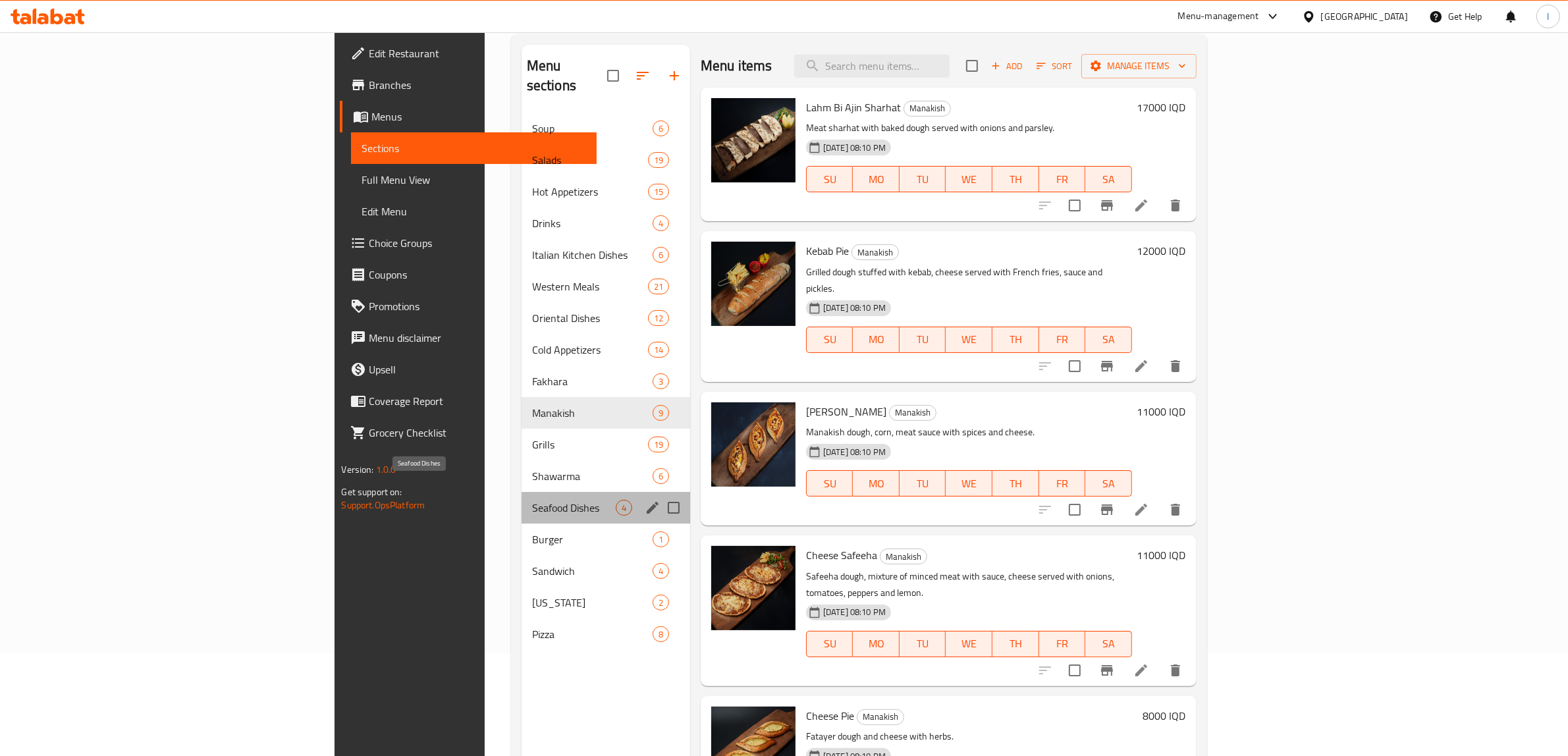
click at [532, 500] on span "Seafood Dishes" at bounding box center [573, 508] width 83 height 16
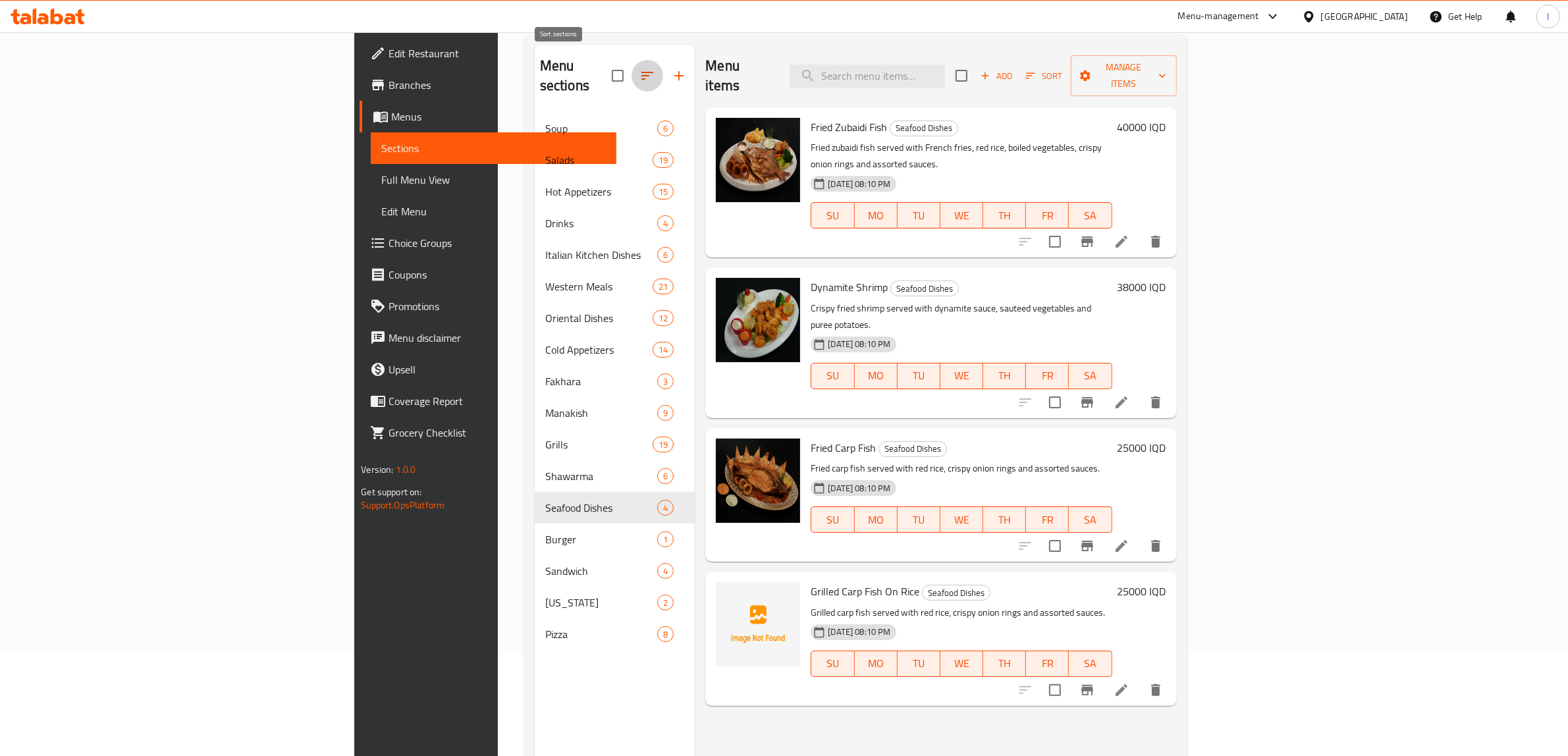
click at [640, 70] on icon "button" at bounding box center [647, 75] width 16 height 16
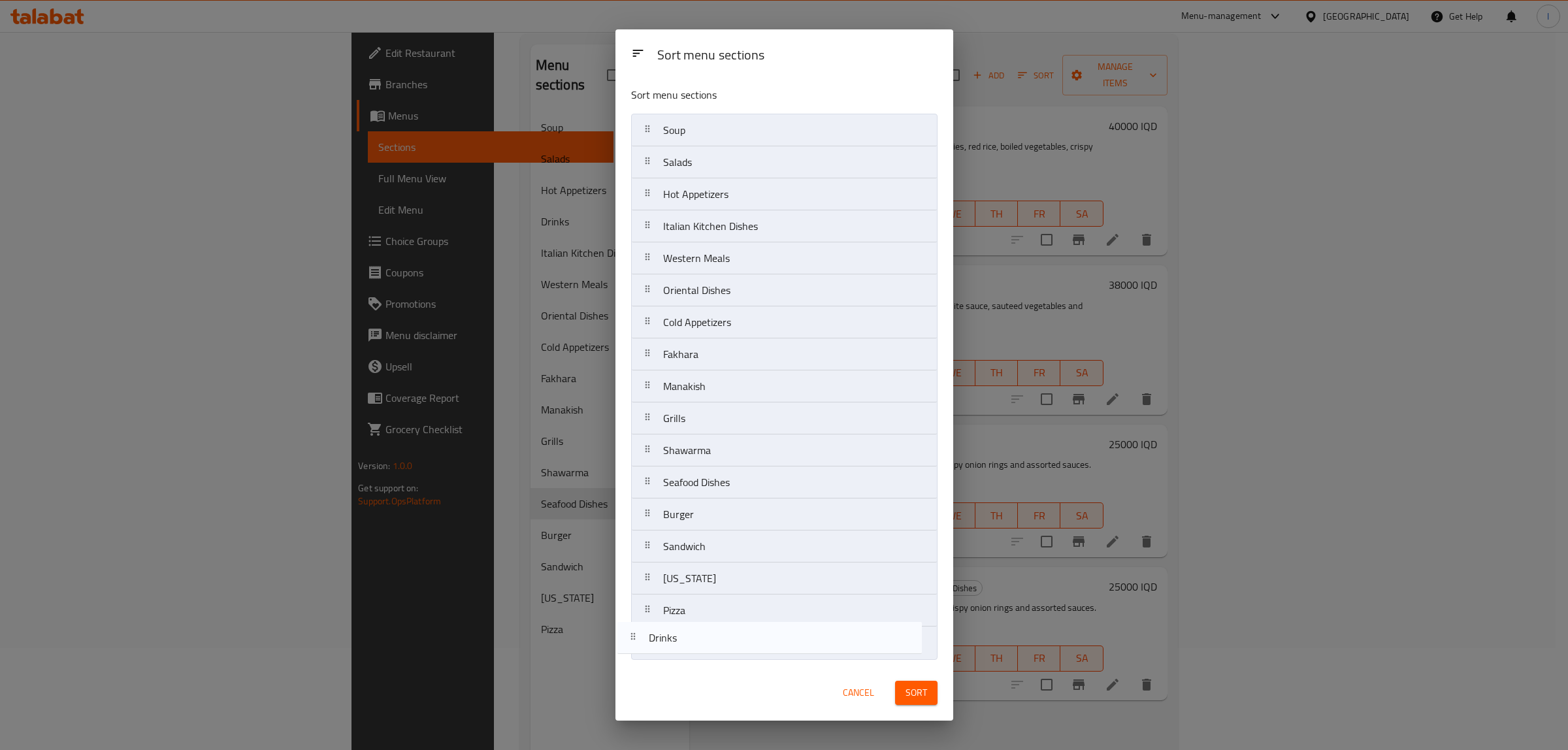
drag, startPoint x: 701, startPoint y: 233, endPoint x: 684, endPoint y: 667, distance: 434.3
click at [684, 667] on div "Sort menu sections Sort menu sections Soup Salads Hot Appetizers Drinks Italian…" at bounding box center [784, 374] width 338 height 691
drag, startPoint x: 716, startPoint y: 201, endPoint x: 731, endPoint y: 121, distance: 81.4
click at [731, 121] on nav "Soup Salads Hot Appetizers Italian Kitchen Dishes Western Meals Oriental Dishes…" at bounding box center [784, 386] width 307 height 545
drag, startPoint x: 723, startPoint y: 327, endPoint x: 748, endPoint y: 102, distance: 226.4
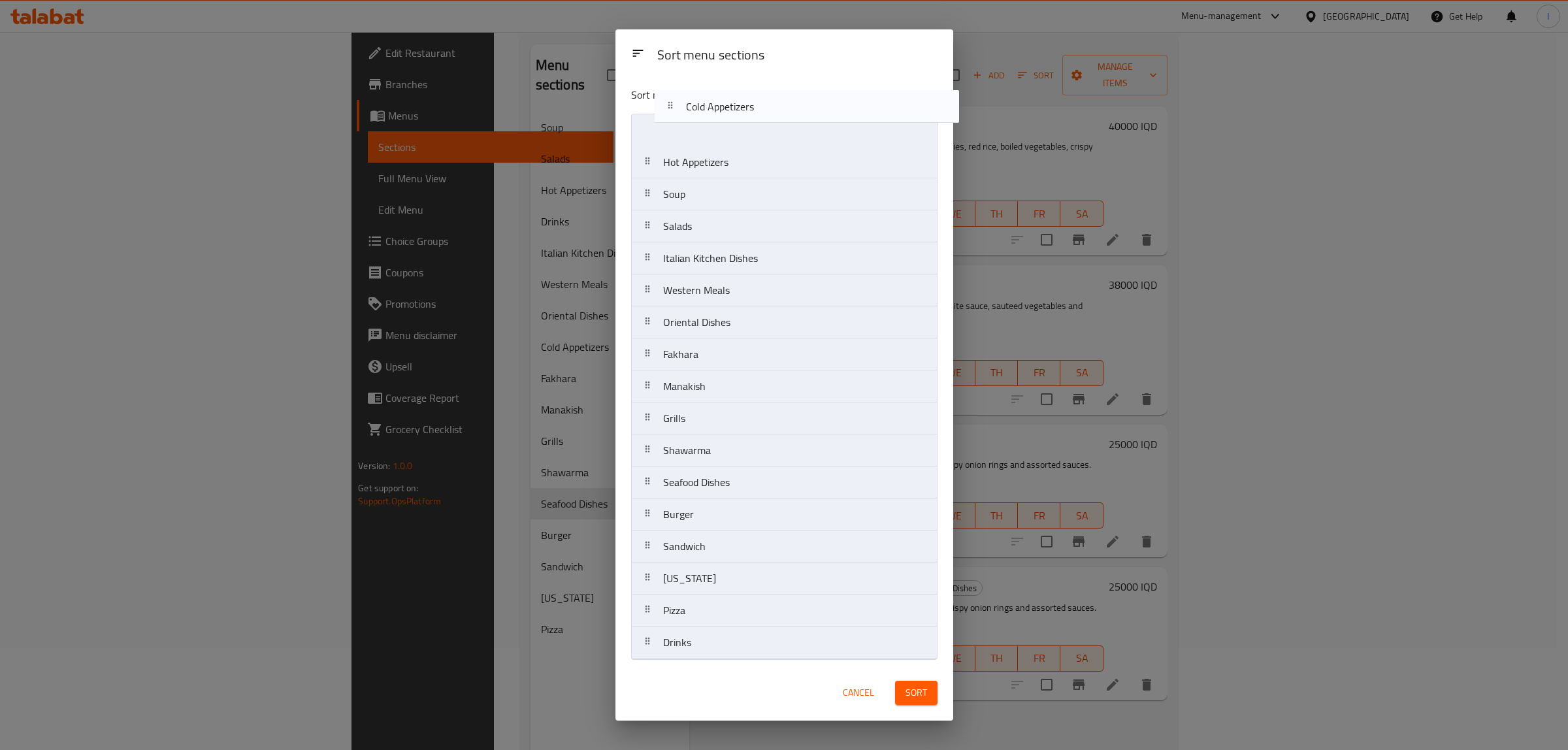
click at [748, 102] on div "Sort menu sections Hot Appetizers Soup Salads Italian Kitchen Dishes Western Me…" at bounding box center [784, 370] width 338 height 588
drag, startPoint x: 714, startPoint y: 232, endPoint x: 722, endPoint y: 210, distance: 23.4
click at [722, 210] on nav "Cold Appetizers Hot Appetizers Soup Salads Italian Kitchen Dishes Western Meals…" at bounding box center [784, 386] width 307 height 545
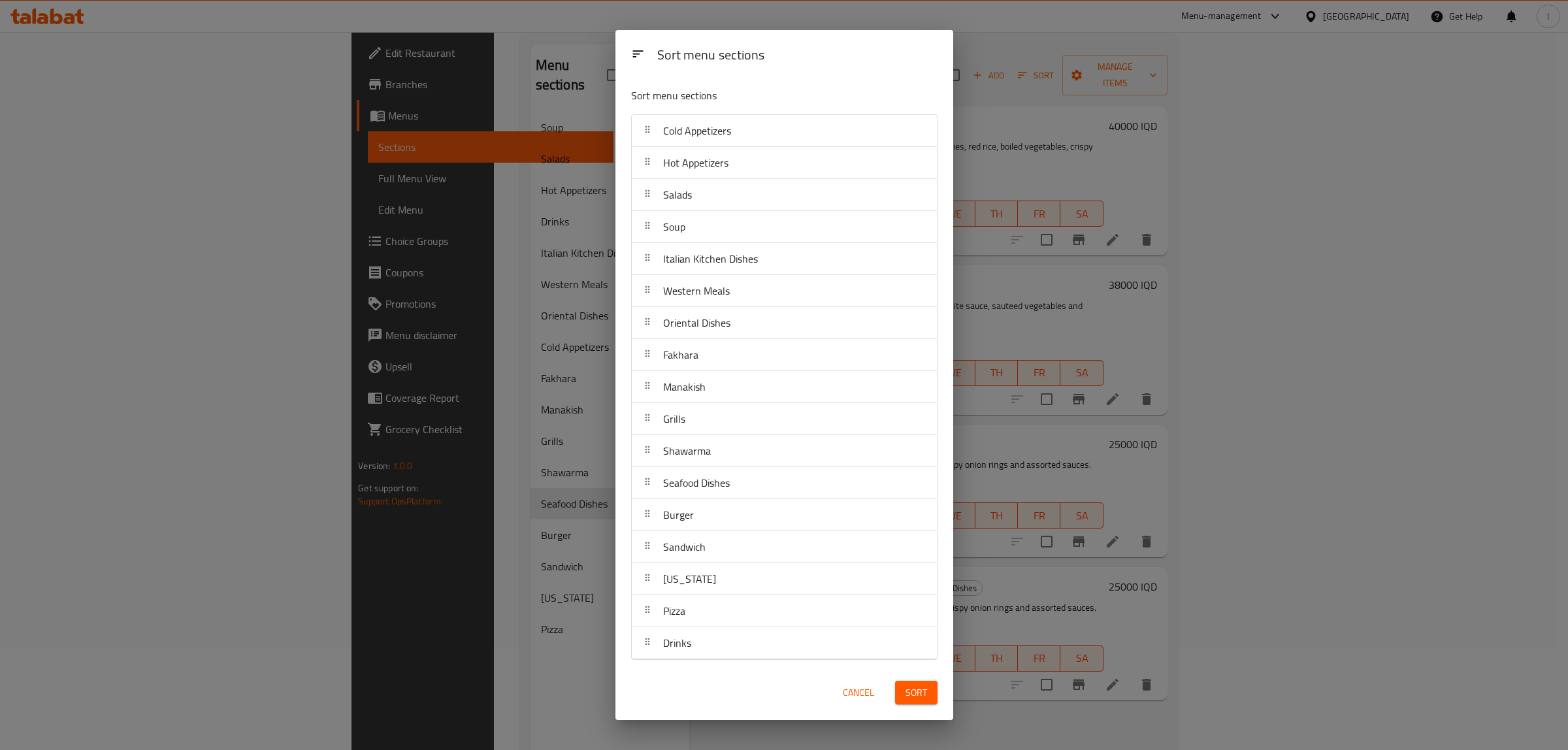
click at [911, 700] on span "Sort" at bounding box center [916, 692] width 21 height 16
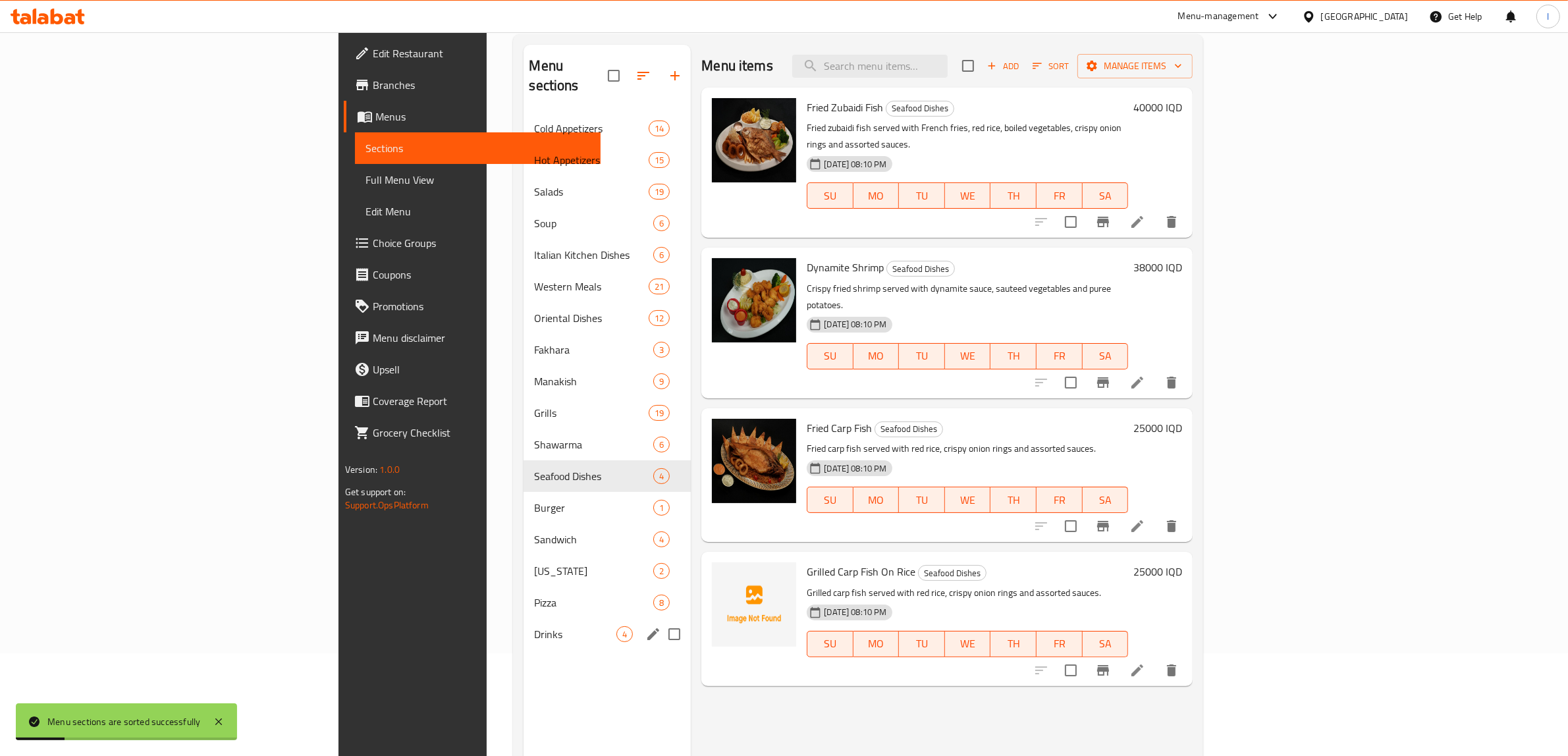
click at [524, 619] on div "Drinks 4" at bounding box center [607, 635] width 167 height 32
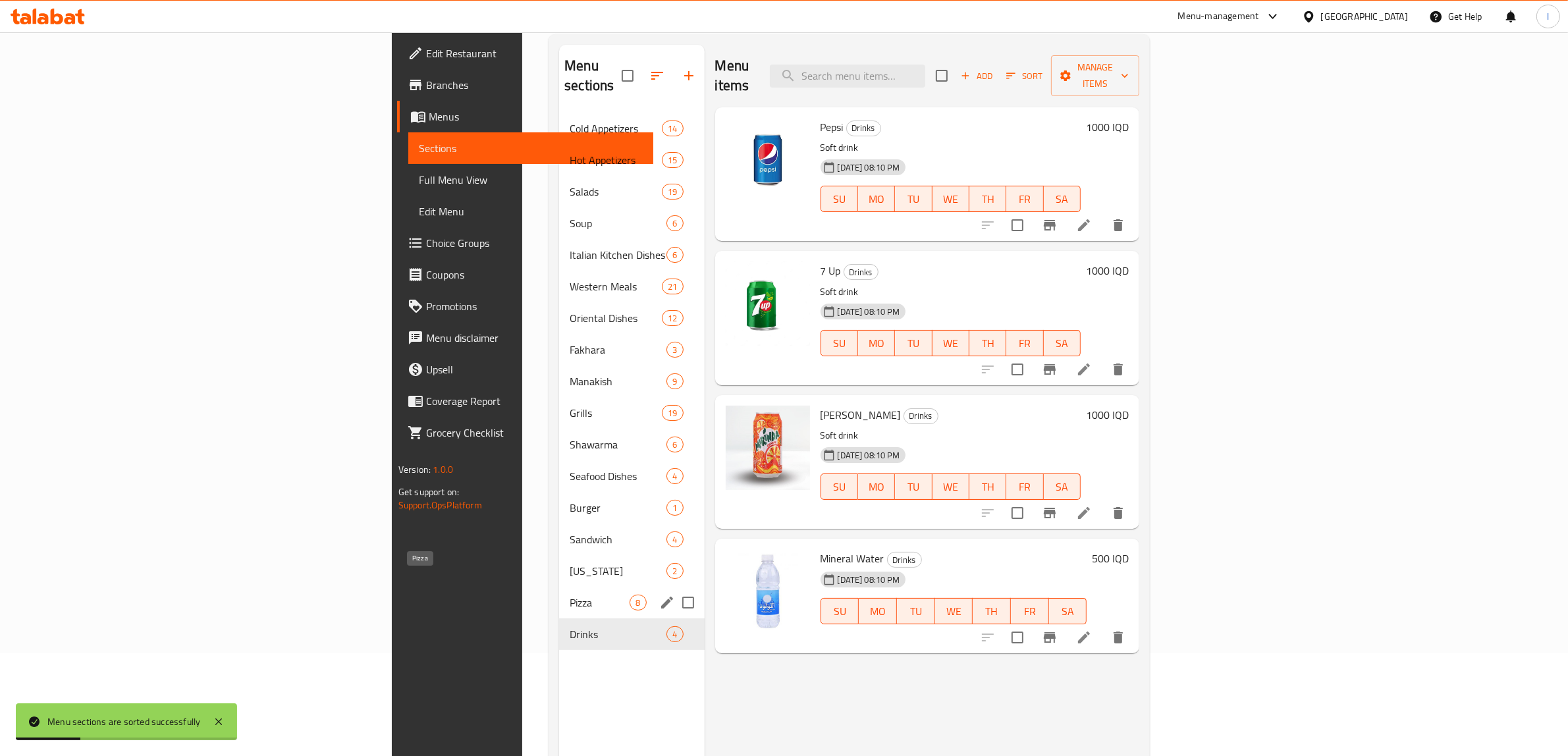
click at [570, 595] on span "Pizza" at bounding box center [599, 603] width 60 height 16
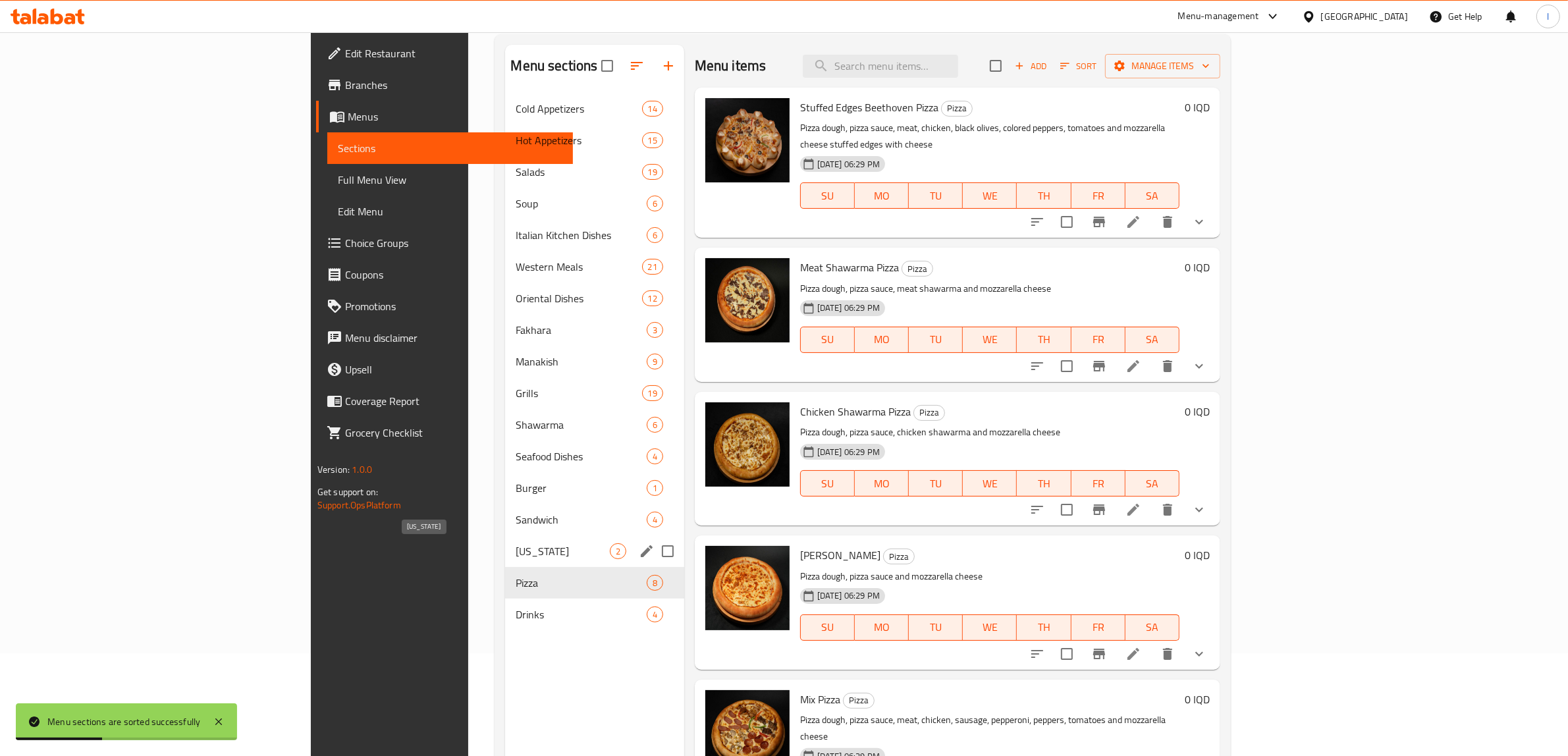
click at [516, 553] on span "[US_STATE]" at bounding box center [563, 551] width 93 height 16
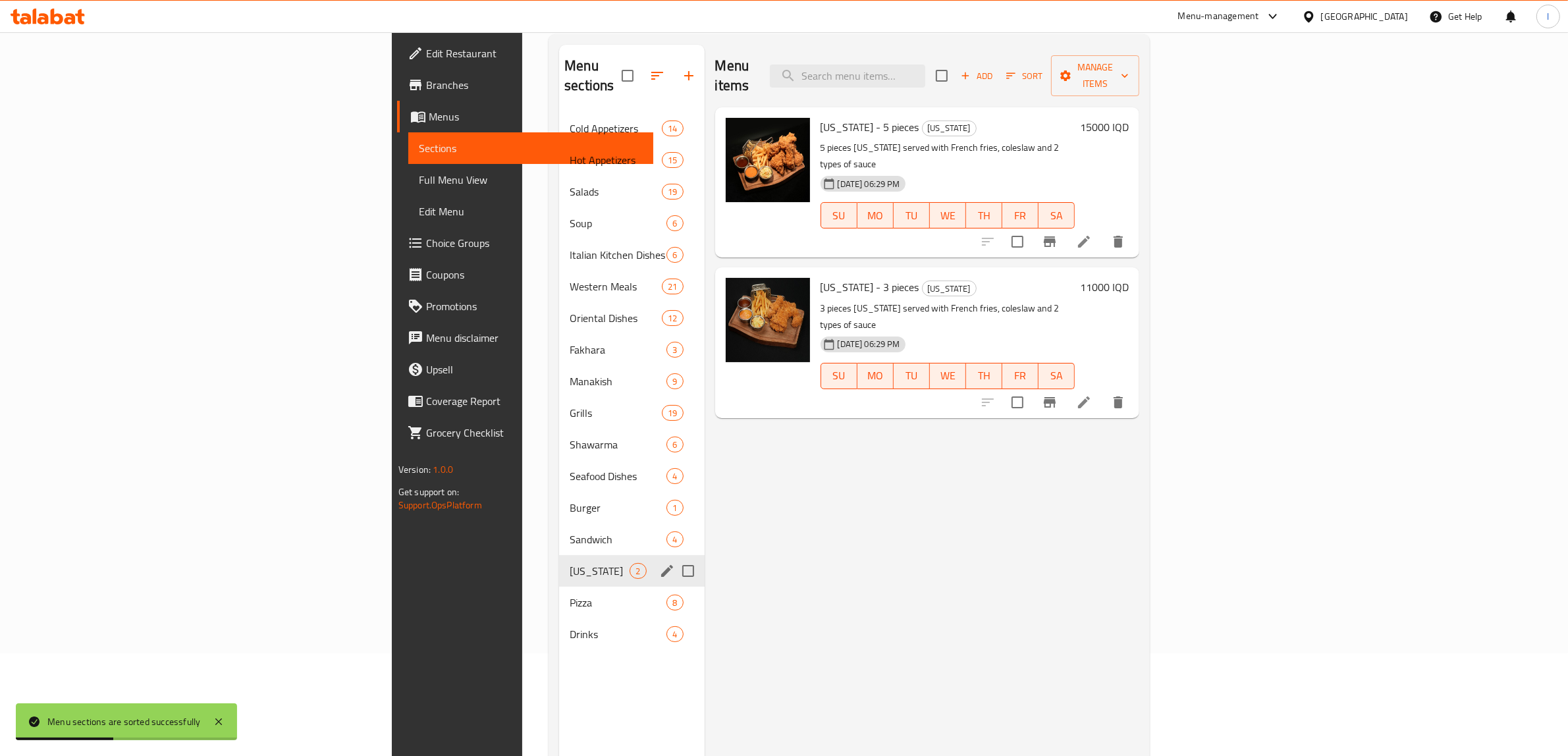
click at [559, 556] on div "Kentucky 2" at bounding box center [632, 571] width 145 height 32
click at [570, 532] on span "Sandwich" at bounding box center [599, 540] width 60 height 16
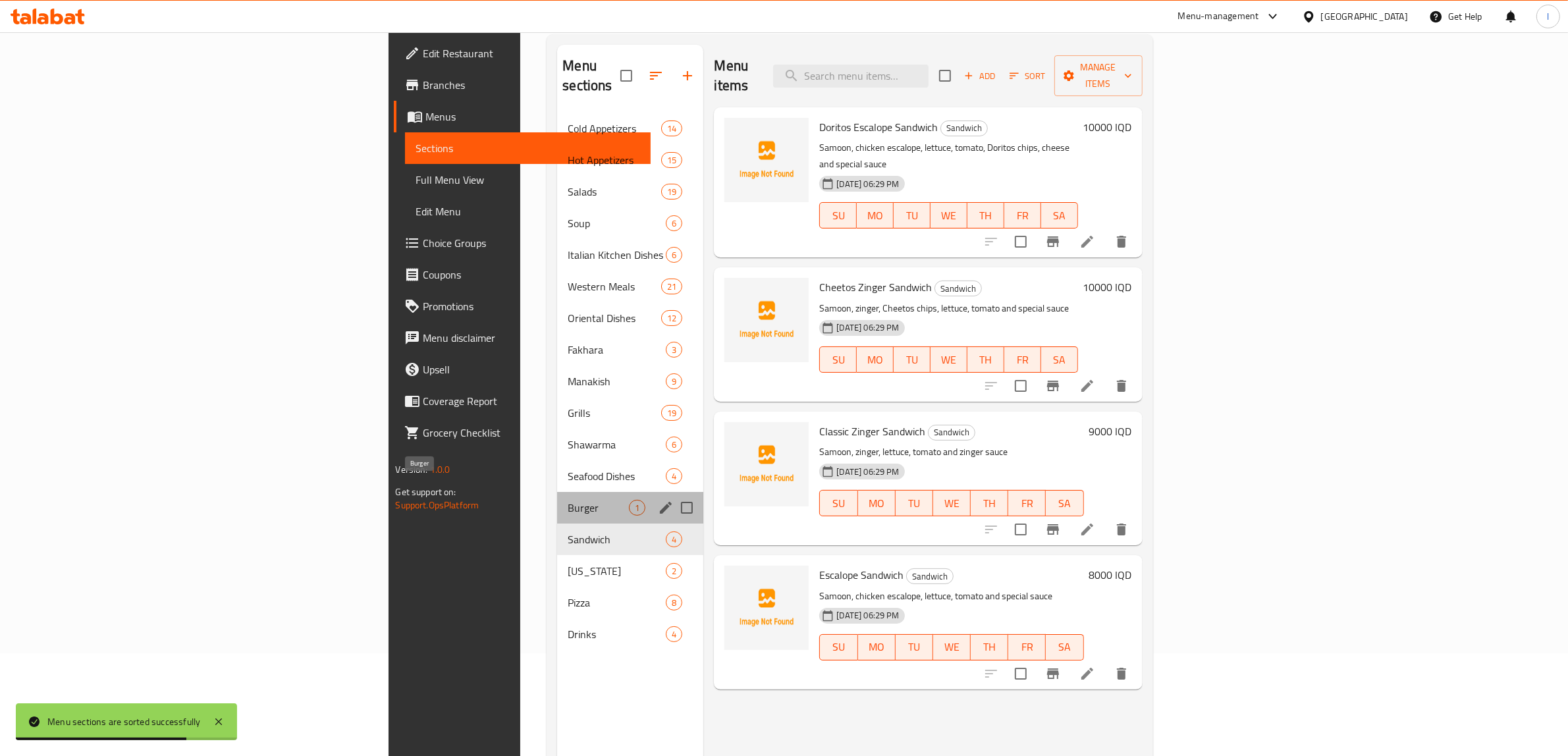
click at [568, 500] on span "Burger" at bounding box center [598, 508] width 61 height 16
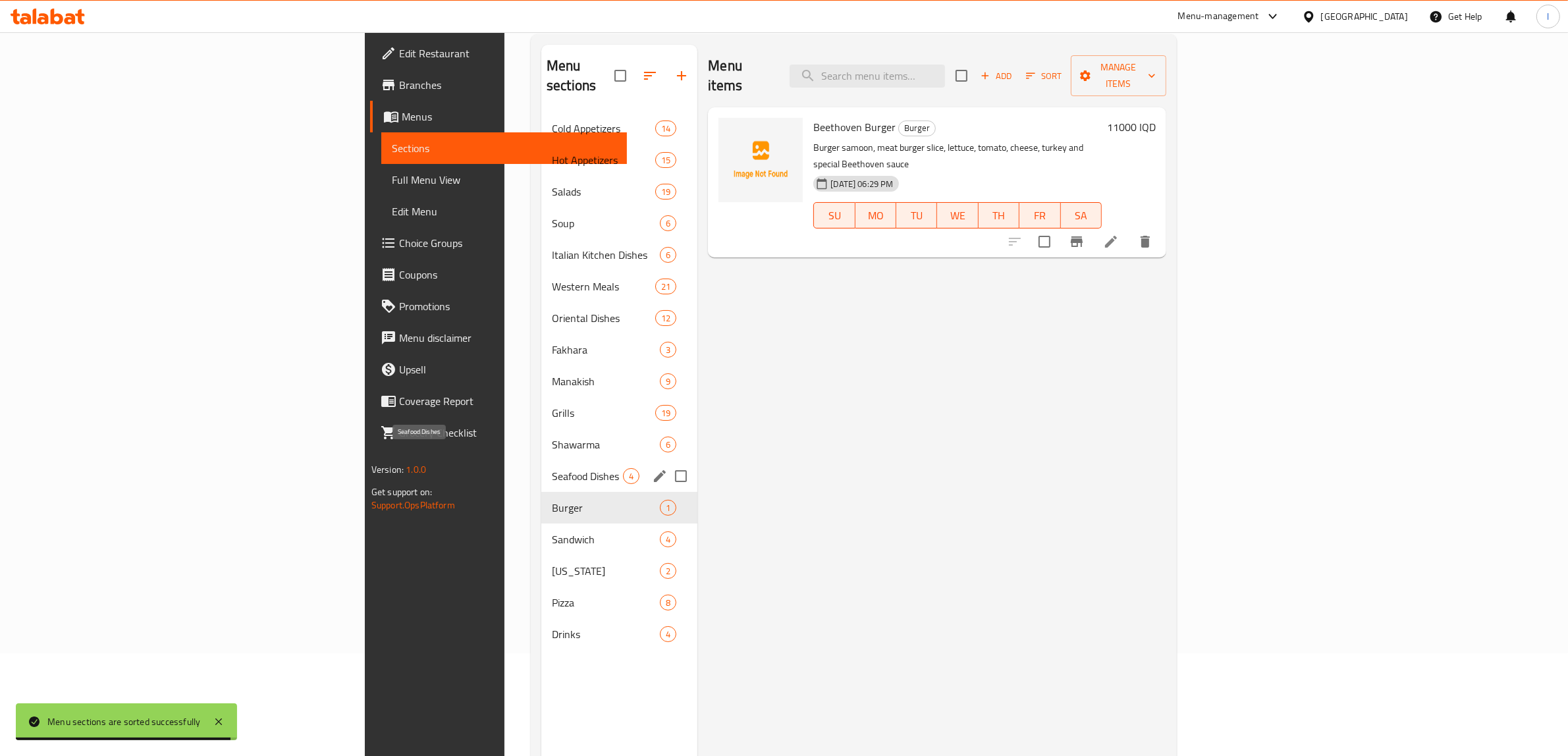
click at [552, 469] on span "Seafood Dishes" at bounding box center [587, 476] width 71 height 16
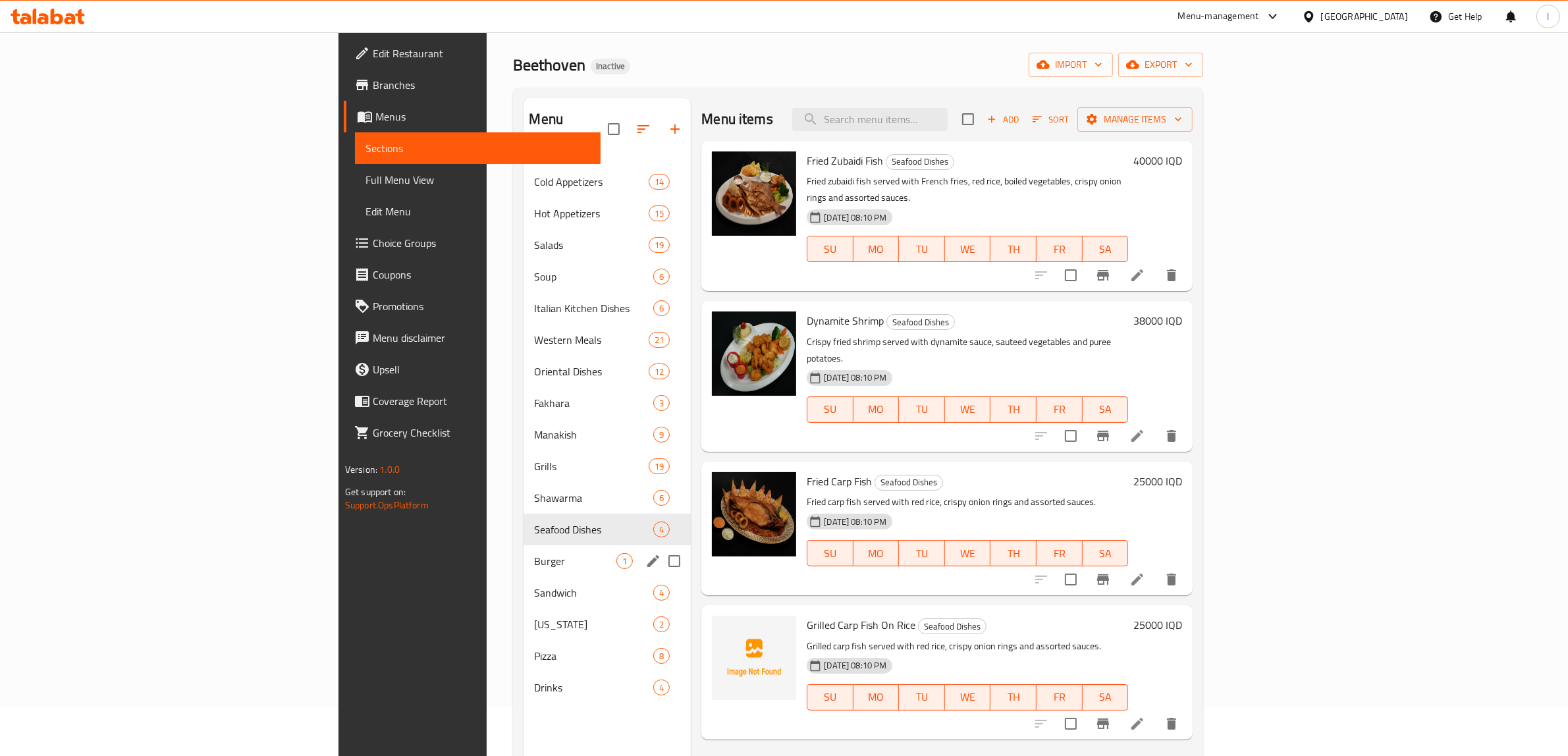
scroll to position [20, 0]
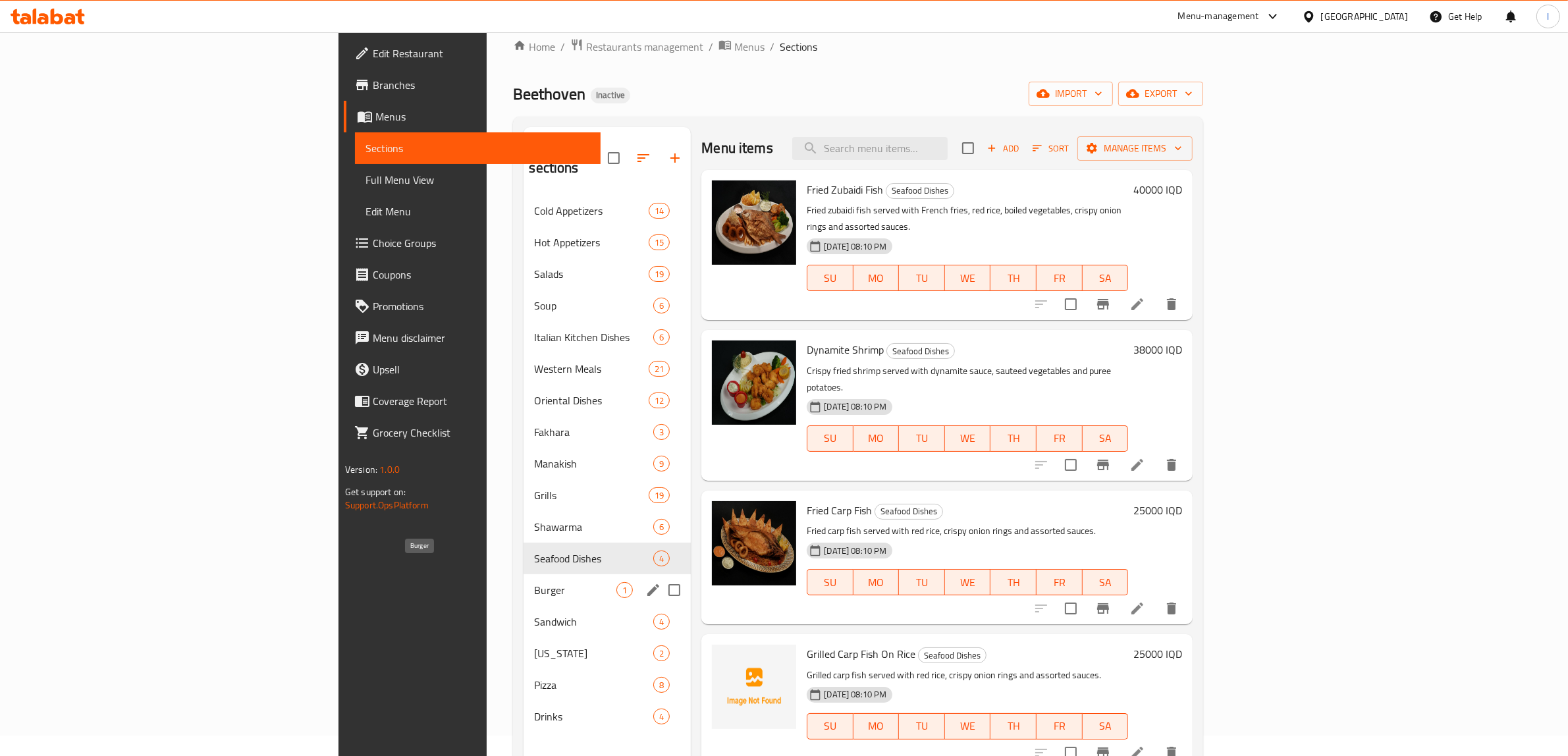
click at [534, 582] on span "Burger" at bounding box center [575, 590] width 83 height 16
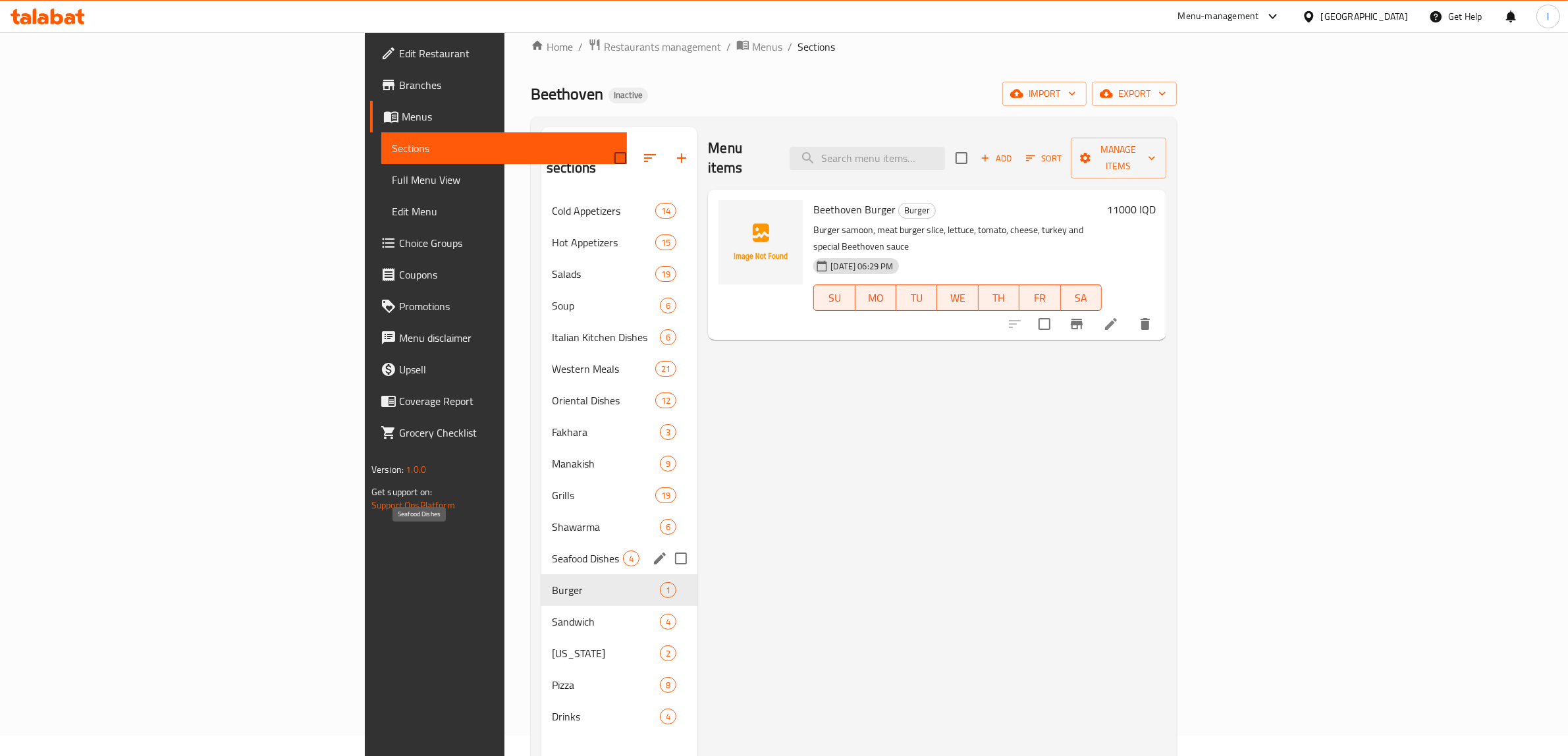
click at [552, 550] on span "Seafood Dishes" at bounding box center [587, 558] width 71 height 16
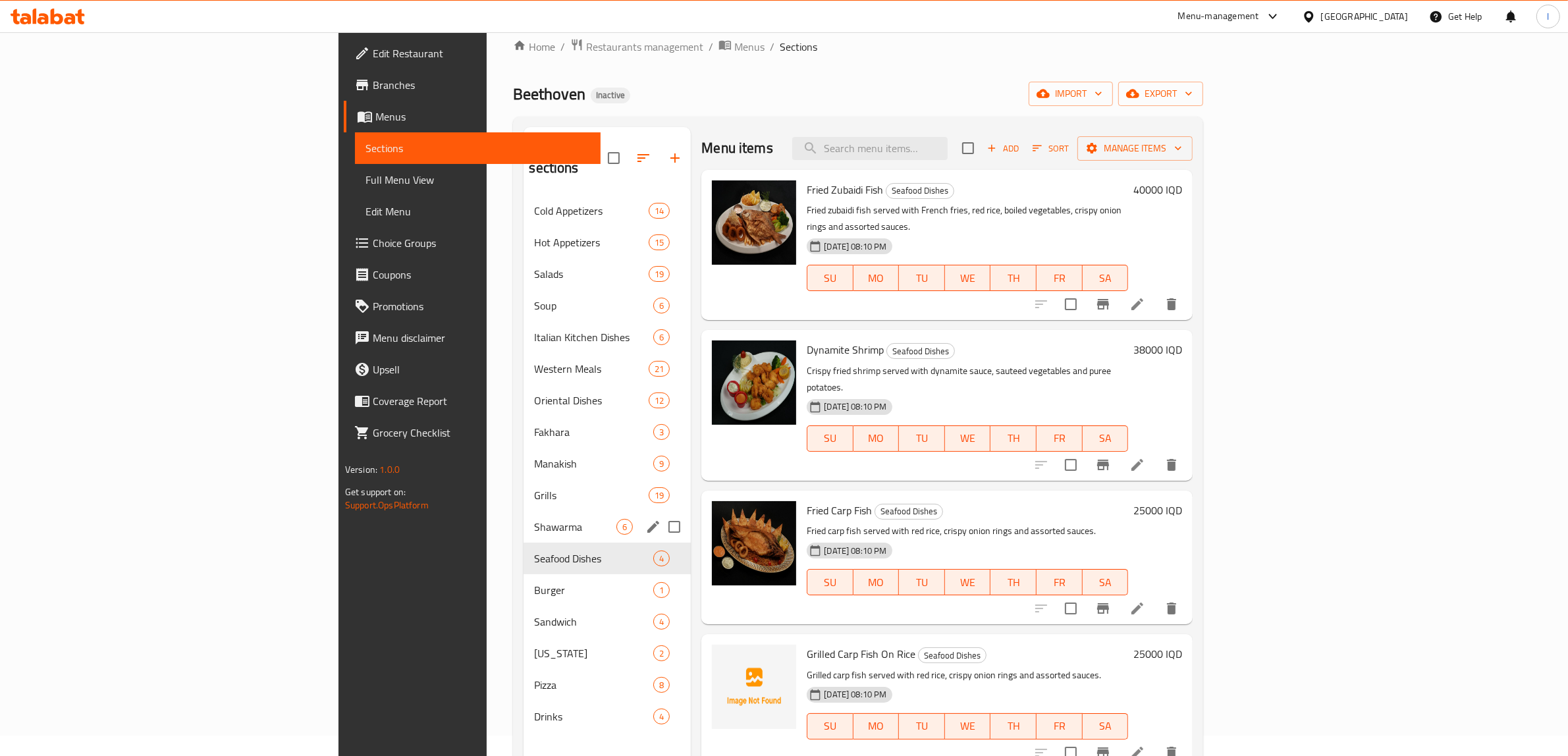
click at [534, 519] on span "Shawarma" at bounding box center [575, 527] width 83 height 16
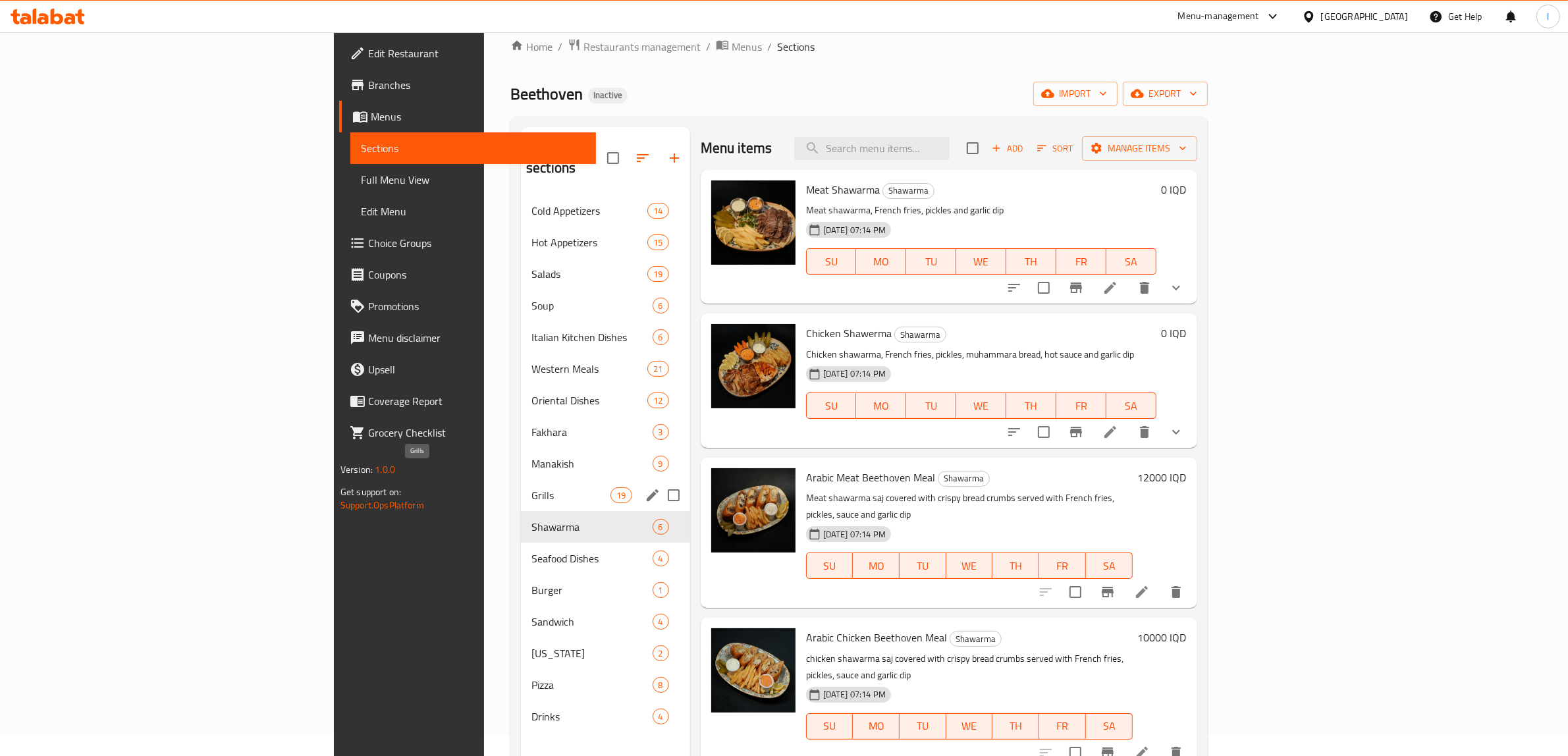
click at [532, 487] on span "Grills" at bounding box center [571, 495] width 79 height 16
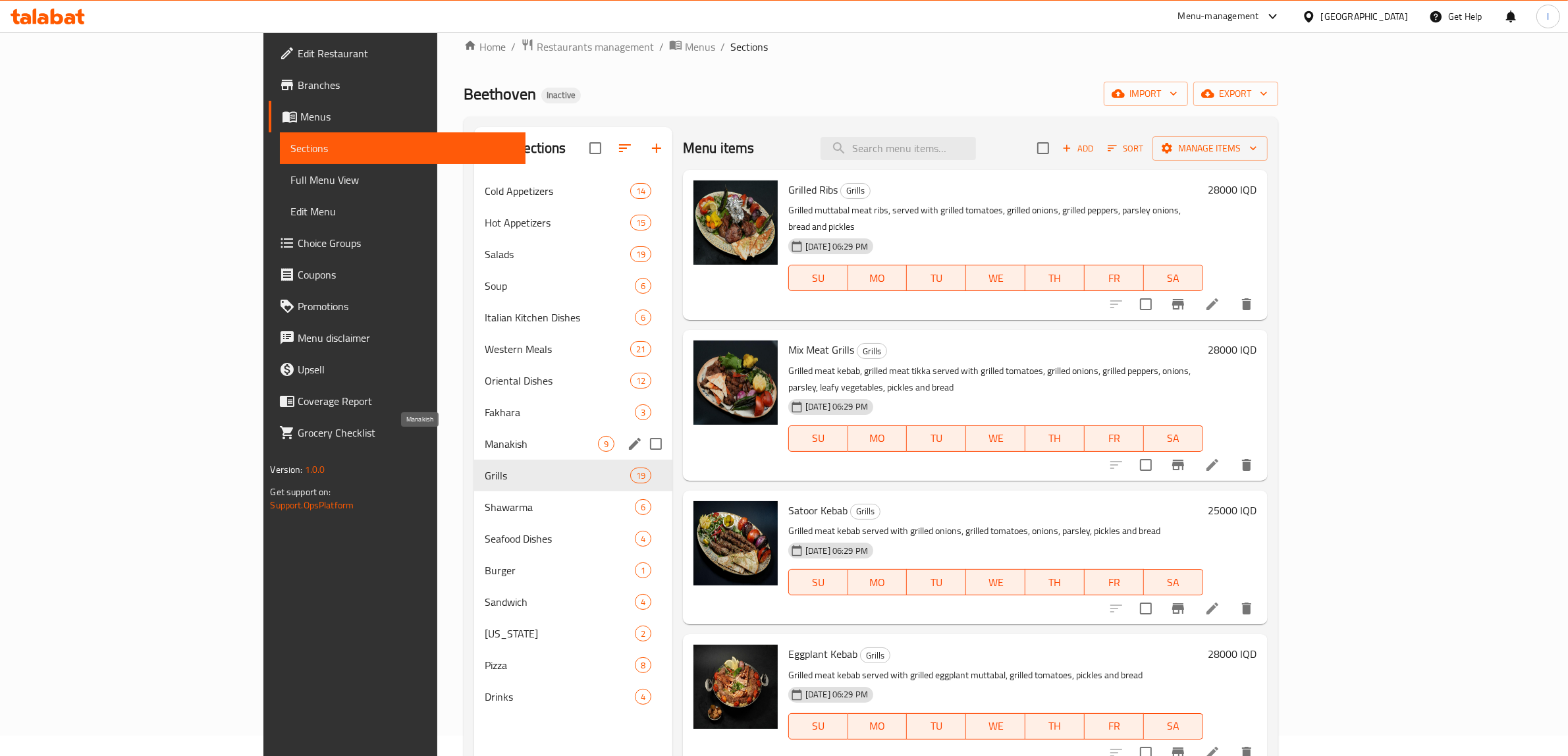
click at [484, 445] on span "Manakish" at bounding box center [541, 444] width 114 height 16
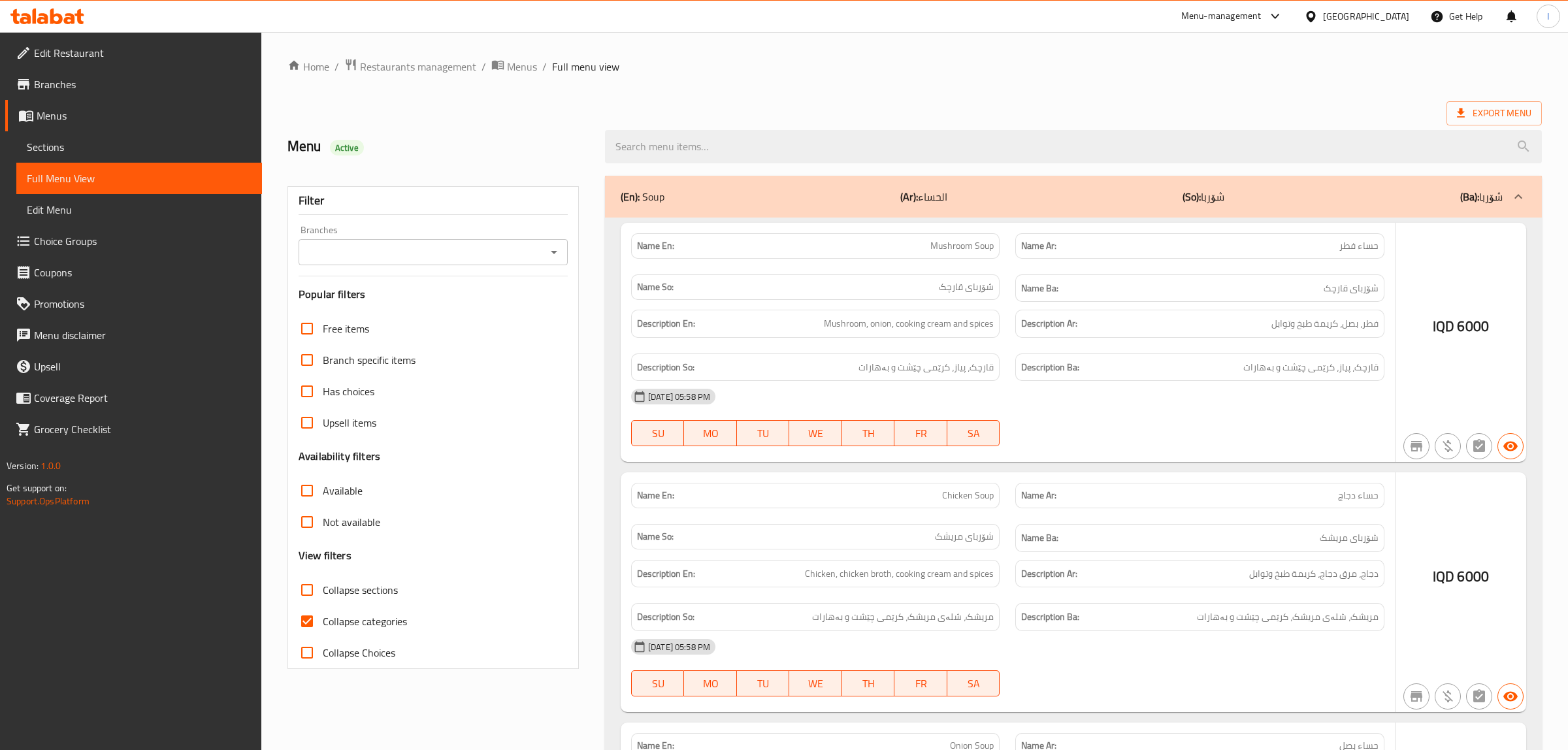
click at [73, 150] on div at bounding box center [784, 375] width 1568 height 750
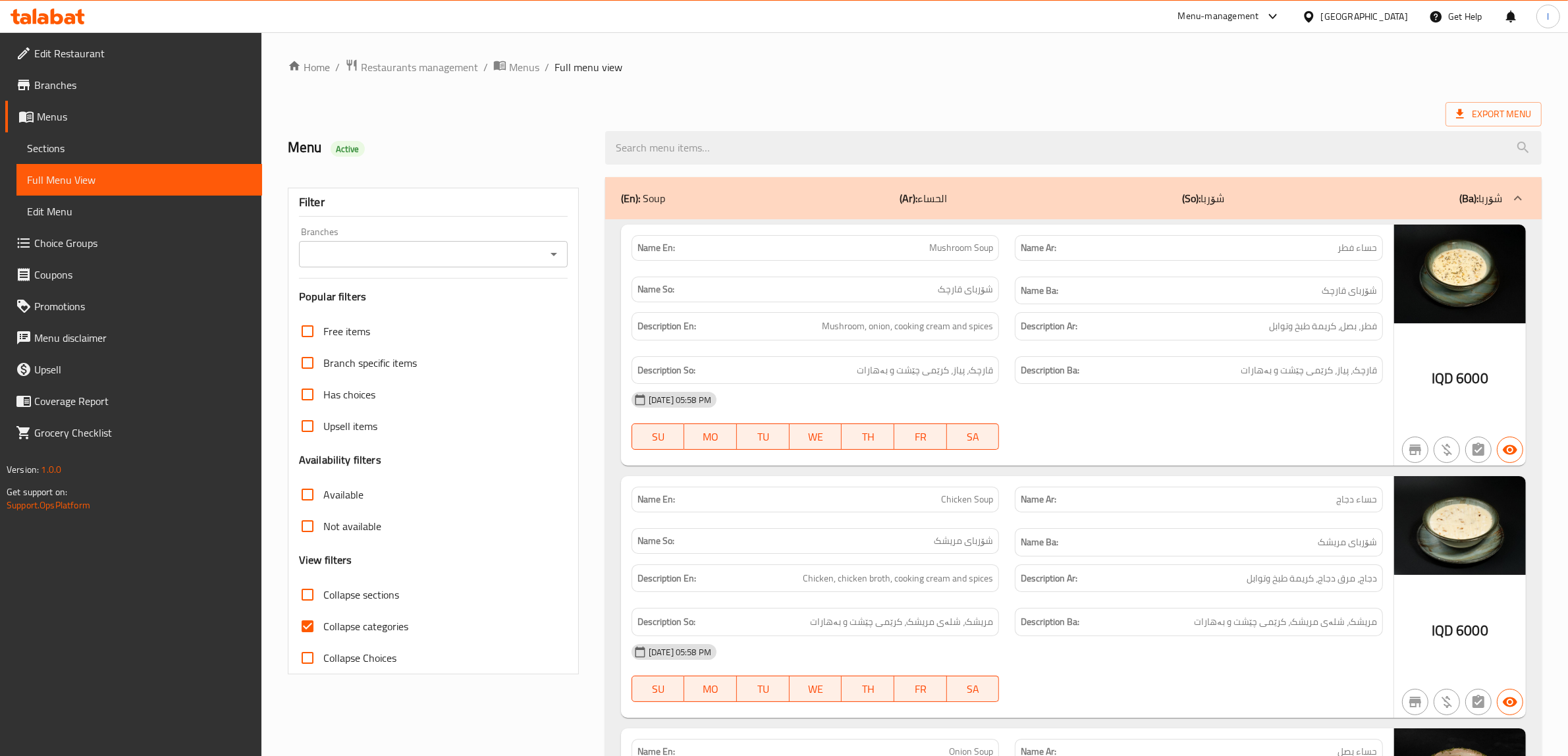
click at [67, 149] on span "Sections" at bounding box center [139, 148] width 224 height 16
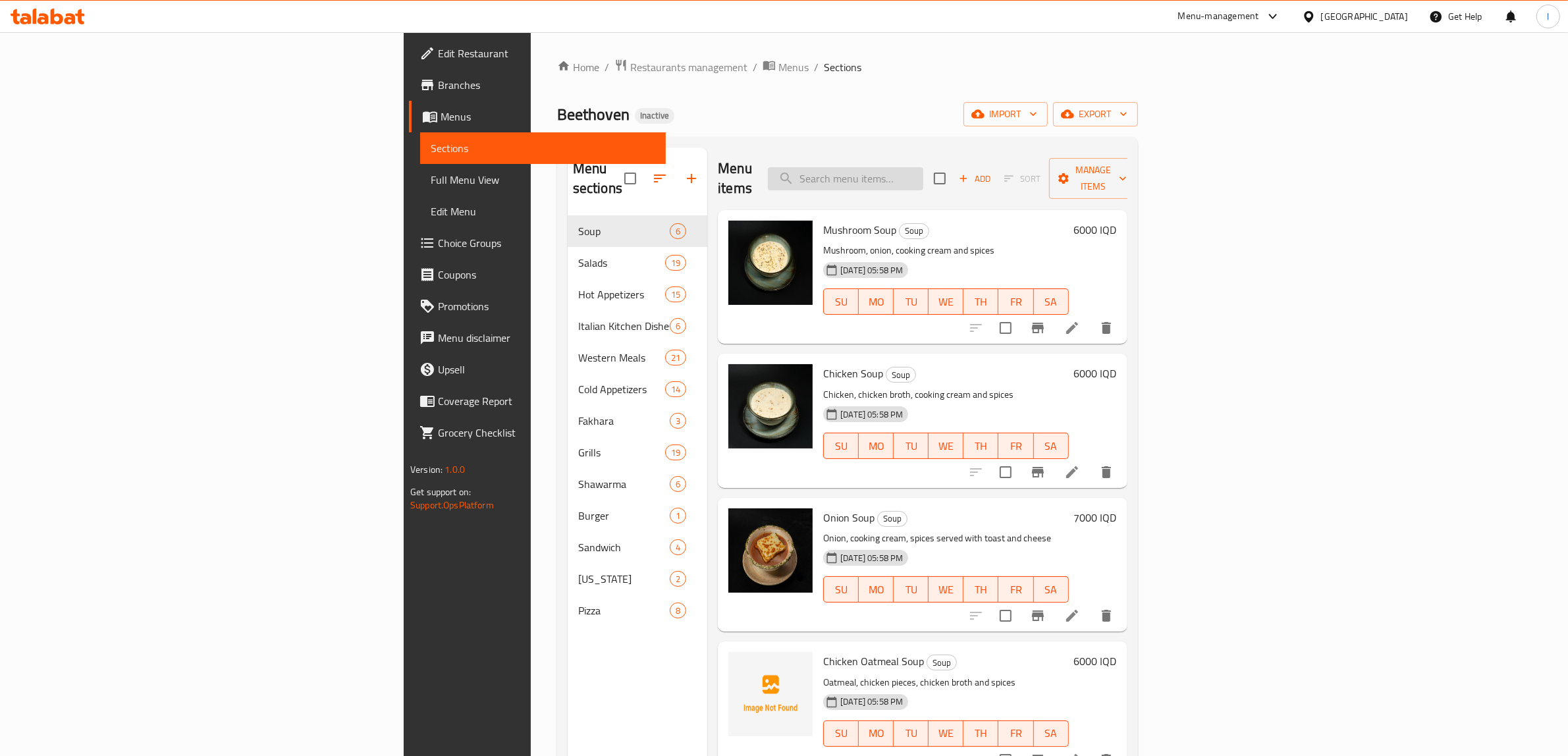
click at [923, 167] on input "search" at bounding box center [846, 179] width 155 height 23
paste input "Hummus With Meat"
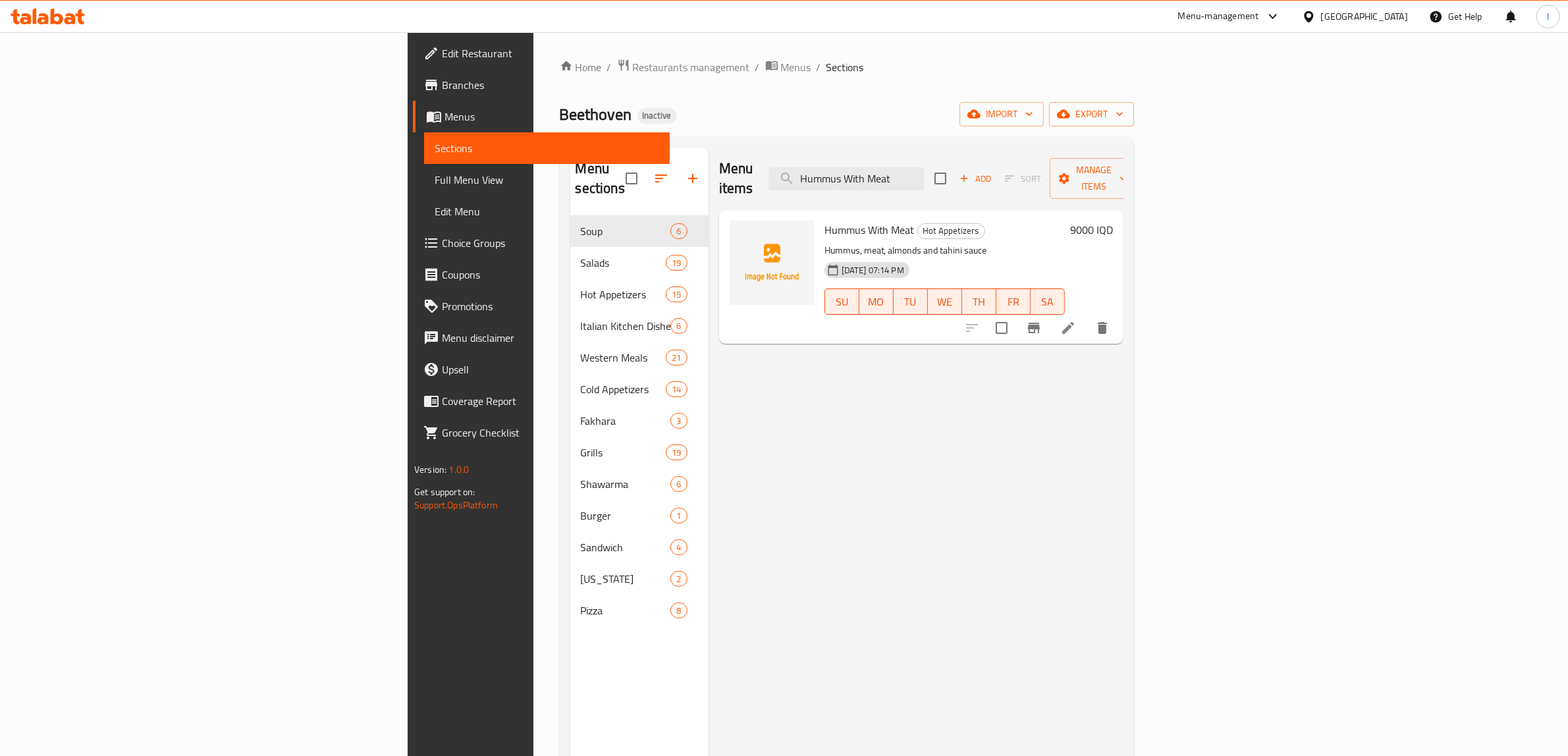
type input "Hummus With Meat"
click at [1076, 320] on icon at bounding box center [1068, 328] width 16 height 16
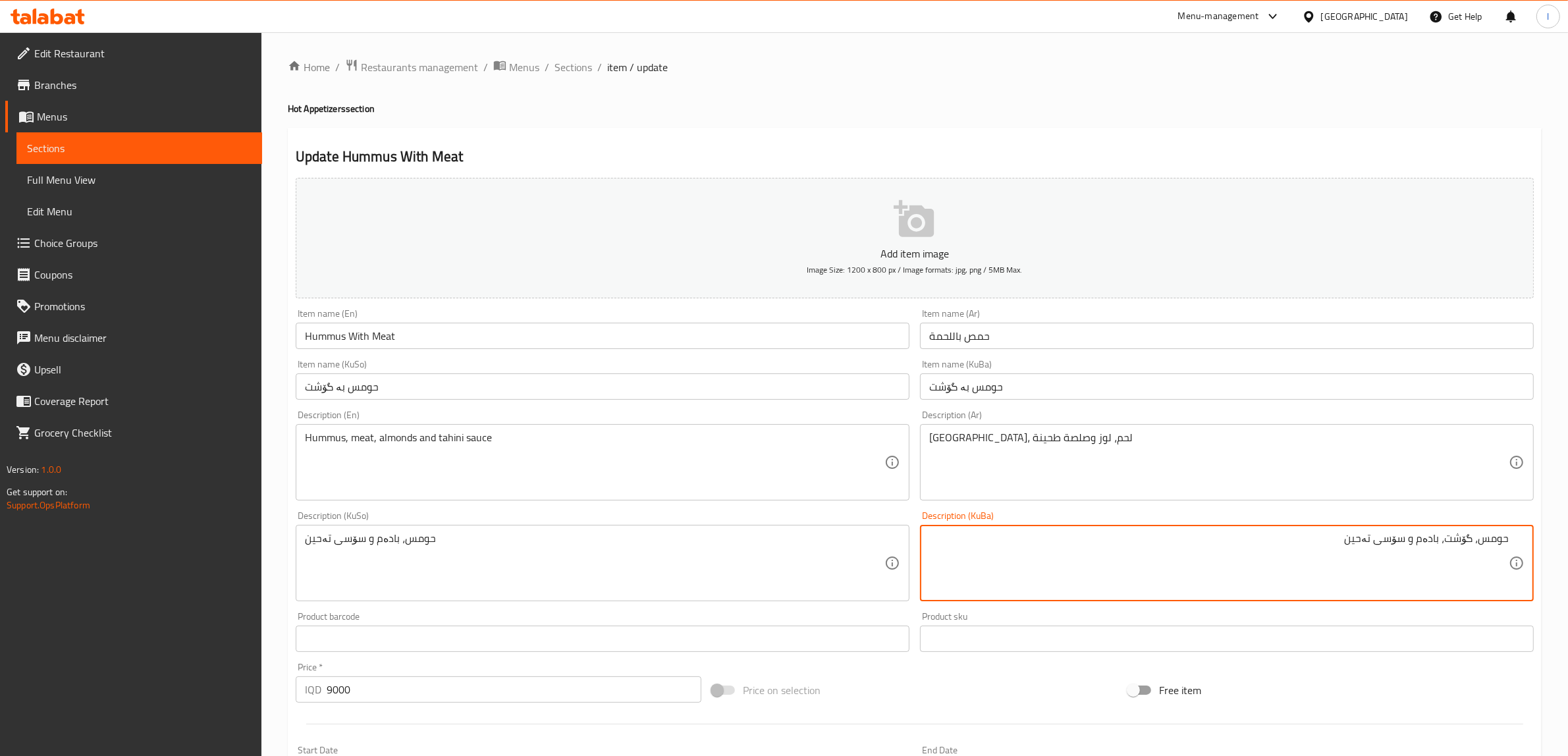
type textarea "حومس، گۆشت، بادەم و سۆسی تەحین"
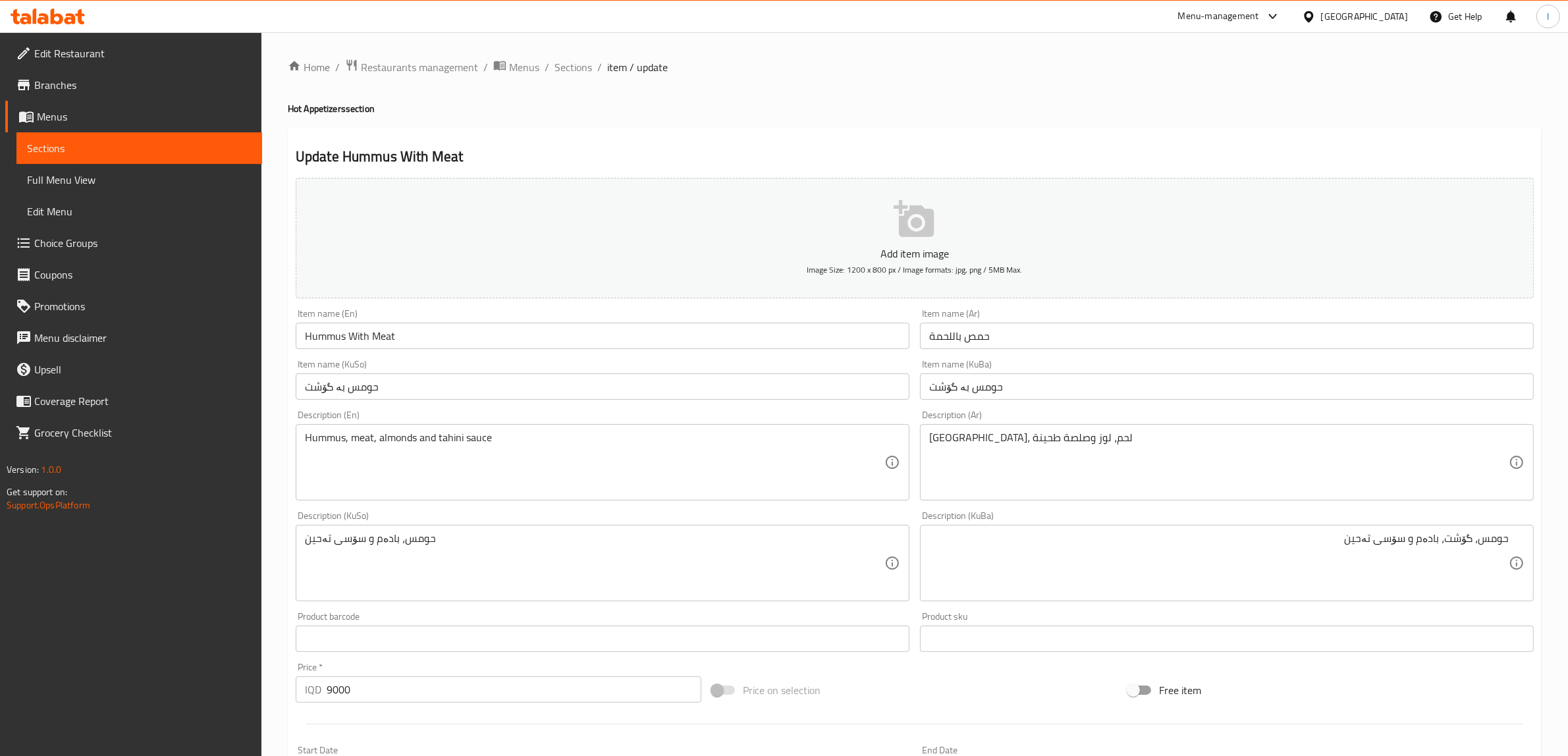
drag, startPoint x: 1235, startPoint y: 527, endPoint x: 1579, endPoint y: 508, distance: 344.5
click at [1568, 508] on html "​ Menu-management [GEOGRAPHIC_DATA] Get Help l Edit Restaurant Branches Menus S…" at bounding box center [784, 378] width 1568 height 756
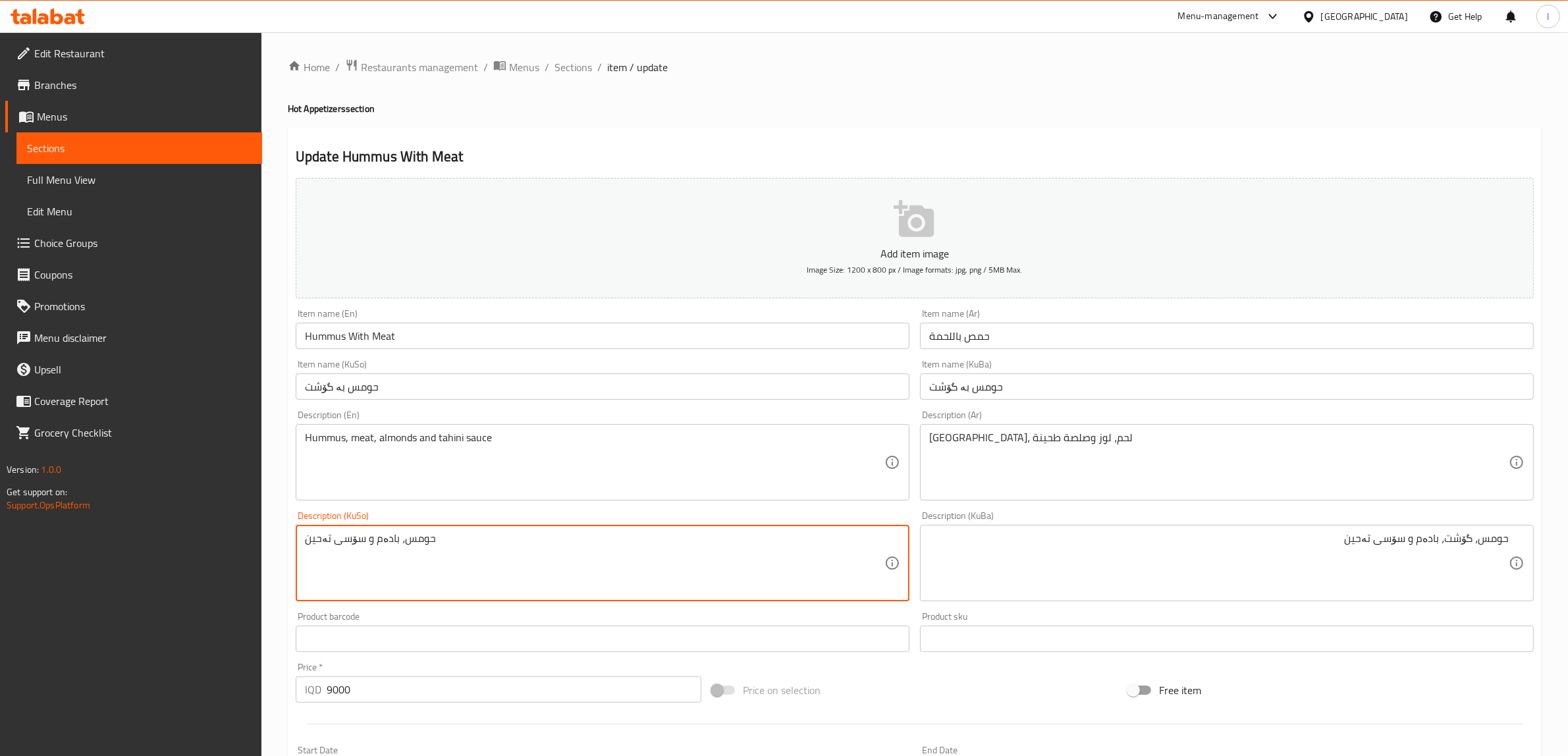
drag, startPoint x: 511, startPoint y: 556, endPoint x: 75, endPoint y: 535, distance: 436.5
paste textarea "گۆشت، بادەم و سۆسی تەحین"
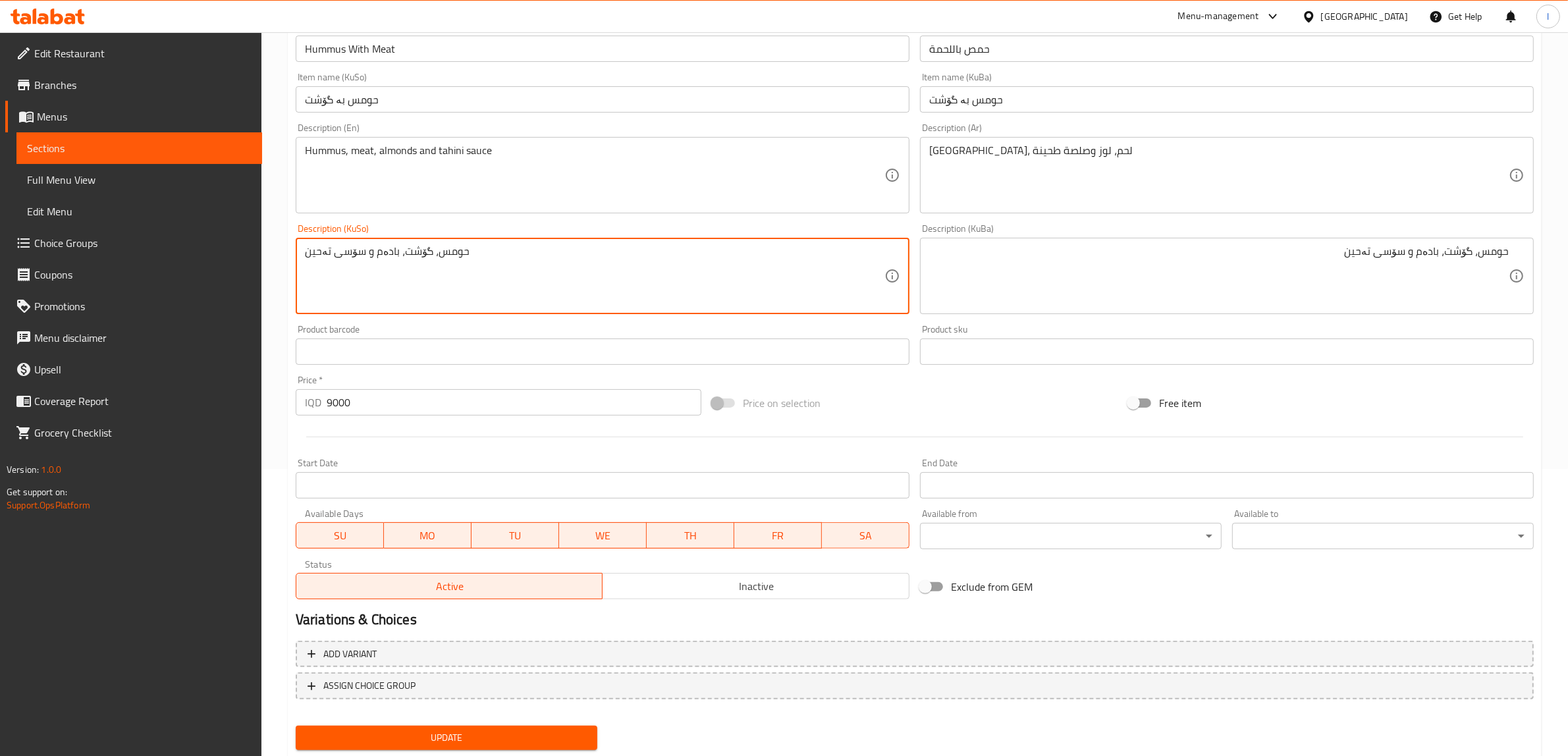
scroll to position [323, 0]
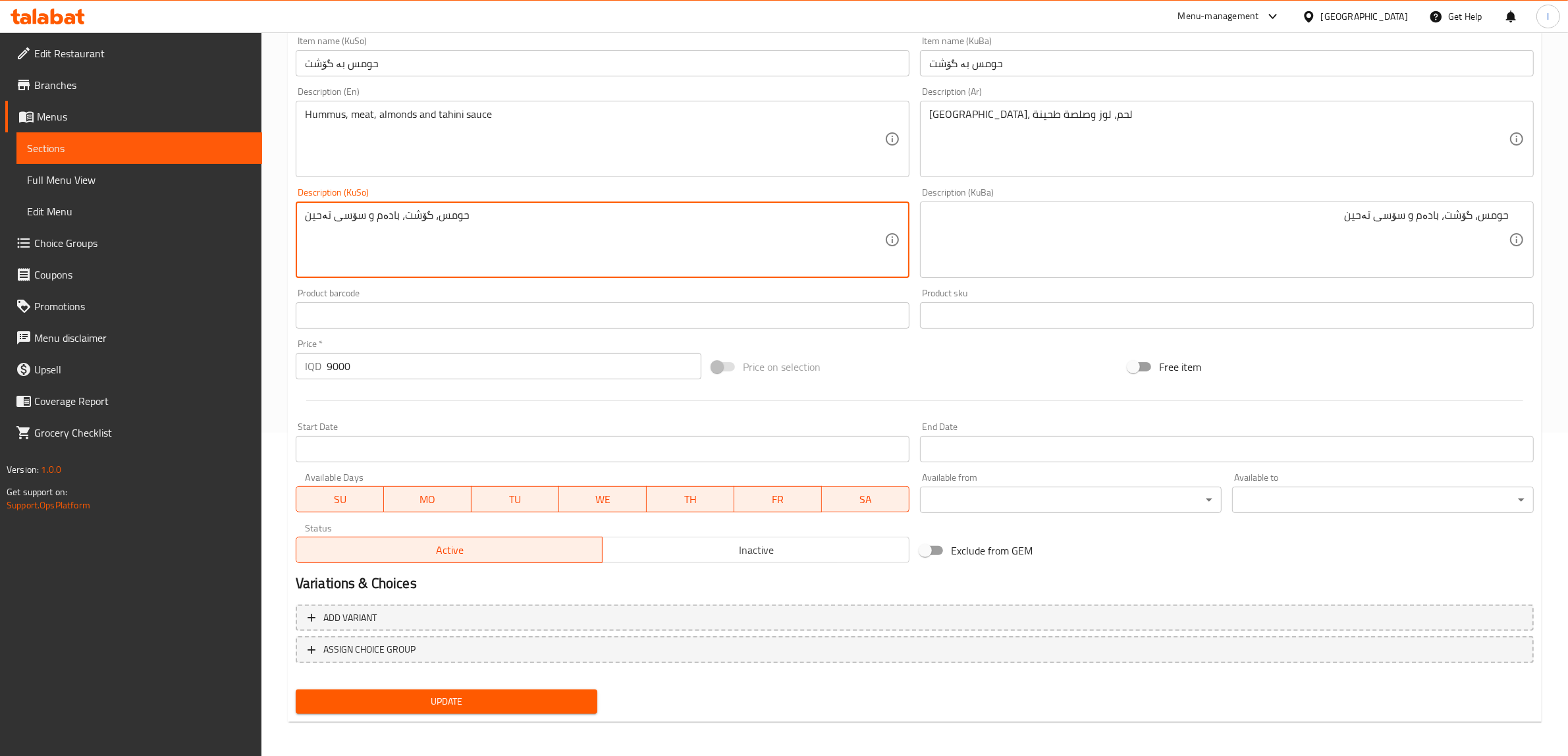
type textarea "حومس، گۆشت، بادەم و سۆسی تەحین"
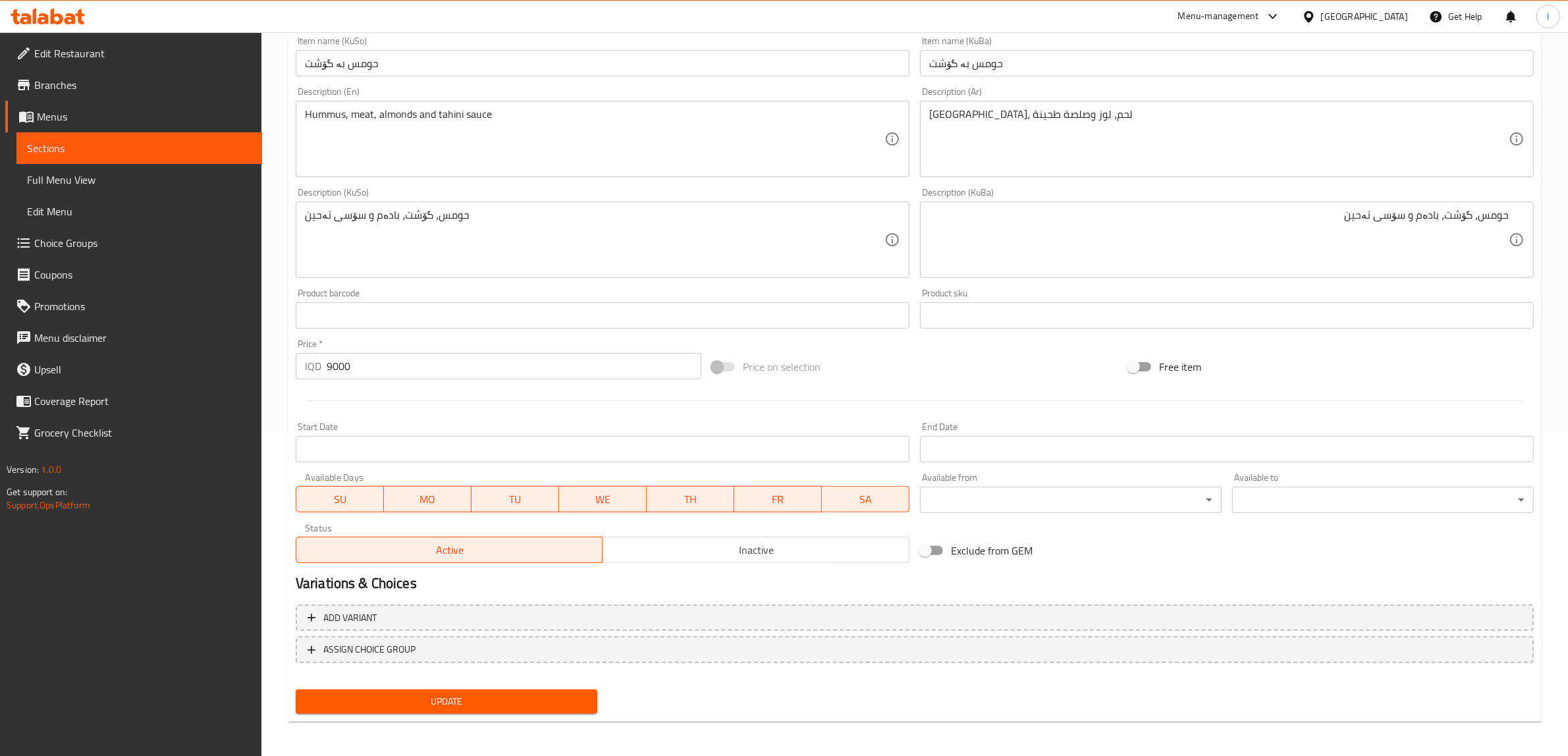
click at [469, 713] on div "Update" at bounding box center [446, 701] width 312 height 35
click at [473, 703] on span "Update" at bounding box center [446, 701] width 280 height 17
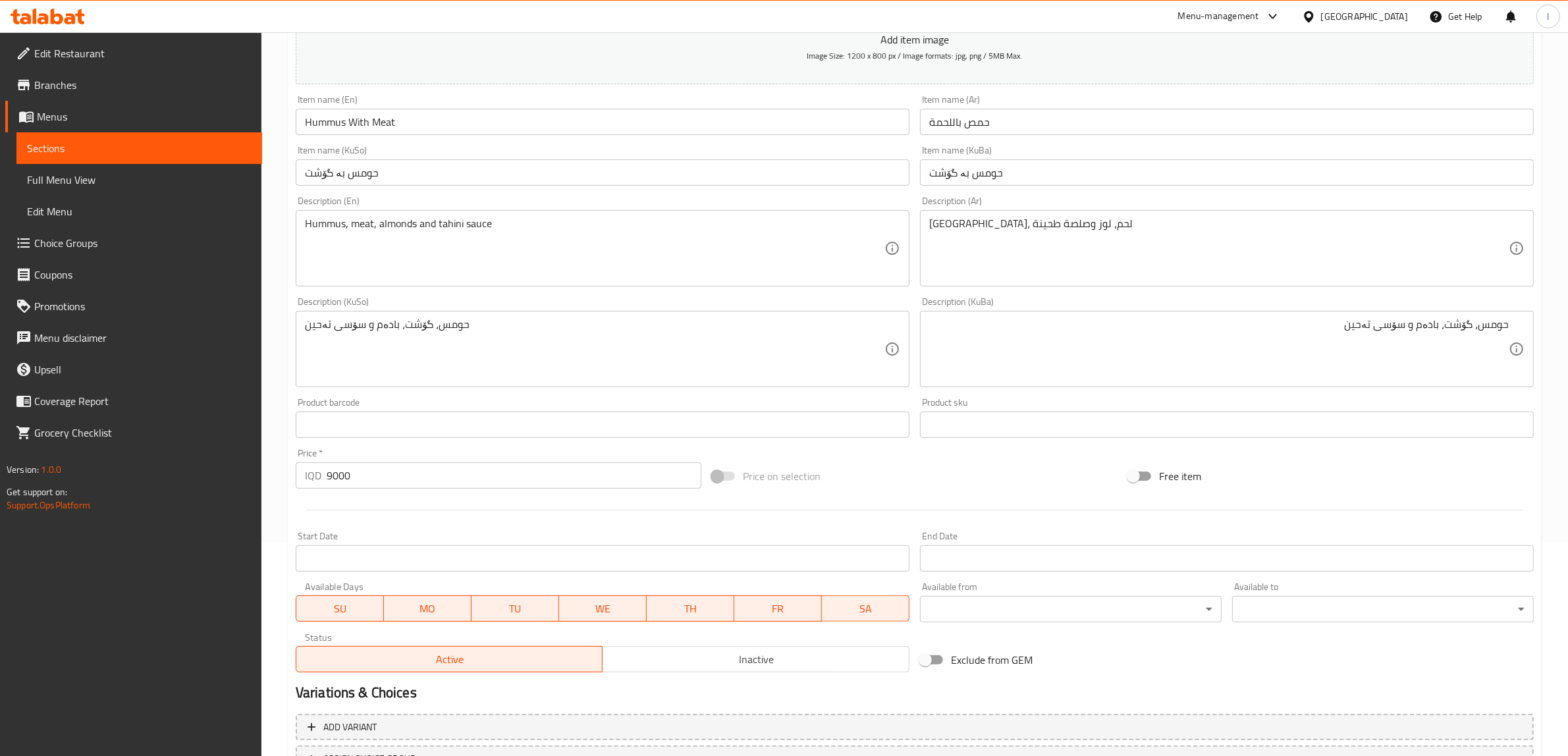
scroll to position [76, 0]
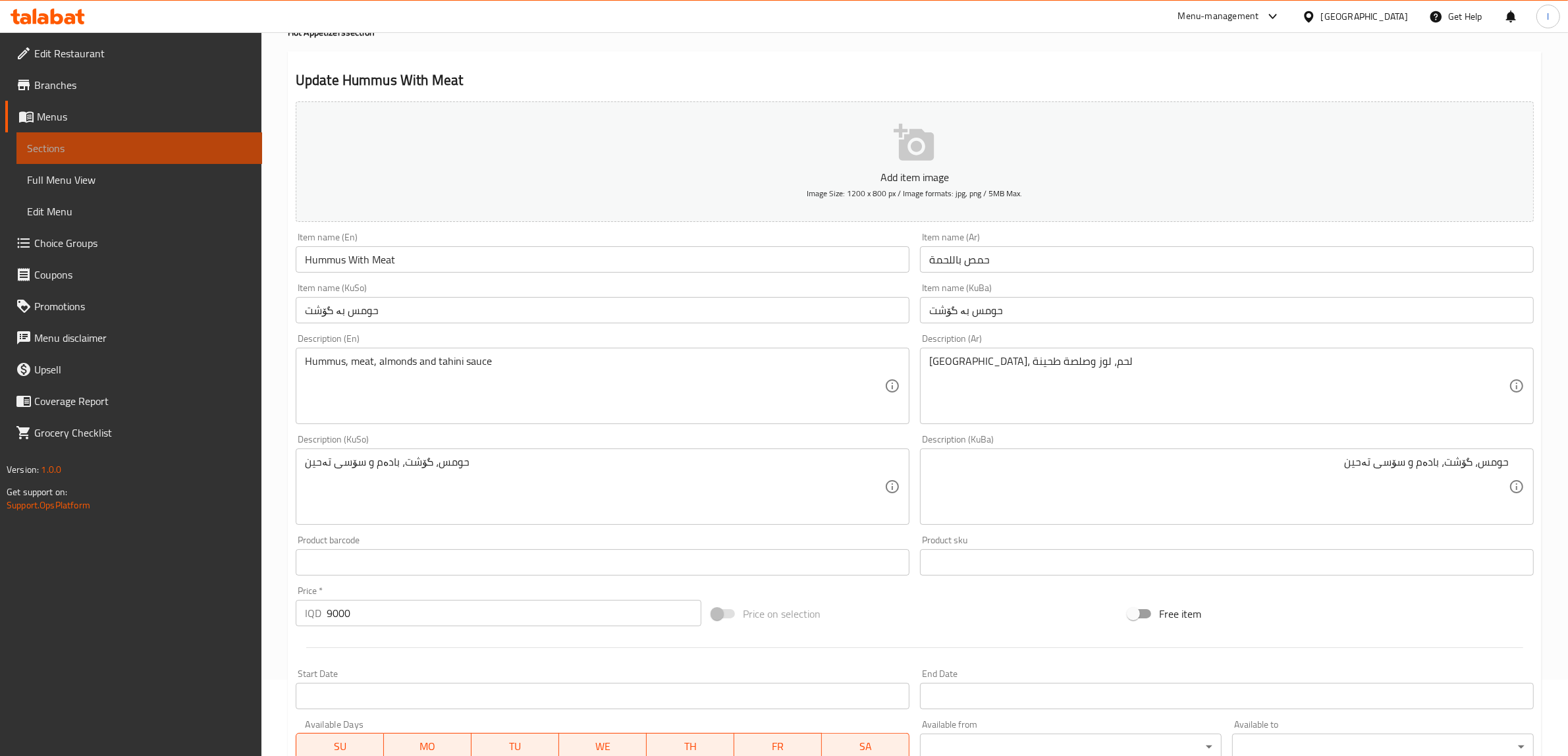
click at [61, 144] on span "Sections" at bounding box center [139, 148] width 224 height 16
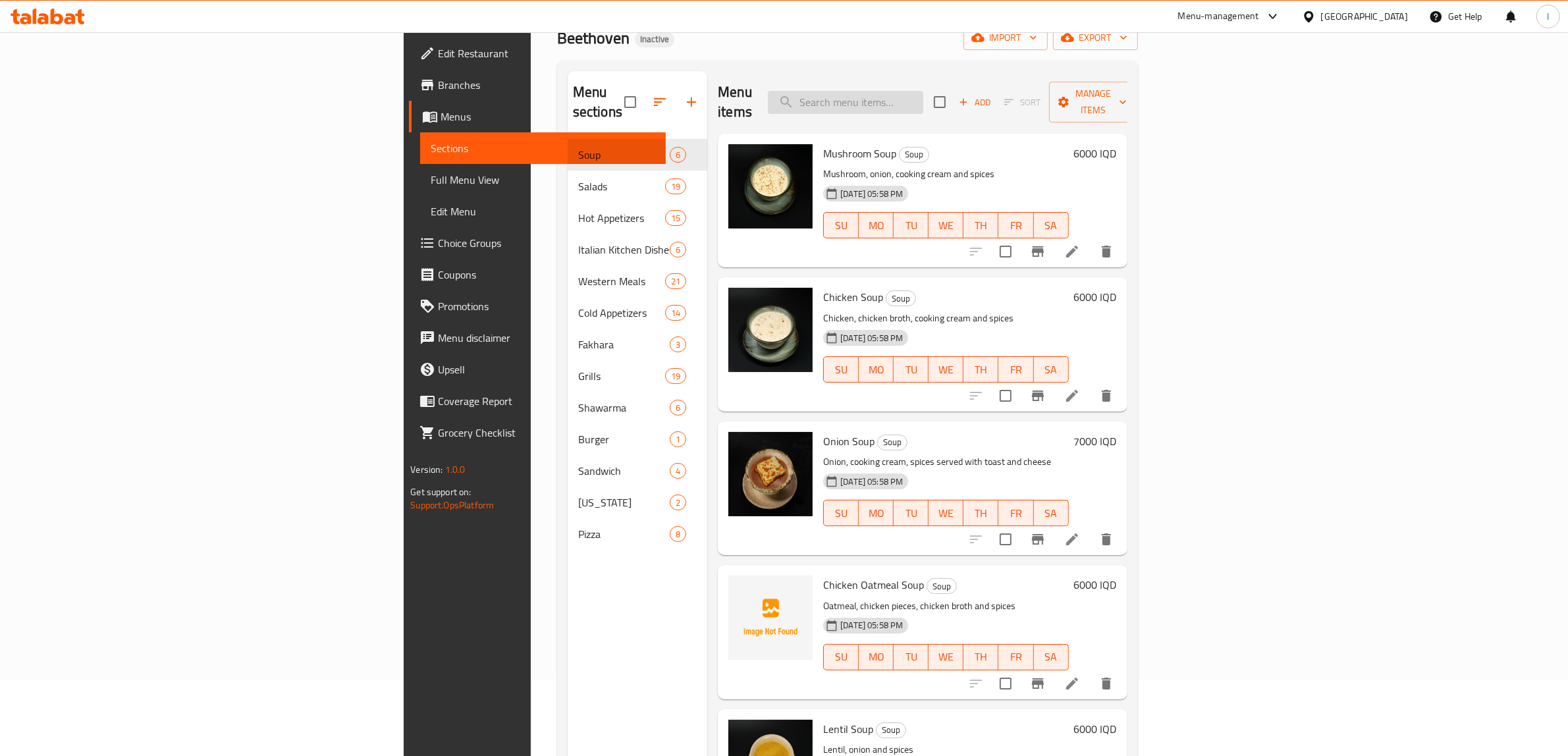
click at [923, 92] on input "search" at bounding box center [846, 102] width 155 height 23
paste input "Grilled Kibbeh"
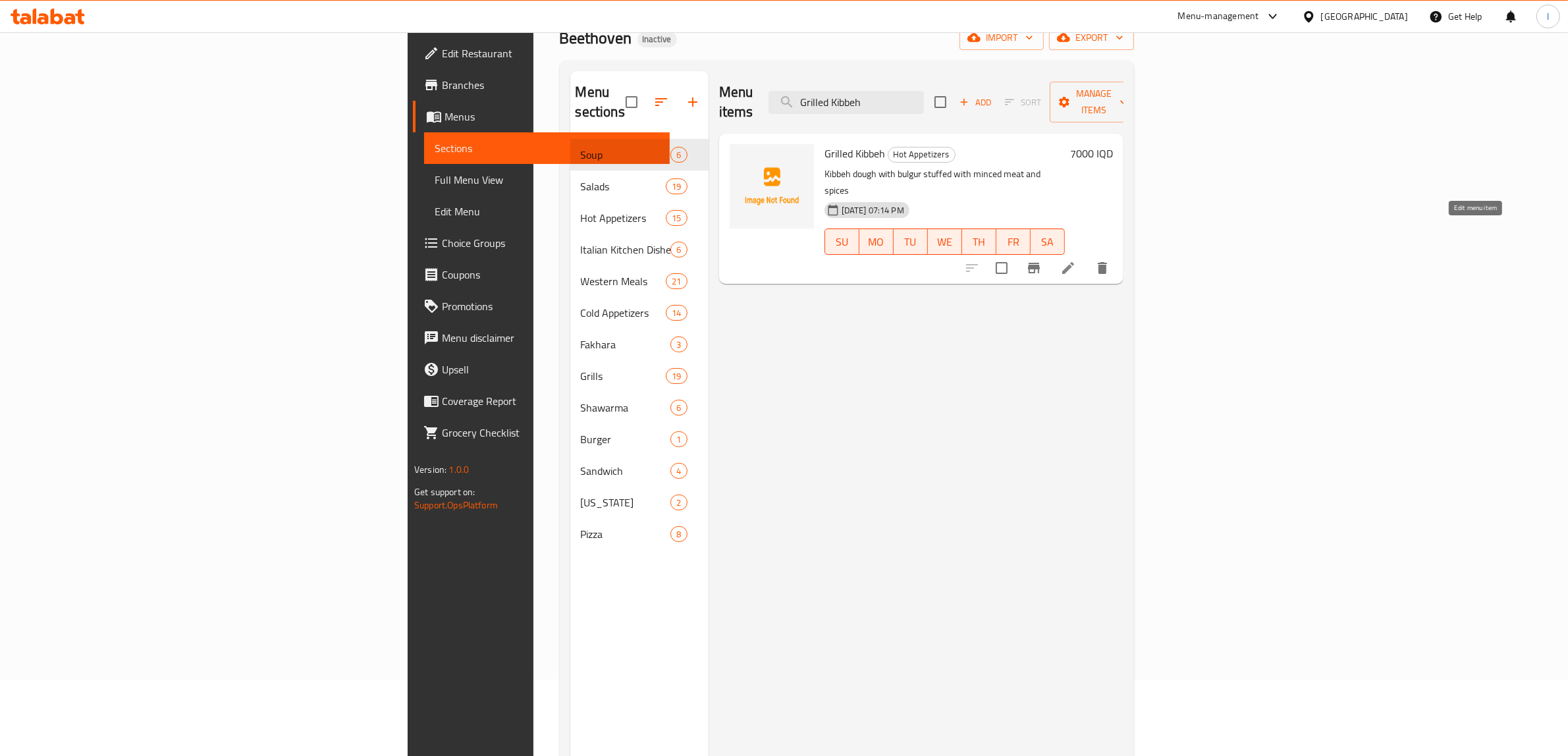
type input "Grilled Kibbeh"
click at [1076, 260] on icon at bounding box center [1068, 268] width 16 height 16
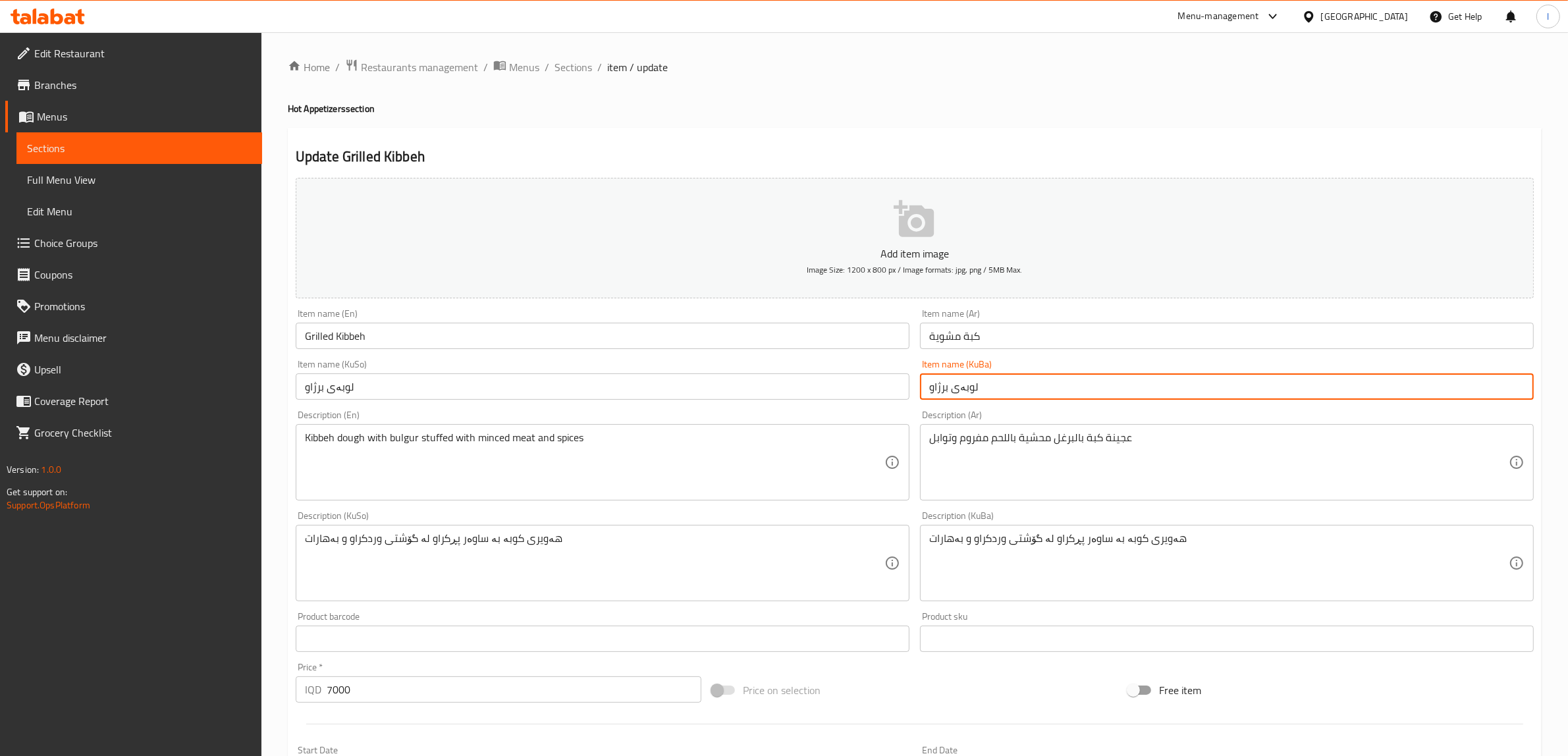
drag, startPoint x: 973, startPoint y: 389, endPoint x: 1013, endPoint y: 398, distance: 41.0
click at [1013, 398] on input "لوبەی برژاو" at bounding box center [1227, 387] width 614 height 27
drag, startPoint x: 1022, startPoint y: 397, endPoint x: 658, endPoint y: 369, distance: 365.1
click at [667, 373] on div "Add item image Image Size: 1200 x 800 px / Image formats: jpg, png / 5MB Max. I…" at bounding box center [915, 532] width 1249 height 719
type input "کوبەی برژاو"
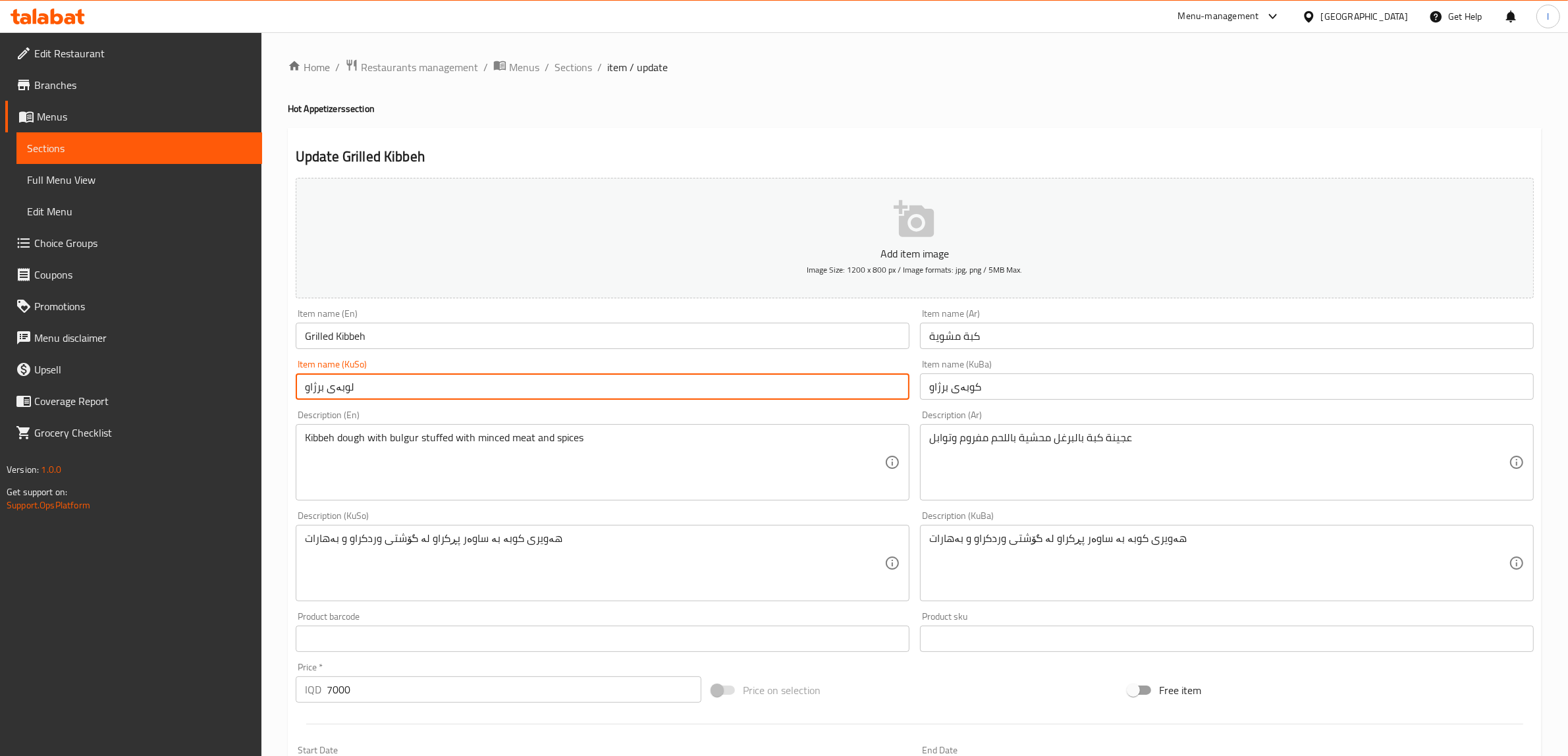
drag, startPoint x: 404, startPoint y: 392, endPoint x: 114, endPoint y: 331, distance: 296.3
click at [59, 327] on div "Edit Restaurant Branches Menus Sections Full Menu View Edit Menu Choice Groups …" at bounding box center [784, 557] width 1568 height 1050
paste input "ک"
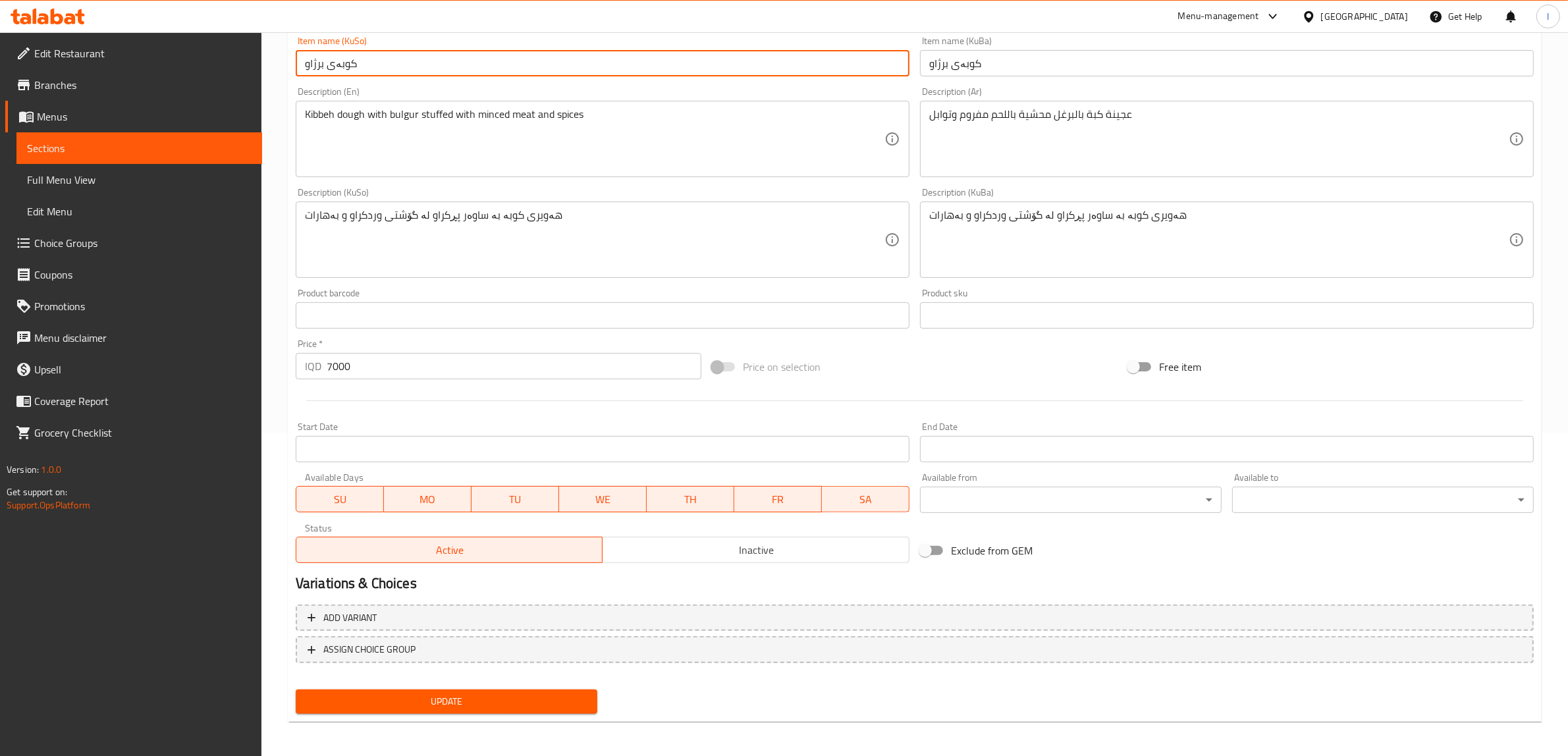
type input "کوبەی برژاو"
click at [485, 708] on button "Update" at bounding box center [446, 701] width 302 height 24
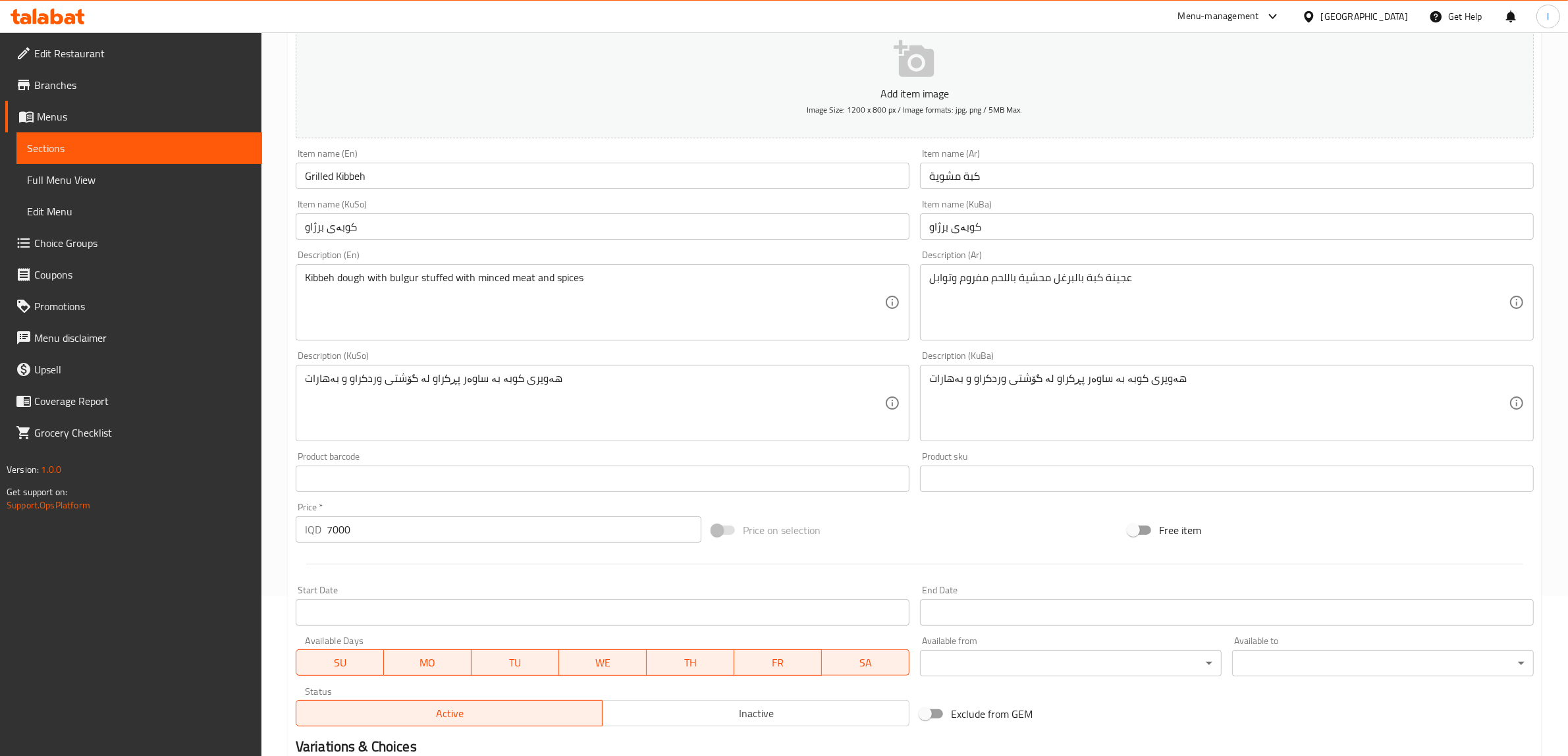
scroll to position [0, 0]
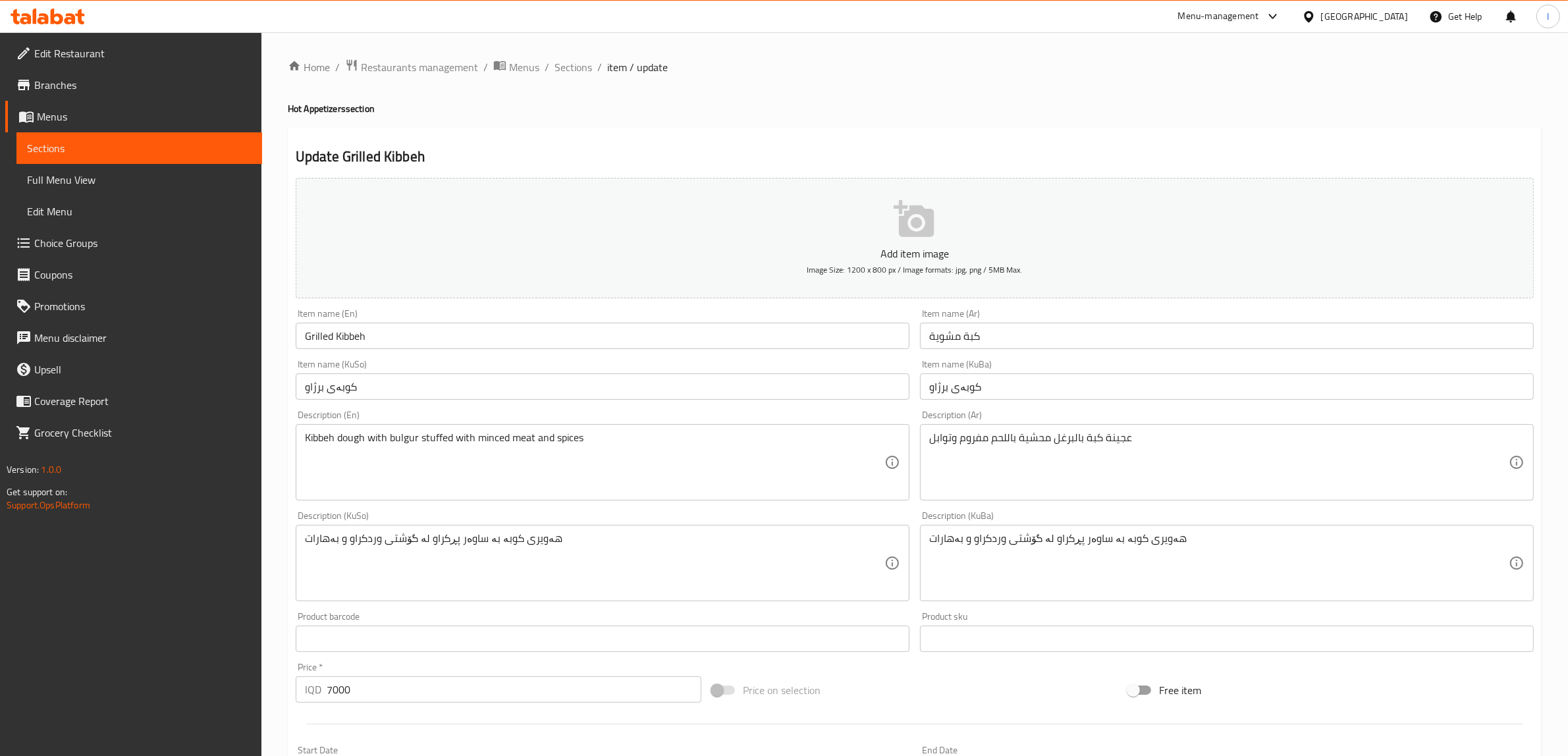
click at [122, 150] on span "Sections" at bounding box center [139, 148] width 224 height 16
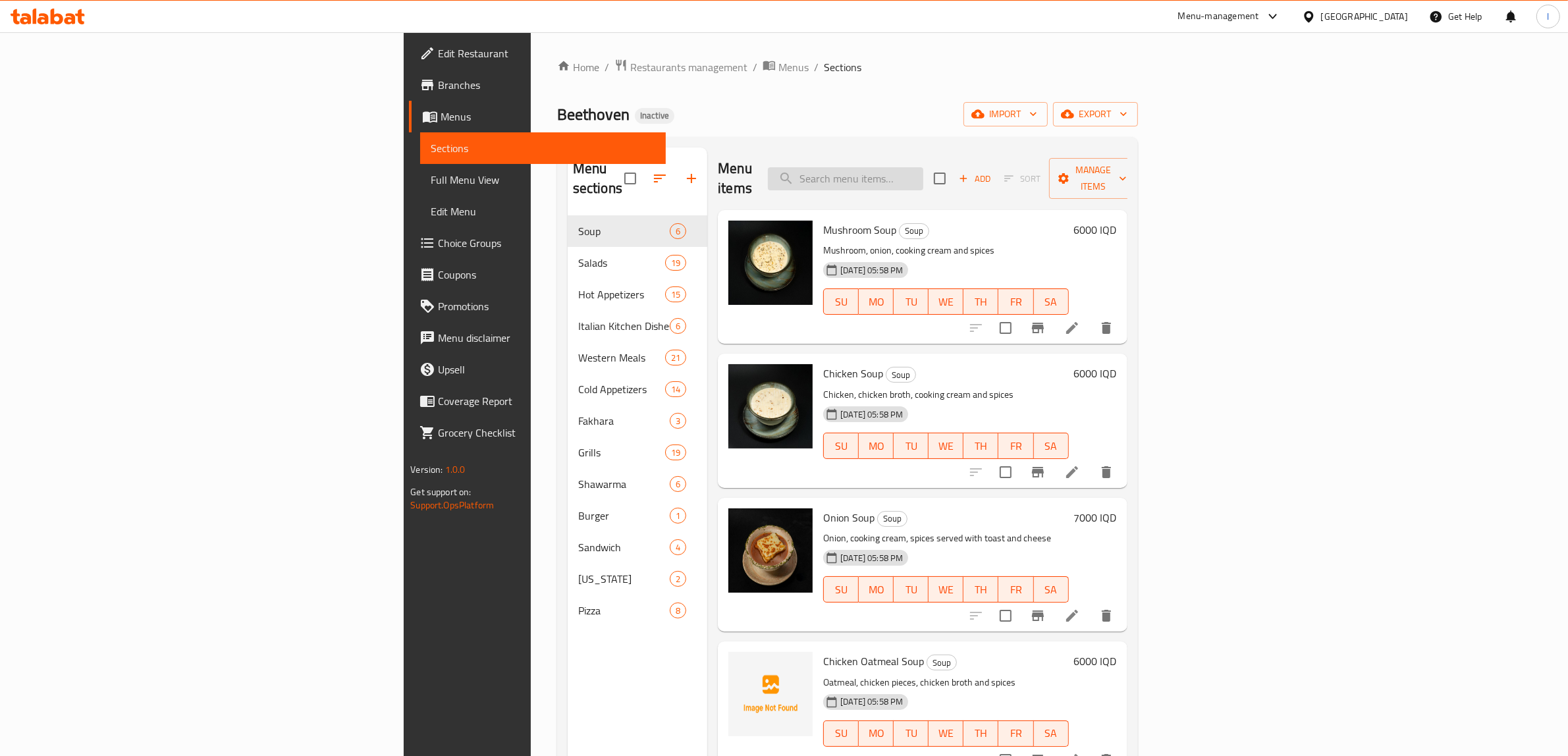
click at [923, 180] on input "search" at bounding box center [846, 179] width 155 height 23
paste input "Meat Fajitas"
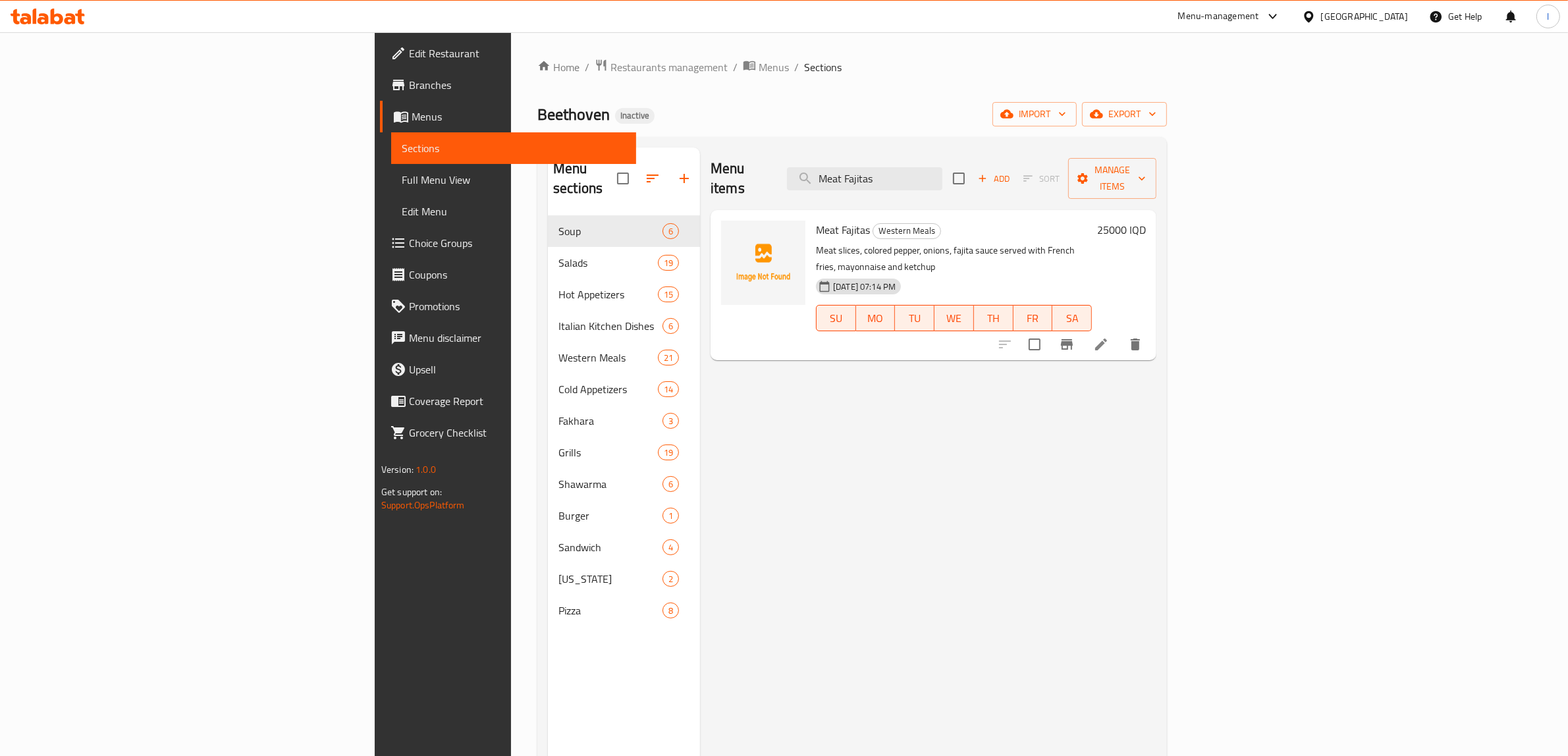
type input "Meat Fajitas"
click at [1107, 338] on icon at bounding box center [1101, 344] width 11 height 11
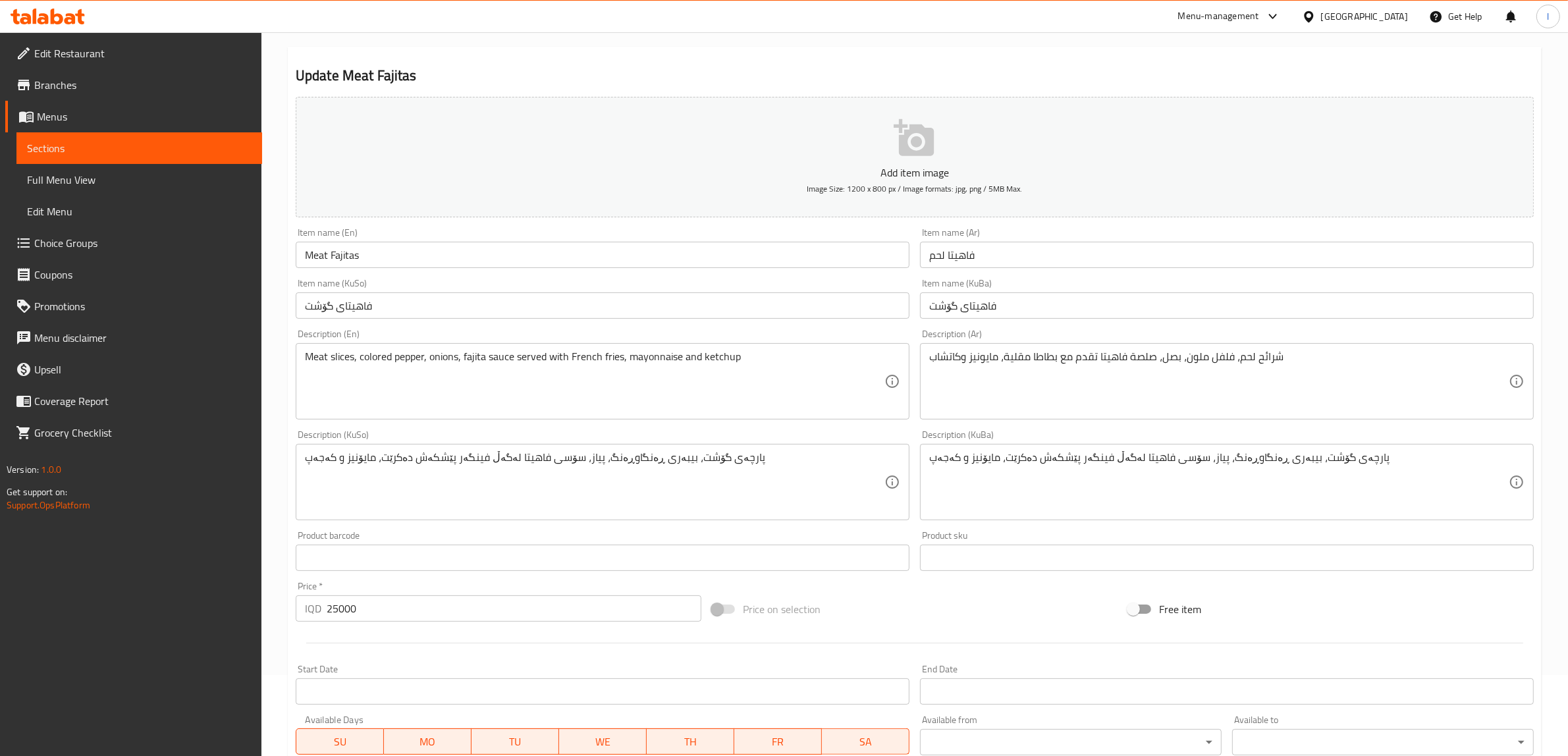
scroll to position [83, 0]
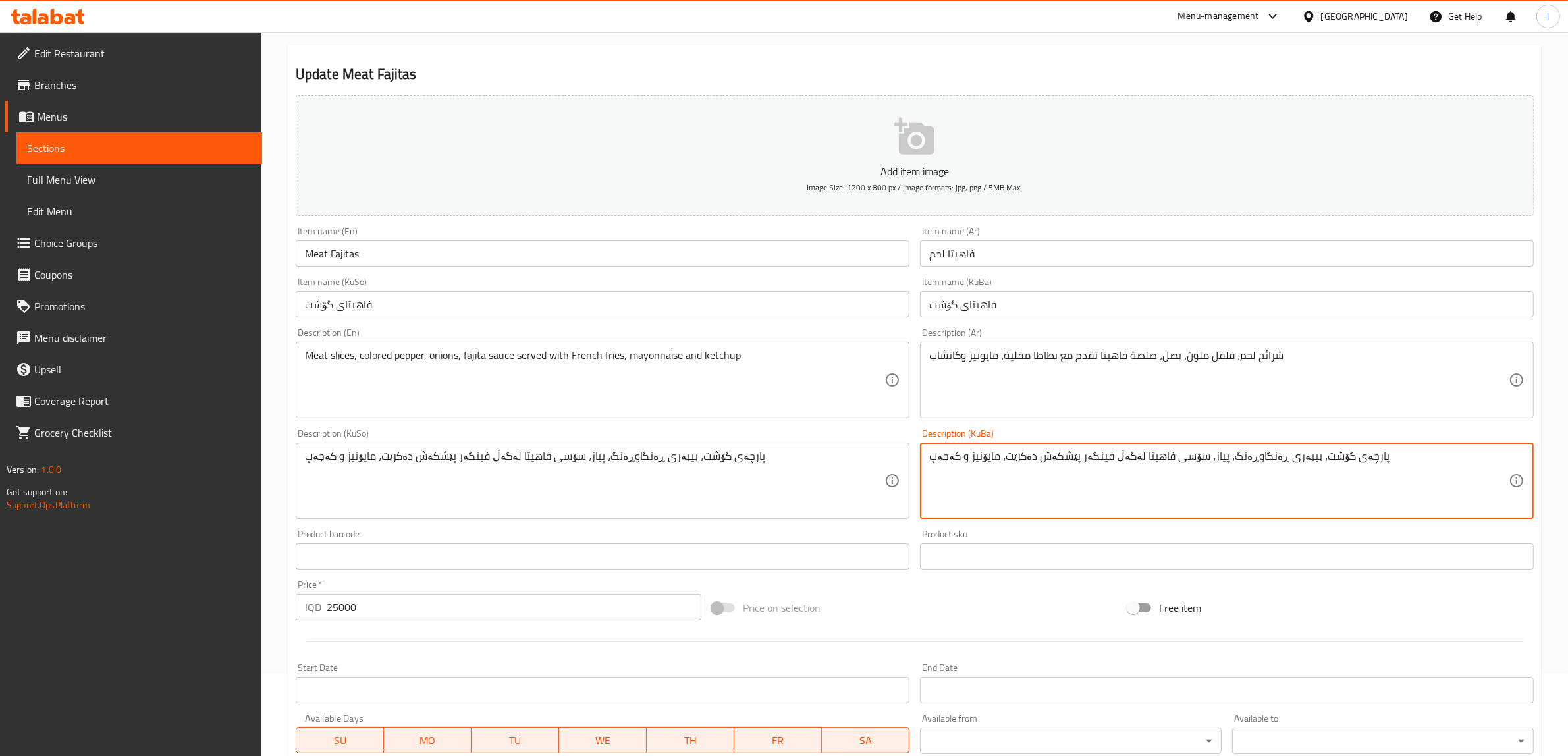
click at [944, 460] on textarea "پارچەی گۆشت، بیبەری ڕەنگاوڕەنگ، پیاز، سۆسی فاهیتا لەگەڵ فینگەر پێشکەش دەکرێت، م…" at bounding box center [1219, 481] width 579 height 63
paste textarea "چ"
drag, startPoint x: 1421, startPoint y: 466, endPoint x: 641, endPoint y: 456, distance: 780.1
click at [652, 455] on div "Add item image Image Size: 1200 x 800 px / Image formats: jpg, png / 5MB Max. I…" at bounding box center [915, 450] width 1249 height 719
type textarea "پارچەی گۆشت، بیبەری ڕەنگاوڕەنگ، پیاز، سۆسی فاهیتا لەگەڵ فینگەر پێشکەش دەکرێت، م…"
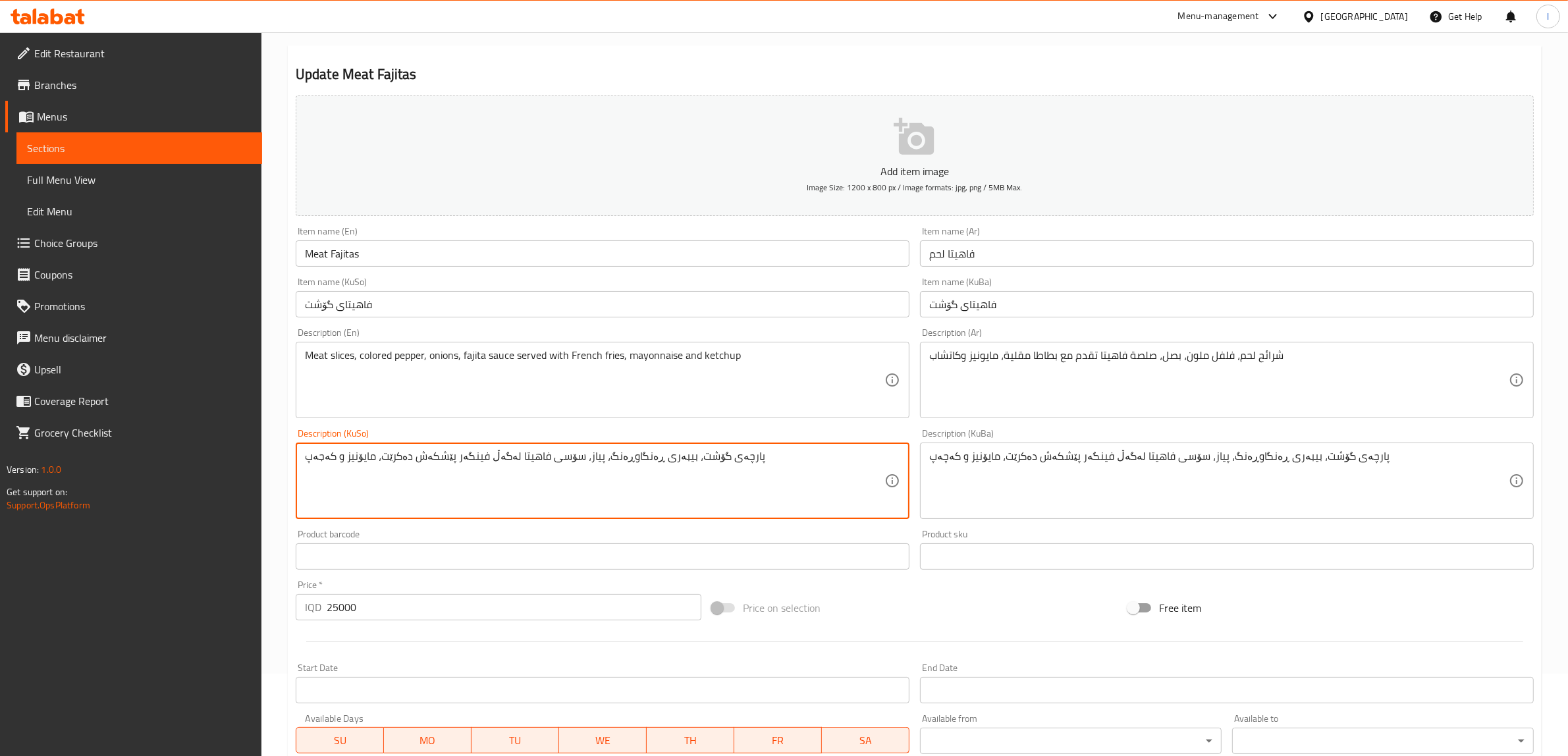
drag, startPoint x: 716, startPoint y: 484, endPoint x: 18, endPoint y: 484, distance: 698.0
paste textarea "چ"
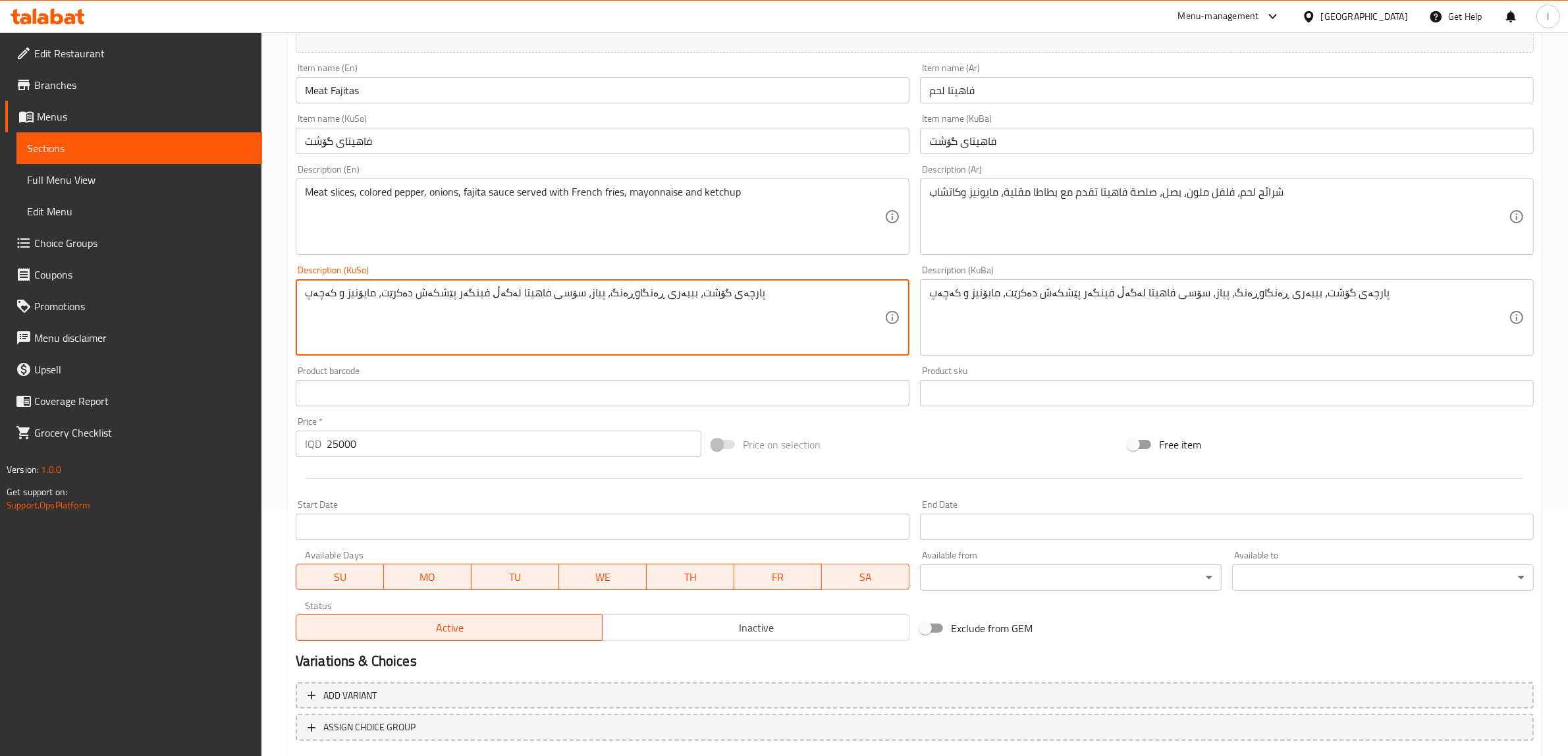
scroll to position [323, 0]
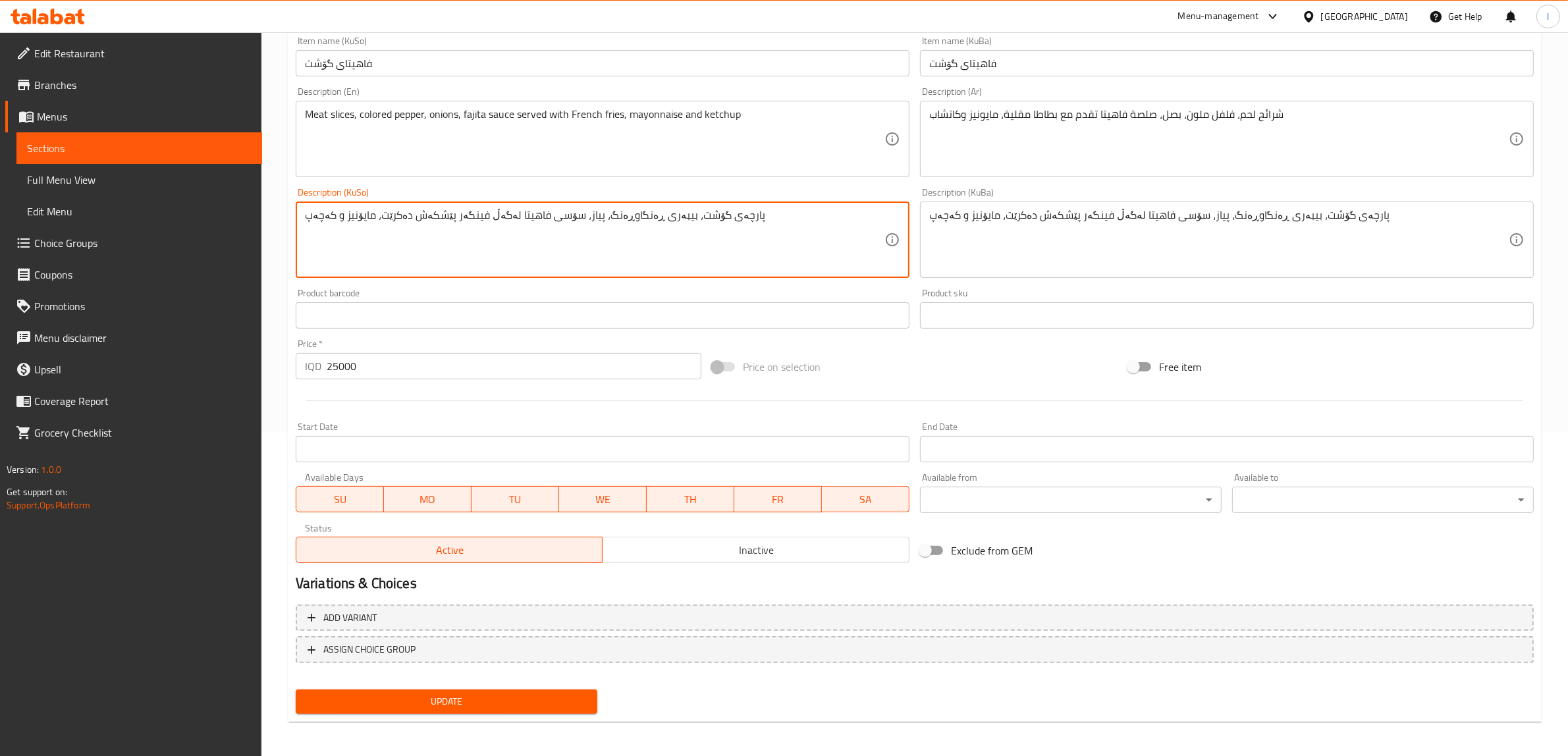
type textarea "پارچەی گۆشت، بیبەری ڕەنگاوڕەنگ، پیاز، سۆسی فاهیتا لەگەڵ فینگەر پێشکەش دەکرێت، م…"
click at [511, 701] on span "Update" at bounding box center [446, 701] width 280 height 17
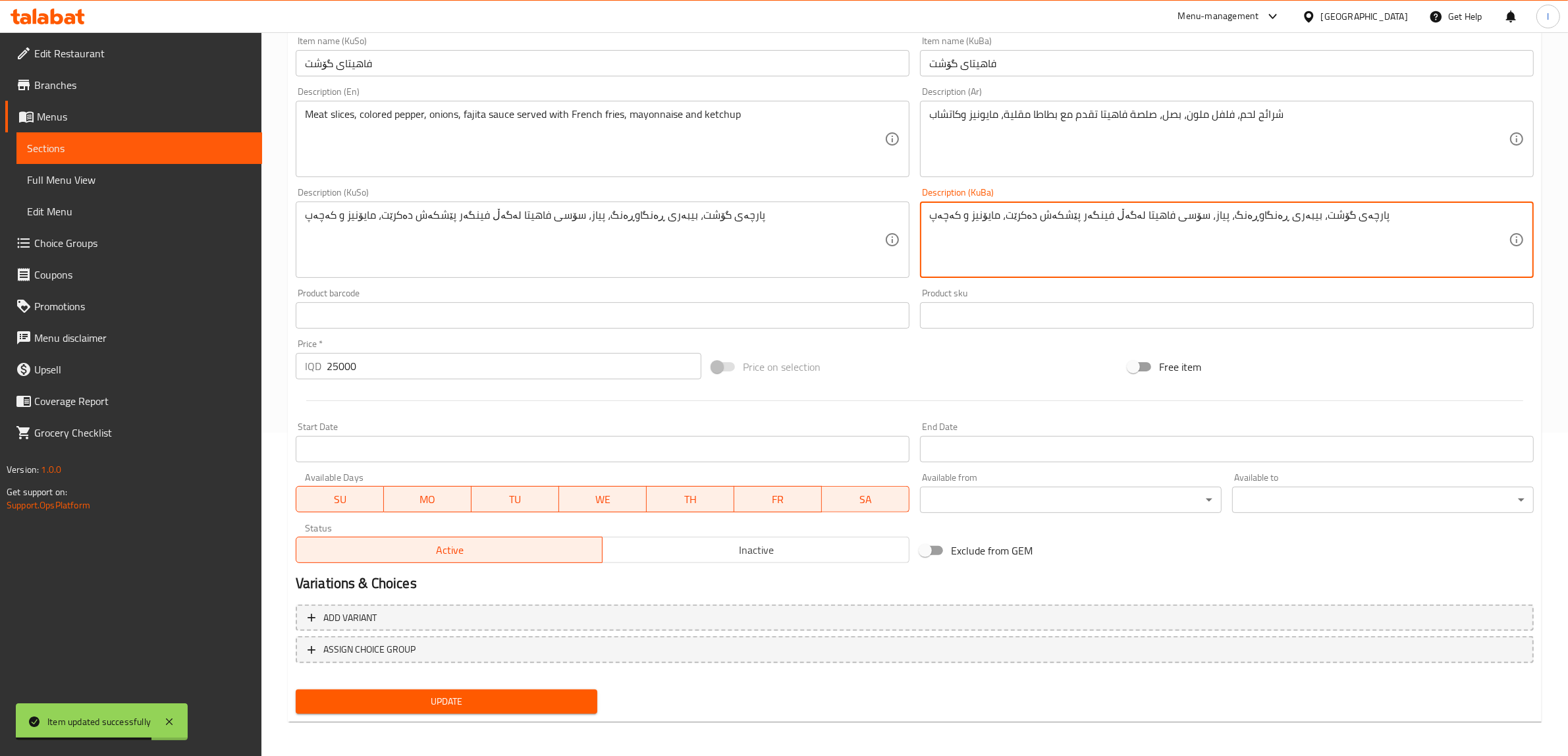
click at [932, 212] on textarea "پارچەی گۆشت، بیبەری ڕەنگاوڕەنگ، پیاز، سۆسی فاهیتا لەگەڵ فینگەر پێشکەش دەکرێت، م…" at bounding box center [1219, 240] width 579 height 63
click at [936, 213] on textarea "پارچەی گۆشت، بیبەری ڕەنگاوڕەنگ، پیاز، سۆسی فاهیتا لەگەڵ فینگەر پێشکەش دەکرێت، م…" at bounding box center [1219, 240] width 579 height 63
click at [31, 146] on span "Sections" at bounding box center [139, 148] width 224 height 16
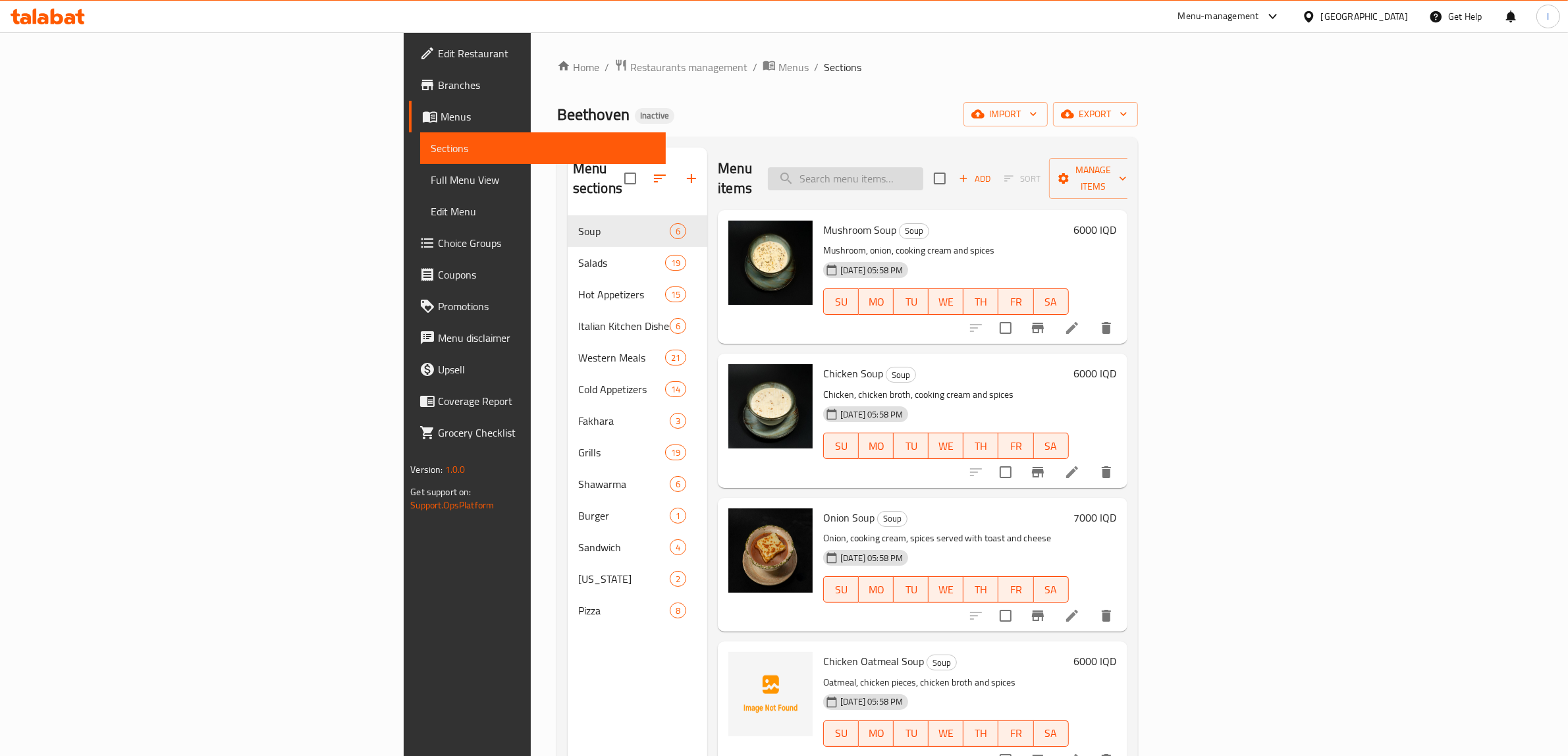
click at [923, 167] on input "search" at bounding box center [846, 179] width 155 height 23
paste input "Chicken Fajitas"
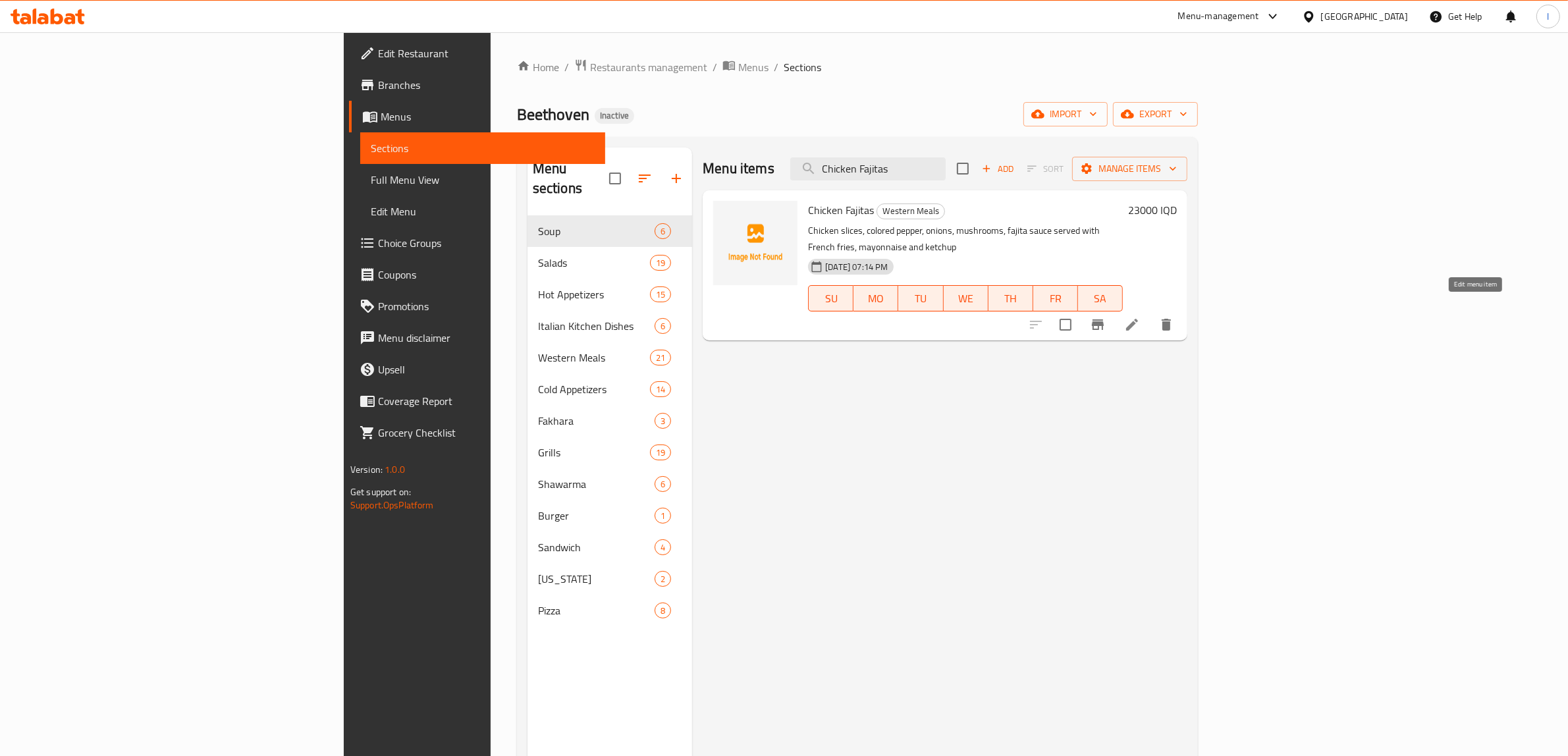
type input "Chicken Fajitas"
click at [1138, 319] on icon at bounding box center [1132, 325] width 11 height 11
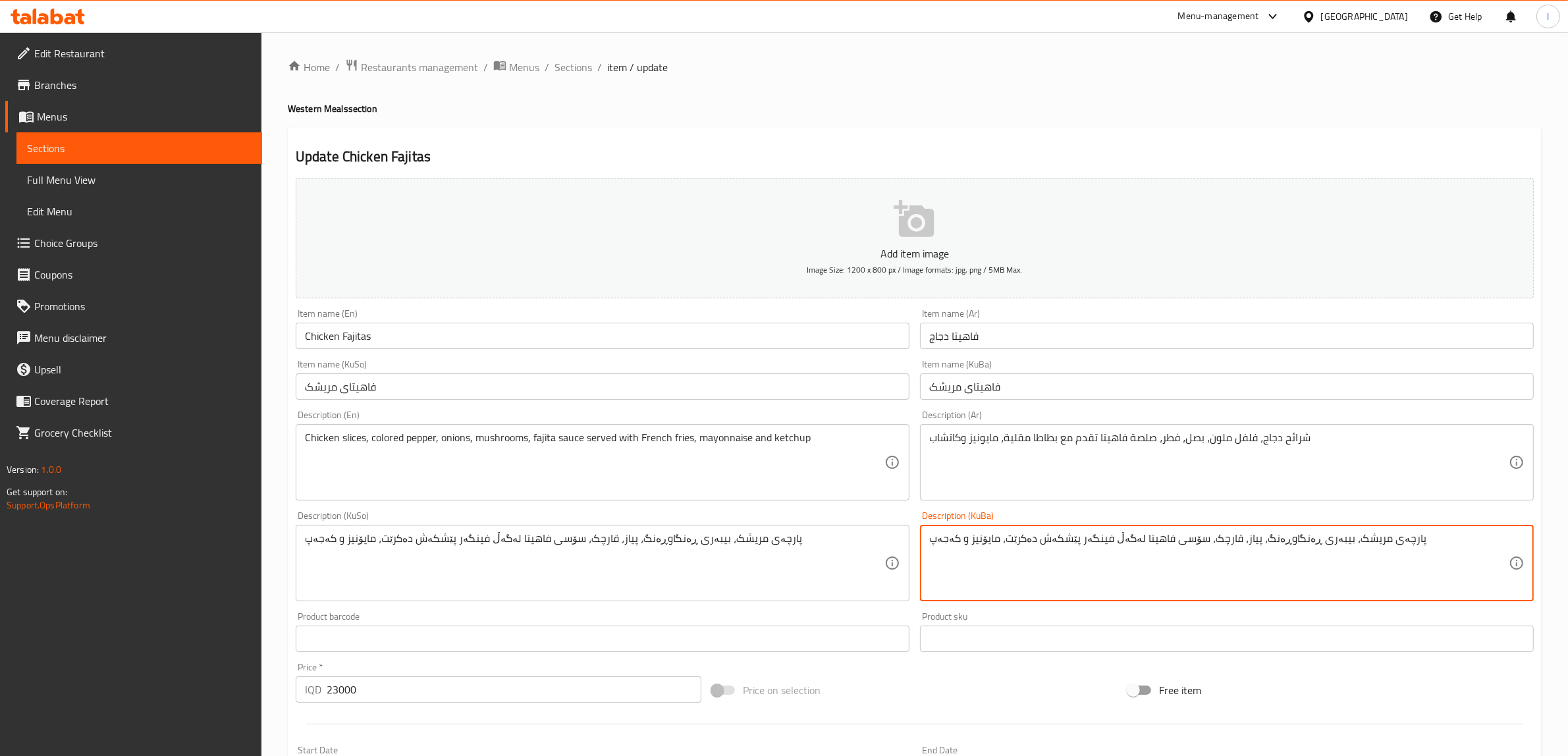
click at [945, 543] on textarea "پارچەی مریشک، بیبەری ڕەنگاوڕەنگ، پیاز، قارچک، سۆسی فاهیتا لەگەڵ فینگەر پێشکەش د…" at bounding box center [1219, 563] width 579 height 63
paste textarea "چ"
click at [988, 540] on textarea "پارچەی مریشک، بیبەری ڕەنگاوڕەنگ، پیاز، قارچک، سۆسی فاهیتا لەگەڵ فینگەر پێشکەش د…" at bounding box center [1219, 563] width 579 height 63
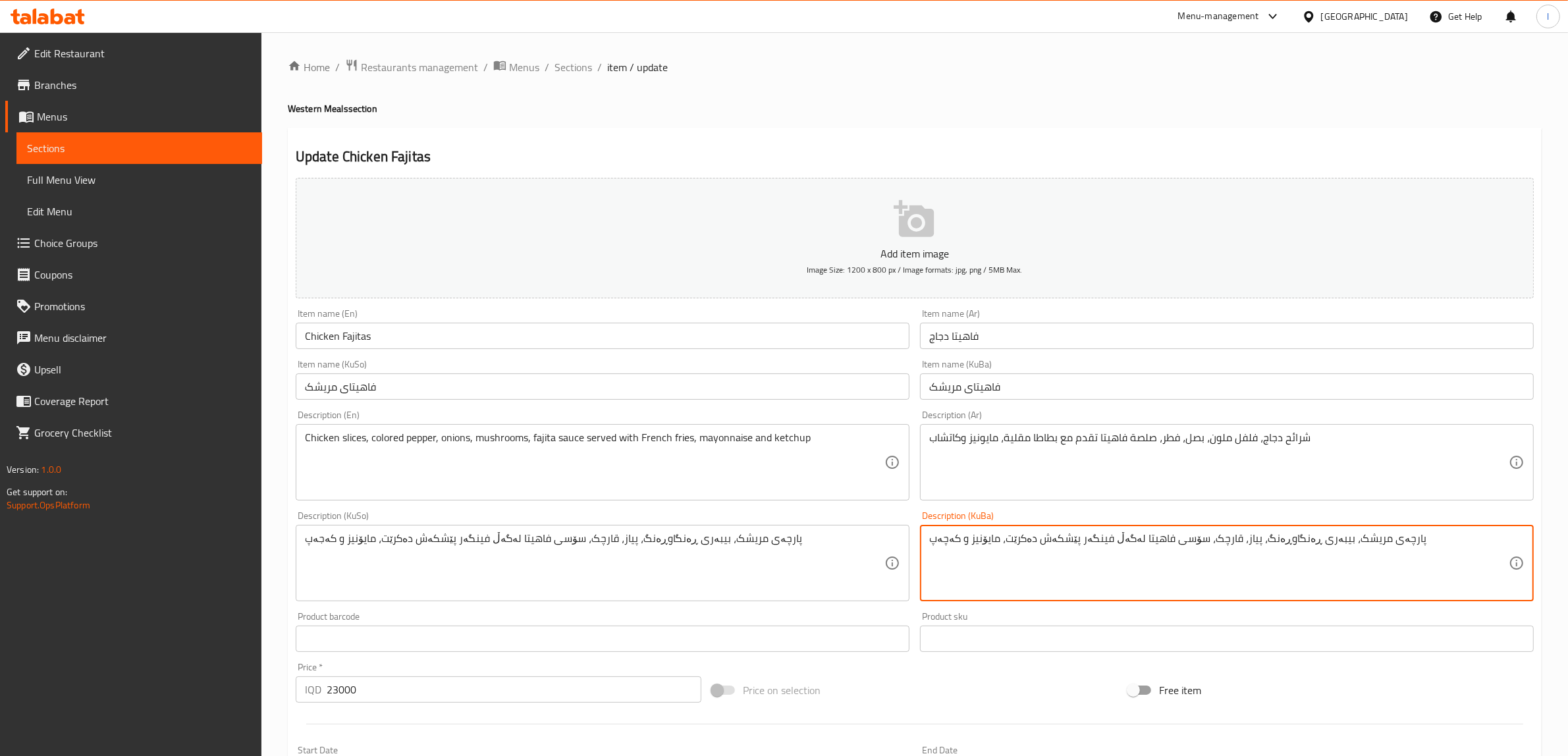
type textarea "پارچەی مریشک، بیبەری ڕەنگاوڕەنگ، پیاز، قارچک، سۆسی فاهیتا لەگەڵ فینگەر پێشکەش د…"
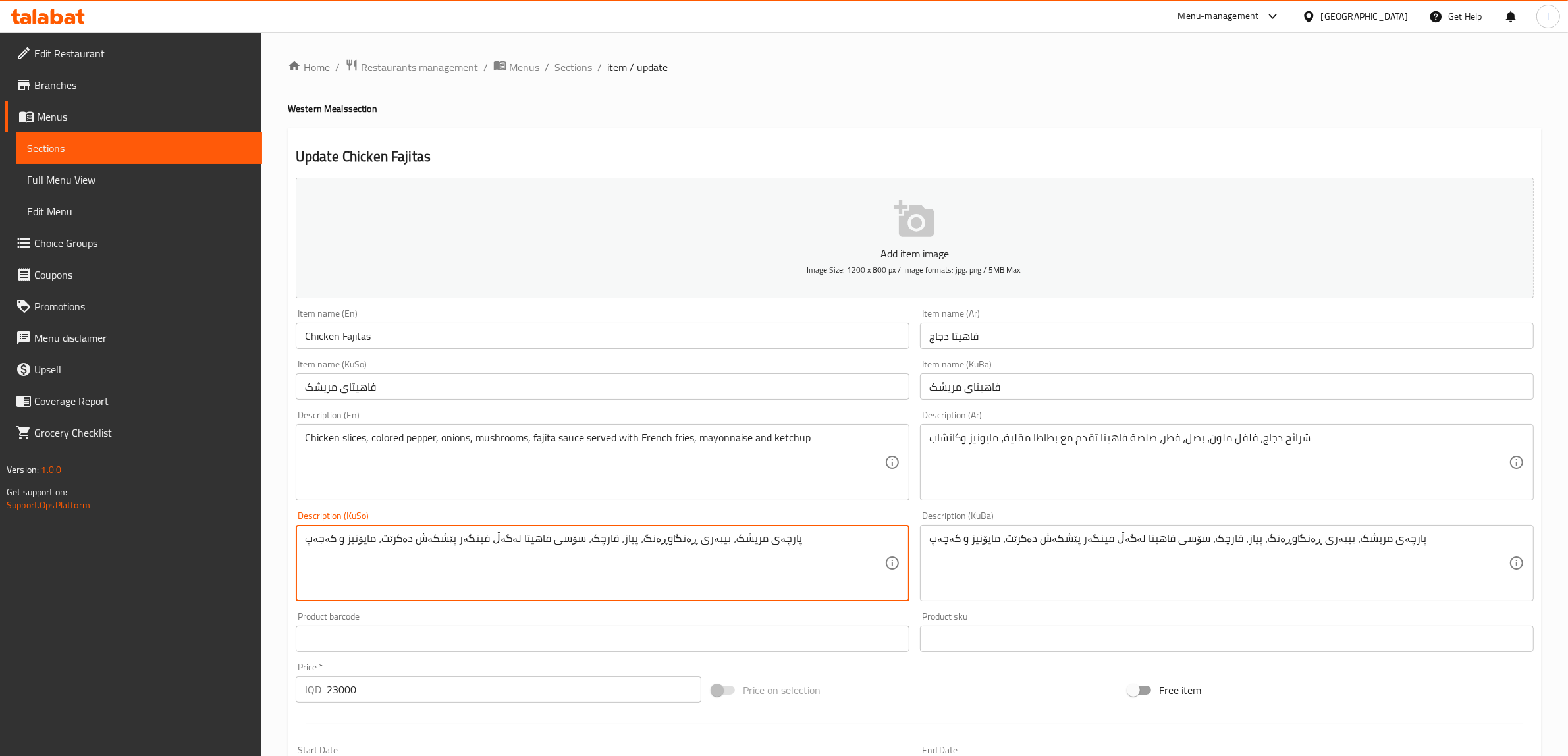
drag, startPoint x: 777, startPoint y: 548, endPoint x: 0, endPoint y: 522, distance: 777.4
paste textarea "چ"
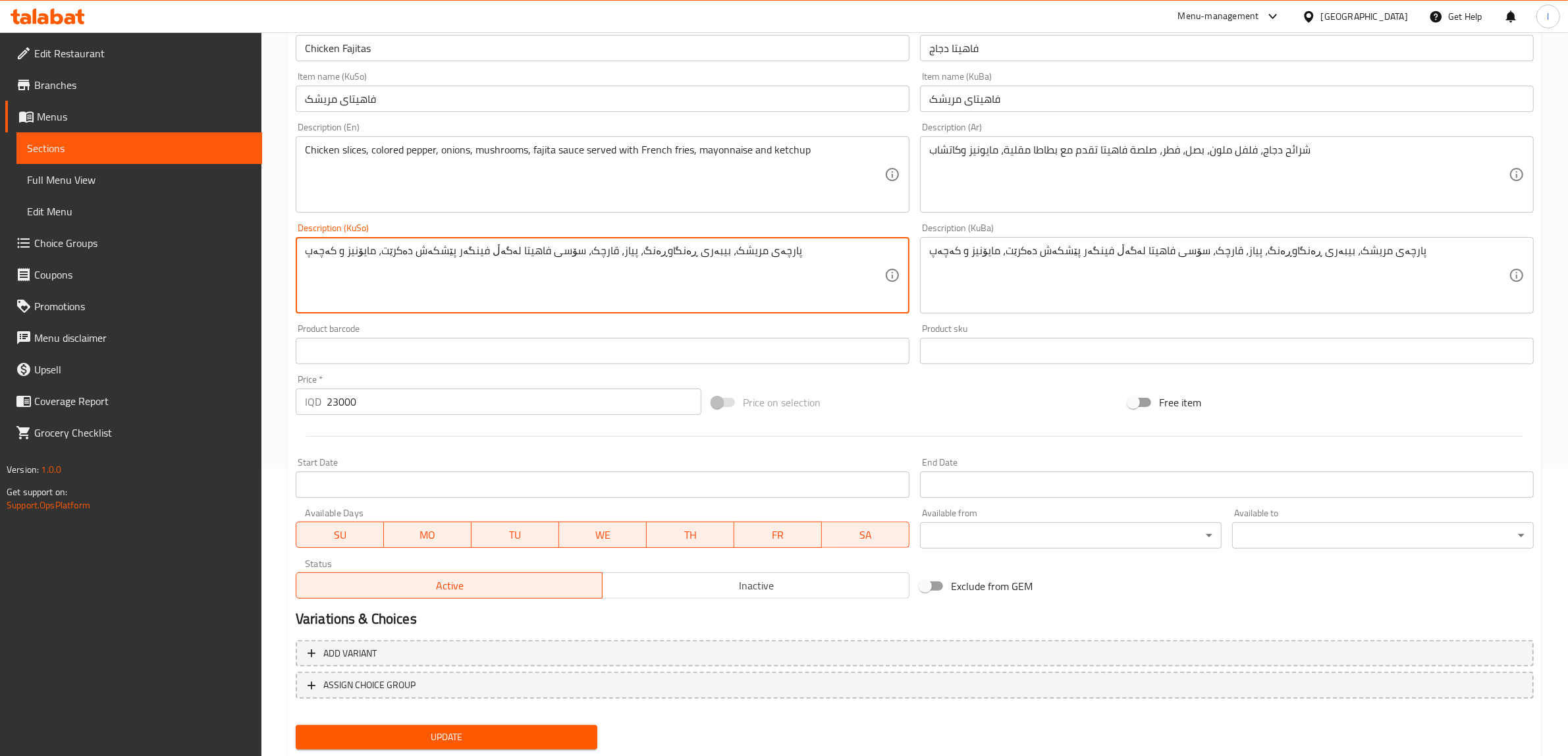
scroll to position [323, 0]
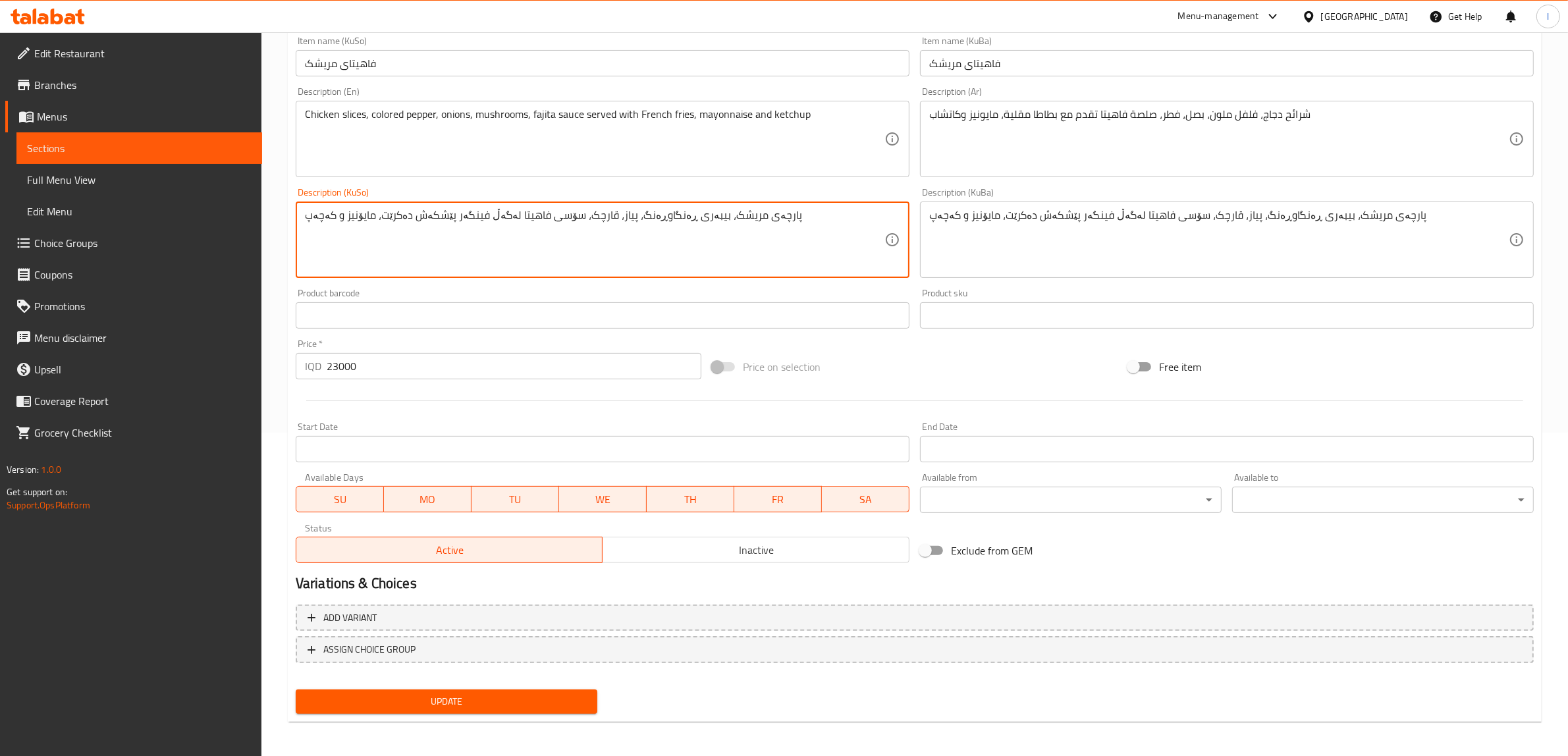
type textarea "پارچەی مریشک، بیبەری ڕەنگاوڕەنگ، پیاز، قارچک، سۆسی فاهیتا لەگەڵ فینگەر پێشکەش د…"
drag, startPoint x: 482, startPoint y: 683, endPoint x: 474, endPoint y: 705, distance: 23.4
click at [481, 686] on div "Add item image Image Size: 1200 x 800 px / Image formats: jpg, png / 5MB Max. I…" at bounding box center [915, 284] width 1249 height 870
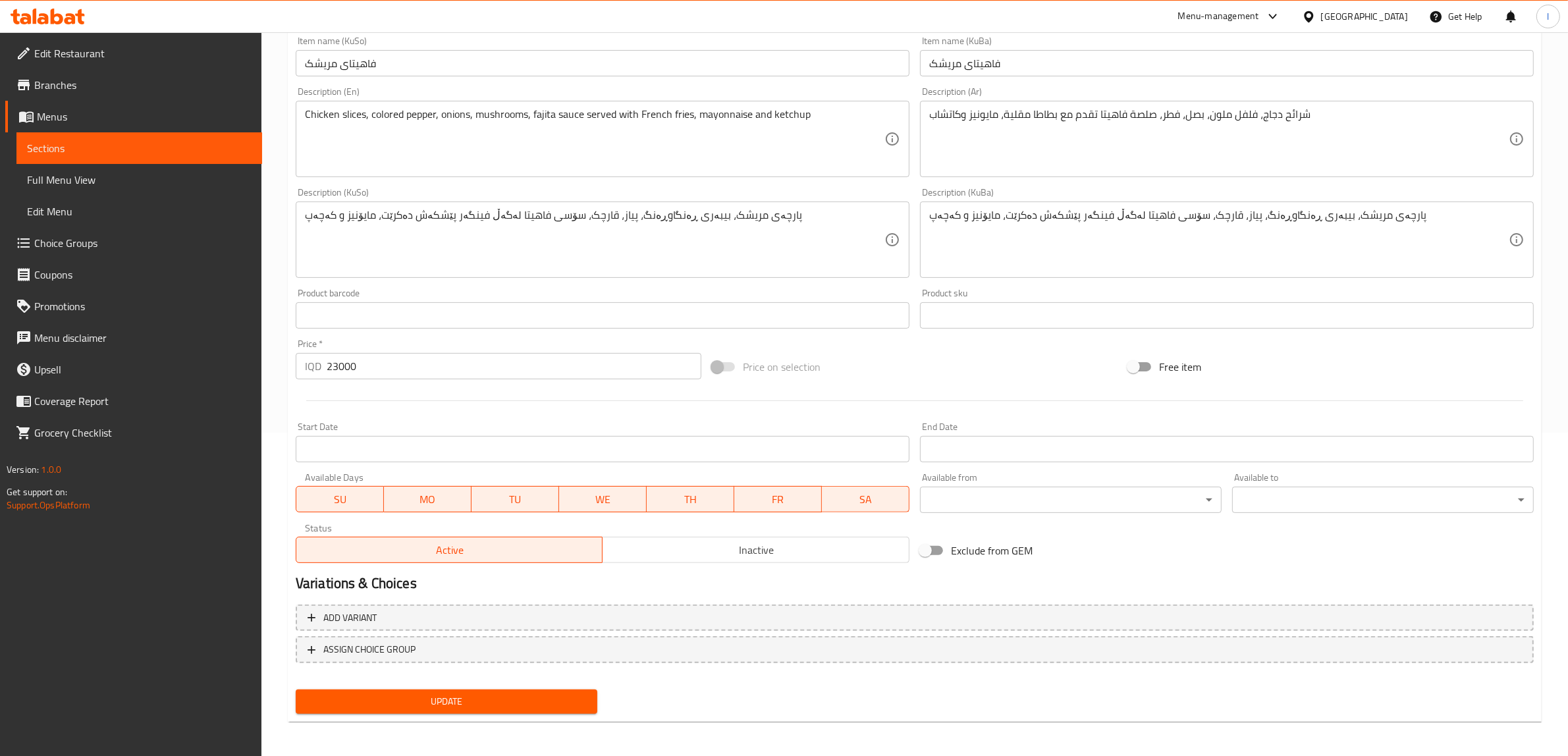
click at [474, 705] on span "Update" at bounding box center [446, 701] width 280 height 17
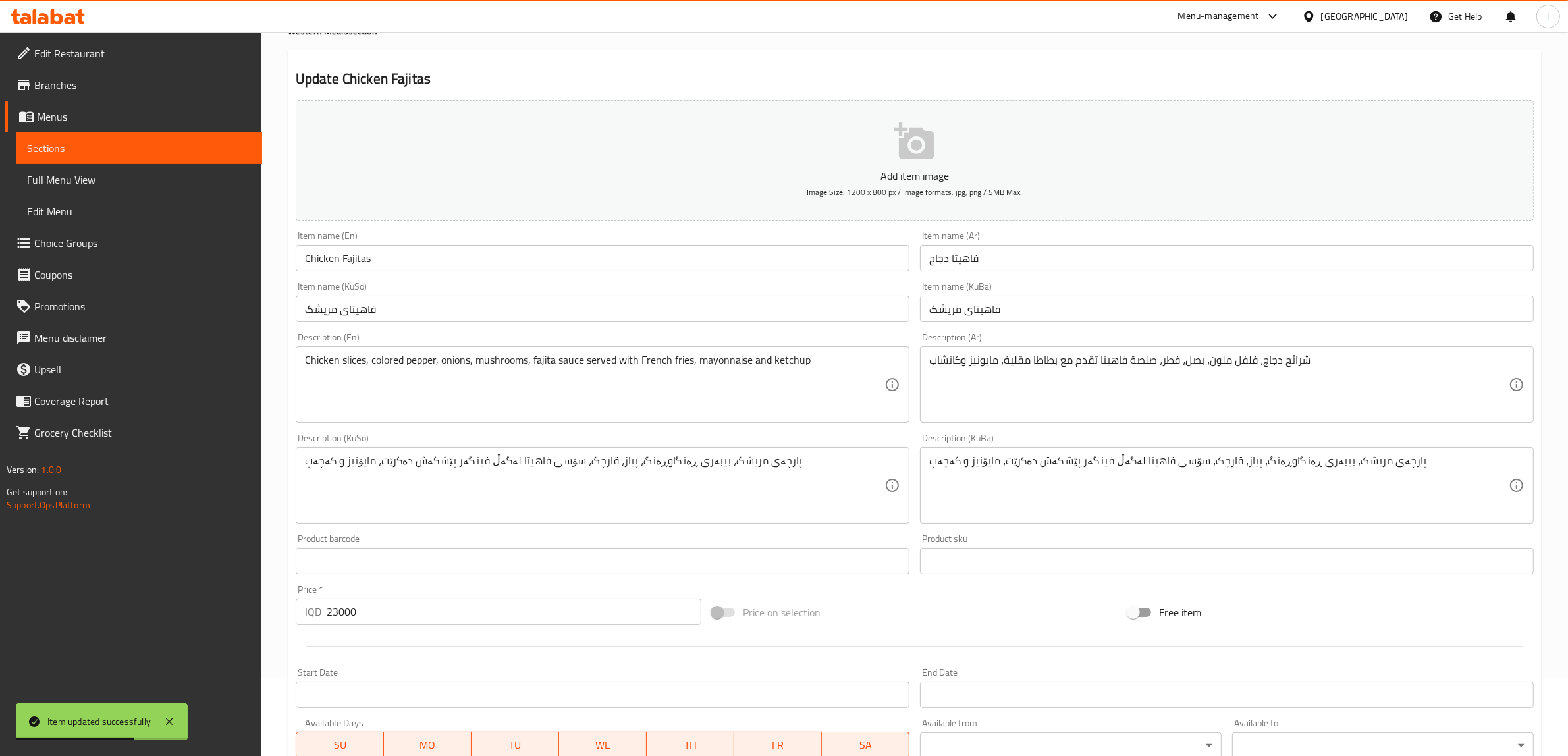
scroll to position [76, 0]
click at [162, 134] on link "Sections" at bounding box center [139, 148] width 246 height 32
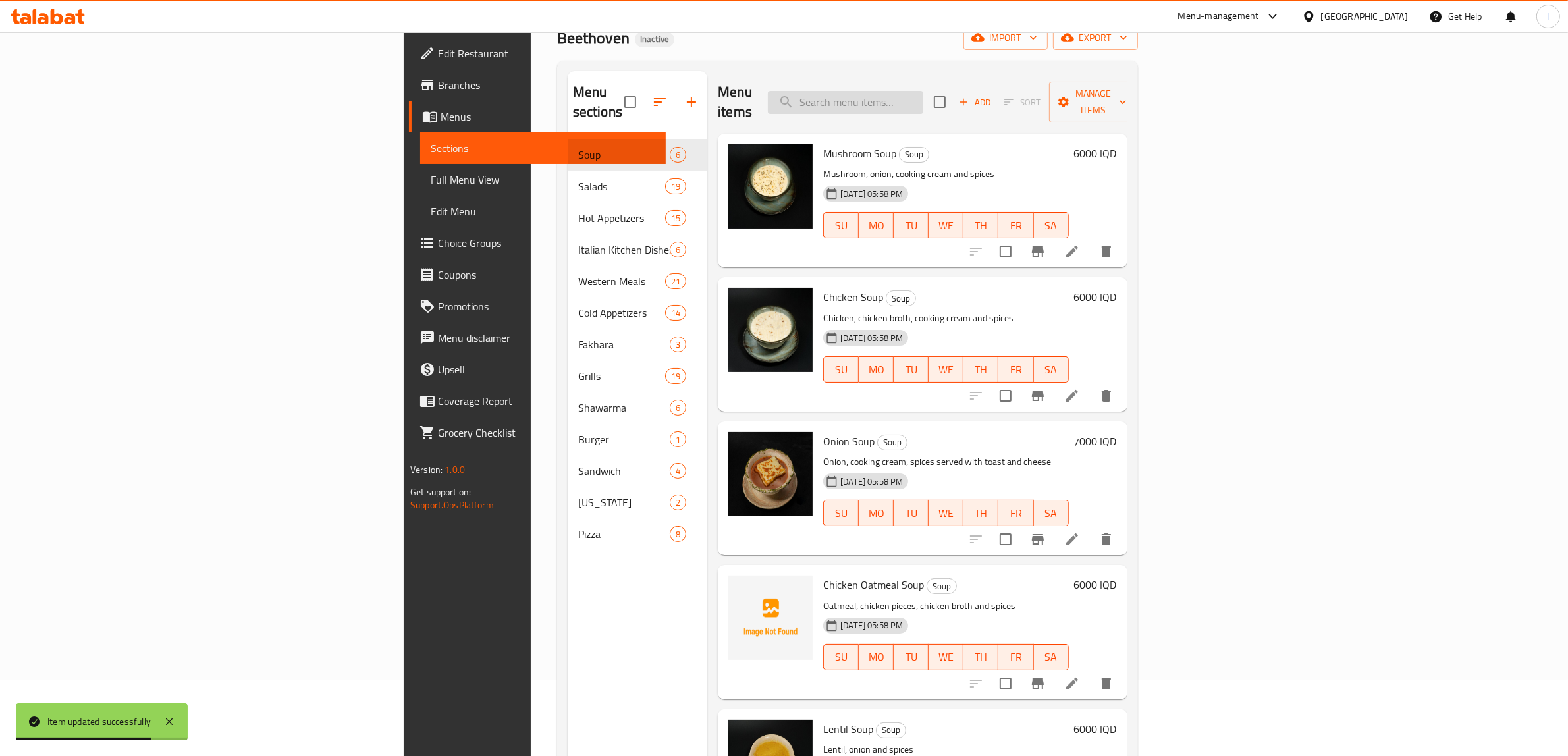
click at [923, 91] on input "search" at bounding box center [846, 102] width 155 height 23
paste input "Chicken"
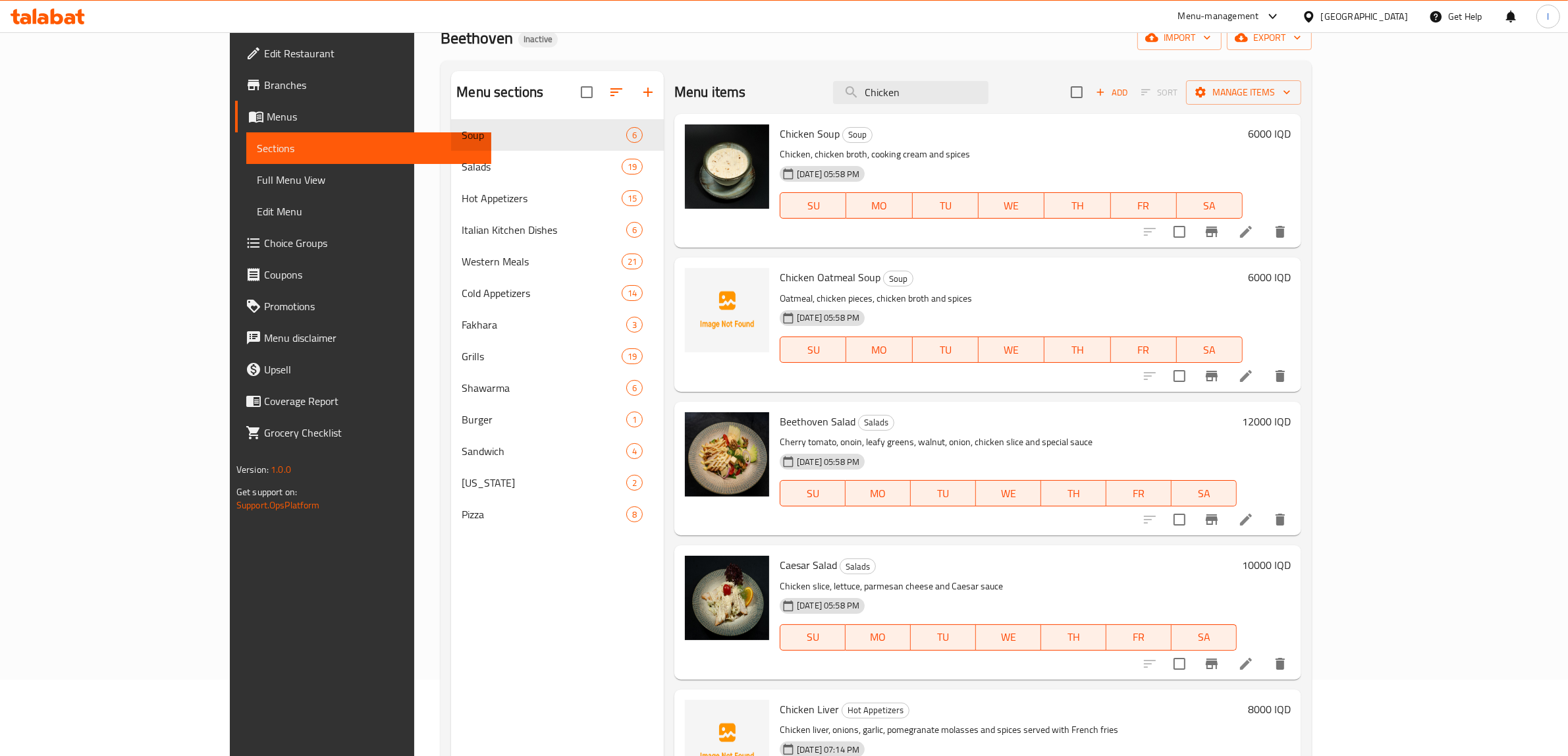
drag, startPoint x: 1013, startPoint y: 90, endPoint x: 770, endPoint y: 87, distance: 243.0
click at [801, 92] on div "Menu items Chicken Add Sort Manage items" at bounding box center [987, 93] width 627 height 43
paste input "Chinese"
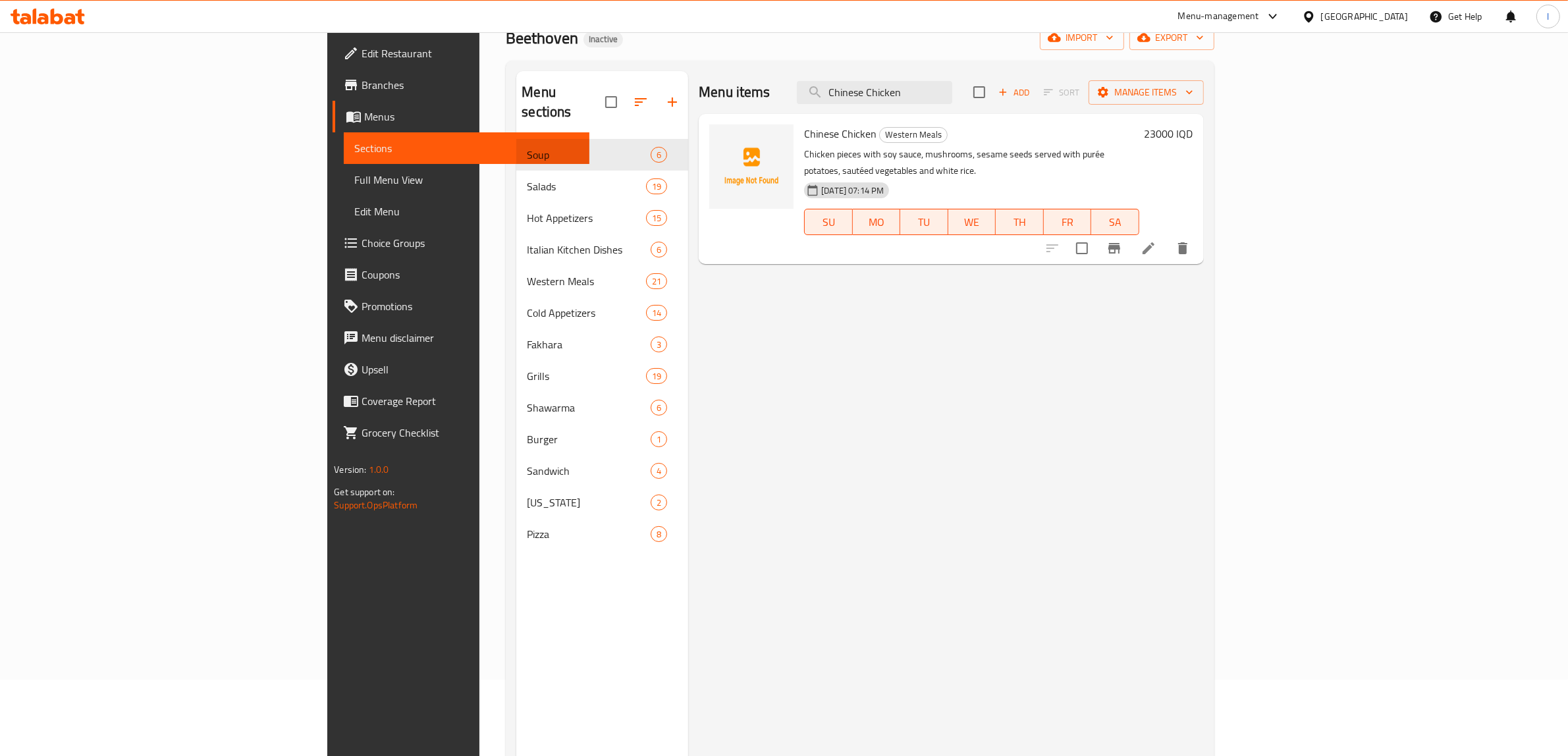
type input "Chinese Chicken"
click at [1154, 242] on icon at bounding box center [1148, 248] width 11 height 11
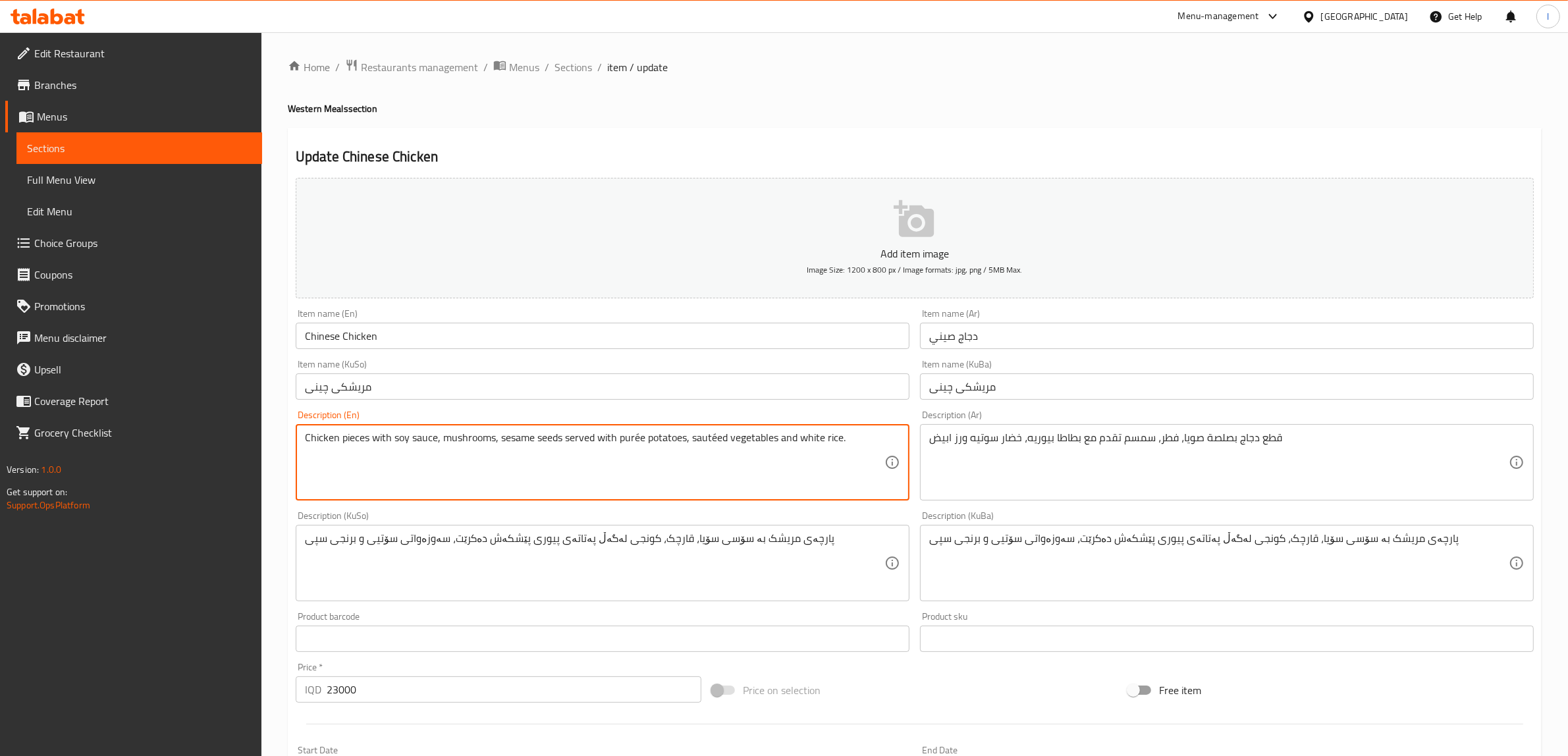
click at [545, 437] on textarea "Chicken pieces with soy sauce, mushrooms, sesame seeds served with purée potato…" at bounding box center [594, 462] width 579 height 63
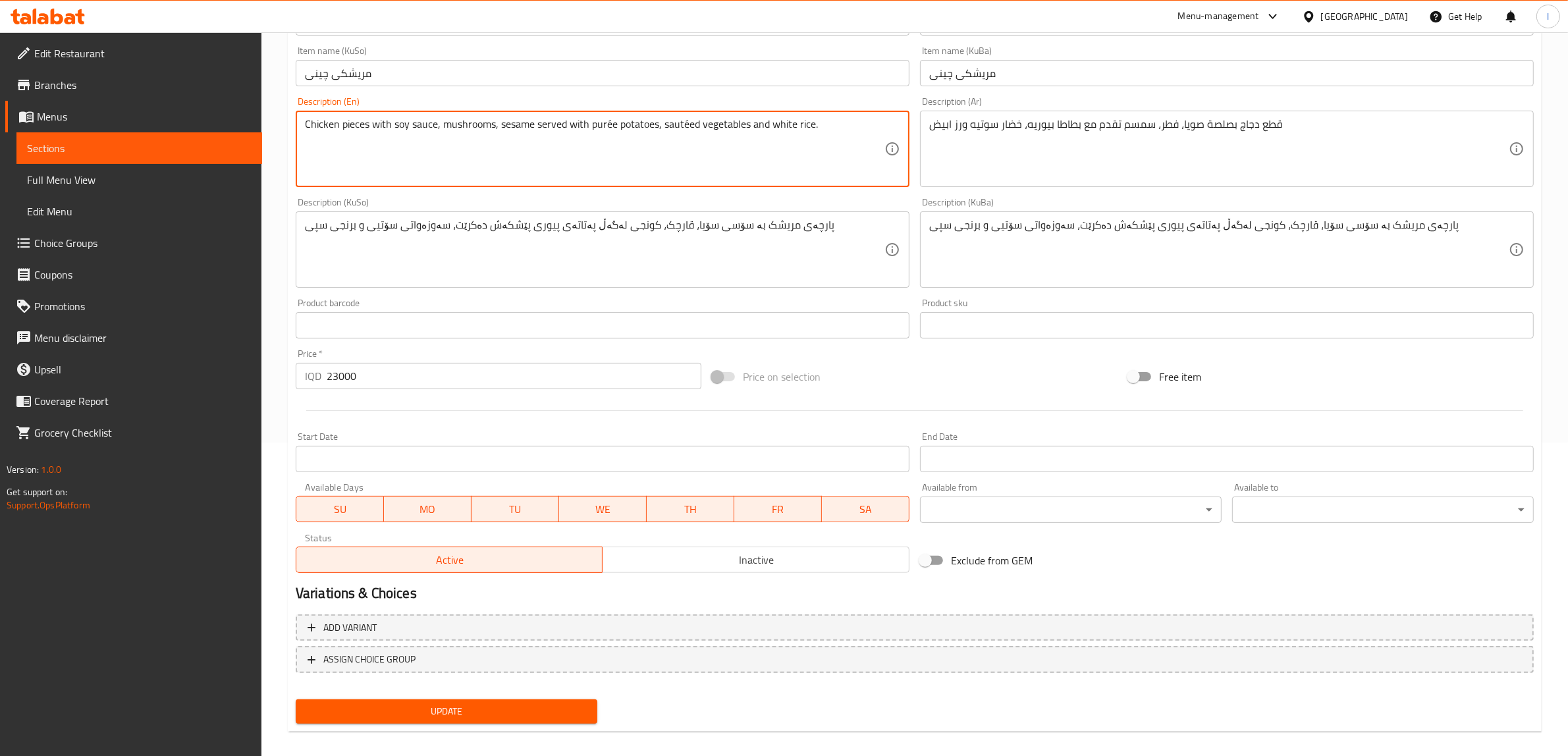
scroll to position [323, 0]
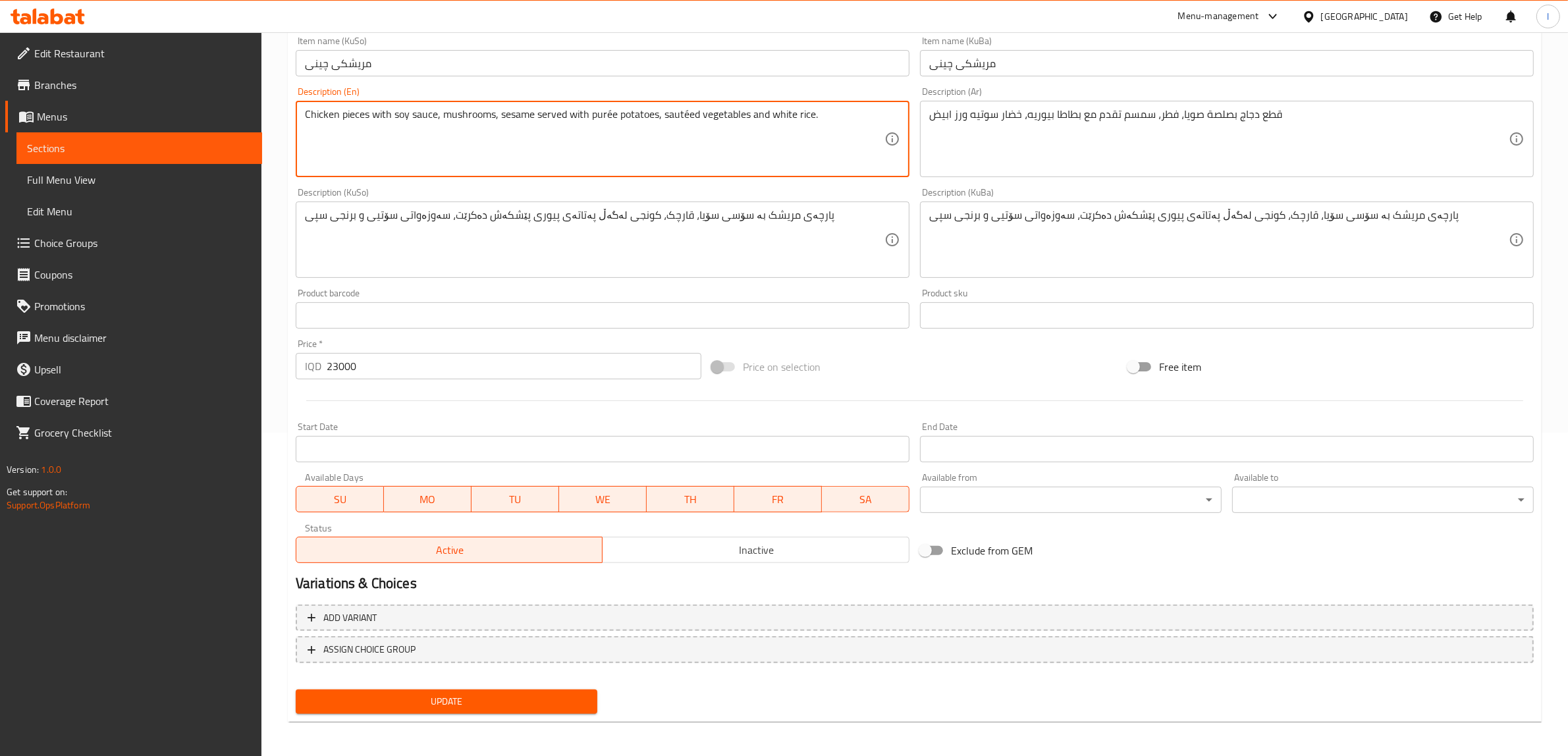
click at [528, 689] on div "Add item image Image Size: 1200 x 800 px / Image formats: jpg, png / 5MB Max. I…" at bounding box center [915, 284] width 1249 height 870
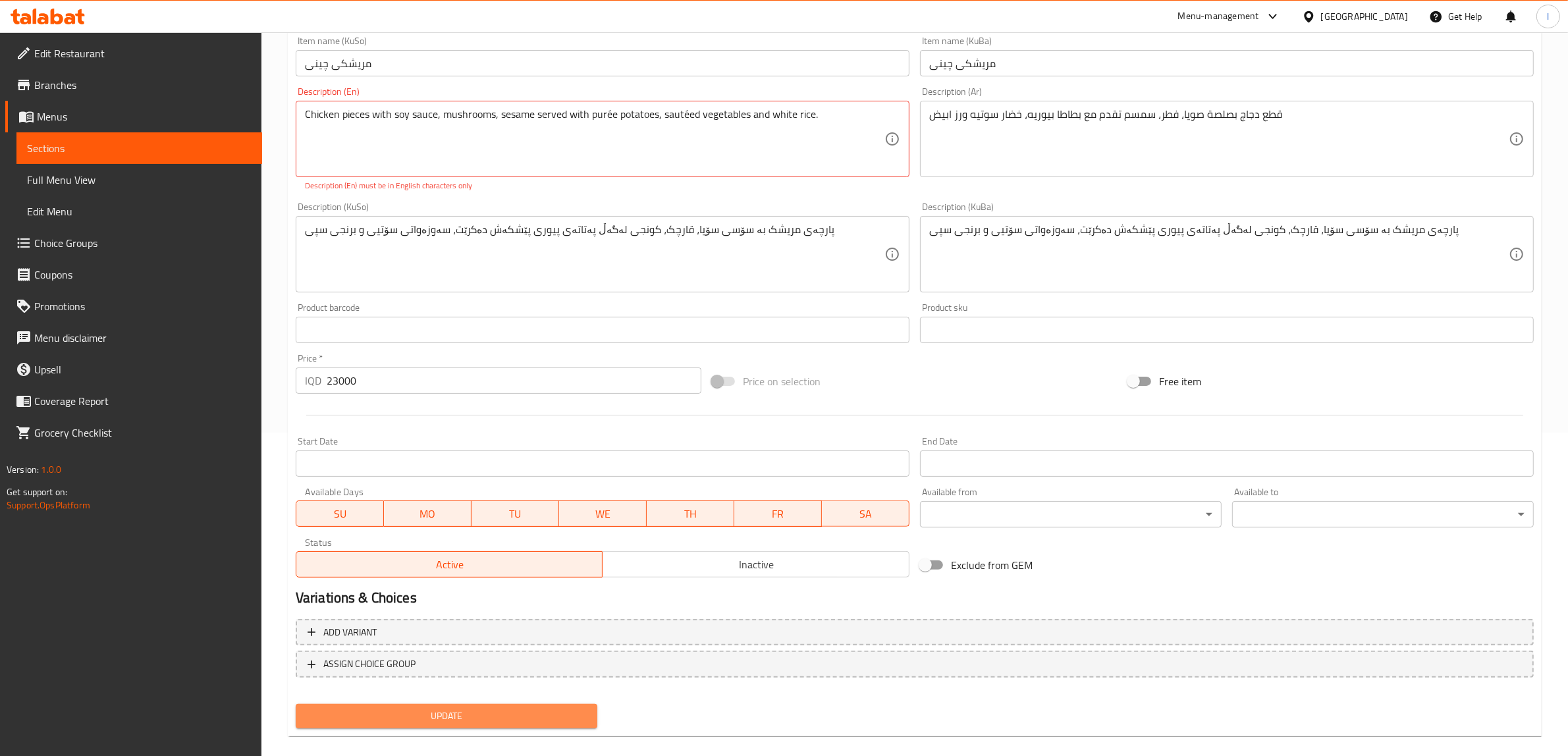
click at [453, 716] on span "Update" at bounding box center [446, 716] width 280 height 17
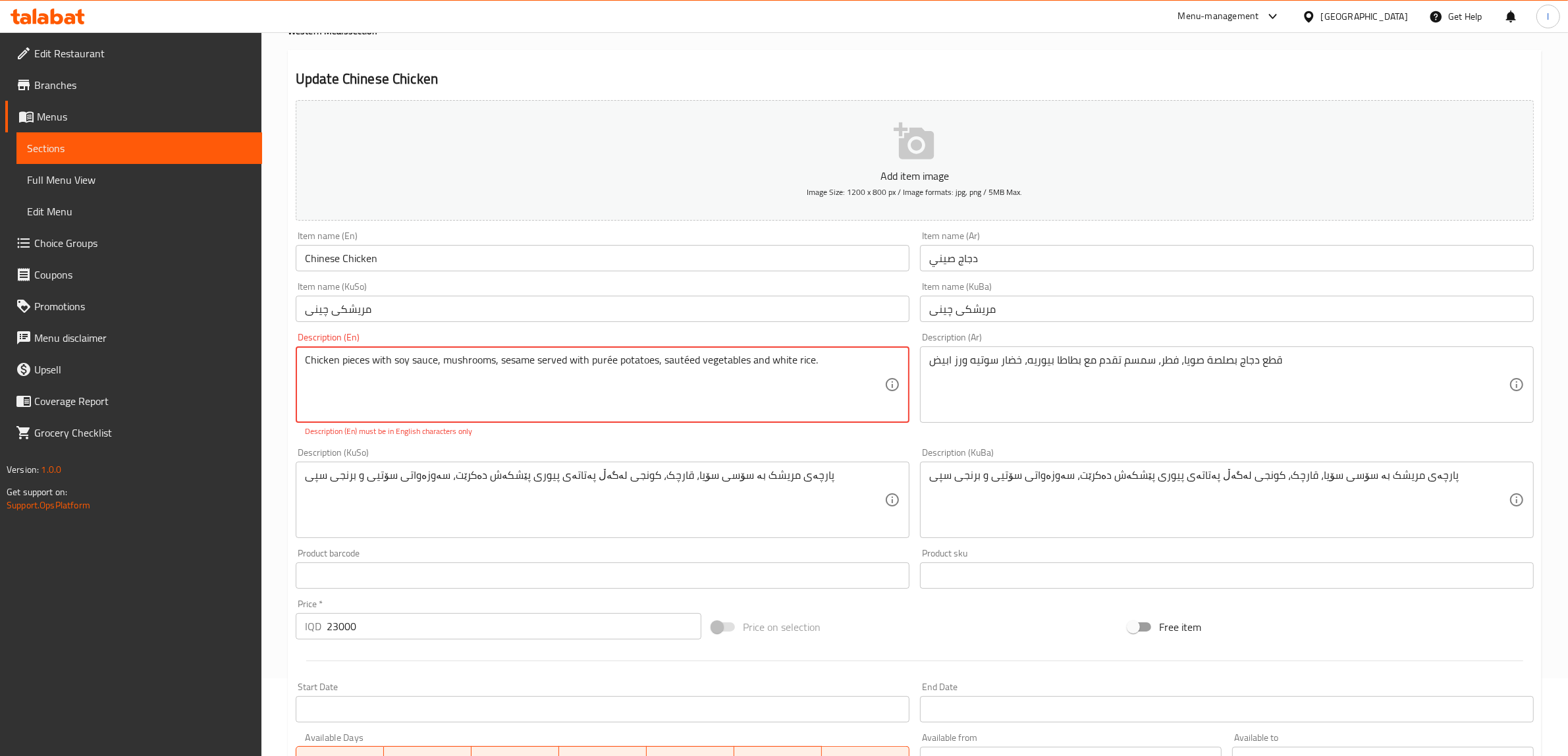
scroll to position [76, 0]
drag, startPoint x: 639, startPoint y: 400, endPoint x: 655, endPoint y: 393, distance: 17.5
click at [844, 361] on textarea "Chicken pieces with soy sauce, mushrooms, sesame served with purée potatoes, sa…" at bounding box center [594, 386] width 579 height 63
click at [438, 366] on textarea "Chicken pieces with soy sauce, mushrooms, sesame served with purée potatoes, sa…" at bounding box center [594, 386] width 579 height 63
click at [683, 367] on textarea "Chicken pieces with soy sauce, mushrooms, sesame served with purée potatoes, sa…" at bounding box center [594, 386] width 579 height 63
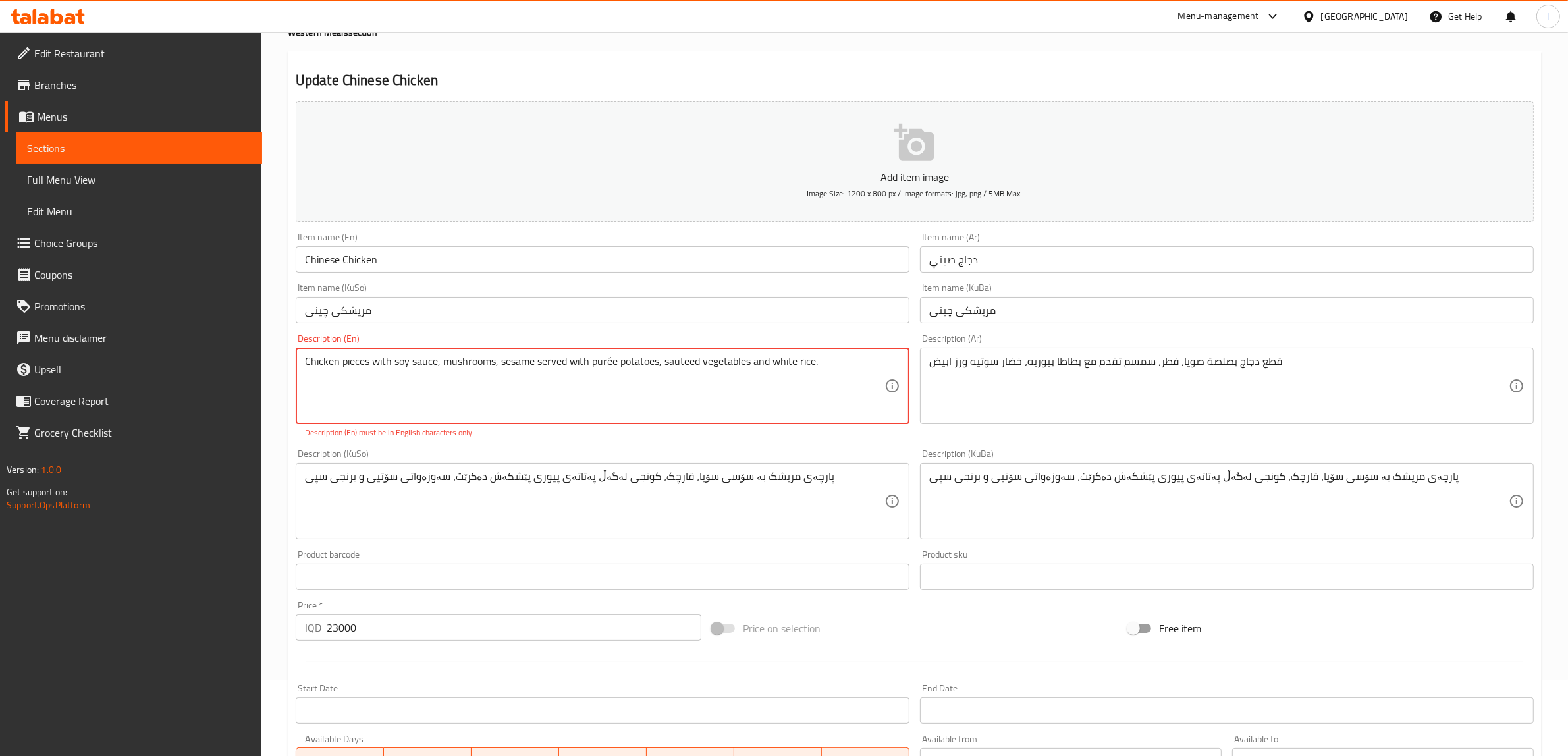
click at [635, 379] on textarea "Chicken pieces with soy sauce, mushrooms, sesame served with purée potatoes, sa…" at bounding box center [594, 386] width 579 height 63
click at [834, 370] on textarea "Chicken pieces with soy sauce, mushrooms, sesame served with purée potatoes, sa…" at bounding box center [594, 386] width 579 height 63
click at [609, 366] on textarea "Chicken pieces with soy sauce, mushrooms, sesame served with purée potatoes, sa…" at bounding box center [594, 386] width 579 height 63
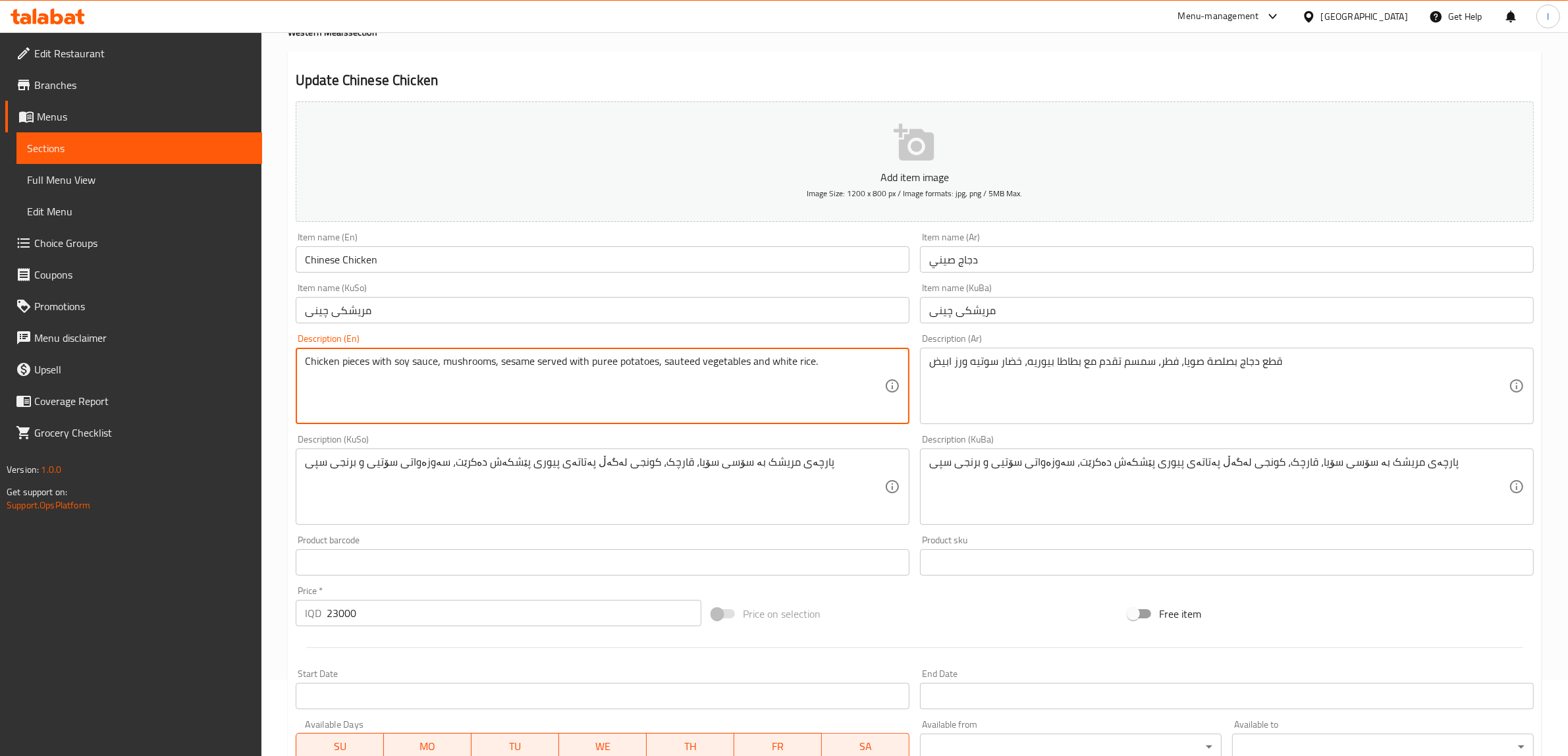
click at [627, 415] on textarea "Chicken pieces with soy sauce, mushrooms, sesame served with puree potatoes, sa…" at bounding box center [594, 386] width 579 height 63
type textarea "Chicken pieces with soy sauce, mushrooms, sesame served with puree potatoes, sa…"
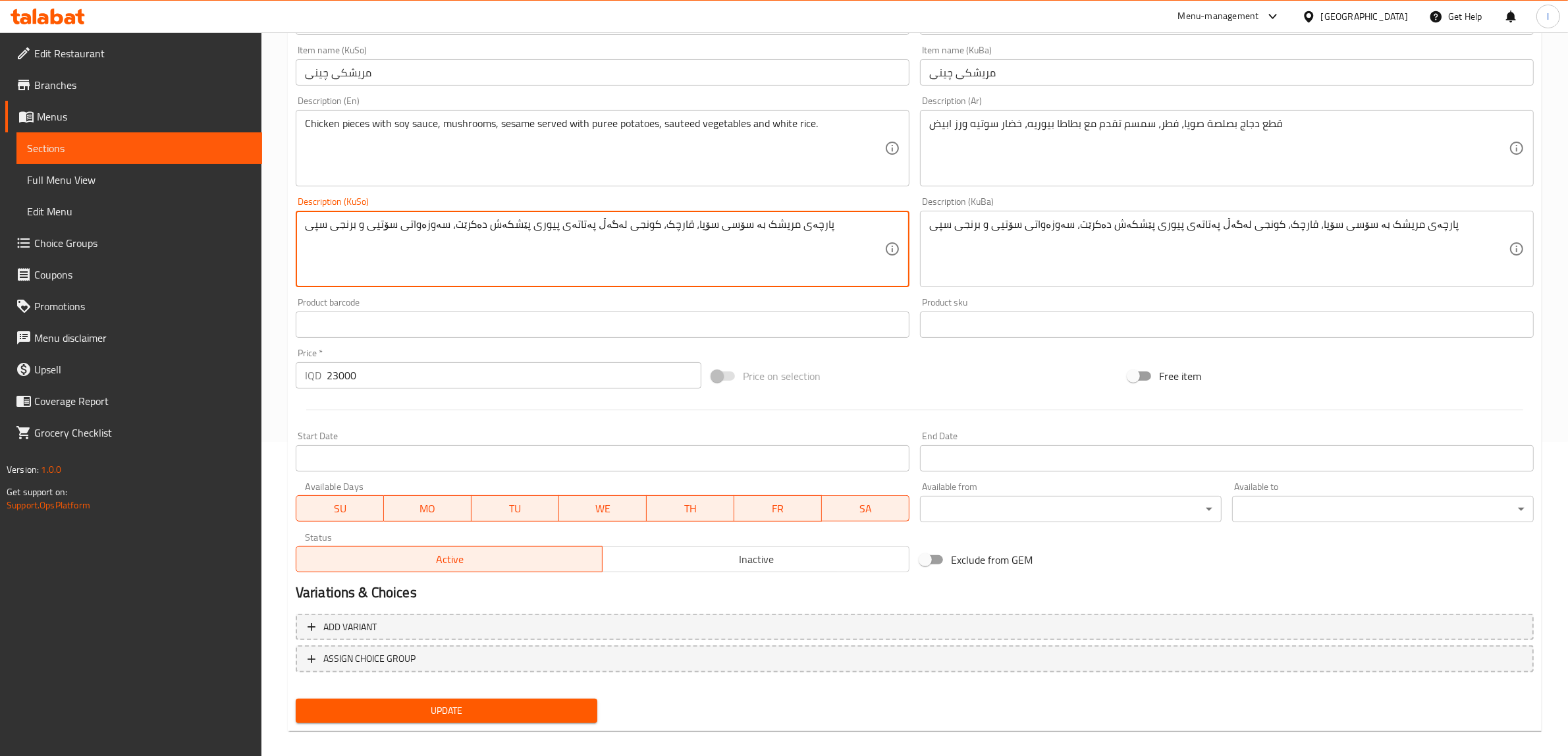
scroll to position [323, 0]
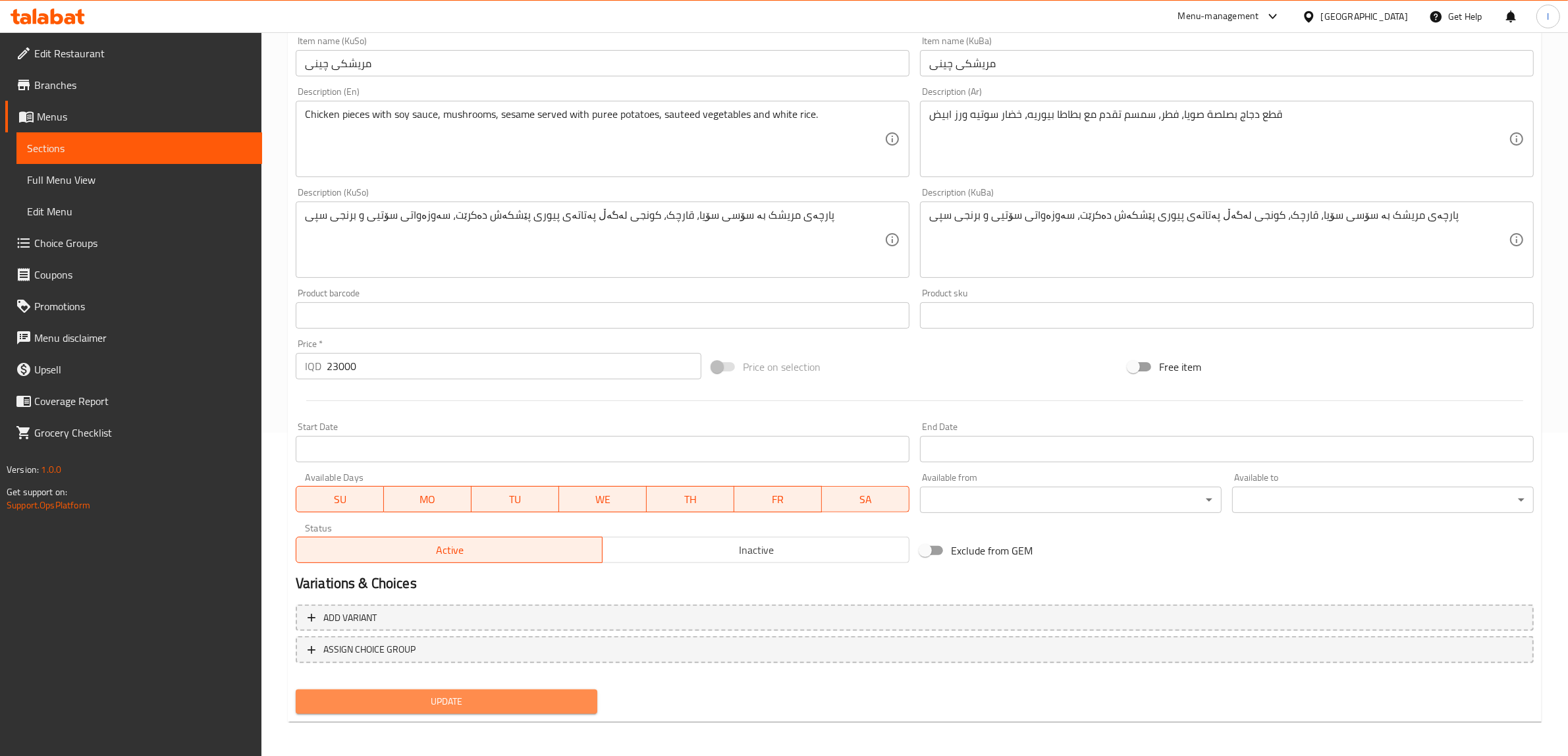
click at [508, 702] on span "Update" at bounding box center [446, 701] width 280 height 17
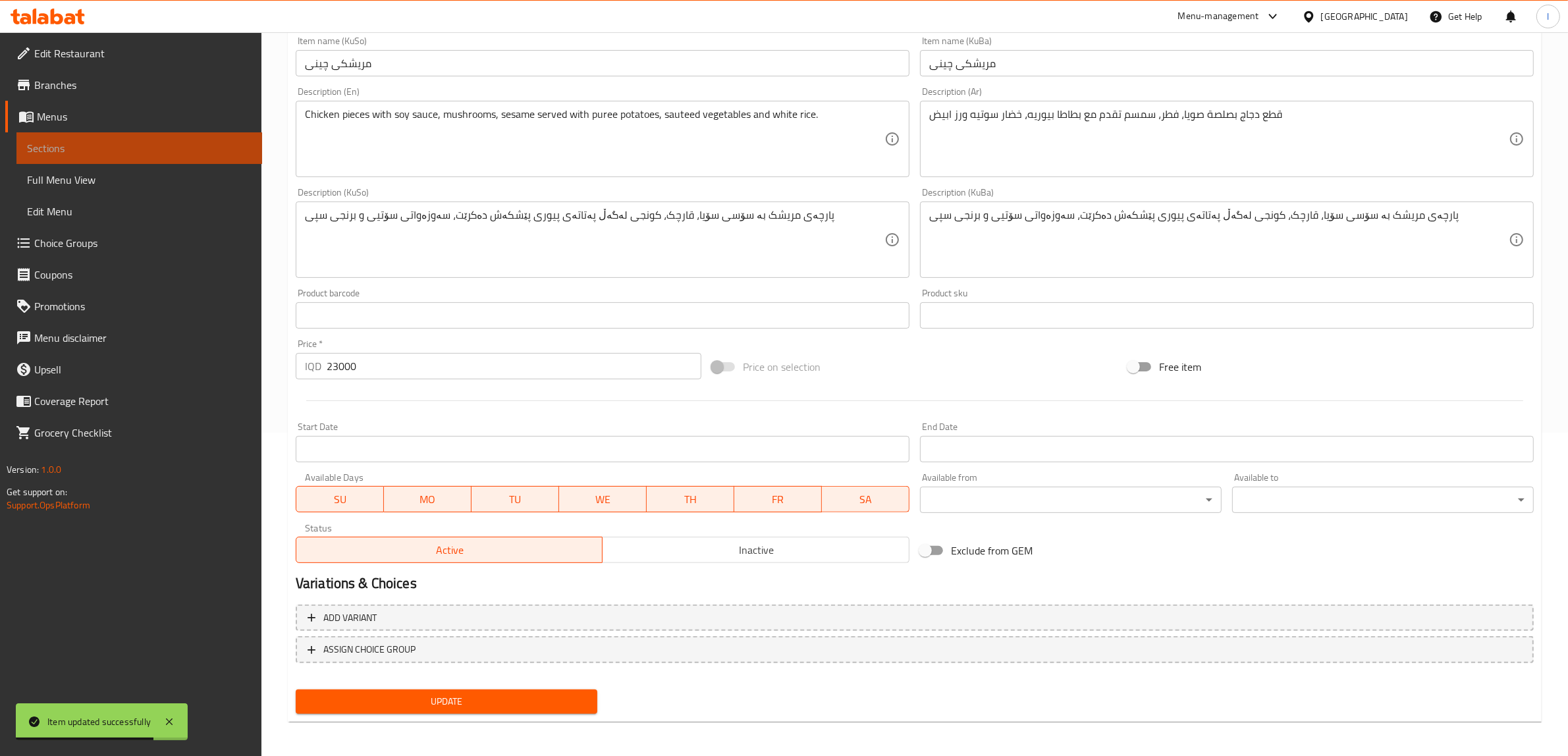
click at [80, 152] on span "Sections" at bounding box center [139, 148] width 224 height 16
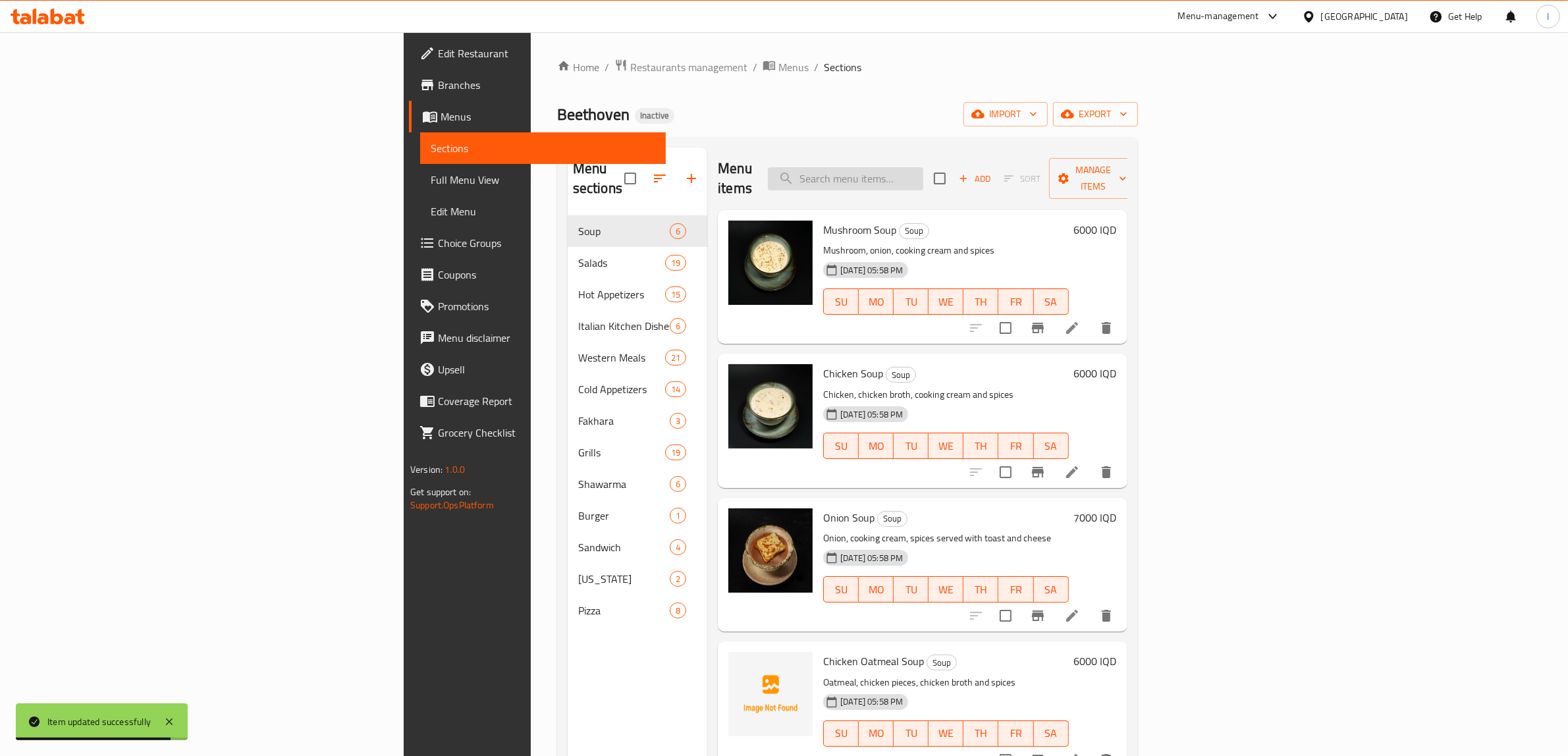
click at [923, 170] on input "search" at bounding box center [846, 179] width 155 height 23
paste input "Chicken With Mint"
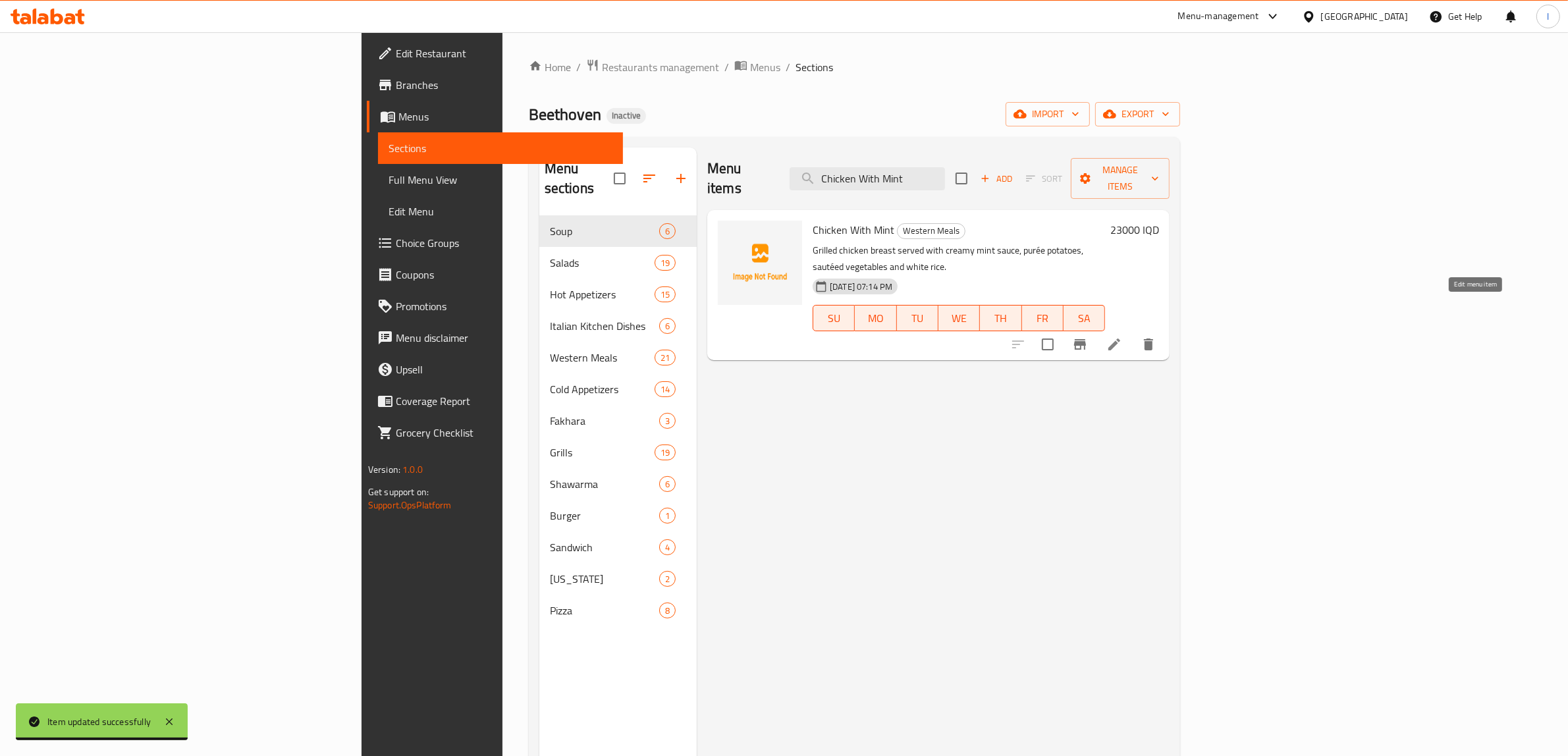
type input "Chicken With Mint"
click at [1120, 338] on icon at bounding box center [1114, 344] width 11 height 11
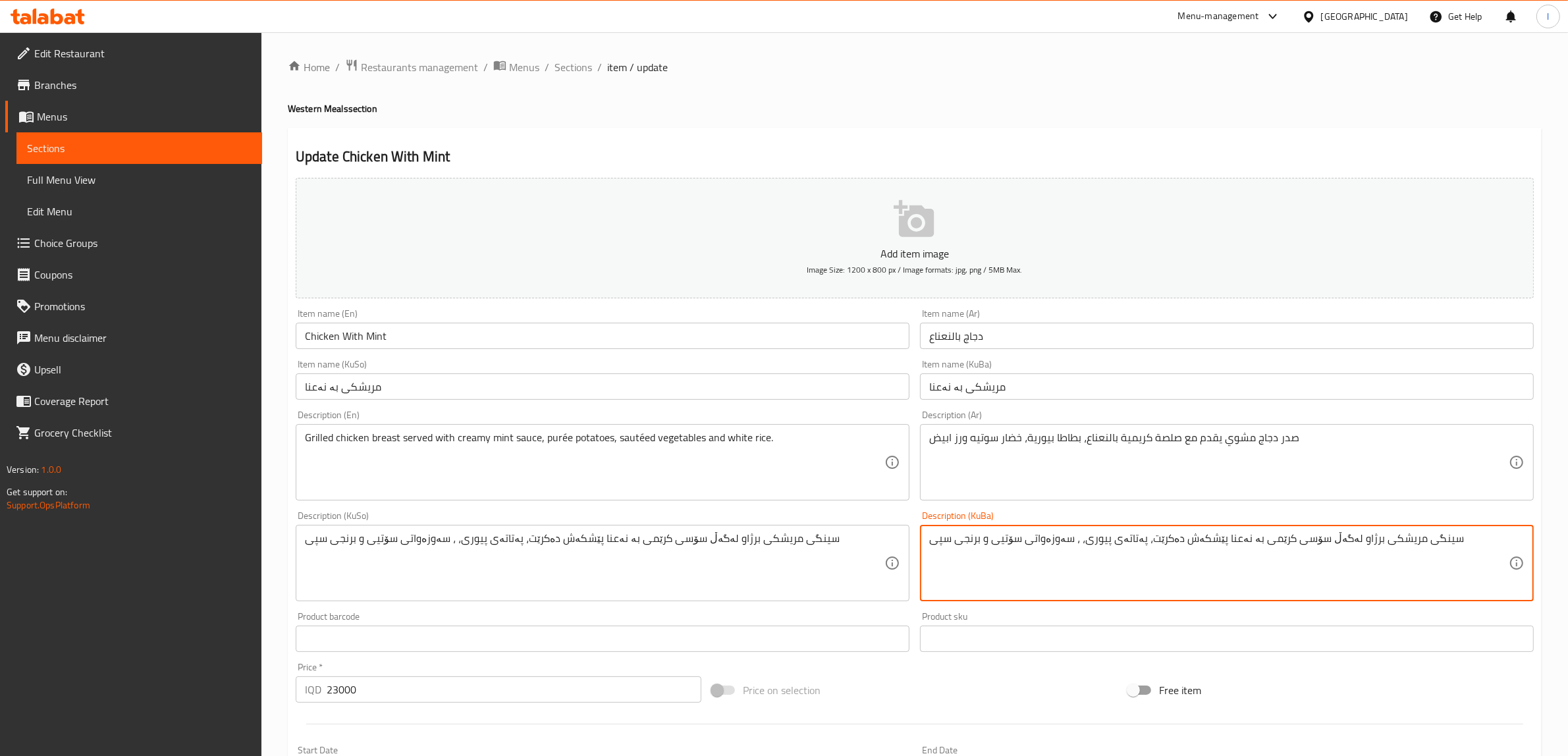
click at [1074, 540] on textarea "سینگی مریشکی برژاو لەگەڵ سۆسی کرێمی بە نەعنا پێشکەش دەکرێت، پەتاتەی پیوری، ، سە…" at bounding box center [1219, 563] width 579 height 63
drag, startPoint x: 1465, startPoint y: 551, endPoint x: 547, endPoint y: 517, distance: 918.6
click at [545, 514] on div "Add item image Image Size: 1200 x 800 px / Image formats: jpg, png / 5MB Max. I…" at bounding box center [915, 532] width 1249 height 719
type textarea "سینگی مریشکی برژاو لەگەڵ سۆسی کرێمی بە نەعنا پێشکەش دەکرێت، پەتاتەی پیوری، سەوز…"
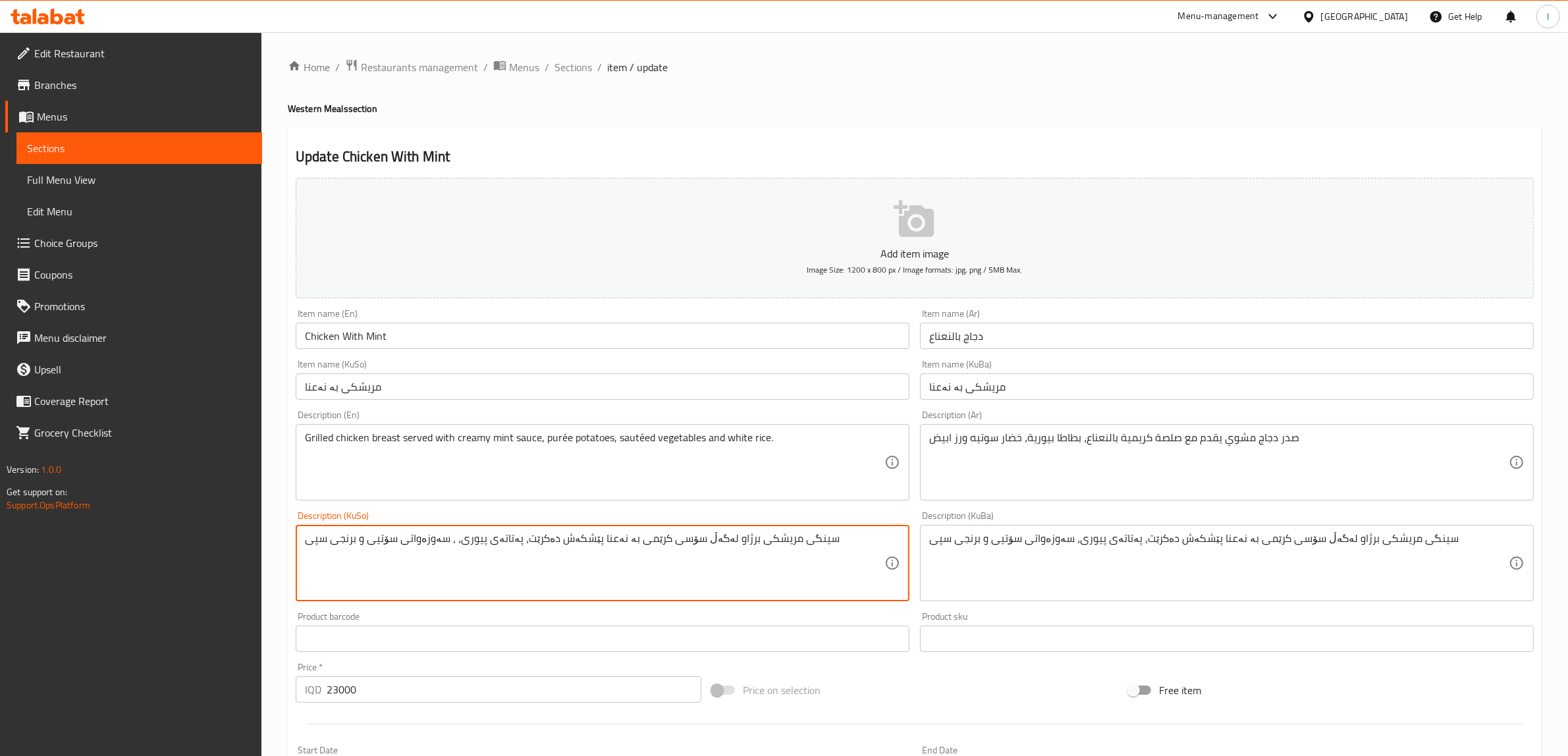
drag, startPoint x: 841, startPoint y: 548, endPoint x: 0, endPoint y: 499, distance: 842.4
paste textarea
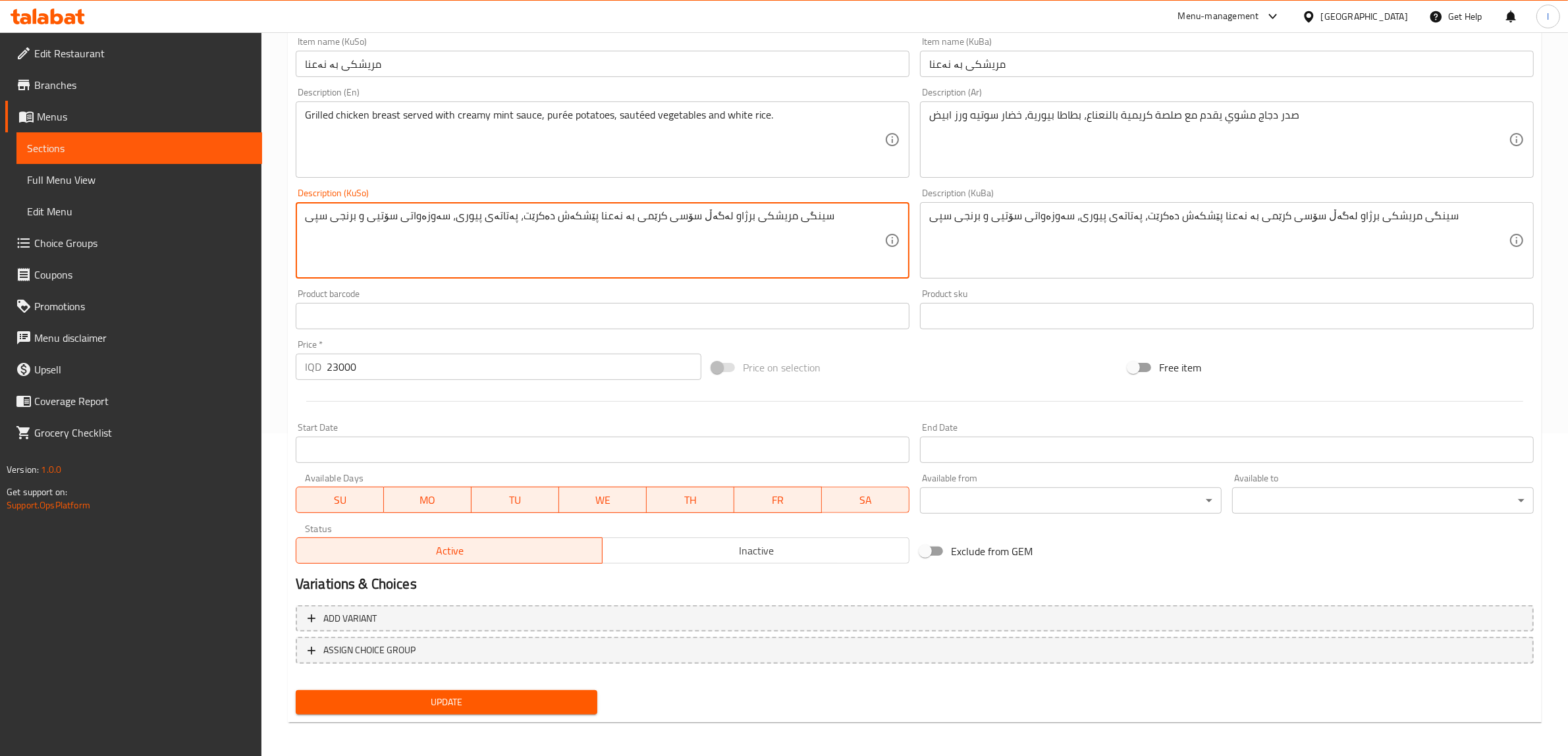
scroll to position [323, 0]
type textarea "سینگی مریشکی برژاو لەگەڵ سۆسی کرێمی بە نەعنا پێشکەش دەکرێت، پەتاتەی پیوری، سەوز…"
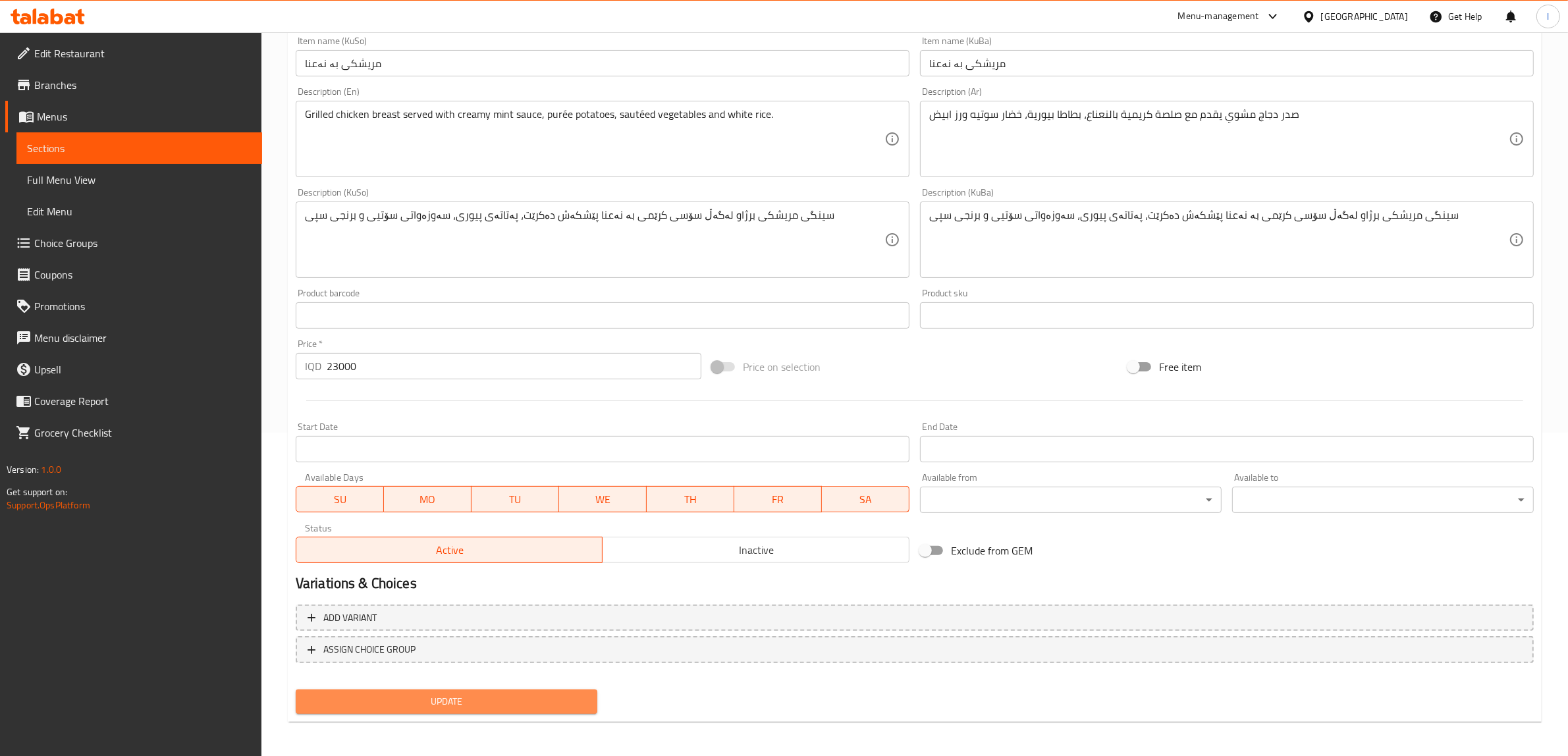
drag, startPoint x: 550, startPoint y: 699, endPoint x: 479, endPoint y: 585, distance: 134.3
click at [548, 699] on span "Update" at bounding box center [446, 701] width 280 height 17
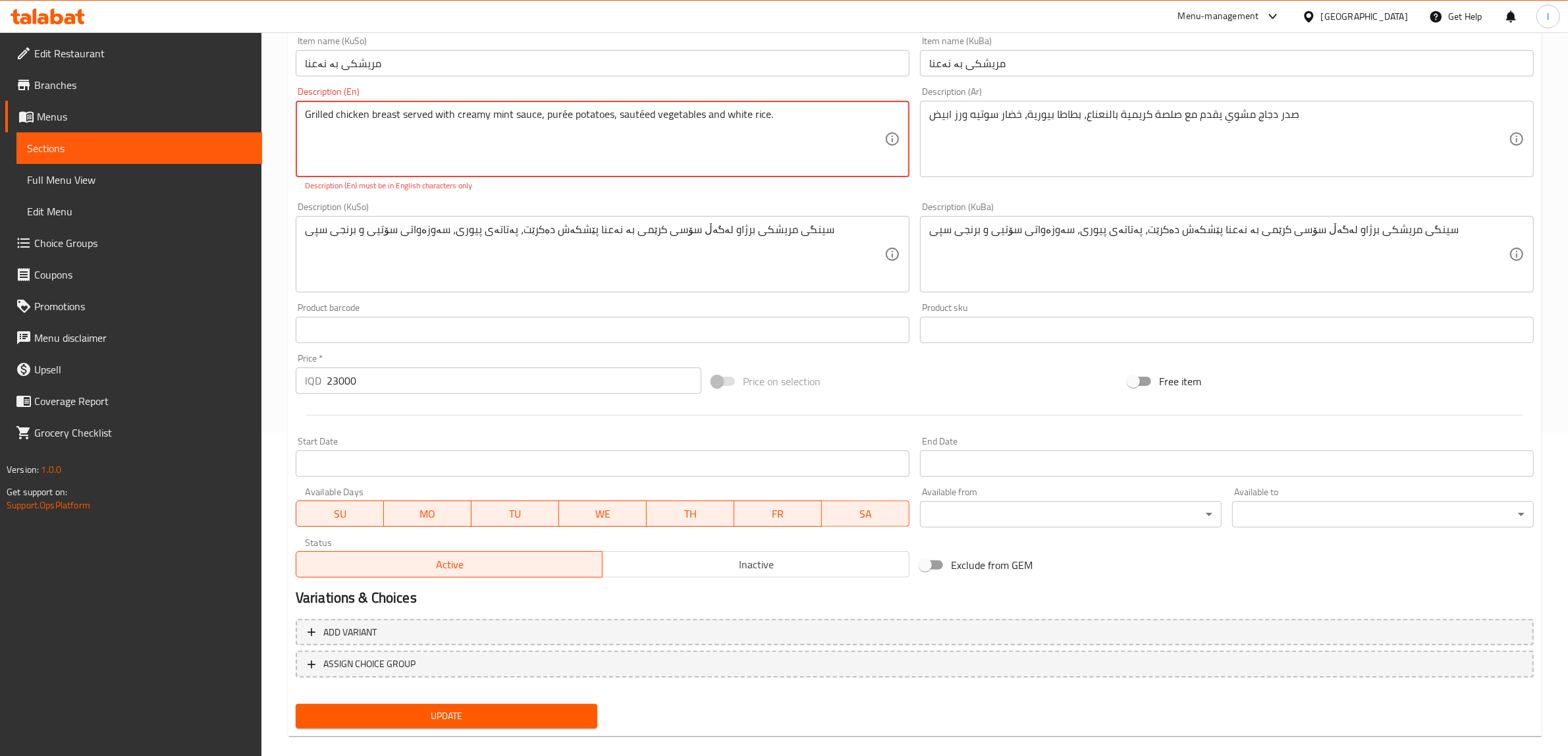
click at [560, 119] on textarea "Grilled chicken breast served with creamy mint sauce, purée potatoes, sautéed v…" at bounding box center [594, 139] width 579 height 63
click at [508, 157] on textarea "Grilled chicken breast served with creamy mint sauce, puree potatoes, sautéed v…" at bounding box center [594, 139] width 579 height 63
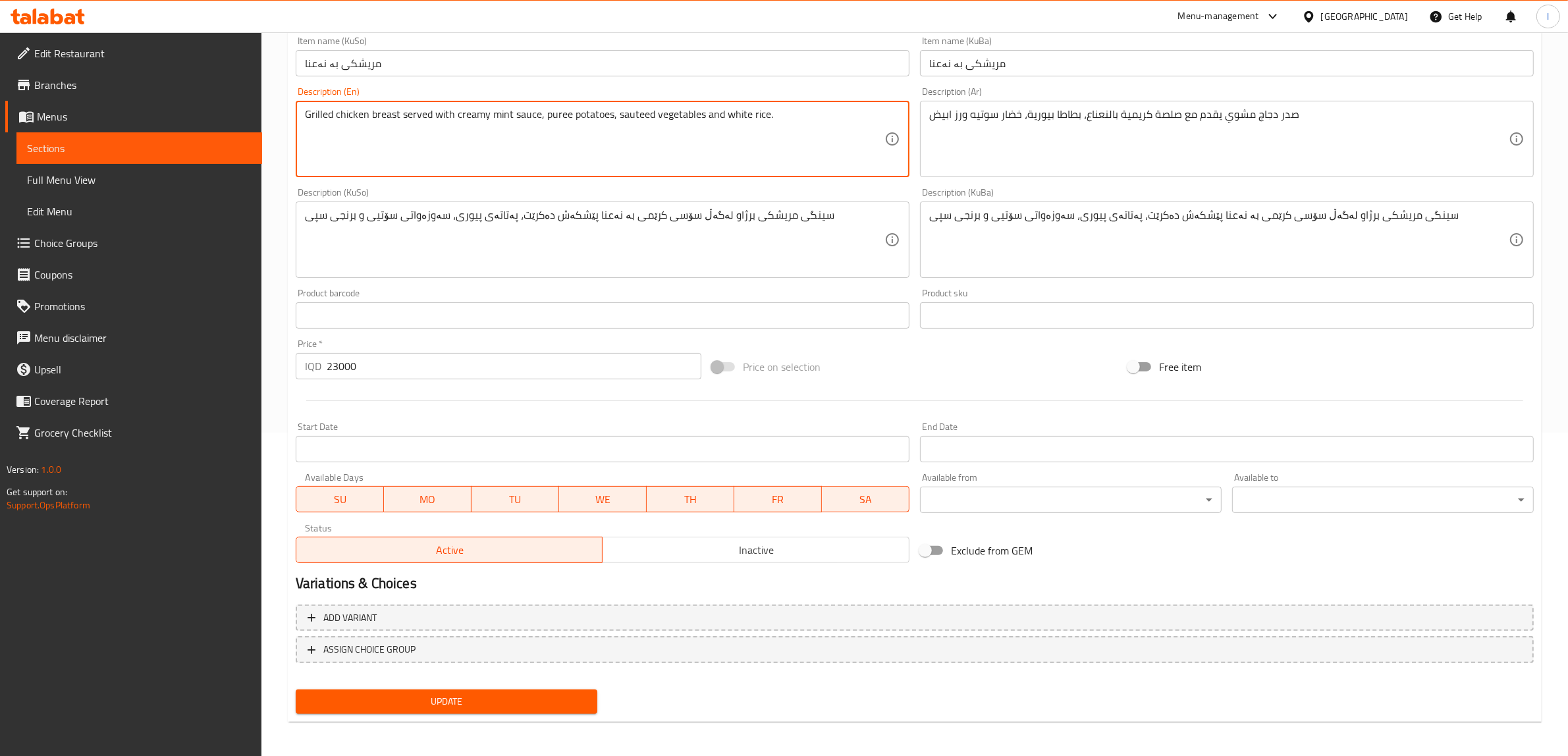
type textarea "Grilled chicken breast served with creamy mint sauce, puree potatoes, sauteed v…"
click at [532, 699] on span "Update" at bounding box center [446, 701] width 280 height 17
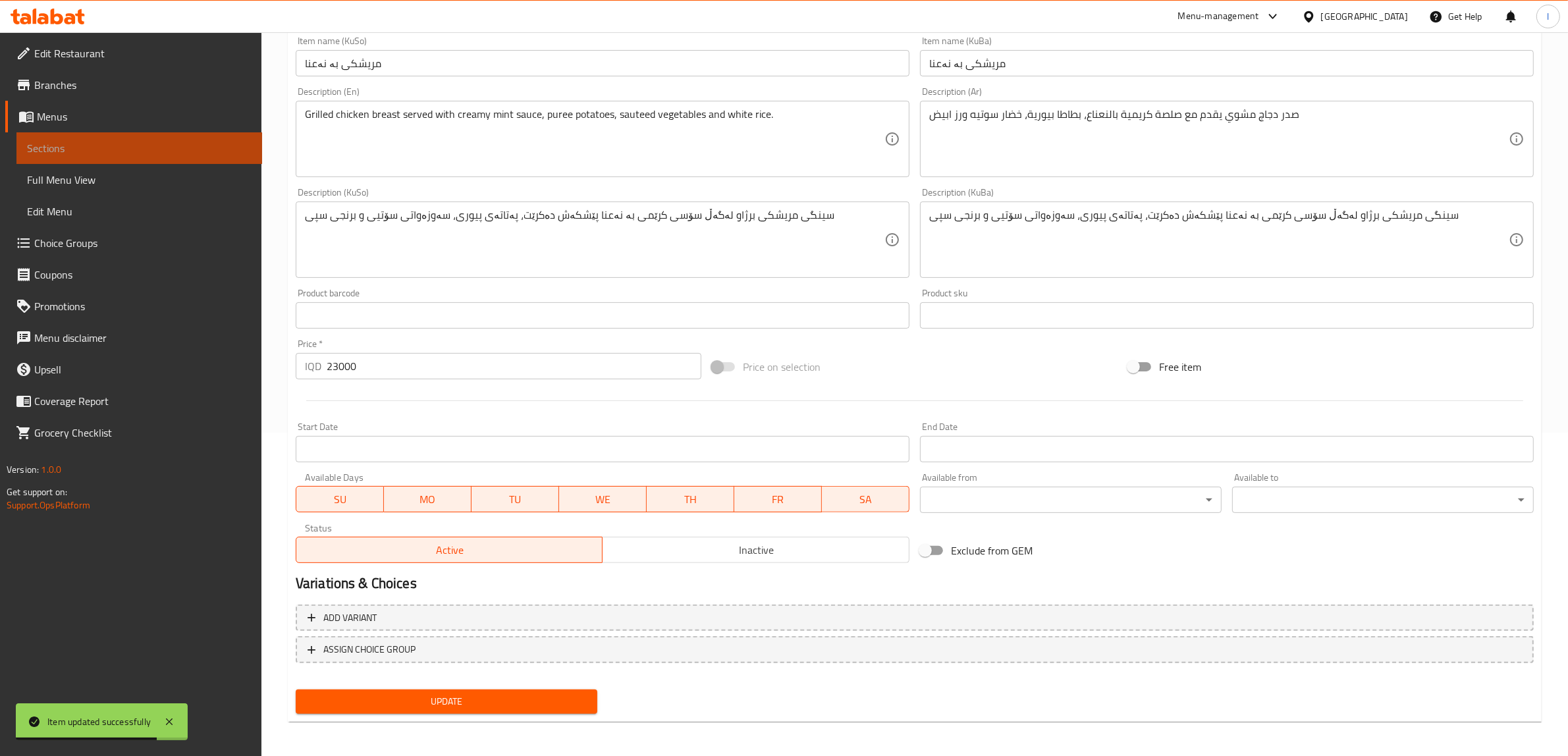
click at [91, 142] on span "Sections" at bounding box center [139, 148] width 224 height 16
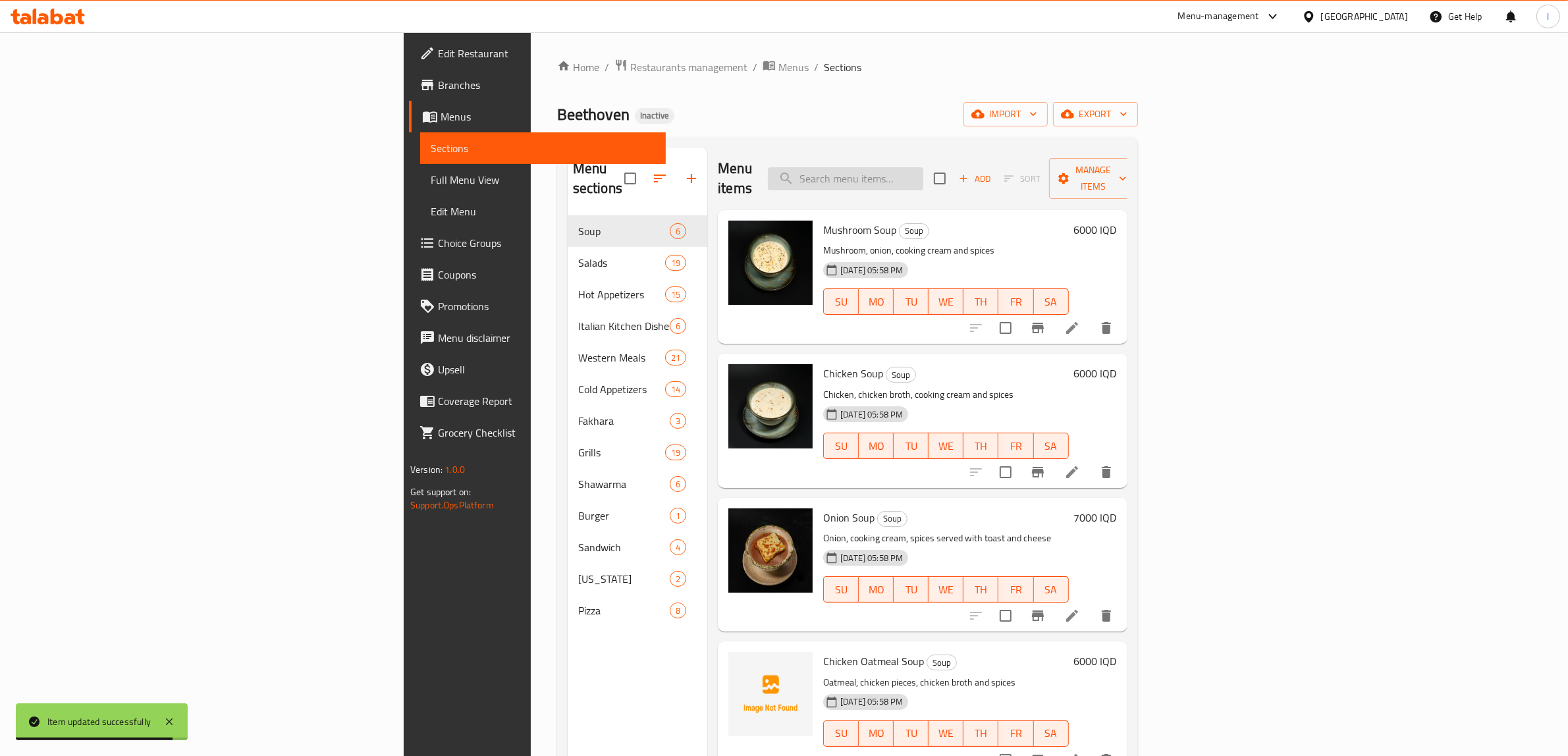
click at [923, 169] on input "search" at bounding box center [846, 179] width 155 height 23
paste input "Beethoven Tawook Fakhara"
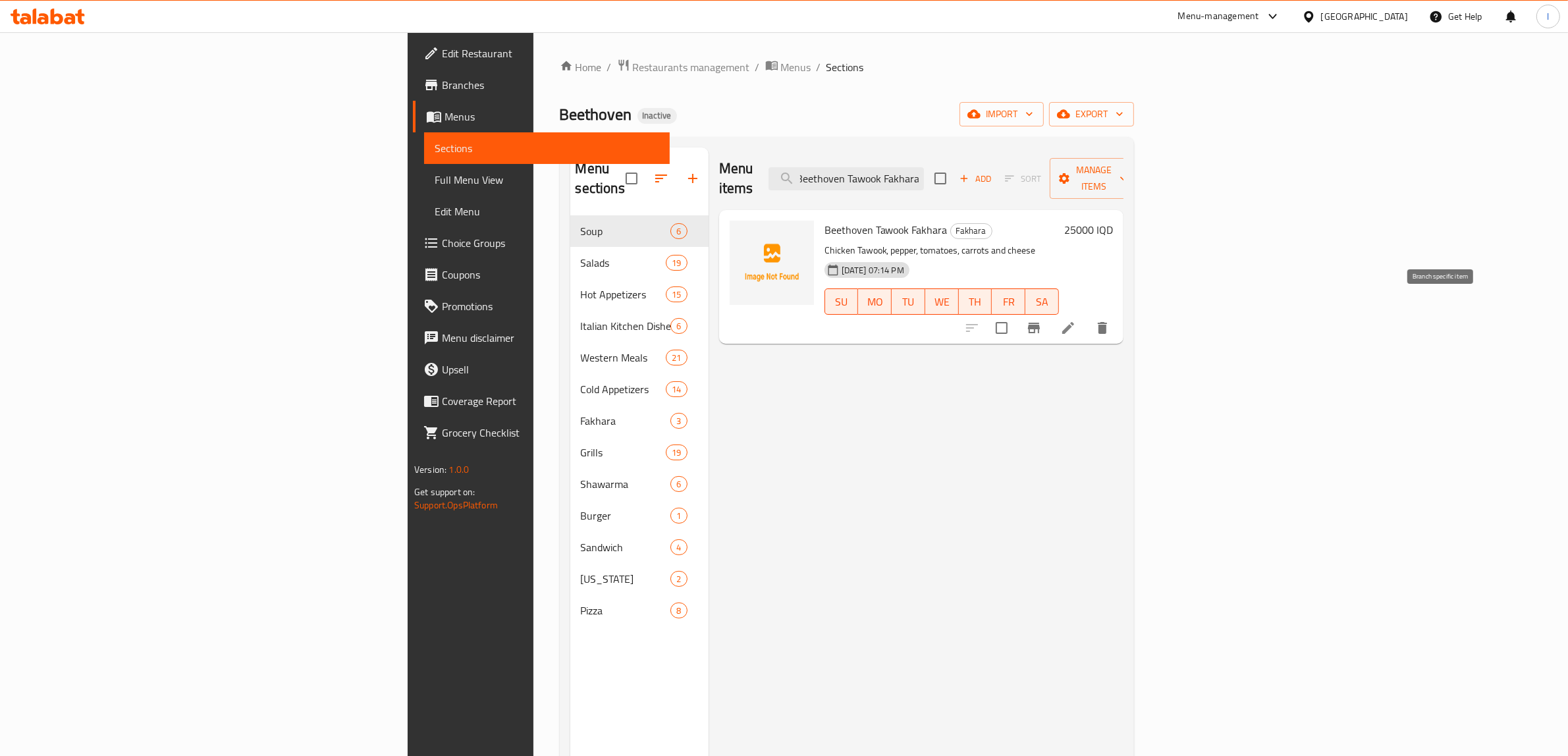
type input "Beethoven Tawook Fakhara"
click at [1076, 320] on icon at bounding box center [1068, 328] width 16 height 16
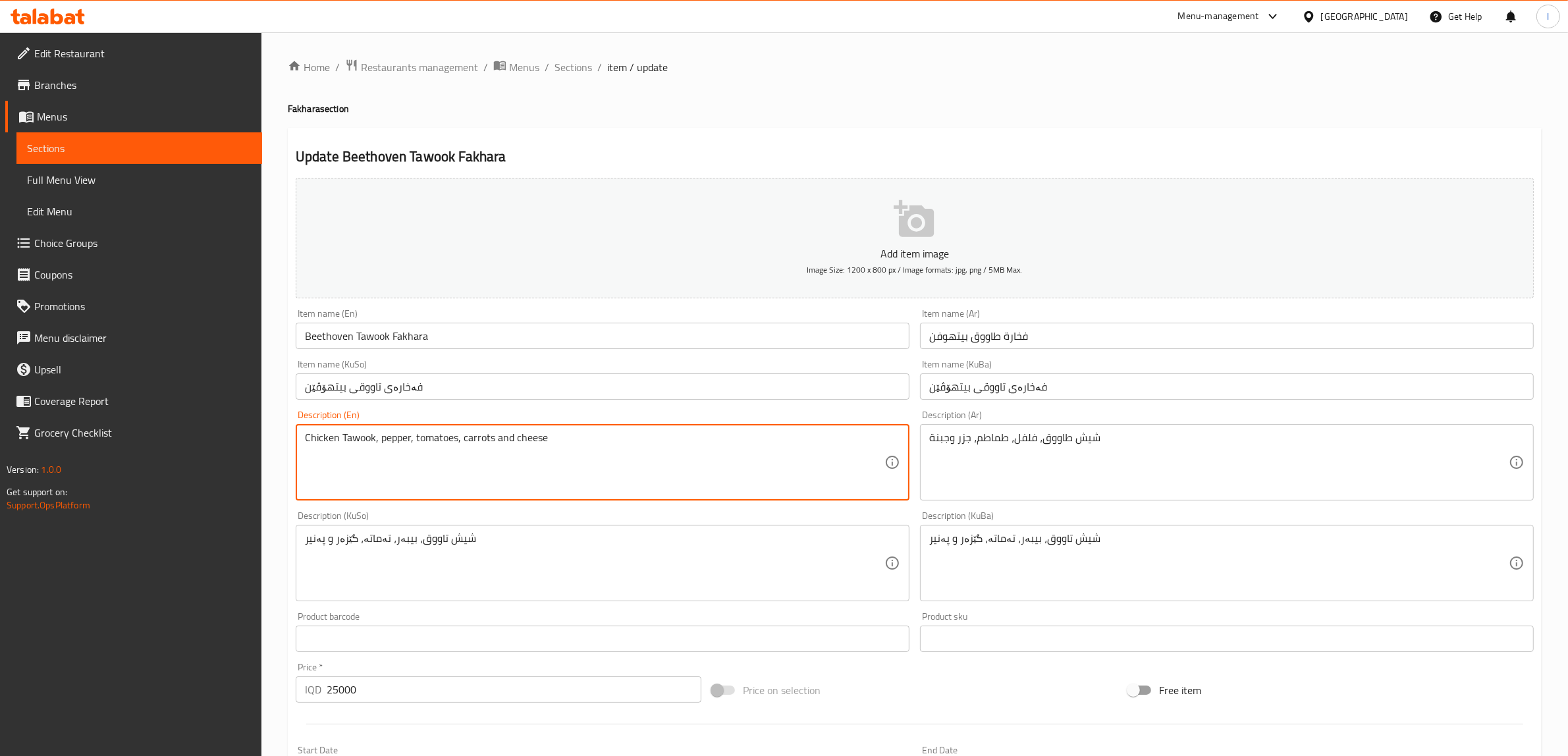
click at [324, 433] on textarea "Chicken Tawook, pepper, tomatoes, carrots and cheese" at bounding box center [594, 462] width 579 height 63
click at [333, 440] on textarea "Shish Tawook, pepper, tomatoes, carrots and cheese" at bounding box center [594, 462] width 579 height 63
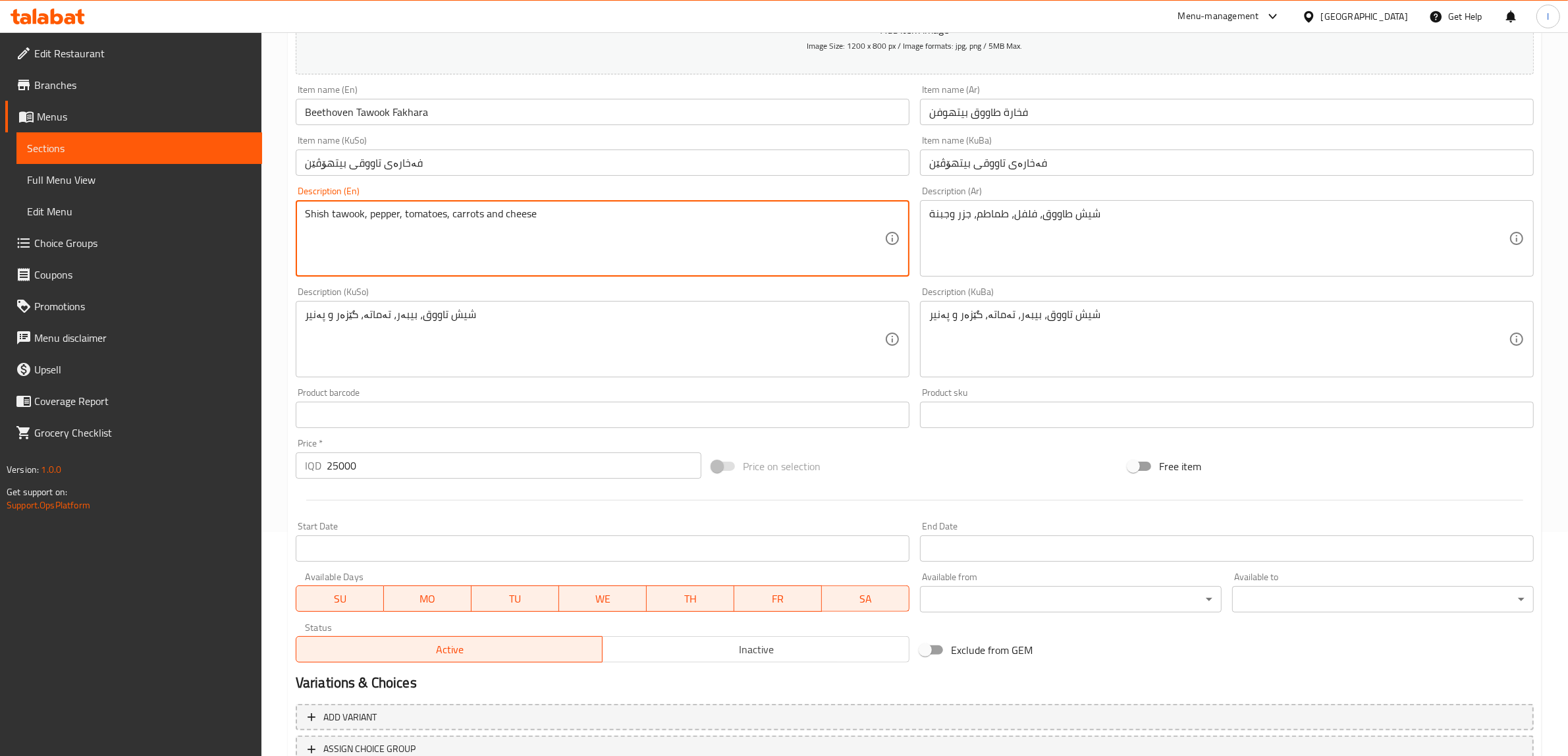
scroll to position [323, 0]
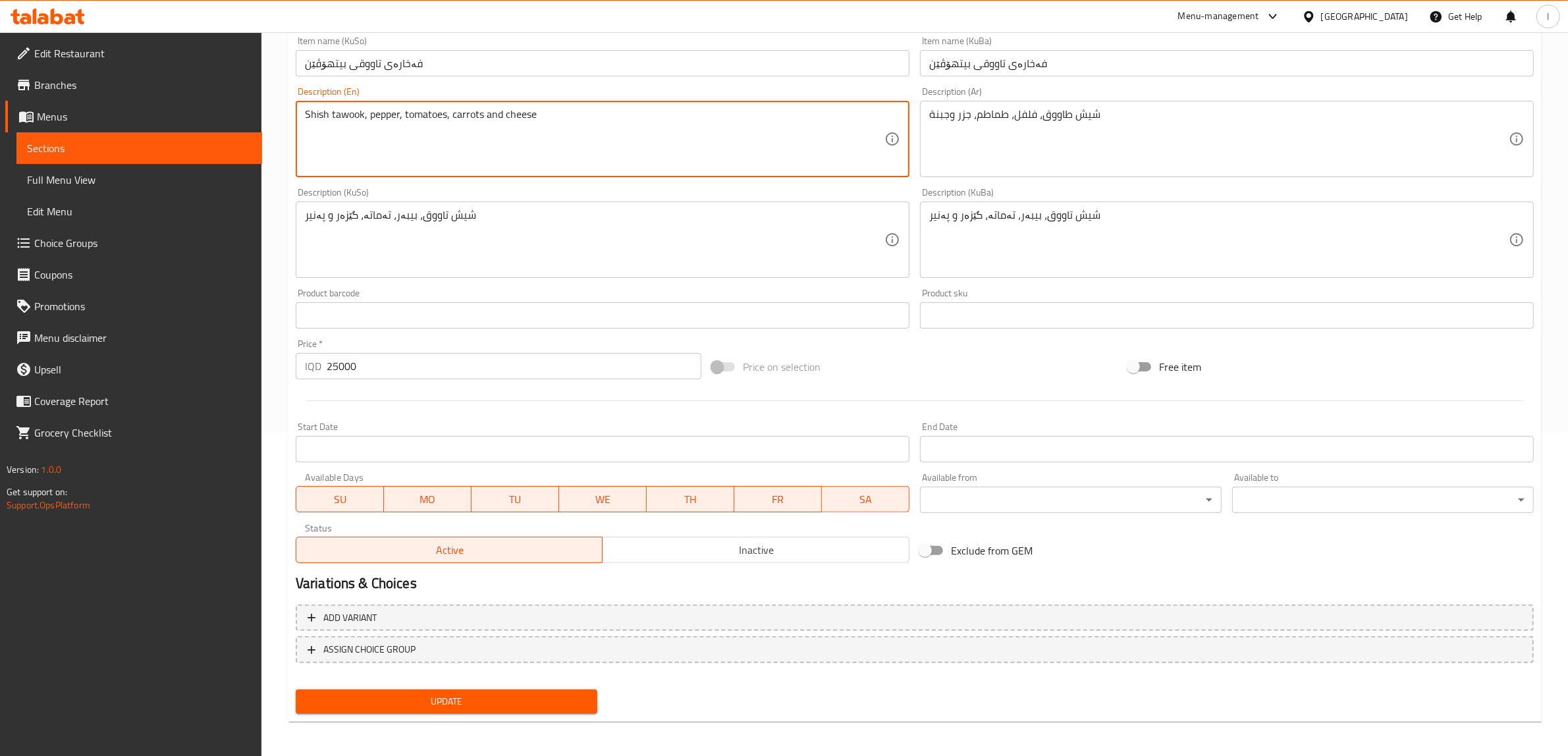
type textarea "Shish tawook, pepper, tomatoes, carrots and cheese"
click at [474, 709] on button "Update" at bounding box center [446, 701] width 302 height 24
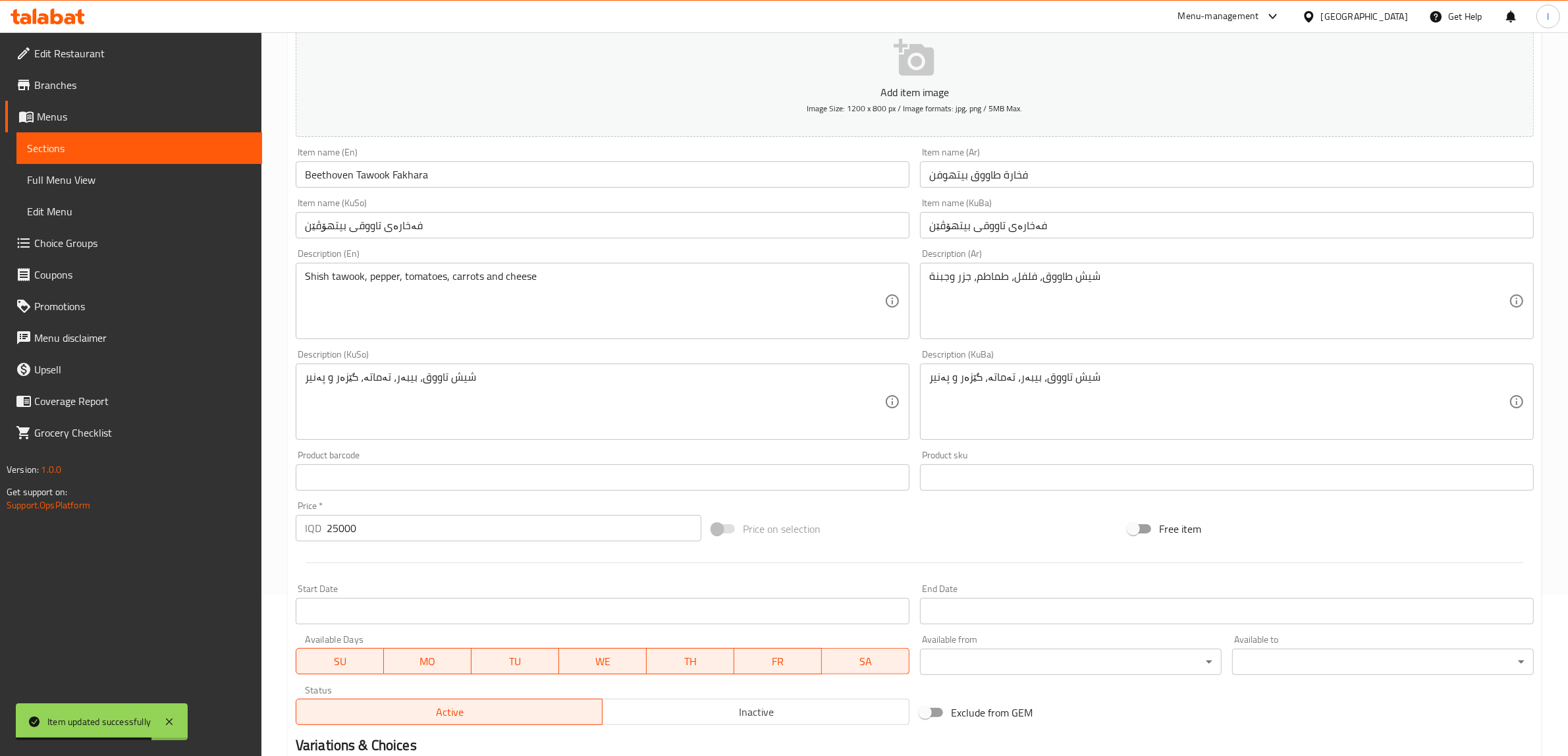
scroll to position [0, 0]
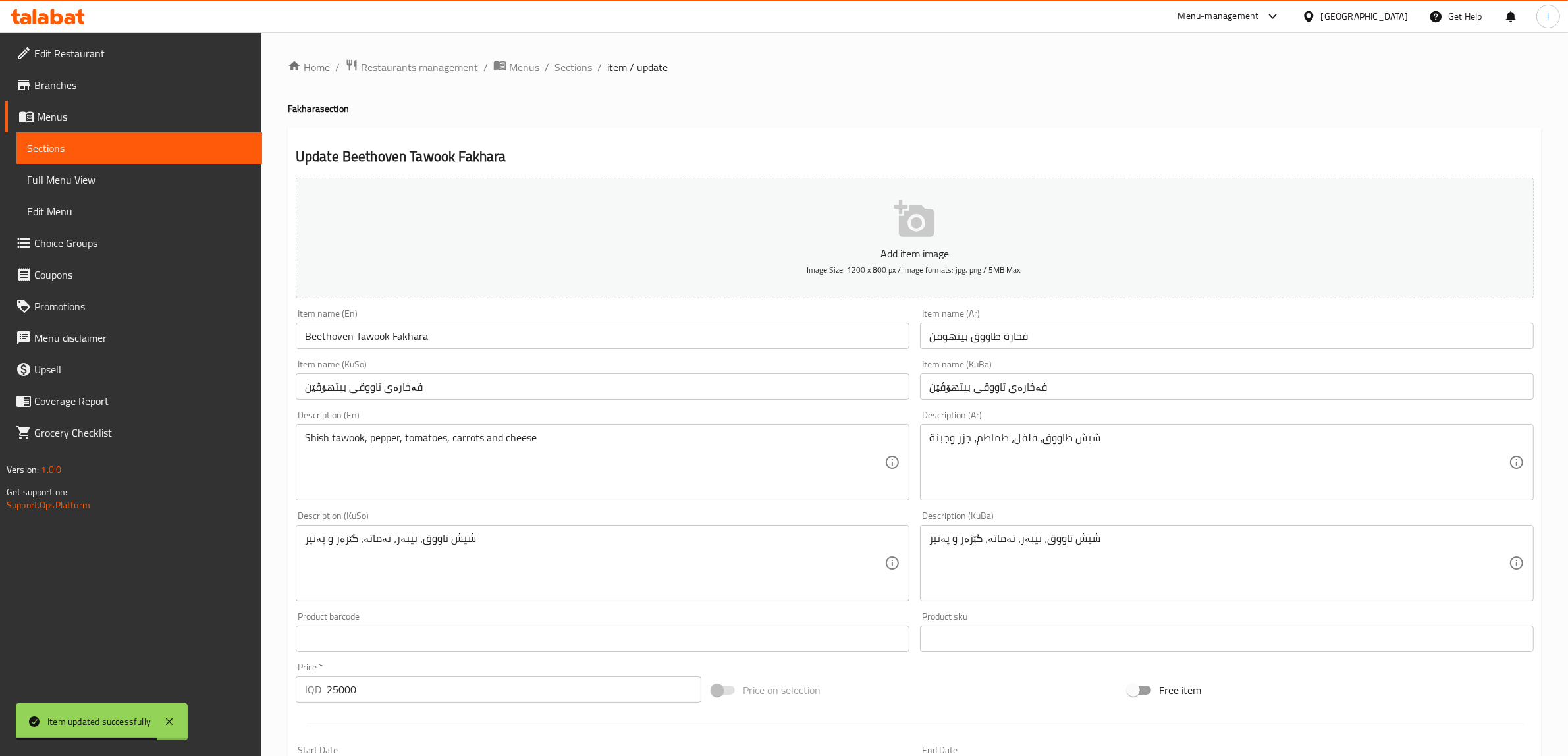
click at [132, 140] on span "Sections" at bounding box center [139, 148] width 224 height 16
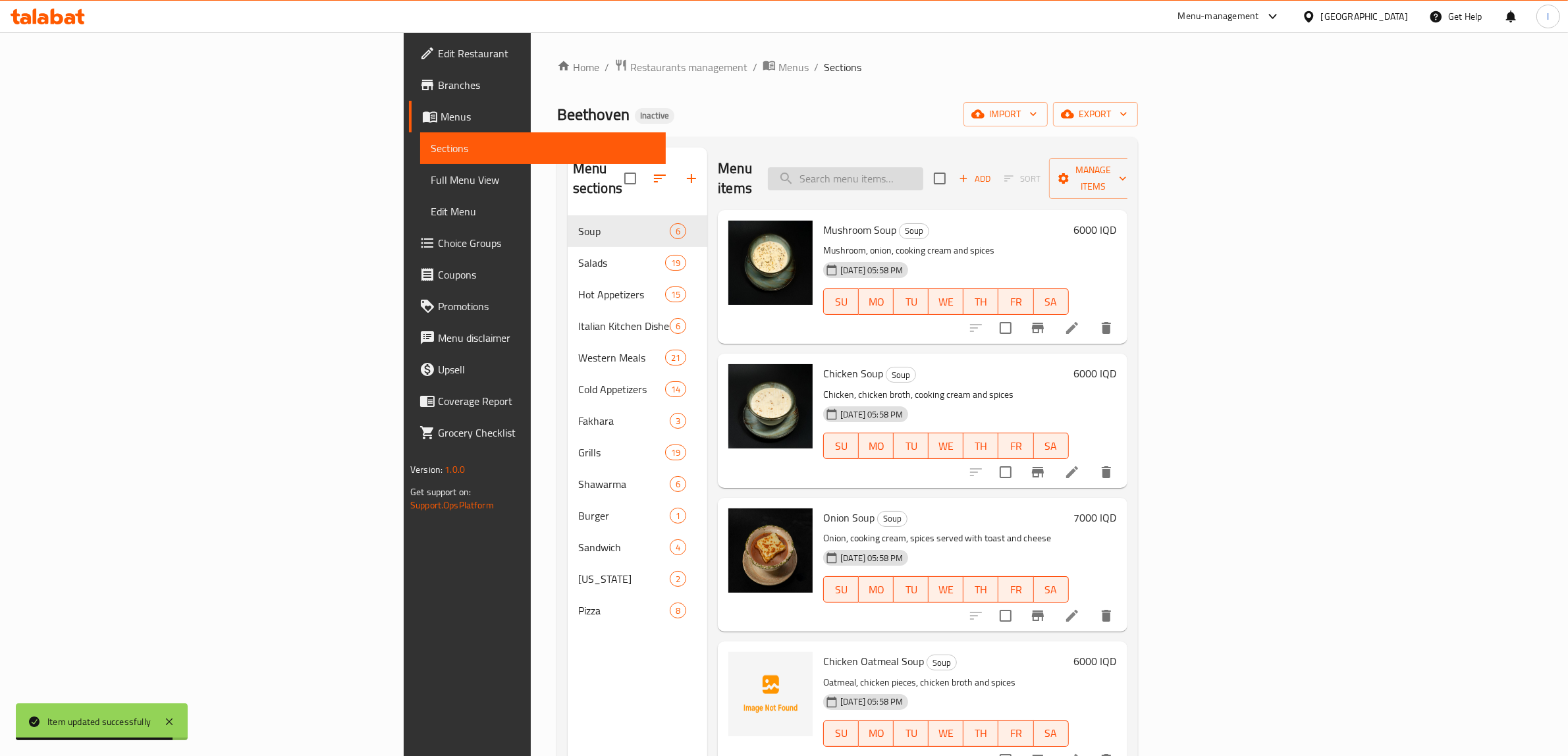
click at [923, 172] on input "search" at bounding box center [846, 179] width 155 height 23
paste input "Arabic Meat Beethoven Meal"
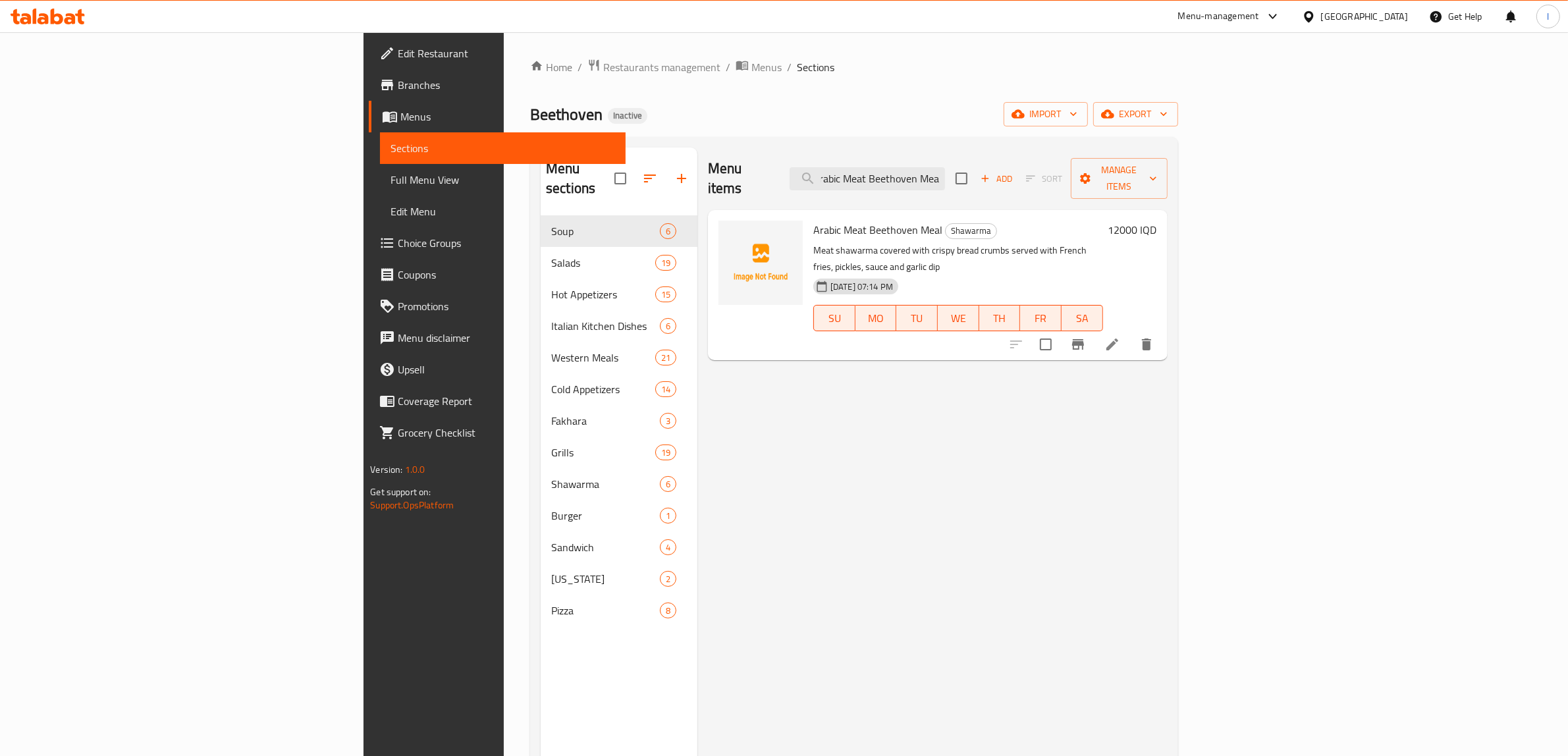
type input "Arabic Meat Beethoven Meal"
click at [1120, 336] on icon at bounding box center [1112, 344] width 16 height 16
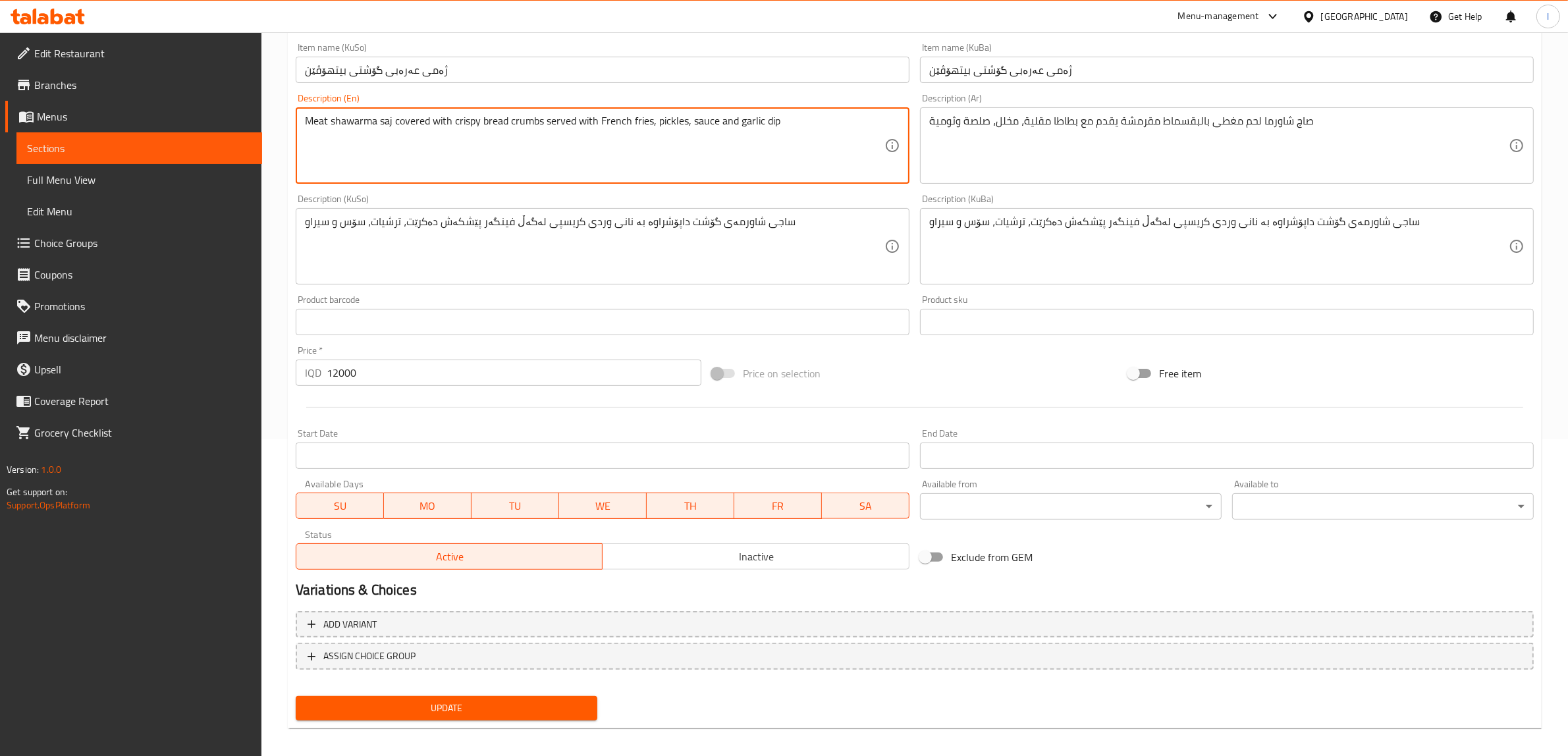
scroll to position [323, 0]
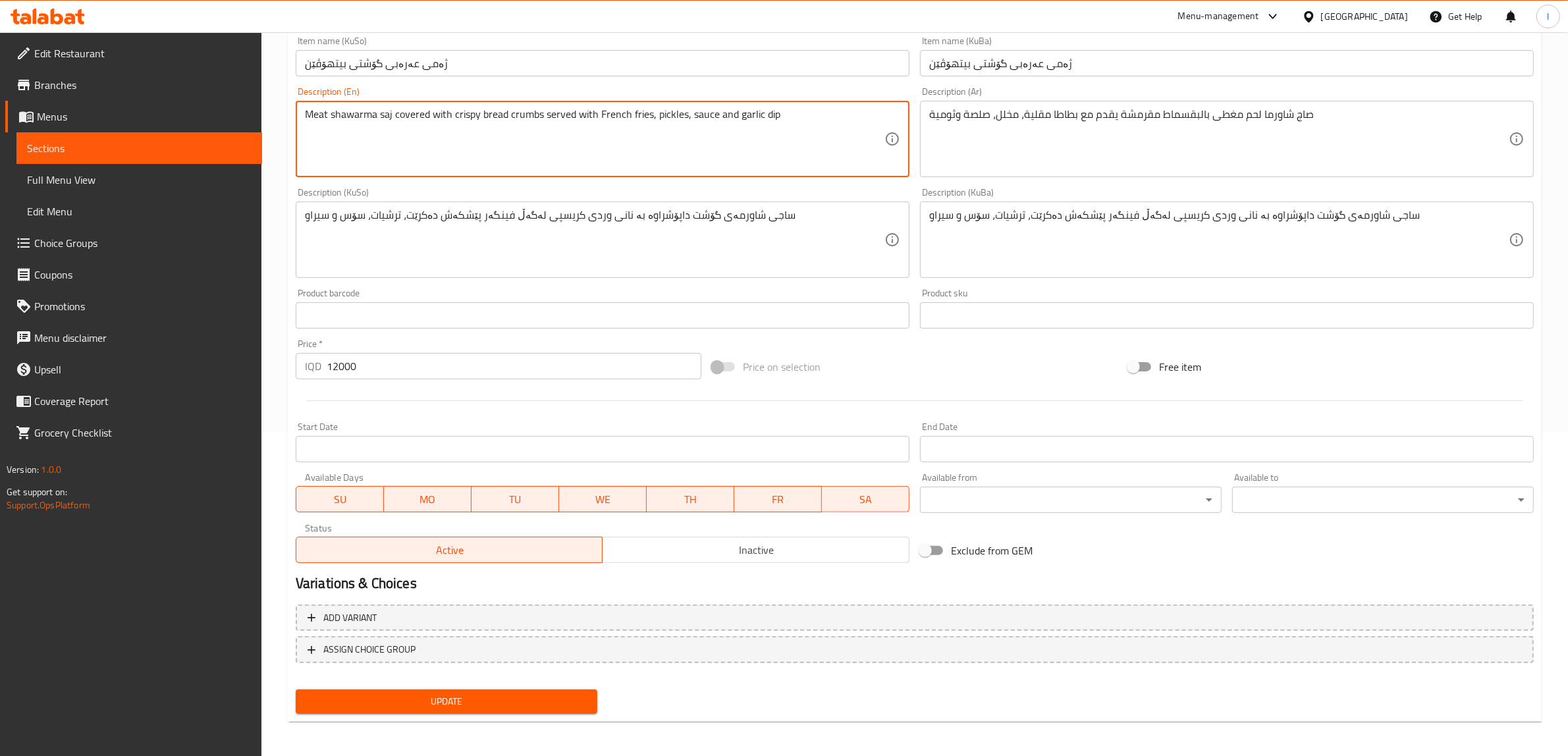
type textarea "Meat shawarma saj covered with crispy bread crumbs served with French fries, pi…"
click at [478, 705] on span "Update" at bounding box center [446, 701] width 280 height 17
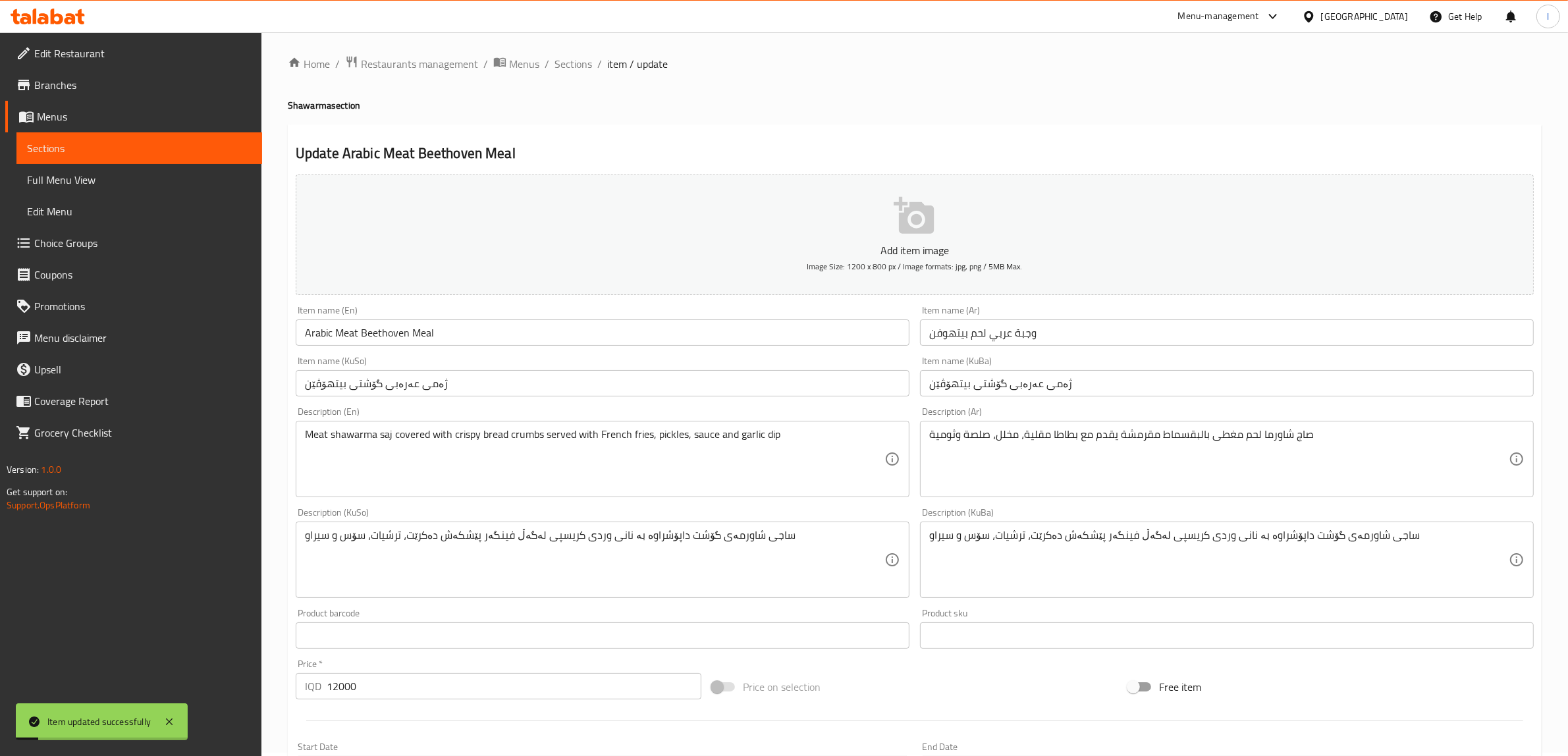
scroll to position [0, 0]
click at [107, 130] on link "Menus" at bounding box center [133, 116] width 257 height 32
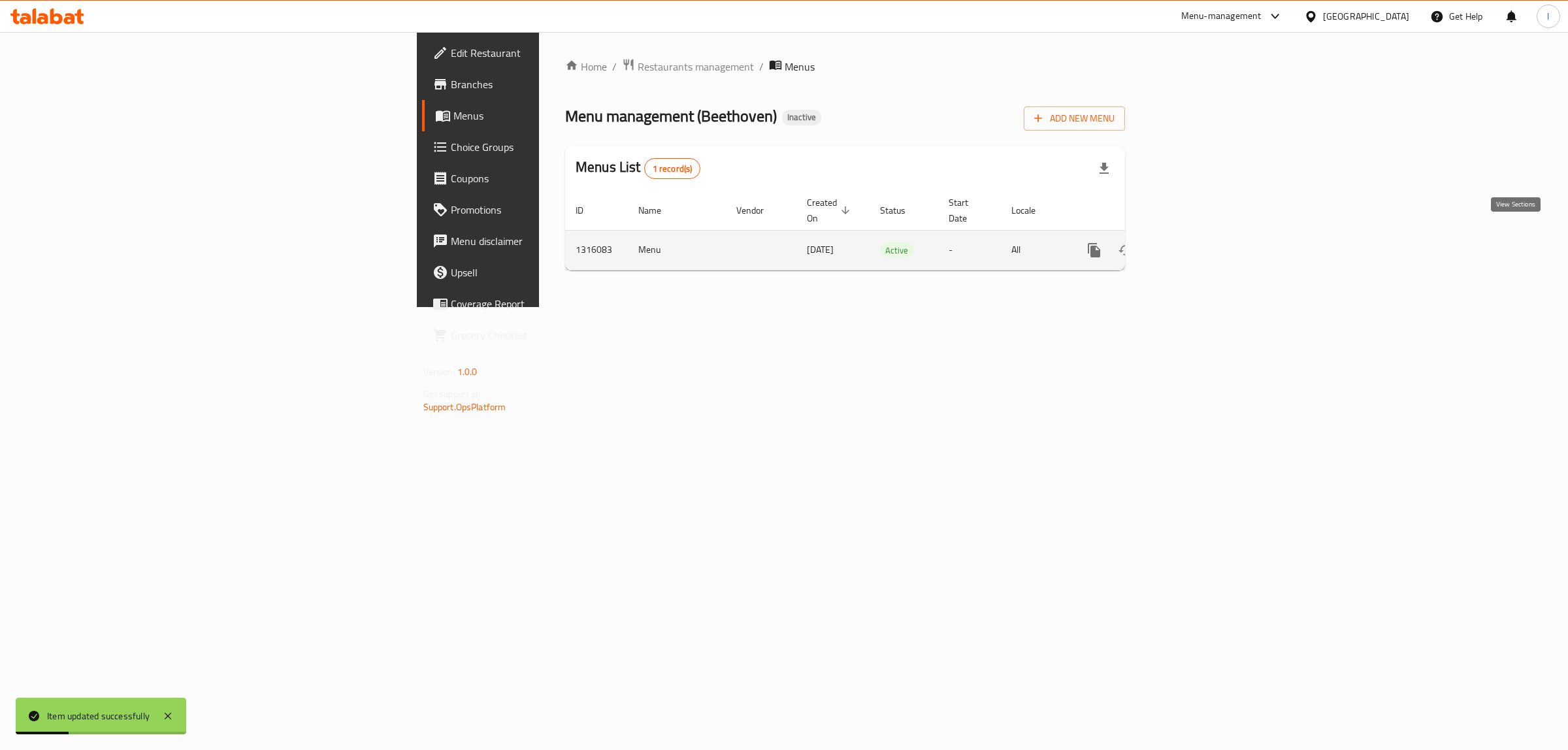
click at [1197, 242] on icon "enhanced table" at bounding box center [1189, 250] width 16 height 16
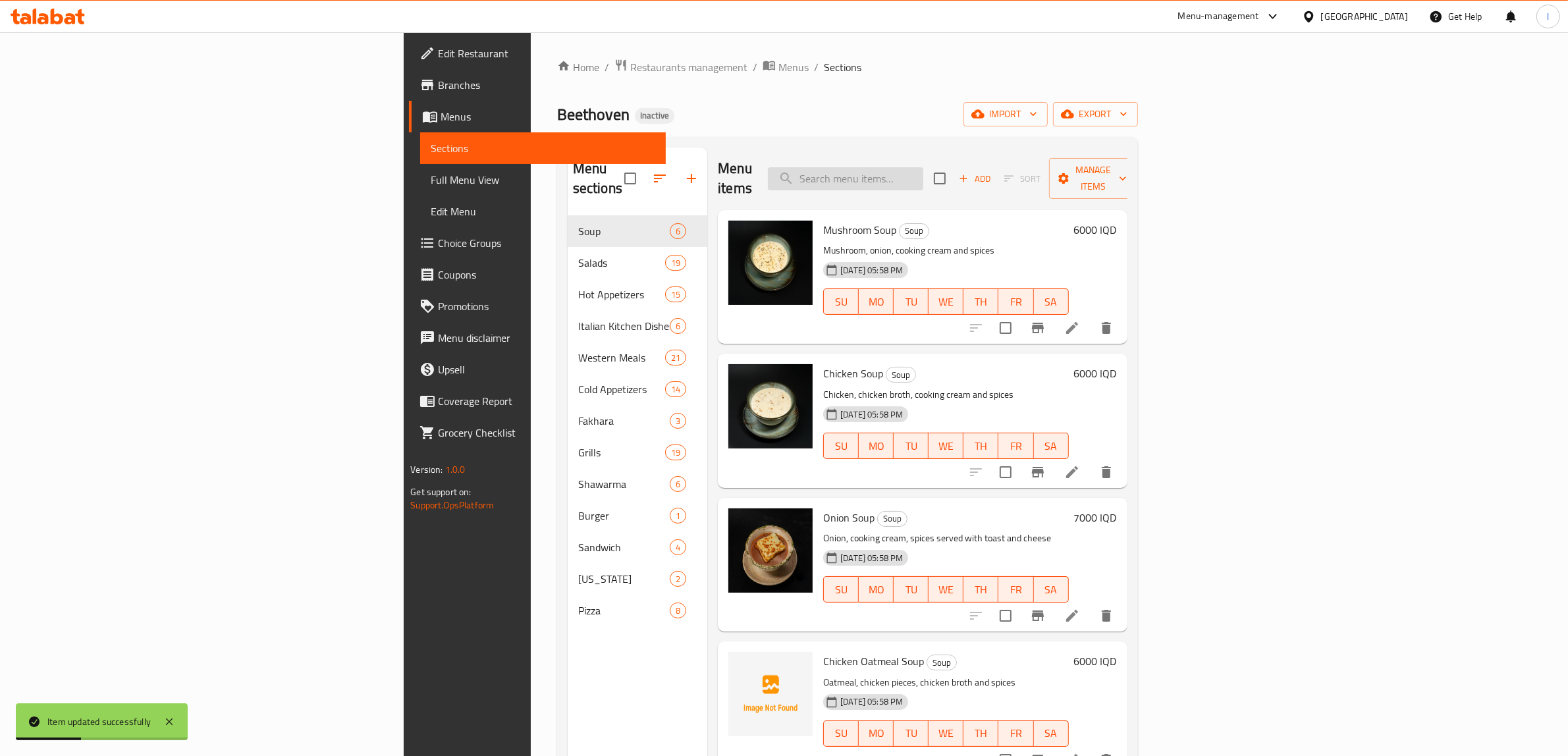
click at [923, 169] on input "search" at bounding box center [846, 179] width 155 height 23
paste input "Arabic Chicken Beethoven Meal"
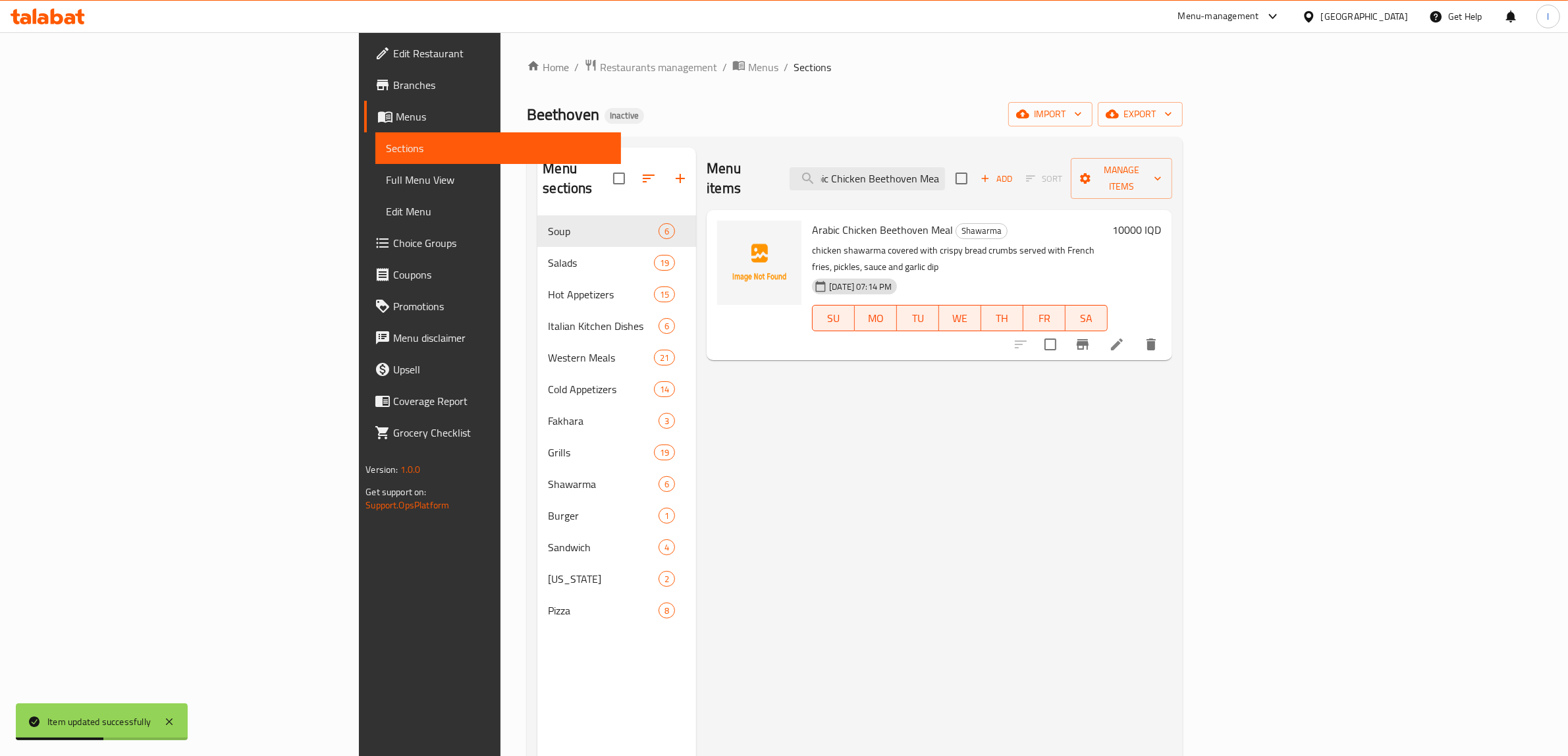
type input "Arabic Chicken Beethoven Meal"
click at [1135, 333] on li at bounding box center [1117, 344] width 37 height 24
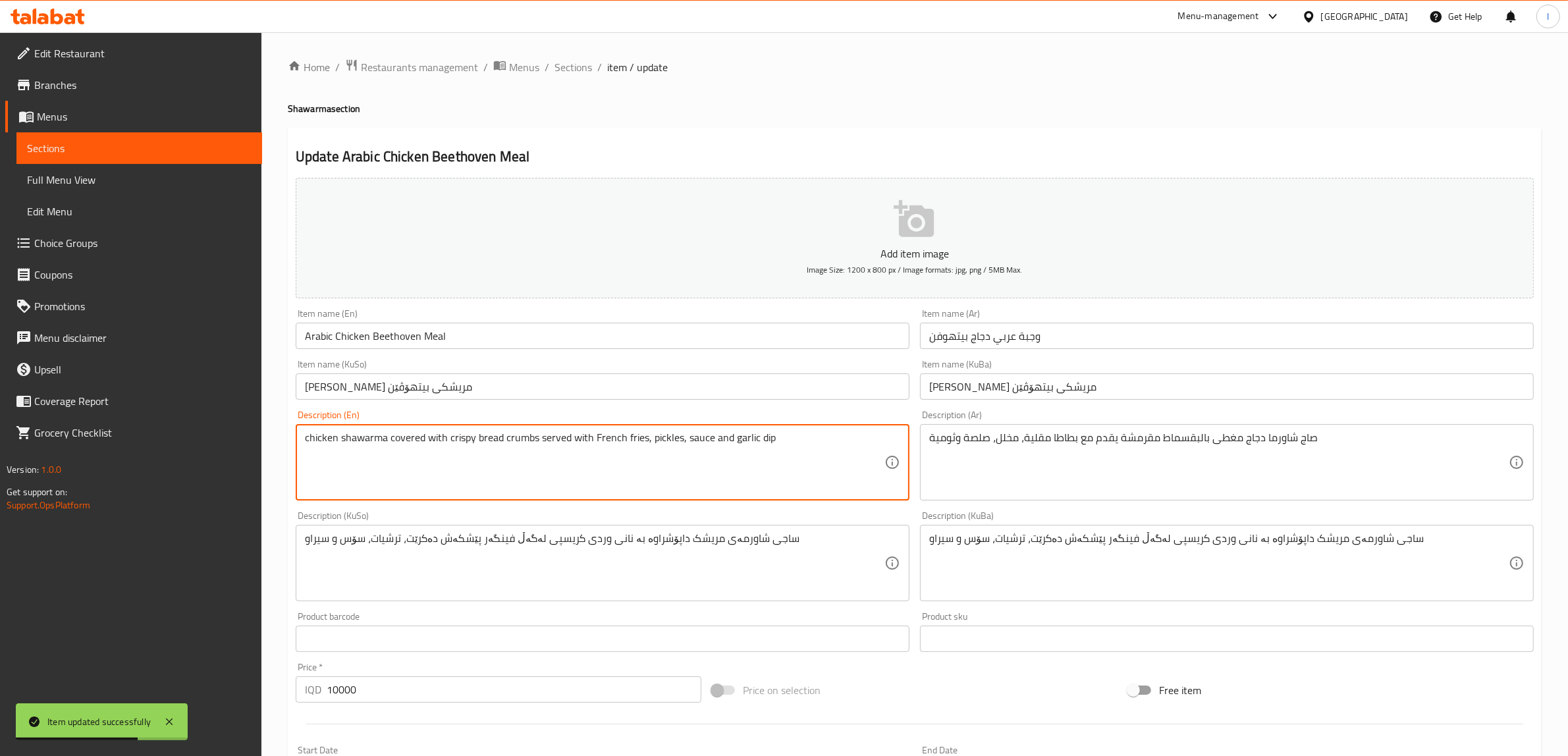
click at [387, 438] on textarea "chicken shawarma covered with crispy bread crumbs served with French fries, pic…" at bounding box center [594, 462] width 579 height 63
click at [389, 438] on textarea "chicken shawarma covered with crispy bread crumbs served with French fries, pic…" at bounding box center [594, 462] width 579 height 63
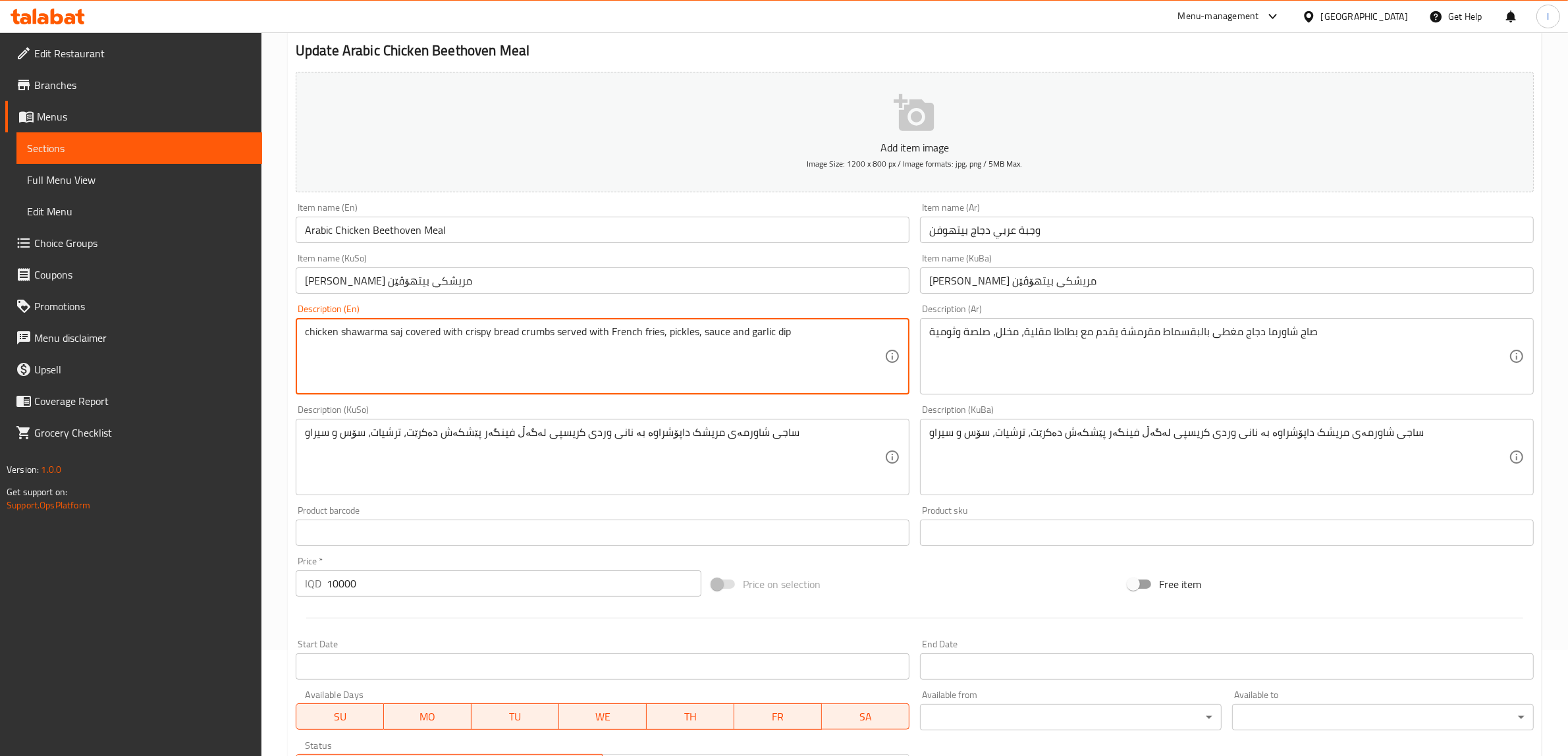
scroll to position [323, 0]
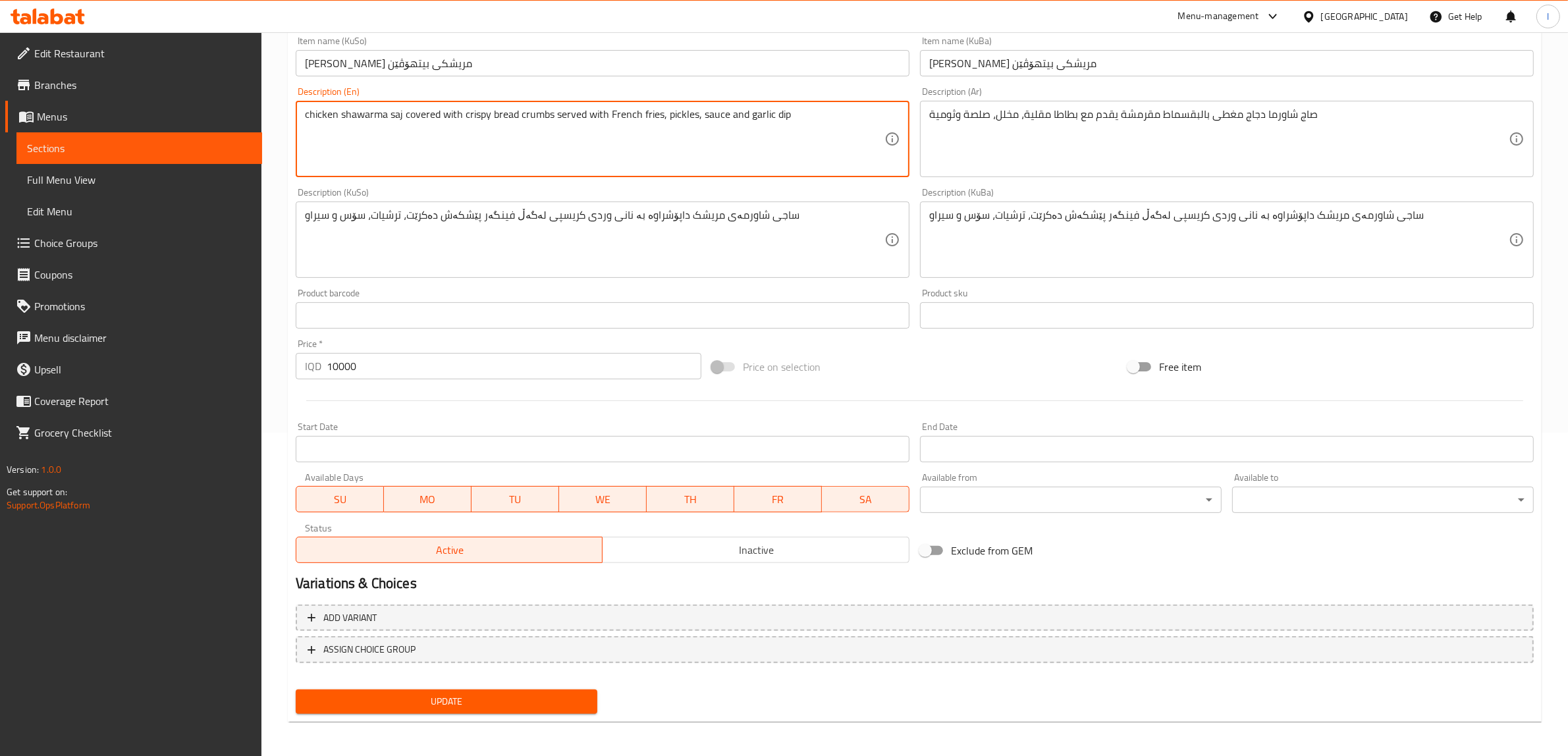
type textarea "chicken shawarma saj covered with crispy bread crumbs served with French fries,…"
click at [558, 700] on span "Update" at bounding box center [446, 701] width 280 height 17
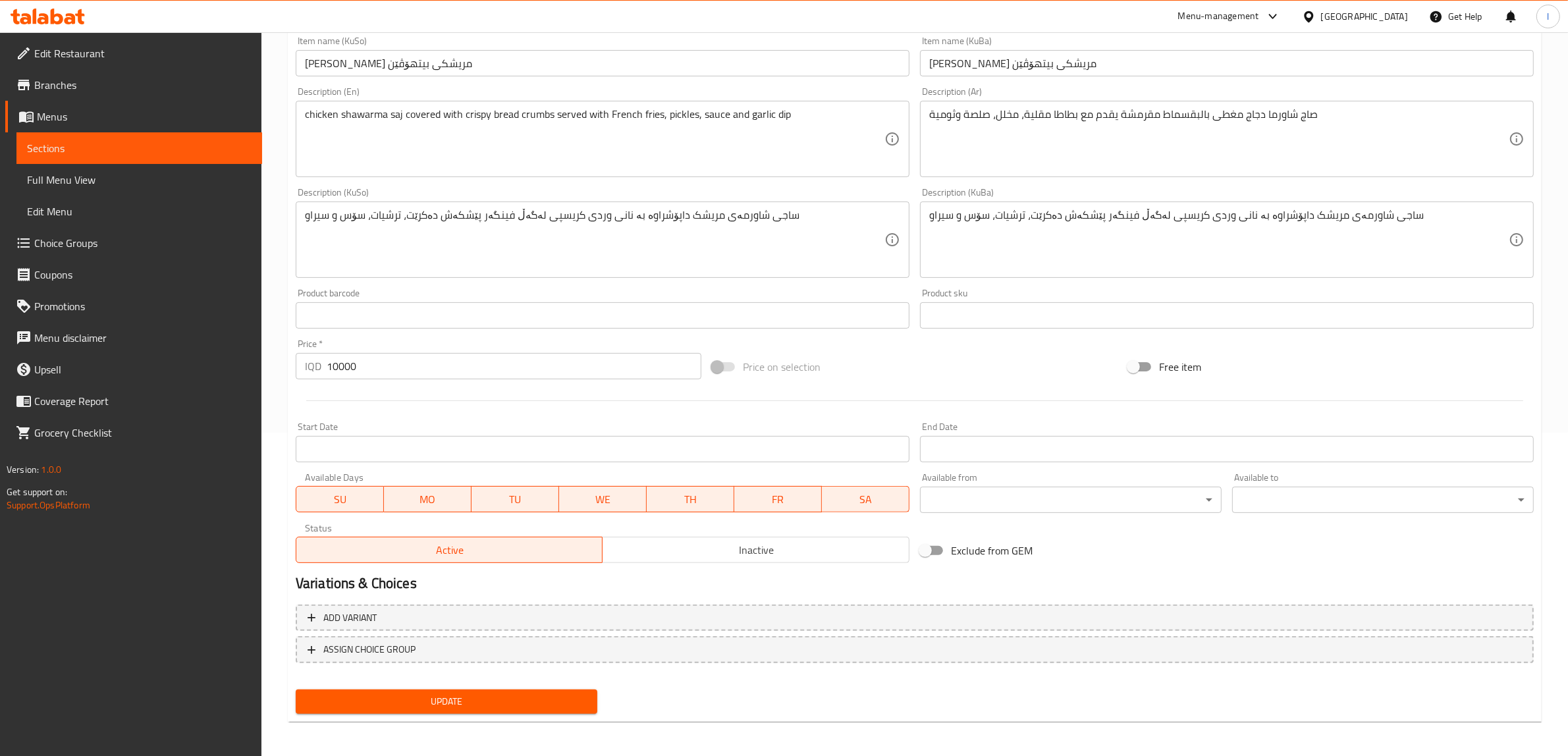
click at [499, 725] on div "Home / Restaurants management / Menus / Sections / item / update Shawarma secti…" at bounding box center [914, 234] width 1254 height 997
click at [479, 696] on span "Update" at bounding box center [446, 701] width 280 height 17
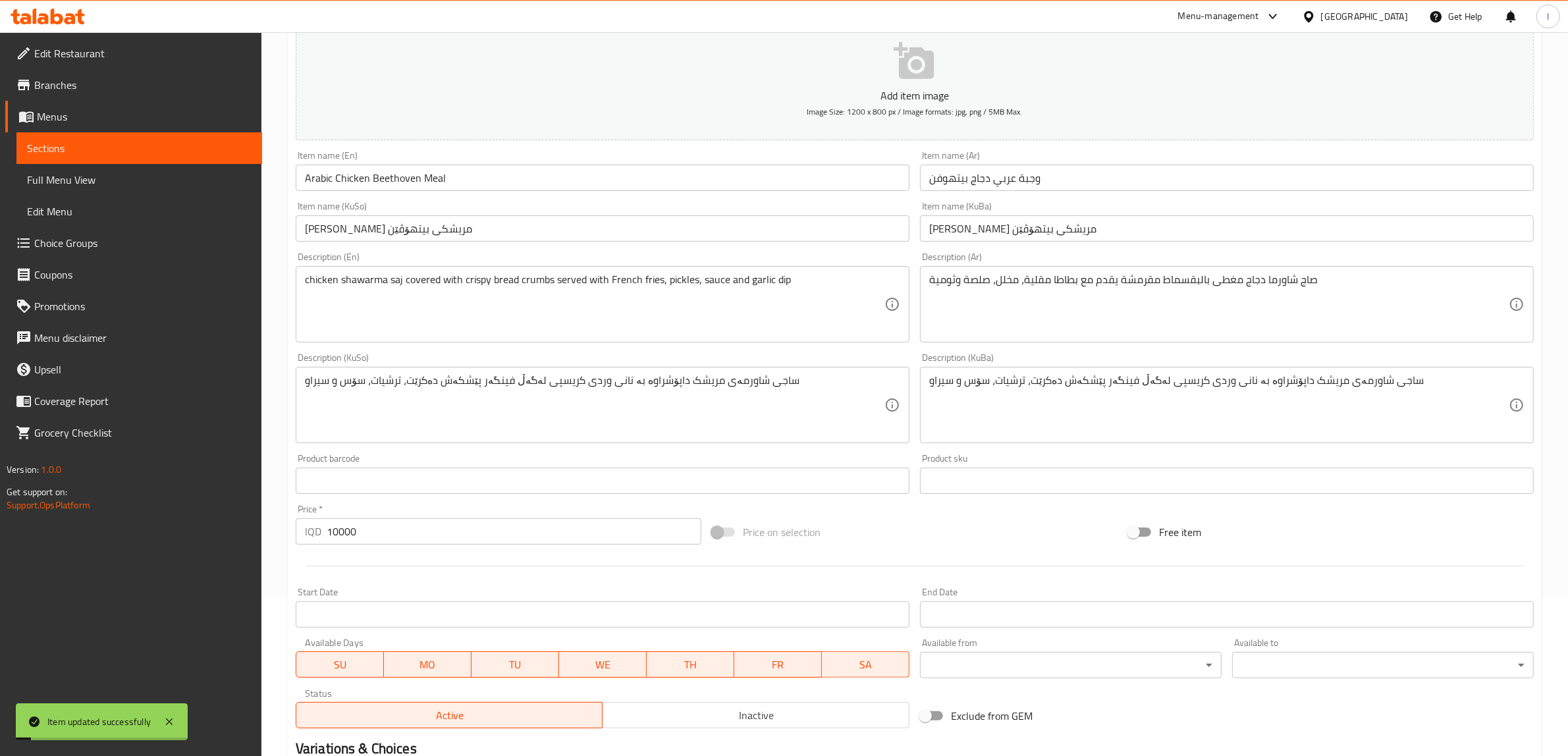
scroll to position [0, 0]
